Goal: Task Accomplishment & Management: Manage account settings

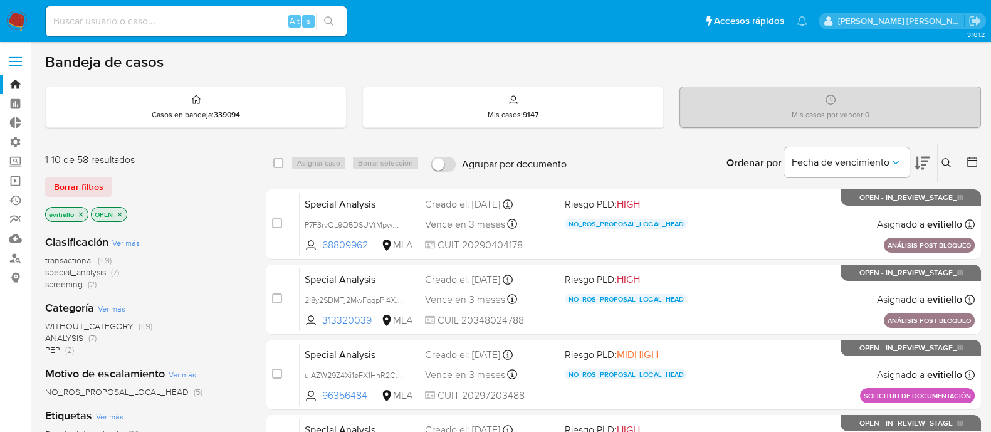
click at [180, 19] on input at bounding box center [196, 21] width 301 height 16
paste input "620689176"
type input "620689176"
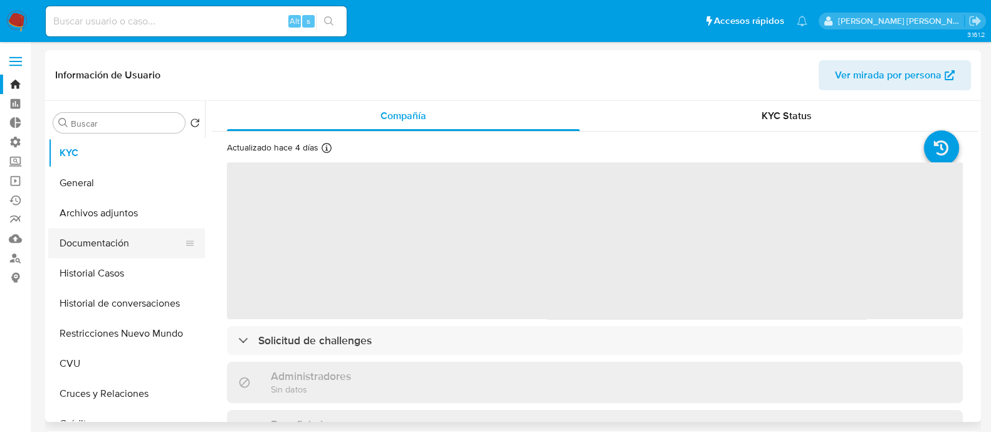
select select "10"
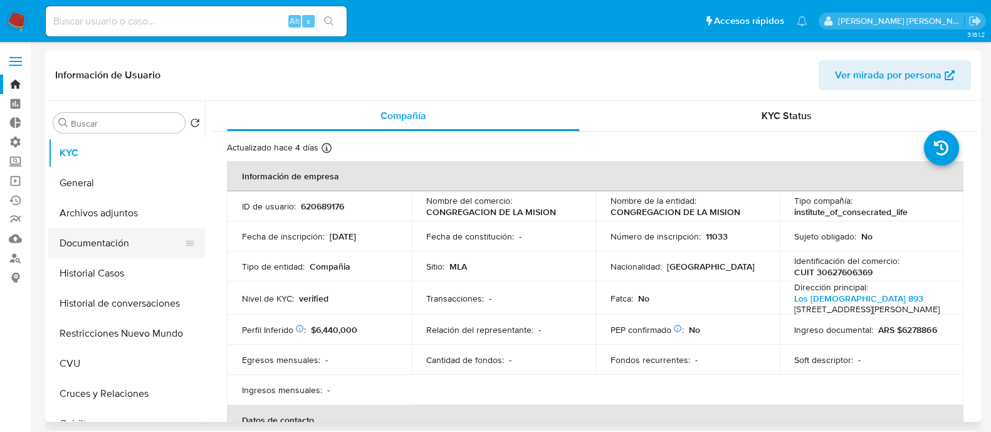
click at [169, 249] on button "Documentación" at bounding box center [121, 243] width 147 height 30
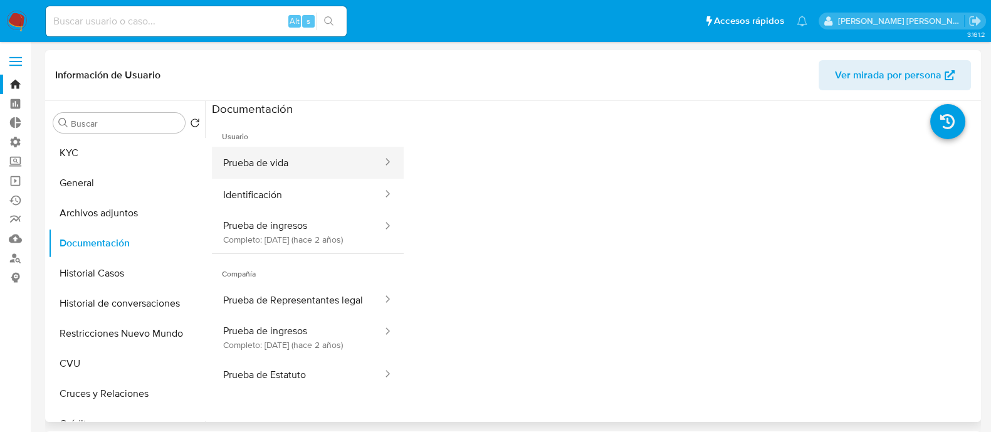
click at [291, 154] on button "Prueba de vida" at bounding box center [298, 163] width 172 height 32
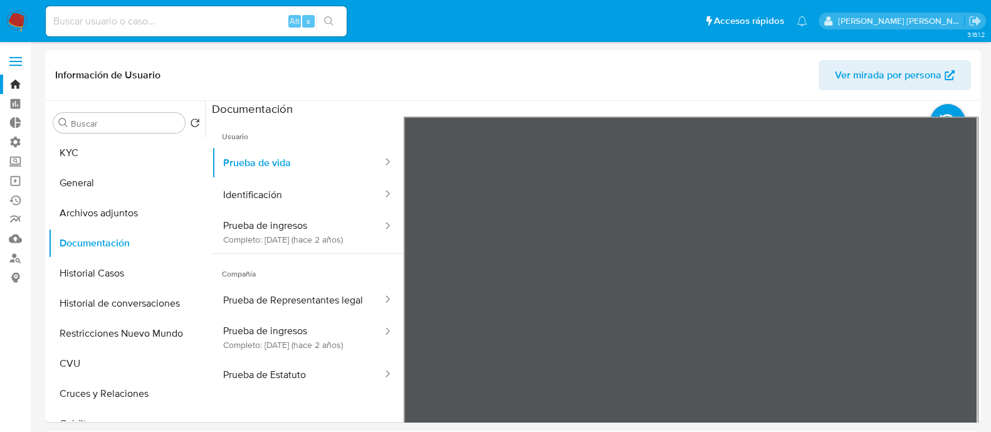
click at [242, 20] on input at bounding box center [196, 21] width 301 height 16
paste input "cctx2O3h4va5098xt1jVWRmg"
type input "cctx2O3h4va5098xt1jVWRmg"
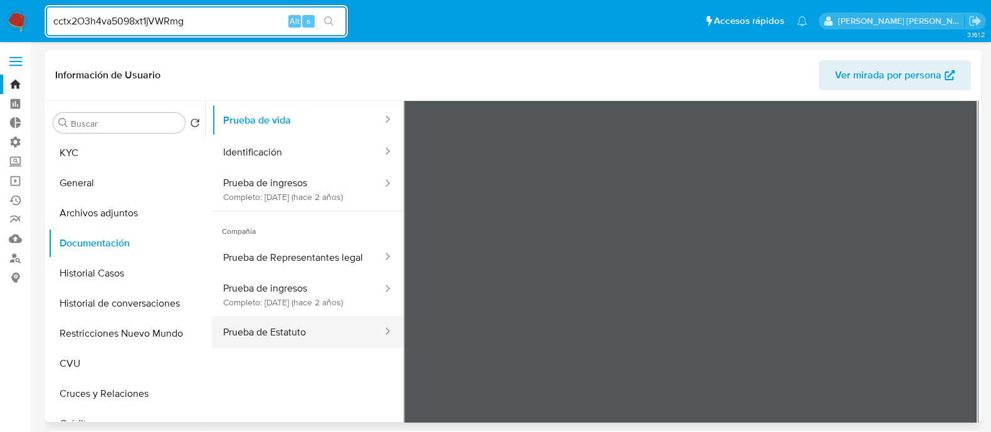
scroll to position [78, 0]
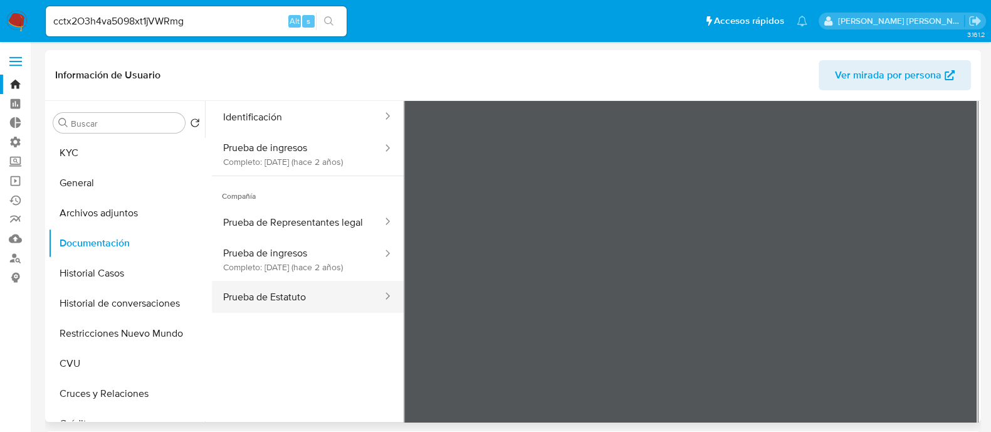
click at [315, 313] on button "Prueba de Estatuto" at bounding box center [298, 297] width 172 height 32
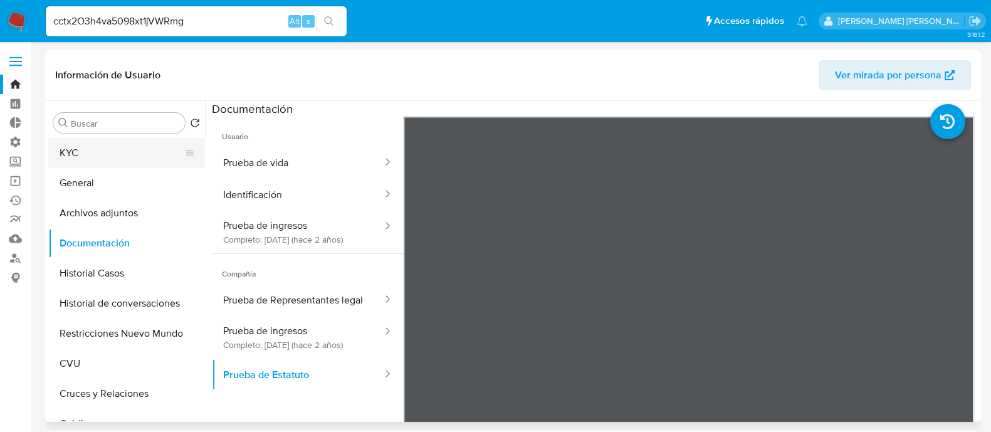
click at [145, 147] on button "KYC" at bounding box center [121, 153] width 147 height 30
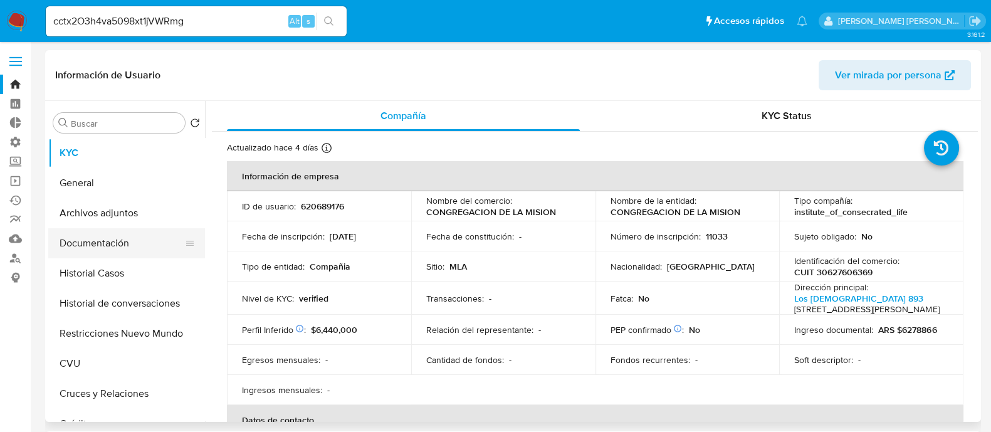
click at [134, 247] on button "Documentación" at bounding box center [121, 243] width 147 height 30
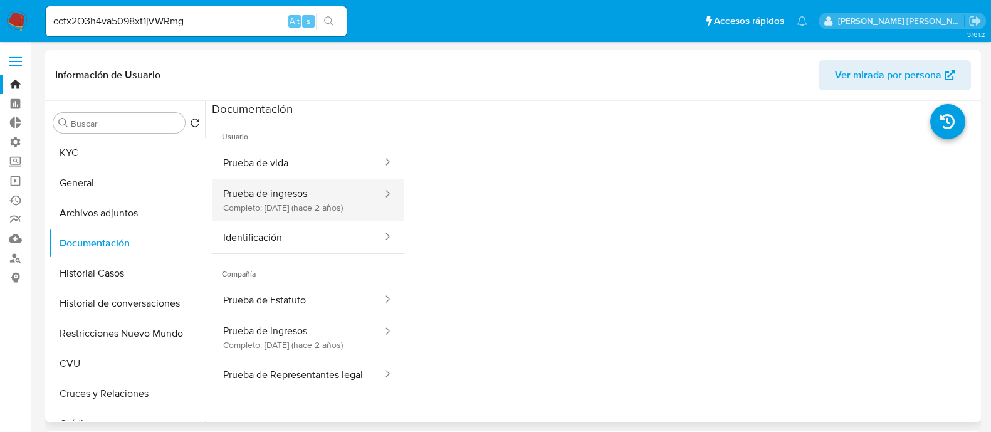
click at [347, 199] on button "Prueba de ingresos Completo: 04/07/2023 (hace 2 años)" at bounding box center [298, 200] width 172 height 43
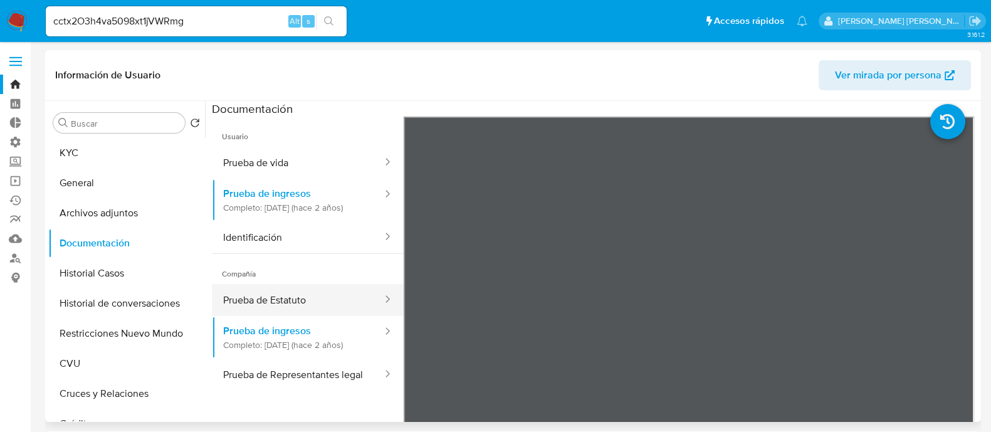
click at [325, 312] on button "Prueba de Estatuto" at bounding box center [298, 300] width 172 height 32
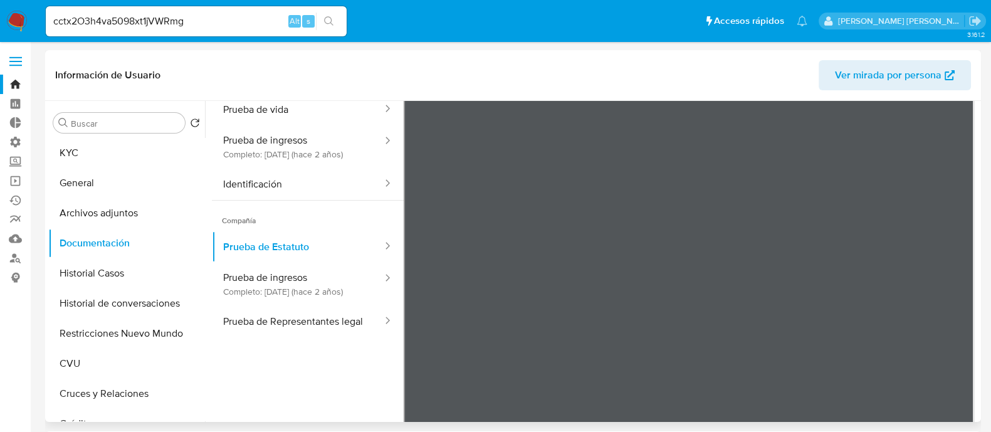
scroll to position [78, 0]
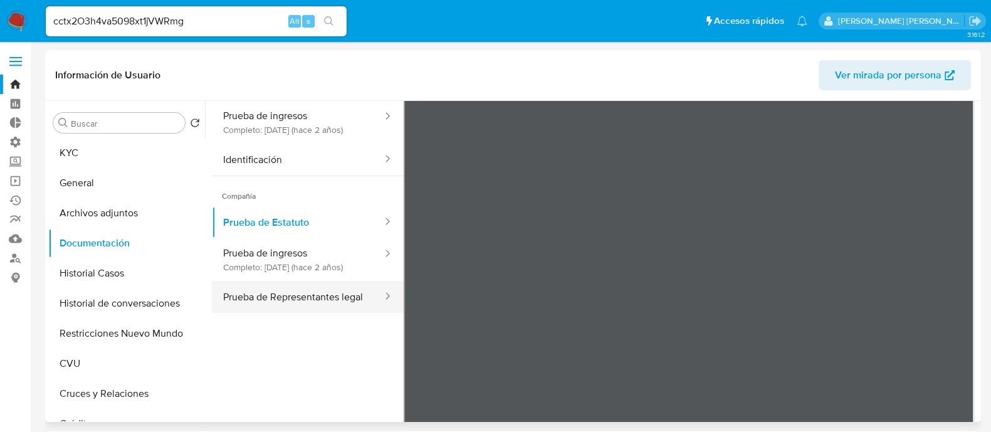
click at [310, 313] on button "Prueba de Representantes legal" at bounding box center [298, 297] width 172 height 32
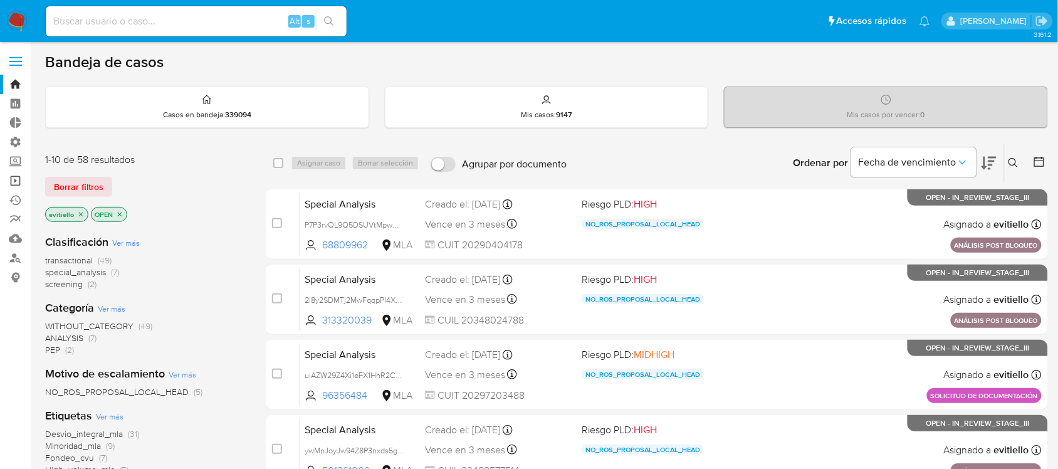
click at [10, 177] on link "Operaciones masivas" at bounding box center [74, 180] width 149 height 19
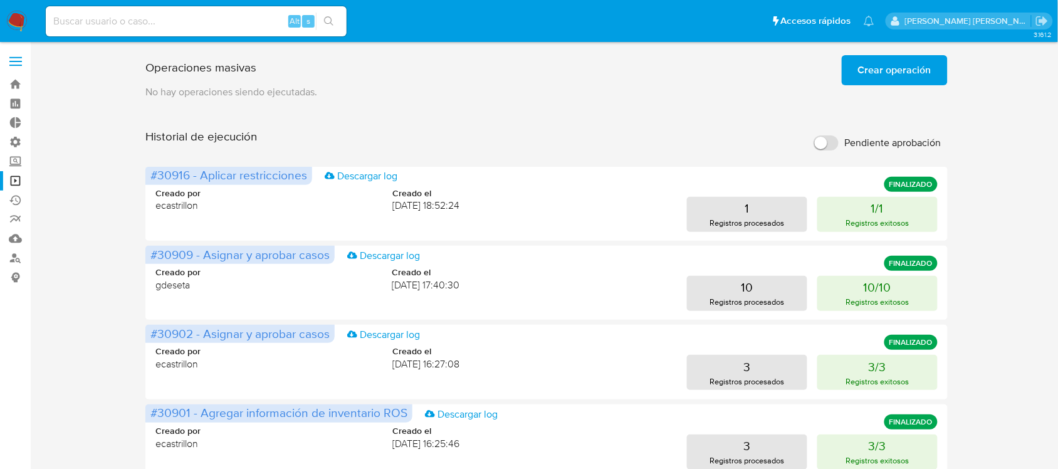
click at [869, 61] on span "Crear operación" at bounding box center [894, 70] width 73 height 28
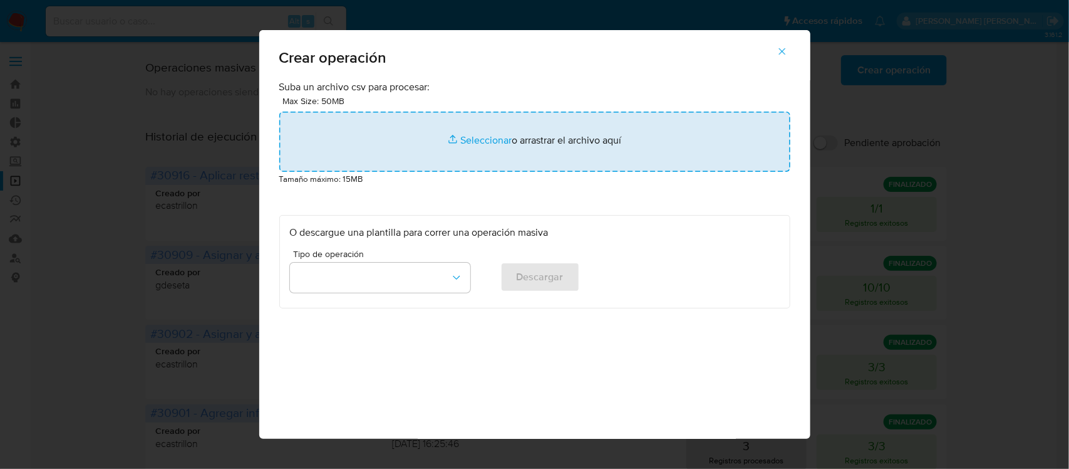
click at [459, 137] on input "file" at bounding box center [534, 142] width 511 height 60
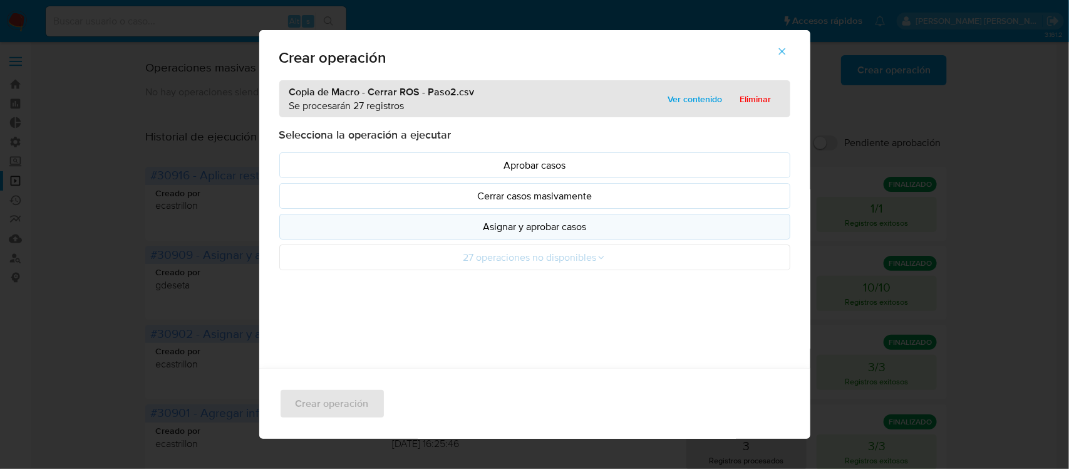
click at [637, 231] on p "Asignar y aprobar casos" at bounding box center [535, 226] width 490 height 14
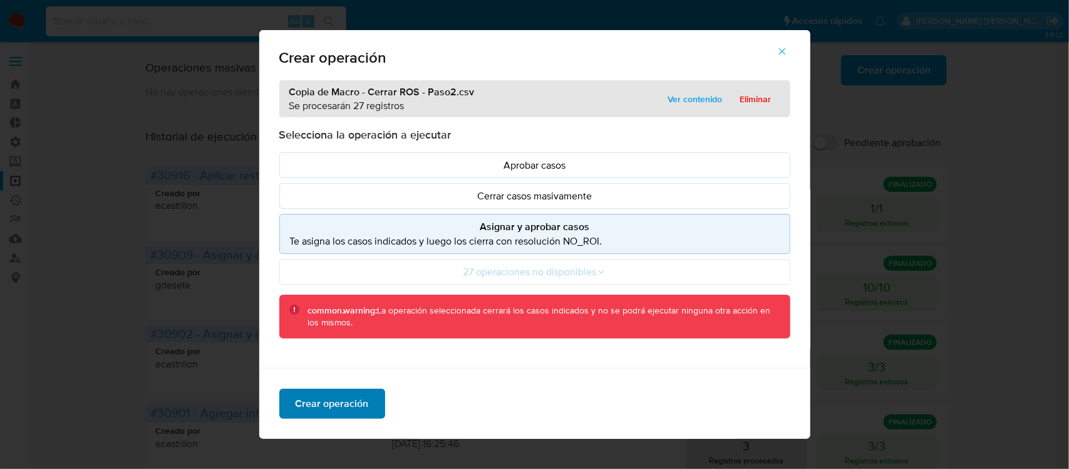
click at [354, 399] on span "Crear operación" at bounding box center [332, 404] width 73 height 28
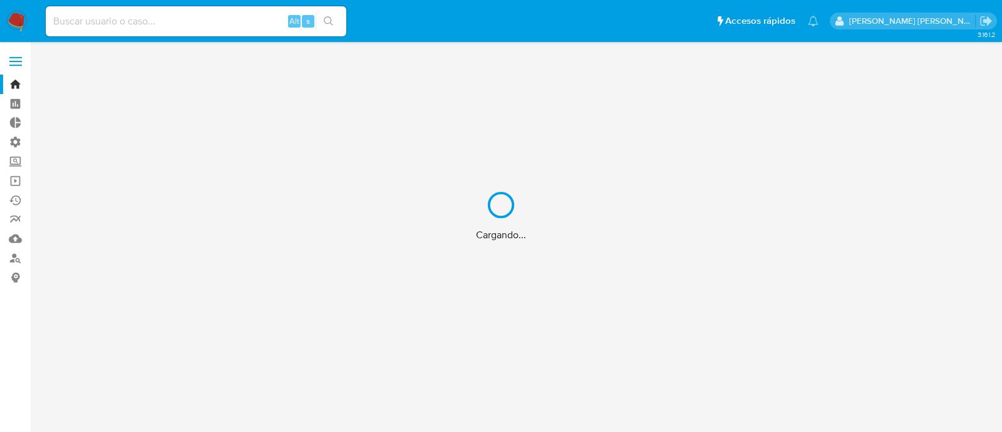
click at [149, 21] on div "Cargando..." at bounding box center [501, 216] width 1002 height 432
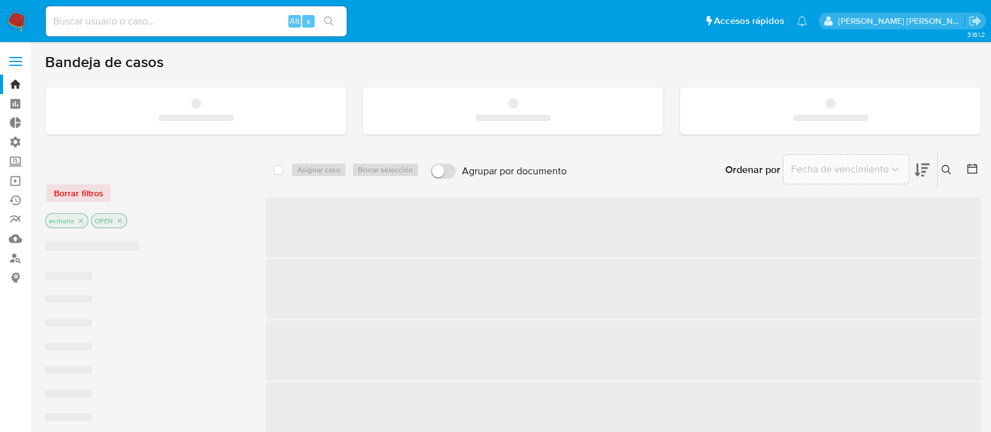
click at [153, 21] on input at bounding box center [196, 21] width 301 height 16
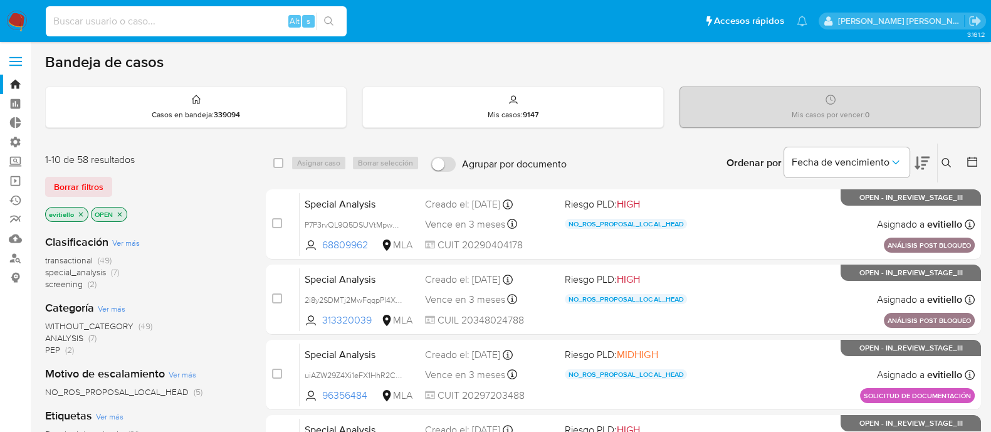
paste input "cctx2O3h4va5098xt1jVWRmg"
type input "cctx2O3h4va5098xt1jVWRmg"
click at [332, 21] on icon "search-icon" at bounding box center [329, 21] width 10 height 10
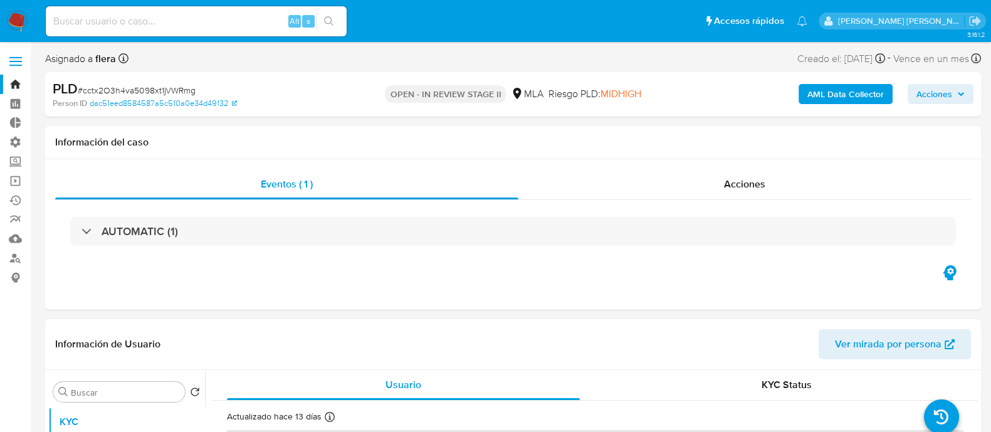
select select "10"
click at [251, 14] on input at bounding box center [196, 21] width 301 height 16
paste input "LzYthqrHAYScn7XmI4UJwFQ2"
type input "LzYthqrHAYScn7XmI4UJwFQ2"
click at [339, 20] on button "search-icon" at bounding box center [329, 22] width 26 height 18
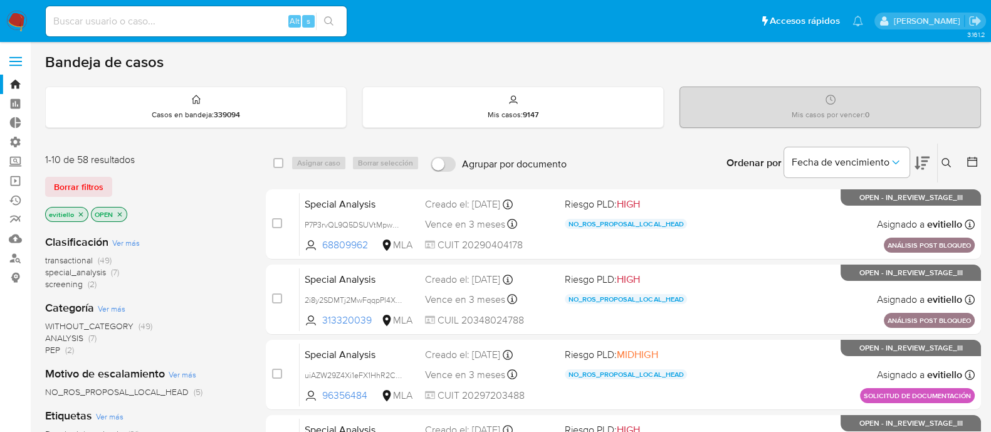
click at [177, 390] on span "NO_ROS_PROPOSAL_LOCAL_HEAD" at bounding box center [116, 391] width 143 height 13
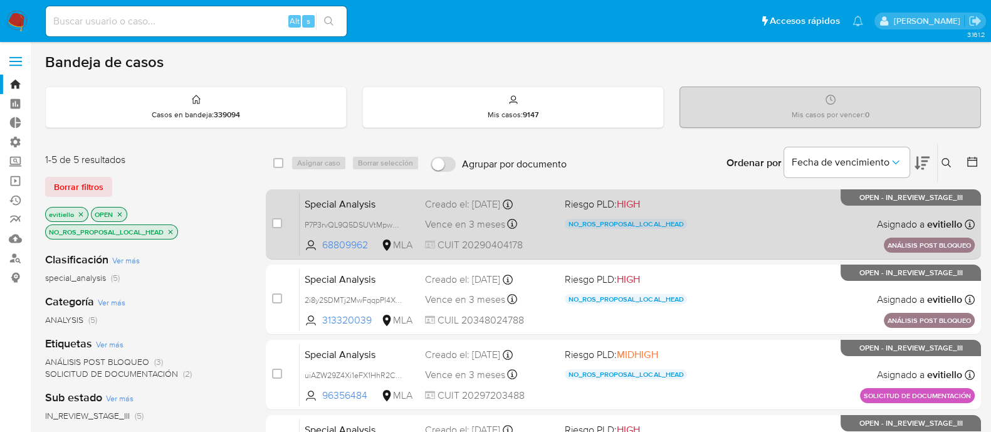
click at [622, 246] on div "Special Analysis P7P3rvQL9Q5DSUVtMpwm1DR9 68809962 MLA Riesgo PLD: HIGH NO_ROS_…" at bounding box center [636, 223] width 675 height 63
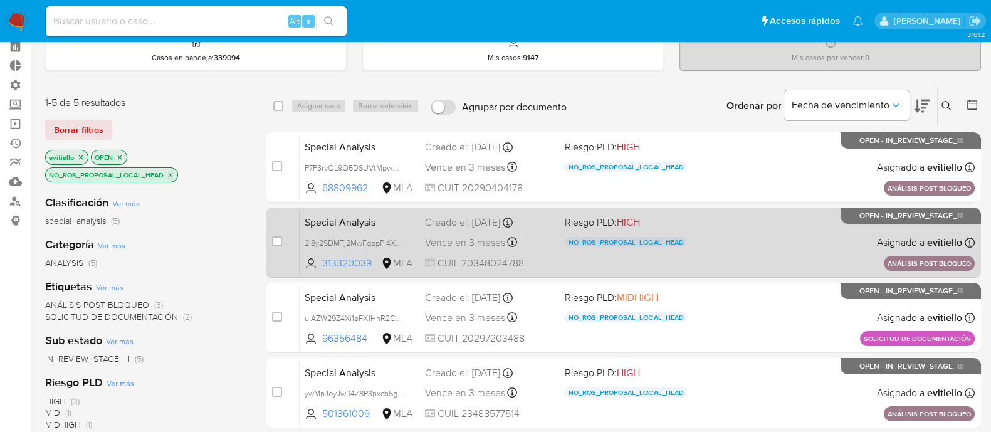
scroll to position [78, 0]
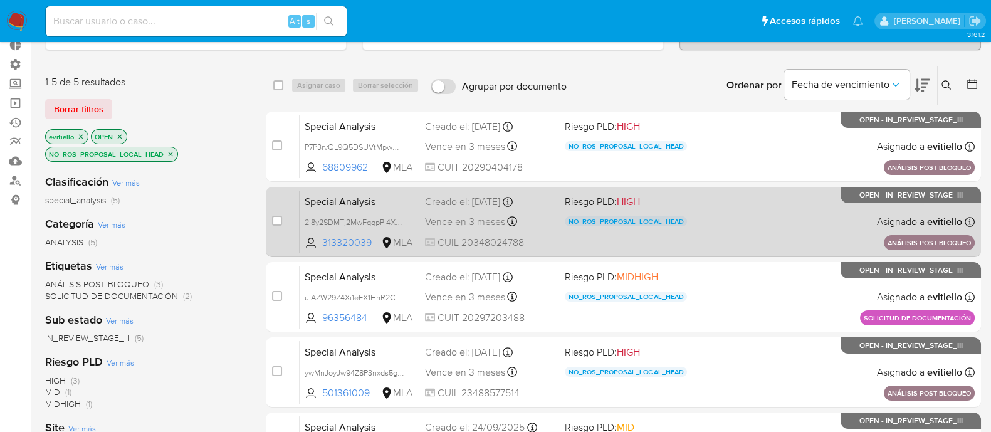
click at [759, 227] on div "Special Analysis 2i8y2SDMTj2MwFqqpPl4XmJD 313320039 MLA Riesgo PLD: HIGH NO_ROS…" at bounding box center [636, 221] width 675 height 63
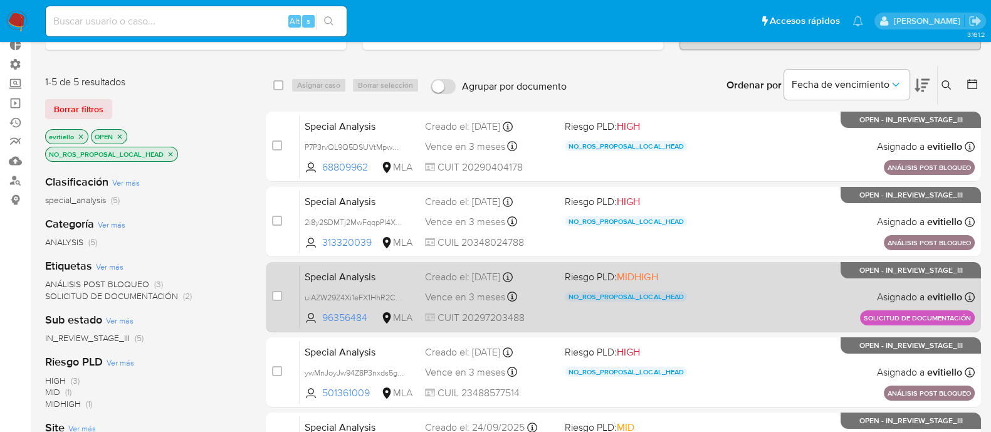
click at [758, 295] on div "Special Analysis uiAZW29Z4Xi1eFX1HhR2CEPI 96356484 MLA Riesgo PLD: MIDHIGH NO_R…" at bounding box center [636, 296] width 675 height 63
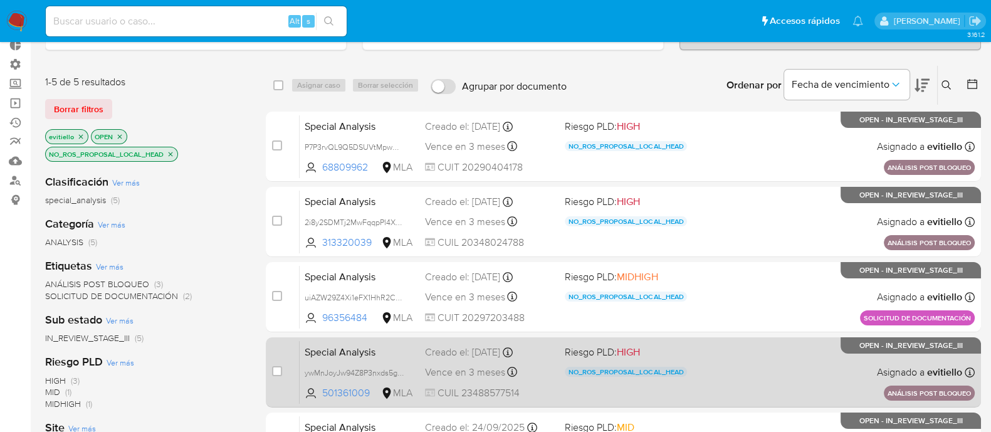
click at [744, 361] on div "Special Analysis ywMnJoyJw94Z8P3nxds5gasg 501361009 MLA Riesgo PLD: HIGH NO_ROS…" at bounding box center [636, 371] width 675 height 63
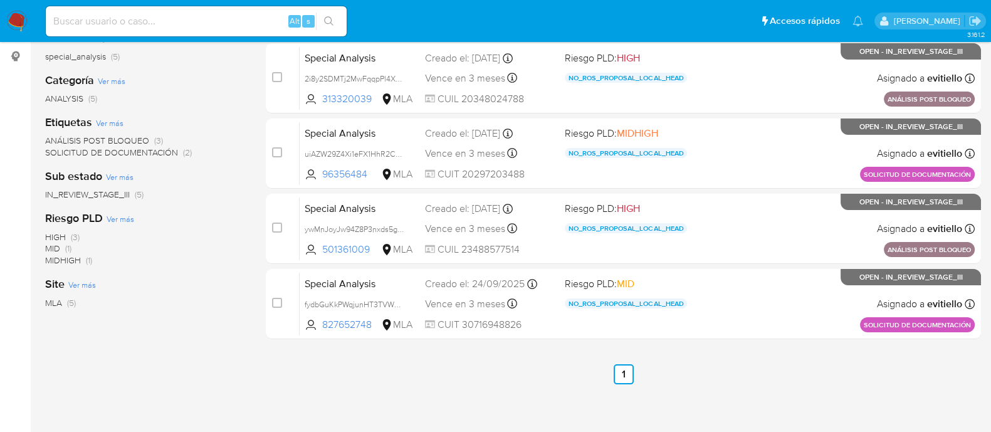
scroll to position [235, 0]
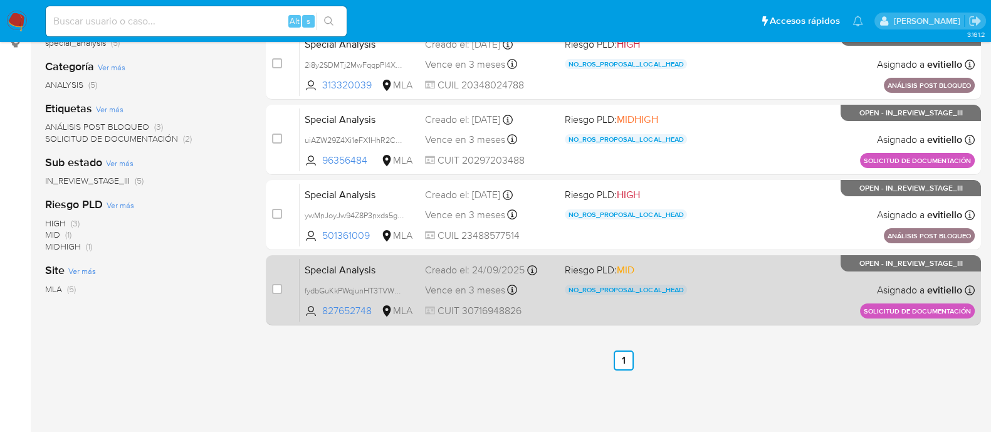
click at [731, 299] on div "Special Analysis fydbGuKkPWqjunHT3TVWWaMq 827652748 MLA Riesgo PLD: MID NO_ROS_…" at bounding box center [636, 289] width 675 height 63
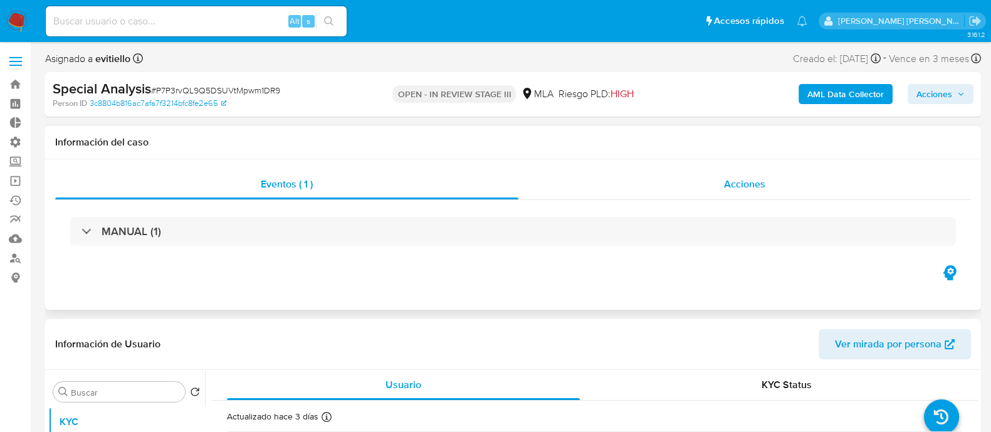
select select "10"
click at [932, 88] on span "Acciones" at bounding box center [934, 94] width 36 height 20
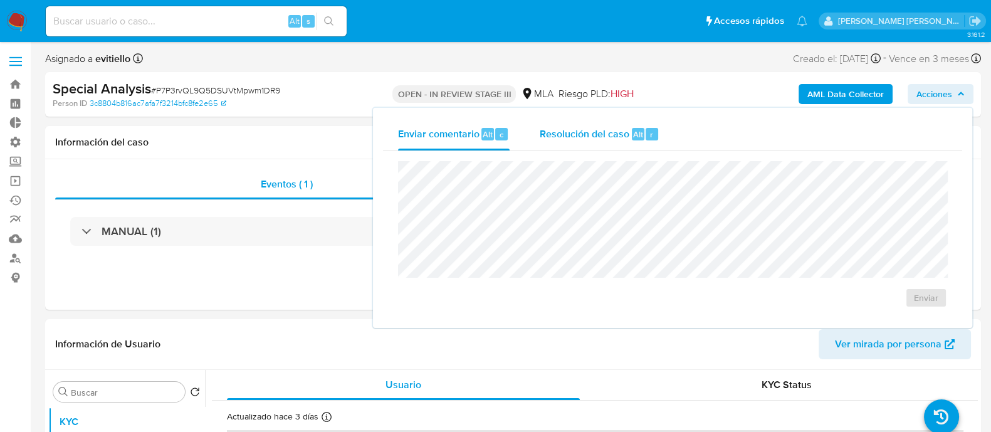
click at [611, 137] on span "Resolución del caso" at bounding box center [584, 134] width 90 height 14
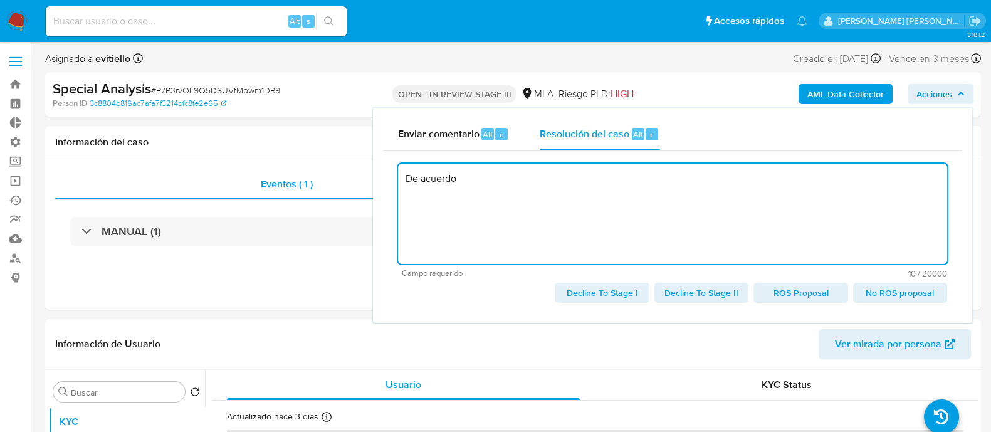
drag, startPoint x: 404, startPoint y: 180, endPoint x: 487, endPoint y: 180, distance: 82.7
click at [487, 180] on textarea "De acuerdo" at bounding box center [672, 214] width 549 height 100
click at [886, 288] on span "No ROS proposal" at bounding box center [899, 293] width 76 height 18
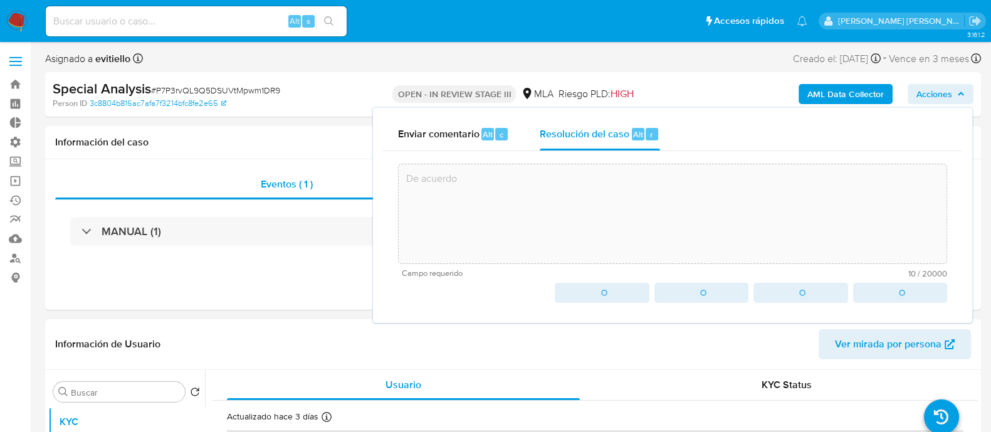
type textarea "De acuerdo"
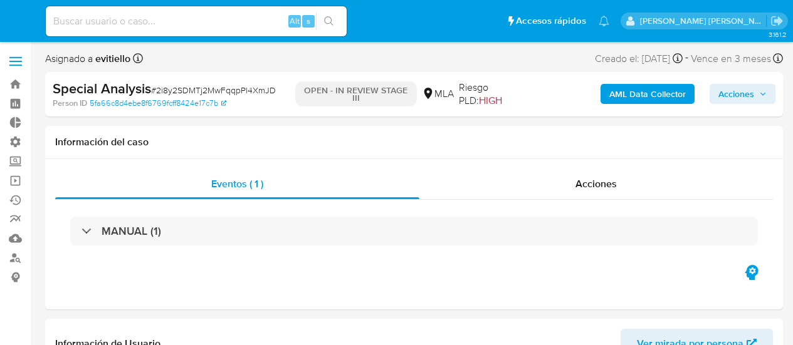
select select "10"
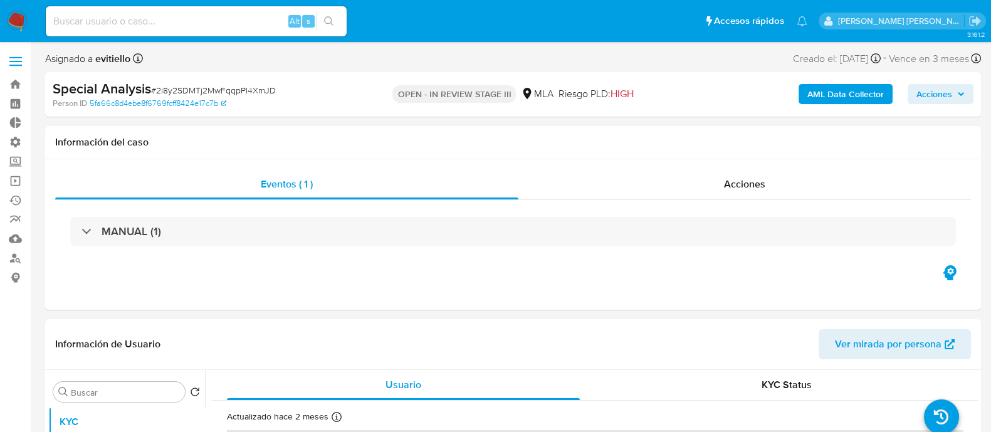
click at [792, 98] on span "Acciones" at bounding box center [934, 94] width 36 height 20
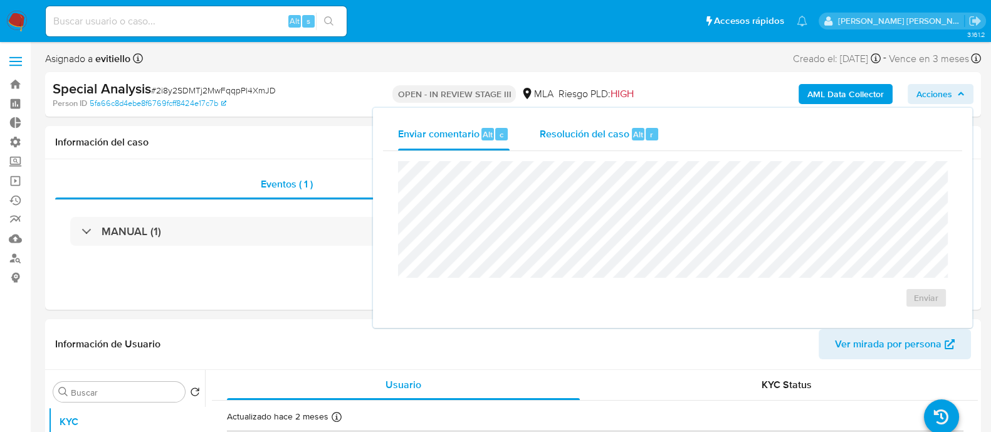
click at [614, 129] on span "Resolución del caso" at bounding box center [584, 134] width 90 height 14
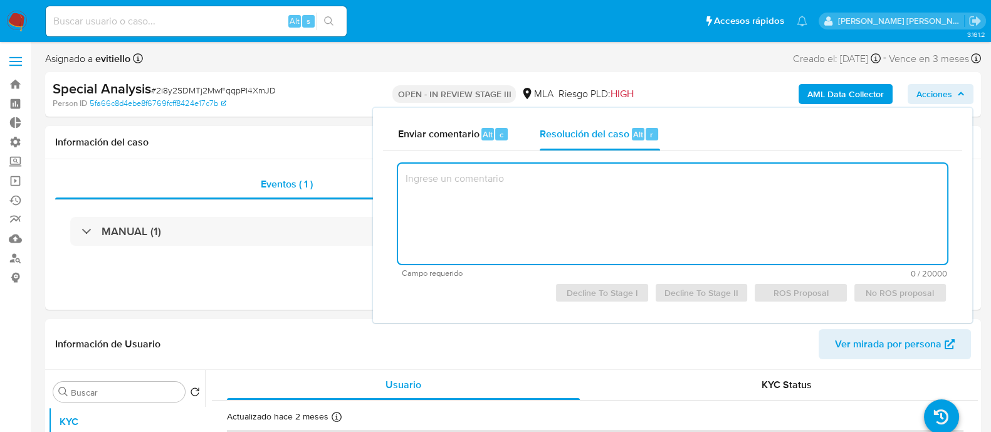
paste textarea "De acuerdo"
click at [792, 295] on span "No ROS proposal" at bounding box center [899, 293] width 76 height 18
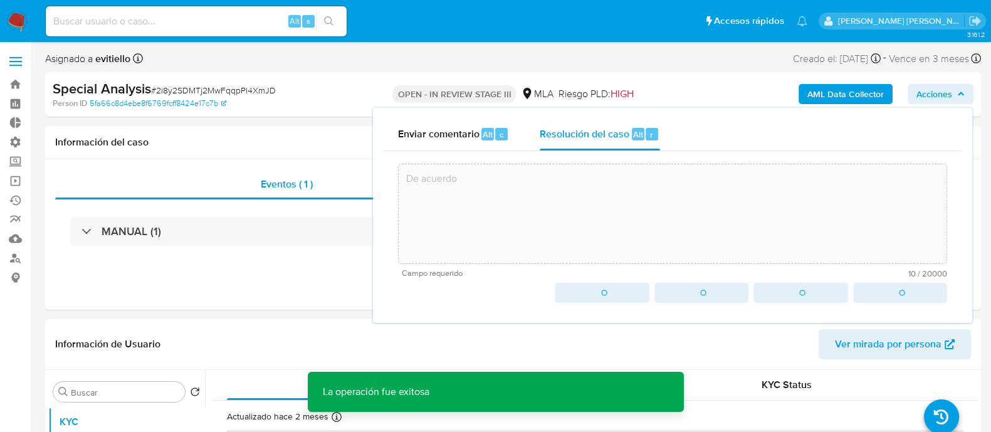
type textarea "De acuerdo"
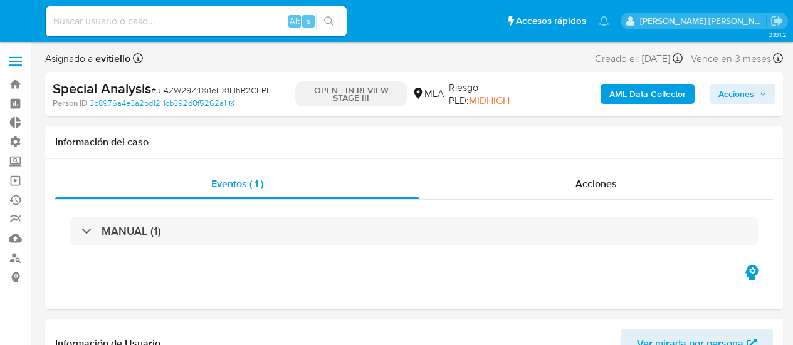
select select "10"
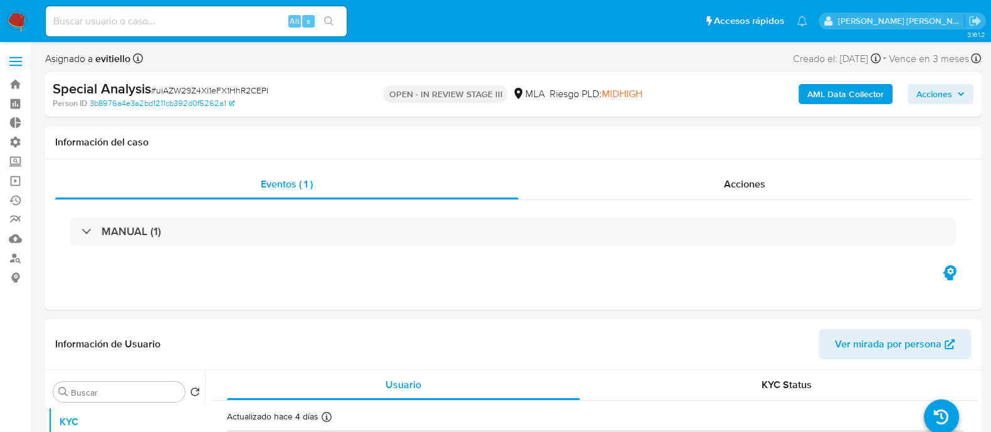
click at [792, 95] on span "Acciones" at bounding box center [934, 94] width 36 height 20
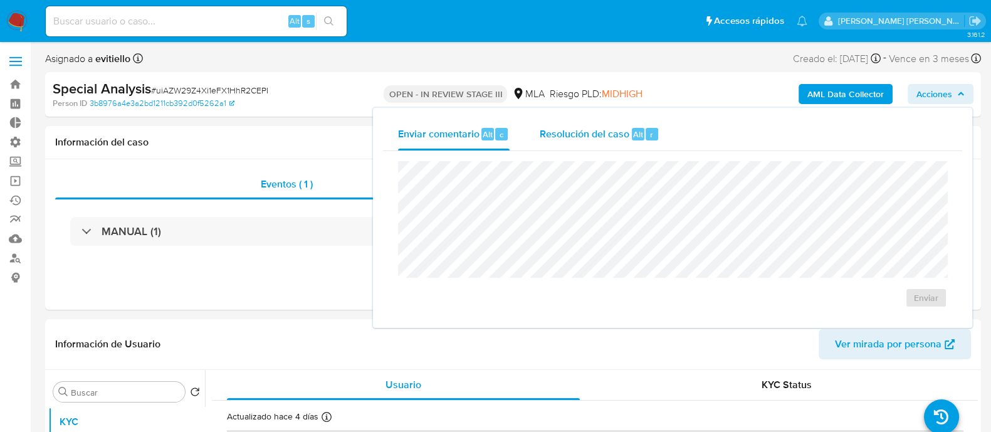
click at [643, 127] on div "Resolución del caso Alt r" at bounding box center [599, 134] width 120 height 33
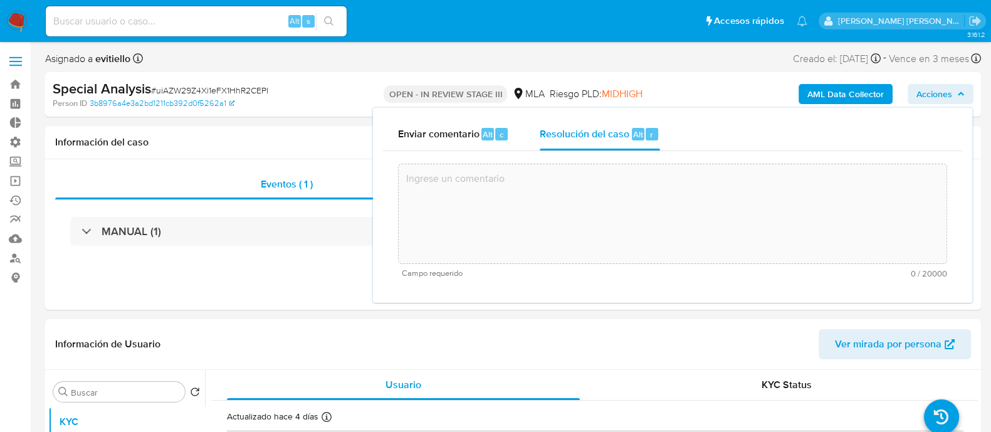
click at [653, 199] on textarea at bounding box center [672, 214] width 548 height 100
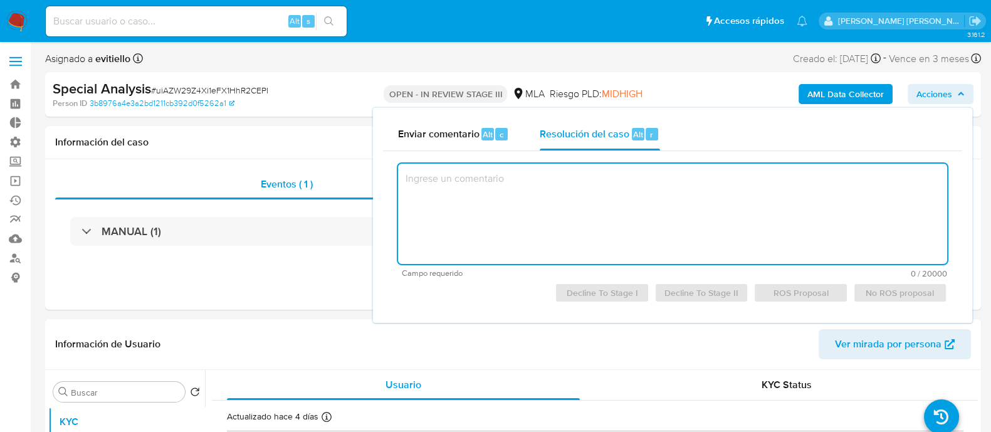
paste textarea "De acuerdo"
click at [792, 288] on span "No ROS proposal" at bounding box center [899, 293] width 76 height 18
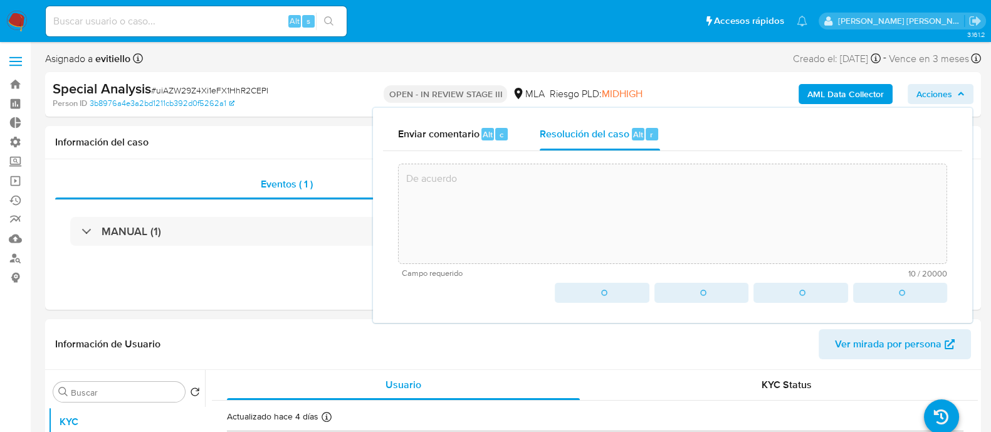
type textarea "De acuerdo"
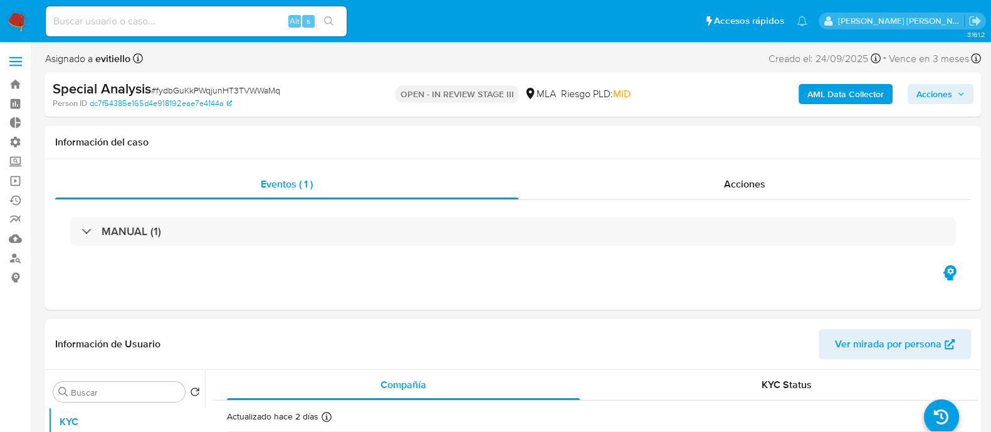
click at [918, 94] on span "Acciones" at bounding box center [934, 94] width 36 height 20
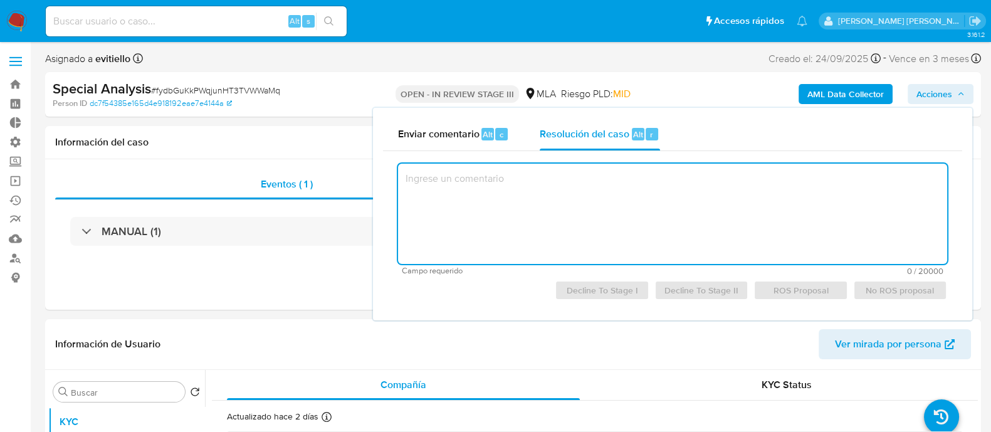
select select "10"
paste textarea "De acuerdo"
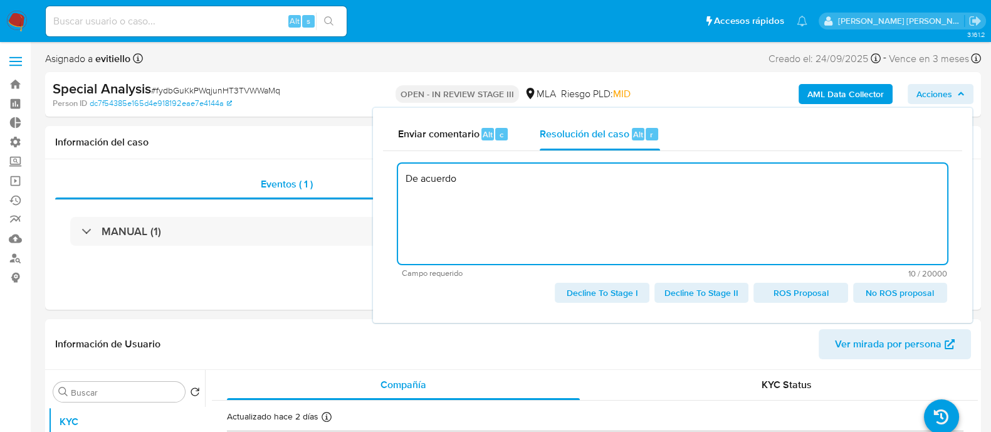
click at [888, 285] on span "No ROS proposal" at bounding box center [899, 293] width 76 height 18
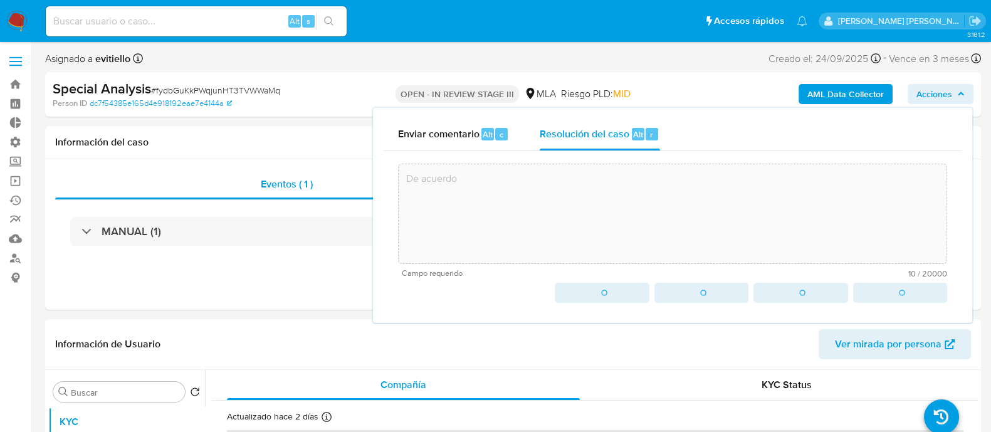
type textarea "De acuerdo"
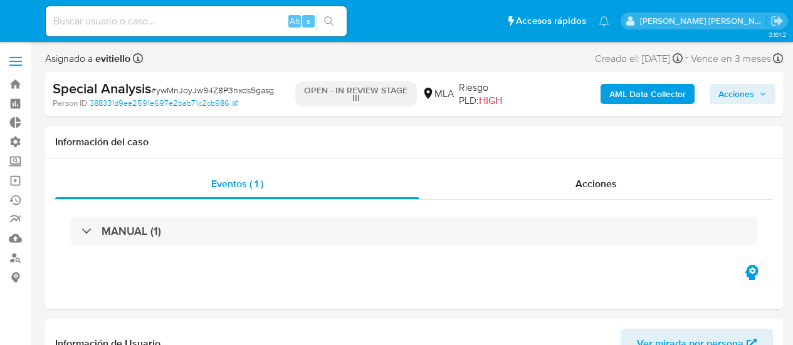
select select "10"
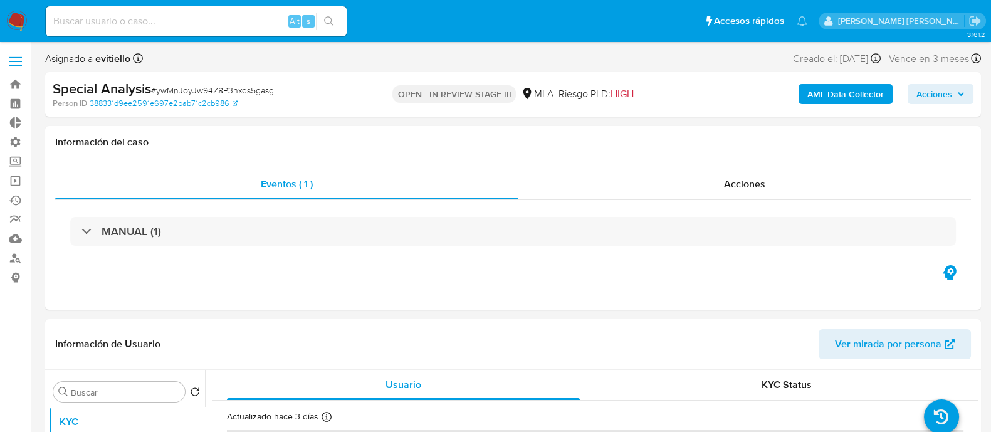
click at [792, 83] on div "AML Data Collector Acciones" at bounding box center [821, 94] width 303 height 29
drag, startPoint x: 947, startPoint y: 91, endPoint x: 920, endPoint y: 95, distance: 27.2
click at [792, 91] on span "Acciones" at bounding box center [934, 94] width 36 height 20
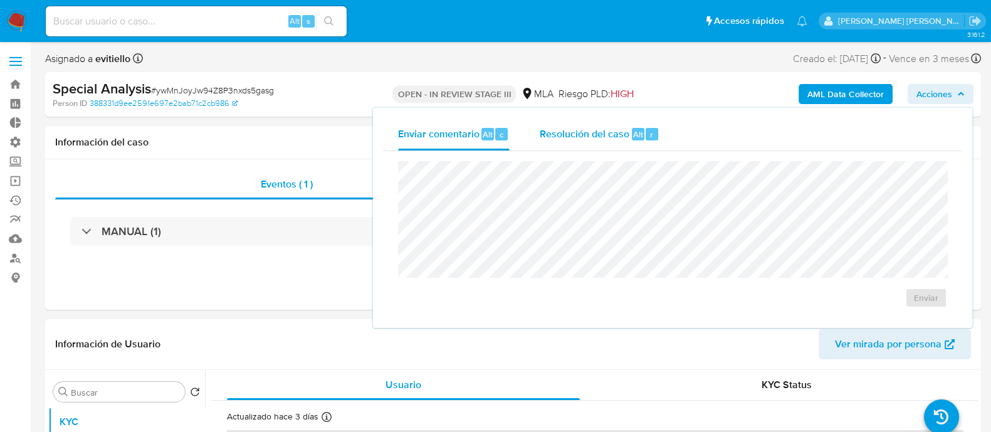
click at [623, 138] on span "Resolución del caso" at bounding box center [584, 134] width 90 height 14
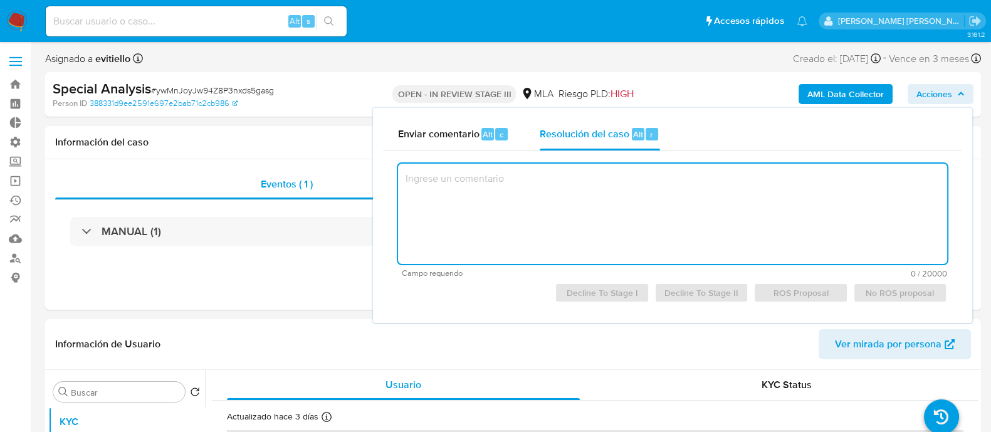
click at [640, 204] on textarea at bounding box center [672, 214] width 549 height 100
paste textarea "De acuerdo"
click at [792, 289] on span "No ROS proposal" at bounding box center [899, 293] width 76 height 18
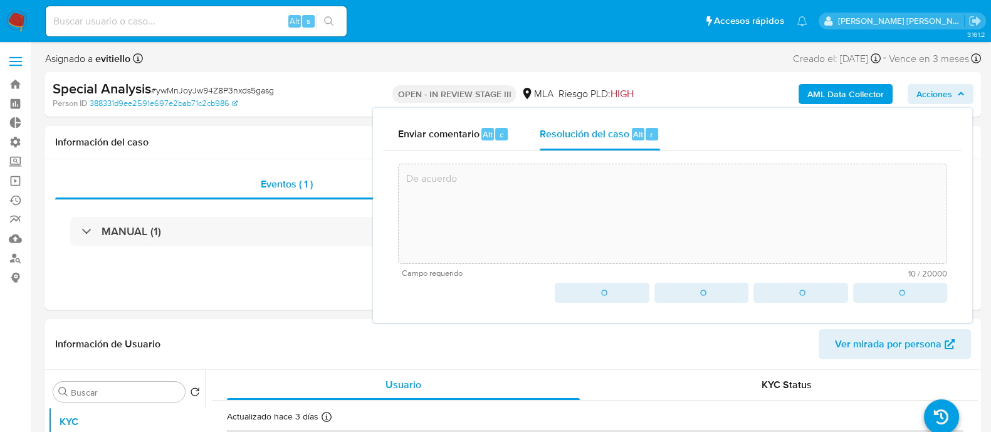
type textarea "De acuerdo"
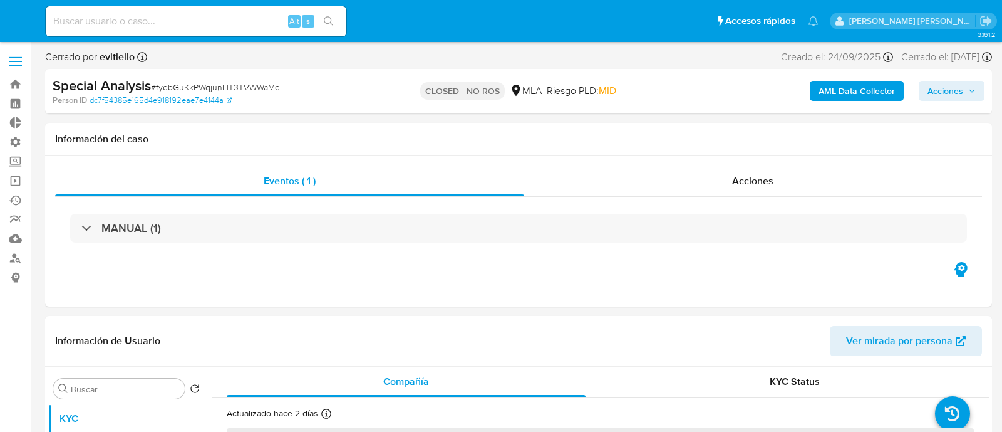
select select "10"
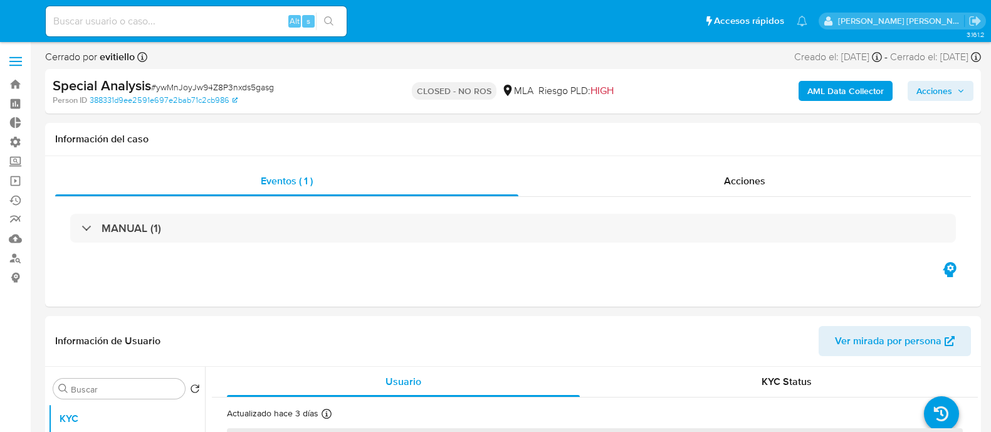
select select "10"
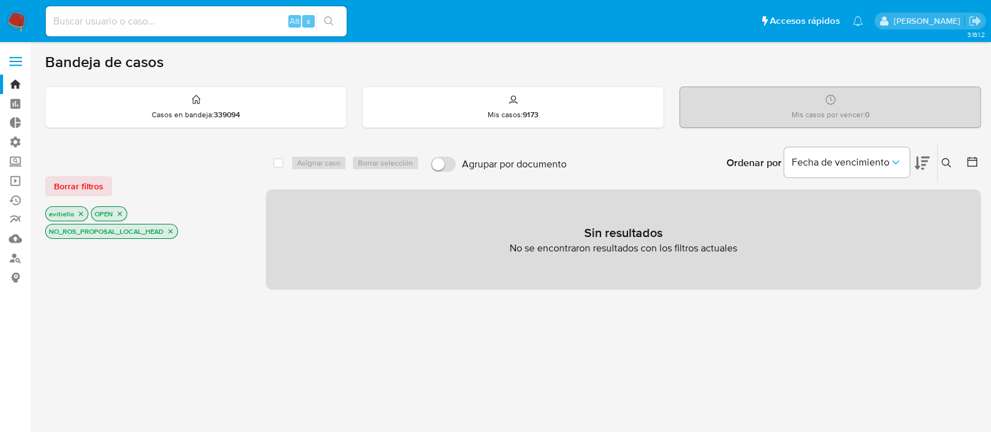
click at [170, 233] on icon "close-filter" at bounding box center [171, 231] width 8 height 8
drag, startPoint x: 79, startPoint y: 211, endPoint x: 90, endPoint y: 219, distance: 13.6
click at [79, 211] on icon "close-filter" at bounding box center [81, 214] width 8 height 8
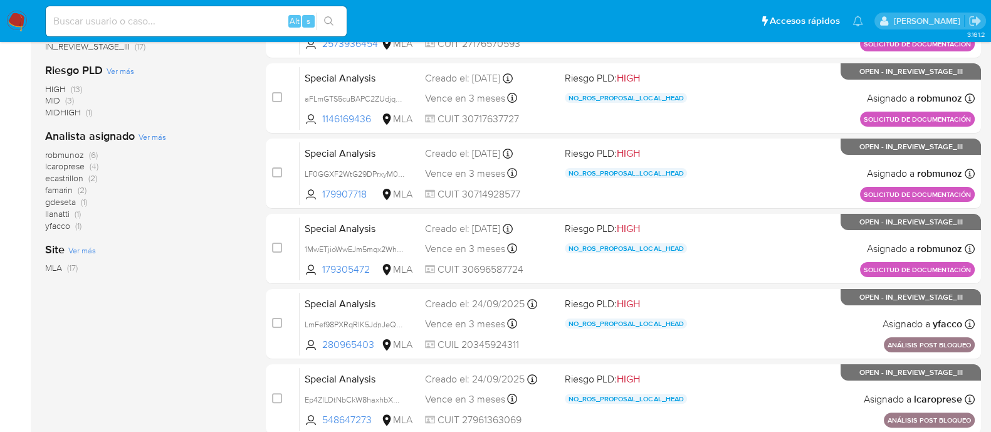
scroll to position [548, 0]
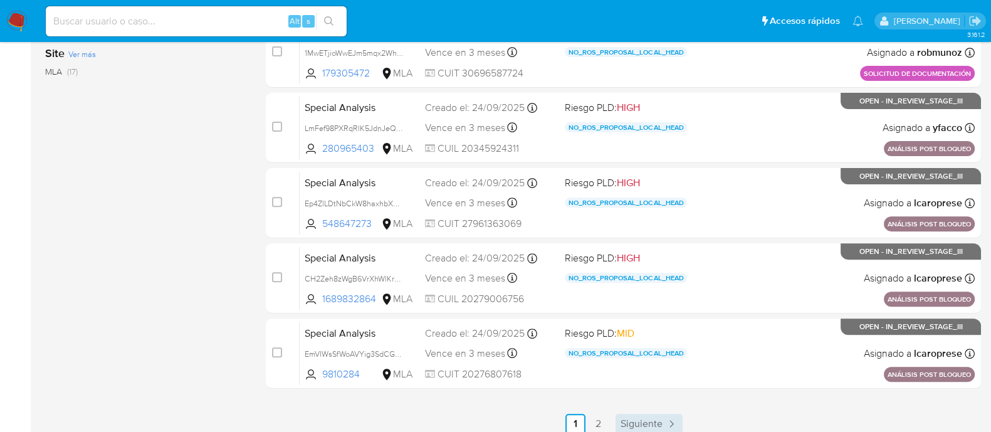
click at [635, 419] on span "Siguiente" at bounding box center [641, 424] width 42 height 10
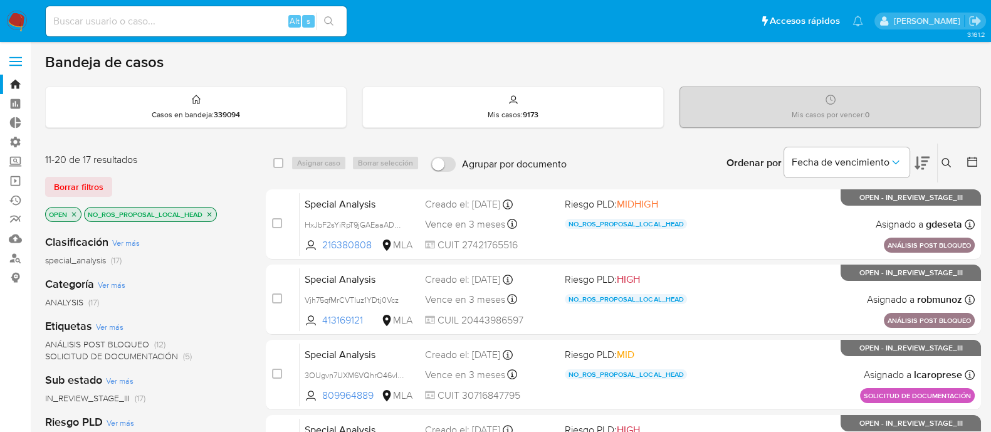
click at [20, 22] on img at bounding box center [16, 21] width 21 height 21
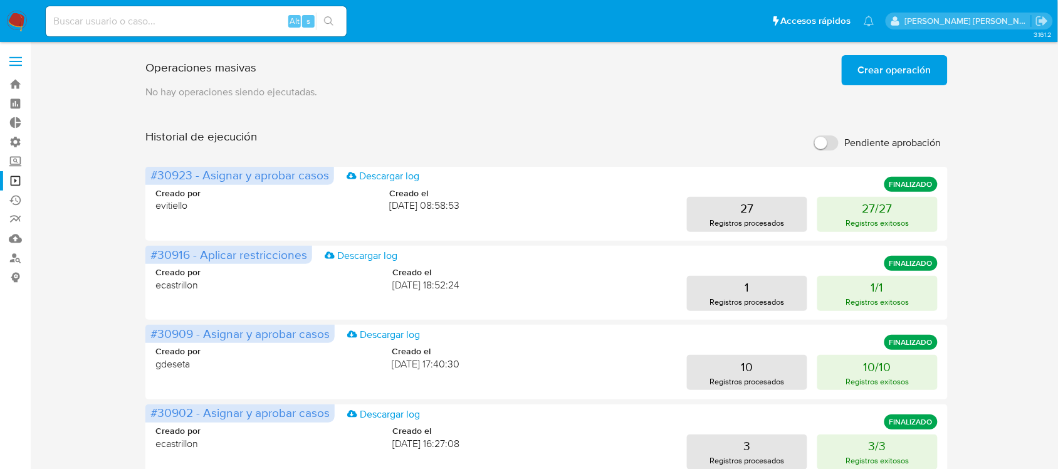
click at [910, 58] on span "Crear operación" at bounding box center [894, 70] width 73 height 28
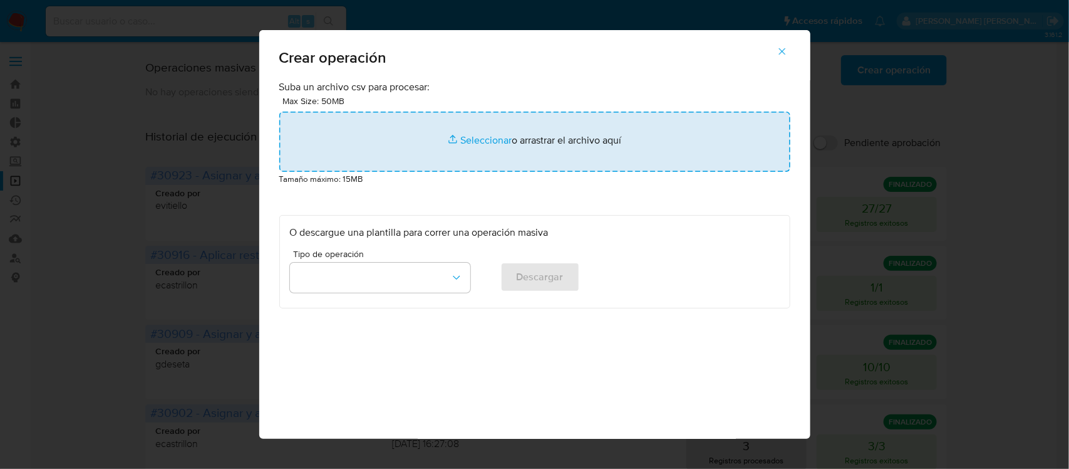
click at [407, 163] on input "file" at bounding box center [534, 142] width 511 height 60
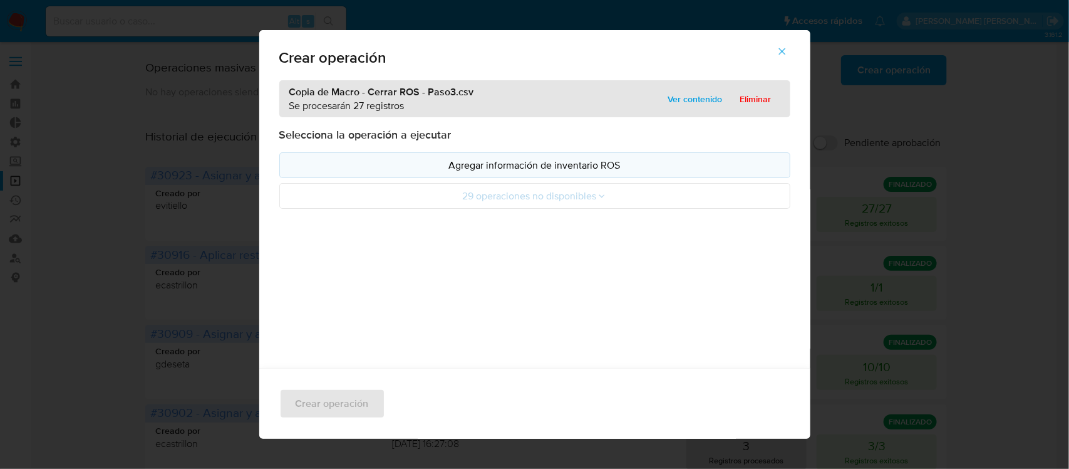
click at [470, 164] on p "Agregar información de inventario ROS" at bounding box center [535, 165] width 490 height 14
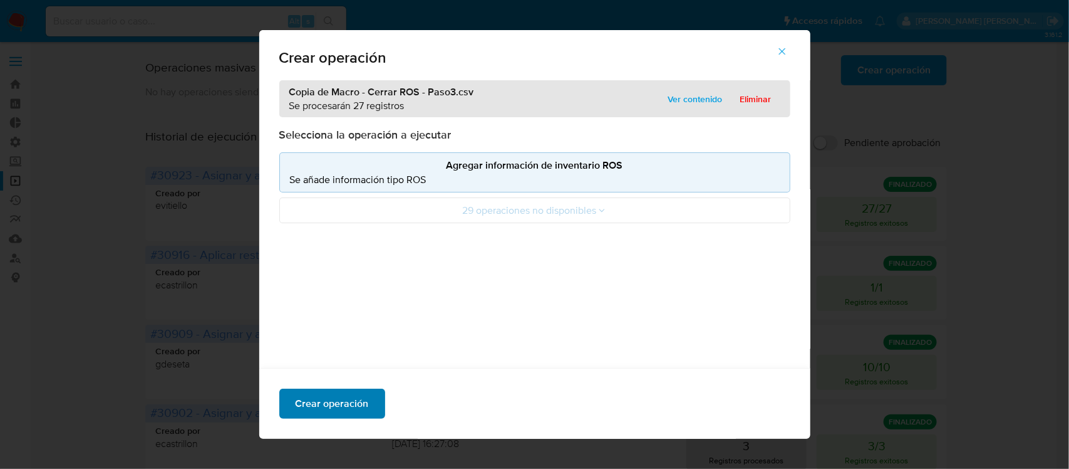
click at [346, 403] on span "Crear operación" at bounding box center [332, 404] width 73 height 28
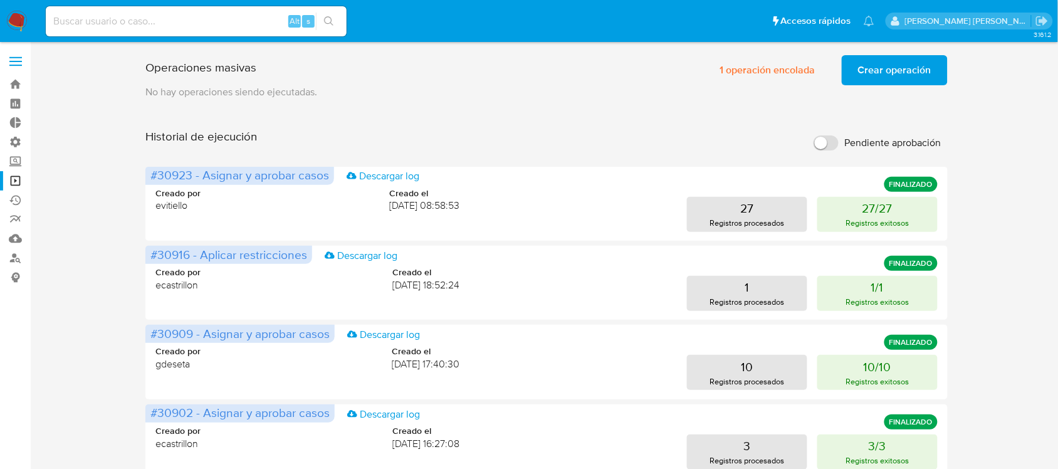
click at [880, 58] on span "Crear operación" at bounding box center [894, 70] width 73 height 28
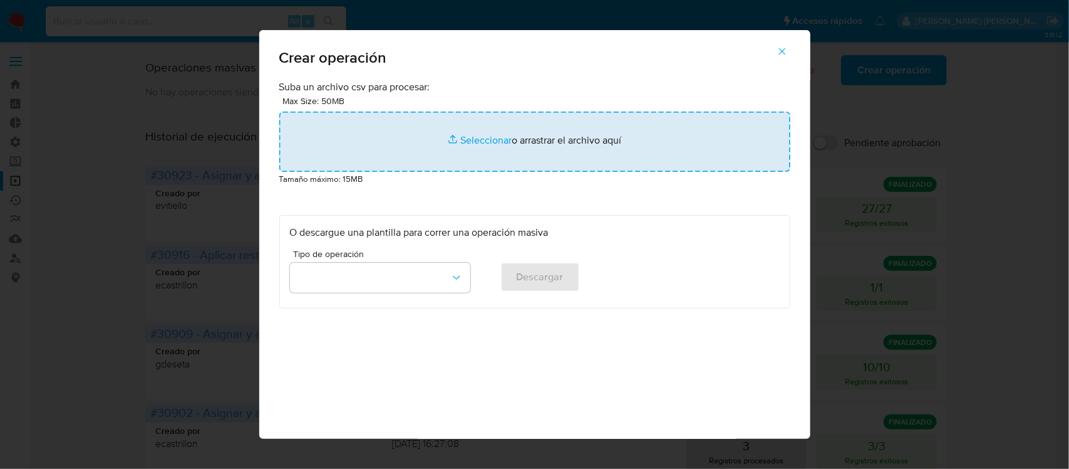
click at [462, 136] on input "file" at bounding box center [534, 142] width 511 height 60
type input "C:\fakepath\Copia de Macro - Cerrar ROS - Paso4.csv"
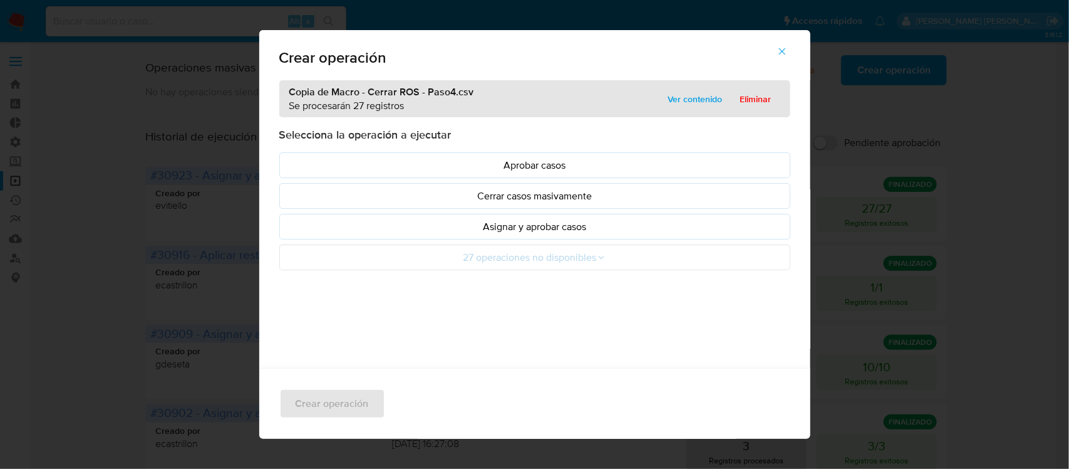
click at [520, 226] on p "Asignar y aprobar casos" at bounding box center [535, 226] width 490 height 14
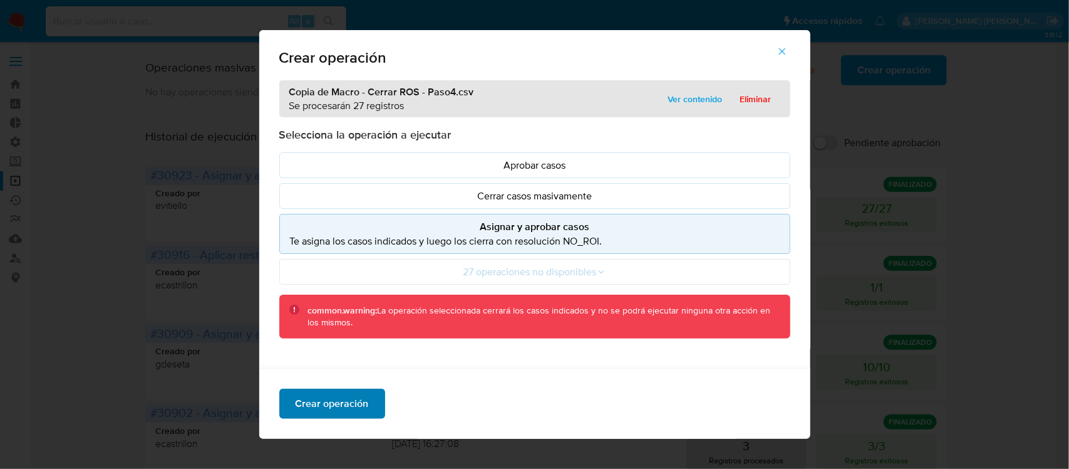
click at [313, 412] on span "Crear operación" at bounding box center [332, 404] width 73 height 28
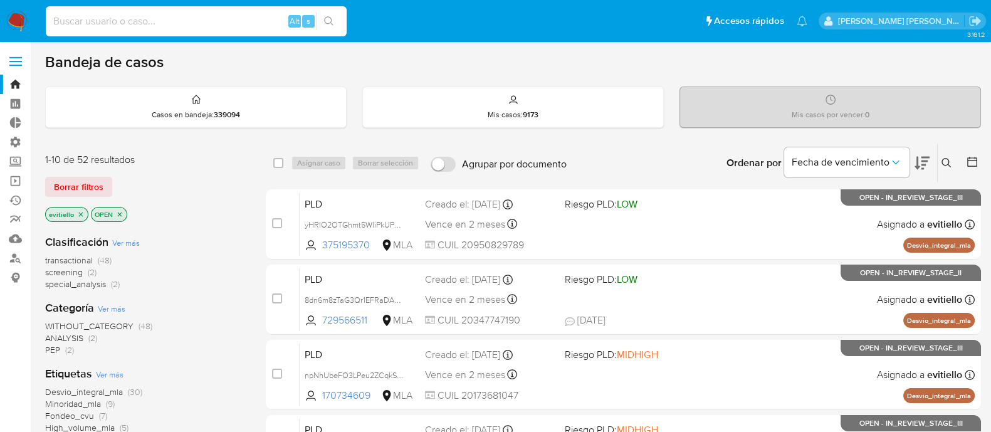
drag, startPoint x: 180, startPoint y: 14, endPoint x: 200, endPoint y: 18, distance: 20.4
click at [180, 14] on input at bounding box center [196, 21] width 301 height 16
paste input "TCtNym6MBRCjGqY0oZJte0yn"
type input "TCtNym6MBRCjGqY0oZJte0yn"
click at [314, 20] on div "TCtNym6MBRCjGqY0oZJte0yn Alt s" at bounding box center [196, 21] width 301 height 35
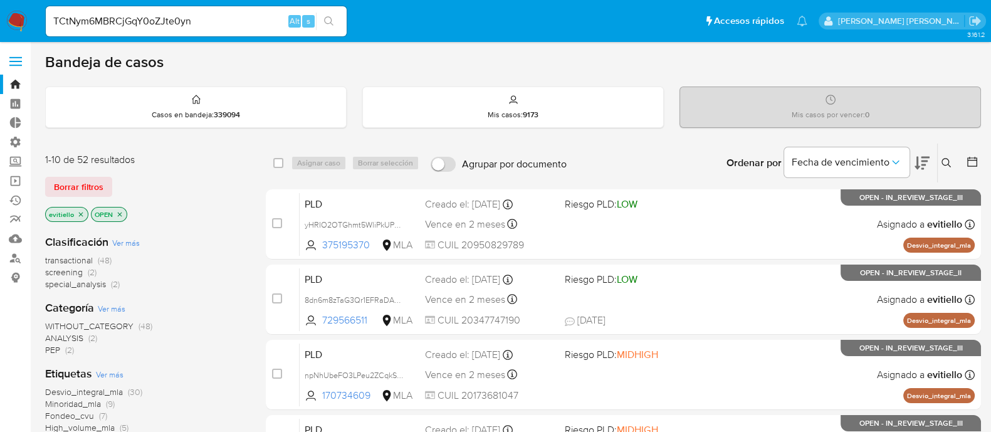
click at [333, 18] on icon "search-icon" at bounding box center [329, 21] width 10 height 10
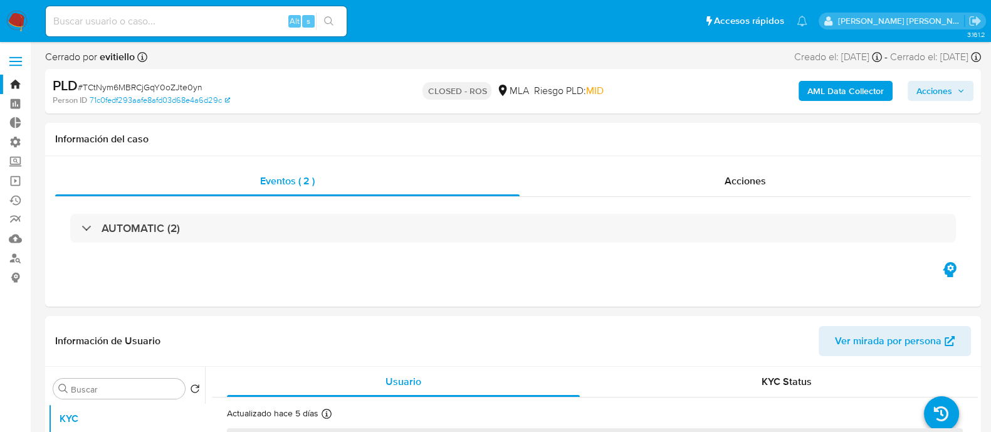
select select "10"
click at [247, 10] on div "Alt s" at bounding box center [196, 21] width 301 height 30
click at [248, 16] on input at bounding box center [196, 21] width 301 height 16
paste input "rHD8QqDJo8fyL6WqpGfT2XFm"
type input "rHD8QqDJo8fyL6WqpGfT2XFm"
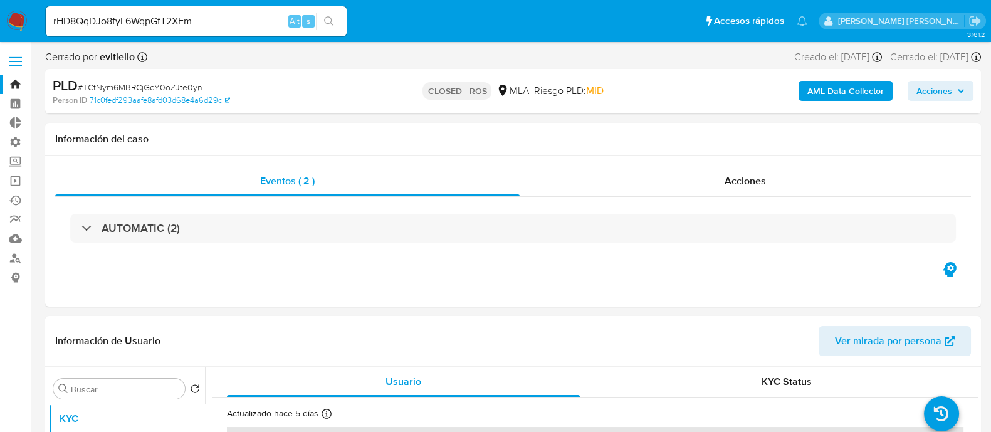
click at [330, 18] on icon "search-icon" at bounding box center [329, 21] width 10 height 10
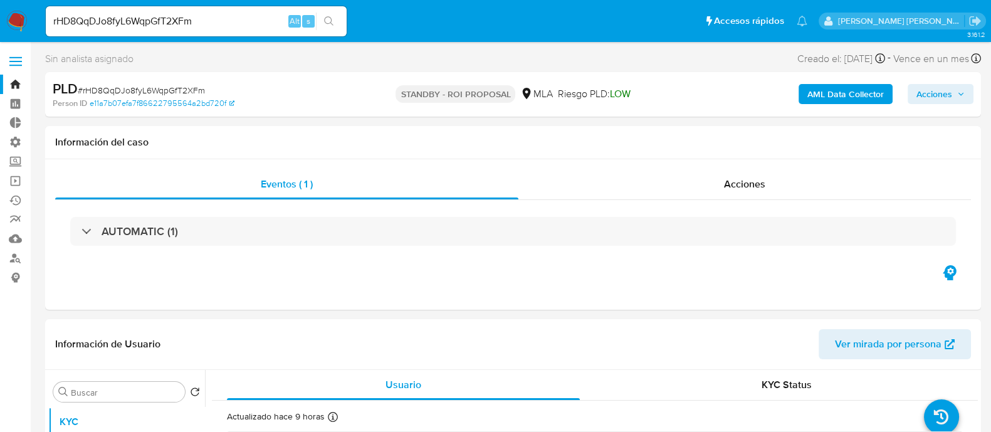
select select "10"
click at [159, 20] on input "rHD8QqDJo8fyL6WqpGfT2XFm" at bounding box center [196, 21] width 301 height 16
paste input "fnAzQJQGv31MP5f3xLZgvEDP"
type input "fnAzQJQGv31MP5f3xLZgvEDP"
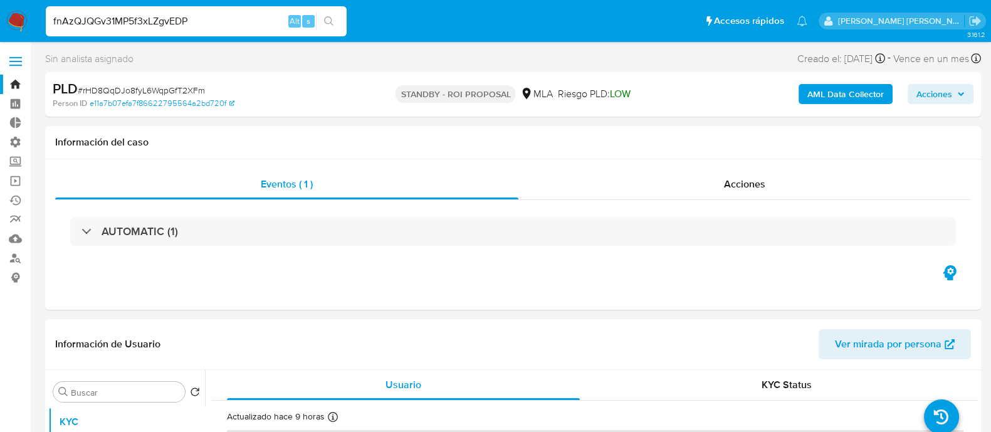
click at [328, 17] on icon "search-icon" at bounding box center [329, 21] width 10 height 10
select select "10"
click at [212, 28] on input "fnAzQJQGv31MP5f3xLZgvEDP" at bounding box center [196, 21] width 301 height 16
paste input "bTFDUz8nhkA433u2bgWEJAk5"
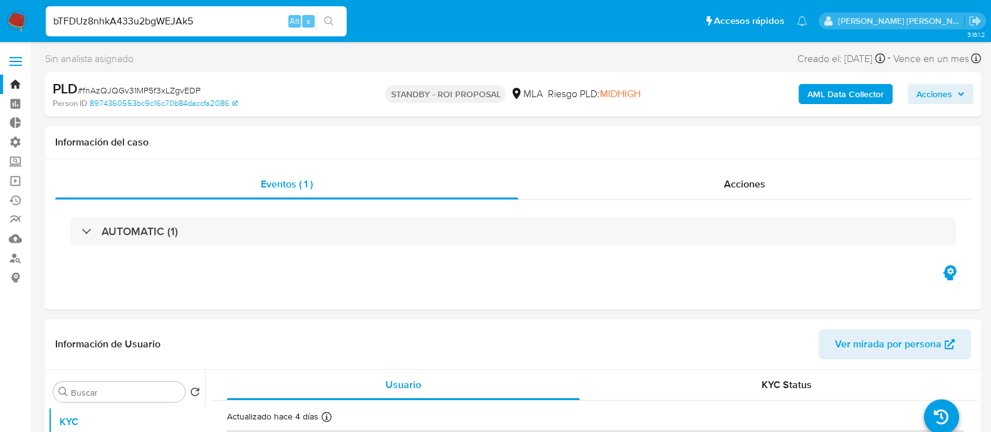
type input "bTFDUz8nhkA433u2bgWEJAk5"
click at [336, 14] on button "search-icon" at bounding box center [329, 22] width 26 height 18
select select "10"
click at [230, 23] on input "bTFDUz8nhkA433u2bgWEJAk5" at bounding box center [196, 21] width 301 height 16
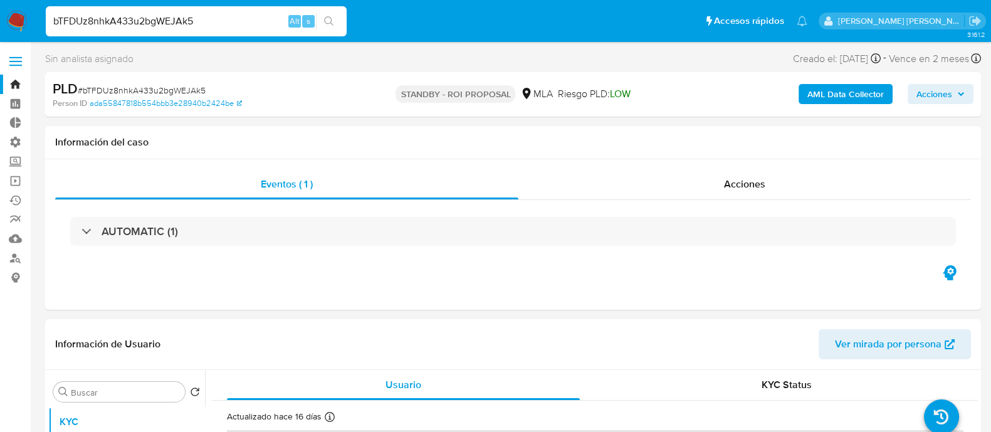
paste input "tCQmbArtr3YGwOP18l01FGuX"
type input "tCQmbArtr3YGwOP18l01FGuX"
click at [335, 21] on button "search-icon" at bounding box center [329, 22] width 26 height 18
select select "10"
click at [237, 21] on input "tCQmbArtr3YGwOP18l01FGuX" at bounding box center [196, 21] width 301 height 16
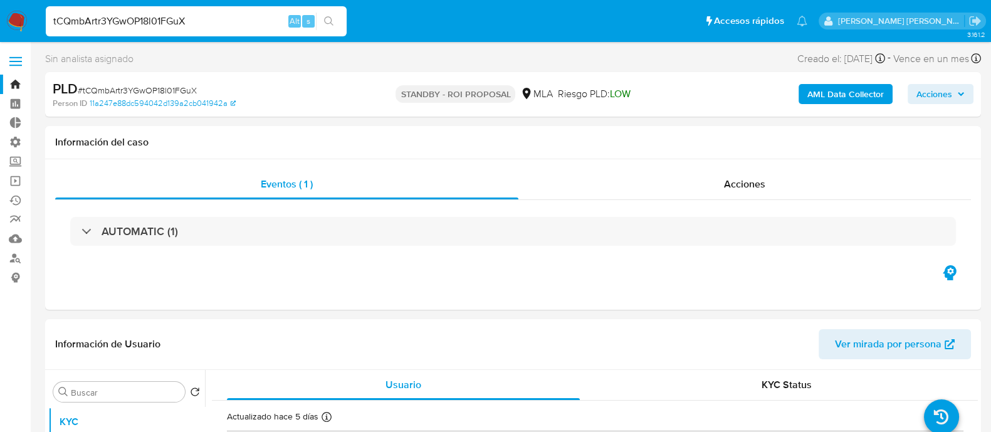
click at [236, 21] on input "tCQmbArtr3YGwOP18l01FGuX" at bounding box center [196, 21] width 301 height 16
paste input "qkTdKDgdvnrM0E50dJO7B1rY"
type input "qkTdKDgdvnrM0E50dJO7B1rY"
click at [327, 16] on icon "search-icon" at bounding box center [329, 21] width 10 height 10
select select "10"
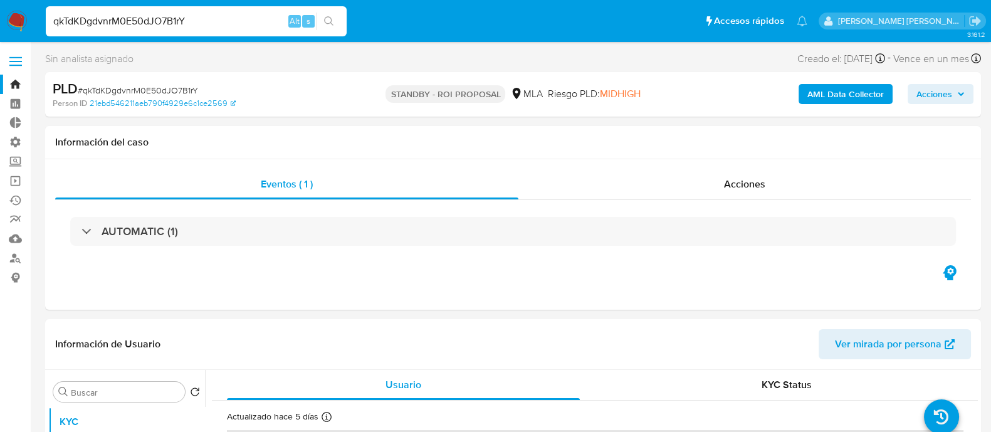
click at [175, 18] on input "qkTdKDgdvnrM0E50dJO7B1rY" at bounding box center [196, 21] width 301 height 16
paste input "TCtNym6MBRCjGqY0oZJte0yn"
type input "TCtNym6MBRCjGqY0oZJte0yn"
click at [326, 22] on icon "search-icon" at bounding box center [329, 21] width 10 height 10
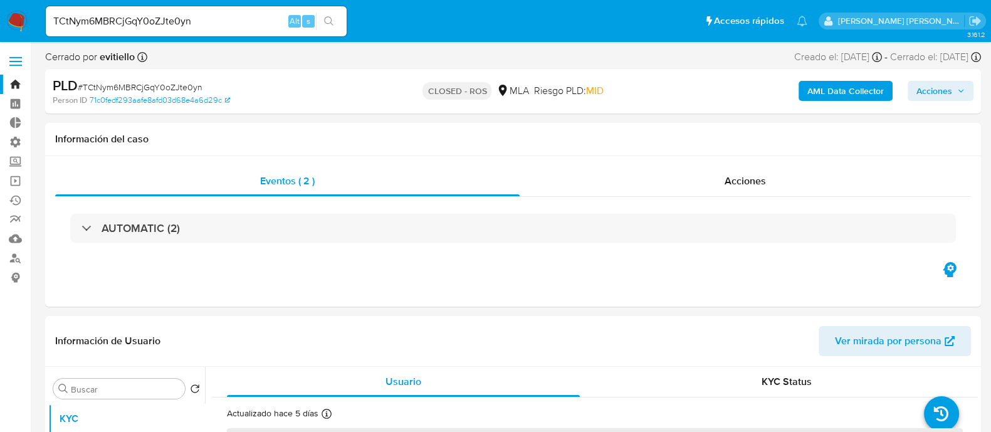
select select "10"
click at [168, 14] on input "TCtNym6MBRCjGqY0oZJte0yn" at bounding box center [196, 21] width 301 height 16
paste input "qkTdKDgdvnrM0E50dJO7B1rY"
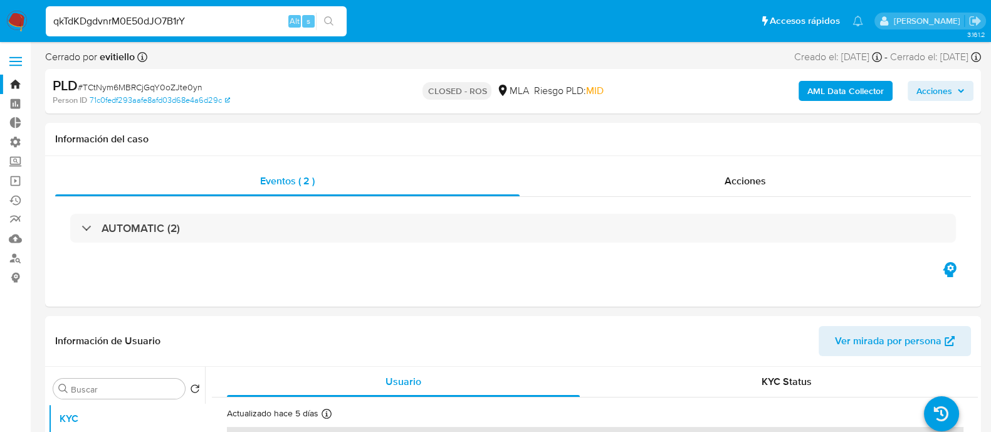
type input "qkTdKDgdvnrM0E50dJO7B1rY"
click at [327, 20] on icon "search-icon" at bounding box center [329, 21] width 10 height 10
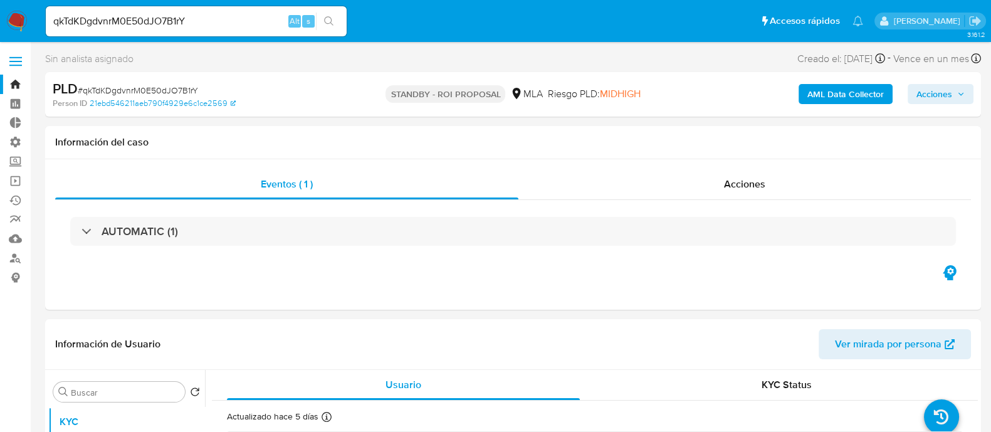
select select "10"
click at [185, 8] on div "qkTdKDgdvnrM0E50dJO7B1rY Alt s" at bounding box center [196, 21] width 301 height 30
click at [188, 15] on input "qkTdKDgdvnrM0E50dJO7B1rY" at bounding box center [196, 21] width 301 height 16
paste input "0hkbttuFqjiLe9zioBqkgApm"
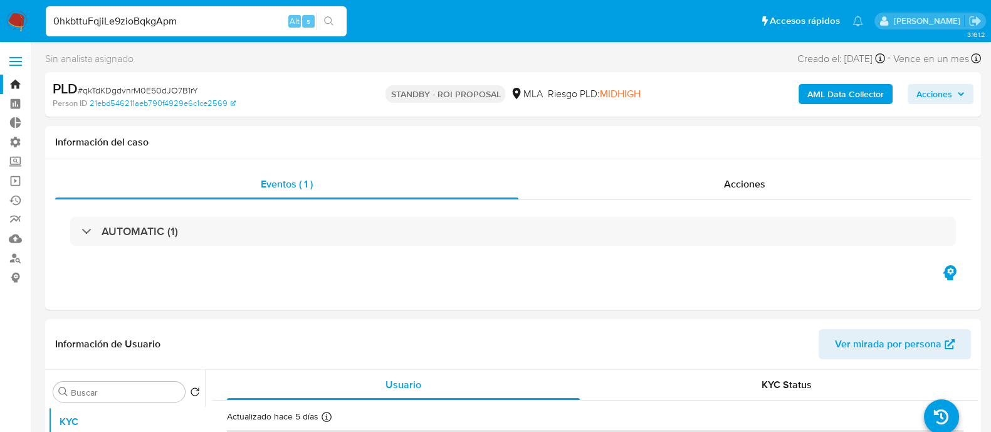
type input "0hkbttuFqjiLe9zioBqkgApm"
click at [333, 20] on icon "search-icon" at bounding box center [329, 21] width 10 height 10
click at [675, 175] on div "Acciones" at bounding box center [744, 184] width 452 height 30
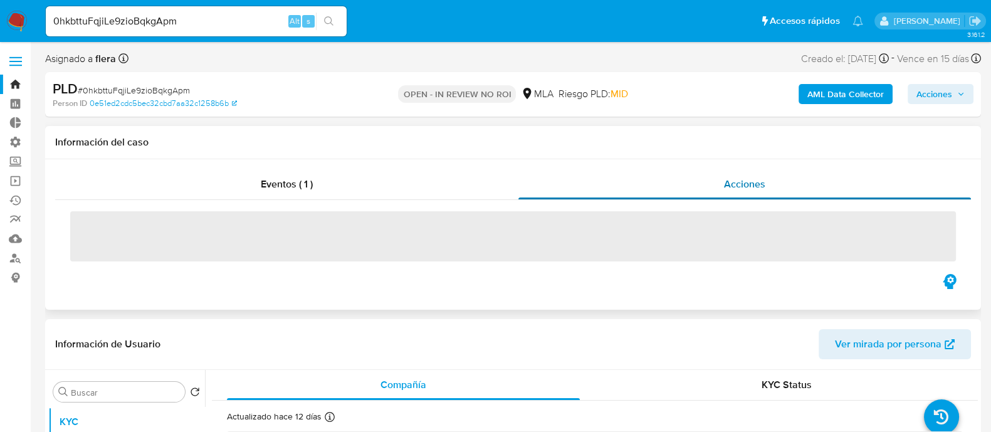
select select "10"
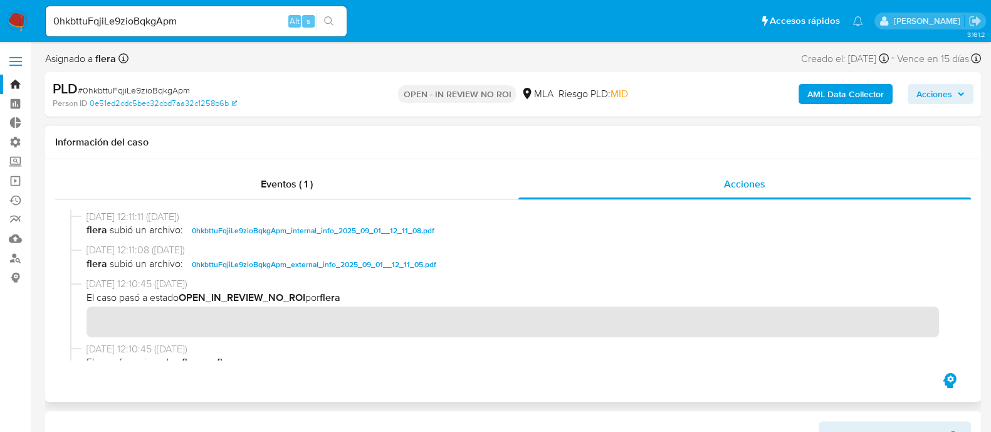
scroll to position [1174, 0]
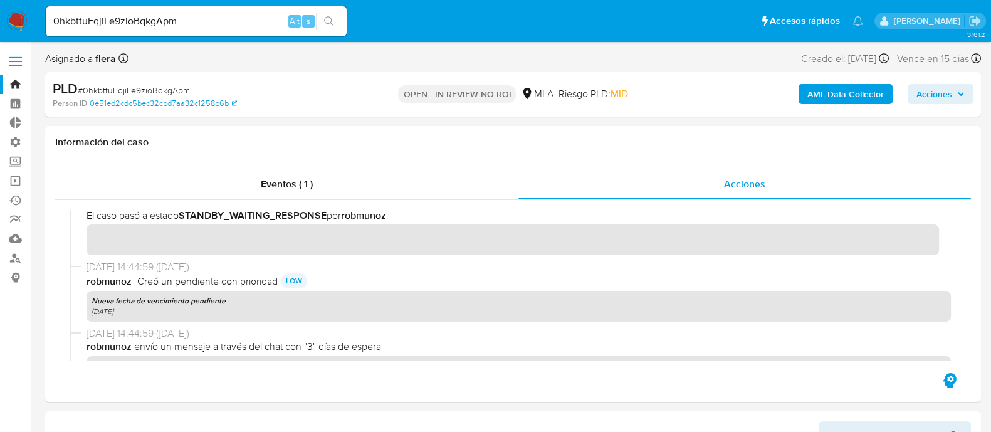
click at [932, 91] on span "Acciones" at bounding box center [934, 94] width 36 height 20
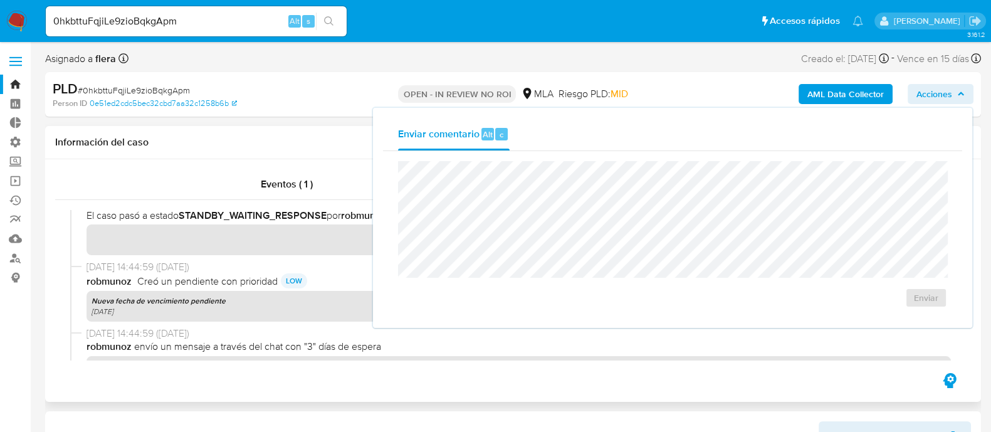
click at [276, 157] on div "Información del caso" at bounding box center [512, 142] width 935 height 33
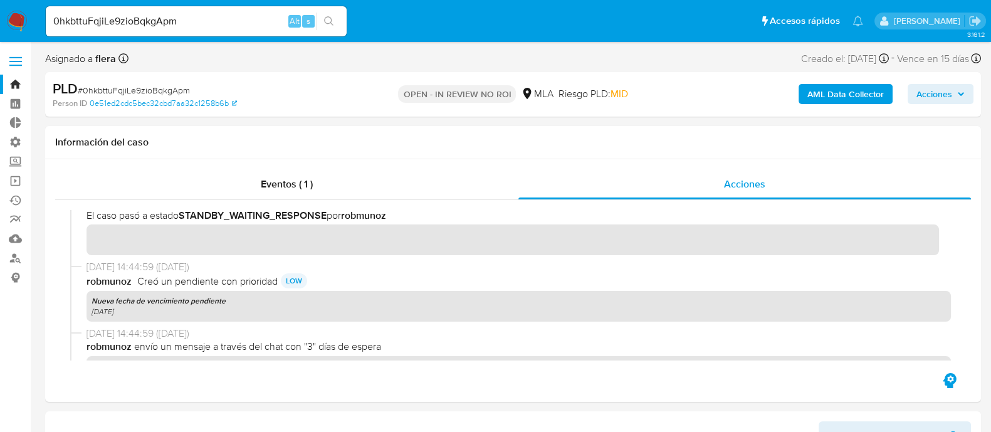
scroll to position [235, 0]
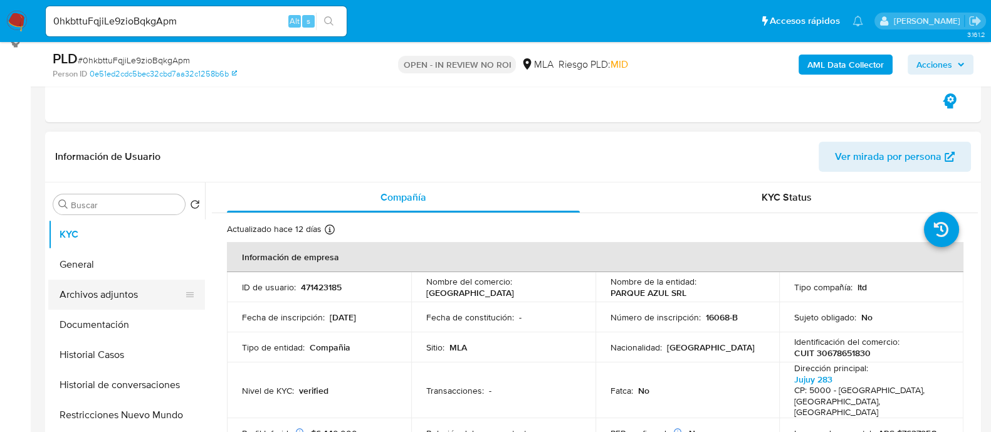
click at [149, 287] on button "Archivos adjuntos" at bounding box center [121, 294] width 147 height 30
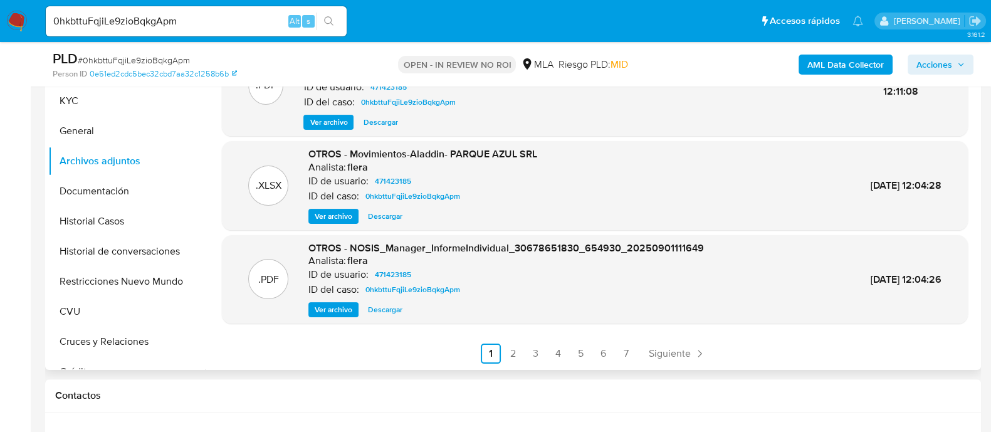
scroll to position [392, 0]
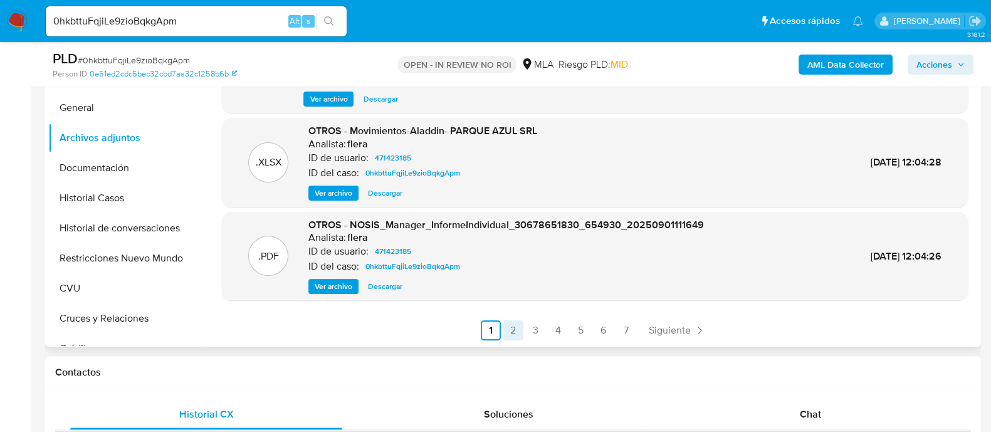
click at [513, 331] on link "2" at bounding box center [513, 330] width 20 height 20
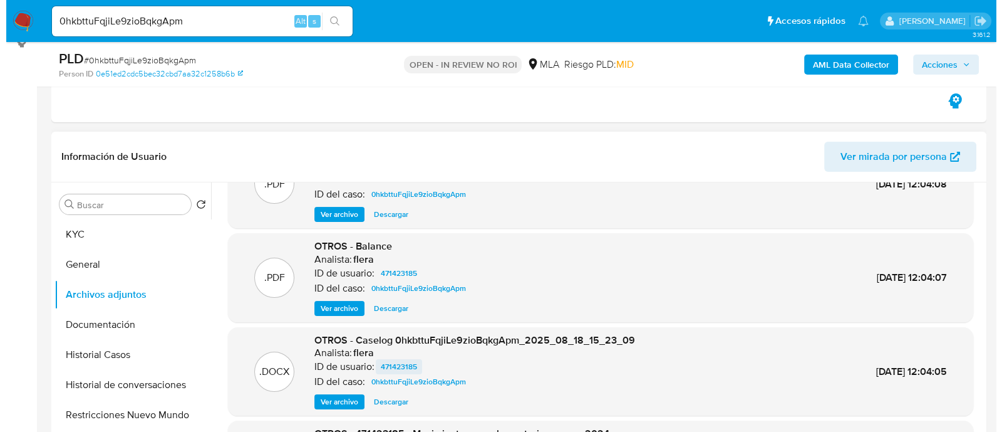
scroll to position [105, 0]
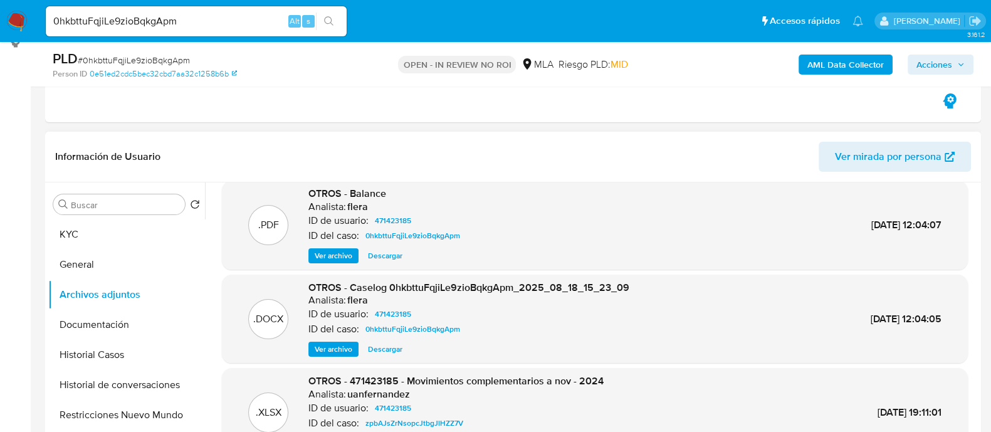
click at [338, 347] on span "Ver archivo" at bounding box center [334, 349] width 38 height 13
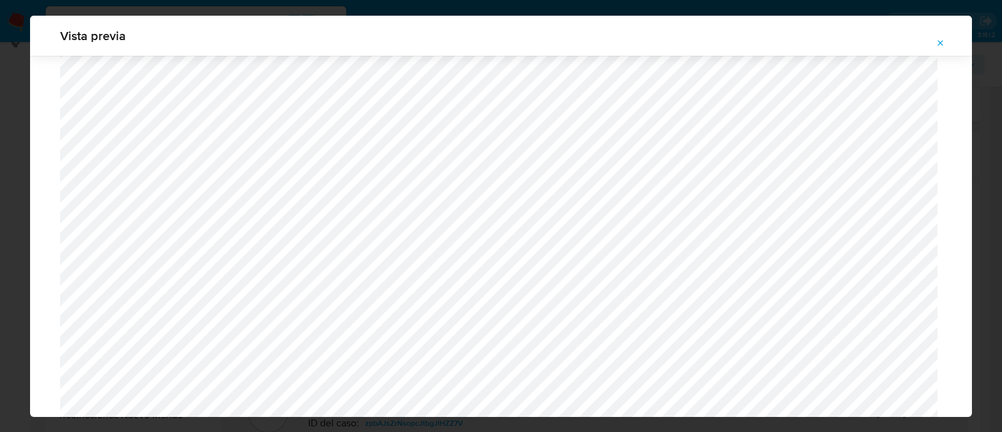
scroll to position [1306, 0]
click at [948, 45] on button "Attachment preview" at bounding box center [941, 43] width 28 height 20
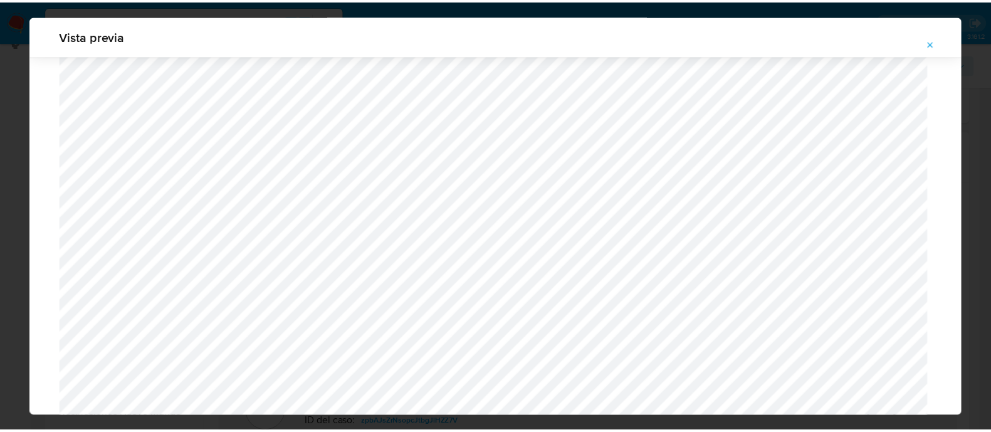
scroll to position [40, 0]
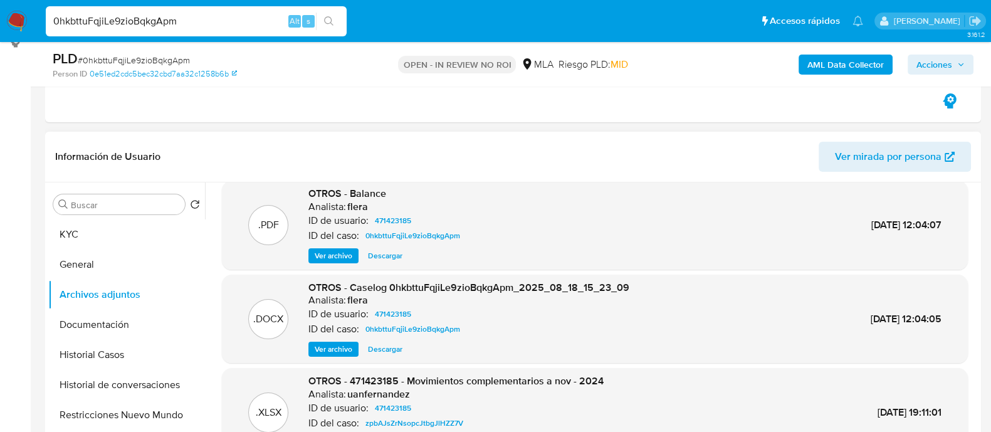
click at [212, 22] on input "0hkbttuFqjiLe9zioBqkgApm" at bounding box center [196, 21] width 301 height 16
paste input "rHD8QqDJo8fyL6WqpGfT2XF"
type input "rHD8QqDJo8fyL6WqpGfT2XFm"
click at [332, 21] on button "search-icon" at bounding box center [329, 22] width 26 height 18
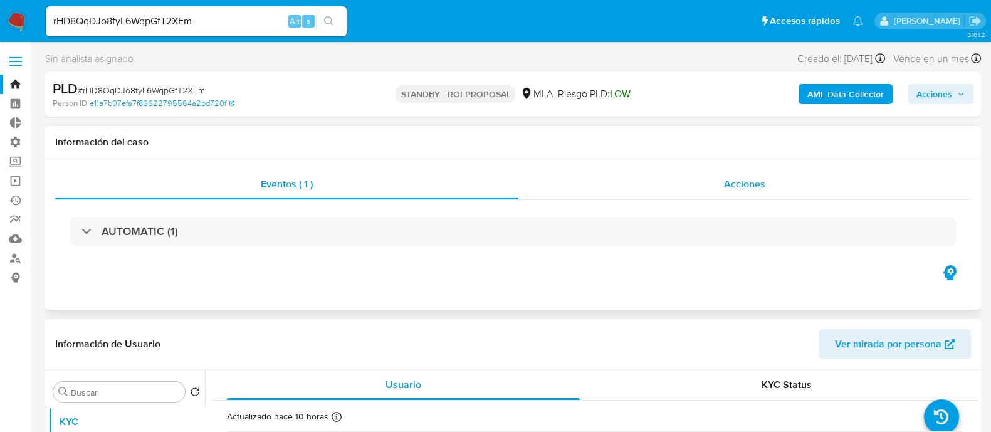
click at [670, 186] on div "Acciones" at bounding box center [744, 184] width 452 height 30
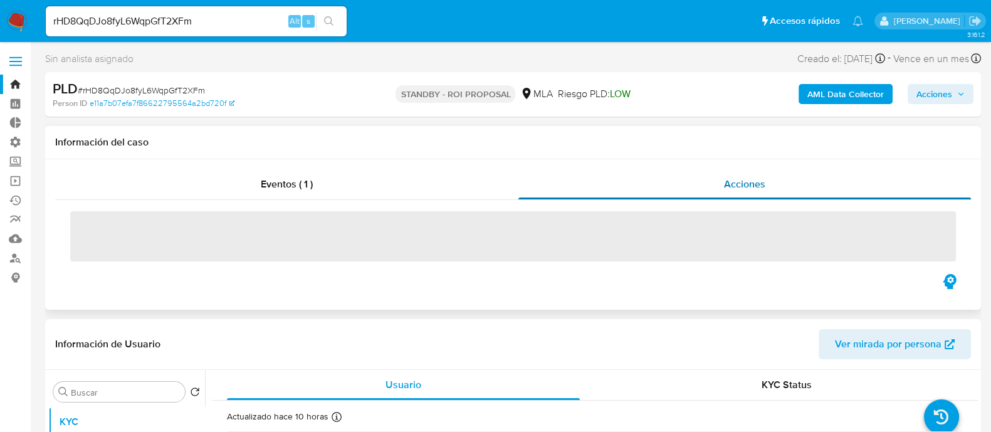
select select "10"
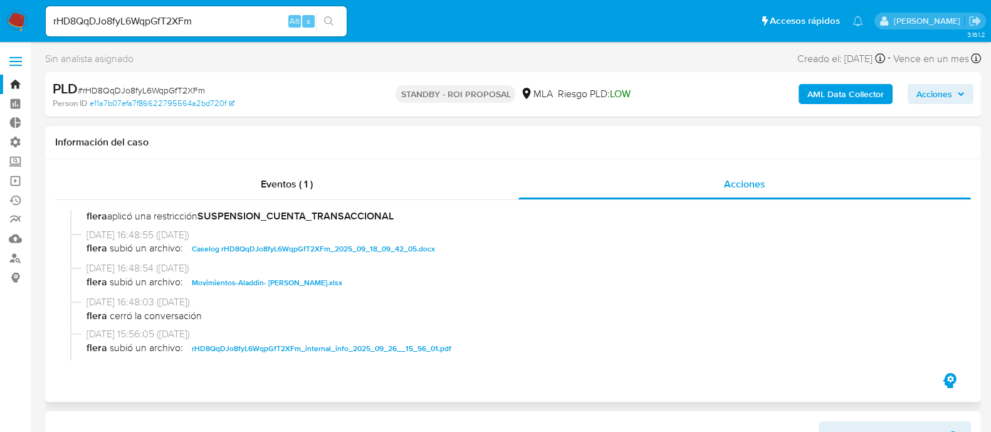
scroll to position [156, 0]
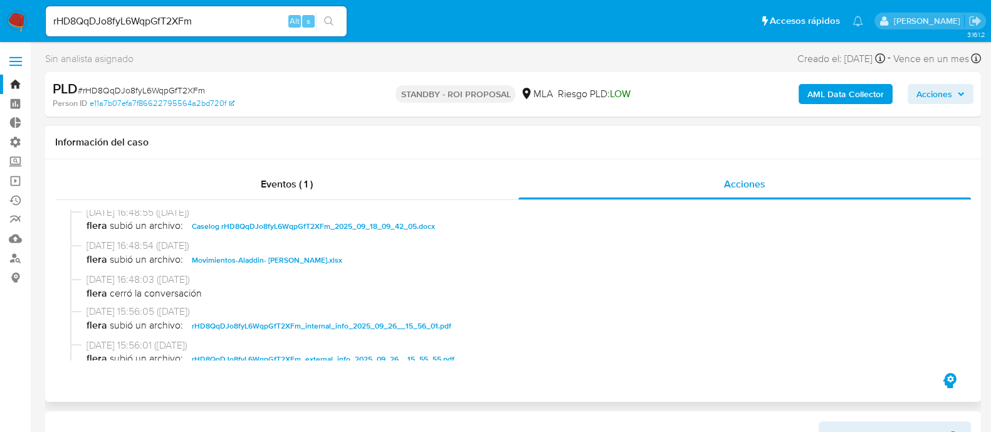
click at [353, 232] on span "Caselog rHD8QqDJo8fyL6WqpGfT2XFm_2025_09_18_09_42_05.docx" at bounding box center [313, 226] width 243 height 15
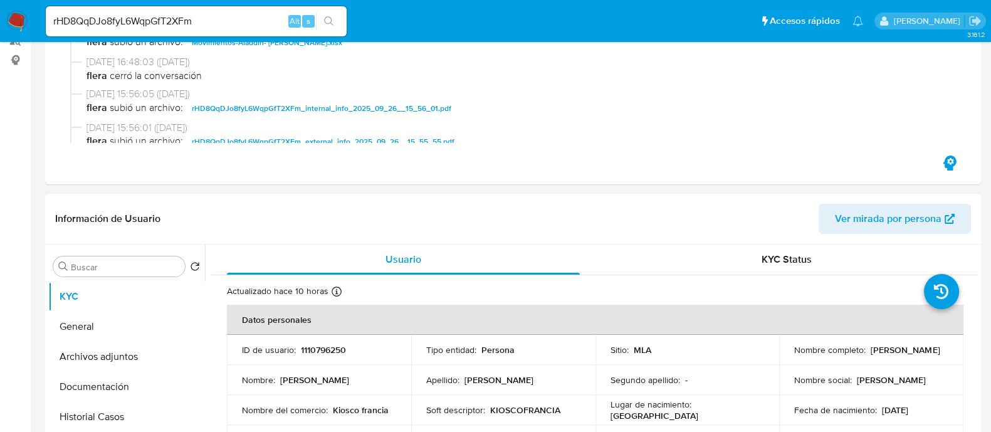
scroll to position [392, 0]
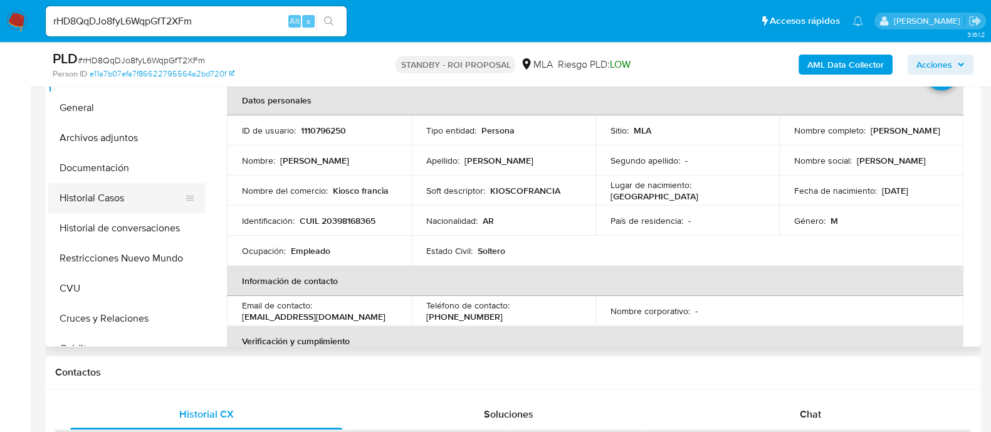
click at [117, 191] on button "Historial Casos" at bounding box center [121, 198] width 147 height 30
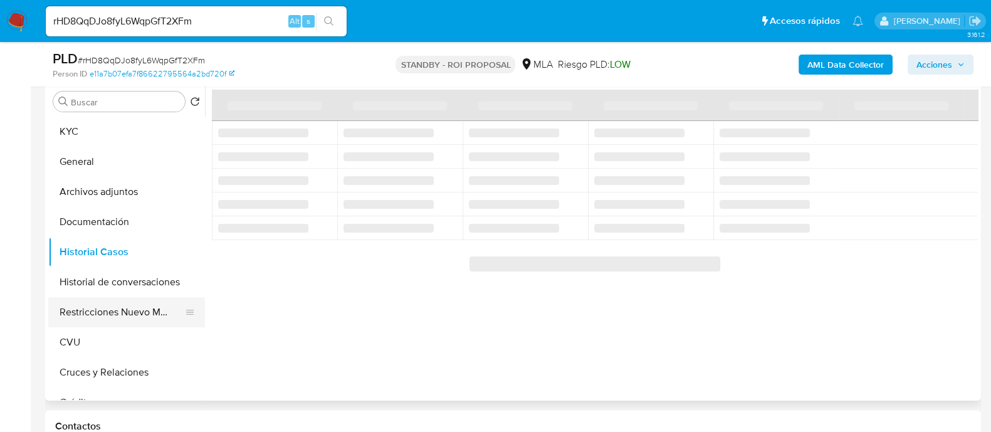
scroll to position [313, 0]
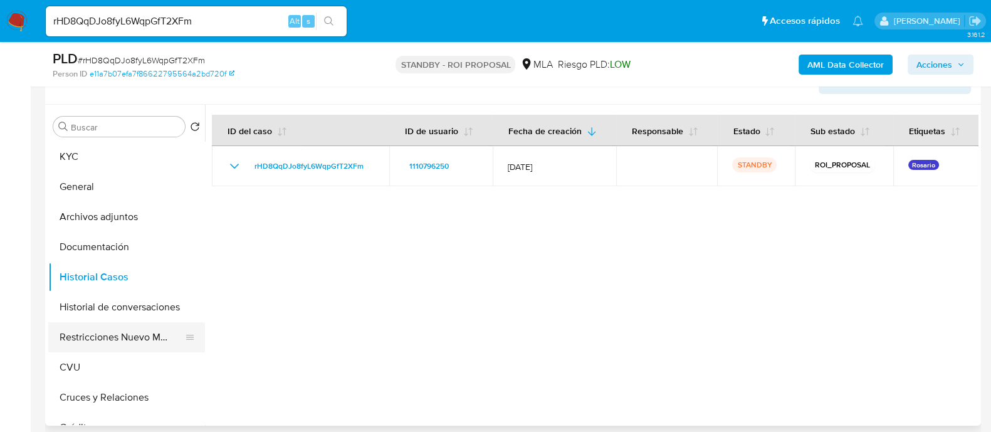
click at [111, 339] on button "Restricciones Nuevo Mundo" at bounding box center [121, 337] width 147 height 30
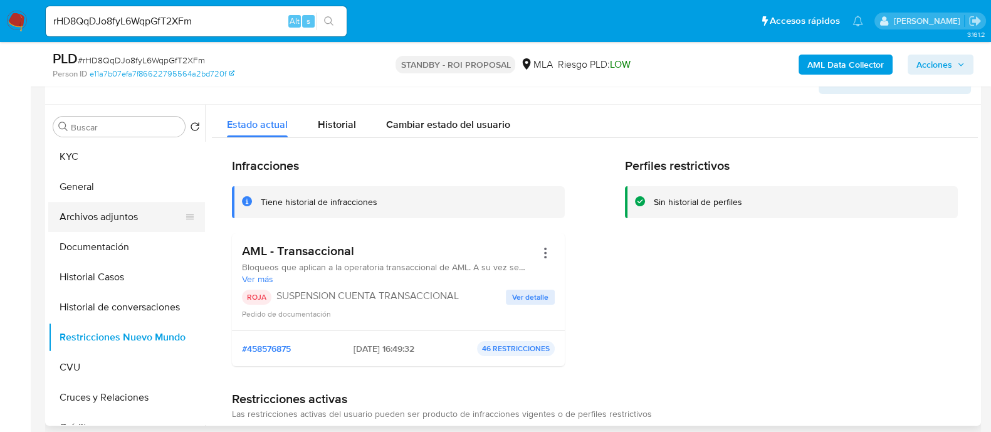
click at [172, 221] on button "Archivos adjuntos" at bounding box center [121, 217] width 147 height 30
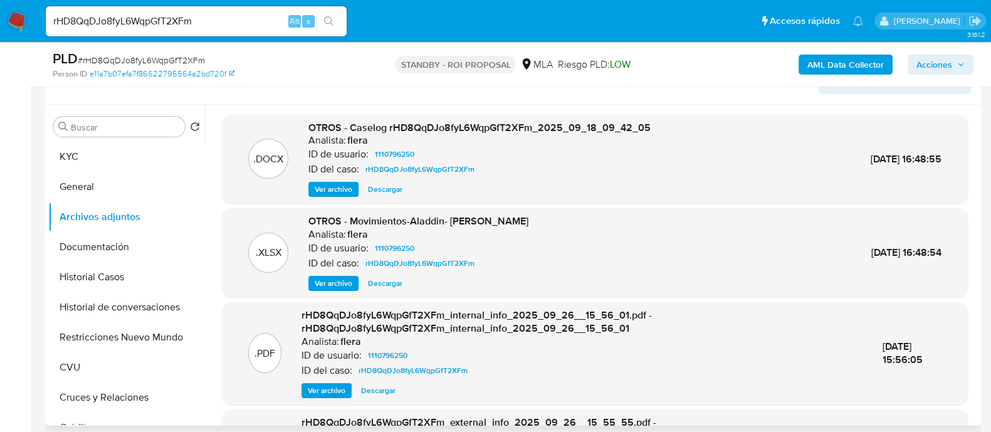
click at [387, 187] on span "Descargar" at bounding box center [385, 189] width 34 height 13
click at [208, 31] on div "rHD8QqDJo8fyL6WqpGfT2XFm Alt s" at bounding box center [196, 21] width 301 height 30
click at [213, 27] on input "rHD8QqDJo8fyL6WqpGfT2XFm" at bounding box center [196, 21] width 301 height 16
paste input "tCQmbArtr3YGwOP18l01FGuX"
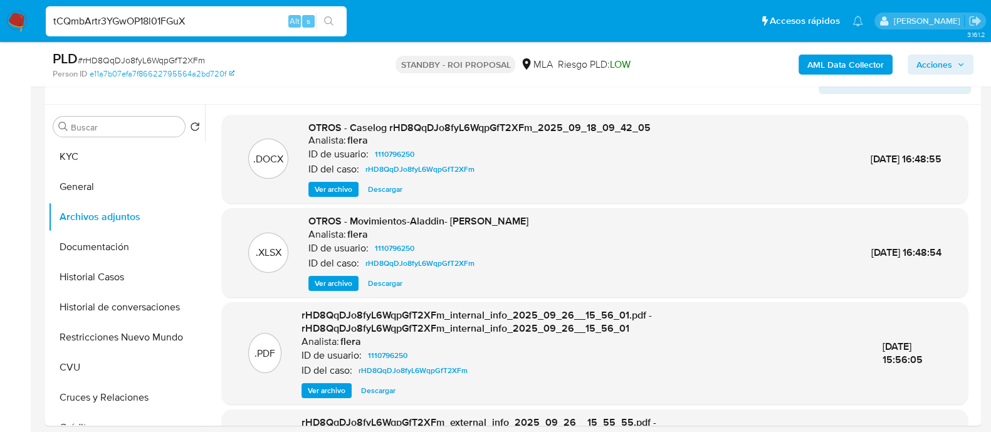
type input "tCQmbArtr3YGwOP18l01FGuX"
click at [332, 18] on icon "search-icon" at bounding box center [329, 21] width 10 height 10
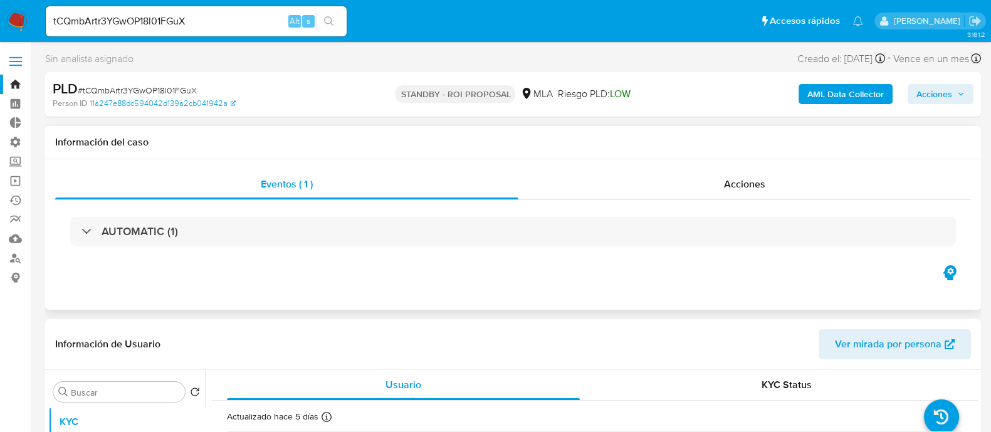
select select "10"
click at [788, 163] on div "Eventos ( 1 ) Acciones AUTOMATIC (1)" at bounding box center [512, 234] width 935 height 150
drag, startPoint x: 772, startPoint y: 182, endPoint x: 757, endPoint y: 187, distance: 15.7
click at [771, 182] on div "Acciones" at bounding box center [744, 184] width 452 height 30
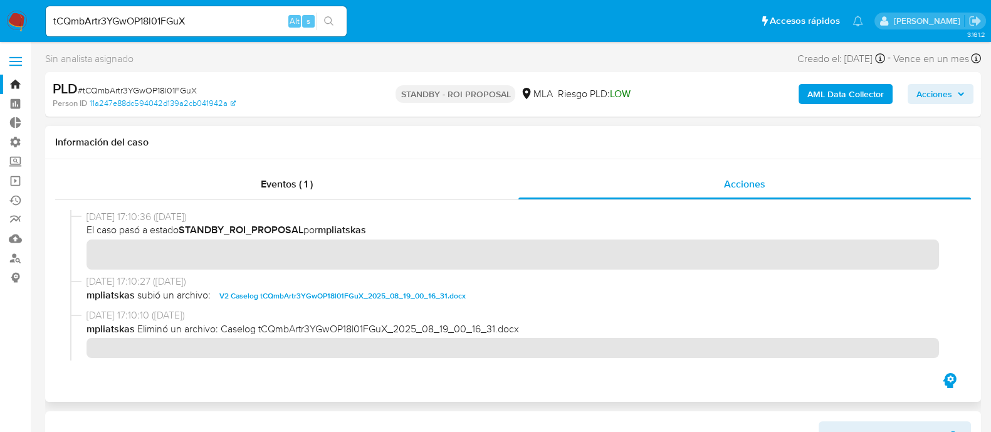
click at [263, 292] on span "V2 Caselog tCQmbArtr3YGwOP18l01FGuX_2025_08_19_00_16_31.docx" at bounding box center [342, 295] width 246 height 15
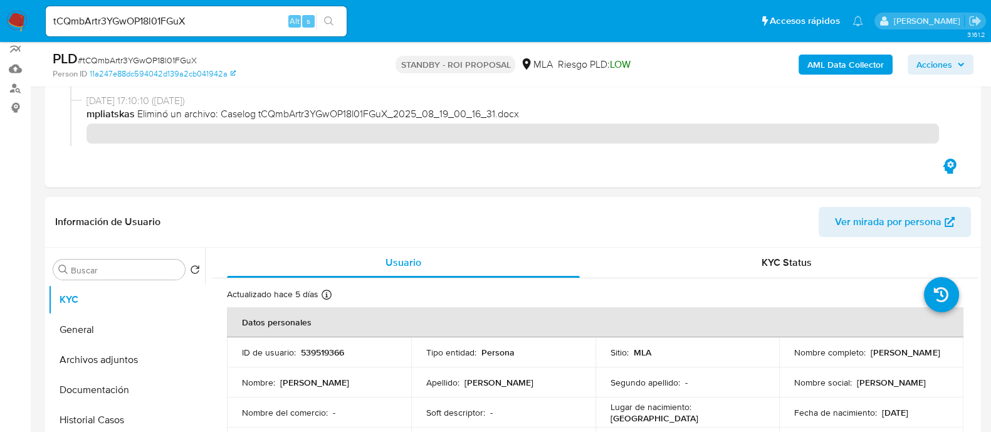
scroll to position [392, 0]
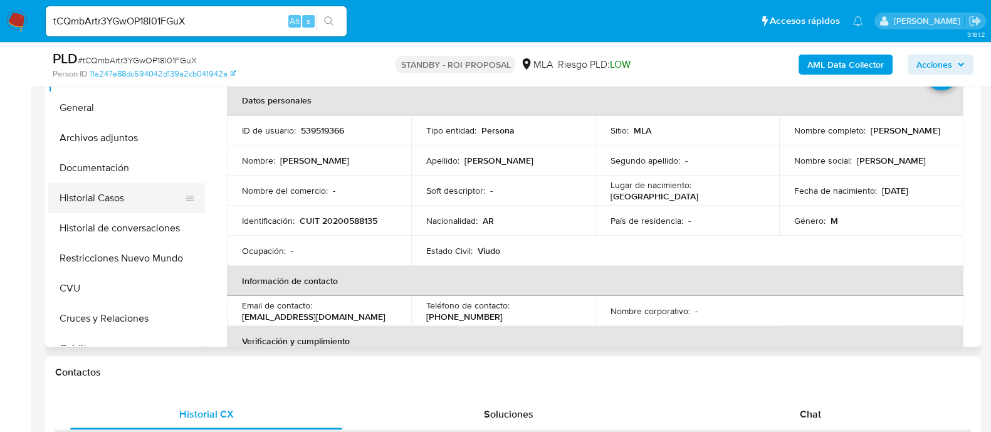
click at [162, 194] on button "Historial Casos" at bounding box center [121, 198] width 147 height 30
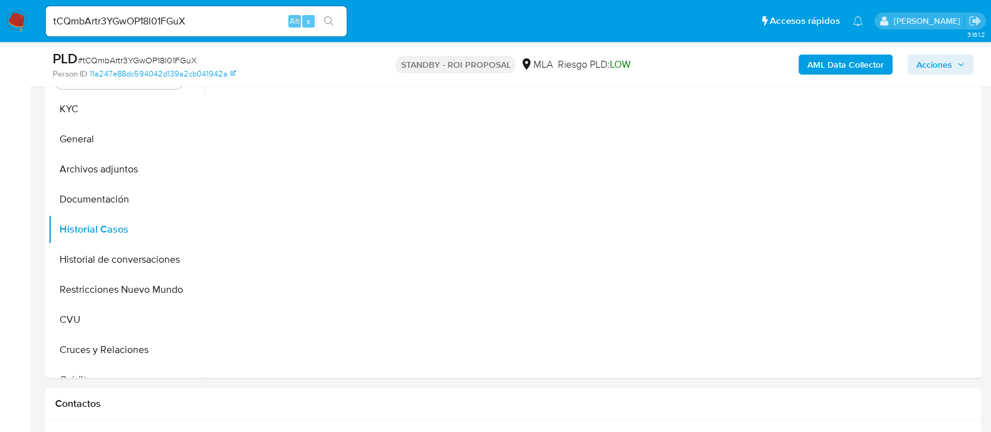
scroll to position [313, 0]
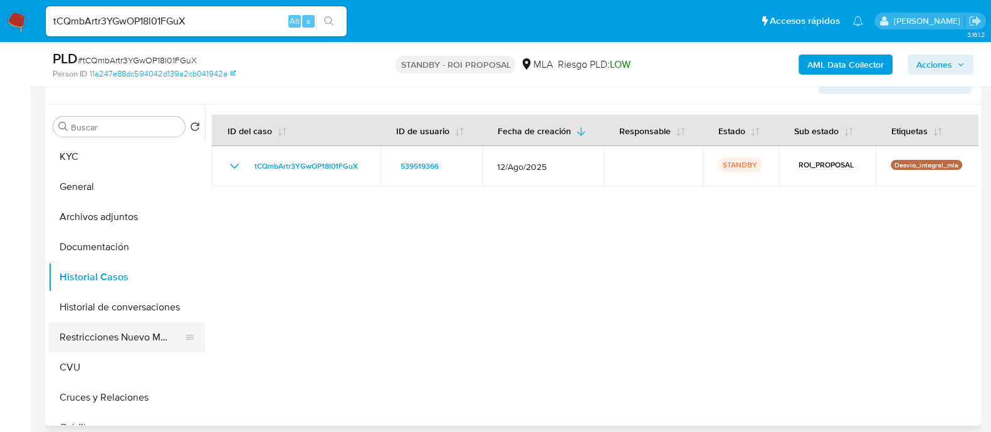
click at [96, 341] on button "Restricciones Nuevo Mundo" at bounding box center [121, 337] width 147 height 30
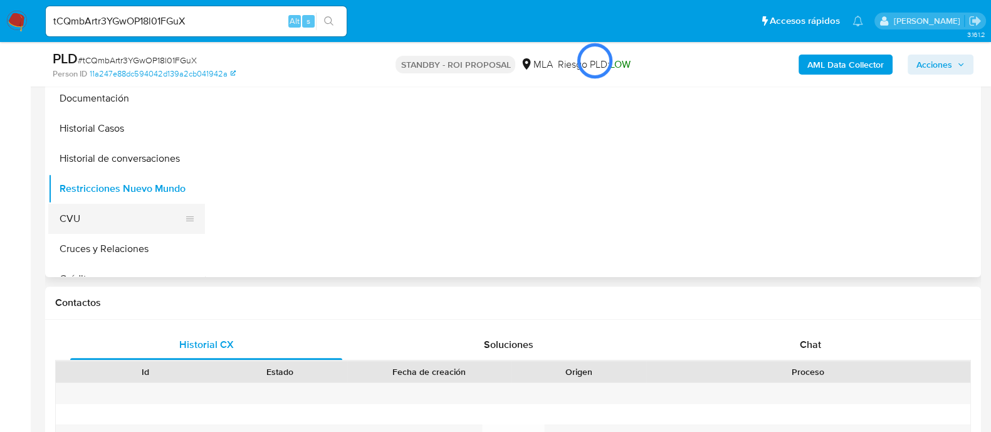
scroll to position [392, 0]
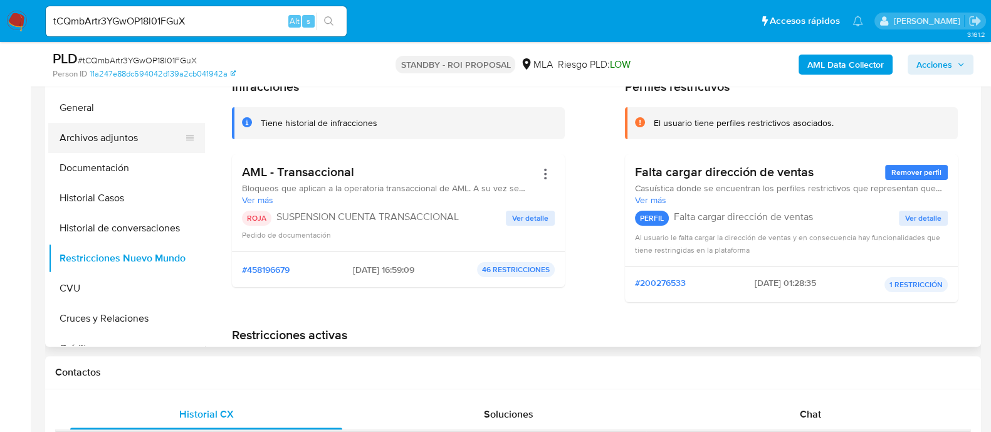
click at [122, 145] on button "Archivos adjuntos" at bounding box center [121, 138] width 147 height 30
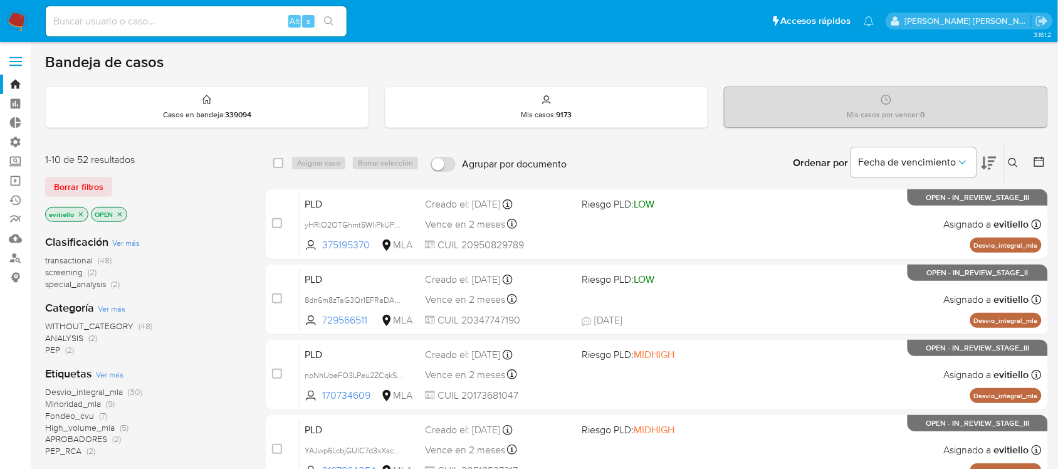
click at [207, 16] on input at bounding box center [196, 21] width 301 height 16
paste input "j3RxmdupoEYf5pWodTCxoupz"
type input "j3RxmdupoEYf5pWodTCxoupz"
click at [333, 20] on button "search-icon" at bounding box center [329, 22] width 26 height 18
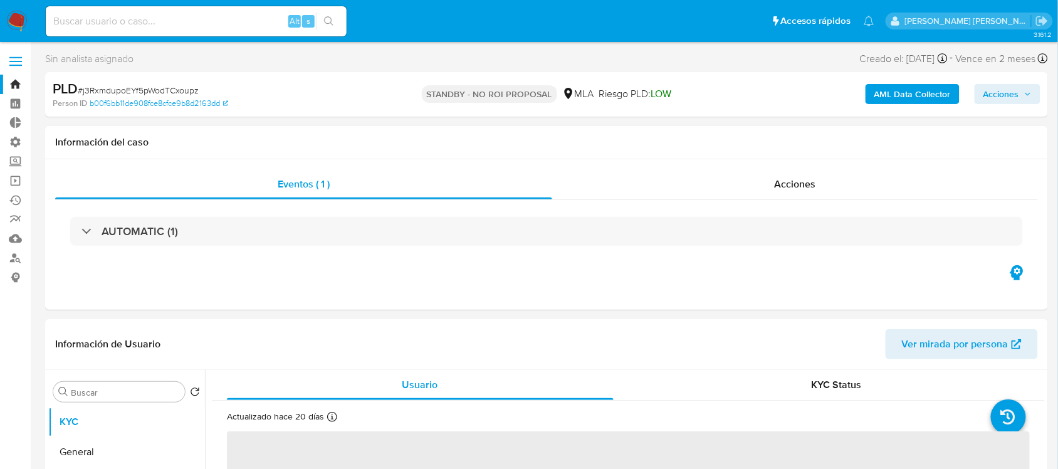
select select "10"
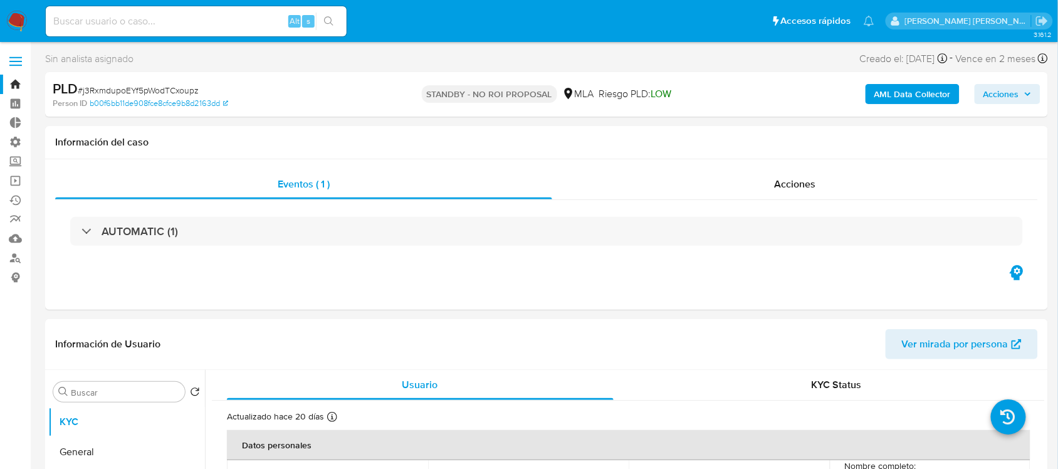
drag, startPoint x: 231, startPoint y: 20, endPoint x: 249, endPoint y: 19, distance: 18.8
click at [231, 20] on input at bounding box center [196, 21] width 301 height 16
paste input "30scyQwdvO57DiAbI8c6Tjc2"
type input "30scyQwdvO57DiAbI8c6Tjc2"
click at [330, 23] on icon "search-icon" at bounding box center [329, 21] width 10 height 10
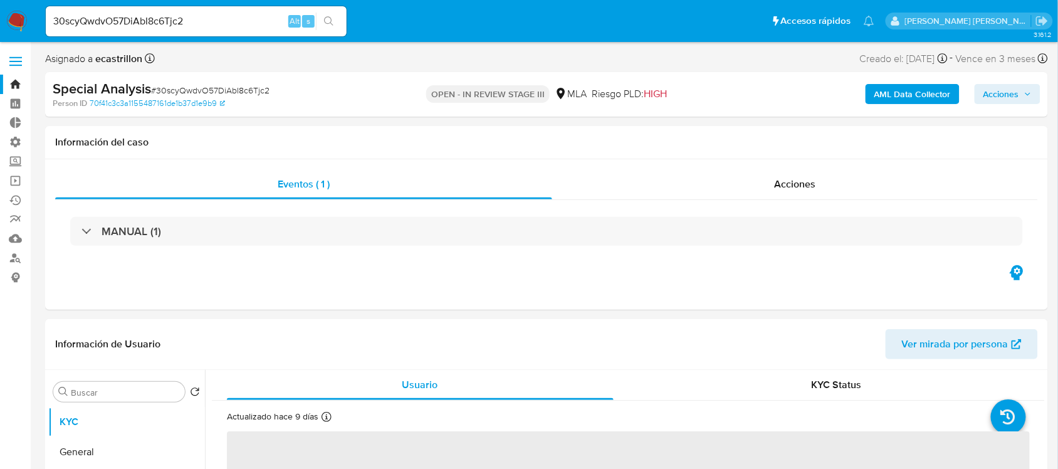
select select "10"
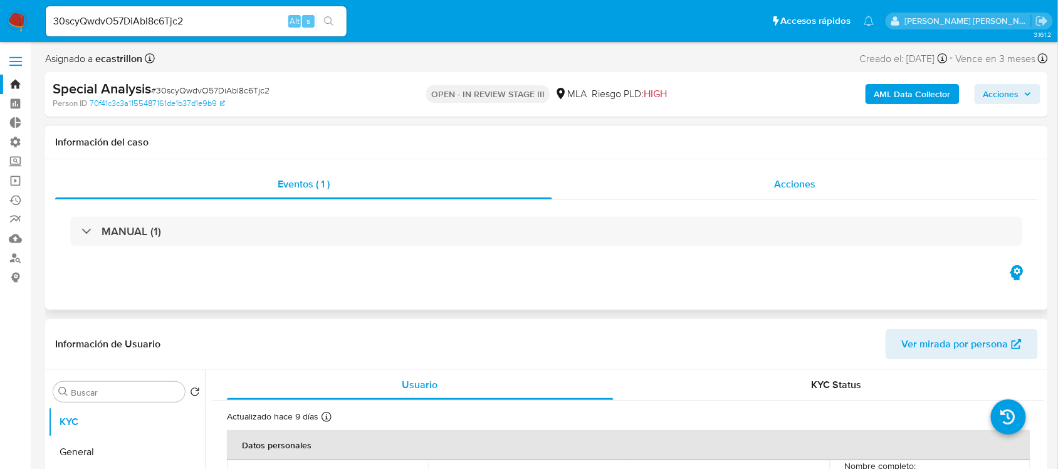
click at [706, 185] on div "Acciones" at bounding box center [795, 184] width 486 height 30
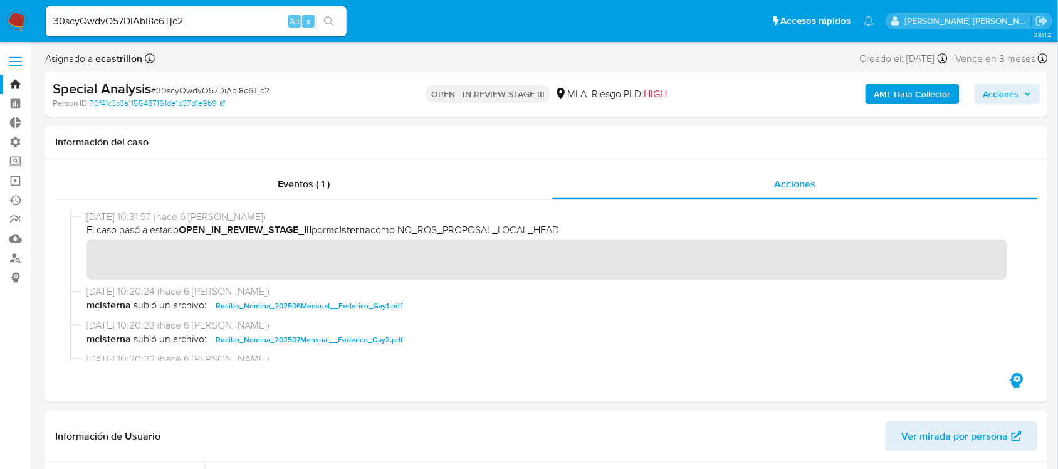
click at [205, 21] on input "30scyQwdvO57DiAbI8c6Tjc2" at bounding box center [196, 21] width 301 height 16
paste input "2i8y2SDMTj2MwFqqpPl4XmJD"
type input "2i8y2SDMTj2MwFqqpPl4XmJD"
click at [336, 22] on button "search-icon" at bounding box center [329, 22] width 26 height 18
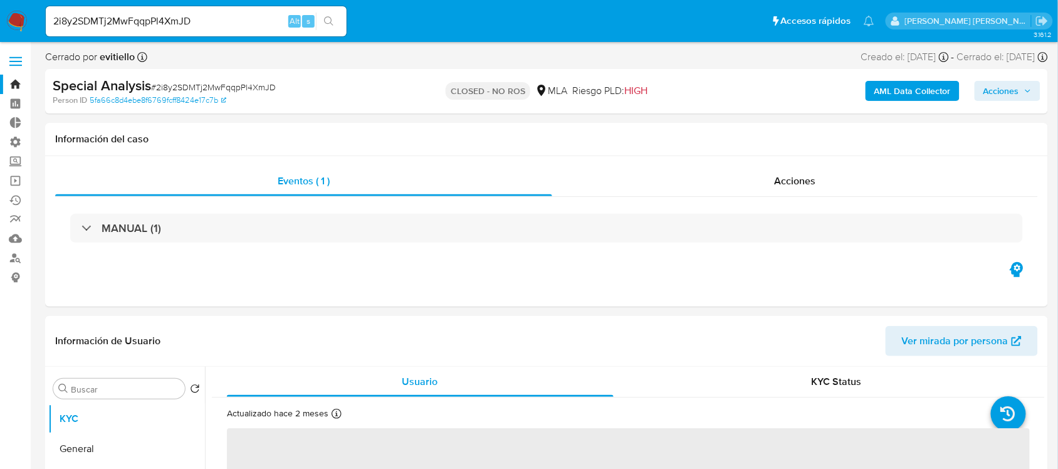
select select "10"
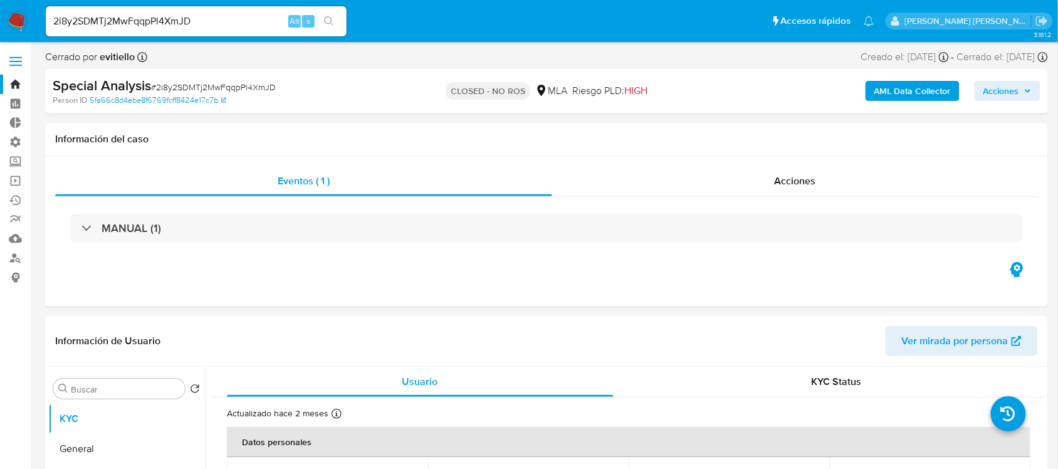
click at [157, 22] on input "2i8y2SDMTj2MwFqqpPl4XmJD" at bounding box center [196, 21] width 301 height 16
paste input "P7P3rvQL9Q5DSUVtMpwm1DR9"
click at [343, 14] on input "P7P3rvQL9Q5DSUVtMpwm1DR9" at bounding box center [196, 21] width 301 height 16
type input "P7P3rvQL9Q5DSUVtMpwm1DR9"
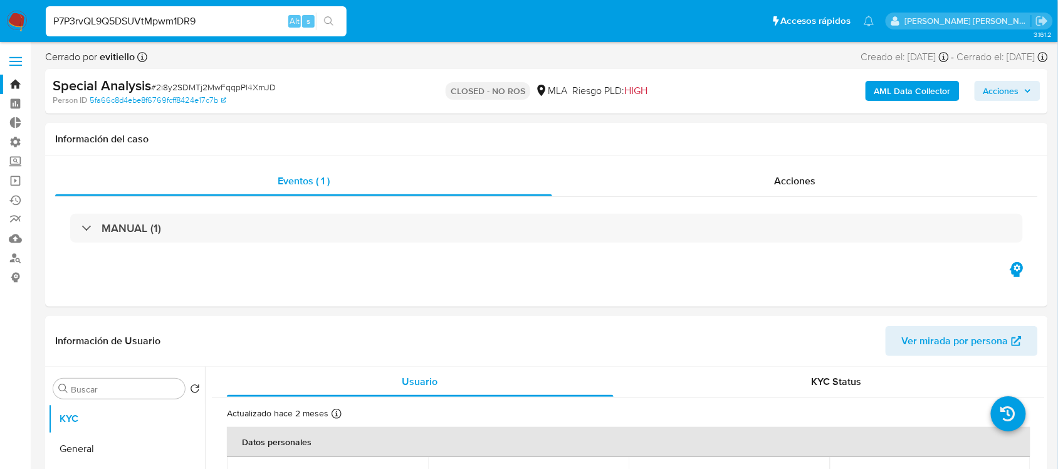
click at [333, 16] on icon "search-icon" at bounding box center [329, 21] width 10 height 10
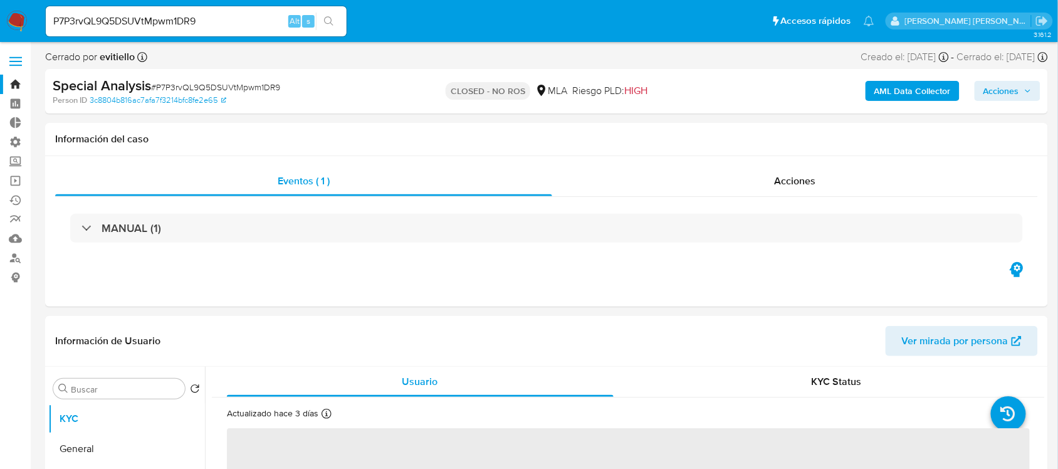
select select "10"
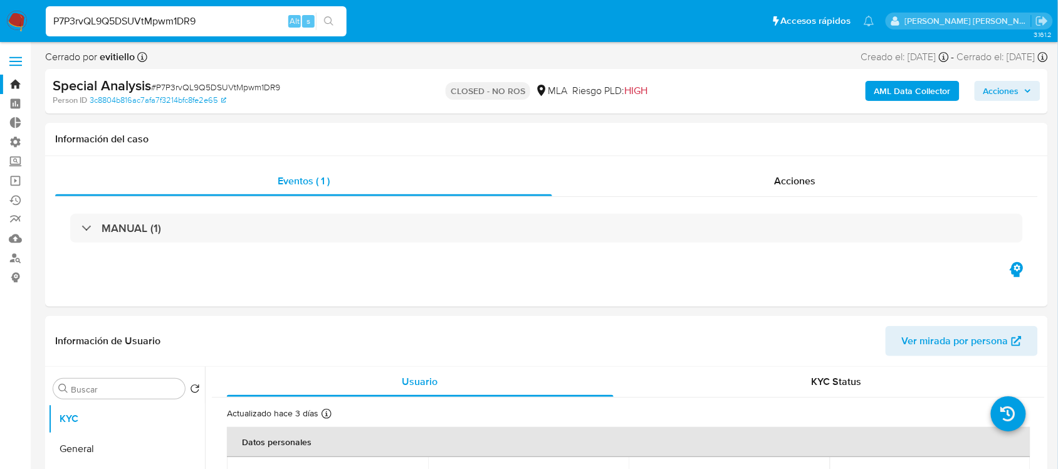
click at [185, 17] on input "P7P3rvQL9Q5DSUVtMpwm1DR9" at bounding box center [196, 21] width 301 height 16
paste input "cURnlcANs6XgC43beUj96EQX"
type input "cURnlcANs6XgC43beUj96EQX"
click at [334, 20] on button "search-icon" at bounding box center [329, 22] width 26 height 18
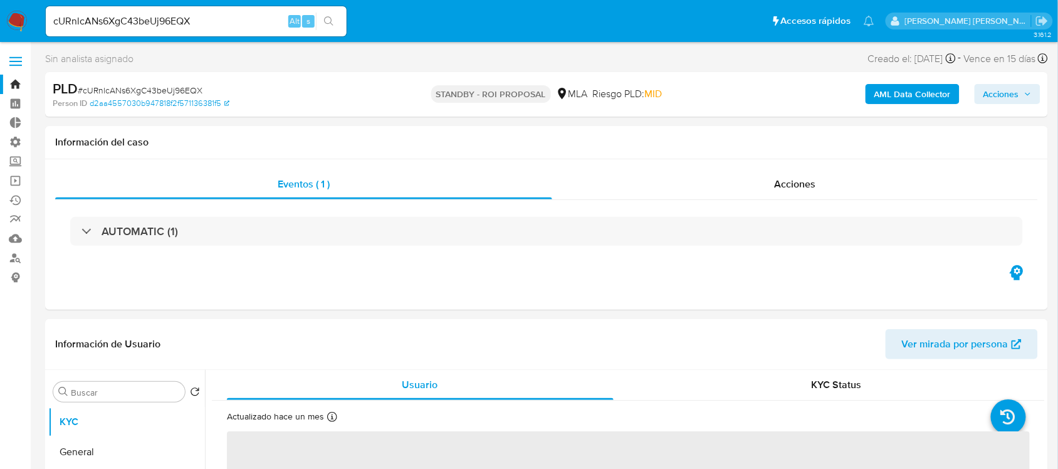
select select "10"
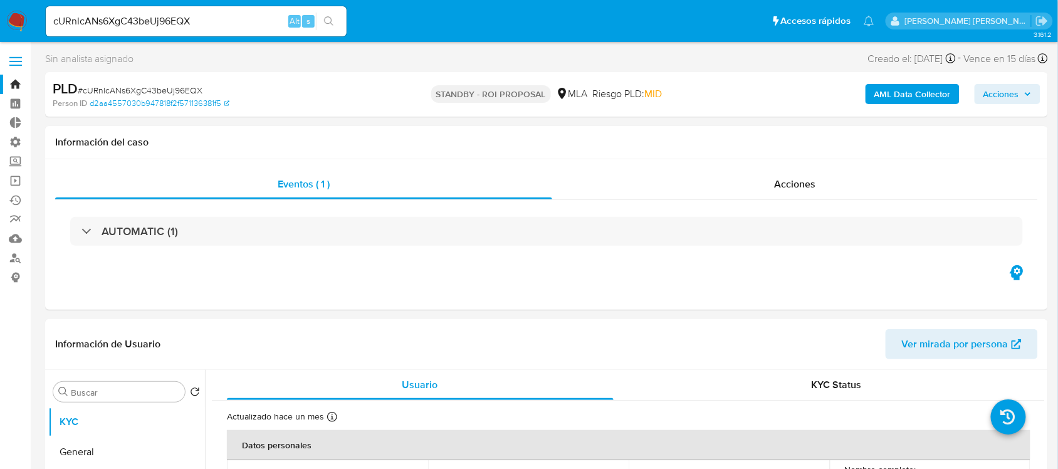
click at [208, 19] on input "cURnlcANs6XgC43beUj96EQX" at bounding box center [196, 21] width 301 height 16
paste input "EIyD0niCclENJ9GbTPNJiWp5"
type input "EIyD0niCclENJ9GbTPNJiWp5"
click at [333, 20] on icon "search-icon" at bounding box center [329, 21] width 10 height 10
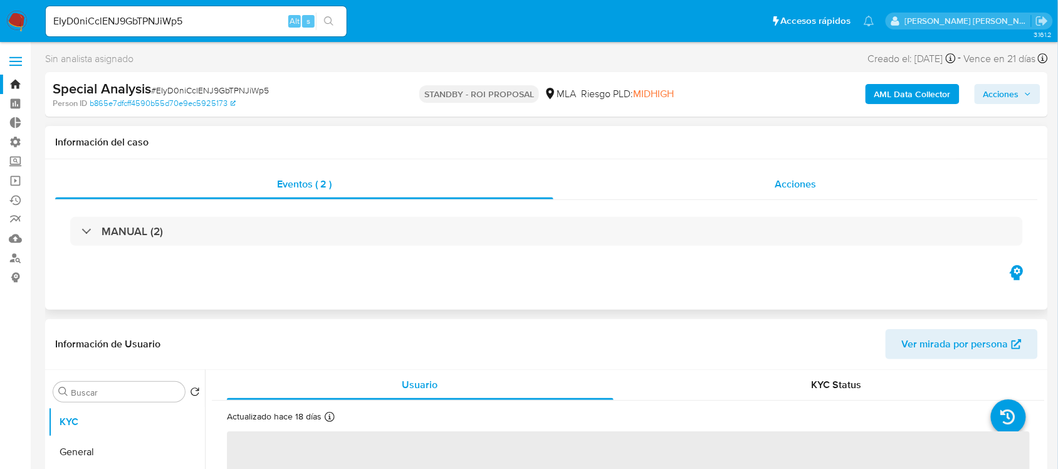
click at [683, 184] on div "Acciones" at bounding box center [795, 184] width 485 height 30
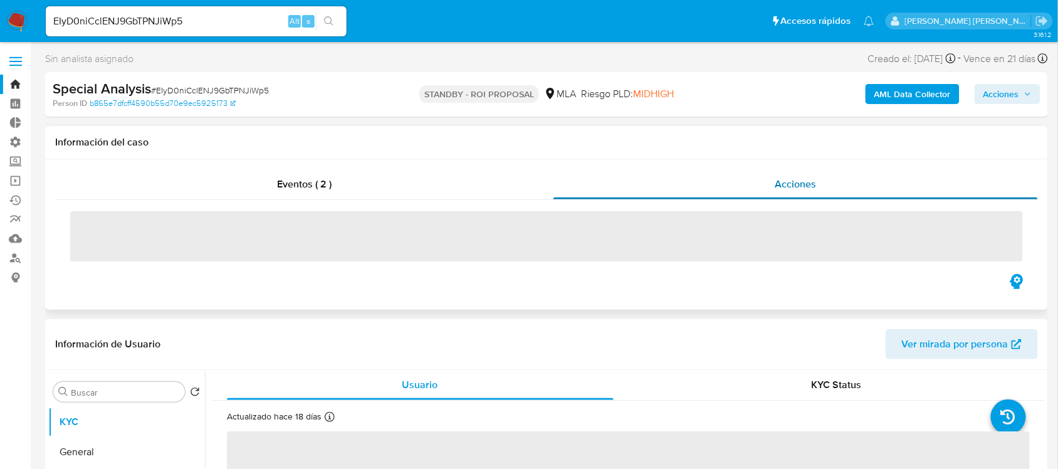
select select "10"
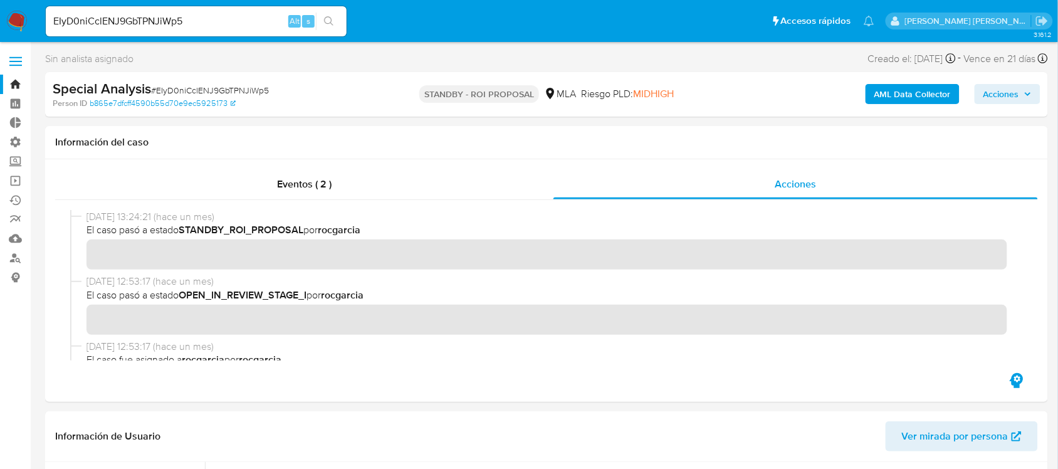
click at [200, 22] on input "EIyD0niCclENJ9GbTPNJiWp5" at bounding box center [196, 21] width 301 height 16
paste input "qbqFGYiz7a7Q4gVEX71IMeo2"
type input "qbqFGYiz7a7Q4gVEX71IMeo2"
click at [334, 16] on button "search-icon" at bounding box center [329, 22] width 26 height 18
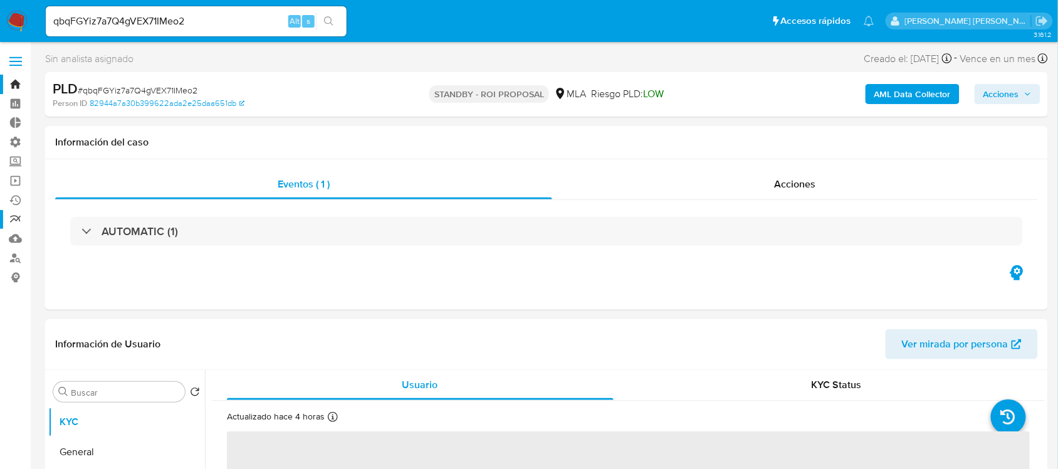
select select "10"
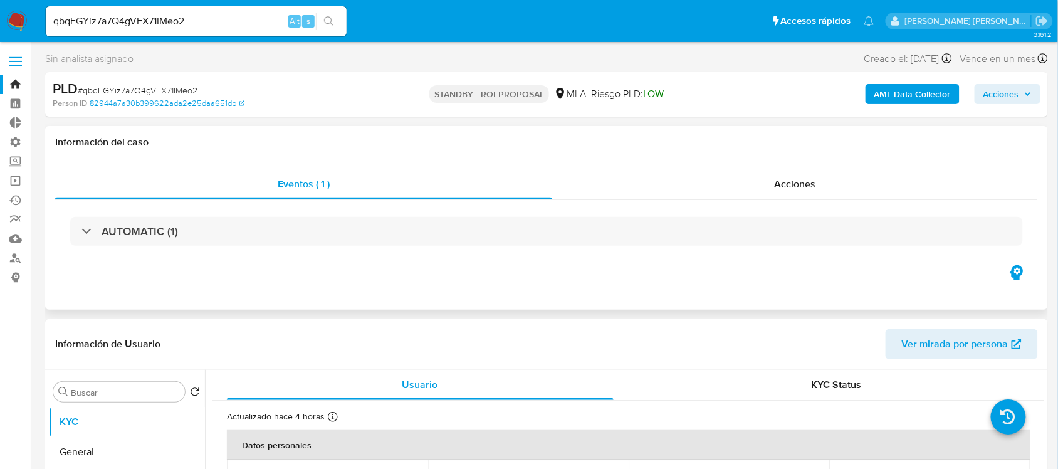
click at [734, 164] on div "Eventos ( 1 ) Acciones AUTOMATIC (1)" at bounding box center [546, 234] width 1002 height 150
click at [734, 177] on div "Acciones" at bounding box center [795, 184] width 486 height 30
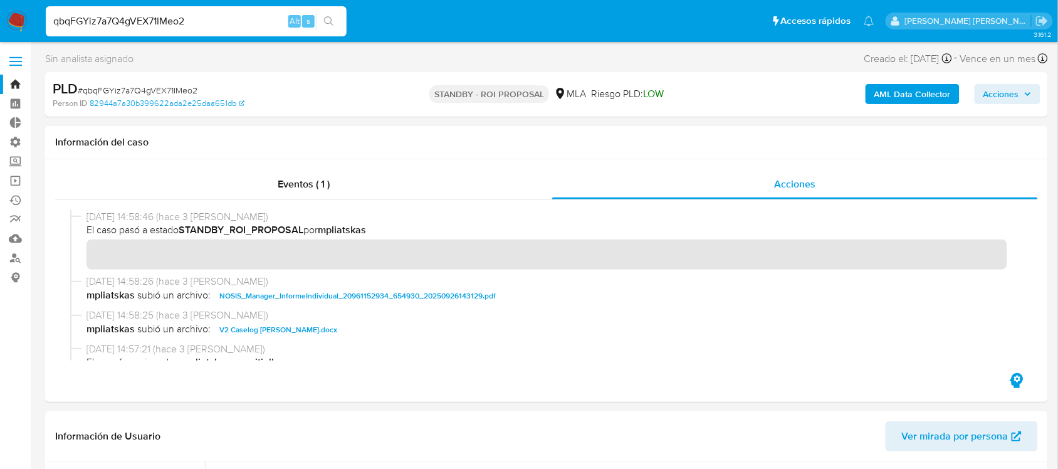
click at [213, 21] on input "qbqFGYiz7a7Q4gVEX71IMeo2" at bounding box center [196, 21] width 301 height 16
paste input "rHD8QqDJo8fyL6WqpGfT2XFm"
type input "rHD8QqDJo8fyL6WqpGfT2XFm"
click at [336, 21] on button "search-icon" at bounding box center [329, 22] width 26 height 18
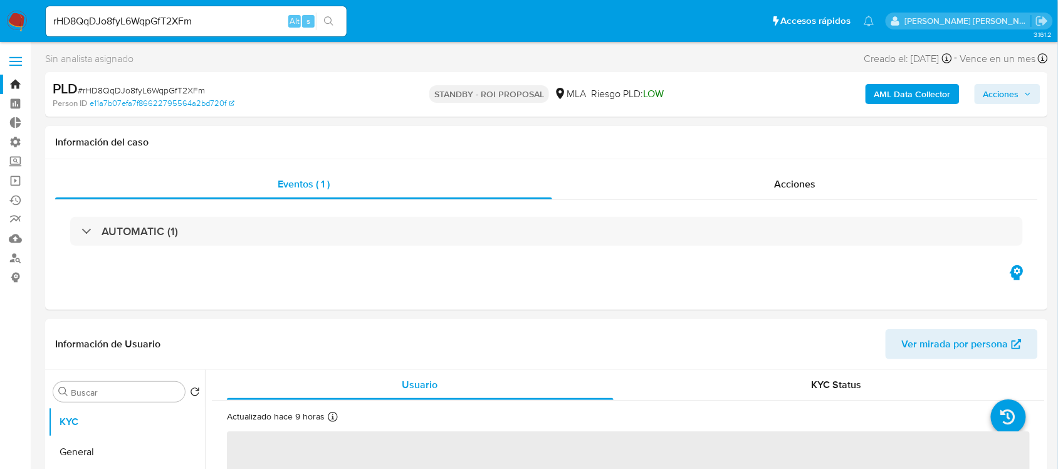
select select "10"
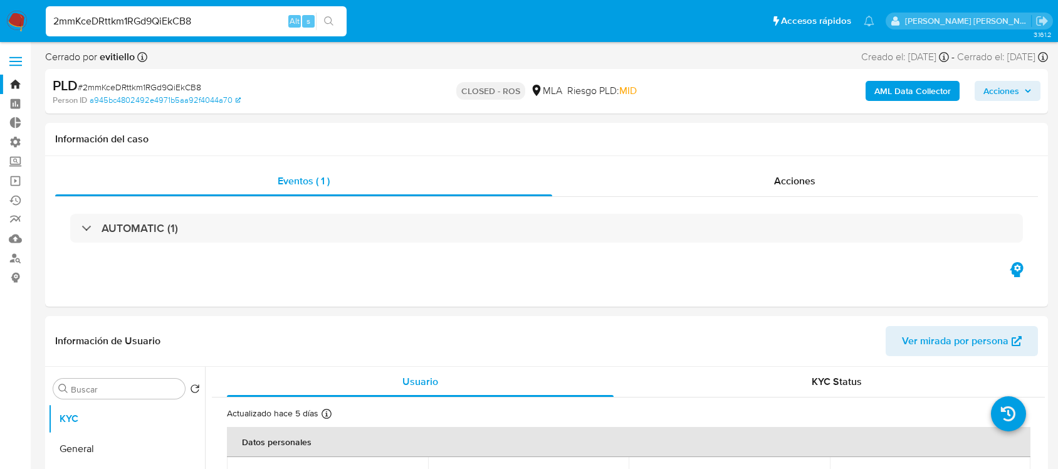
select select "10"
type input "3S6NOeNZXGovATEXpnoLJOHr"
click at [330, 20] on icon "search-icon" at bounding box center [329, 21] width 10 height 10
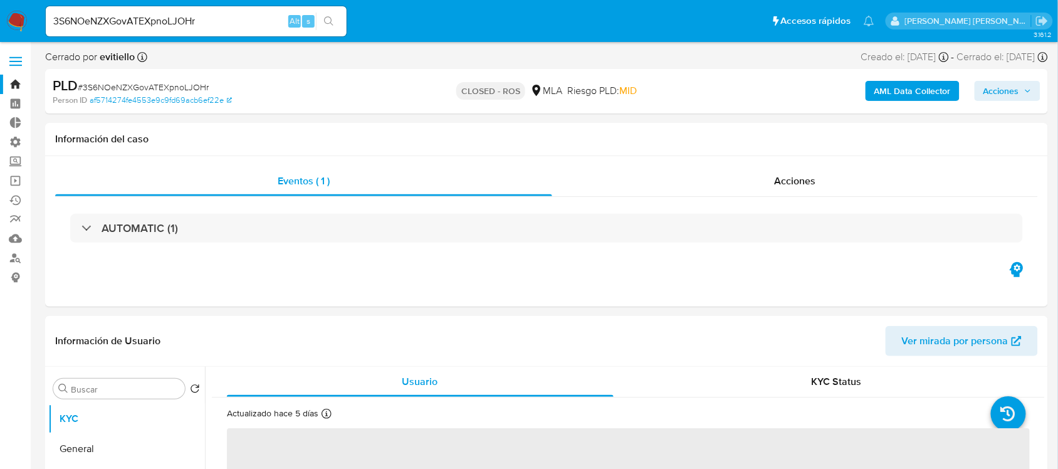
select select "10"
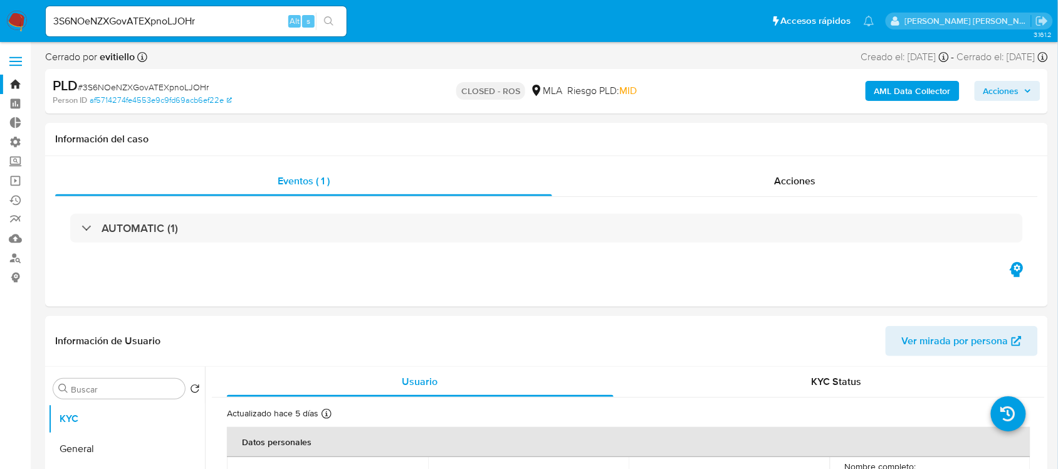
click at [264, 25] on input "3S6NOeNZXGovATEXpnoLJOHr" at bounding box center [196, 21] width 301 height 16
paste input "CkMBAVyRw817LBDwm1SiW7ed"
type input "CkMBAVyRw817LBDwm1SiW7ed"
click at [327, 20] on icon "search-icon" at bounding box center [329, 21] width 10 height 10
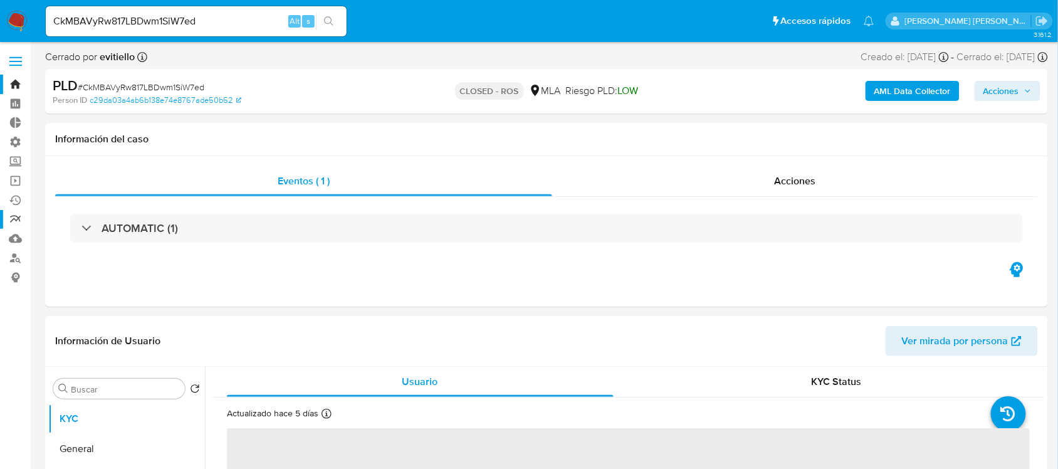
select select "10"
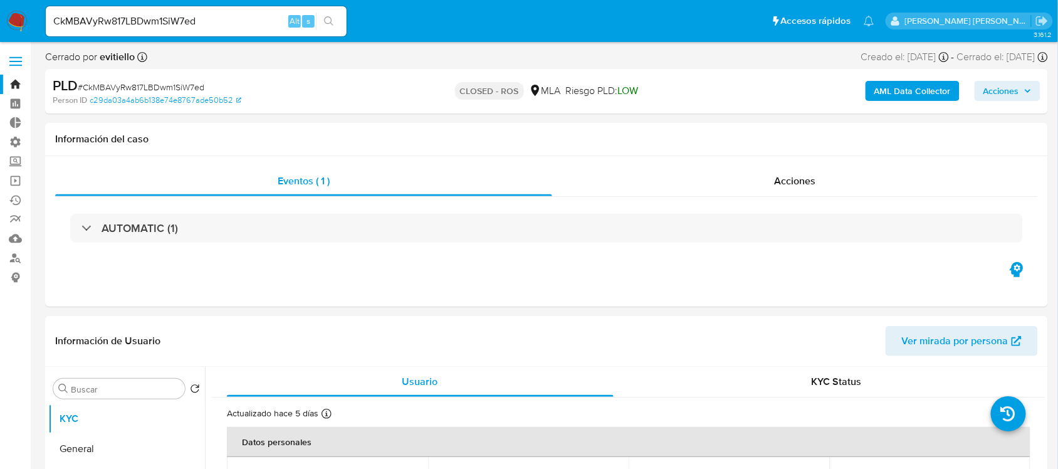
click at [246, 21] on input "CkMBAVyRw817LBDwm1SiW7ed" at bounding box center [196, 21] width 301 height 16
paste input "EWdhty46PfbsqA6NI0gtfjEW"
type input "EWdhty46PfbsqA6NI0gtfjEW"
click at [323, 14] on button "search-icon" at bounding box center [329, 22] width 26 height 18
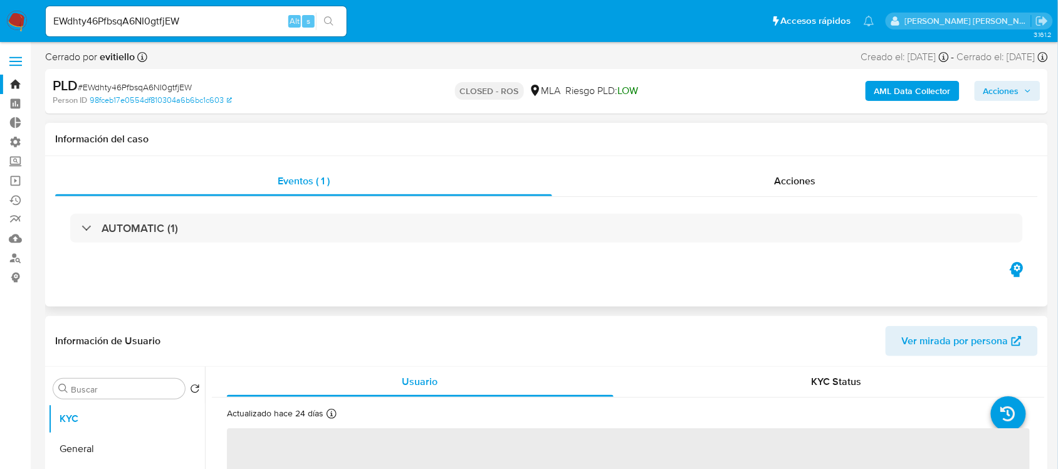
select select "10"
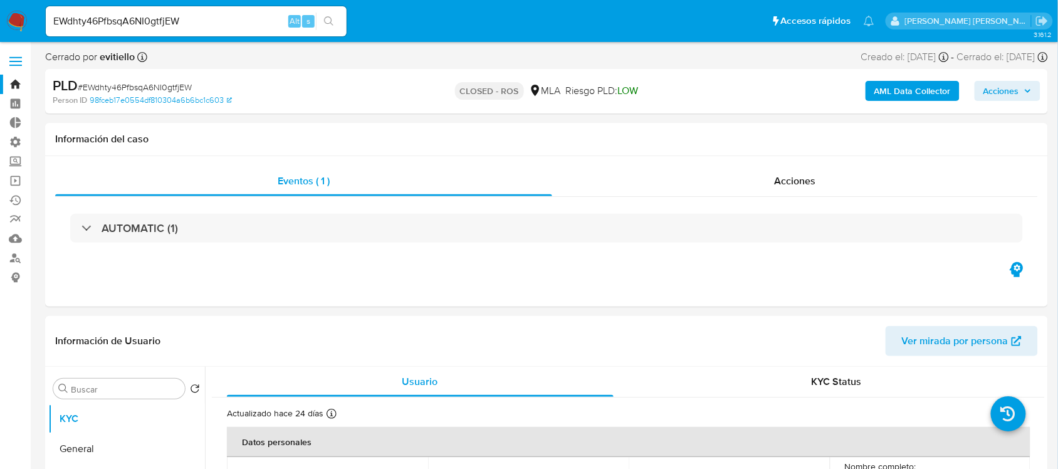
click at [235, 22] on input "EWdhty46PfbsqA6NI0gtfjEW" at bounding box center [196, 21] width 301 height 16
paste input "h8NhDR1it5IIZiGidiOIeUVd"
type input "h8NhDR1it5IIZiGidiOIeUVd"
click at [326, 10] on div "h8NhDR1it5IIZiGidiOIeUVd Alt s" at bounding box center [196, 21] width 301 height 30
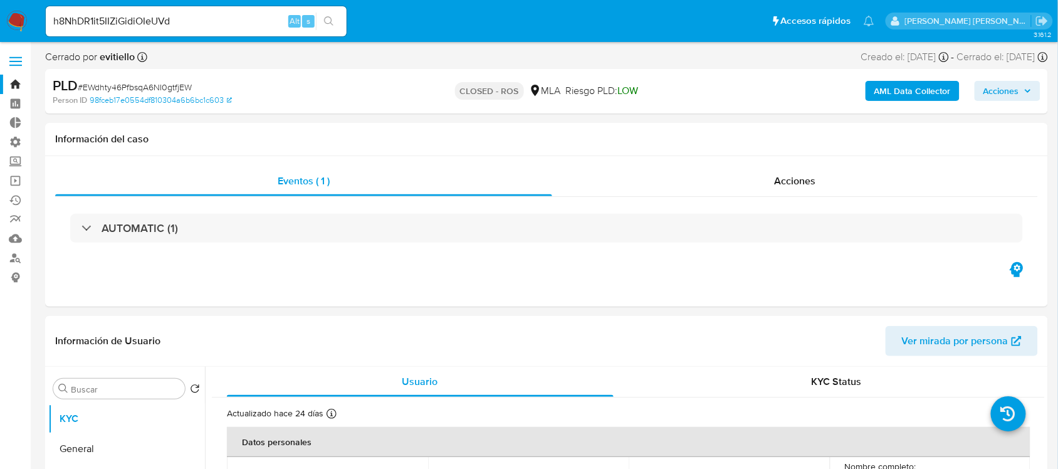
click at [333, 19] on icon "search-icon" at bounding box center [329, 21] width 10 height 10
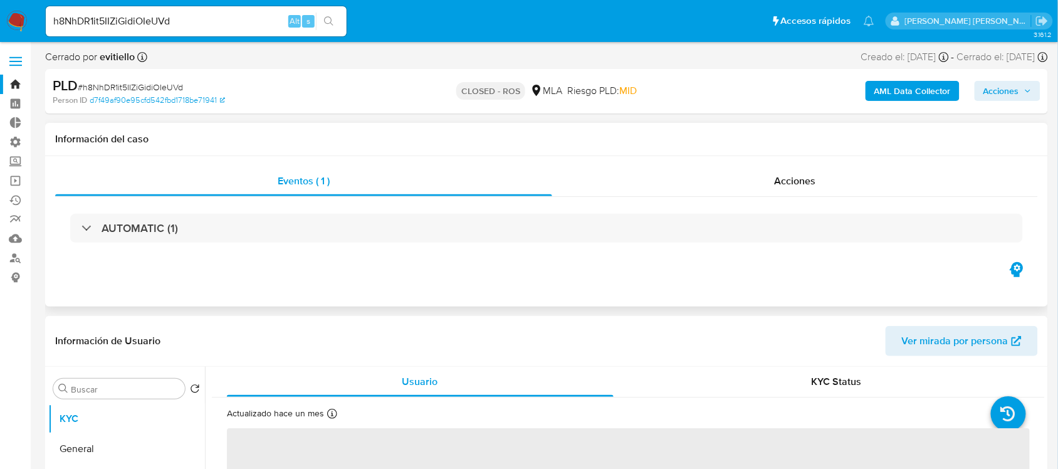
select select "10"
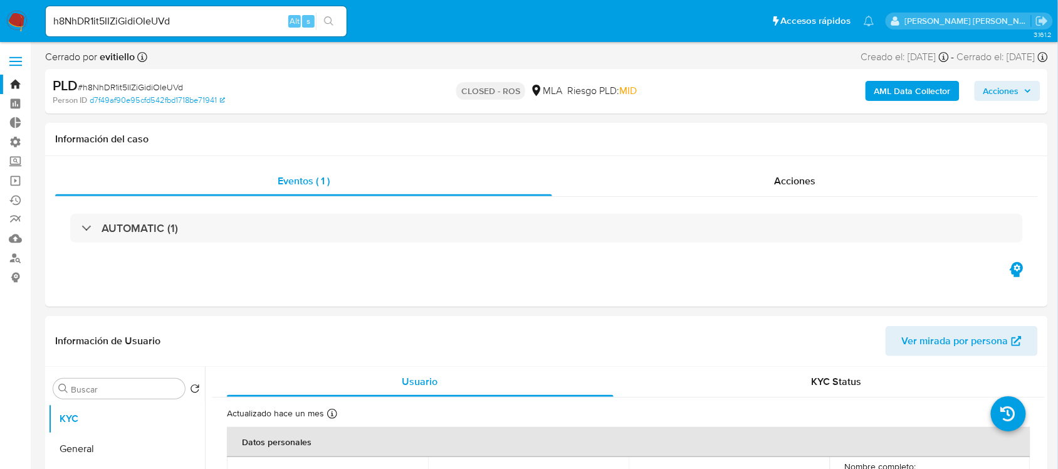
click at [234, 23] on input "h8NhDR1it5IIZiGidiOIeUVd" at bounding box center [196, 21] width 301 height 16
paste input "NFeE8Mz8oHXh48Y0i5iIDu4"
type input "NFeE8Mz8oHXh48Y0i5iIDu4d"
click at [331, 21] on icon "search-icon" at bounding box center [328, 20] width 9 height 9
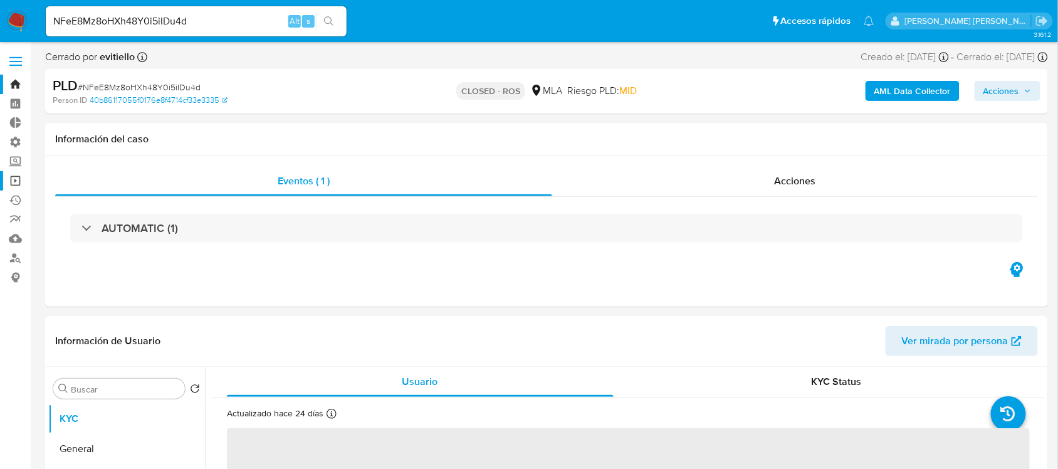
select select "10"
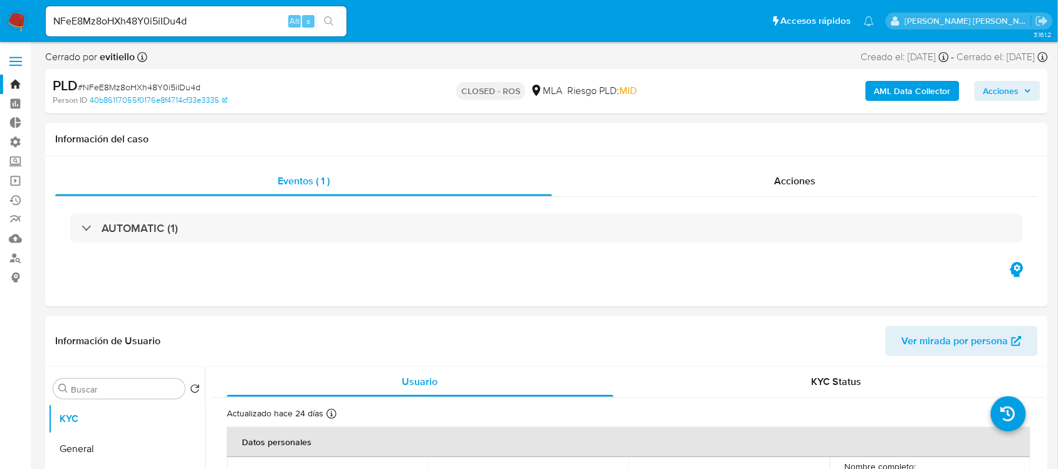
click at [182, 13] on input "NFeE8Mz8oHXh48Y0i5iIDu4d" at bounding box center [196, 21] width 301 height 16
click at [184, 18] on input "NFeE8Mz8oHXh48Y0i5iIDu4d" at bounding box center [196, 21] width 301 height 16
paste input "qbqFGYiz7a7Q4gVEX71IMeo2"
type input "qbqFGYiz7a7Q4gVEX71IMeo2"
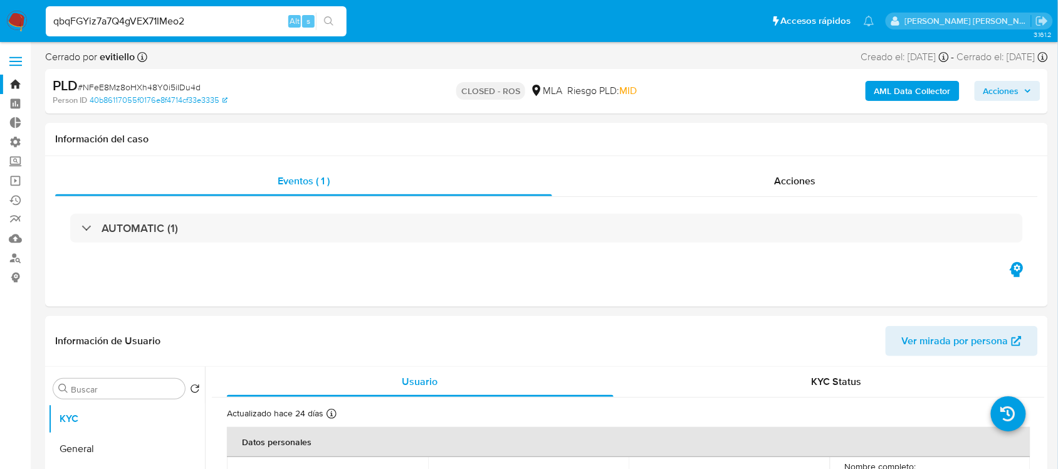
click at [329, 13] on div "qbqFGYiz7a7Q4gVEX71IMeo2 Alt s" at bounding box center [196, 21] width 301 height 35
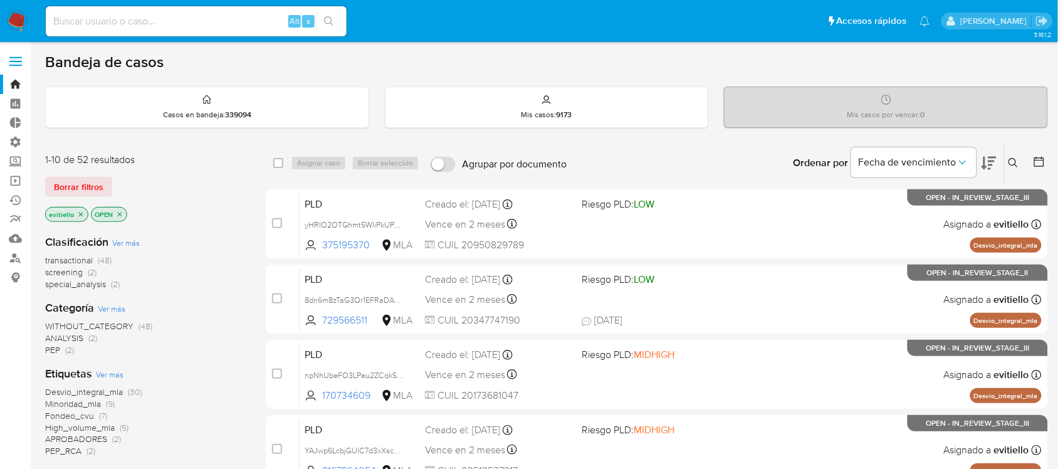
click at [24, 21] on img at bounding box center [16, 21] width 21 height 21
drag, startPoint x: 82, startPoint y: 183, endPoint x: 100, endPoint y: 183, distance: 18.2
click at [82, 183] on span "Borrar filtros" at bounding box center [78, 187] width 49 height 18
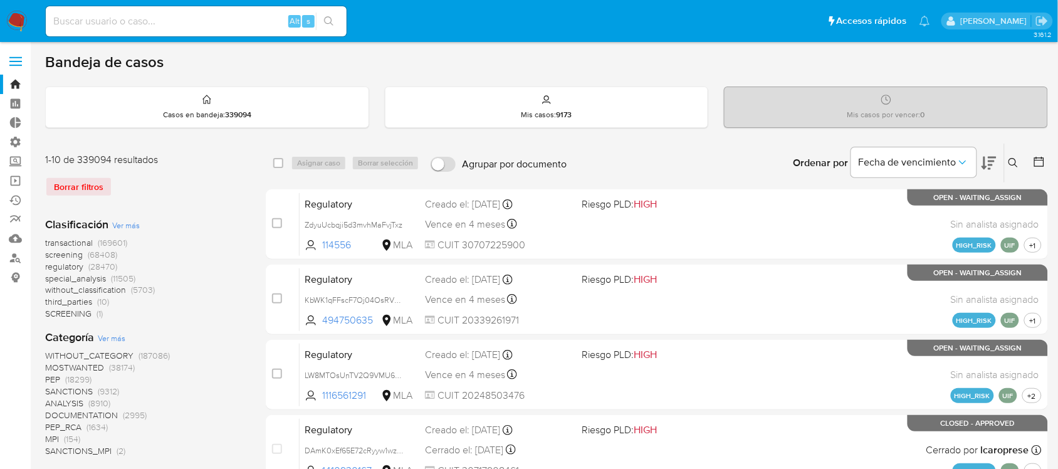
click at [1004, 155] on button at bounding box center [1014, 162] width 21 height 15
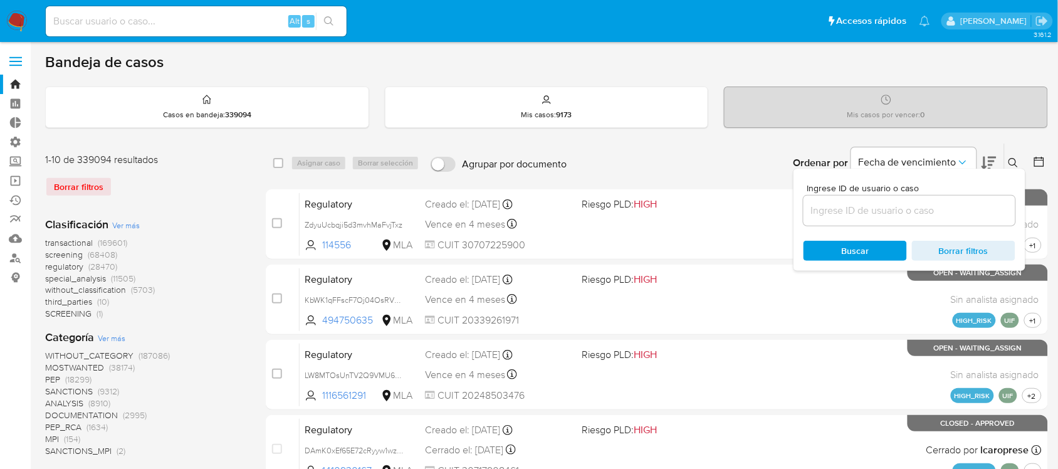
click at [1013, 161] on icon at bounding box center [1013, 163] width 10 height 10
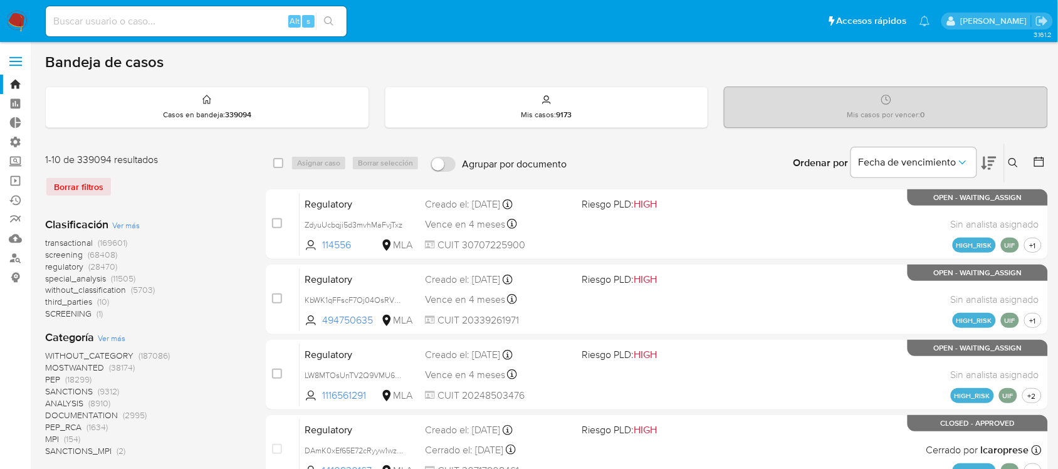
click at [1013, 161] on icon at bounding box center [1013, 163] width 10 height 10
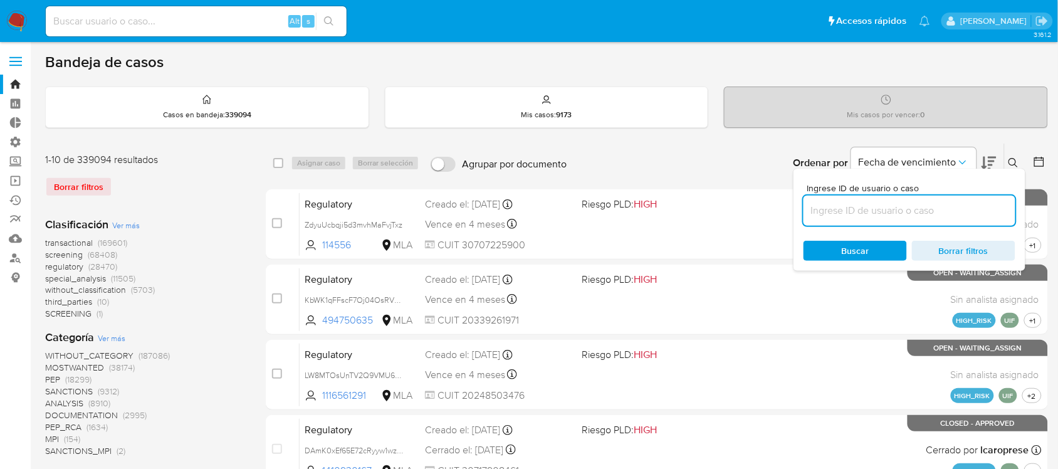
click at [937, 214] on input at bounding box center [909, 210] width 212 height 16
type input "0hkbttuFqjiLe9zioBqkgApm"
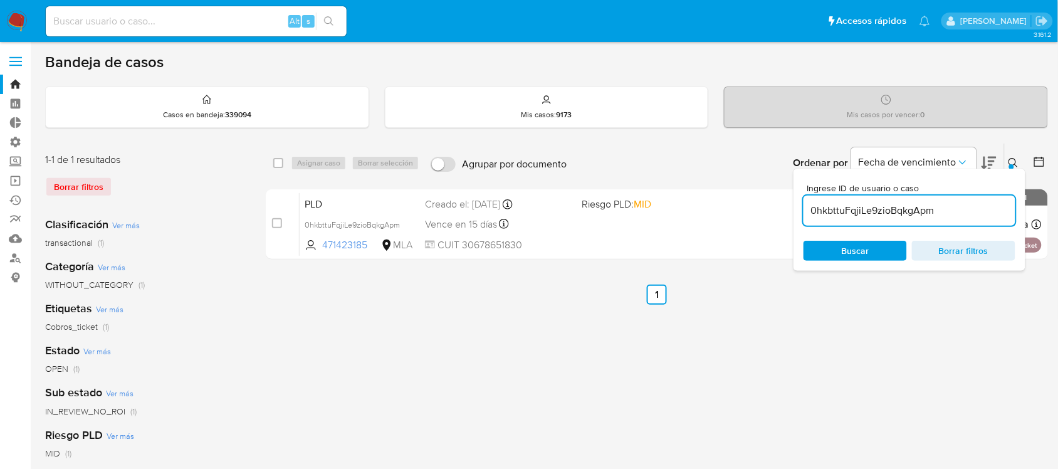
click at [1013, 160] on icon at bounding box center [1013, 163] width 10 height 10
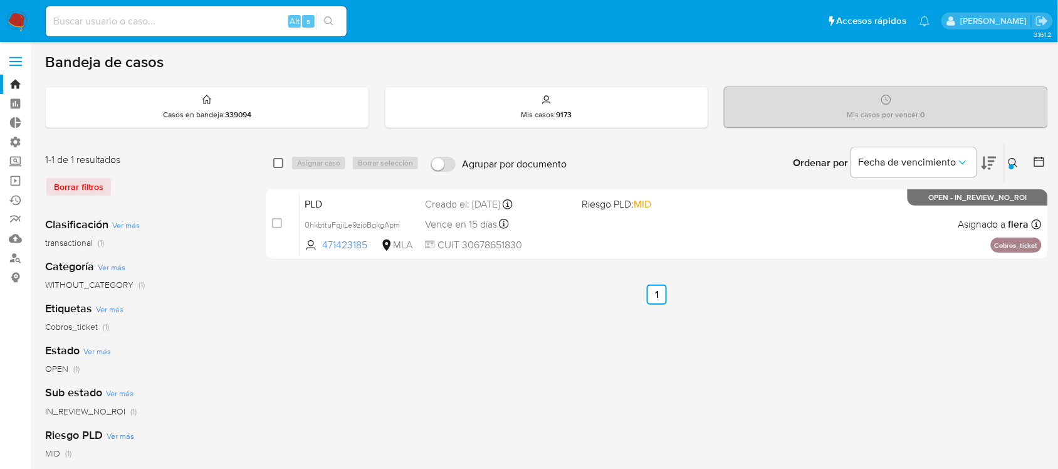
click at [280, 162] on input "checkbox" at bounding box center [278, 163] width 10 height 10
checkbox input "true"
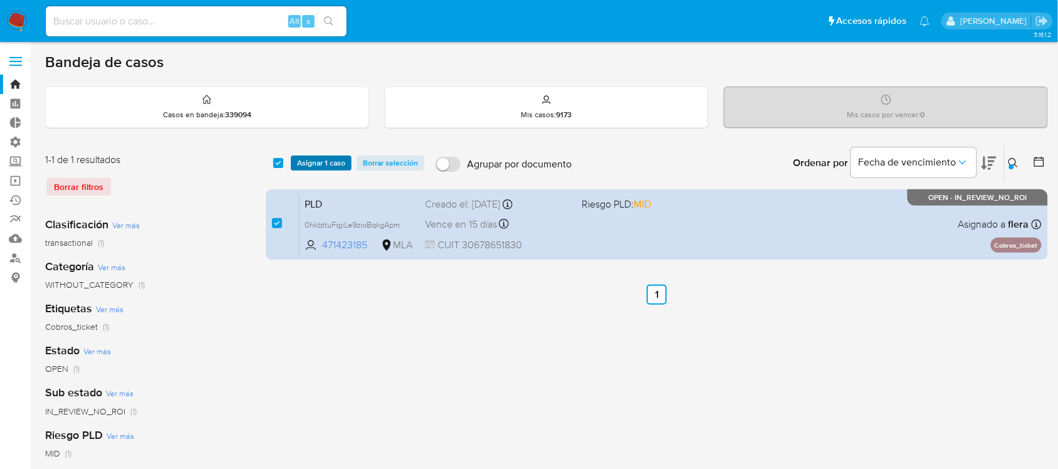
click at [315, 163] on span "Asignar 1 caso" at bounding box center [321, 163] width 48 height 13
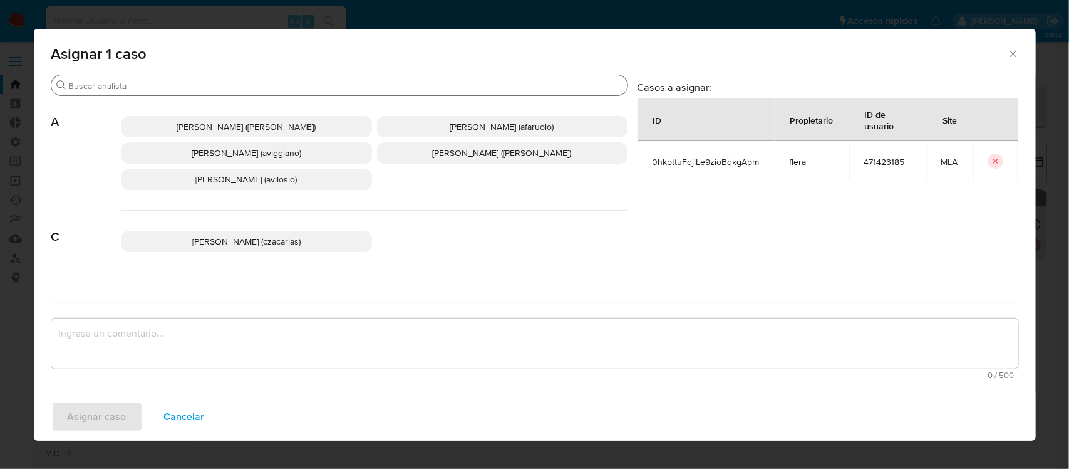
drag, startPoint x: 192, startPoint y: 96, endPoint x: 198, endPoint y: 91, distance: 8.0
click at [193, 96] on div "Abril Karina Medzovich (amedzovich) Agostina Dinora Faruolo (afaruolo) Agustina…" at bounding box center [375, 153] width 506 height 115
click at [198, 89] on input "Buscar" at bounding box center [346, 85] width 554 height 11
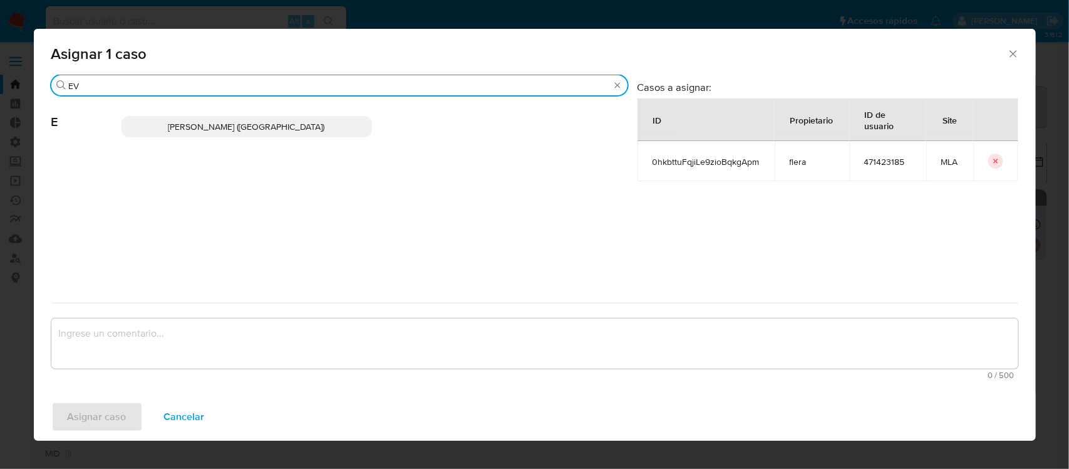
type input "EV"
click at [244, 128] on span "Emmanuel Hernan Vitiello (evitiello)" at bounding box center [247, 126] width 157 height 13
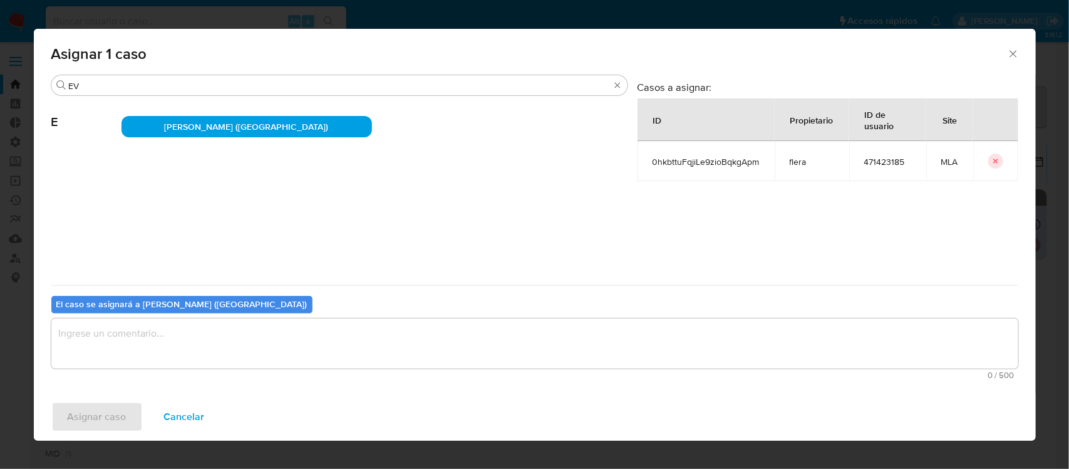
click at [189, 339] on textarea "assign-modal" at bounding box center [534, 343] width 967 height 50
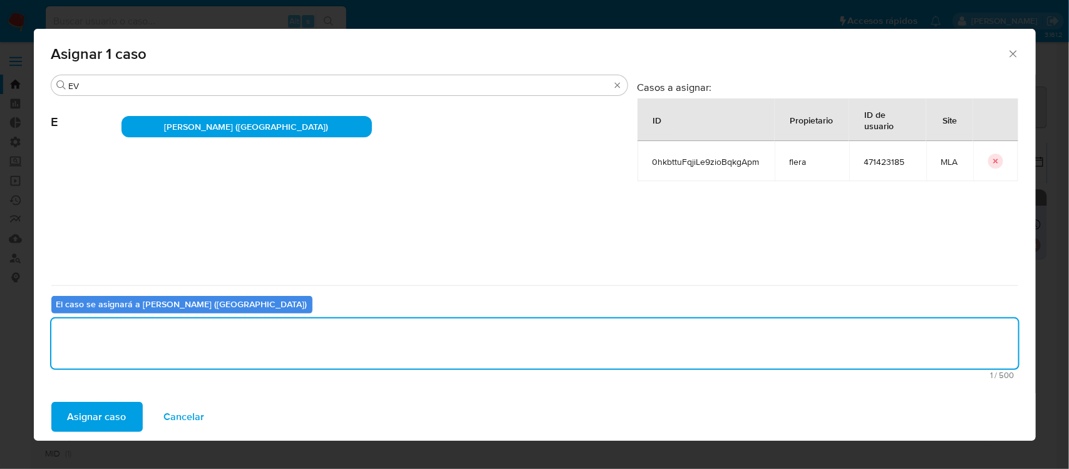
click at [108, 423] on span "Asignar caso" at bounding box center [97, 417] width 59 height 28
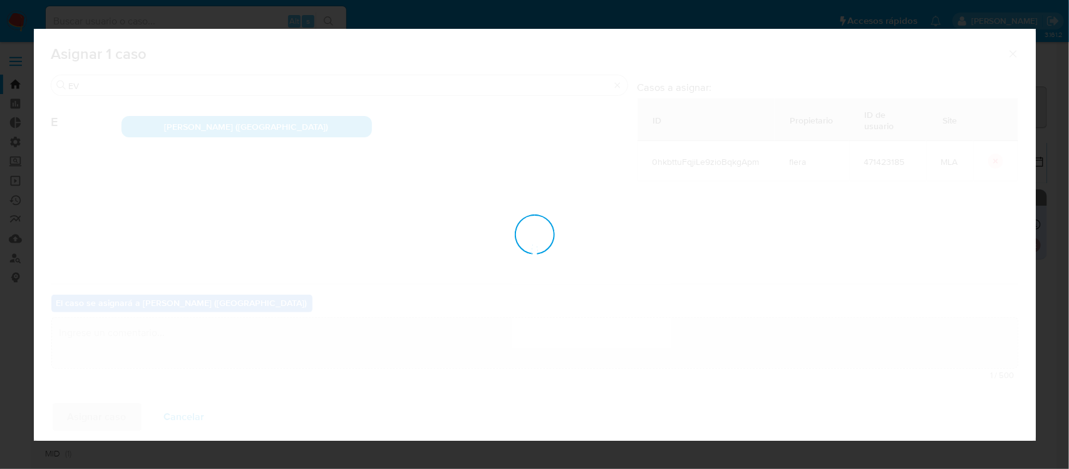
checkbox input "false"
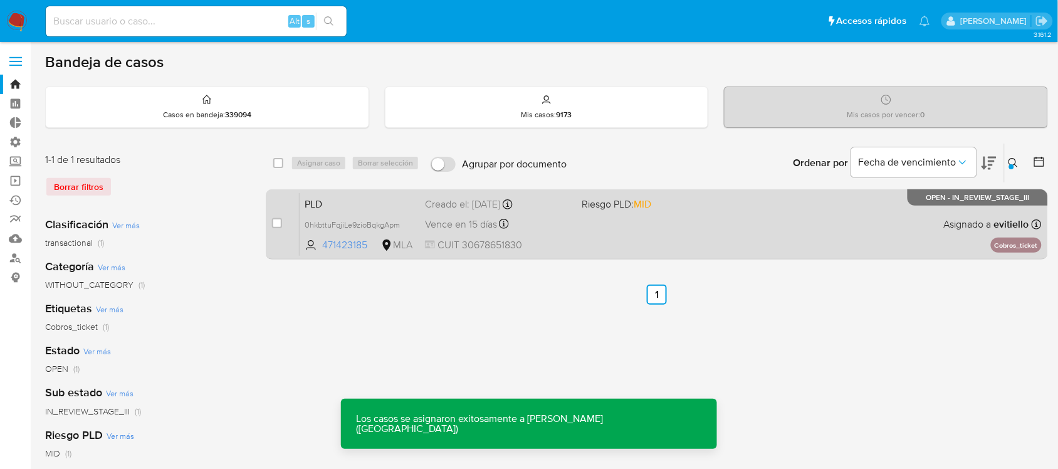
click at [776, 227] on div "PLD 0hkbttuFqjiLe9zioBqkgApm 471423185 MLA Riesgo PLD: MID Creado el: 12/08/202…" at bounding box center [670, 223] width 742 height 63
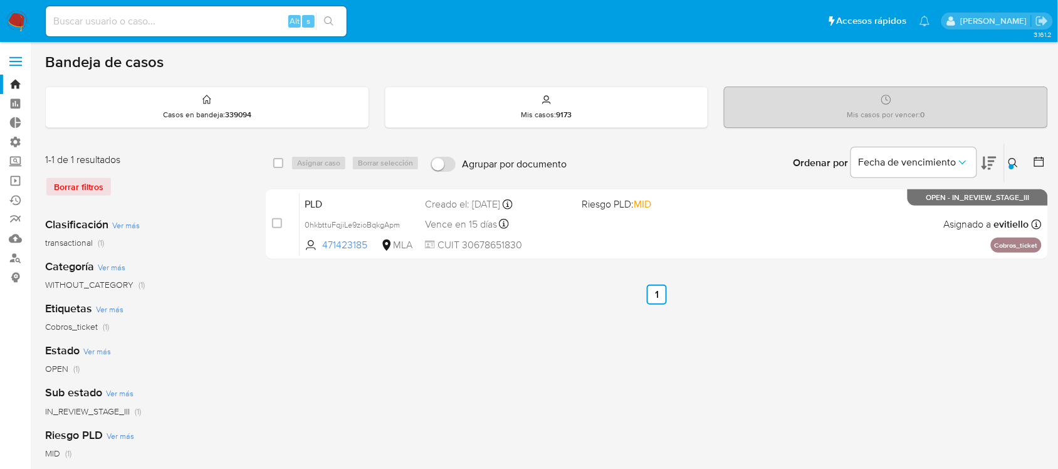
click at [1012, 162] on icon at bounding box center [1013, 163] width 10 height 10
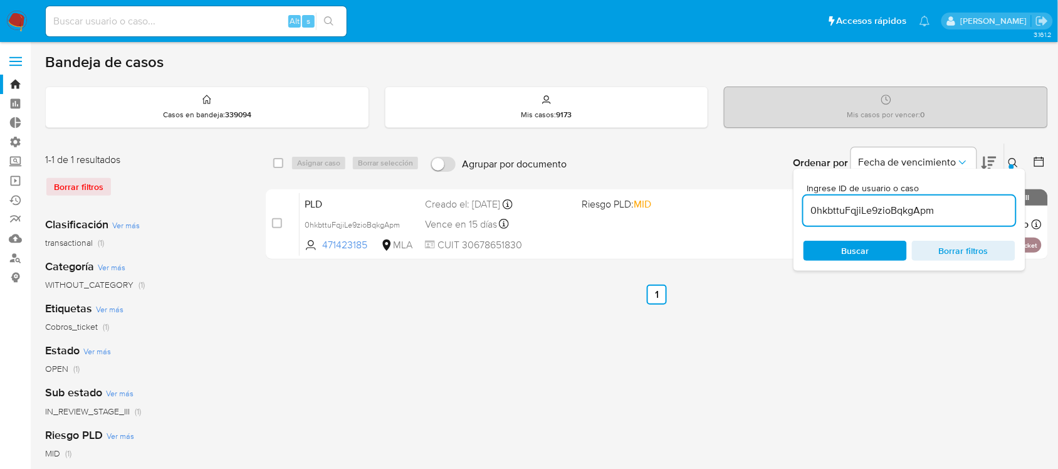
drag, startPoint x: 922, startPoint y: 224, endPoint x: 924, endPoint y: 205, distance: 19.0
click at [920, 224] on div "0hkbttuFqjiLe9zioBqkgApm" at bounding box center [909, 210] width 212 height 30
click at [924, 205] on input "0hkbttuFqjiLe9zioBqkgApm" at bounding box center [909, 210] width 212 height 16
paste input "j3RxmdupoEYf5pWodTCxoupz"
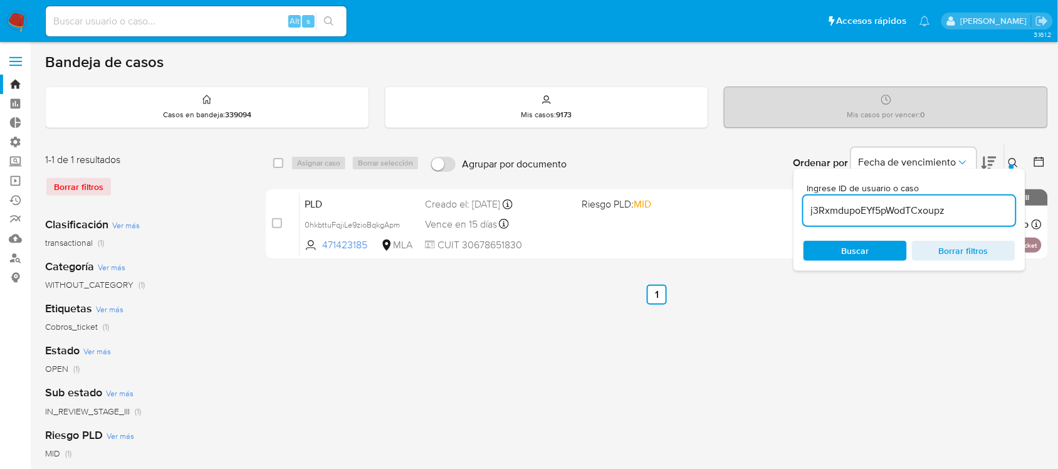
type input "j3RxmdupoEYf5pWodTCxoupz"
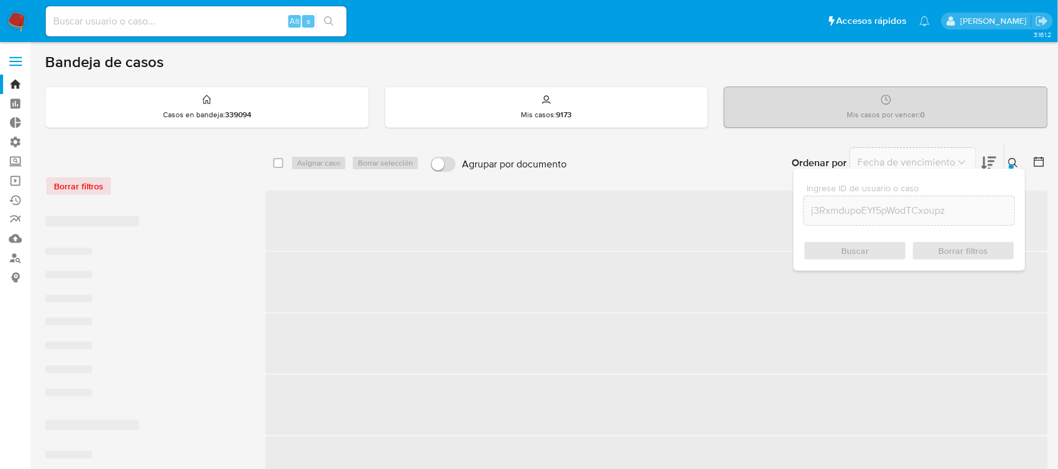
click at [1012, 164] on div at bounding box center [1011, 166] width 5 height 5
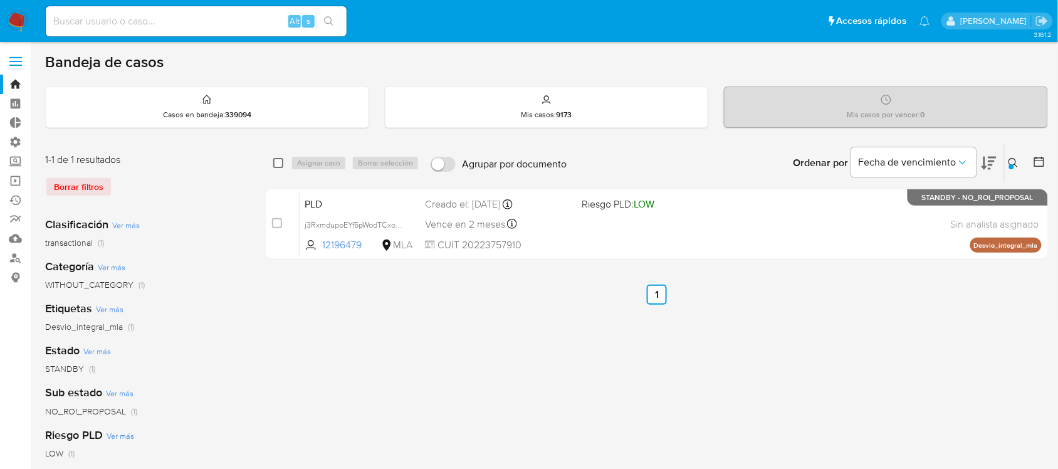
click at [279, 164] on input "checkbox" at bounding box center [278, 163] width 10 height 10
checkbox input "true"
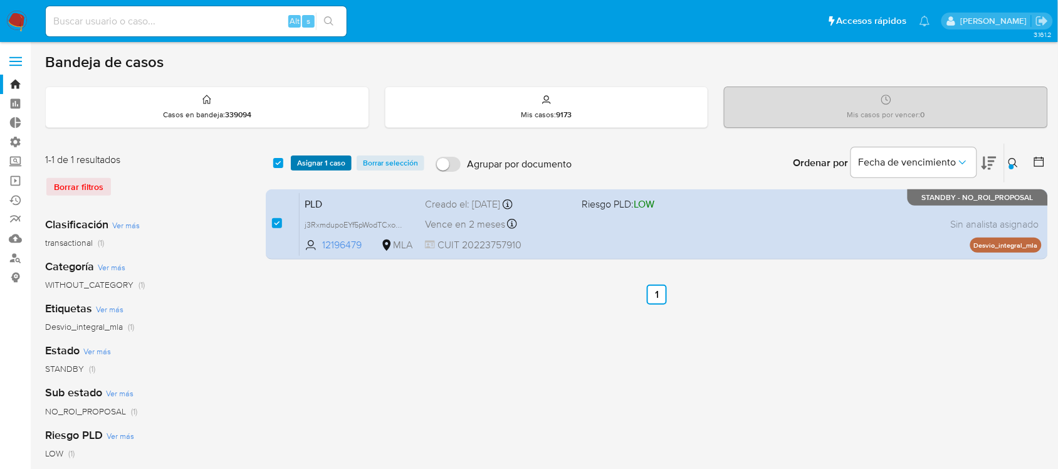
click at [306, 164] on span "Asignar 1 caso" at bounding box center [321, 163] width 48 height 13
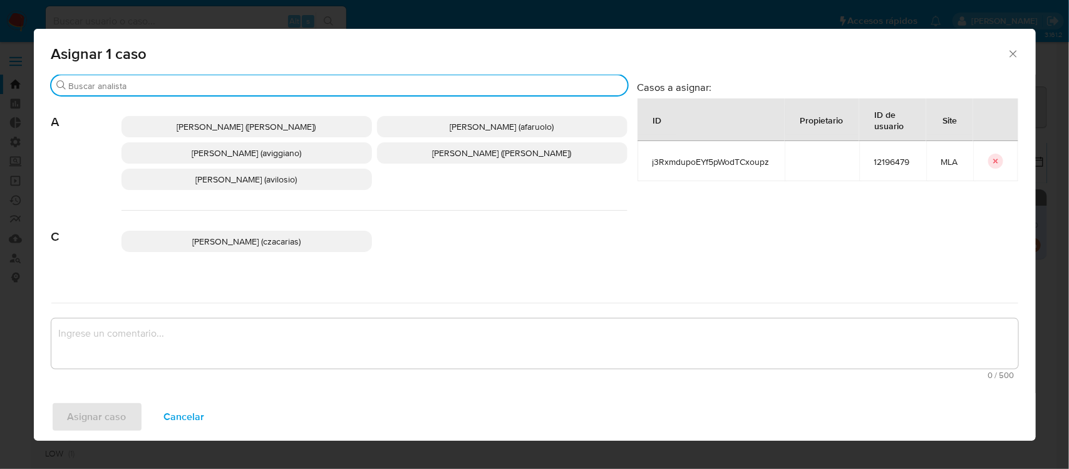
click at [142, 80] on input "Buscar" at bounding box center [346, 85] width 554 height 11
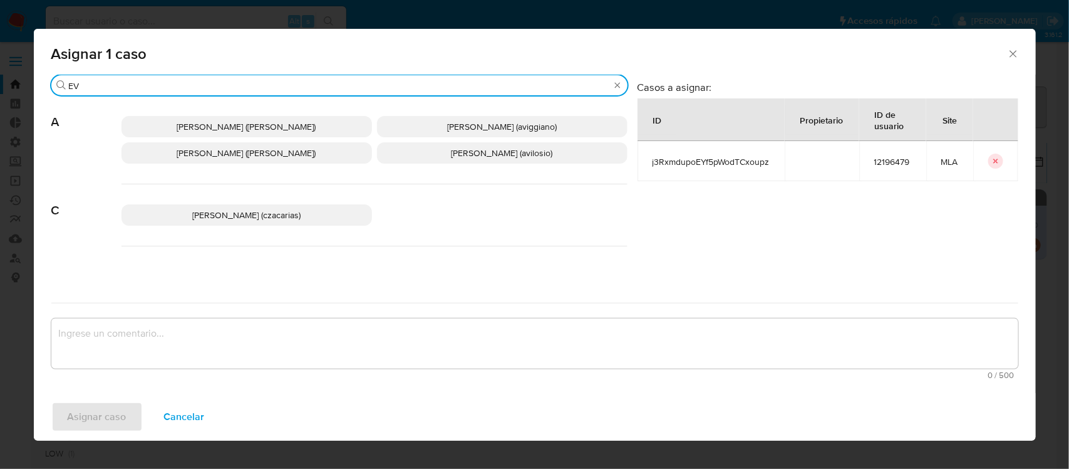
type input "EV"
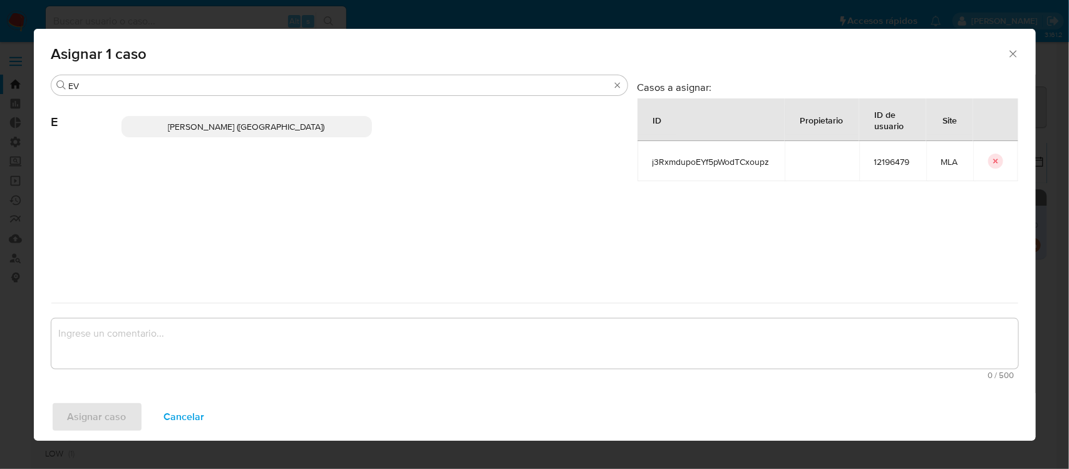
click at [205, 125] on span "Emmanuel Hernan Vitiello (evitiello)" at bounding box center [247, 126] width 157 height 13
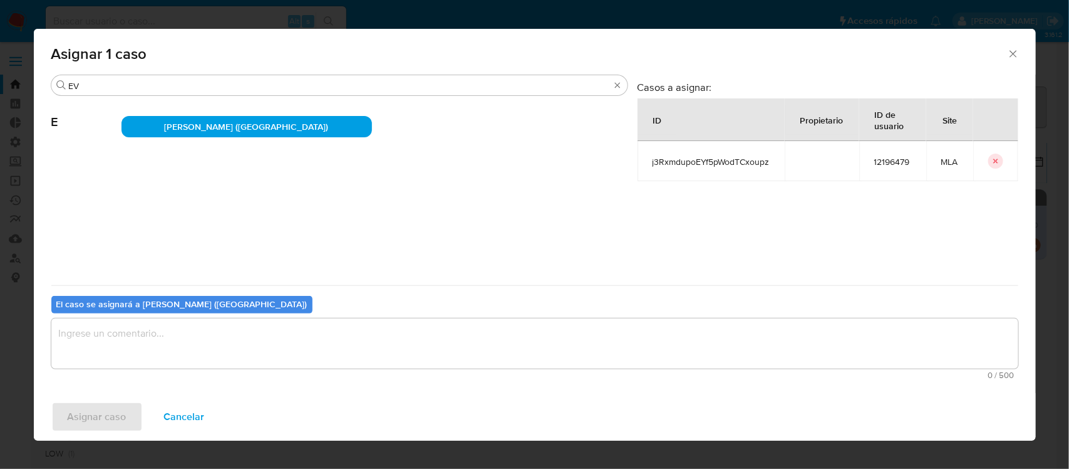
click at [119, 349] on textarea "assign-modal" at bounding box center [534, 343] width 967 height 50
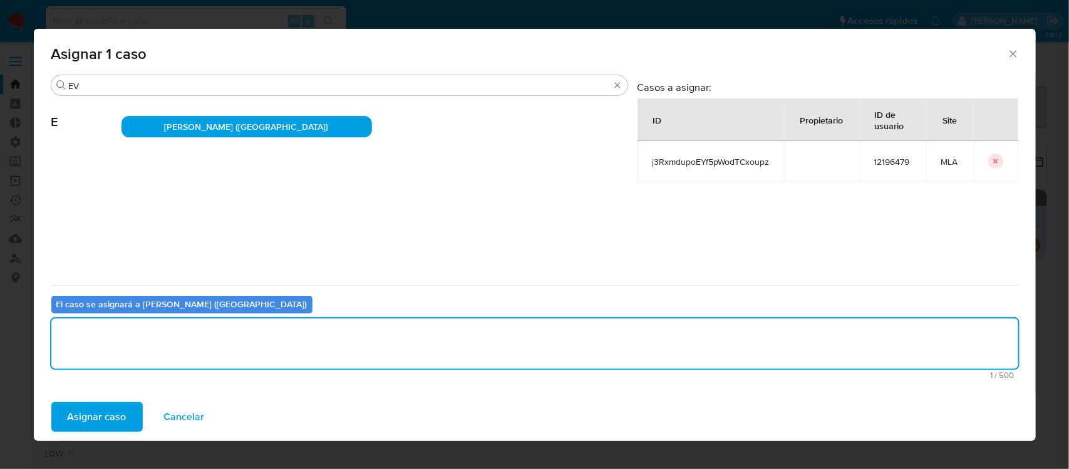
click at [104, 408] on span "Asignar caso" at bounding box center [97, 417] width 59 height 28
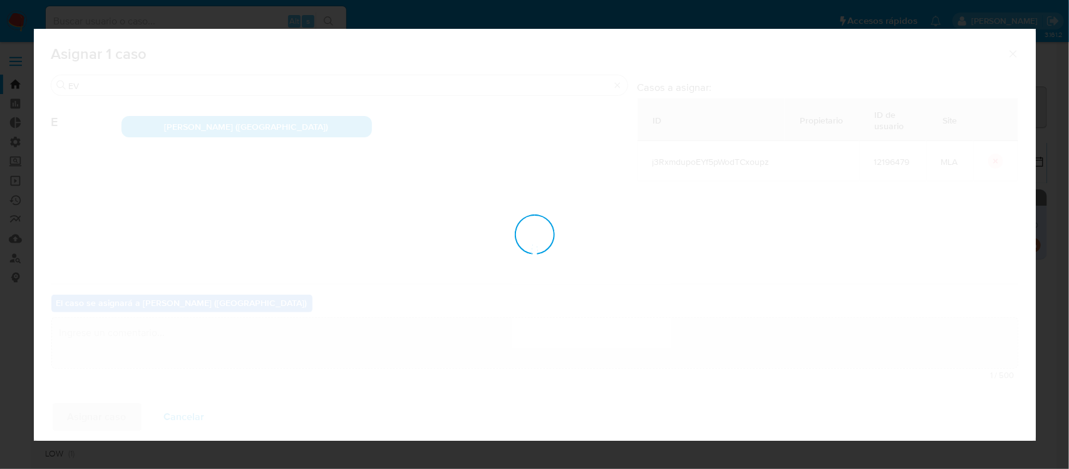
checkbox input "false"
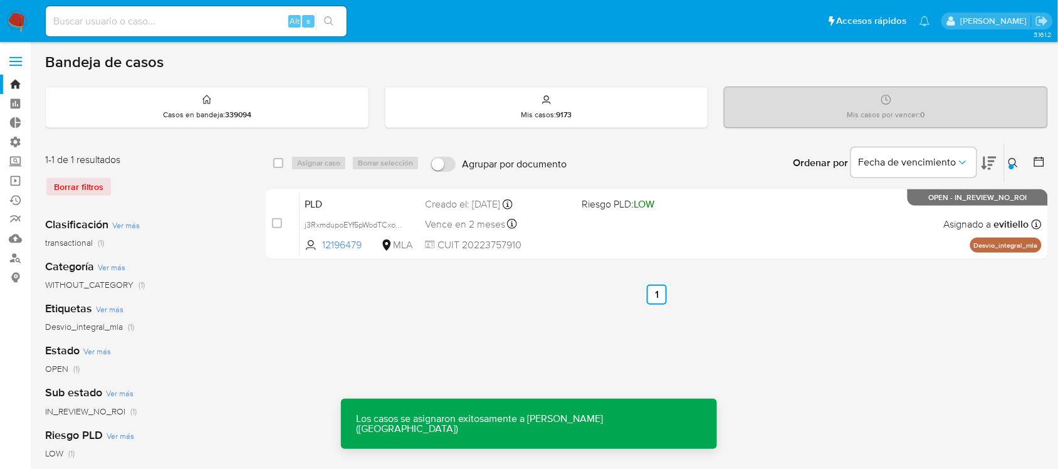
click at [605, 232] on div "PLD j3RxmdupoEYf5pWodTCxoupz 12196479 MLA Riesgo PLD: LOW Creado el: 12/09/2025…" at bounding box center [670, 223] width 742 height 63
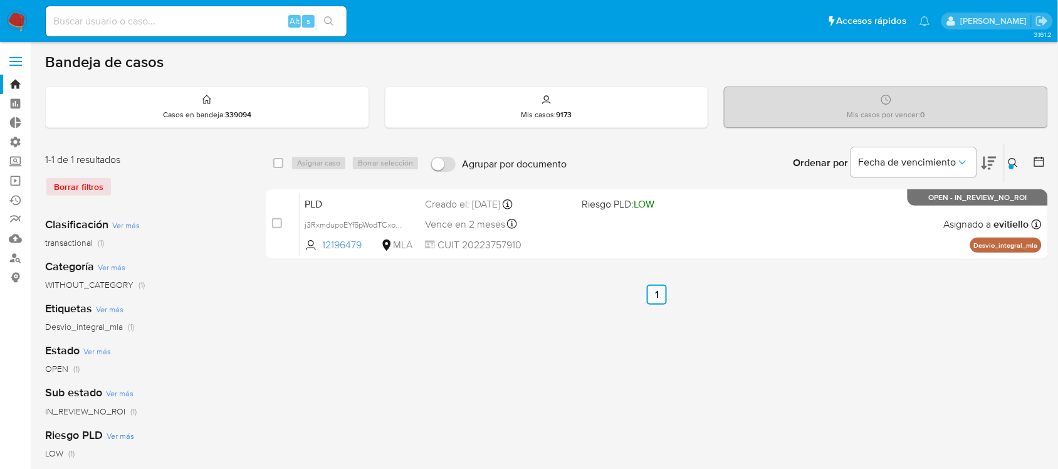
click at [1009, 155] on button at bounding box center [1014, 162] width 21 height 15
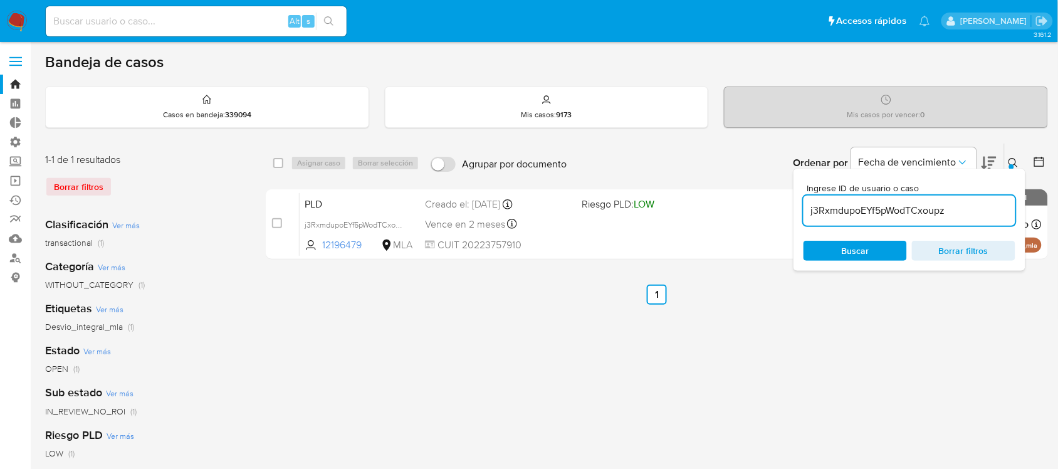
click at [962, 215] on input "j3RxmdupoEYf5pWodTCxoupz" at bounding box center [909, 210] width 212 height 16
type input "yxBbuhbPZ2gw1gHZwin3VtMK"
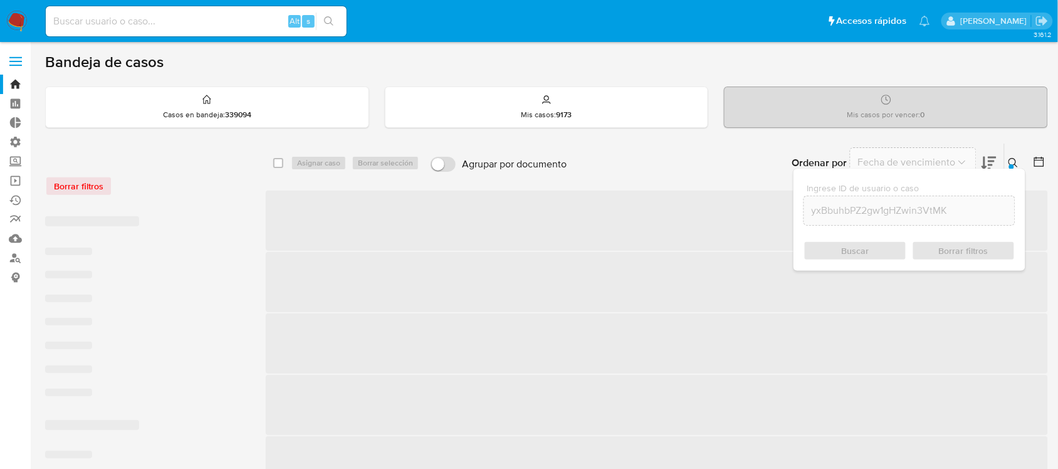
click at [1014, 158] on icon at bounding box center [1012, 162] width 9 height 9
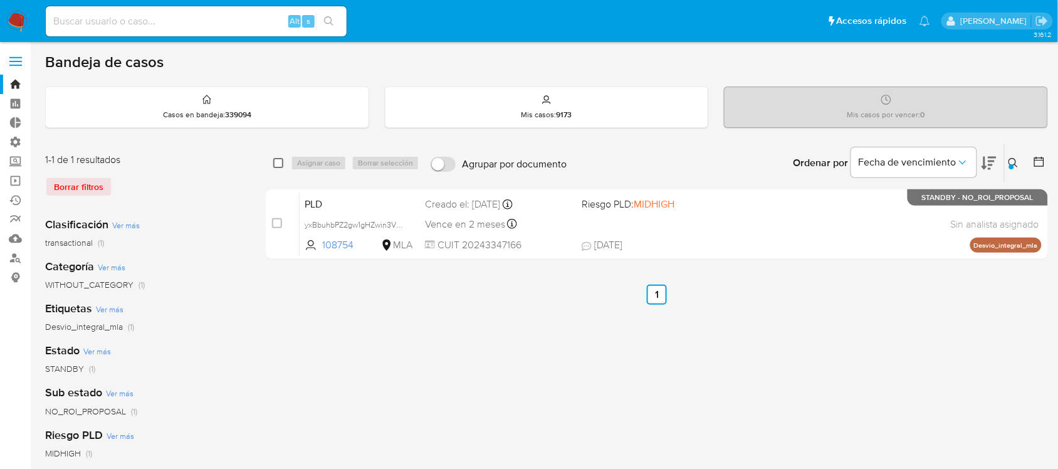
click at [273, 161] on input "checkbox" at bounding box center [278, 163] width 10 height 10
checkbox input "true"
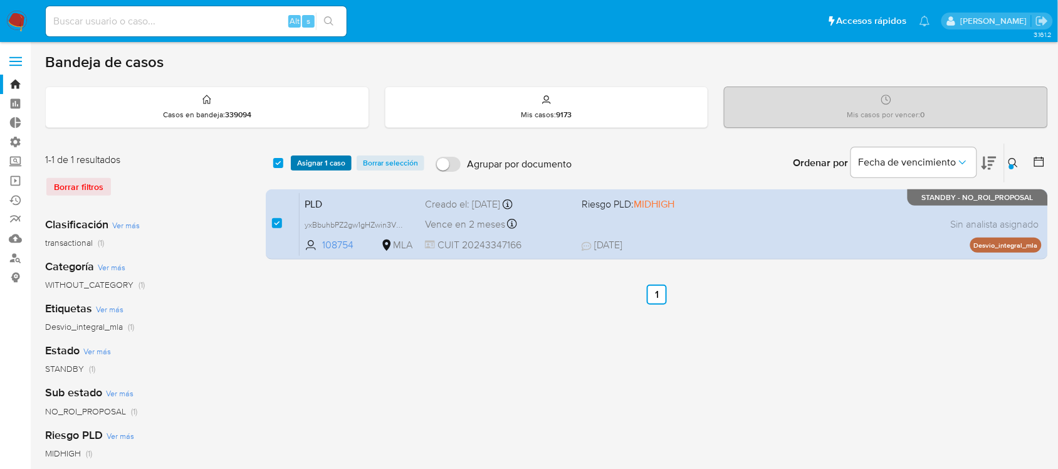
click at [324, 158] on span "Asignar 1 caso" at bounding box center [321, 163] width 48 height 13
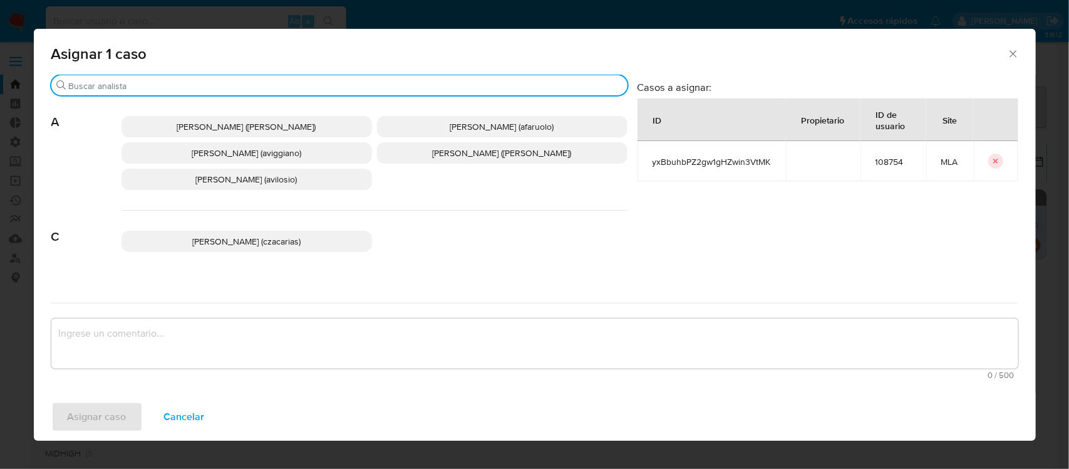
click at [208, 86] on input "Buscar" at bounding box center [346, 85] width 554 height 11
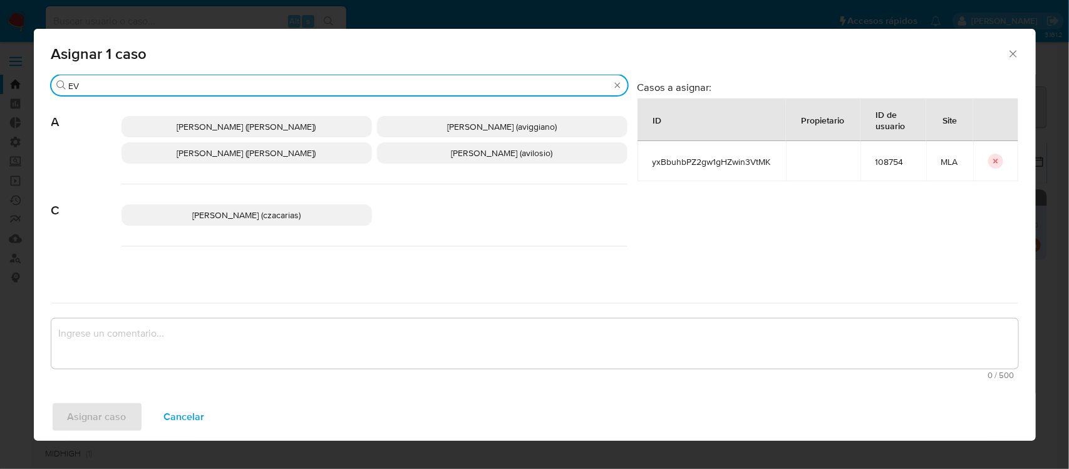
type input "EV"
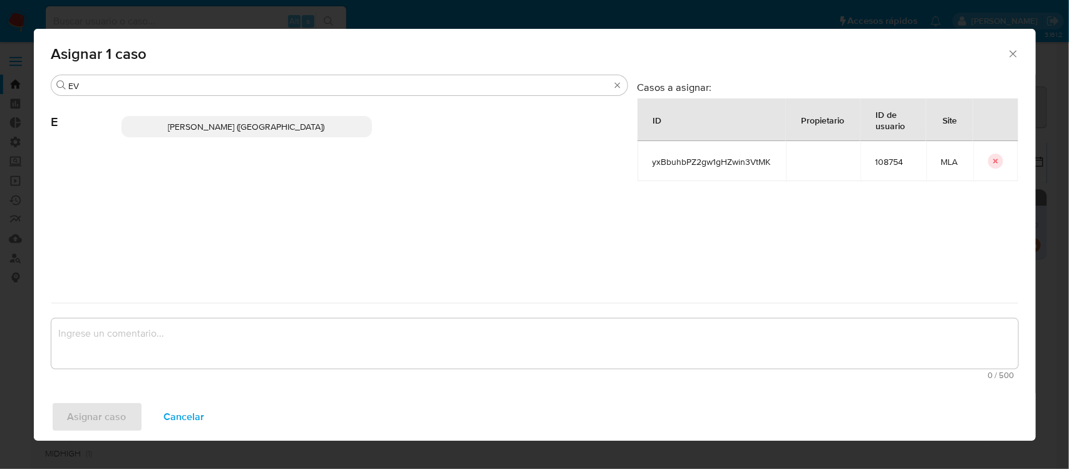
click at [251, 128] on span "Emmanuel Hernan Vitiello (evitiello)" at bounding box center [247, 126] width 157 height 13
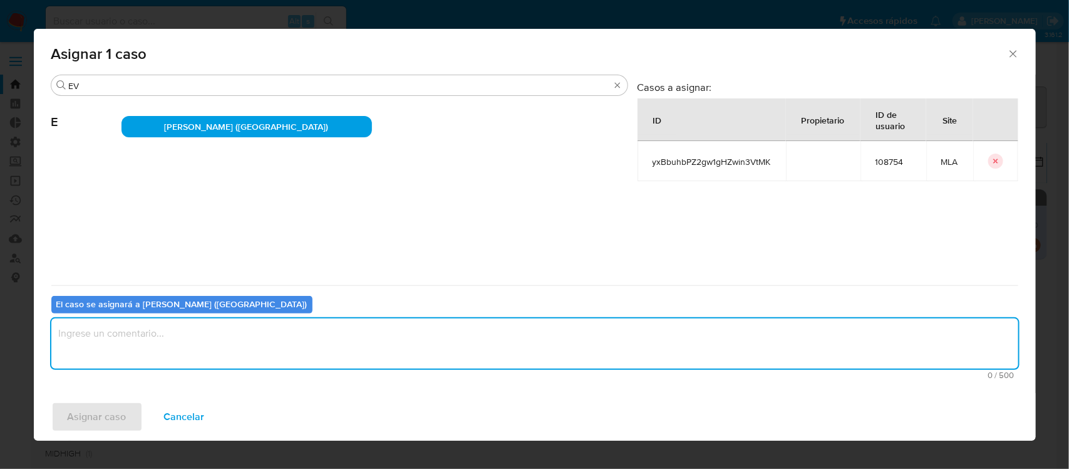
click at [135, 353] on textarea "assign-modal" at bounding box center [534, 343] width 967 height 50
click at [90, 421] on span "Asignar caso" at bounding box center [97, 417] width 59 height 28
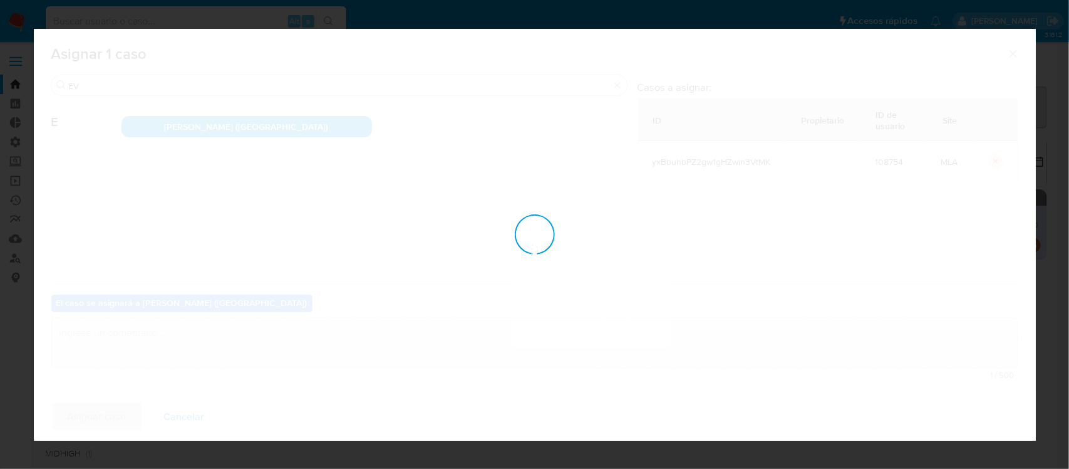
checkbox input "false"
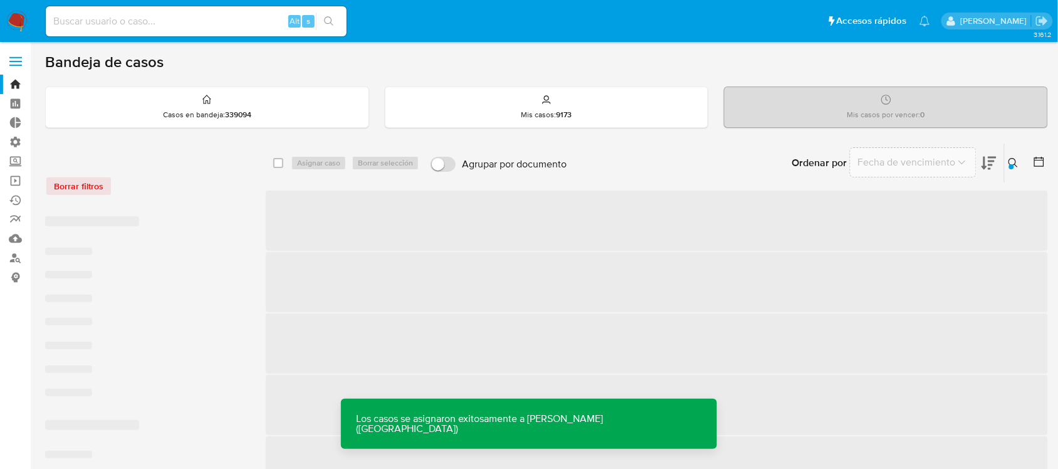
click at [688, 227] on span "‌" at bounding box center [657, 220] width 782 height 60
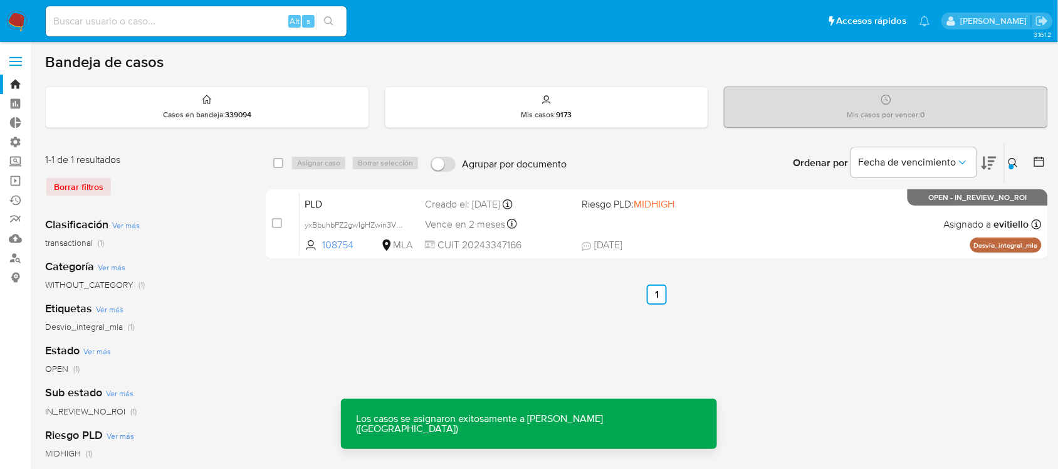
click at [688, 227] on div "PLD yxBbuhbPZ2gw1gHZwin3VtMK 108754 MLA Riesgo PLD: MIDHIGH Creado el: 12/09/20…" at bounding box center [670, 223] width 742 height 63
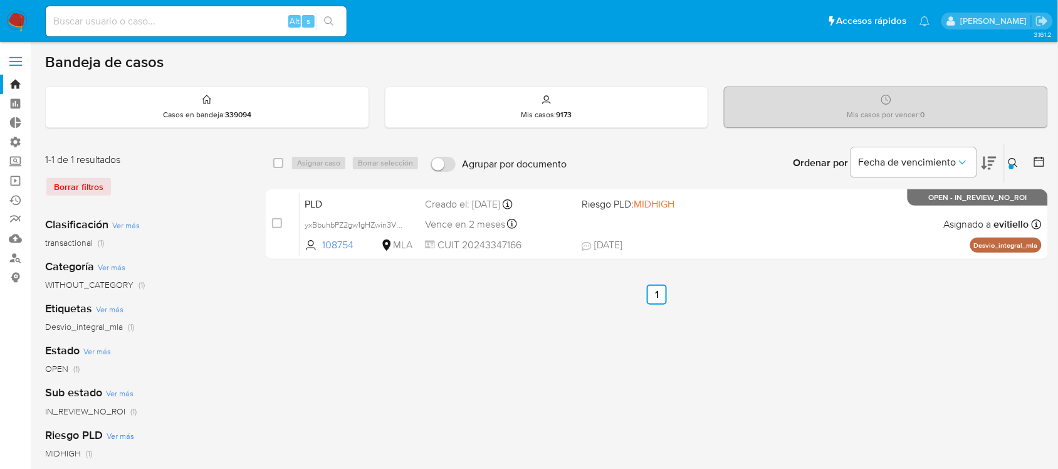
click at [236, 23] on input at bounding box center [196, 21] width 301 height 16
paste input "qbqFGYiz7a7Q4gVEX71IMeo2"
type input "qbqFGYiz7a7Q4gVEX71IMeo2"
click at [333, 17] on icon "search-icon" at bounding box center [329, 21] width 10 height 10
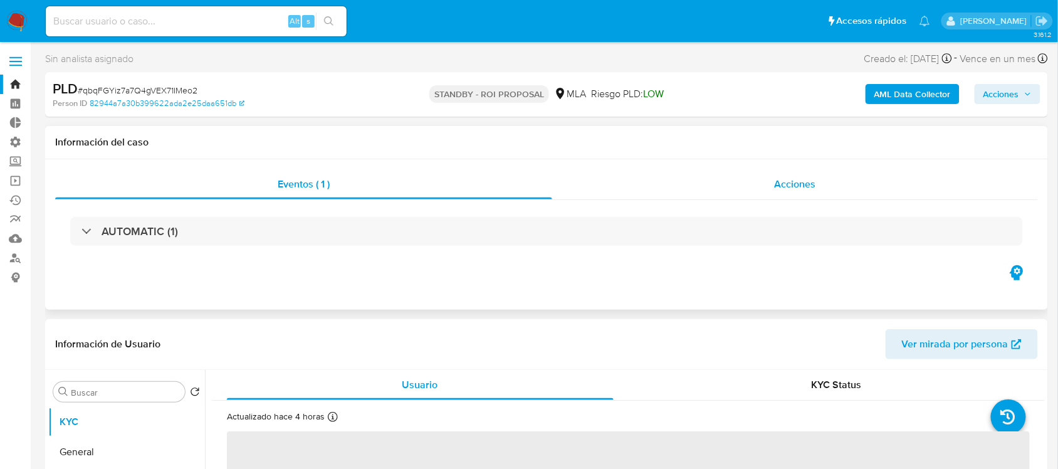
click at [742, 179] on div "Acciones" at bounding box center [795, 184] width 486 height 30
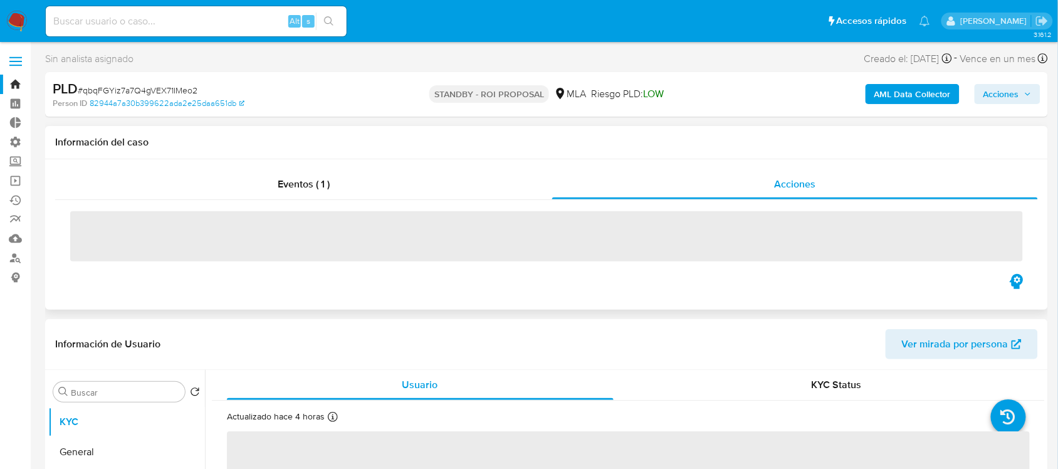
select select "10"
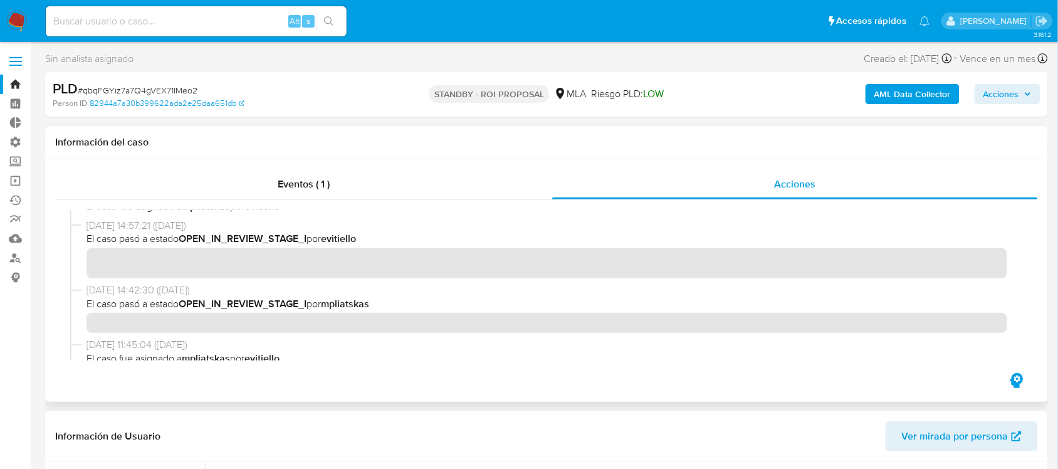
scroll to position [157, 0]
click at [251, 26] on input at bounding box center [196, 21] width 301 height 16
paste input "rHD8QqDJo8fyL6WqpGfT2XFm"
type input "rHD8QqDJo8fyL6WqpGfT2XFm"
click at [331, 21] on icon "search-icon" at bounding box center [328, 20] width 9 height 9
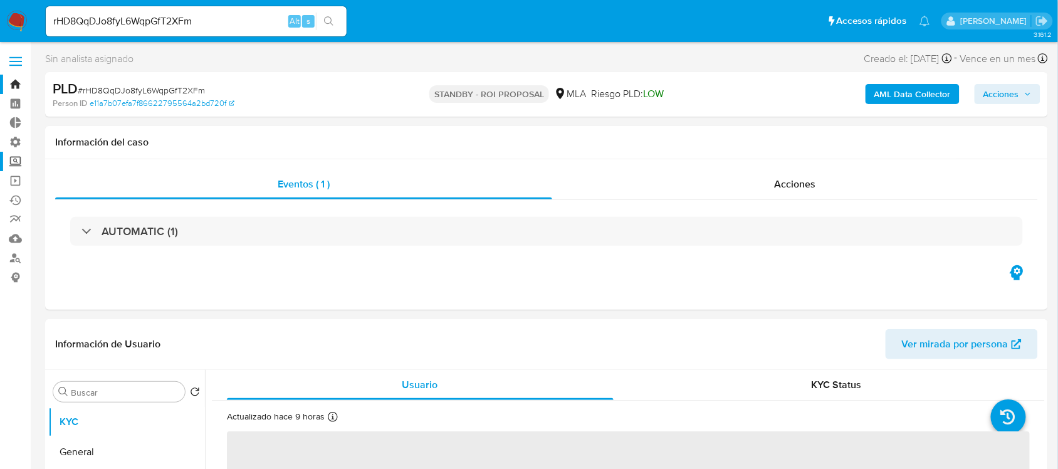
select select "10"
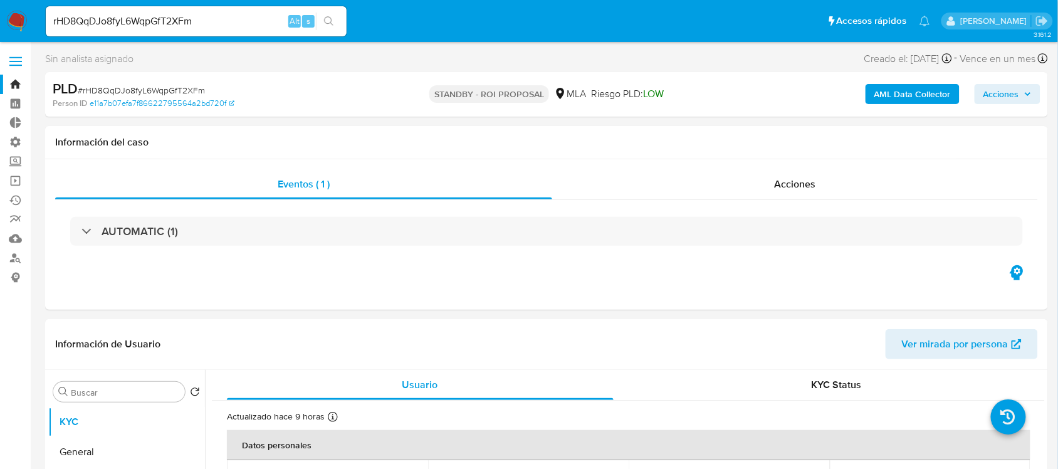
click at [238, 13] on input "rHD8QqDJo8fyL6WqpGfT2XFm" at bounding box center [196, 21] width 301 height 16
paste input "tCQmbArtr3YGwOP18l01FGuX"
type input "tCQmbArtr3YGwOP18l01FGuX"
click at [330, 16] on icon "search-icon" at bounding box center [329, 21] width 10 height 10
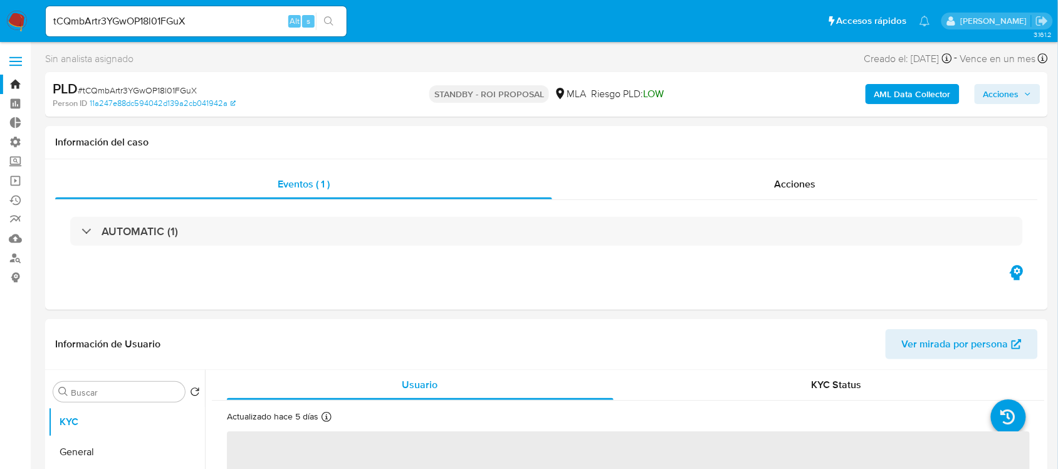
select select "10"
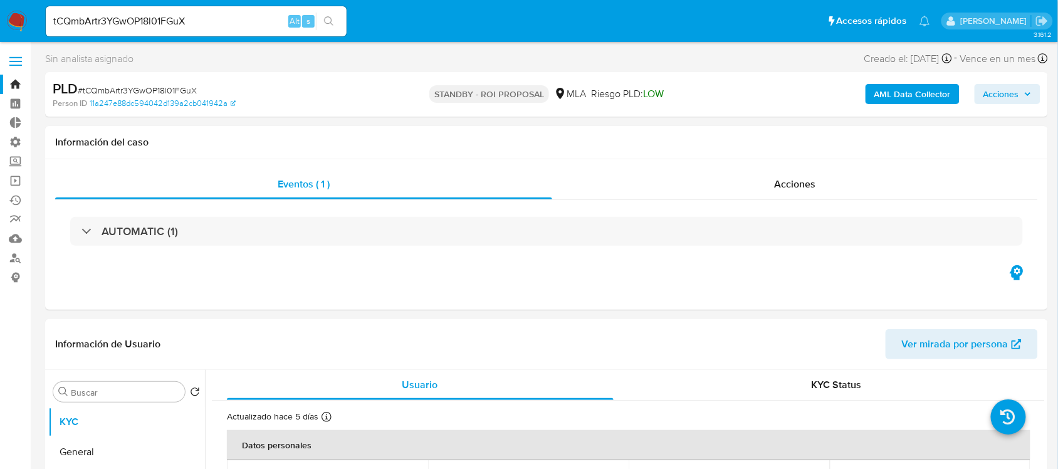
click at [189, 11] on div "tCQmbArtr3YGwOP18l01FGuX Alt s" at bounding box center [196, 21] width 301 height 30
click at [195, 19] on input "tCQmbArtr3YGwOP18l01FGuX" at bounding box center [196, 21] width 301 height 16
paste input "cURnlcANs6XgC43beUj96EQ"
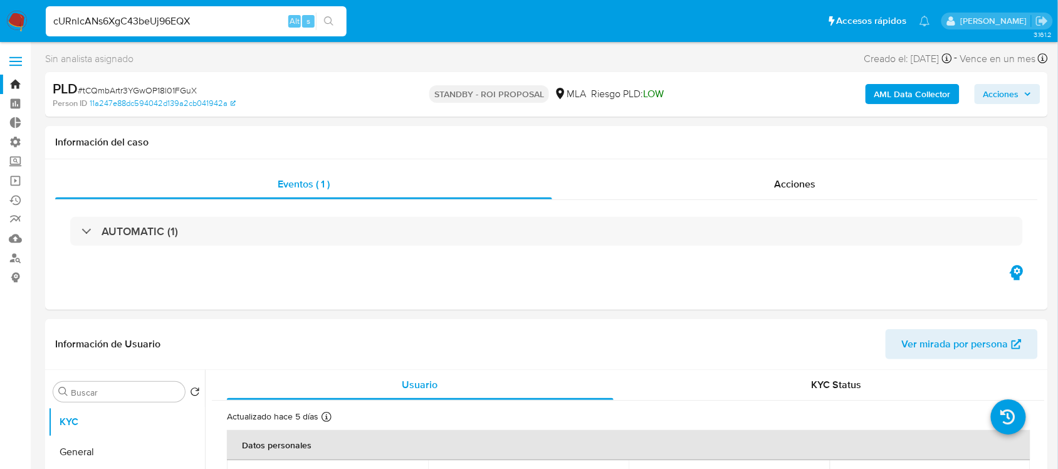
type input "cURnlcANs6XgC43beUj96EQX"
click at [327, 20] on icon "search-icon" at bounding box center [329, 21] width 10 height 10
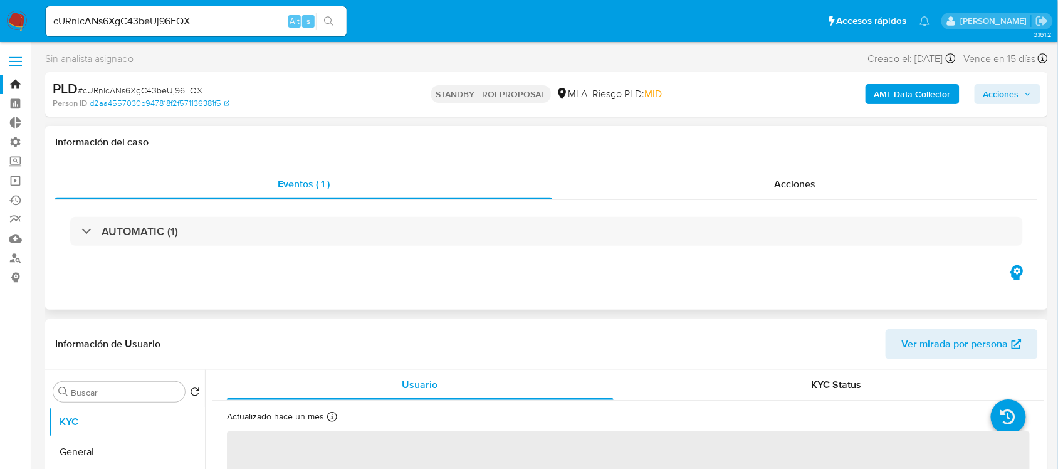
select select "10"
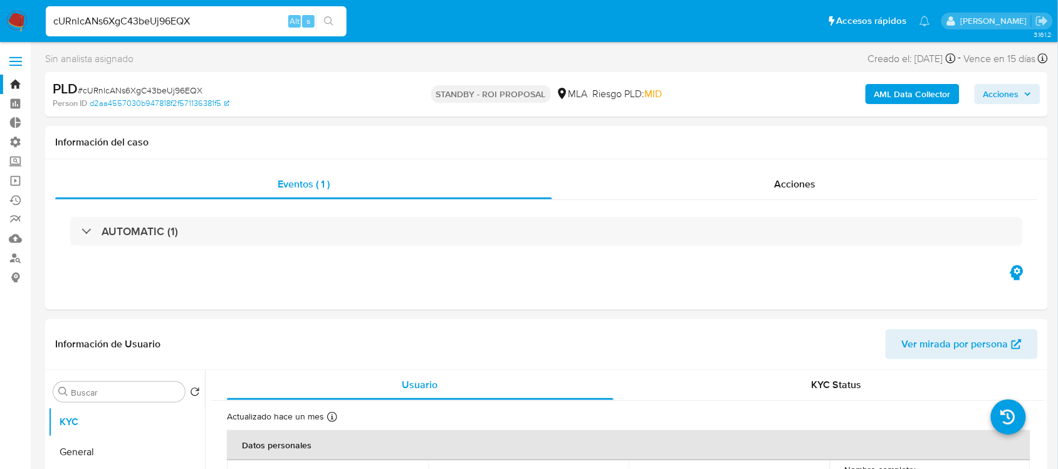
click at [165, 23] on input "cURnlcANs6XgC43beUj96EQX" at bounding box center [196, 21] width 301 height 16
click at [334, 20] on button "search-icon" at bounding box center [329, 22] width 26 height 18
click at [680, 171] on div "Acciones" at bounding box center [795, 184] width 486 height 30
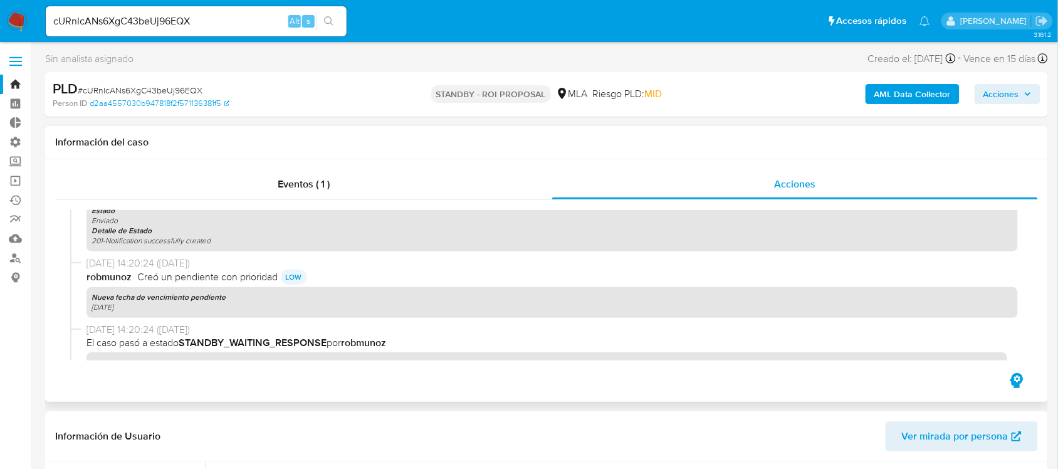
scroll to position [393, 0]
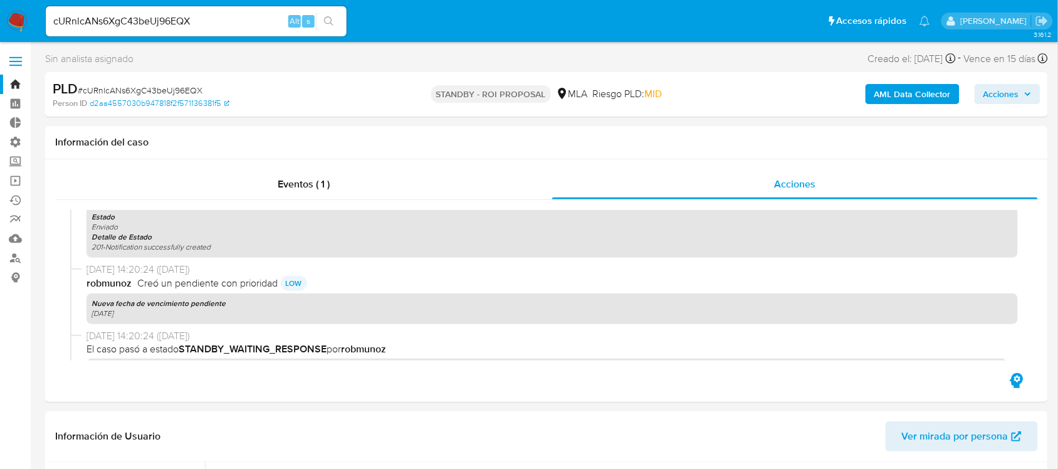
click at [223, 16] on input "cURnlcANs6XgC43beUj96EQX" at bounding box center [196, 21] width 301 height 16
paste input "1cikiRKL7mr9h3CCwWEpI0Wm"
type input "1cikiRKL7mr9h3CCwWEpI0Wm"
click at [323, 24] on button "search-icon" at bounding box center [329, 22] width 26 height 18
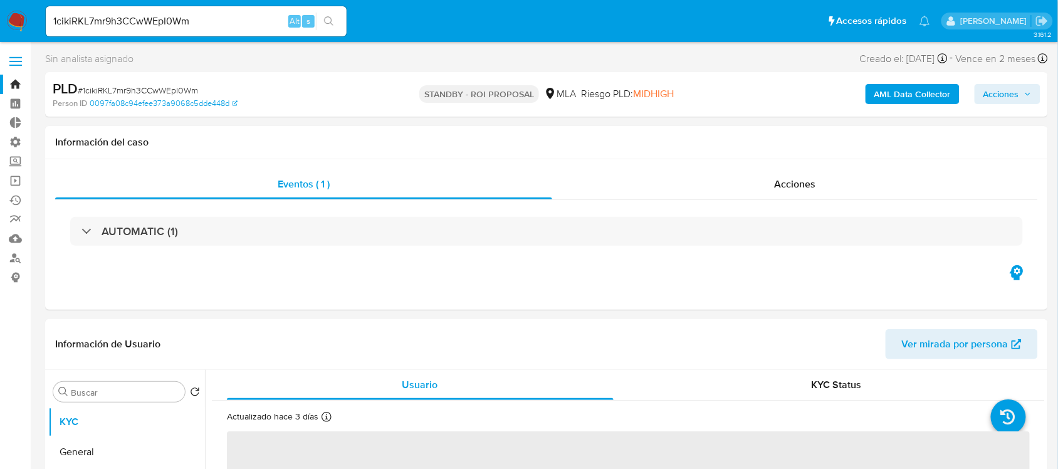
click at [893, 91] on b "AML Data Collector" at bounding box center [912, 94] width 76 height 20
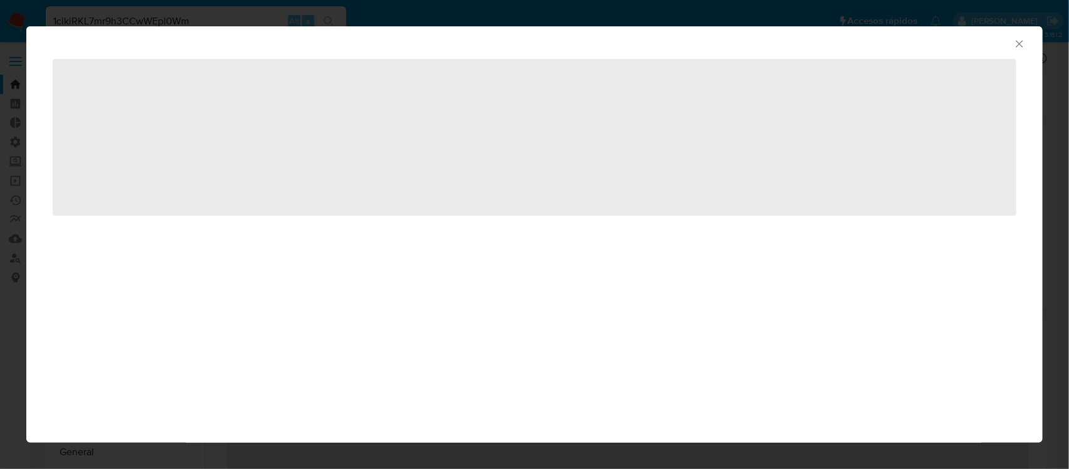
select select "10"
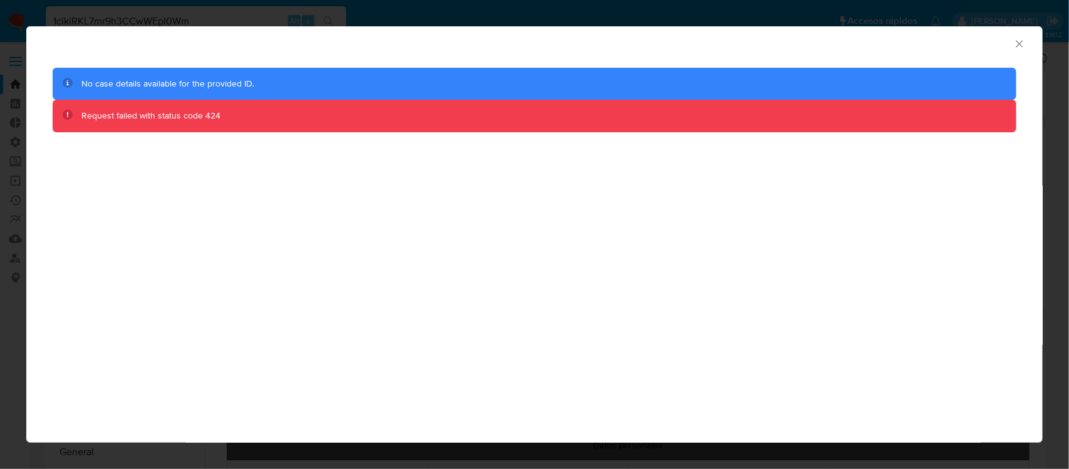
click at [1018, 42] on icon "Cerrar ventana" at bounding box center [1019, 43] width 7 height 7
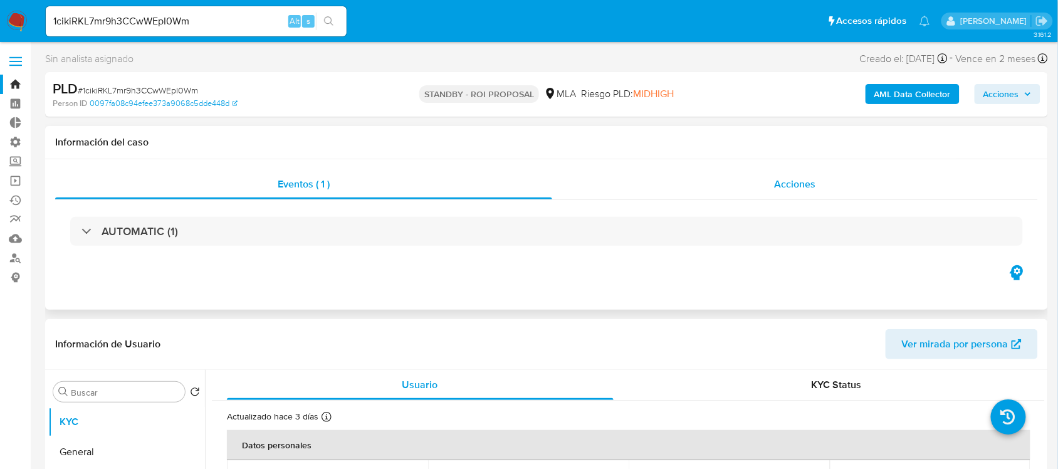
click at [737, 179] on div "Acciones" at bounding box center [795, 184] width 486 height 30
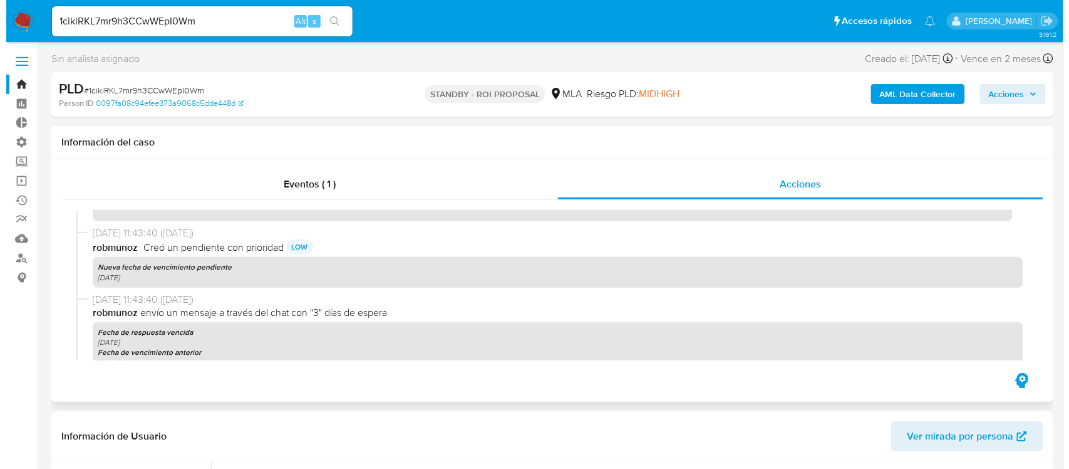
scroll to position [1175, 0]
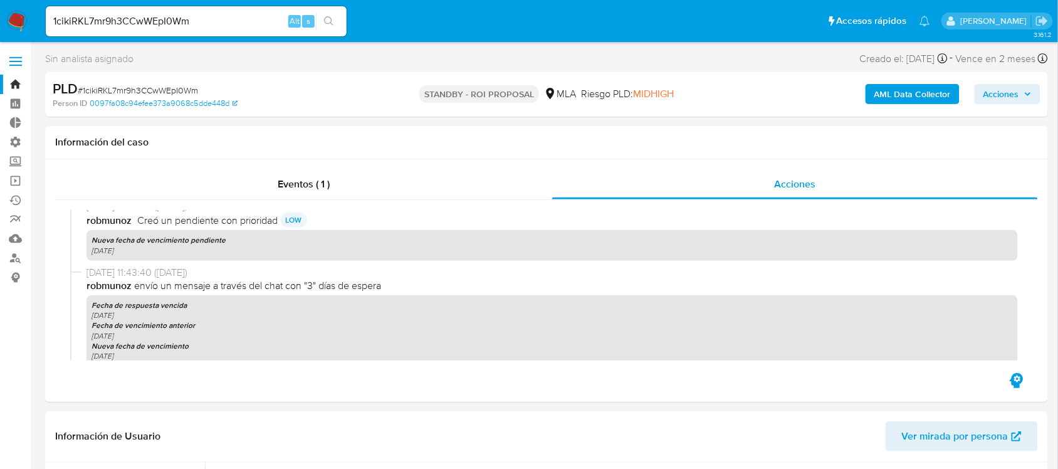
click at [899, 93] on b "AML Data Collector" at bounding box center [912, 94] width 76 height 20
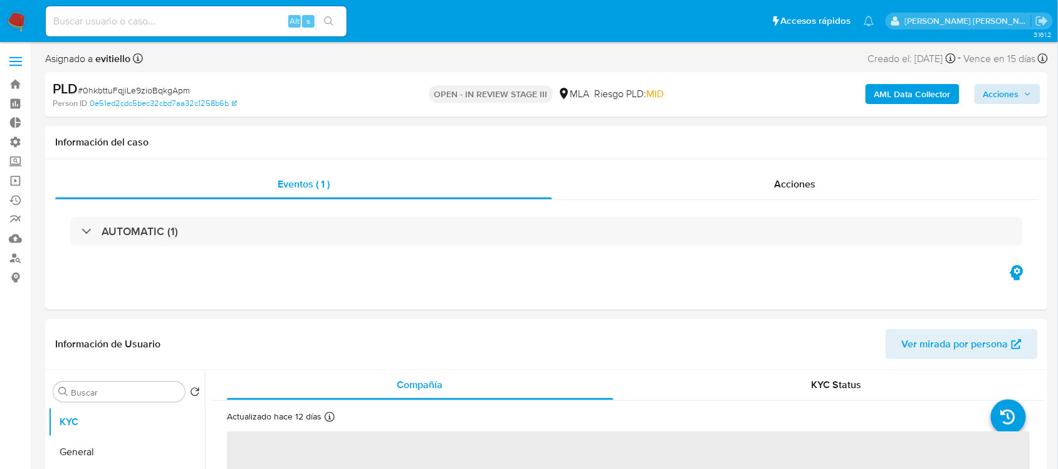
select select "10"
click at [997, 95] on span "Acciones" at bounding box center [1001, 94] width 36 height 20
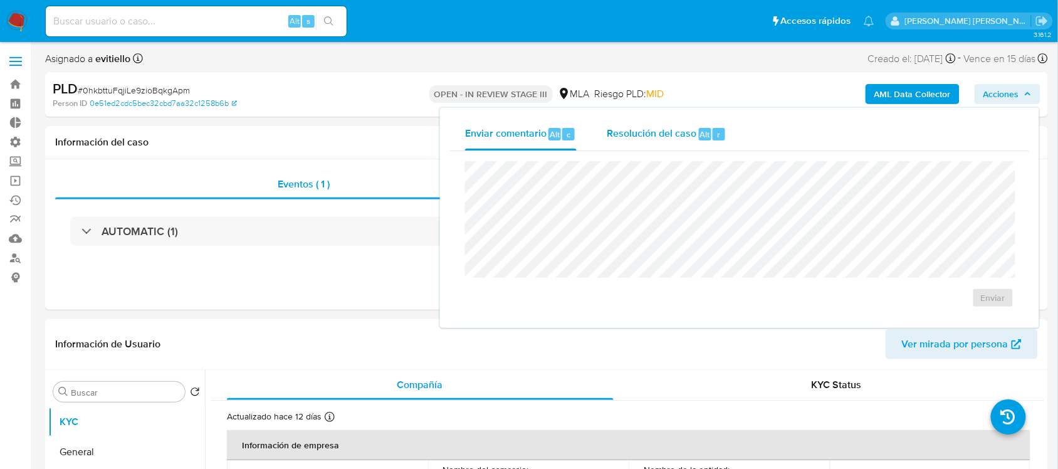
click at [661, 128] on span "Resolución del caso" at bounding box center [651, 134] width 90 height 14
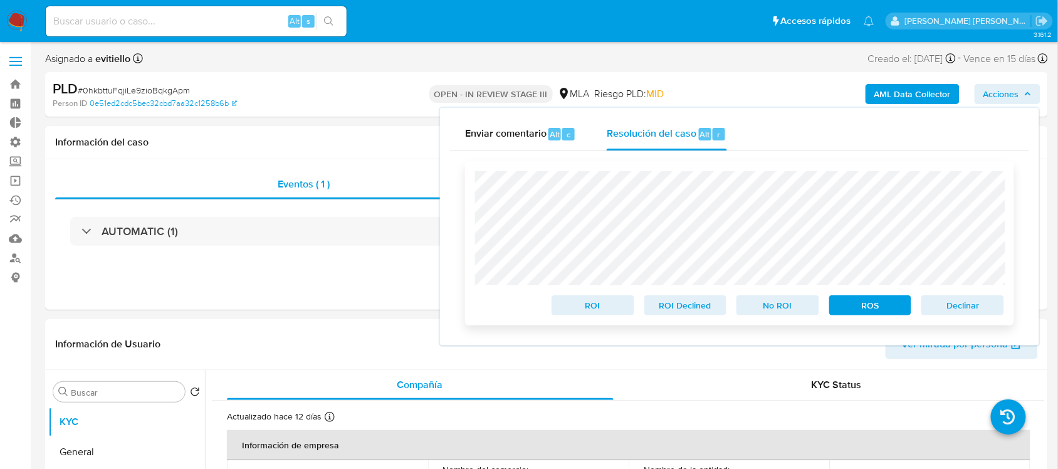
click at [781, 301] on span "No ROI" at bounding box center [777, 305] width 65 height 18
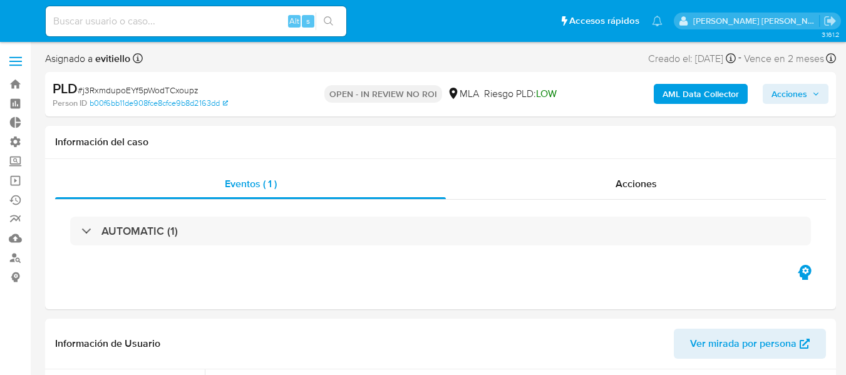
select select "10"
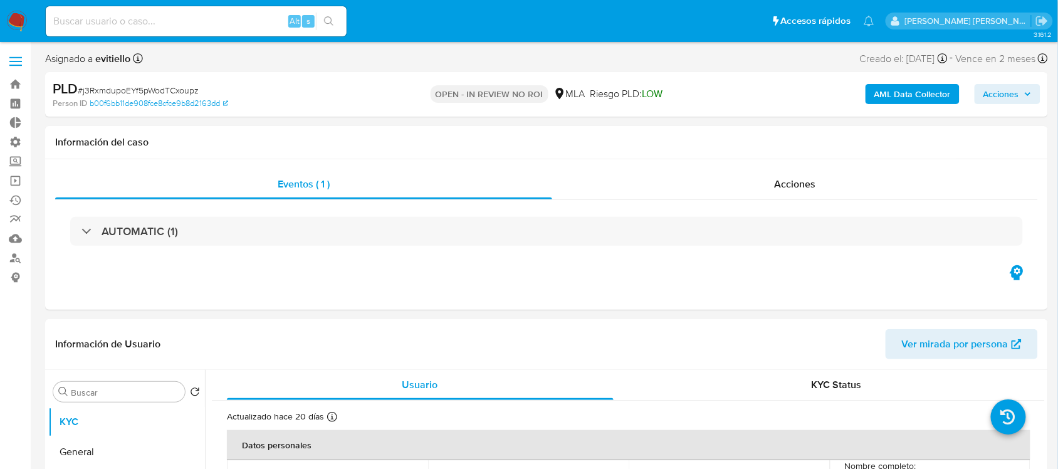
click at [846, 88] on span "Acciones" at bounding box center [1001, 94] width 36 height 20
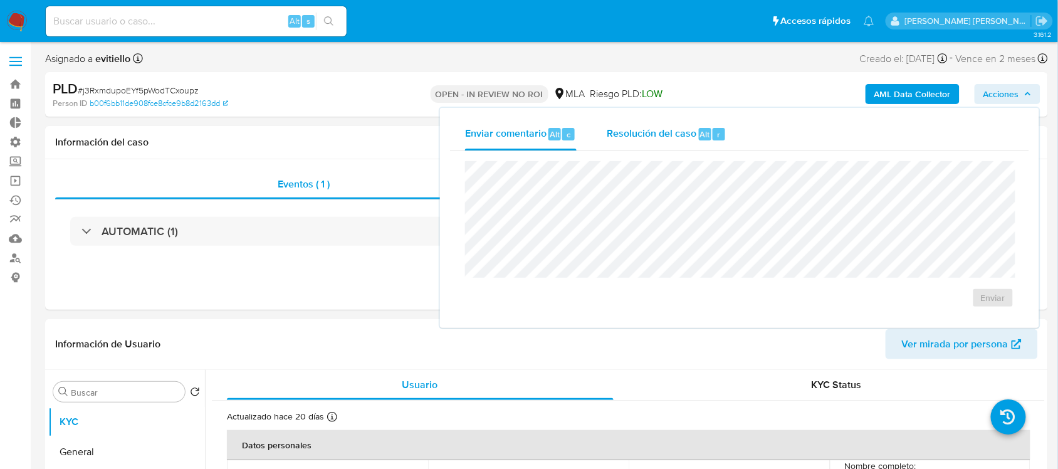
click at [720, 138] on div "r" at bounding box center [718, 134] width 13 height 13
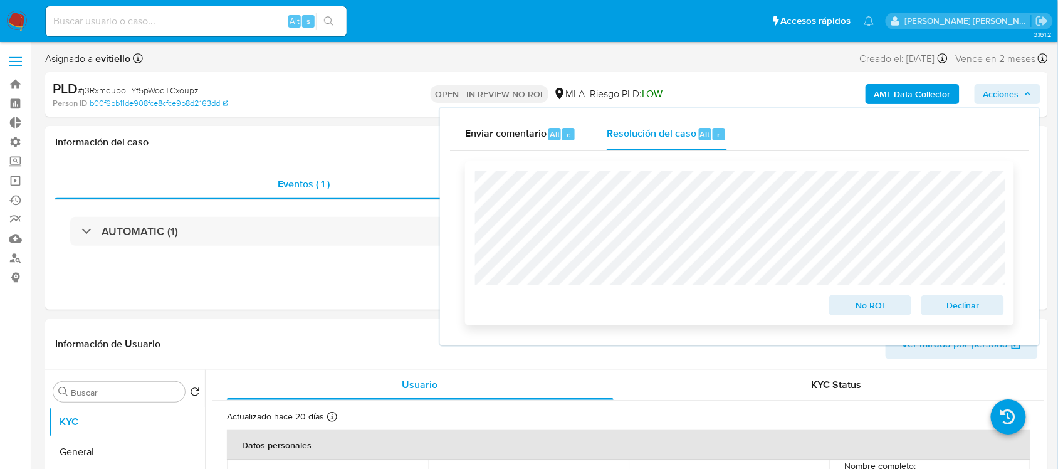
click at [846, 298] on span "No ROI" at bounding box center [870, 305] width 65 height 18
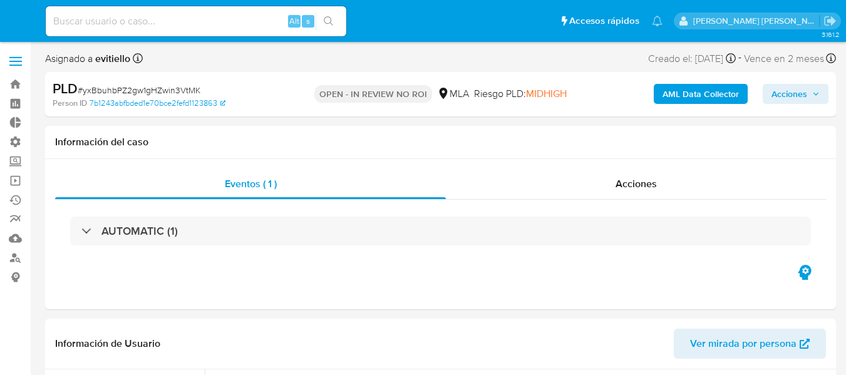
select select "10"
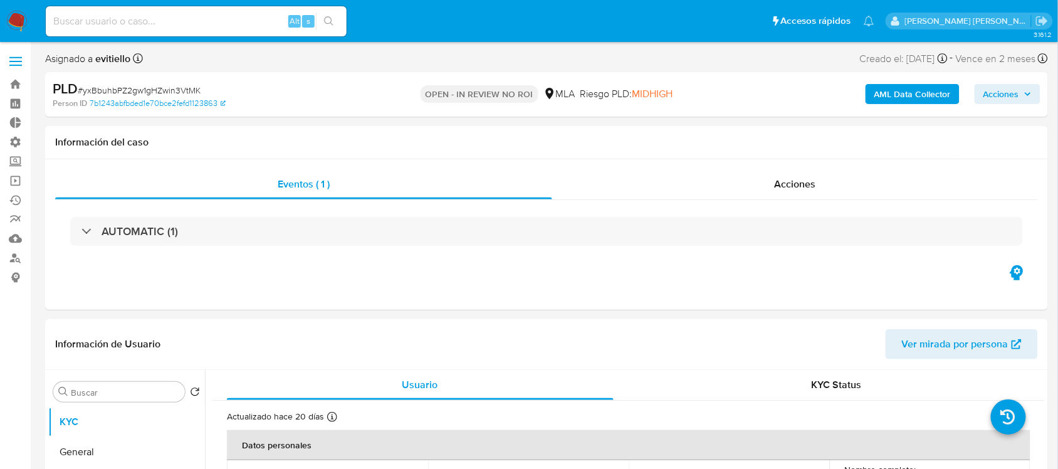
click at [846, 102] on span "Acciones" at bounding box center [1001, 94] width 36 height 20
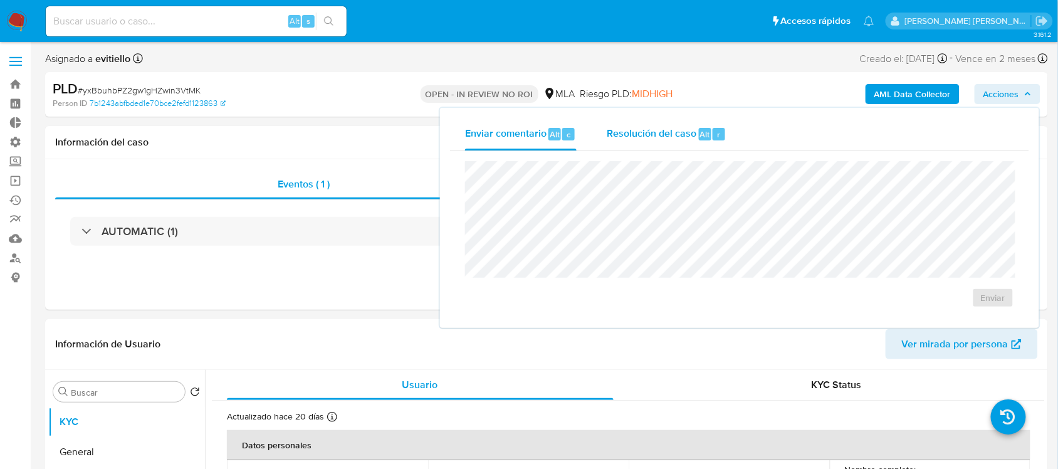
click at [717, 128] on span "r" at bounding box center [718, 134] width 3 height 12
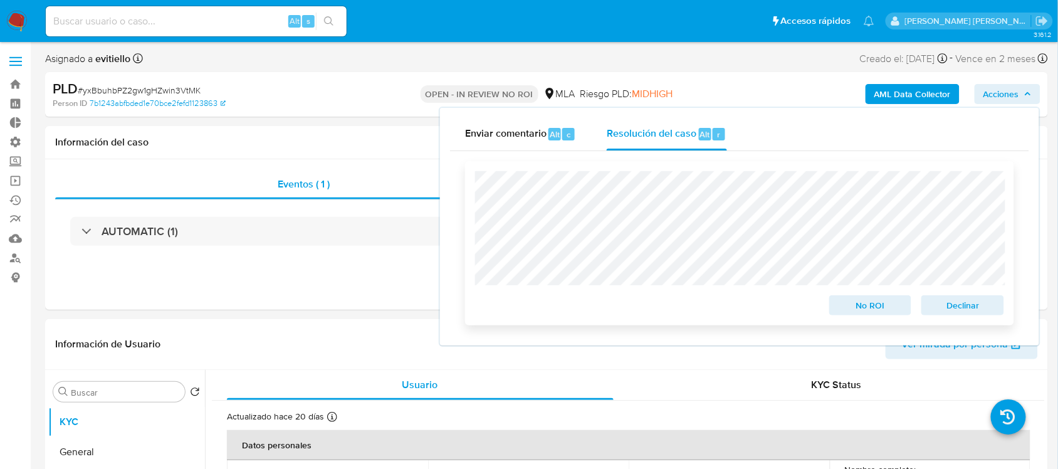
click at [846, 308] on span "No ROI" at bounding box center [870, 305] width 65 height 18
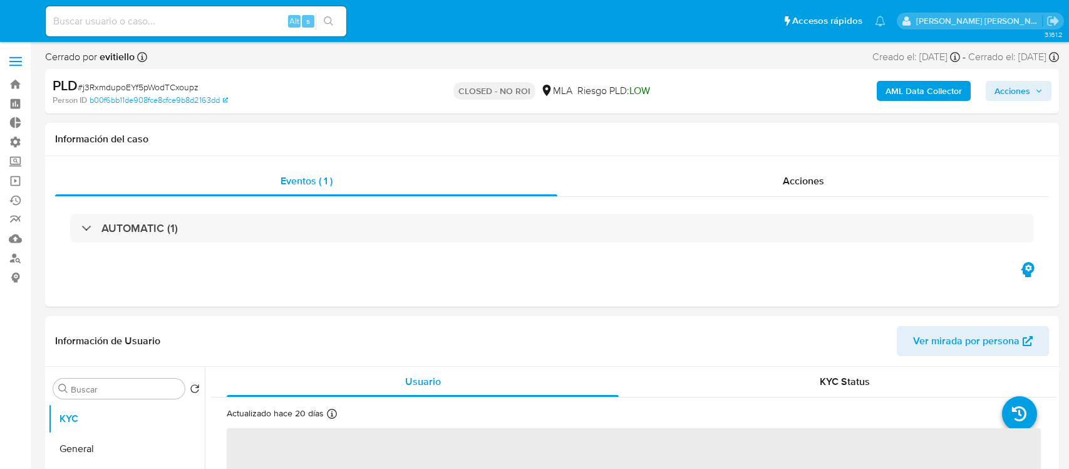
select select "10"
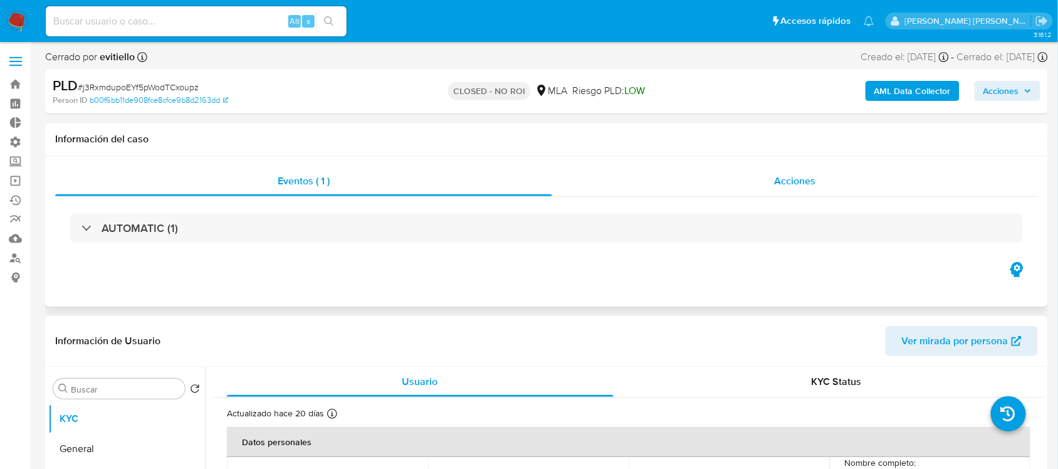
click at [863, 185] on div "Acciones" at bounding box center [795, 181] width 486 height 30
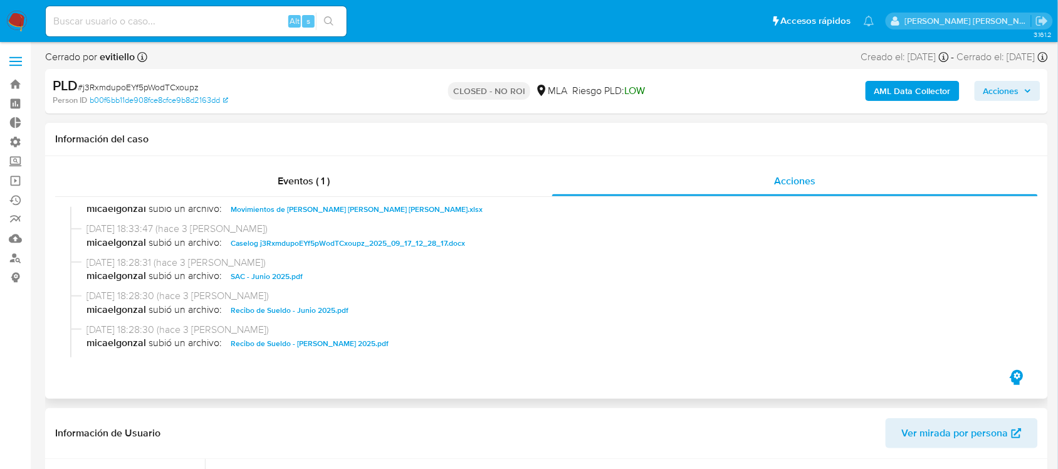
scroll to position [157, 0]
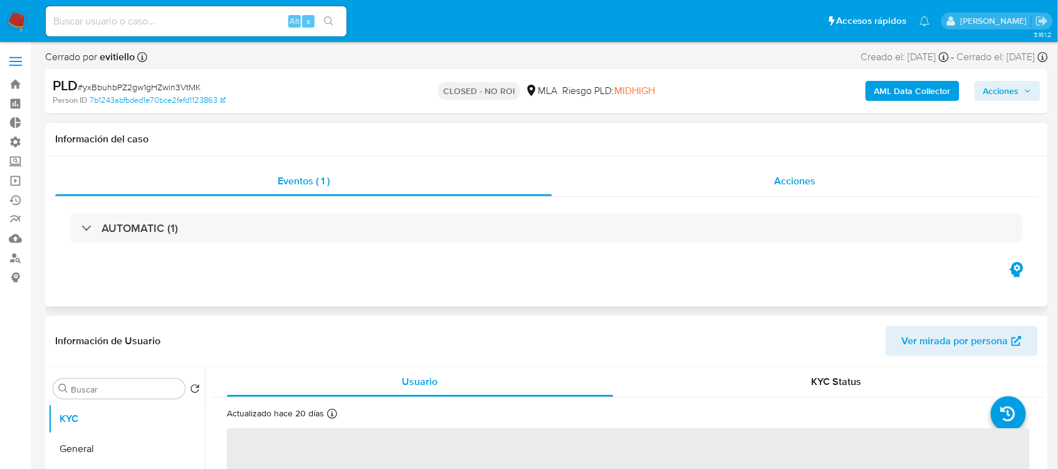
click at [788, 192] on div "Acciones" at bounding box center [795, 181] width 486 height 30
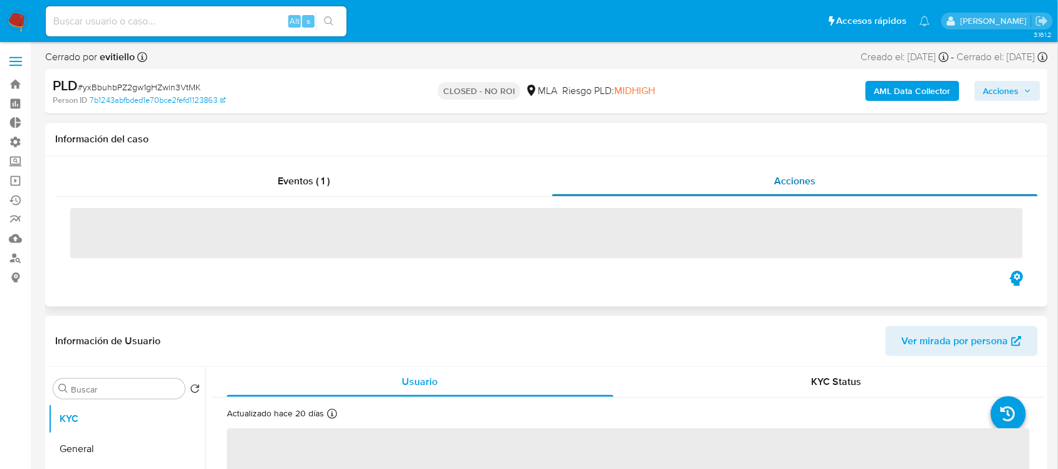
click at [793, 179] on span "Acciones" at bounding box center [794, 181] width 41 height 14
select select "10"
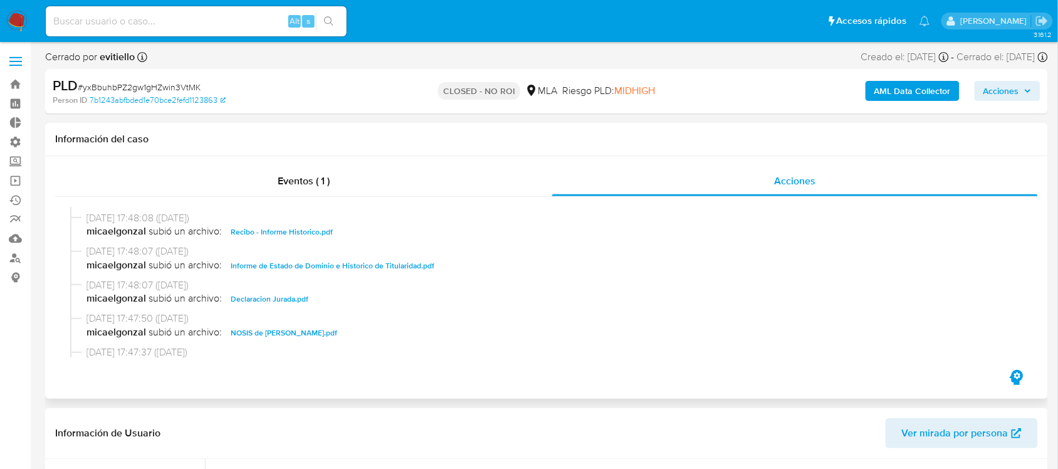
scroll to position [313, 0]
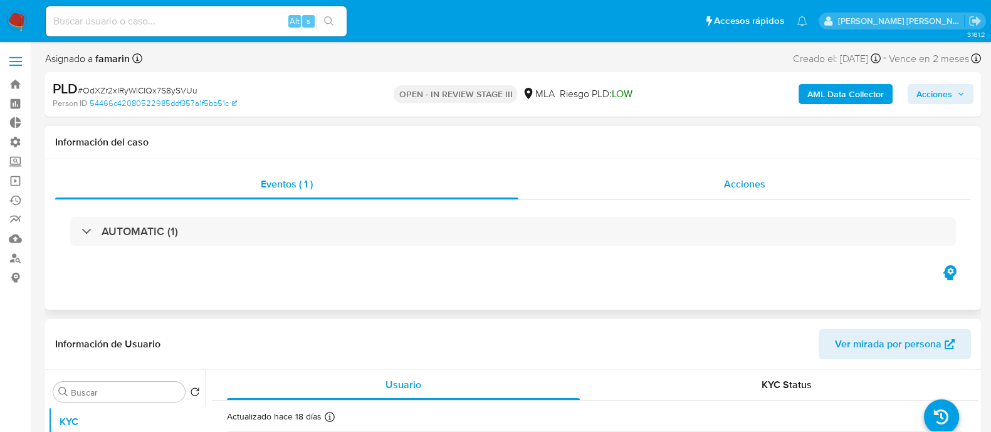
select select "10"
click at [700, 176] on div "Acciones" at bounding box center [744, 184] width 452 height 30
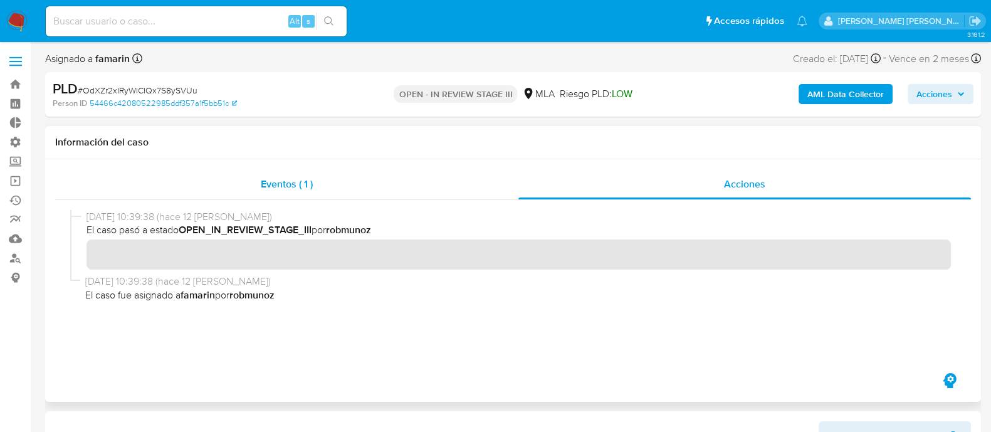
click at [350, 194] on div "Eventos ( 1 )" at bounding box center [286, 184] width 463 height 30
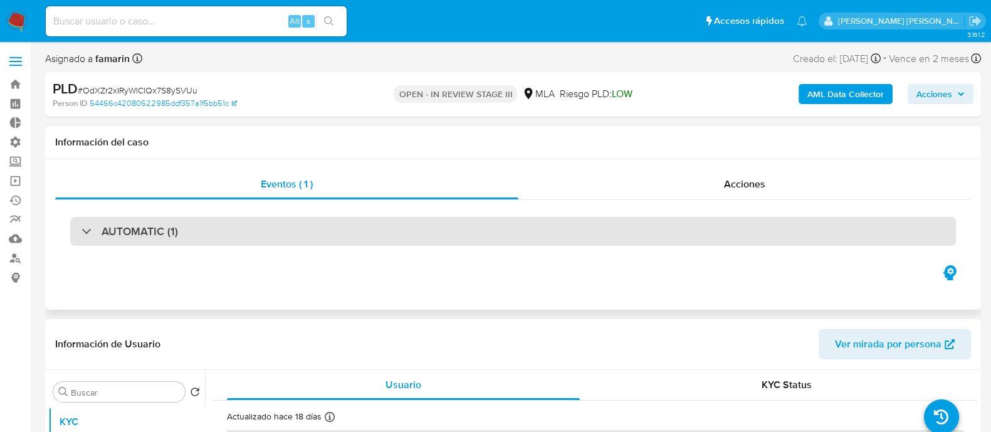
click at [364, 240] on div "AUTOMATIC (1)" at bounding box center [512, 231] width 885 height 29
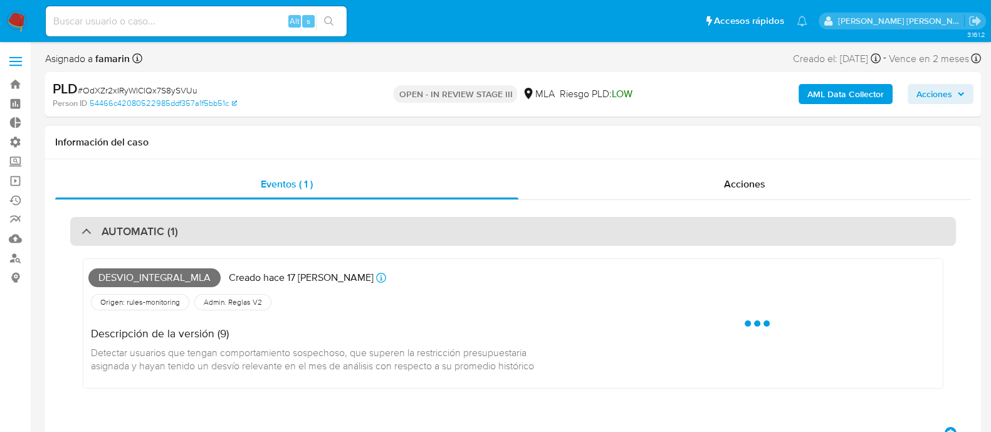
click at [364, 235] on div "AUTOMATIC (1)" at bounding box center [512, 231] width 885 height 29
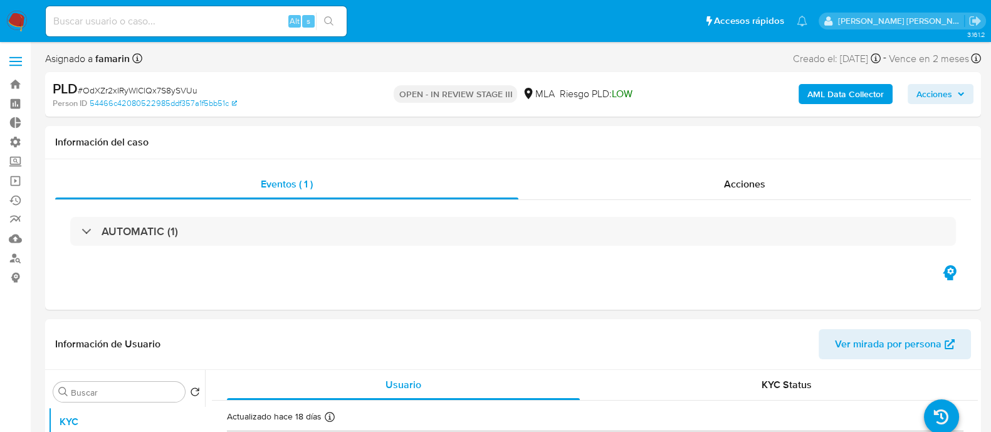
click at [816, 101] on b "AML Data Collector" at bounding box center [845, 94] width 76 height 20
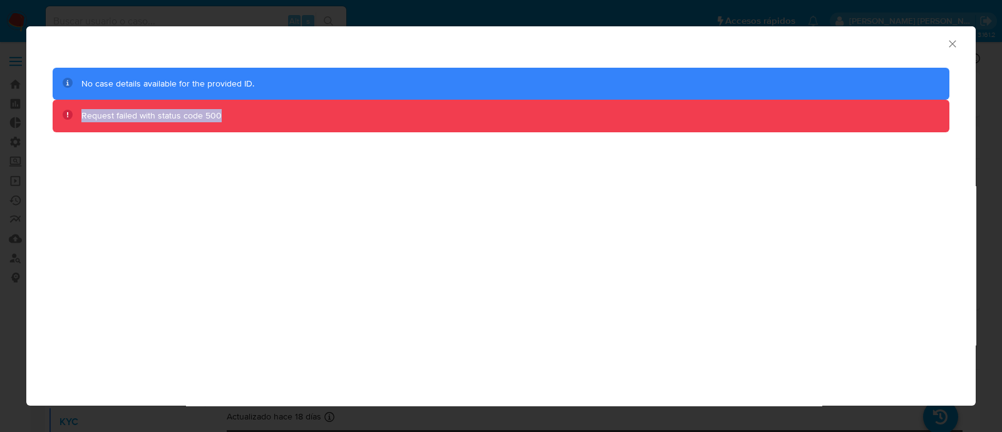
drag, startPoint x: 348, startPoint y: 89, endPoint x: 360, endPoint y: 168, distance: 79.8
click at [360, 168] on div "AML Data Collector No case details available for the provided ID. Request faile…" at bounding box center [501, 215] width 950 height 379
click at [263, 113] on div "Request failed with status code 500" at bounding box center [500, 116] width 838 height 13
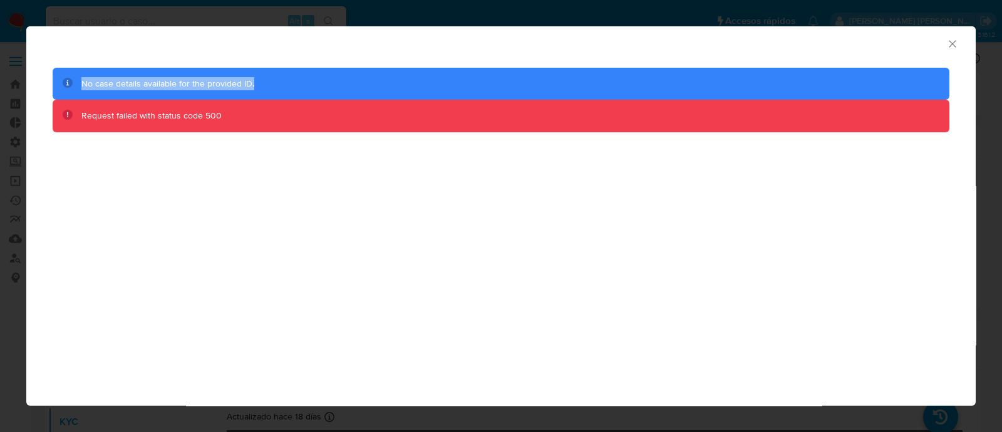
drag, startPoint x: 261, startPoint y: 88, endPoint x: 27, endPoint y: 87, distance: 233.7
click at [27, 87] on div "No case details available for the provided ID. Request failed with status code …" at bounding box center [501, 108] width 950 height 101
click at [304, 257] on div "AML Data Collector No case details available for the provided ID. Request faile…" at bounding box center [501, 215] width 950 height 379
click at [955, 44] on icon "Cerrar ventana" at bounding box center [953, 44] width 13 height 13
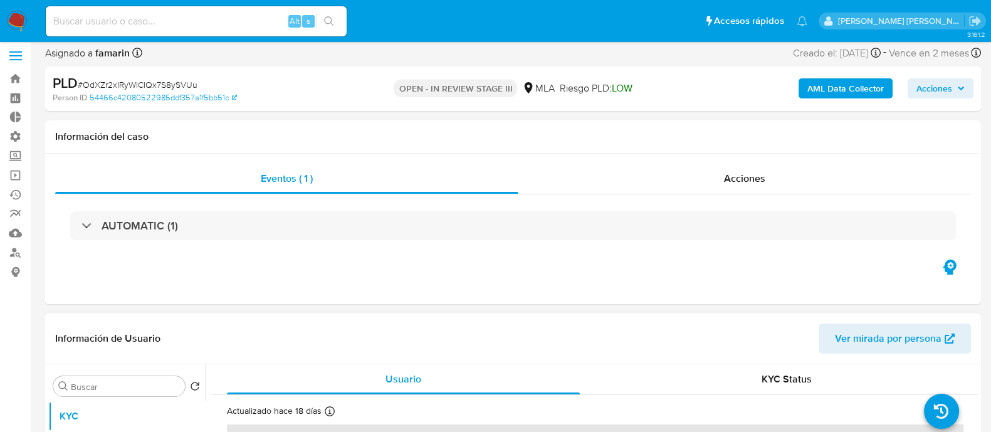
scroll to position [313, 0]
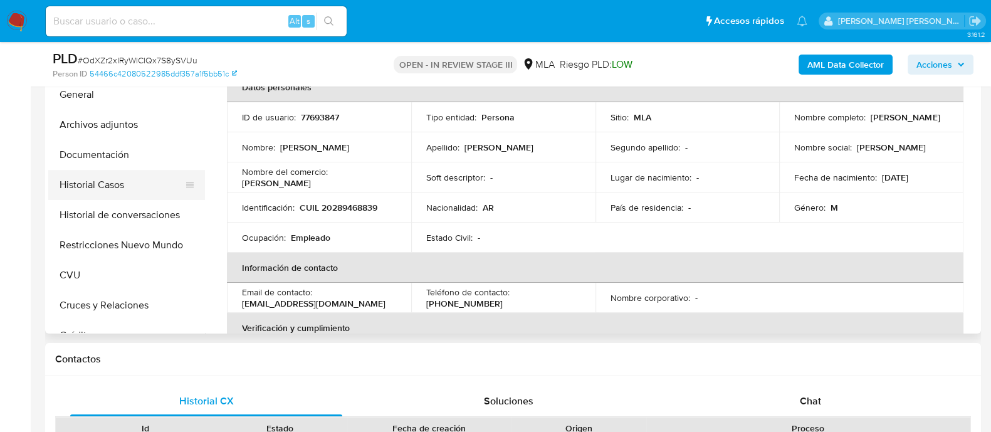
click at [128, 175] on button "Historial Casos" at bounding box center [121, 185] width 147 height 30
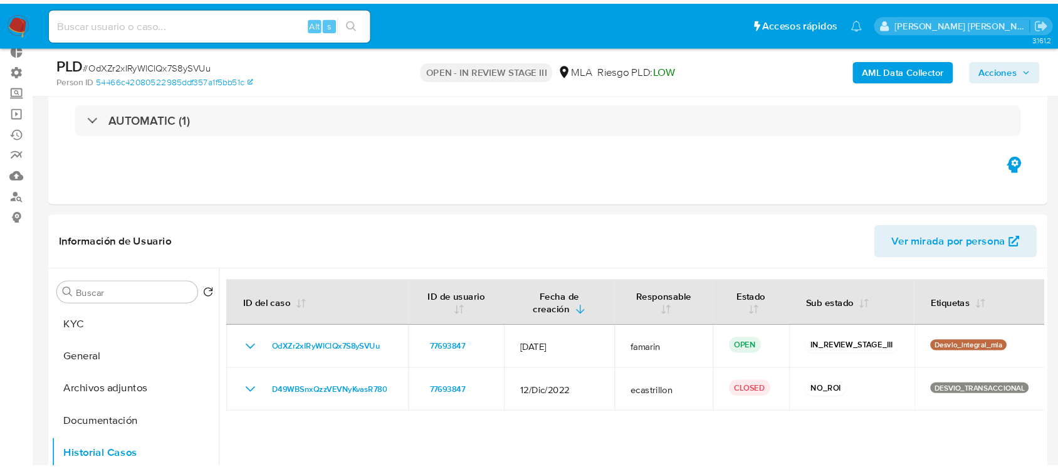
scroll to position [78, 0]
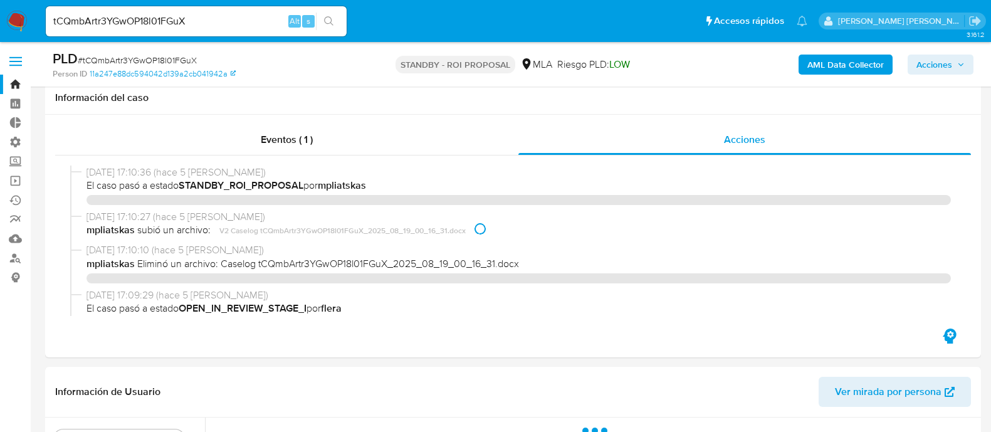
select select "10"
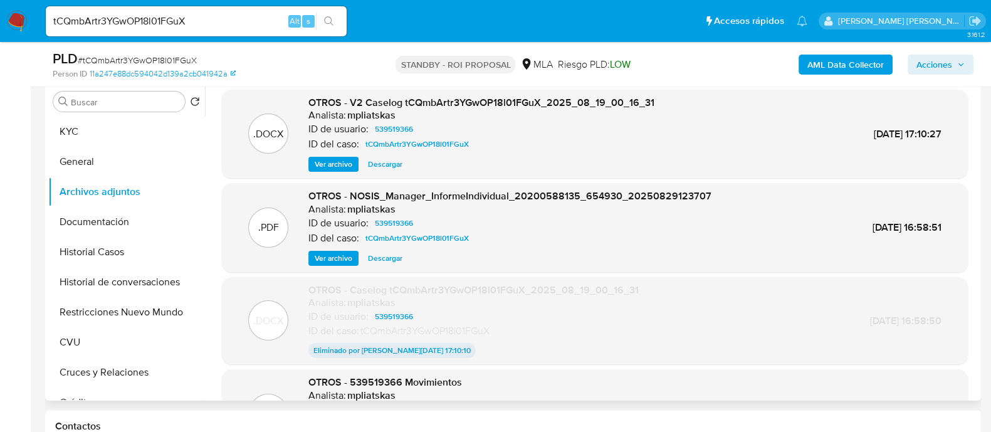
scroll to position [313, 0]
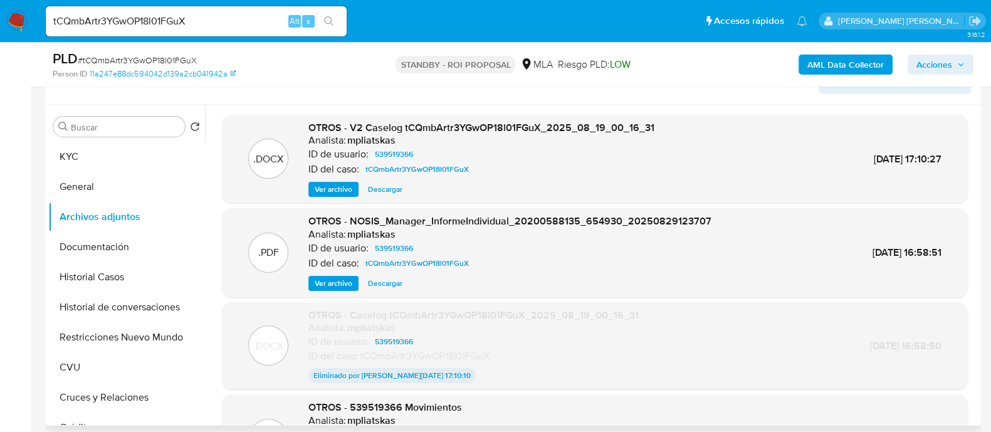
click at [388, 186] on span "Descargar" at bounding box center [385, 189] width 34 height 13
click at [257, 17] on input "tCQmbArtr3YGwOP18l01FGuX" at bounding box center [196, 21] width 301 height 16
paste input "1XsJBy9DkQHwQ2dsJ6iPZ3ZT"
type input "1XsJBy9DkQHwQ2dsJ6iPZ3ZT"
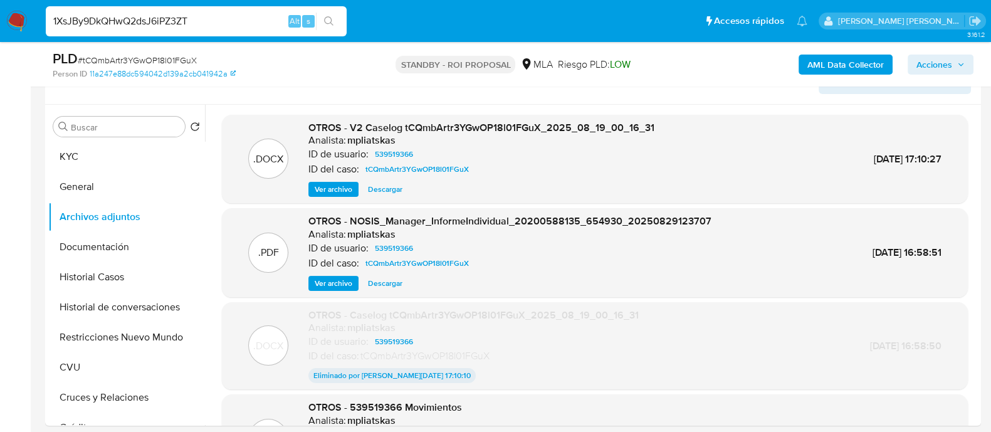
click at [334, 23] on button "search-icon" at bounding box center [329, 22] width 26 height 18
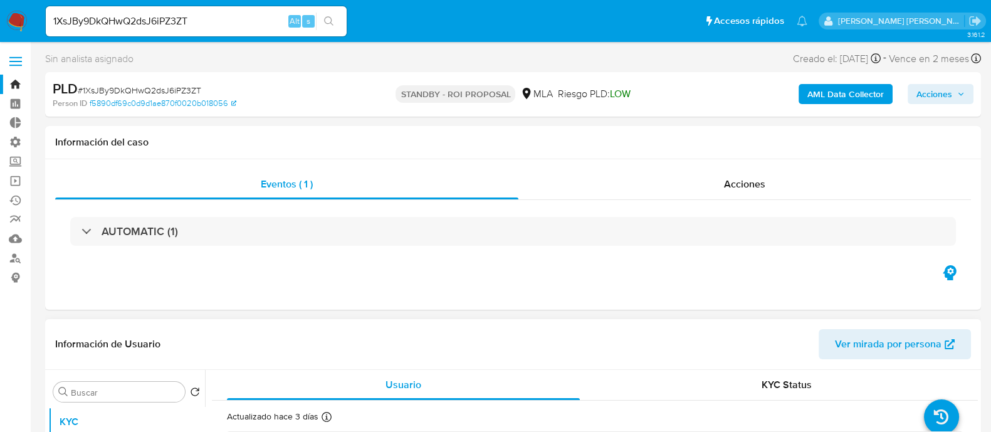
select select "10"
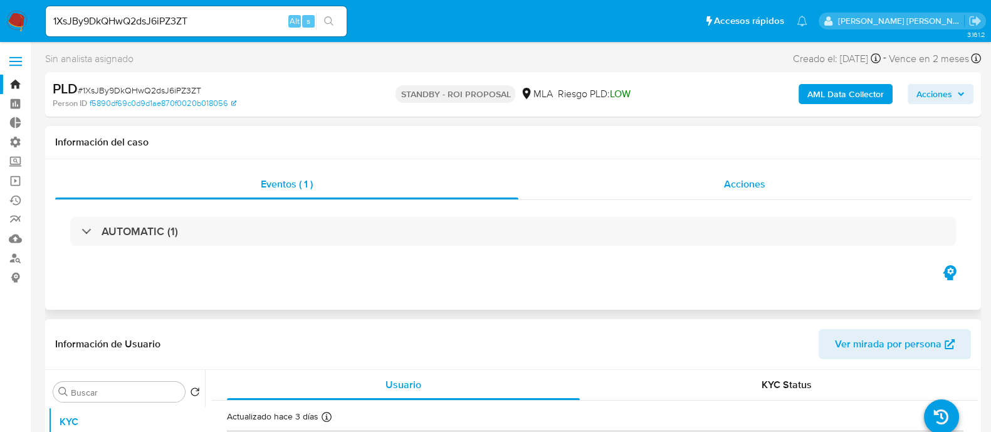
click at [799, 186] on div "Acciones" at bounding box center [744, 184] width 452 height 30
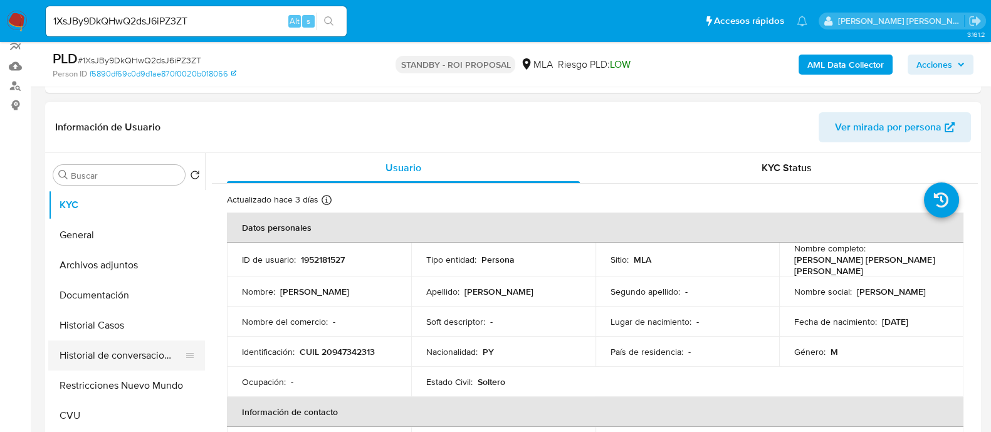
scroll to position [313, 0]
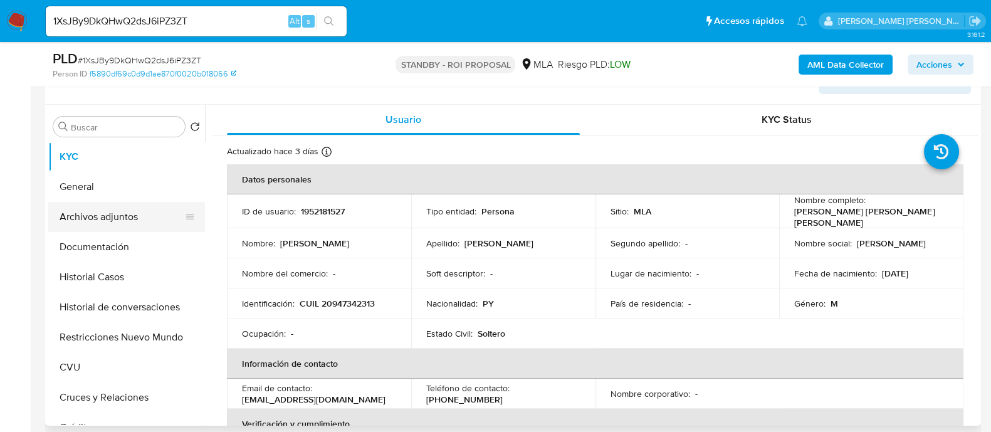
click at [161, 218] on button "Archivos adjuntos" at bounding box center [121, 217] width 147 height 30
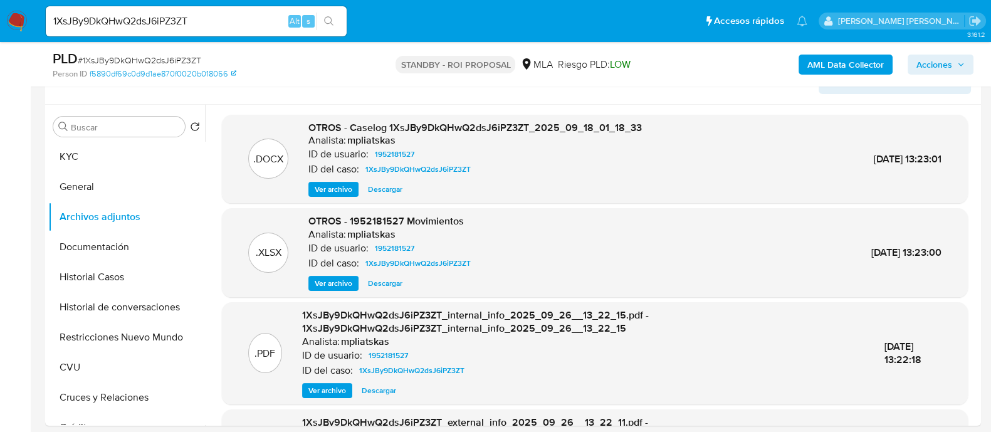
click at [395, 184] on span "Descargar" at bounding box center [385, 189] width 34 height 13
click at [156, 271] on button "Historial Casos" at bounding box center [121, 277] width 147 height 30
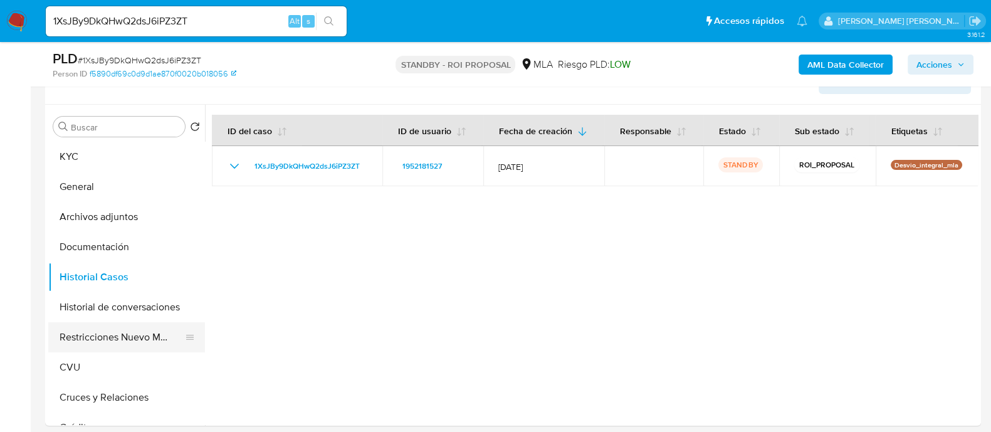
click at [134, 332] on button "Restricciones Nuevo Mundo" at bounding box center [121, 337] width 147 height 30
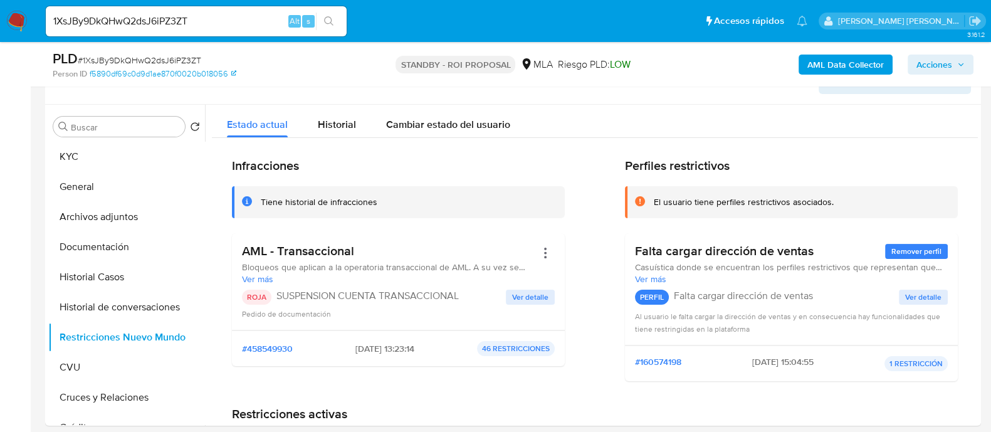
click at [170, 24] on input "1XsJBy9DkQHwQ2dsJ6iPZ3ZT" at bounding box center [196, 21] width 301 height 16
click at [171, 23] on input "1XsJBy9DkQHwQ2dsJ6iPZ3ZT" at bounding box center [196, 21] width 301 height 16
paste input "cURnlcANs6XgC43beUj96EQX"
type input "cURnlcANs6XgC43beUj96EQX"
click at [334, 18] on button "search-icon" at bounding box center [329, 22] width 26 height 18
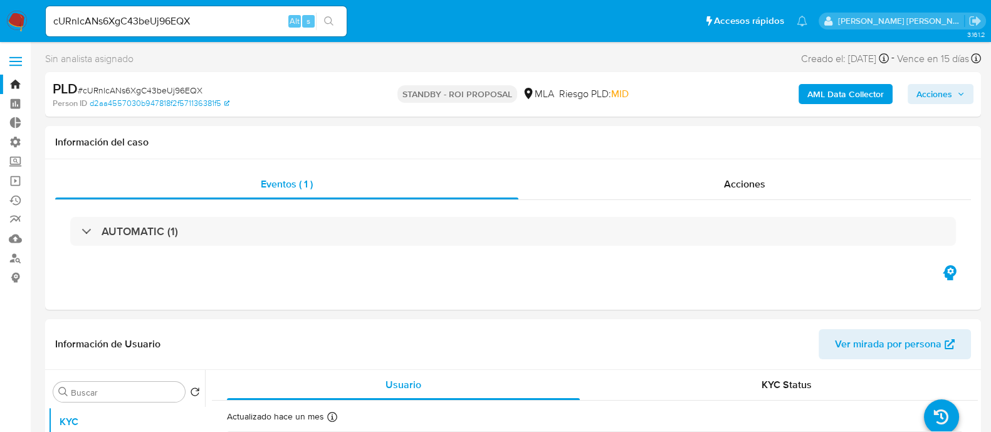
select select "10"
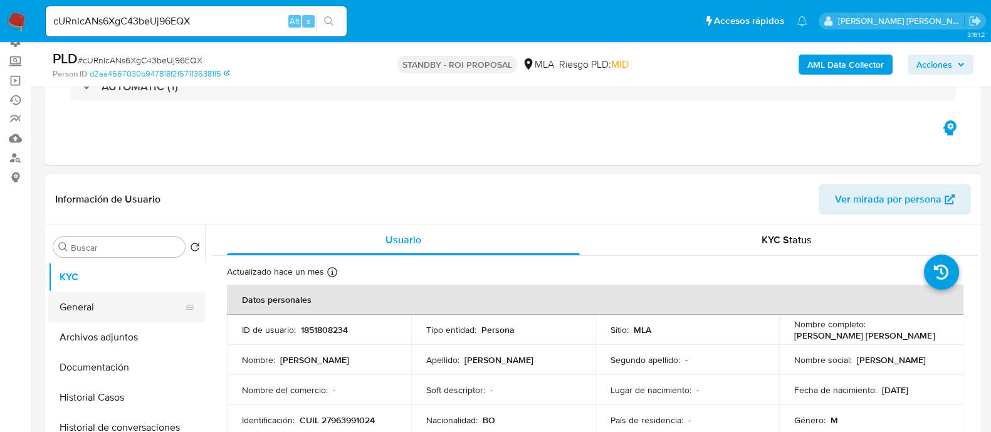
scroll to position [156, 0]
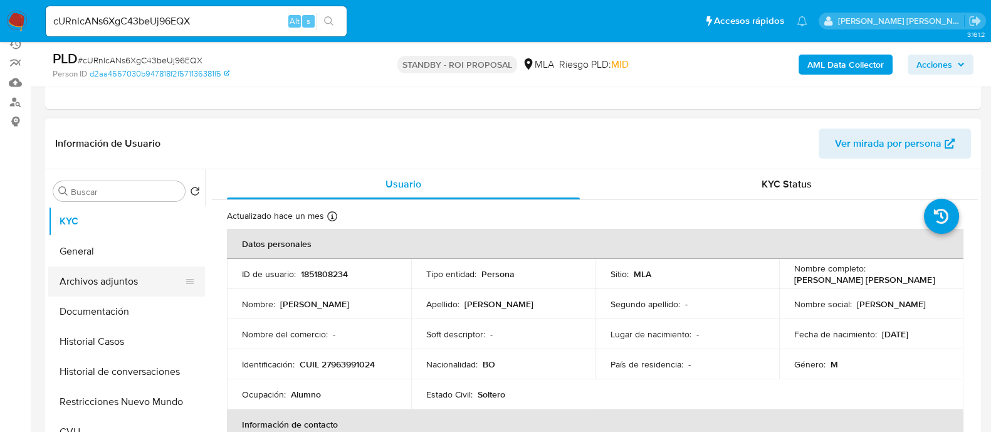
click at [142, 283] on button "Archivos adjuntos" at bounding box center [121, 281] width 147 height 30
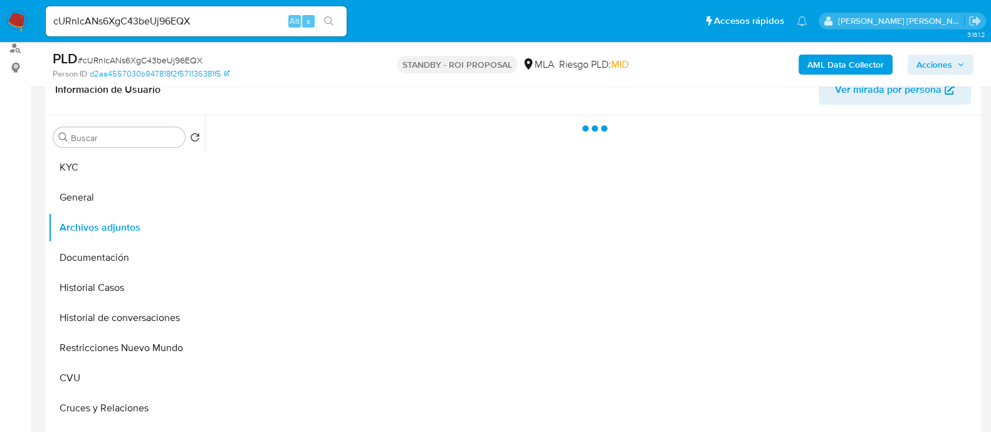
scroll to position [235, 0]
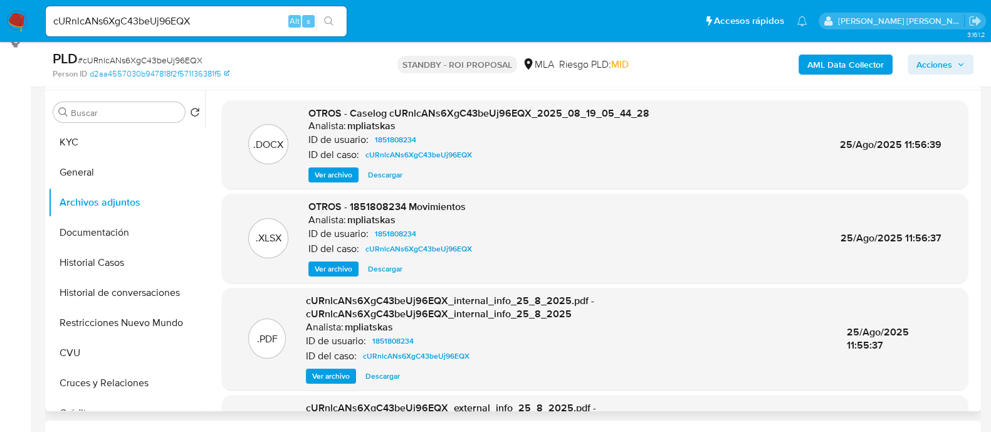
click at [390, 169] on span "Descargar" at bounding box center [385, 175] width 34 height 13
click at [137, 274] on button "Historial Casos" at bounding box center [121, 262] width 147 height 30
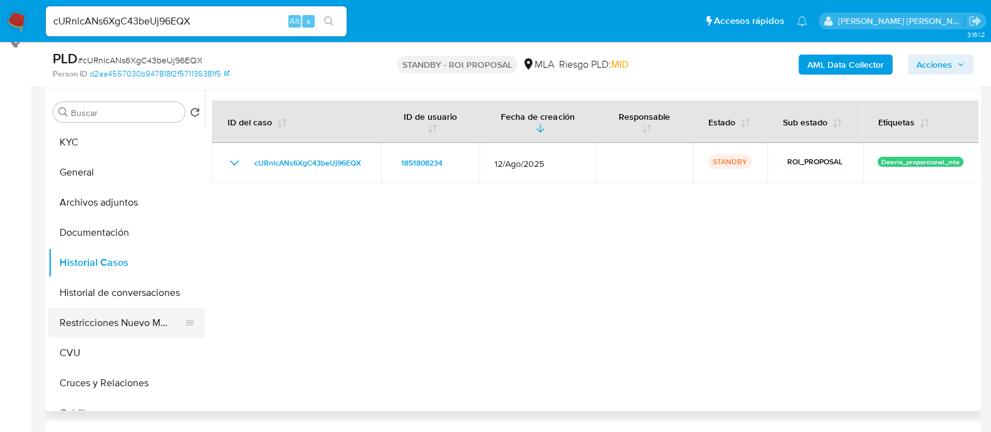
click at [125, 321] on button "Restricciones Nuevo Mundo" at bounding box center [121, 323] width 147 height 30
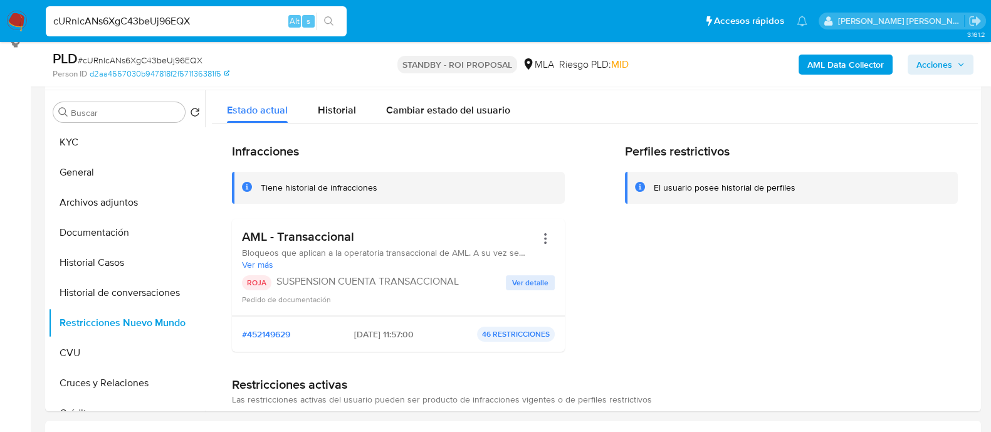
click at [207, 16] on input "cURnlcANs6XgC43beUj96EQX" at bounding box center [196, 21] width 301 height 16
paste input "21968657"
type input "21968657"
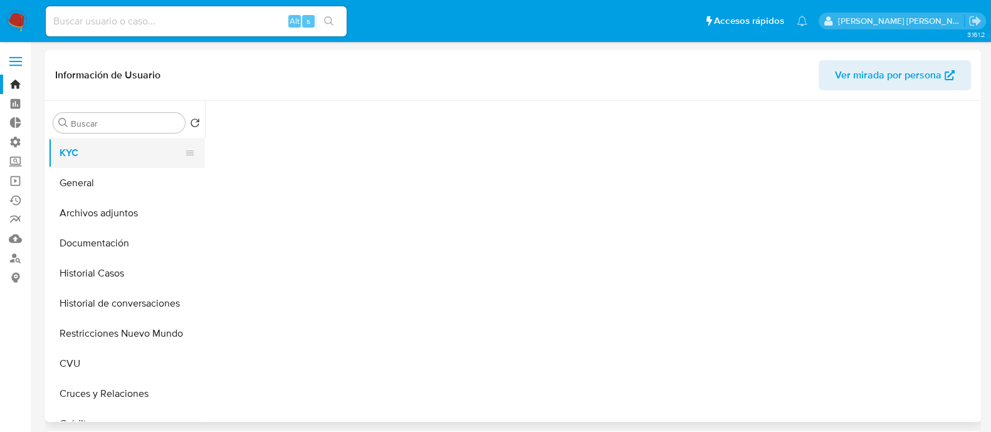
click at [115, 153] on button "KYC" at bounding box center [121, 153] width 147 height 30
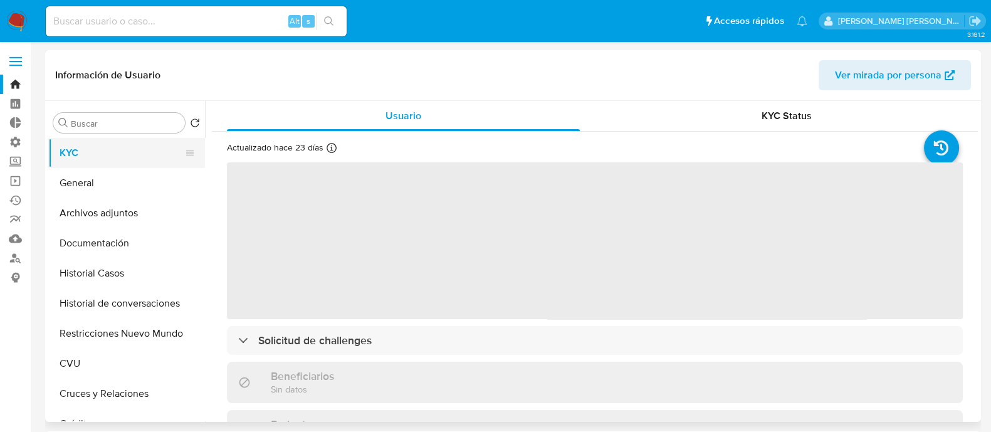
select select "10"
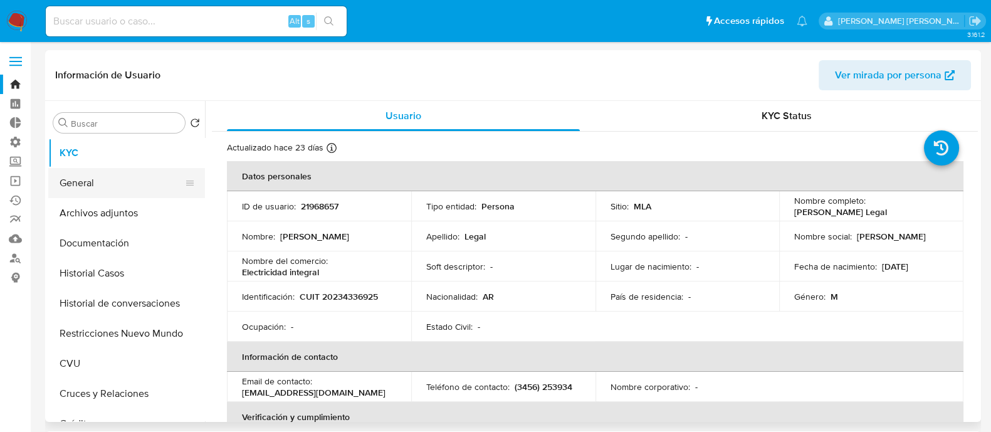
click at [117, 177] on button "General" at bounding box center [121, 183] width 147 height 30
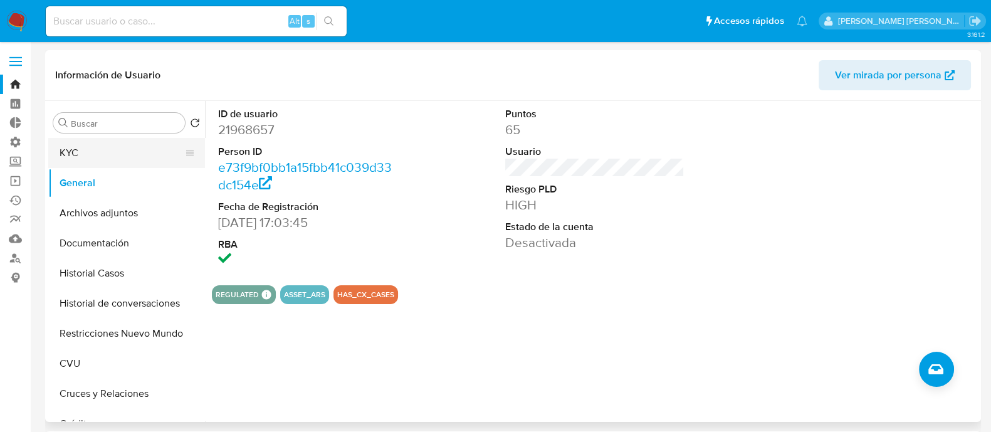
click at [116, 148] on button "KYC" at bounding box center [121, 153] width 147 height 30
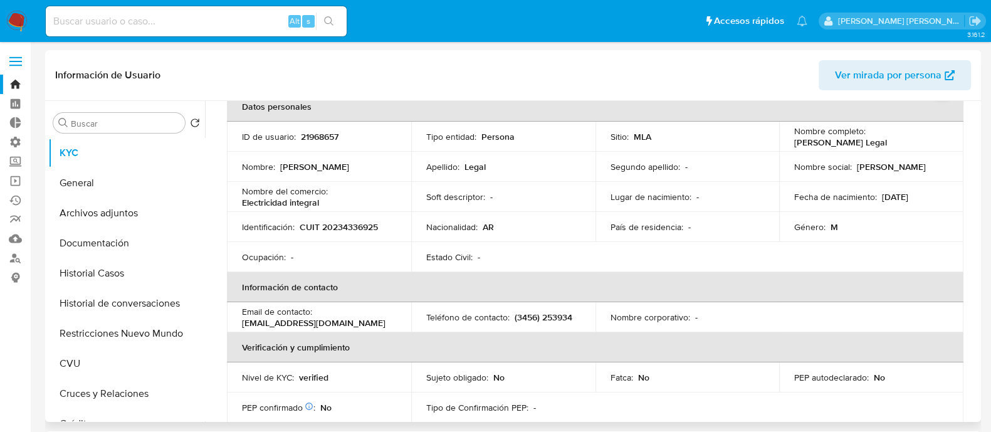
scroll to position [156, 0]
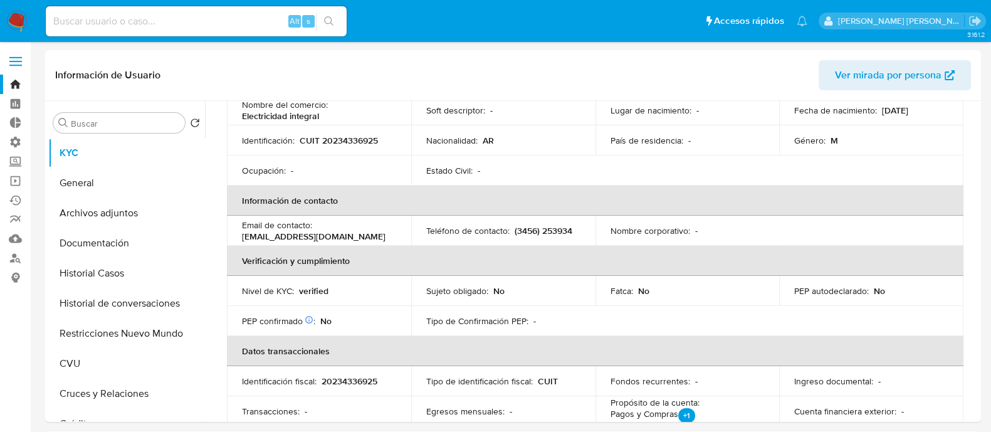
click at [164, 14] on input at bounding box center [196, 21] width 301 height 16
paste input "NXZtzNgNr92IS9I29XO4vWpH"
type input "NXZtzNgNr92IS9I29XO4vWpH"
click at [339, 20] on button "search-icon" at bounding box center [329, 22] width 26 height 18
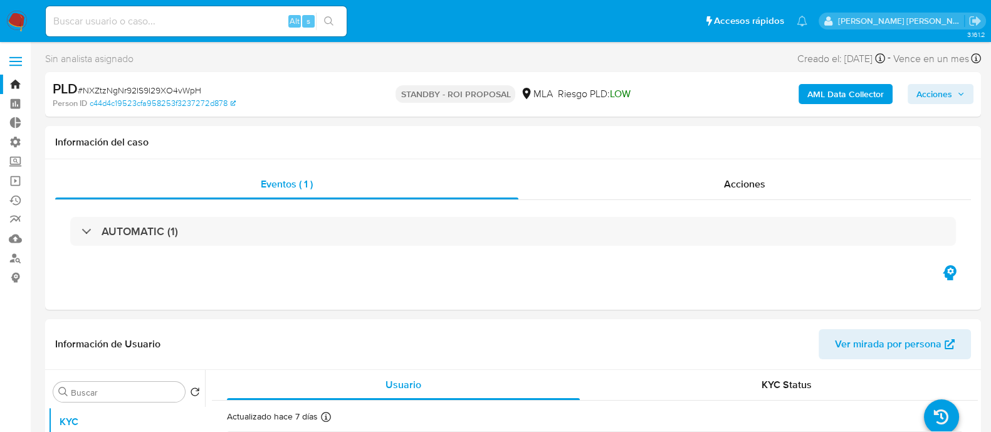
select select "10"
click at [185, 31] on div "Alt s" at bounding box center [196, 21] width 301 height 30
click at [210, 20] on input at bounding box center [196, 21] width 301 height 16
paste input "7Ncl2EHCw9l5ld1Ab39C45nQ"
type input "7Ncl2EHCw9l5ld1Ab39C45nQ"
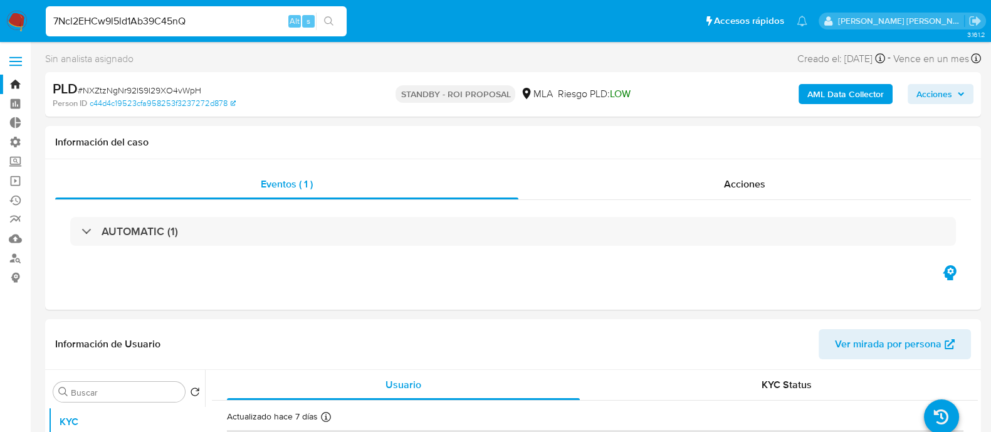
click at [333, 18] on icon "search-icon" at bounding box center [329, 21] width 10 height 10
click at [700, 174] on div "Acciones" at bounding box center [744, 184] width 452 height 30
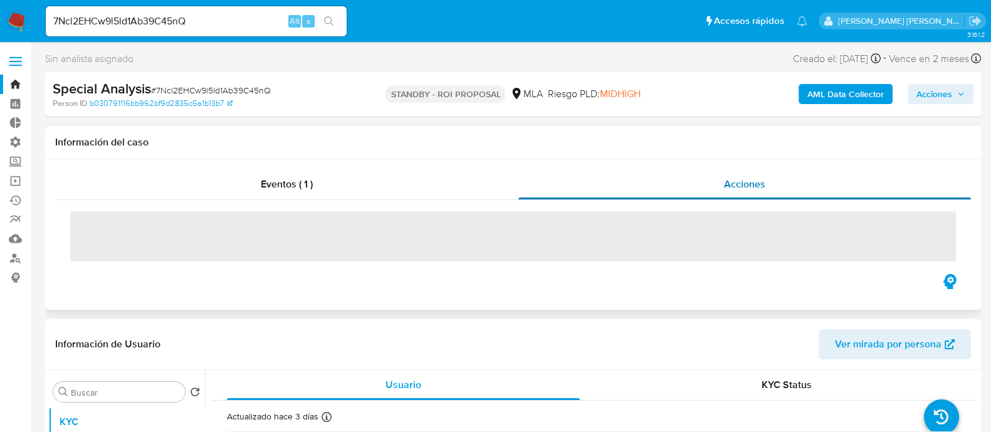
select select "10"
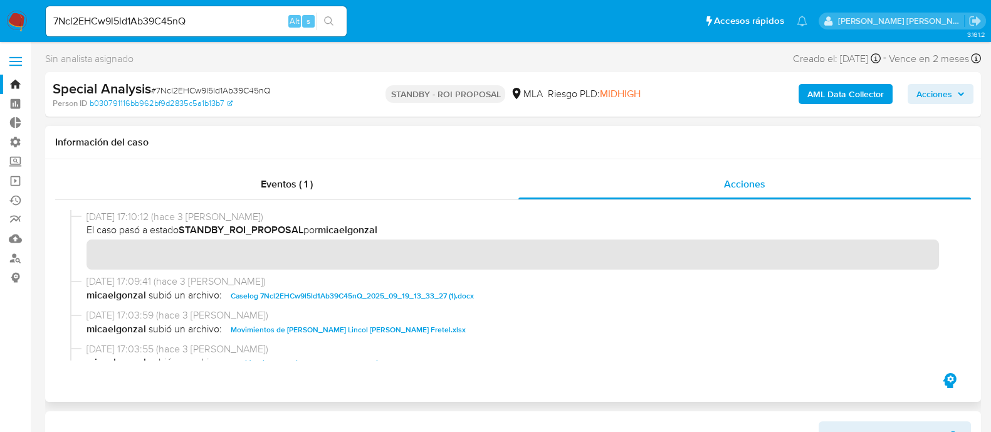
click at [405, 288] on span "Caselog 7Ncl2EHCw9l5ld1Ab39C45nQ_2025_09_19_13_33_27 (1).docx" at bounding box center [352, 295] width 243 height 15
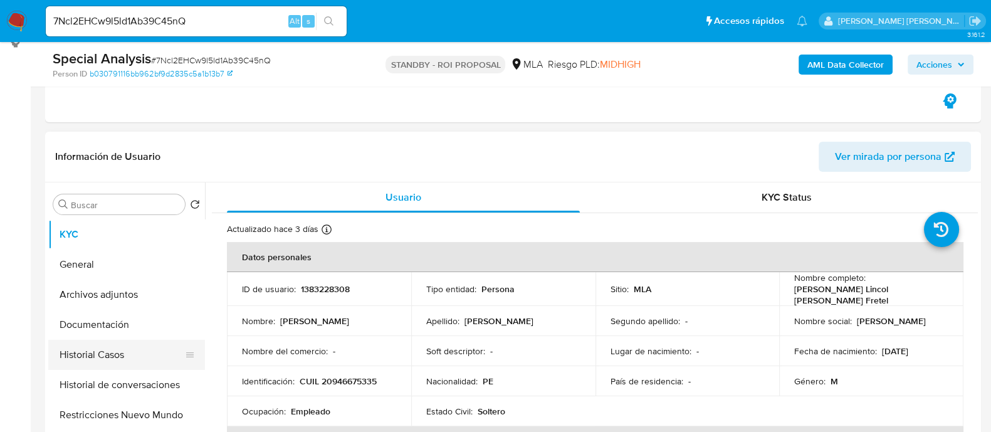
click at [129, 347] on button "Historial Casos" at bounding box center [121, 355] width 147 height 30
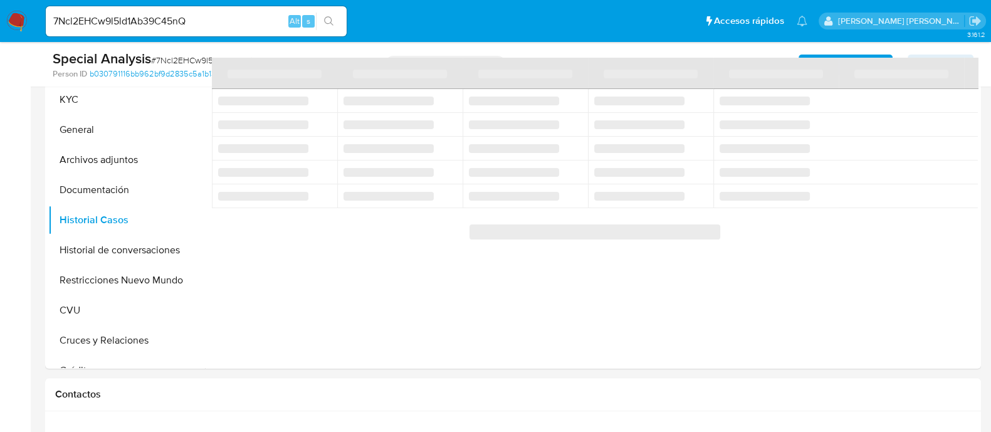
scroll to position [313, 0]
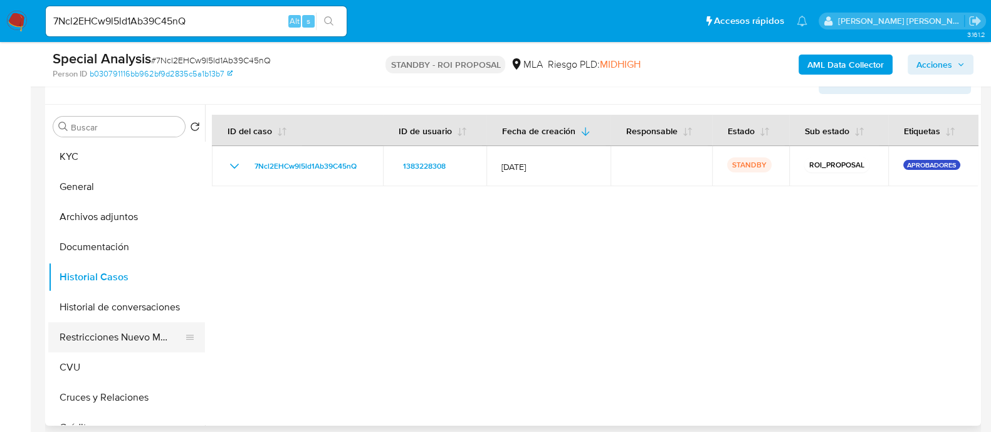
click at [138, 341] on button "Restricciones Nuevo Mundo" at bounding box center [121, 337] width 147 height 30
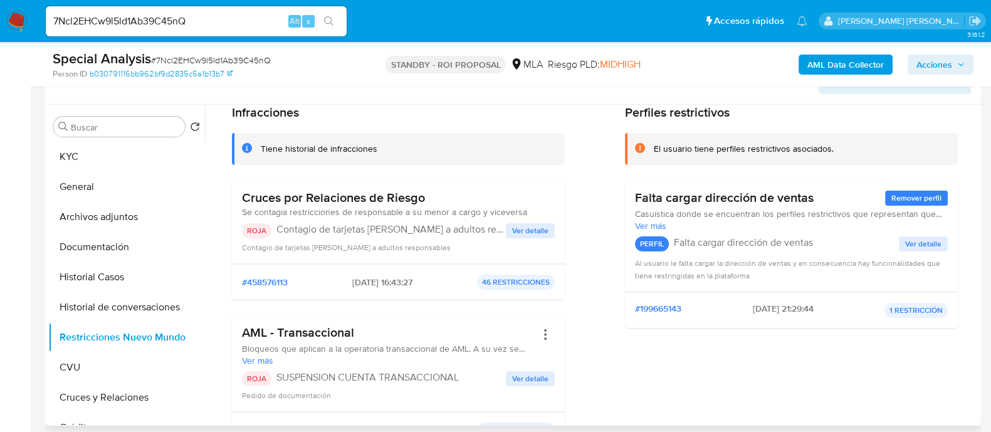
scroll to position [78, 0]
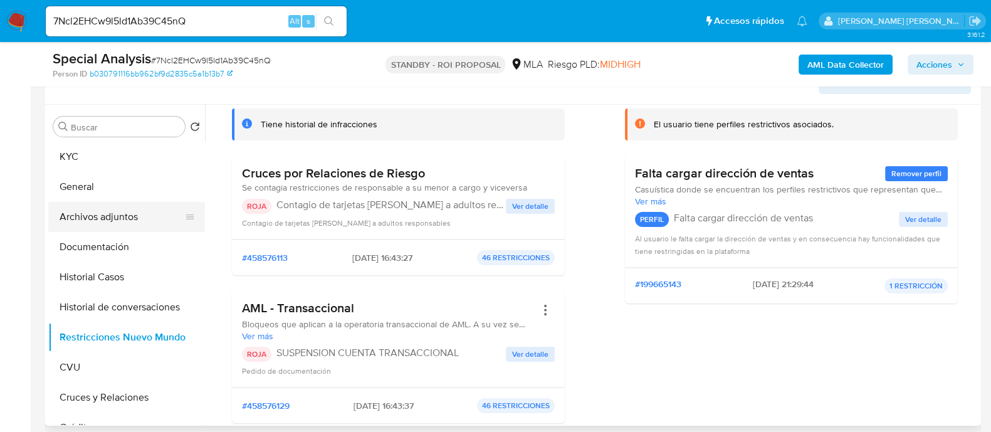
click at [138, 214] on button "Archivos adjuntos" at bounding box center [121, 217] width 147 height 30
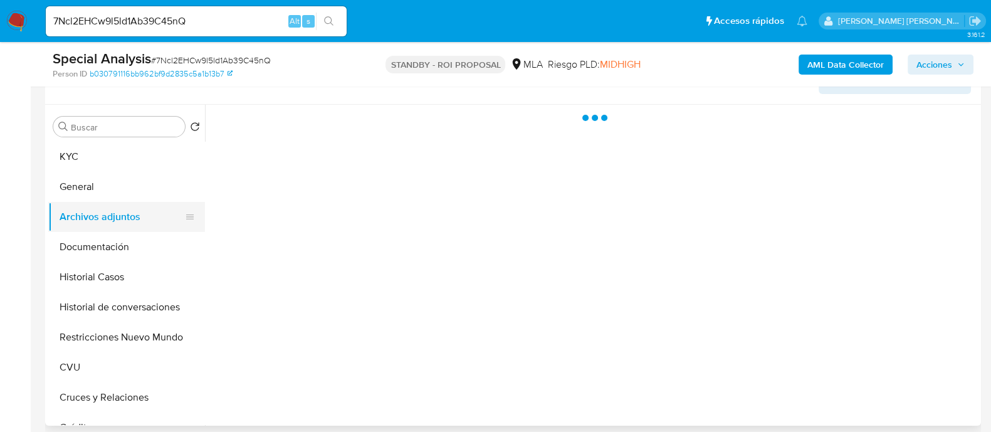
scroll to position [0, 0]
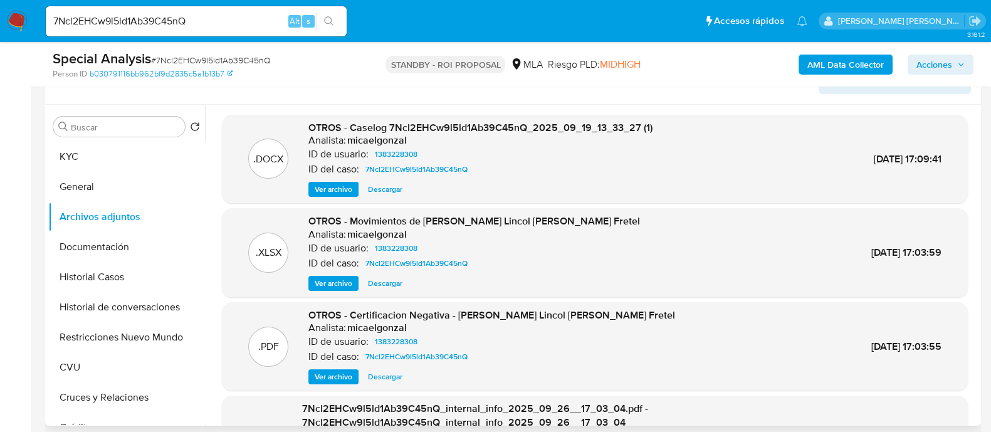
click at [399, 186] on span "Descargar" at bounding box center [385, 189] width 34 height 13
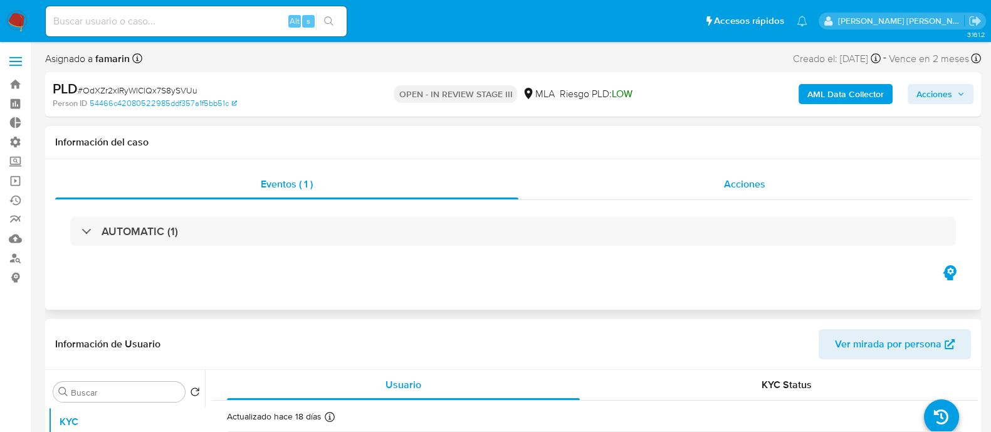
click at [758, 179] on span "Acciones" at bounding box center [744, 184] width 41 height 14
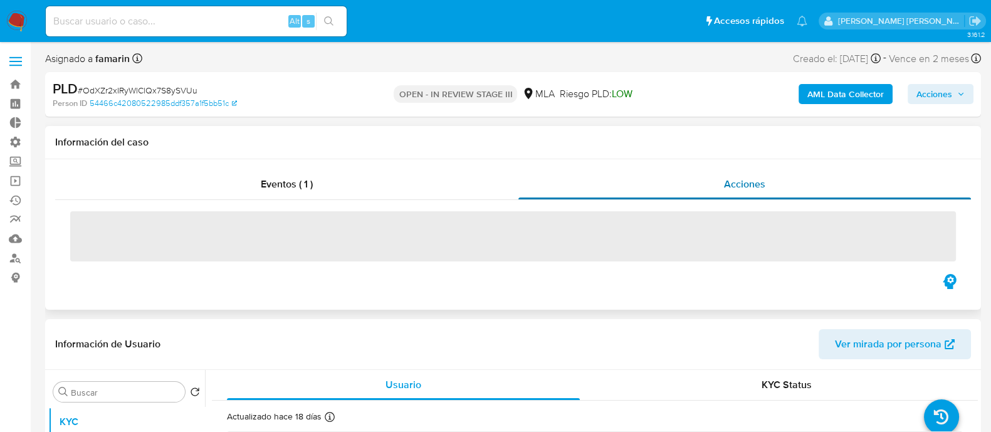
select select "10"
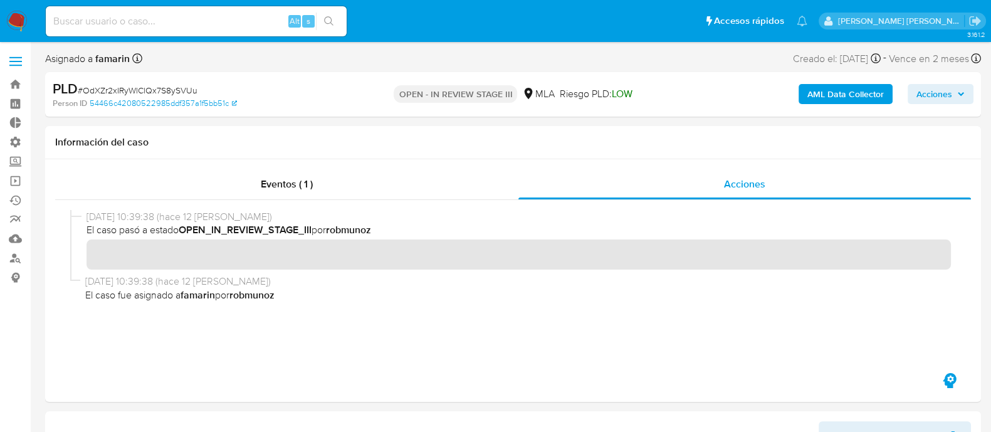
click at [816, 95] on b "AML Data Collector" at bounding box center [845, 94] width 76 height 20
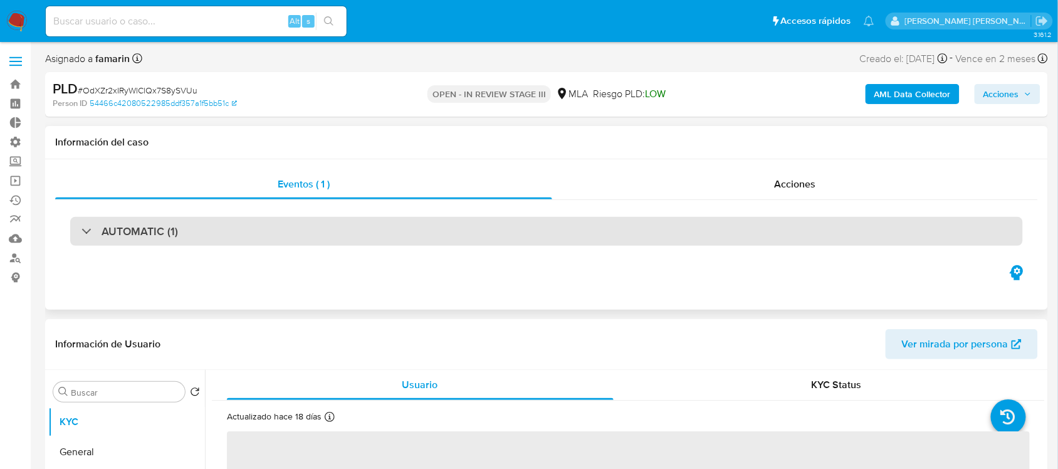
select select "10"
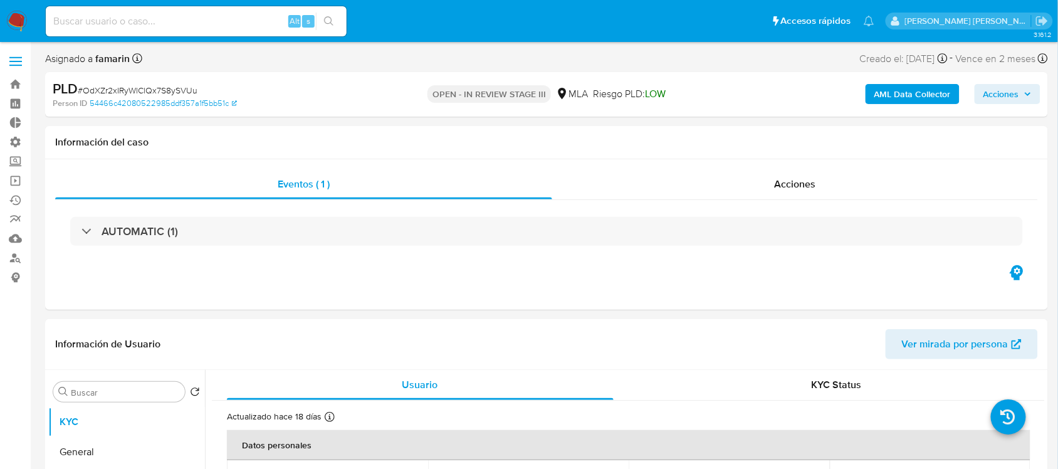
click at [901, 86] on b "AML Data Collector" at bounding box center [912, 94] width 76 height 20
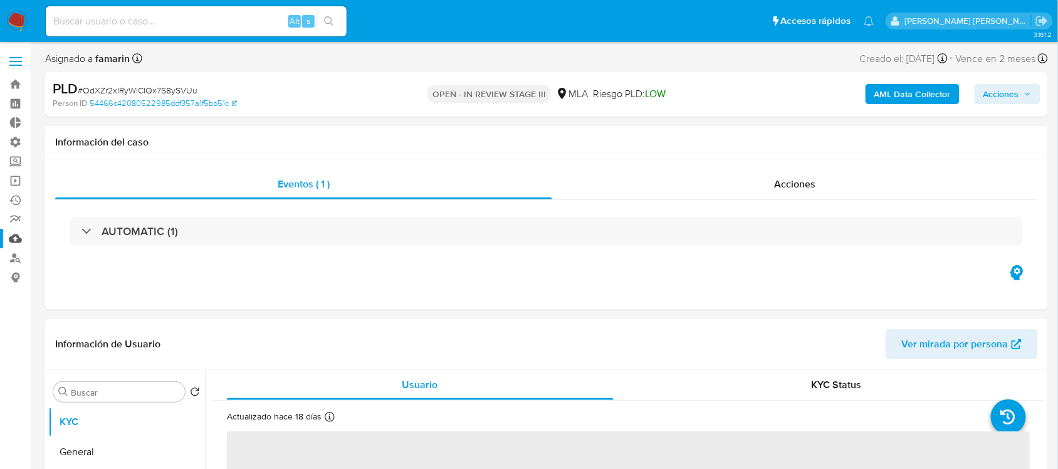
select select "10"
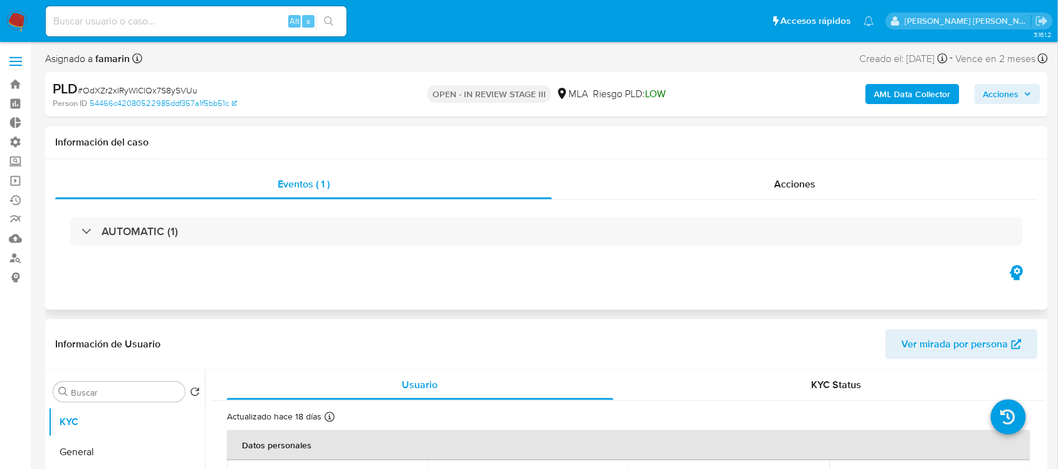
click at [941, 148] on h1 "Información del caso" at bounding box center [546, 142] width 982 height 13
click at [868, 188] on div "Acciones" at bounding box center [795, 184] width 486 height 30
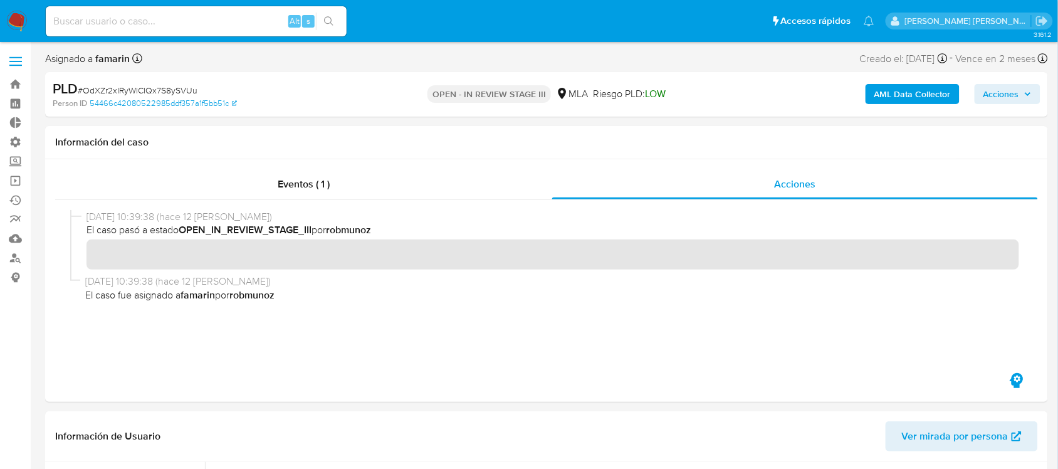
click at [903, 97] on b "AML Data Collector" at bounding box center [912, 94] width 76 height 20
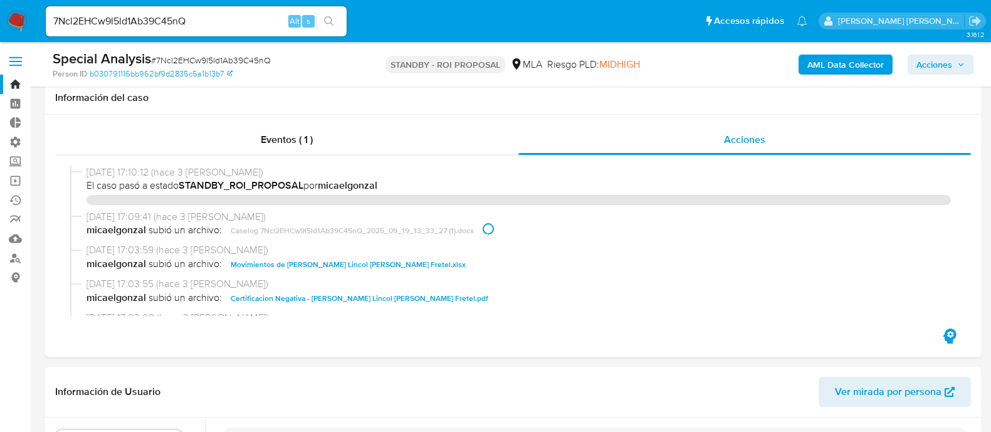
select select "10"
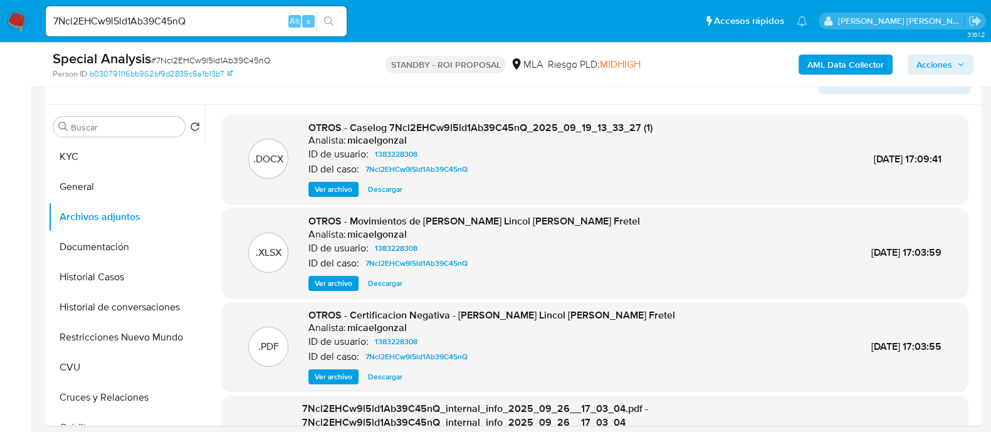
scroll to position [78, 0]
click at [190, 18] on input "7Ncl2EHCw9l5ld1Ab39C45nQ" at bounding box center [196, 21] width 301 height 16
paste input "flJtRxQ6ud1FdhizuXTXdK6Y"
type input "flJtRxQ6ud1FdhizuXTXdK6Y"
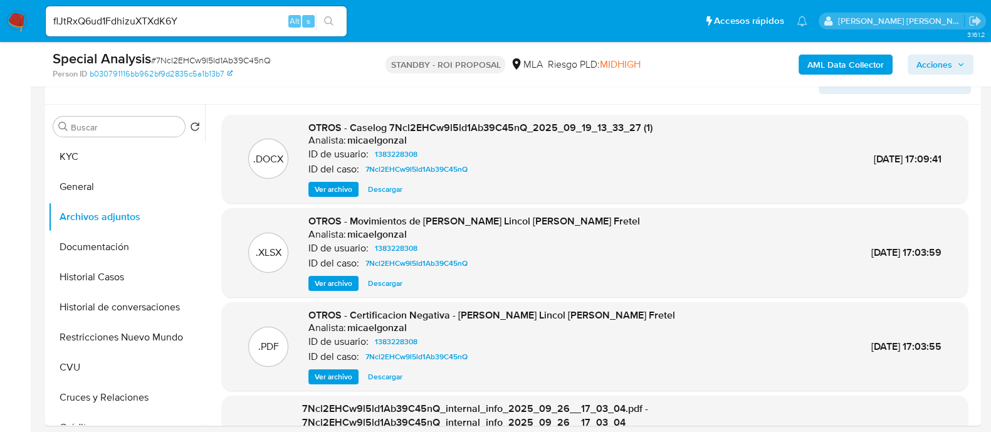
click at [331, 21] on icon "search-icon" at bounding box center [329, 21] width 10 height 10
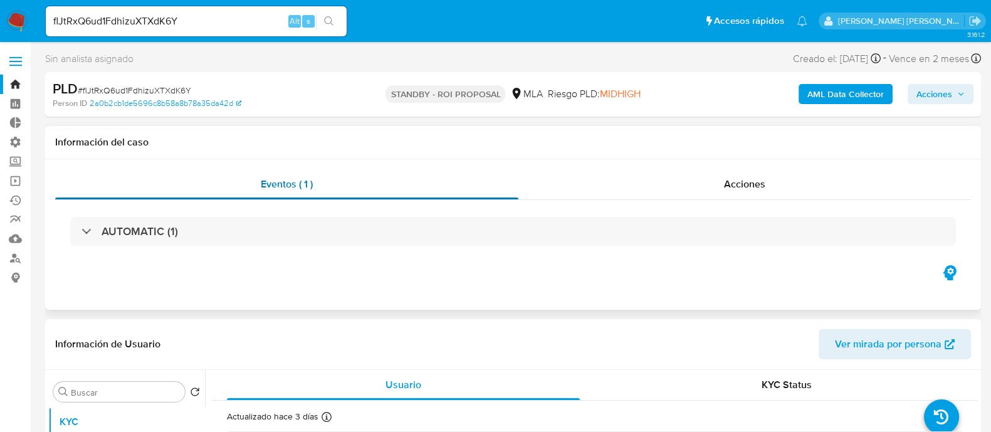
select select "10"
click at [665, 191] on div "Acciones" at bounding box center [744, 184] width 452 height 30
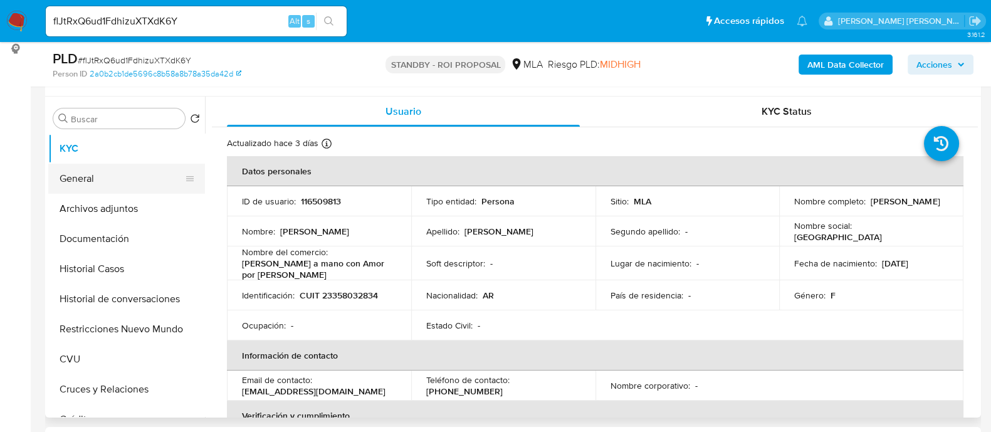
scroll to position [235, 0]
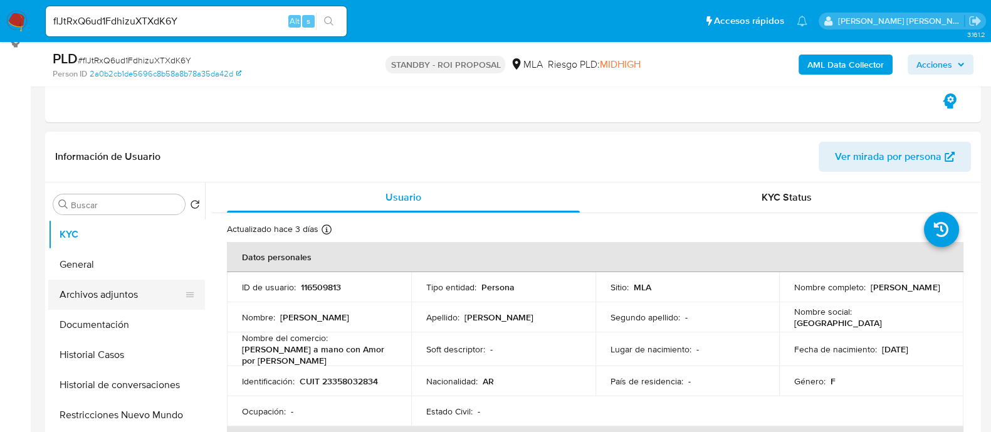
click at [123, 289] on button "Archivos adjuntos" at bounding box center [121, 294] width 147 height 30
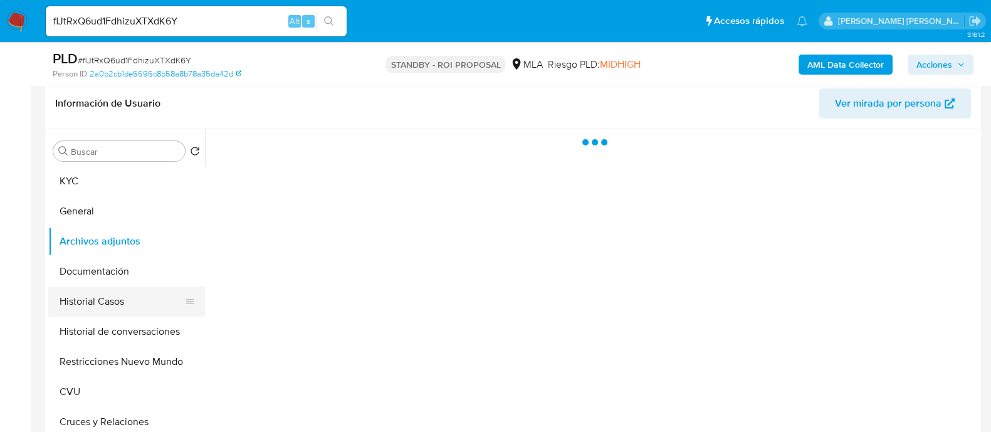
scroll to position [313, 0]
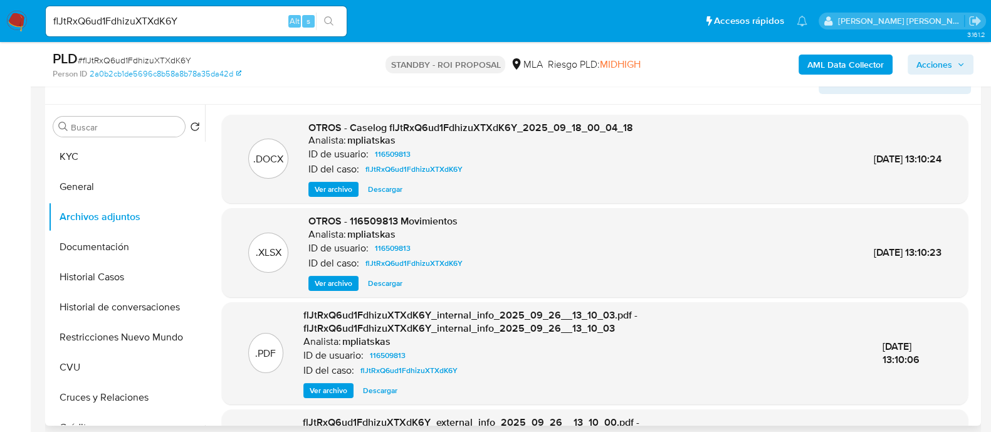
click at [393, 189] on span "Descargar" at bounding box center [385, 189] width 34 height 13
click at [147, 268] on button "Historial Casos" at bounding box center [121, 277] width 147 height 30
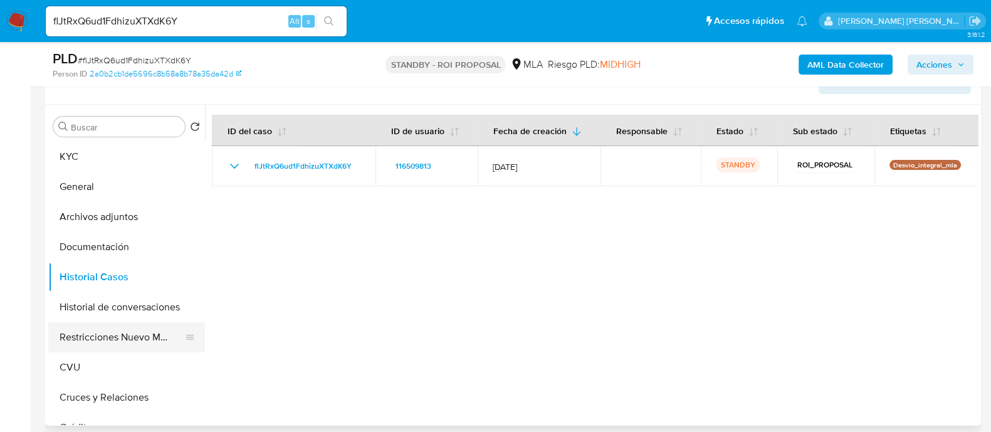
click at [130, 326] on button "Restricciones Nuevo Mundo" at bounding box center [121, 337] width 147 height 30
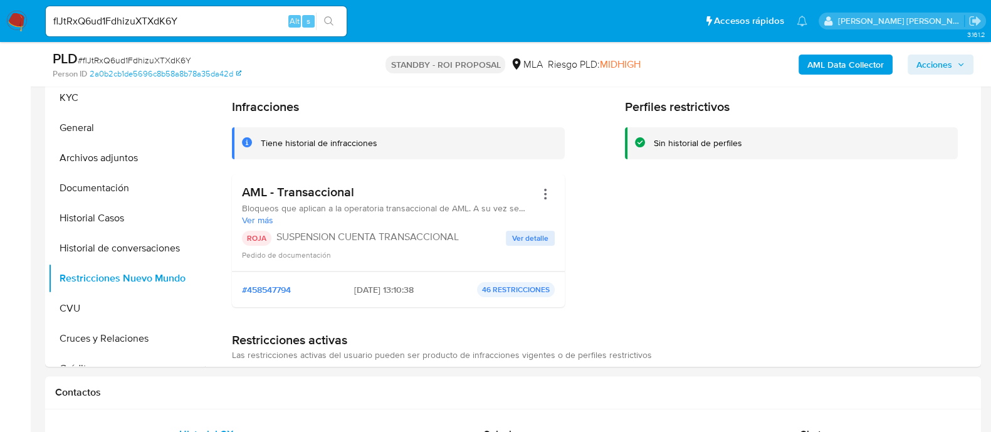
scroll to position [273, 0]
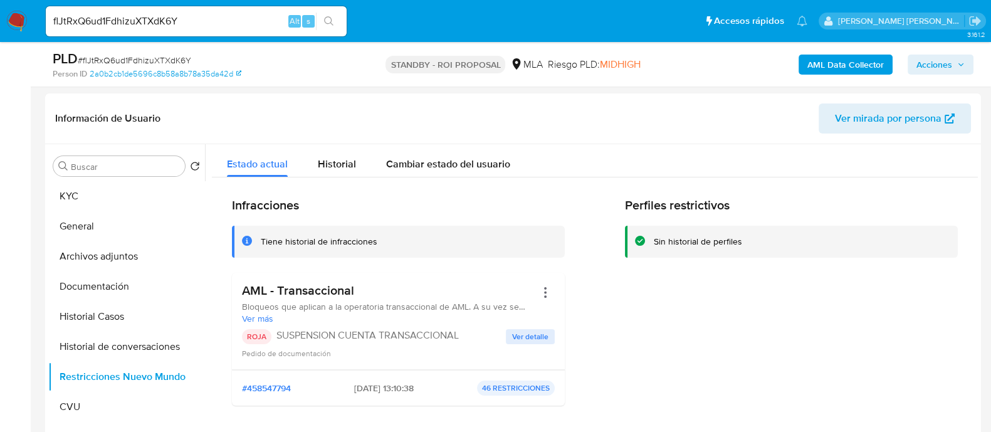
click at [234, 11] on div "flJtRxQ6ud1FdhizuXTXdK6Y Alt s" at bounding box center [196, 21] width 301 height 30
click at [229, 16] on input "flJtRxQ6ud1FdhizuXTXdK6Y" at bounding box center [196, 21] width 301 height 16
paste input "1cikiRKL7mr9h3CCwWEpI0Wm"
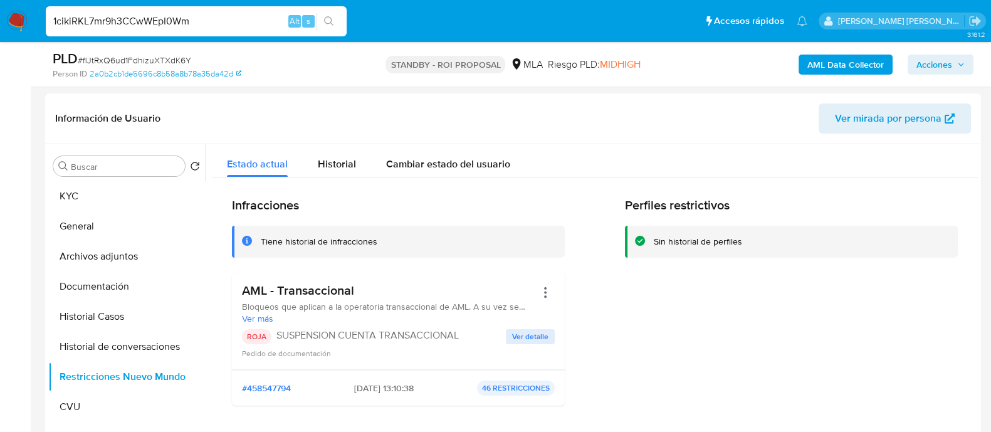
type input "1cikiRKL7mr9h3CCwWEpI0Wm"
click at [334, 20] on button "search-icon" at bounding box center [329, 22] width 26 height 18
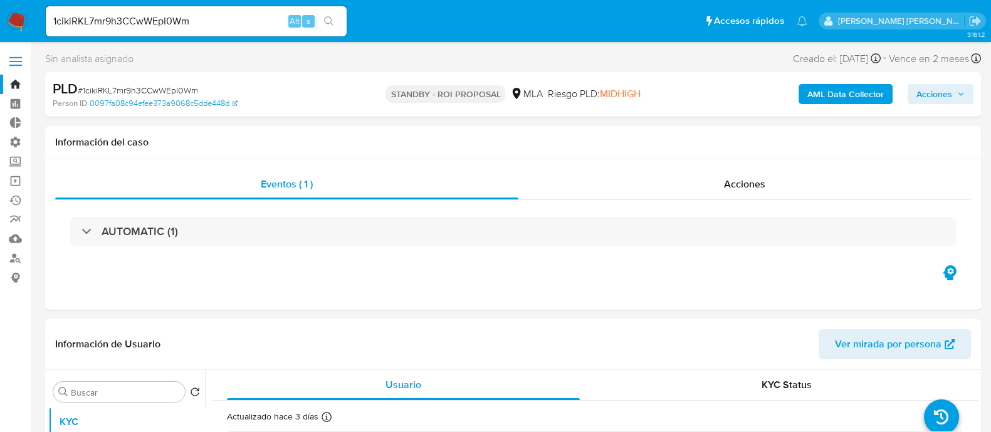
select select "10"
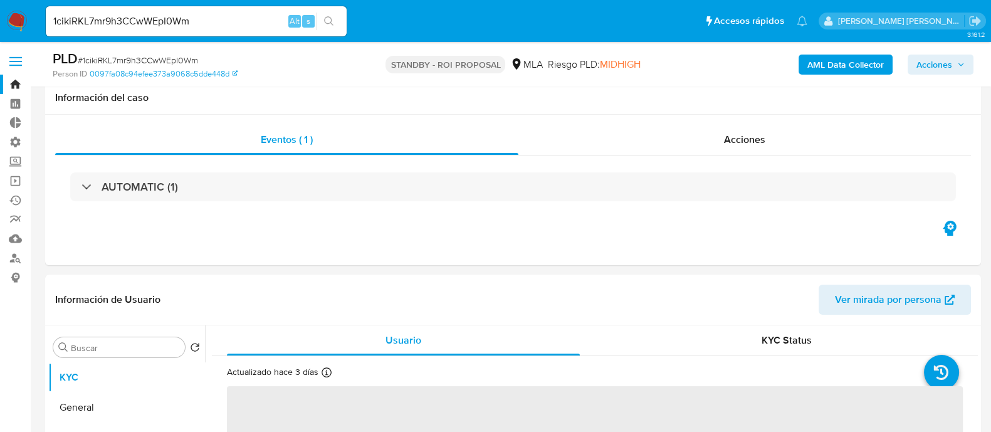
scroll to position [156, 0]
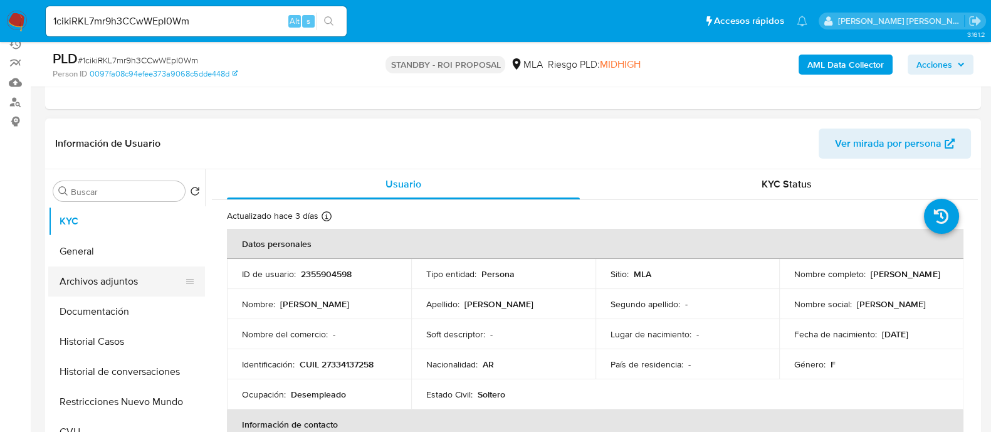
click at [122, 276] on button "Archivos adjuntos" at bounding box center [121, 281] width 147 height 30
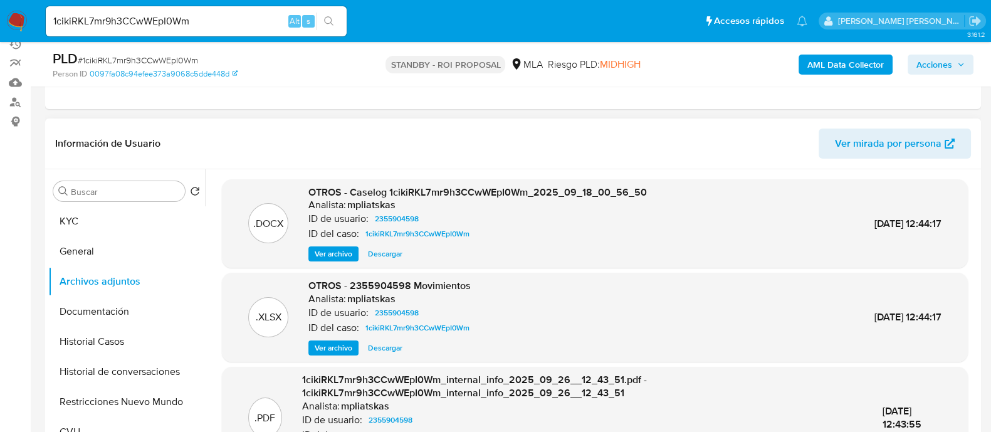
click at [397, 251] on span "Descargar" at bounding box center [385, 253] width 34 height 13
click at [143, 338] on button "Historial Casos" at bounding box center [121, 341] width 147 height 30
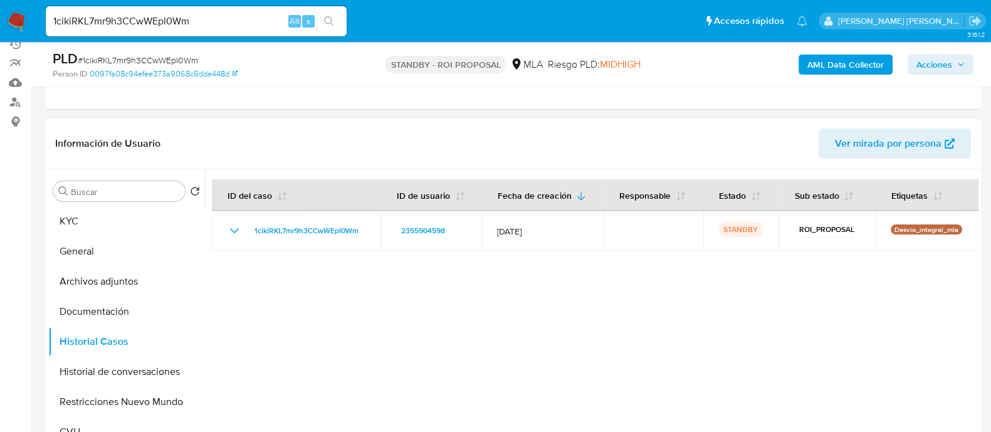
click at [176, 24] on input "1cikiRKL7mr9h3CCwWEpI0Wm" at bounding box center [196, 21] width 301 height 16
paste input "z1tmM9ZDG4oDUy1auVIESUA7"
type input "z1tmM9ZDG4oDUy1auVIESUA7"
click at [328, 24] on icon "search-icon" at bounding box center [329, 21] width 10 height 10
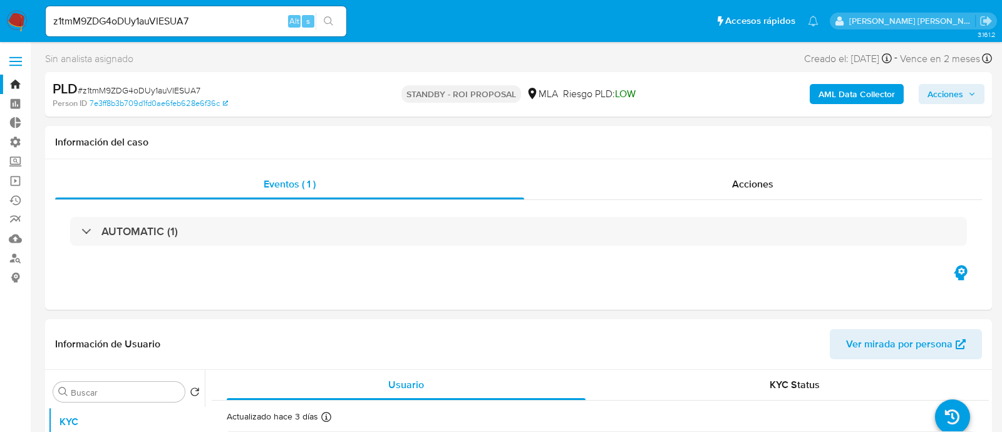
select select "10"
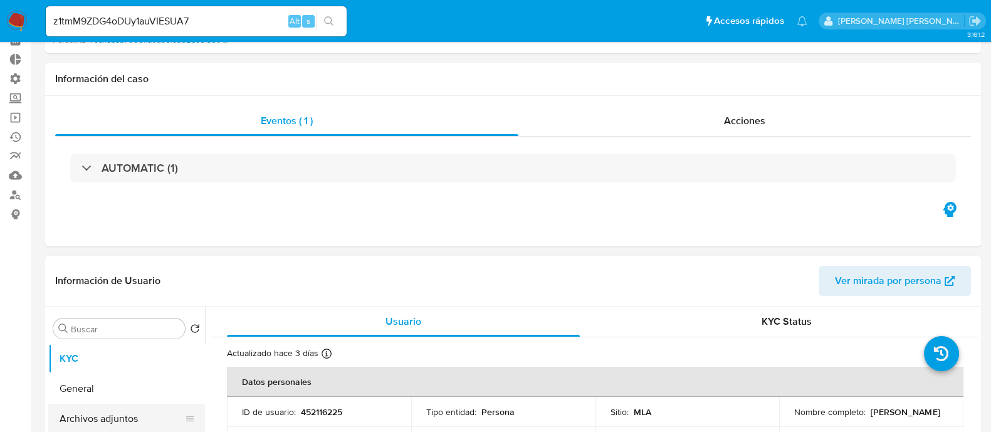
scroll to position [156, 0]
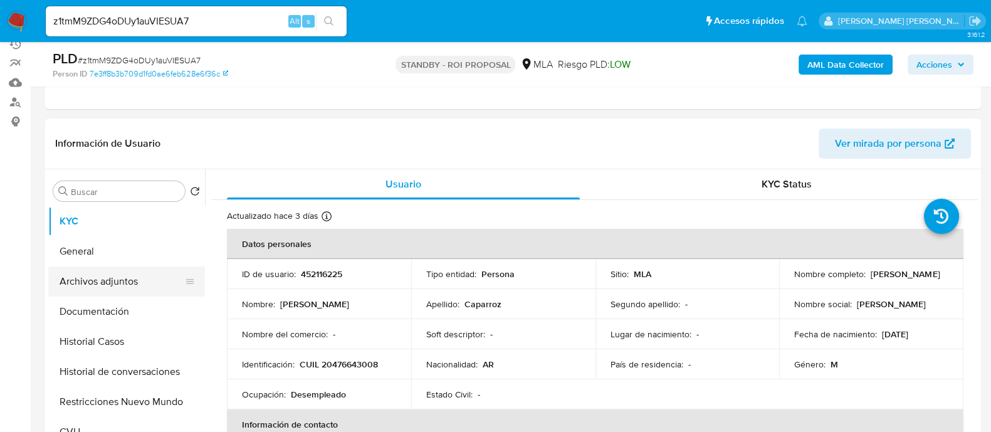
click at [132, 294] on button "Archivos adjuntos" at bounding box center [121, 281] width 147 height 30
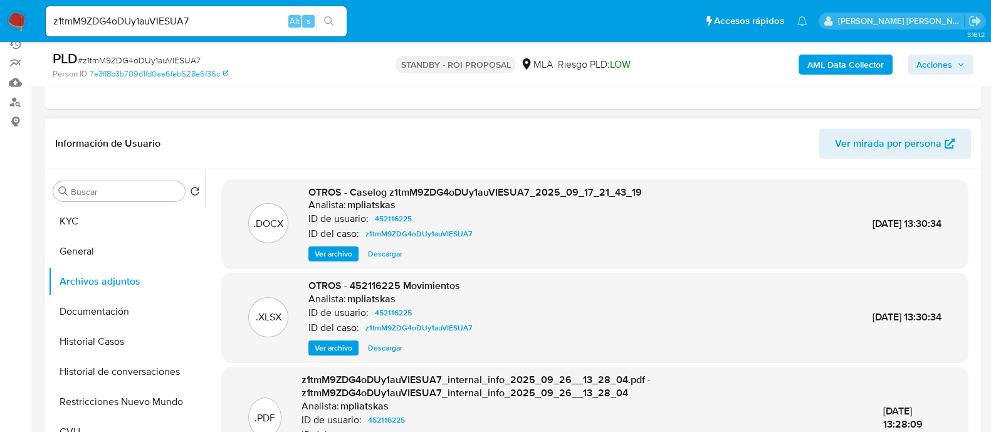
drag, startPoint x: 389, startPoint y: 246, endPoint x: 384, endPoint y: 254, distance: 10.1
click at [389, 247] on span "Descargar" at bounding box center [385, 253] width 34 height 13
click at [162, 340] on button "Historial Casos" at bounding box center [121, 341] width 147 height 30
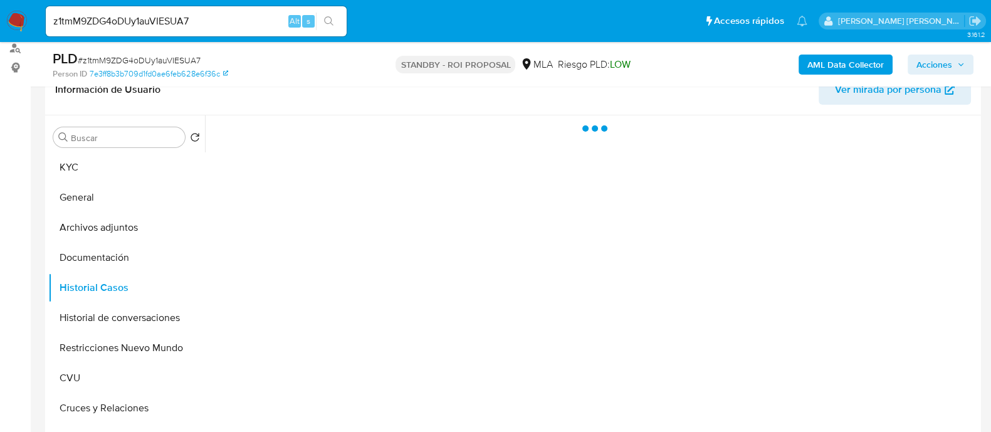
scroll to position [78, 0]
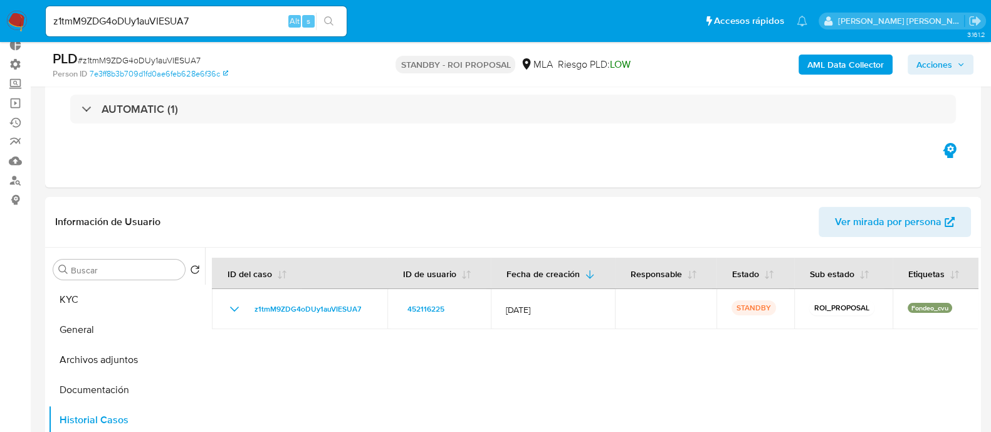
click at [191, 14] on input "z1tmM9ZDG4oDUy1auVIESUA7" at bounding box center [196, 21] width 301 height 16
paste input "JjEczy2zaARyyBWLE3AC1rjT"
type input "JjEczy2zaARyyBWLE3AC1rjT"
click at [335, 19] on button "search-icon" at bounding box center [329, 22] width 26 height 18
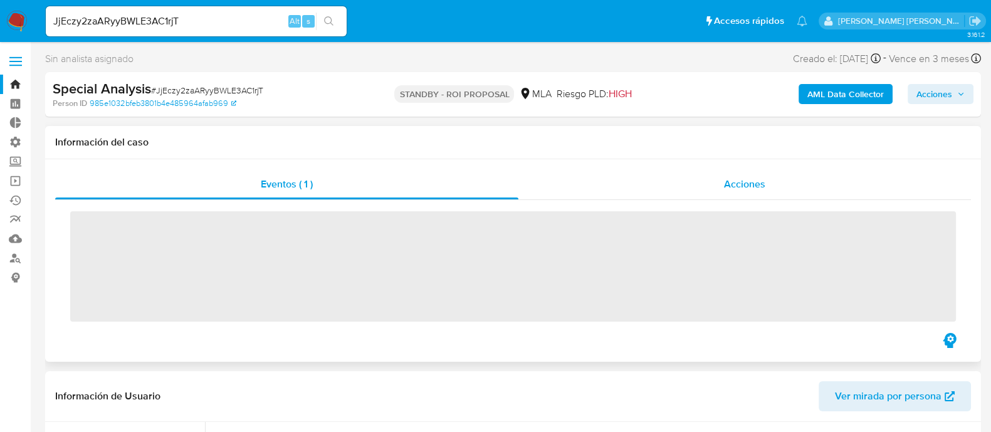
click at [737, 180] on span "Acciones" at bounding box center [744, 184] width 41 height 14
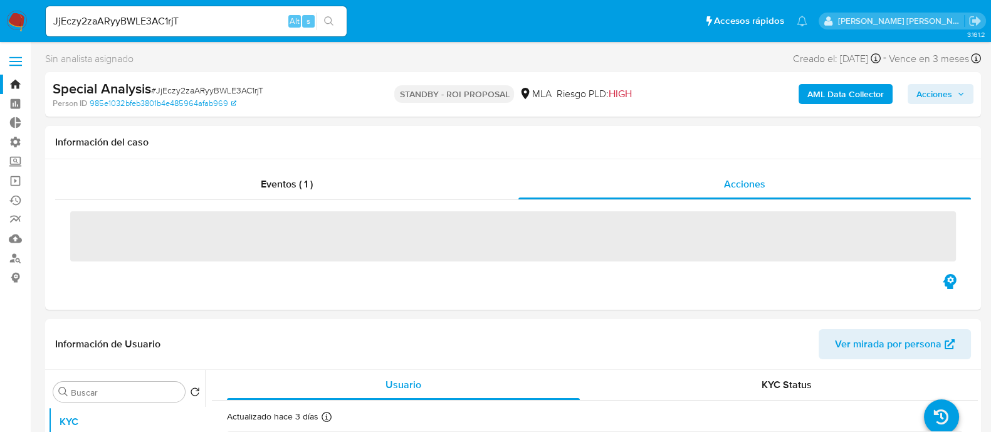
select select "10"
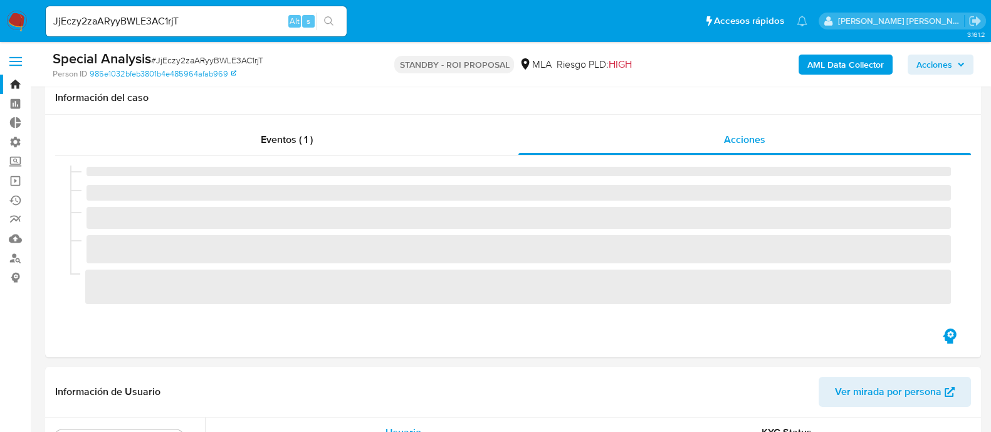
scroll to position [235, 0]
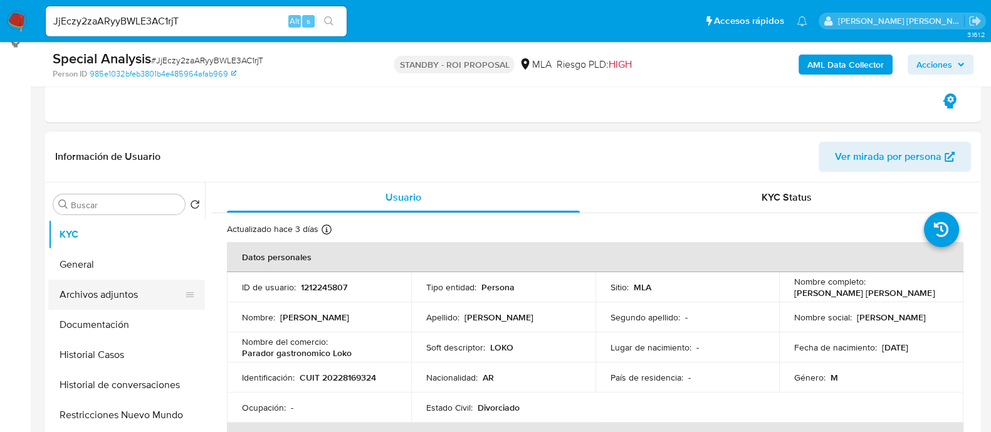
click at [83, 296] on button "Archivos adjuntos" at bounding box center [121, 294] width 147 height 30
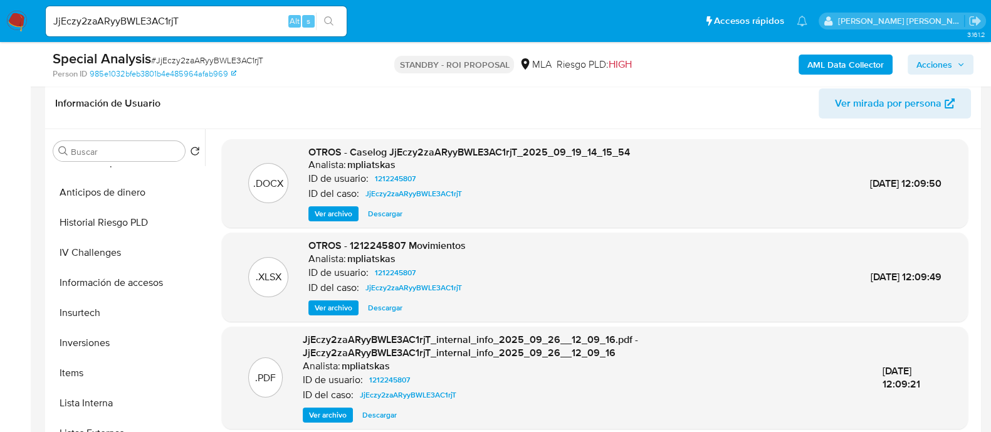
scroll to position [313, 0]
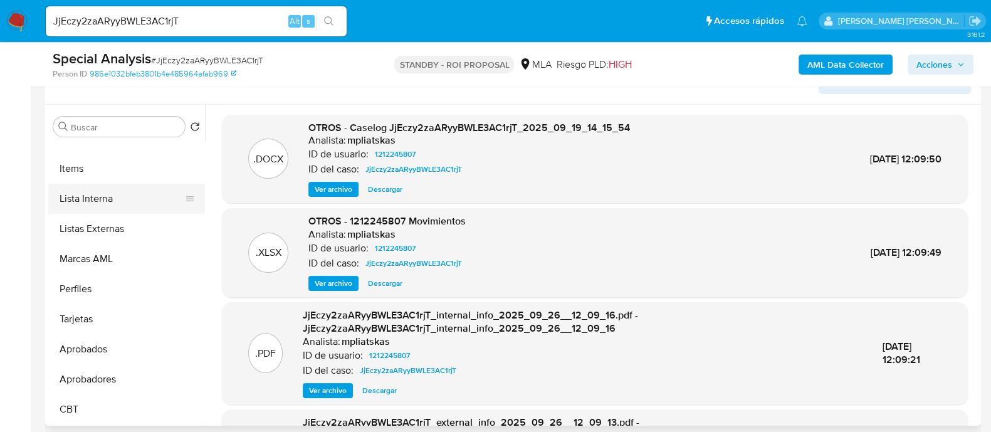
click at [128, 200] on button "Lista Interna" at bounding box center [121, 199] width 147 height 30
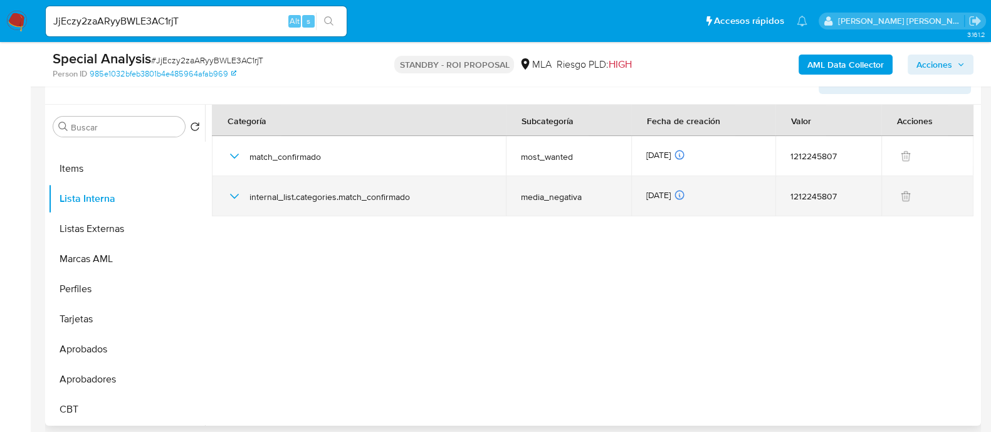
scroll to position [649, 0]
click at [233, 197] on icon "button" at bounding box center [234, 196] width 15 height 15
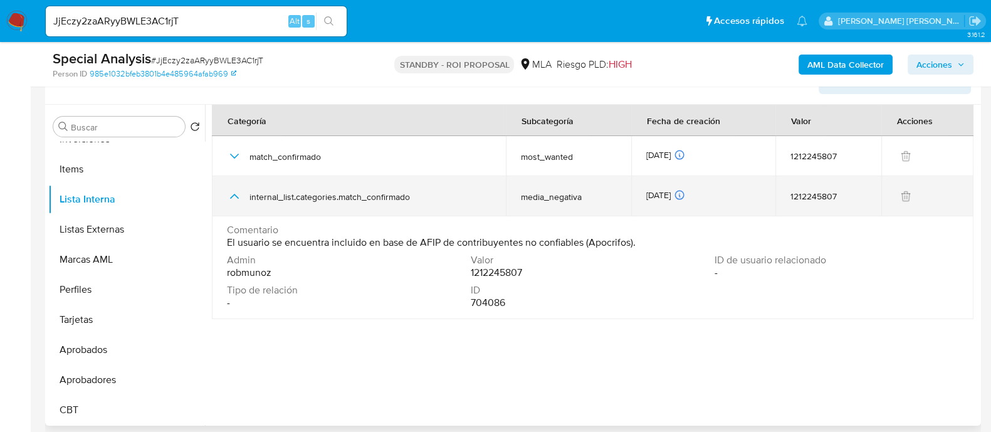
click at [233, 192] on icon "button" at bounding box center [234, 196] width 15 height 15
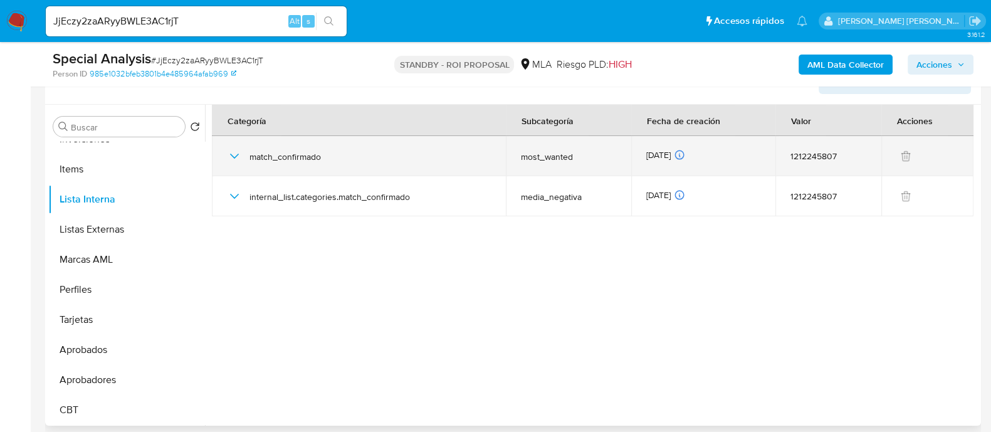
click at [229, 156] on icon "button" at bounding box center [234, 155] width 15 height 15
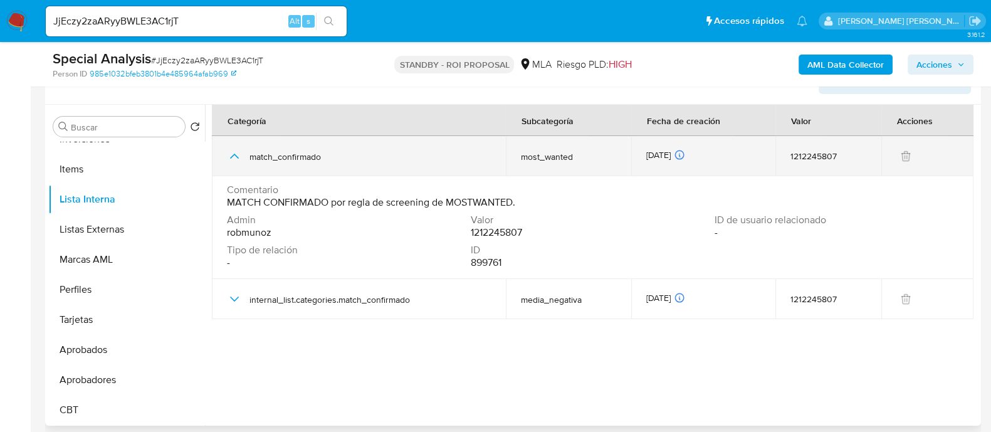
click at [229, 156] on icon "button" at bounding box center [234, 155] width 15 height 15
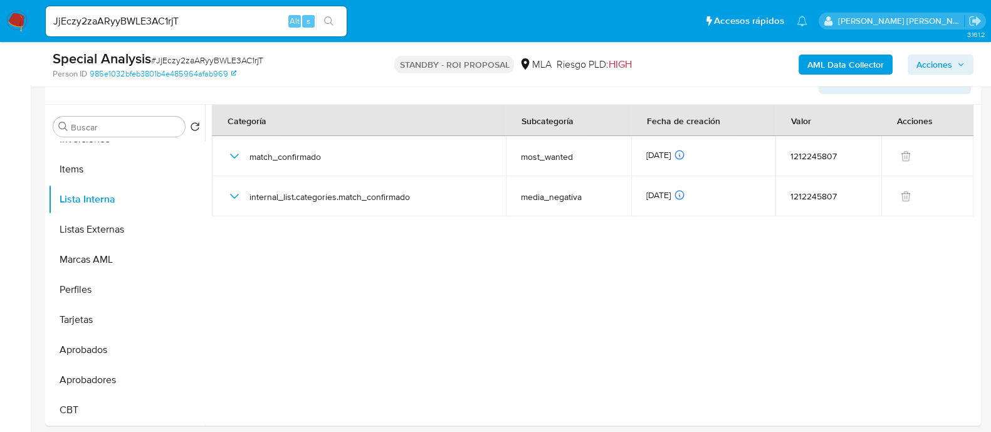
click at [214, 18] on input "JjEczy2zaARyyBWLE3AC1rjT" at bounding box center [196, 21] width 301 height 16
paste input "wmYiNugBuxsws22sBTNxJspv"
type input "wmYiNugBuxsws22sBTNxJspv"
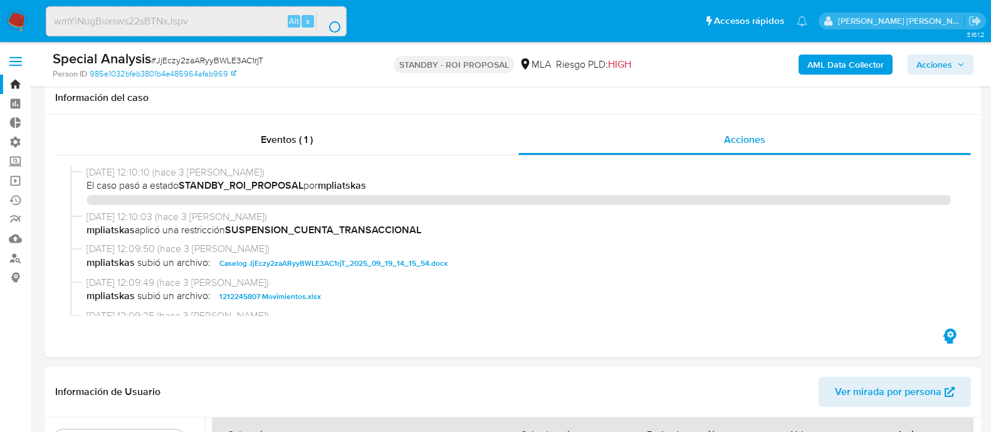
select select "10"
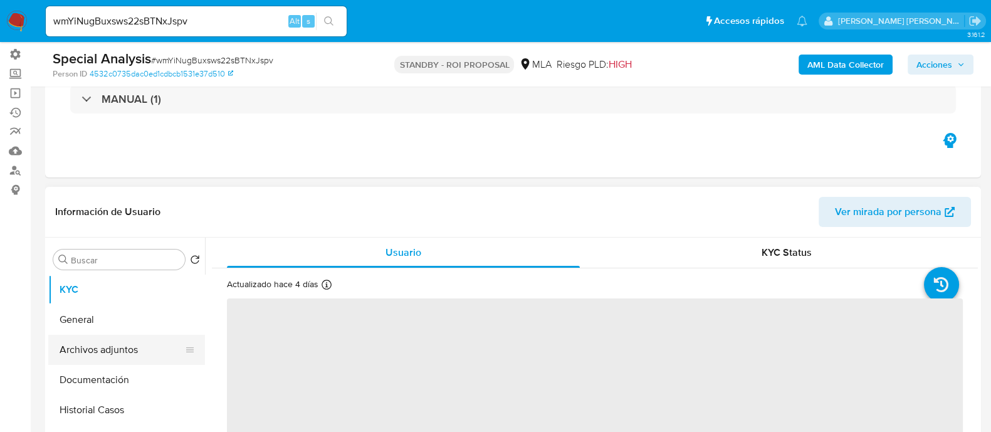
scroll to position [156, 0]
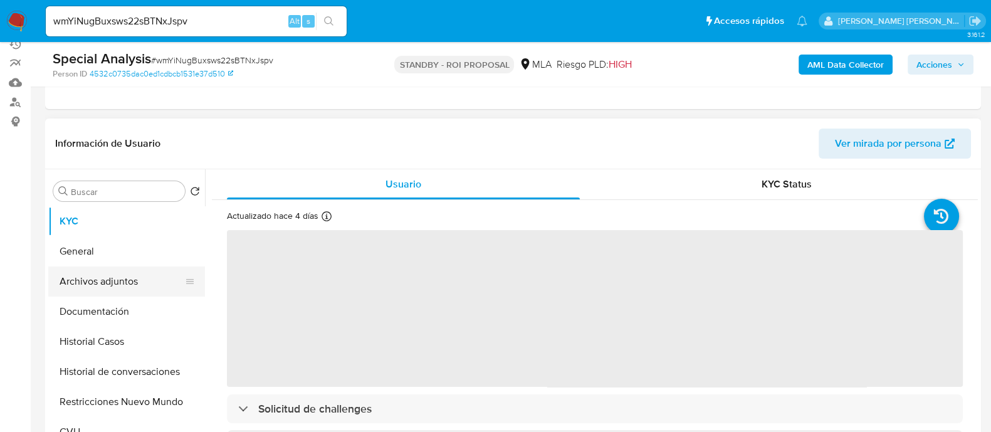
select select "10"
click at [138, 264] on button "General" at bounding box center [121, 251] width 147 height 30
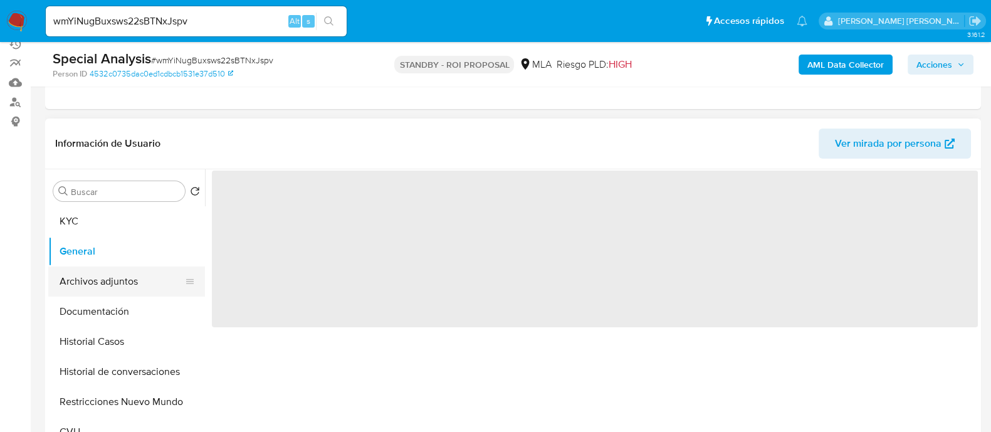
click at [138, 277] on button "Archivos adjuntos" at bounding box center [121, 281] width 147 height 30
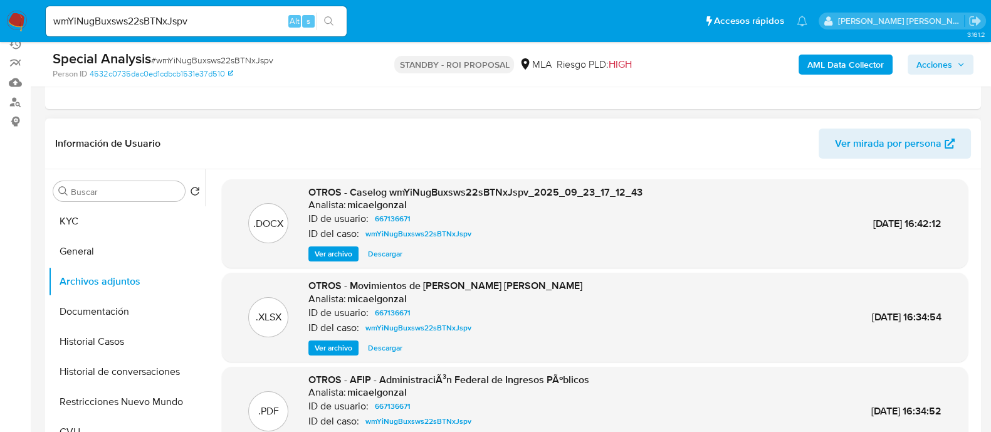
click at [388, 252] on span "Descargar" at bounding box center [385, 253] width 34 height 13
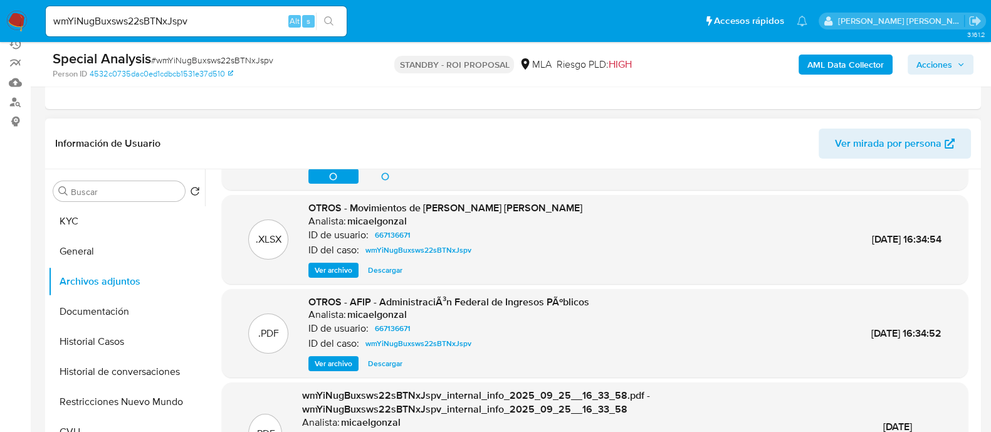
click at [387, 271] on span "Descargar" at bounding box center [385, 270] width 34 height 13
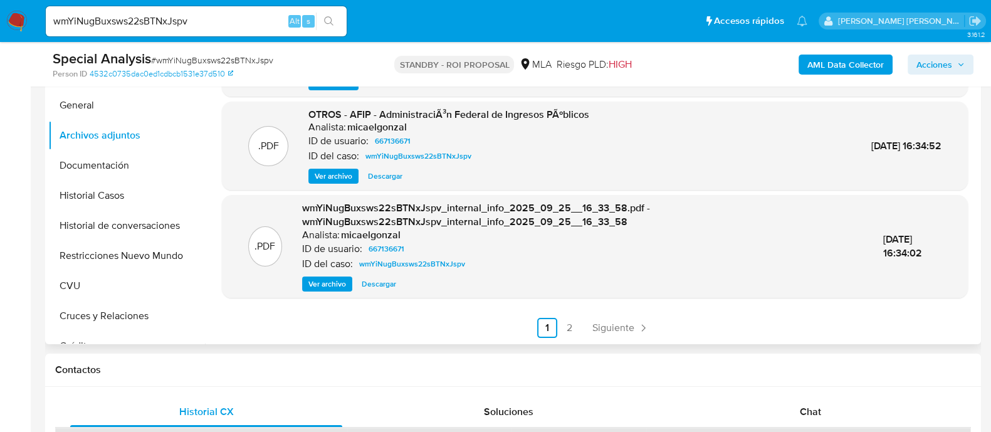
scroll to position [313, 0]
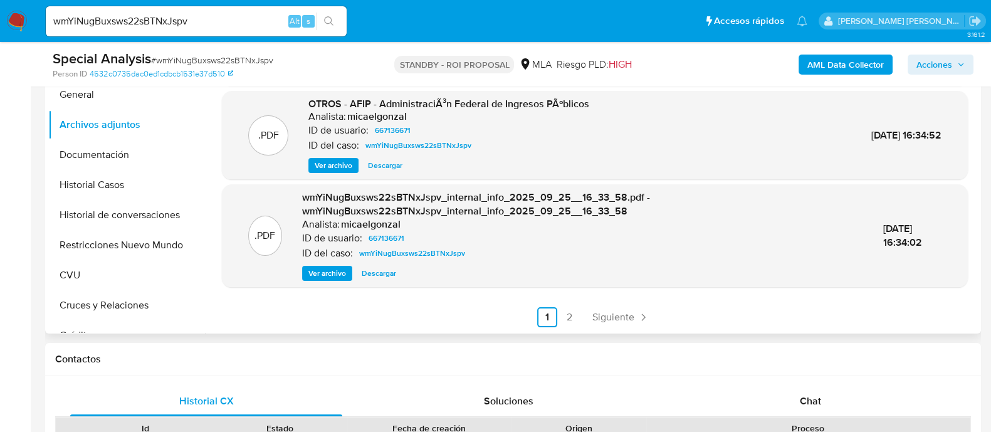
click at [391, 167] on span "Descargar" at bounding box center [385, 165] width 34 height 13
click at [613, 318] on span "Siguiente" at bounding box center [613, 317] width 42 height 10
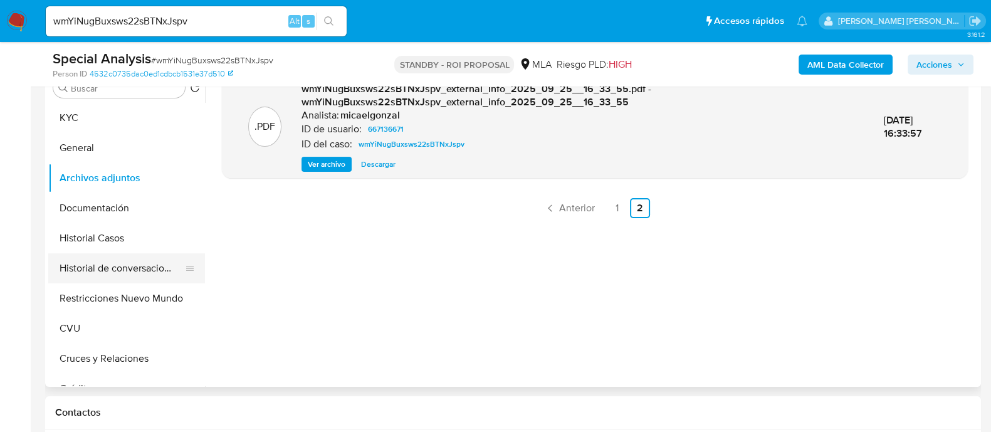
scroll to position [235, 0]
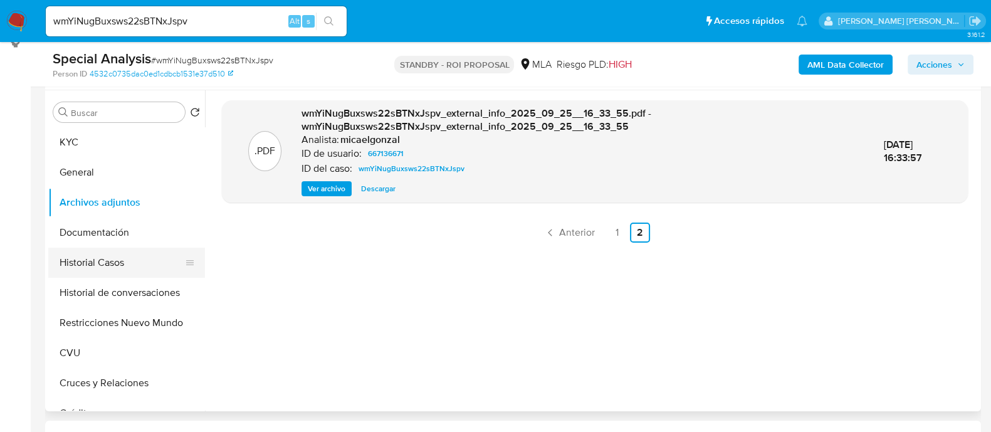
click at [135, 274] on button "Historial Casos" at bounding box center [121, 262] width 147 height 30
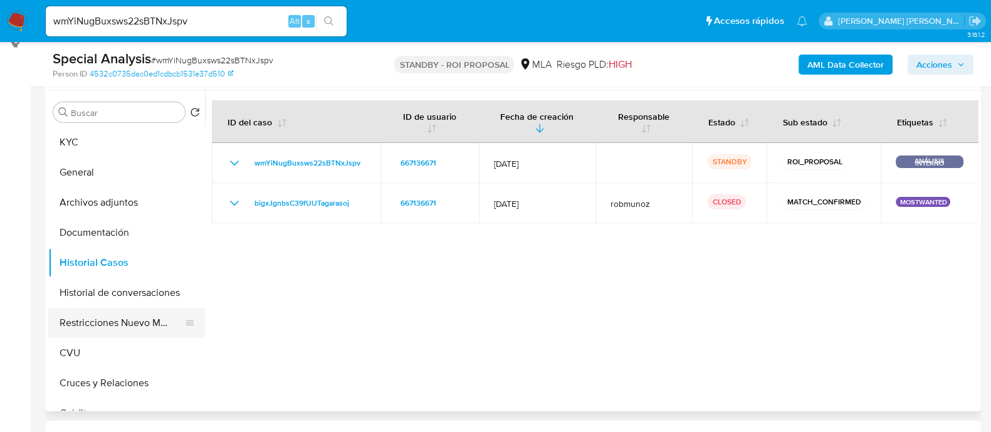
click at [141, 319] on button "Restricciones Nuevo Mundo" at bounding box center [121, 323] width 147 height 30
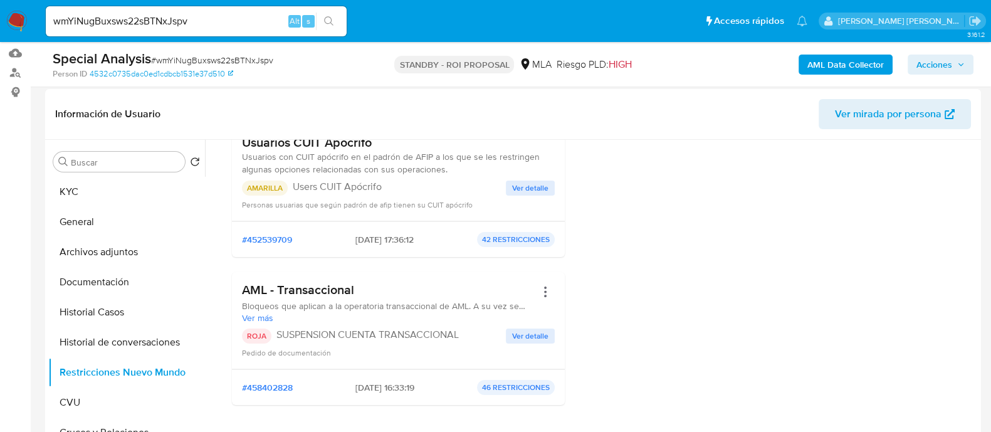
scroll to position [156, 0]
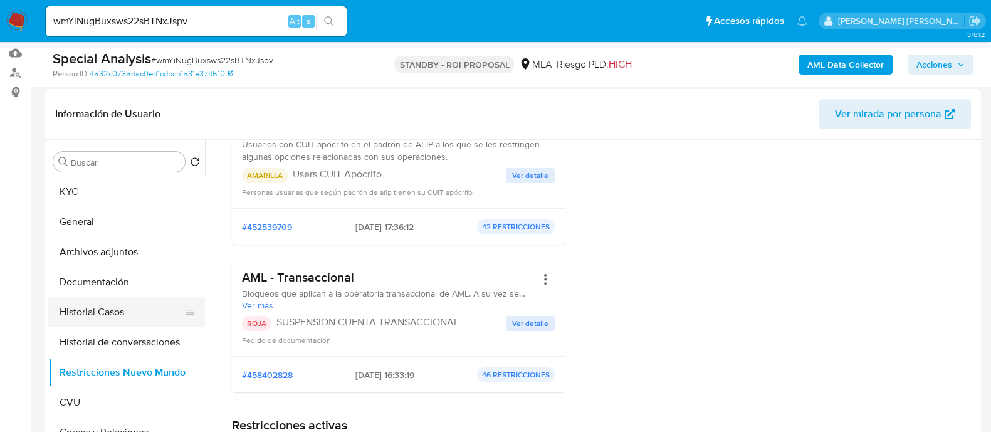
click at [140, 311] on button "Historial Casos" at bounding box center [121, 312] width 147 height 30
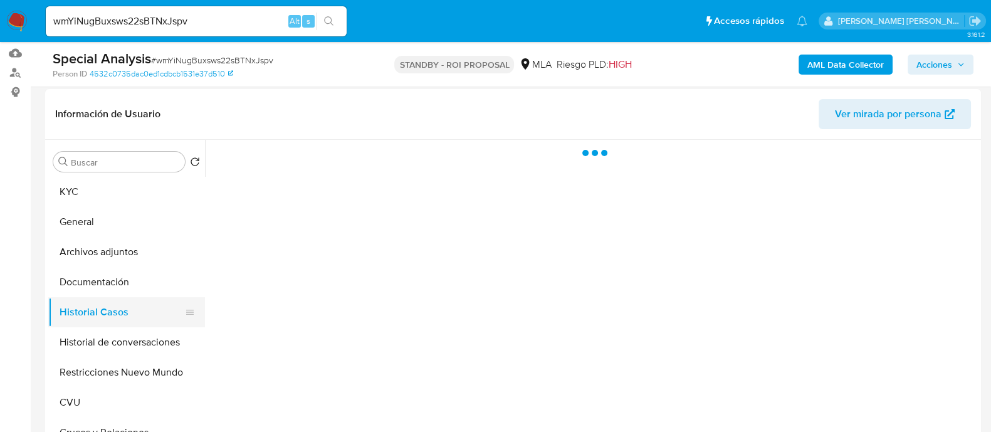
scroll to position [0, 0]
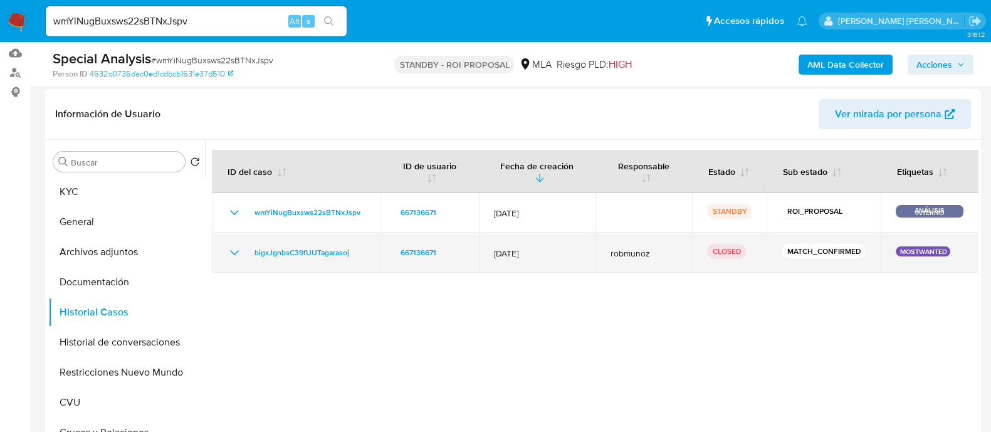
click at [235, 253] on icon "Mostrar/Ocultar" at bounding box center [234, 252] width 15 height 15
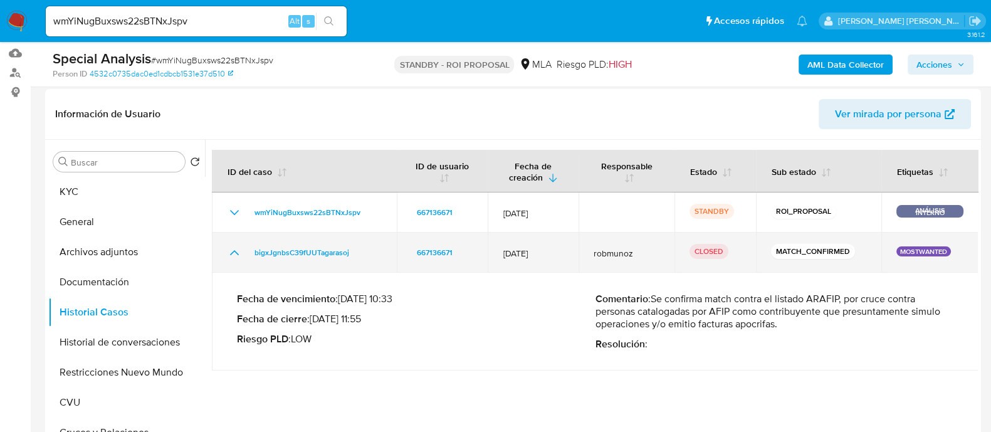
click at [235, 253] on icon "Mostrar/Ocultar" at bounding box center [234, 252] width 15 height 15
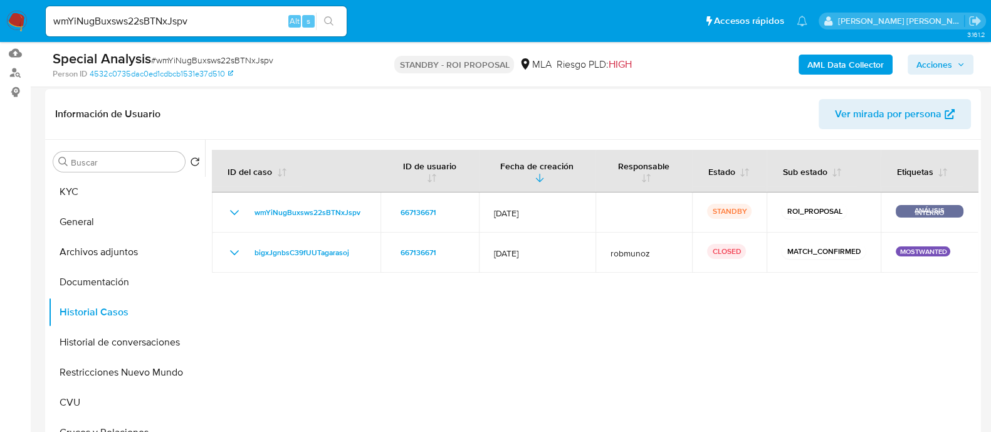
click at [197, 12] on div "wmYiNugBuxsws22sBTNxJspv Alt s" at bounding box center [196, 21] width 301 height 30
click at [199, 19] on input "wmYiNugBuxsws22sBTNxJspv" at bounding box center [196, 21] width 301 height 16
paste input "udB9fZ30DaqPNfVylaGJAWsI"
type input "udB9fZ30DaqPNfVylaGJAWsI"
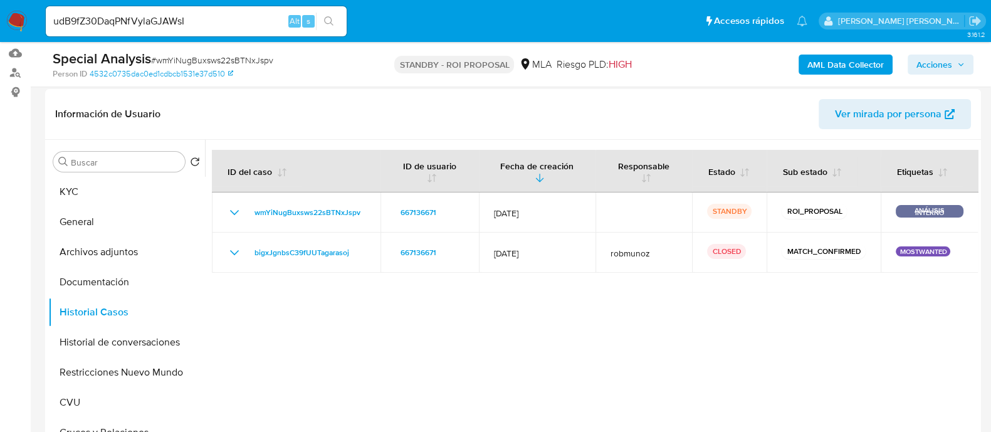
click at [329, 20] on icon "search-icon" at bounding box center [329, 21] width 10 height 10
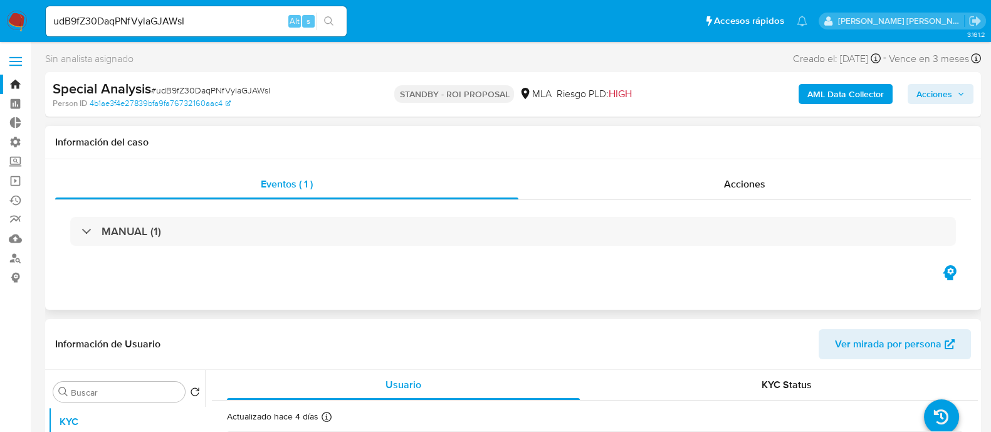
click at [658, 160] on div "Eventos ( 1 ) Acciones MANUAL (1)" at bounding box center [512, 234] width 935 height 150
select select "10"
click at [655, 166] on div "Eventos ( 1 ) Acciones MANUAL (1)" at bounding box center [512, 234] width 935 height 150
click at [658, 170] on div "Acciones" at bounding box center [744, 184] width 452 height 30
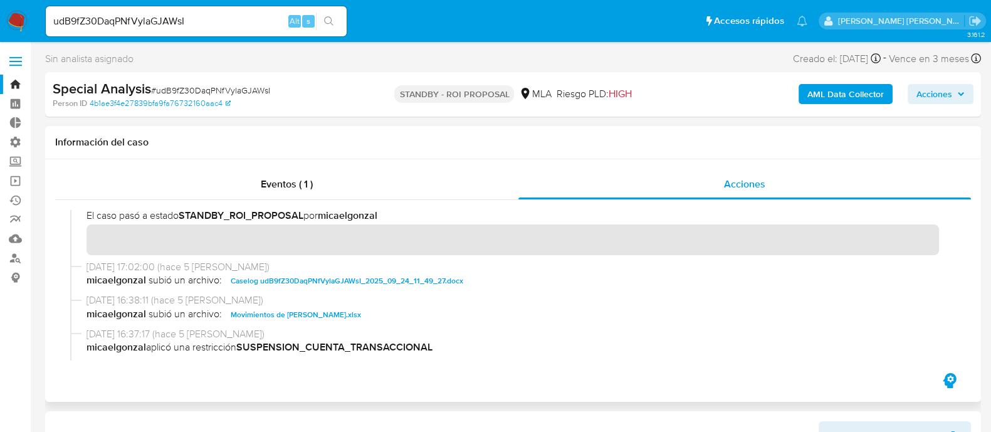
scroll to position [156, 0]
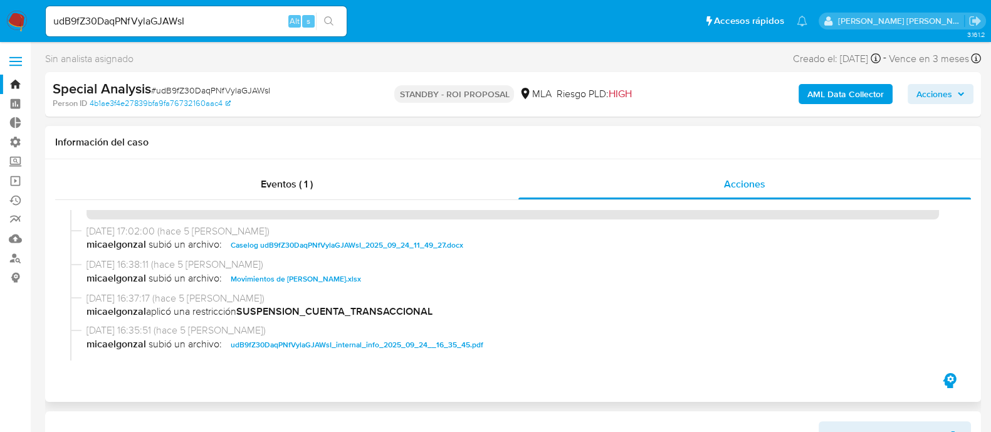
click at [316, 244] on span "Caselog udB9fZ30DaqPNfVylaGJAWsI_2025_09_24_11_49_27.docx" at bounding box center [347, 244] width 232 height 15
click at [351, 276] on span "Movimientos de Eliana Soledad Podova.xlsx" at bounding box center [296, 278] width 130 height 15
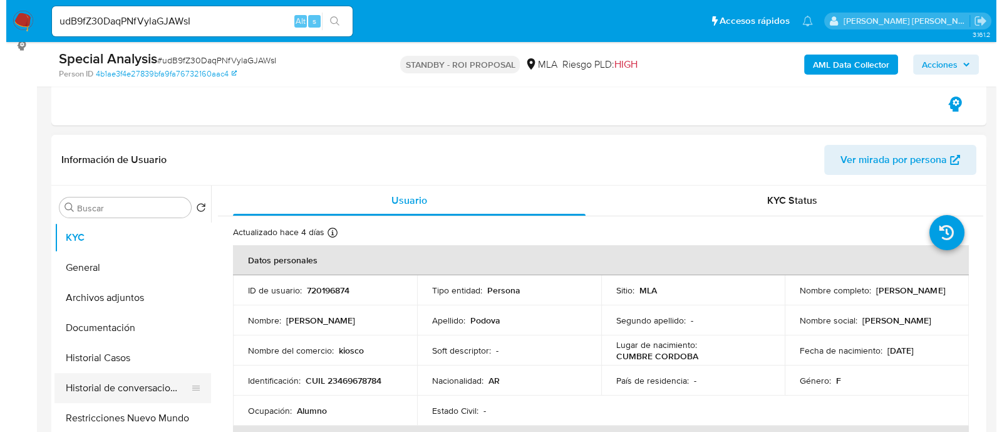
scroll to position [313, 0]
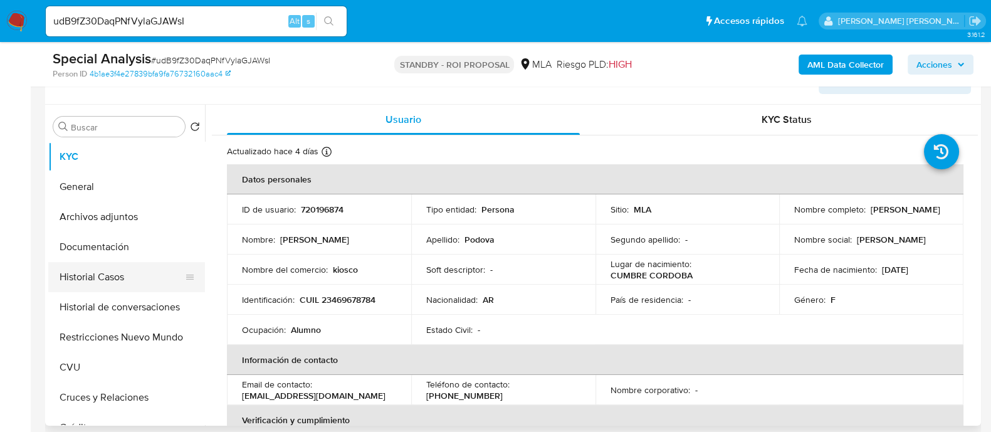
click at [148, 271] on button "Historial Casos" at bounding box center [121, 277] width 147 height 30
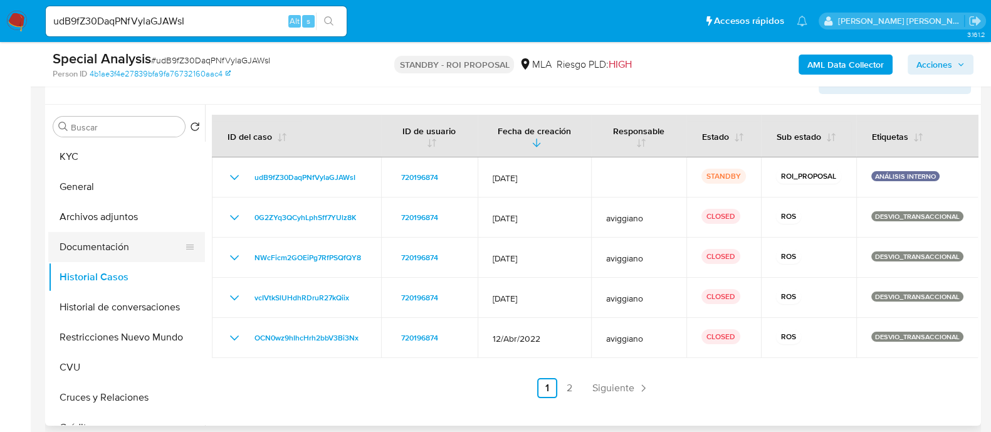
click at [134, 251] on button "Documentación" at bounding box center [121, 247] width 147 height 30
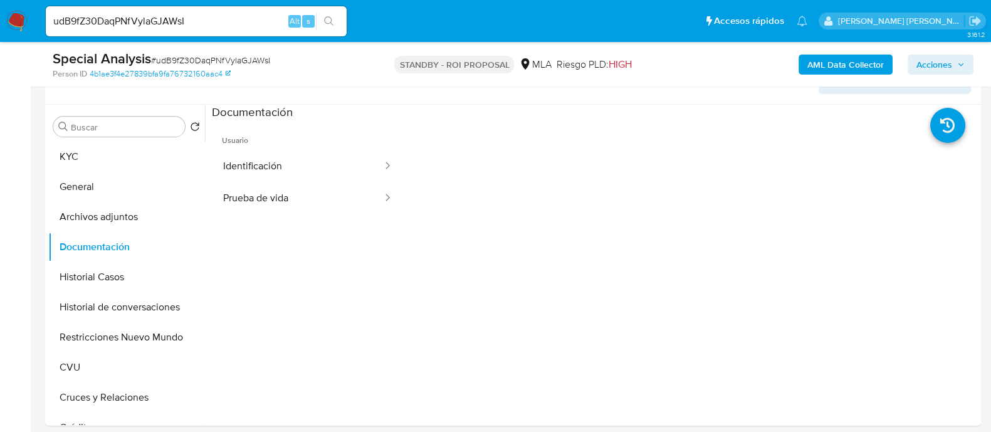
click at [288, 162] on button "Identificación" at bounding box center [298, 166] width 172 height 32
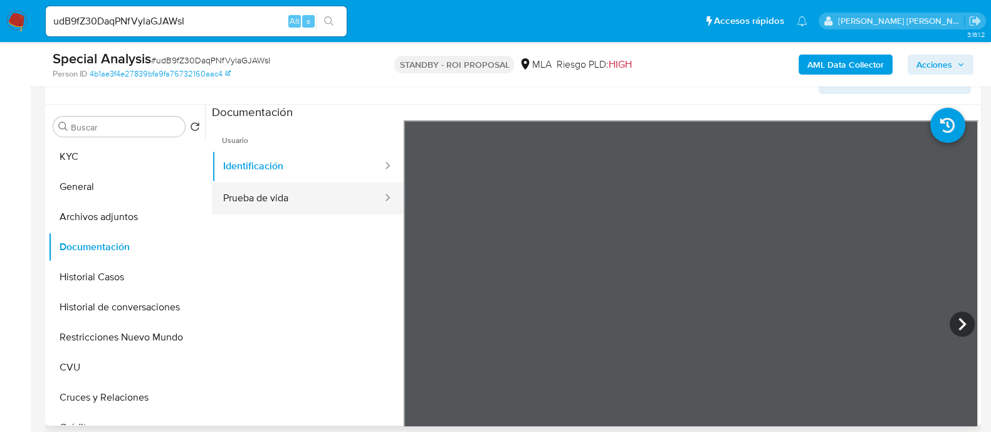
click at [285, 190] on button "Prueba de vida" at bounding box center [298, 198] width 172 height 32
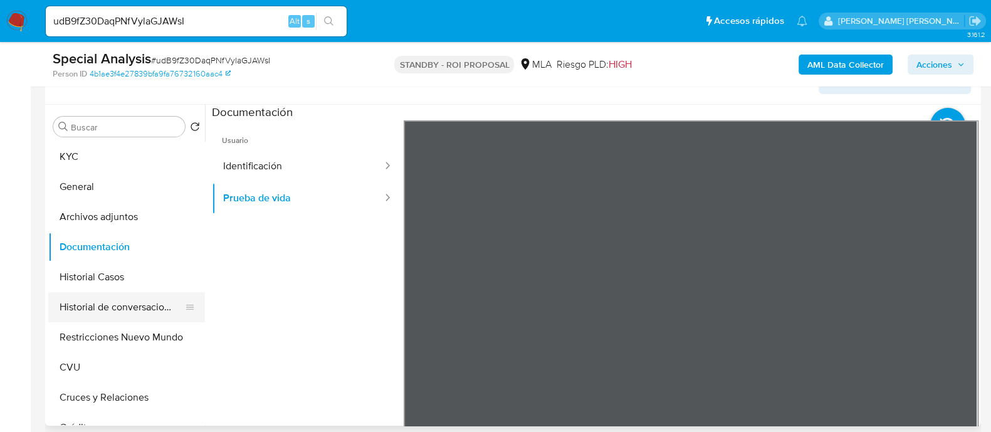
click at [148, 314] on button "Historial de conversaciones" at bounding box center [121, 307] width 147 height 30
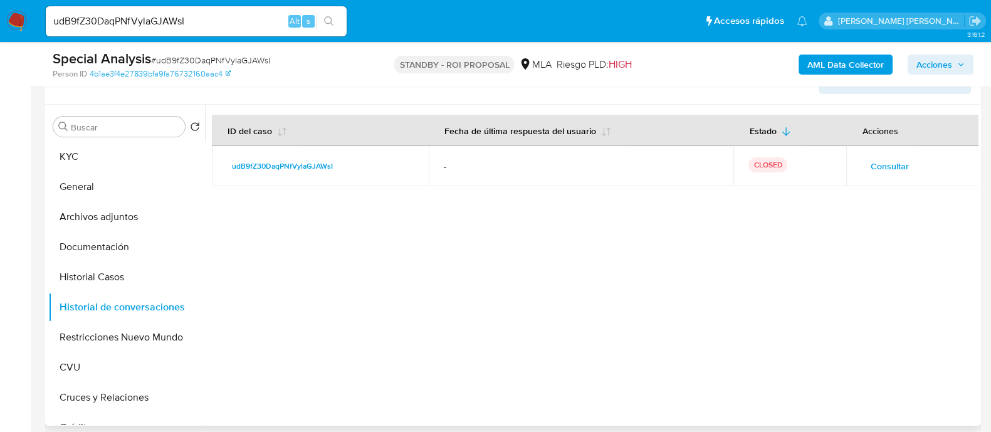
drag, startPoint x: 452, startPoint y: 220, endPoint x: 592, endPoint y: 211, distance: 140.7
click at [452, 220] on div at bounding box center [591, 265] width 772 height 321
click at [915, 165] on div "Consultar" at bounding box center [912, 166] width 102 height 20
click at [884, 165] on span "Consultar" at bounding box center [889, 166] width 38 height 18
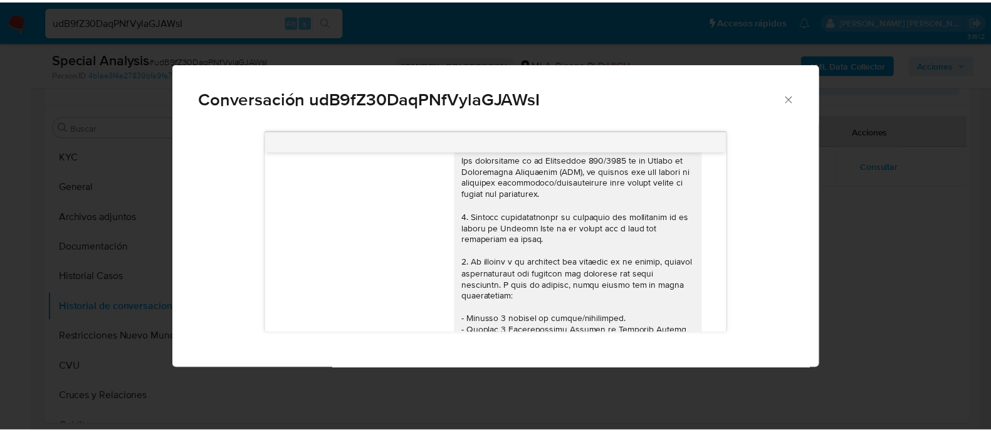
scroll to position [0, 0]
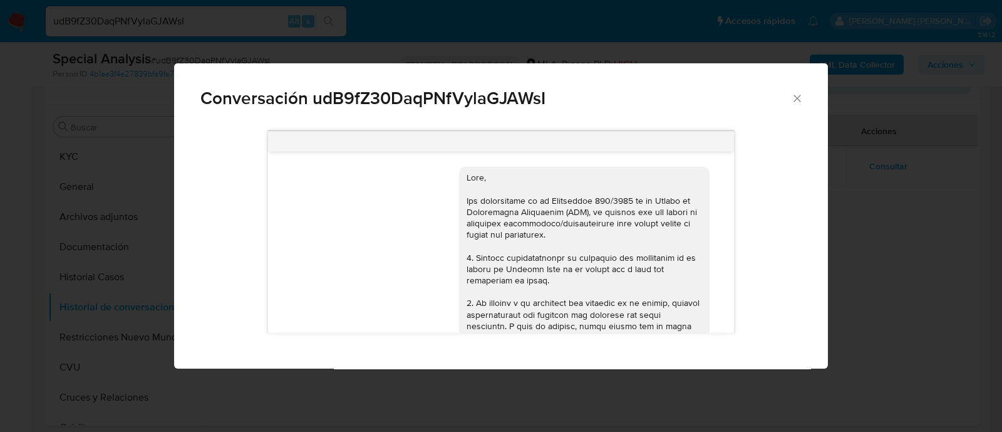
click at [113, 366] on div "Conversación udB9fZ30DaqPNfVylaGJAWsI 17/09/2025 14:50:14 Hola, Esperamos que t…" at bounding box center [501, 216] width 1002 height 432
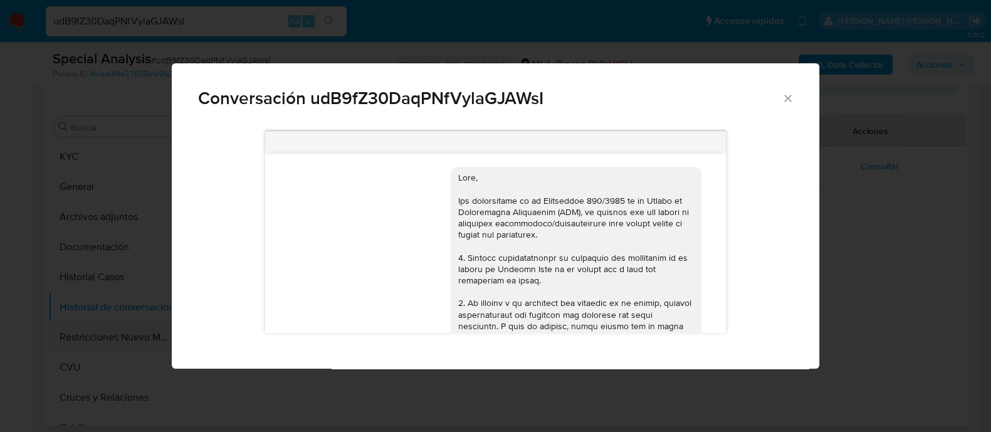
click at [110, 340] on button "Restricciones Nuevo Mundo" at bounding box center [121, 337] width 147 height 30
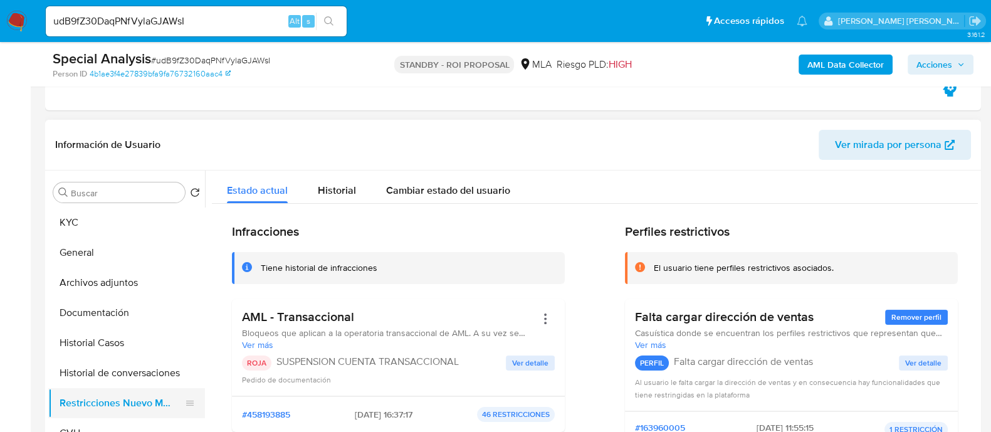
scroll to position [392, 0]
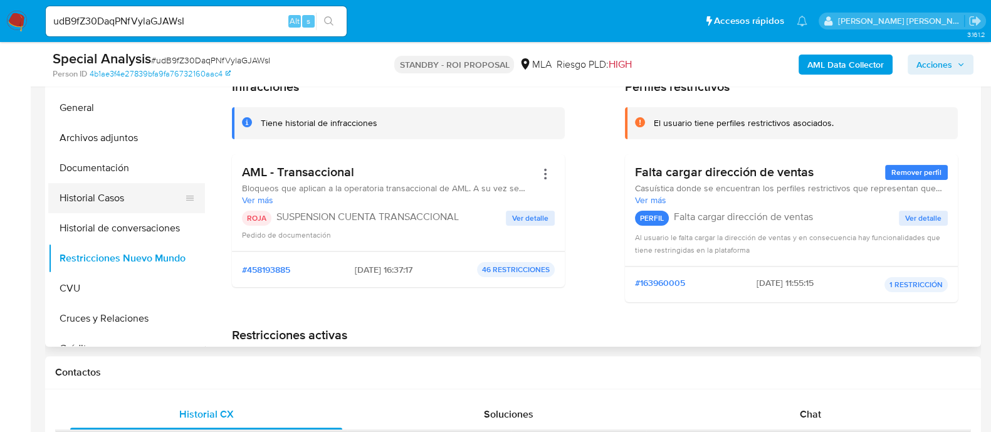
click at [155, 203] on button "Historial Casos" at bounding box center [121, 198] width 147 height 30
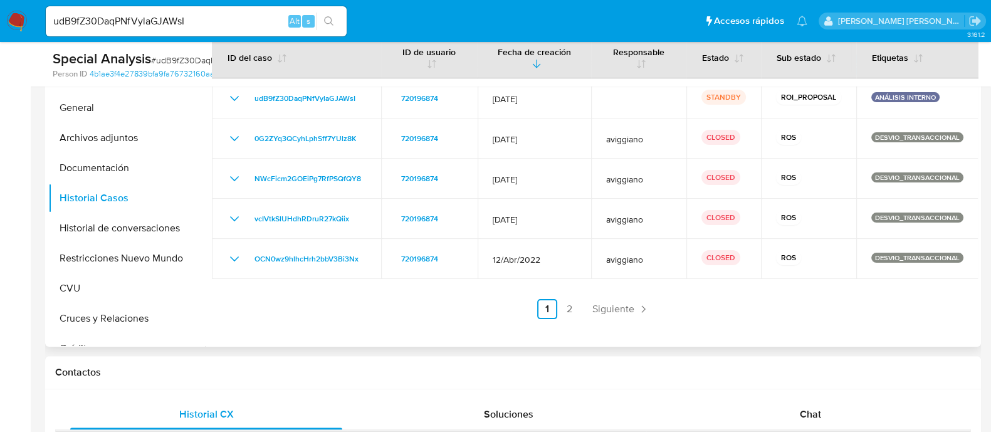
click at [602, 304] on span "Siguiente" at bounding box center [613, 309] width 42 height 10
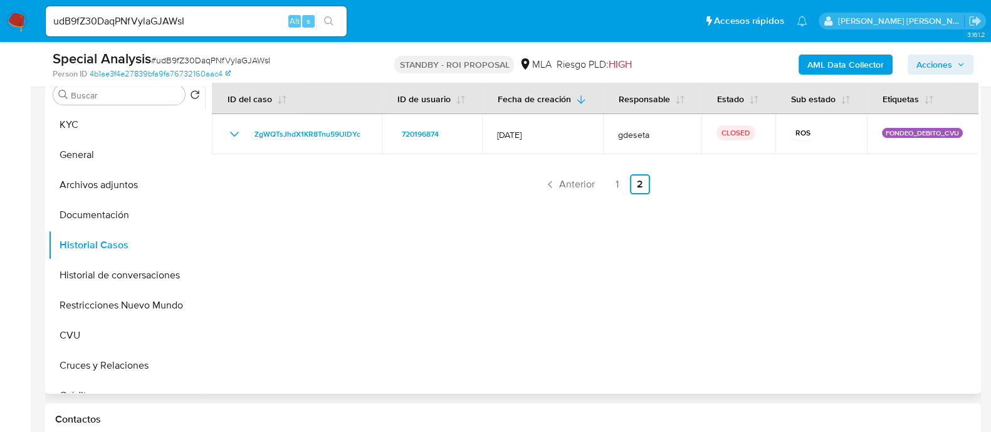
scroll to position [313, 0]
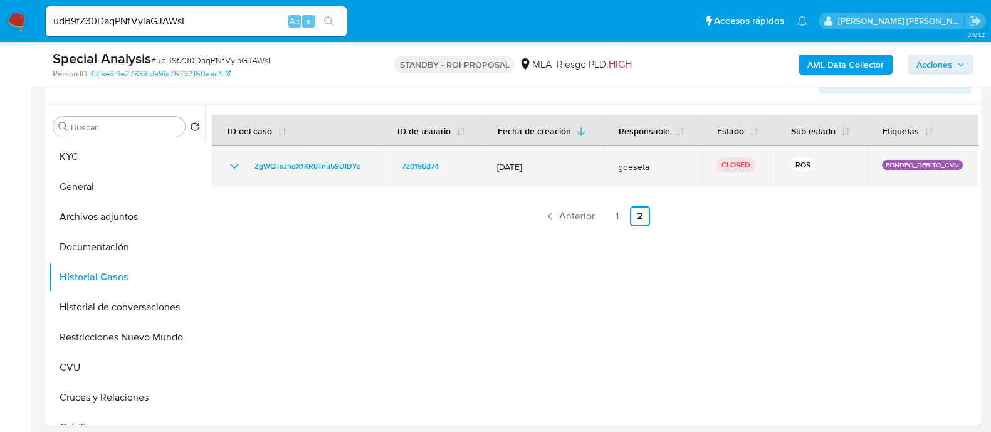
click at [234, 166] on icon "Mostrar/Ocultar" at bounding box center [234, 166] width 9 height 5
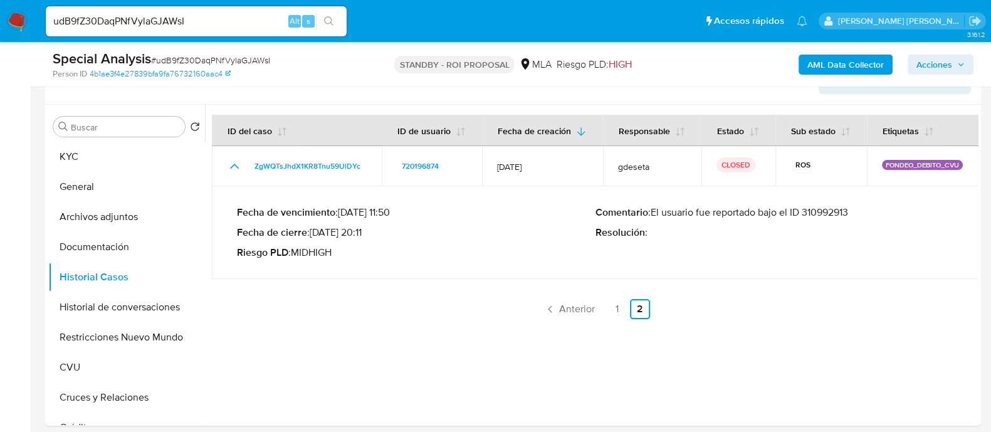
click at [839, 211] on p "Comentario : El usuario fue reportado bajo el ID 310992913" at bounding box center [774, 212] width 358 height 13
click at [615, 306] on link "1" at bounding box center [617, 309] width 20 height 20
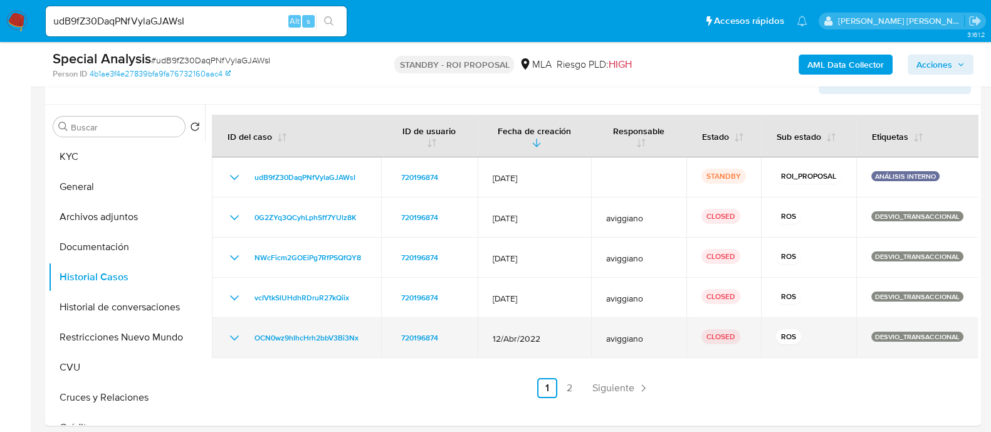
click at [236, 337] on icon "Mostrar/Ocultar" at bounding box center [234, 337] width 15 height 15
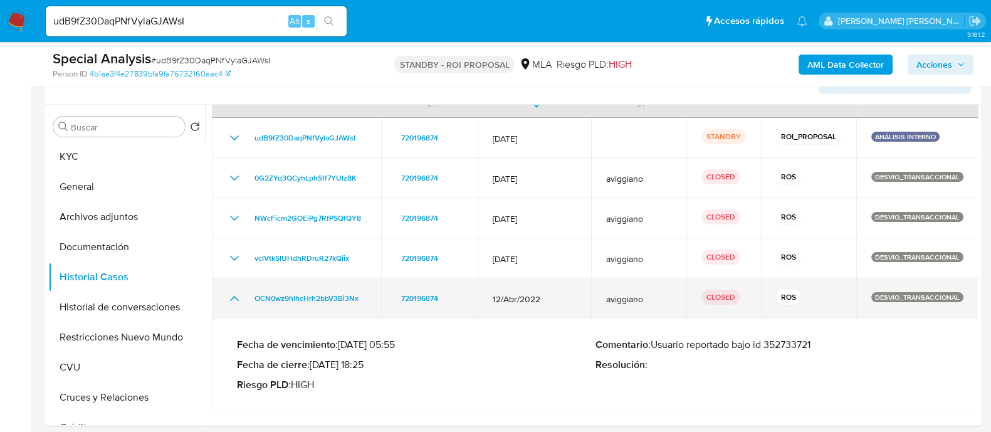
scroll to position [71, 0]
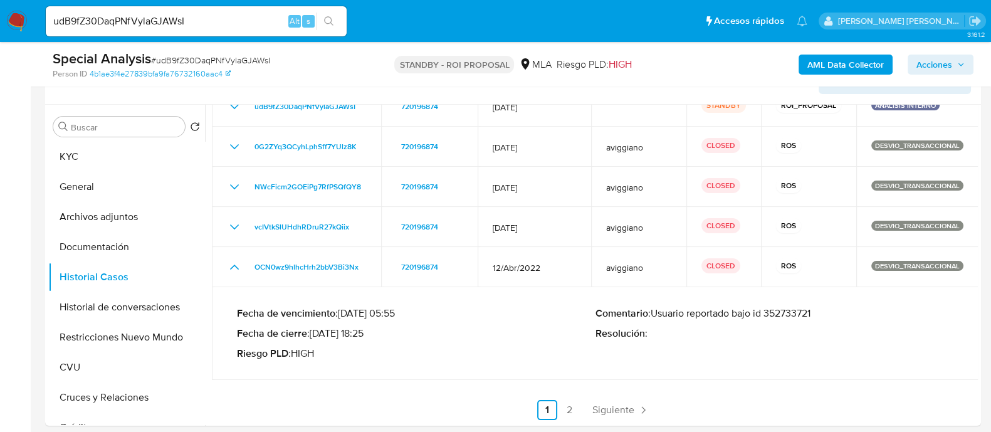
click at [780, 315] on p "Comentario : Usuario reportado bajo id 352733721" at bounding box center [774, 313] width 358 height 13
click at [783, 315] on p "Comentario : Usuario reportado bajo id 352733721" at bounding box center [774, 313] width 358 height 13
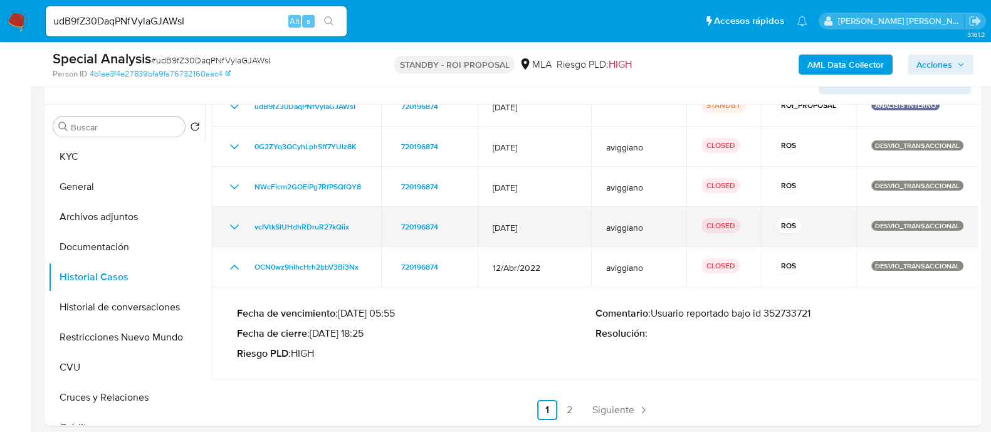
click at [232, 226] on icon "Mostrar/Ocultar" at bounding box center [234, 226] width 9 height 5
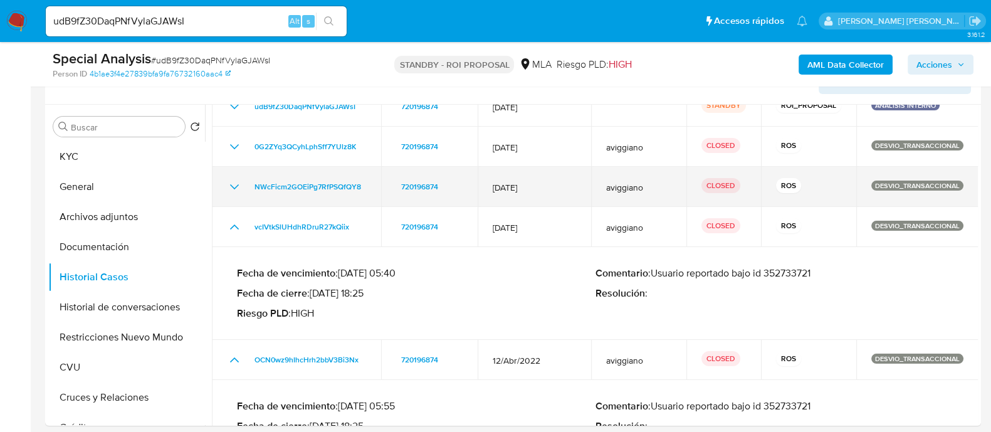
click at [234, 185] on icon "Mostrar/Ocultar" at bounding box center [234, 186] width 15 height 15
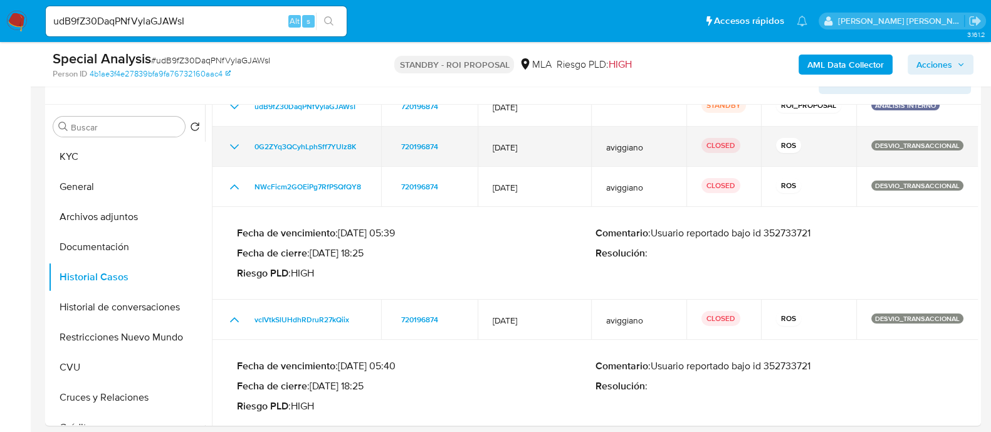
click at [232, 151] on icon "Mostrar/Ocultar" at bounding box center [234, 146] width 15 height 15
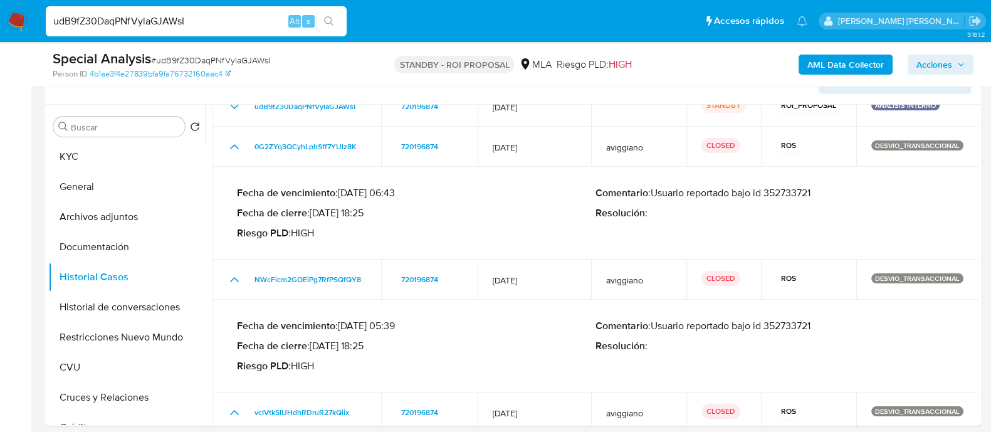
click at [179, 19] on input "udB9fZ30DaqPNfVylaGJAWsI" at bounding box center [196, 21] width 301 height 16
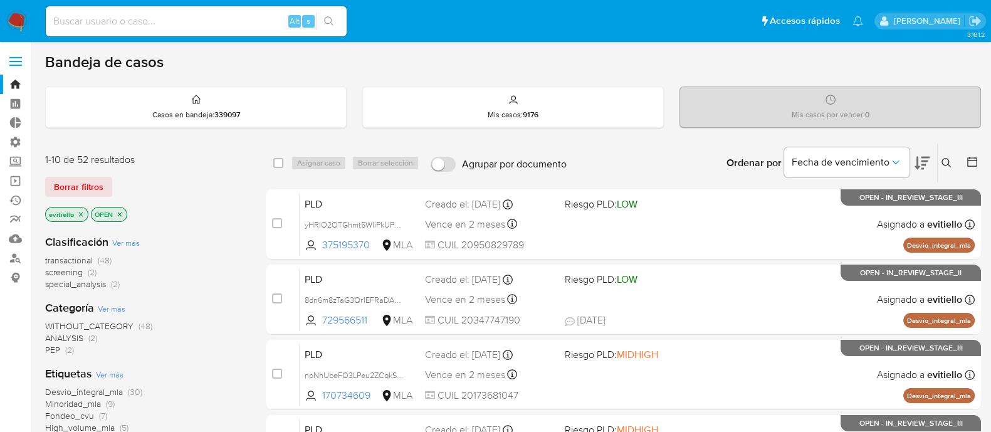
click at [82, 183] on span "Borrar filtros" at bounding box center [78, 187] width 49 height 18
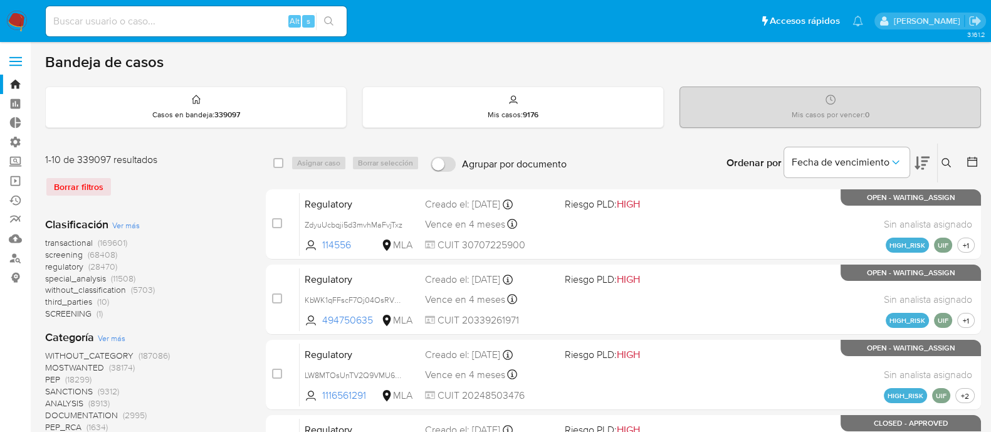
click at [943, 162] on icon at bounding box center [946, 163] width 10 height 10
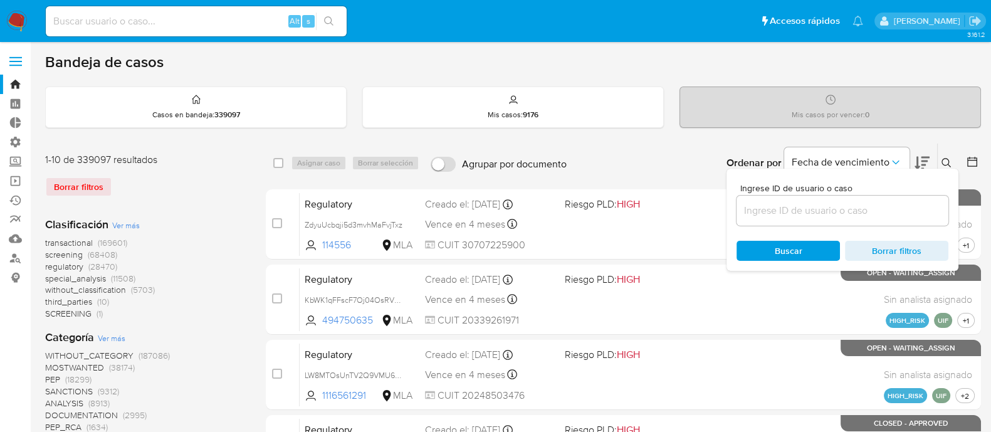
drag, startPoint x: 839, startPoint y: 214, endPoint x: 850, endPoint y: 214, distance: 10.7
click at [839, 214] on input at bounding box center [842, 210] width 212 height 16
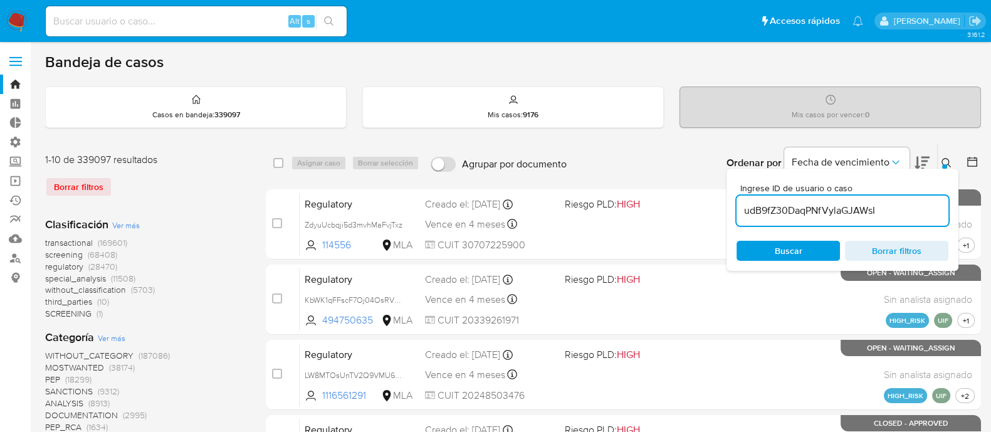
type input "udB9fZ30DaqPNfVylaGJAWsI"
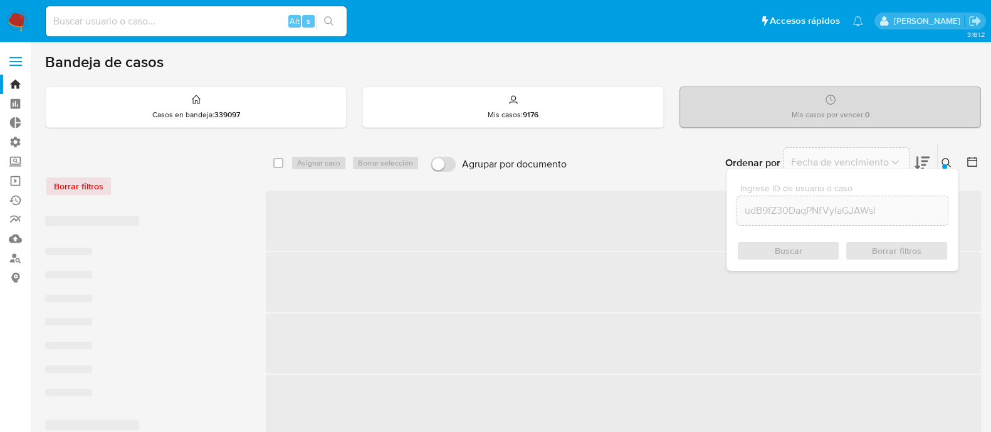
click at [947, 162] on icon at bounding box center [946, 163] width 10 height 10
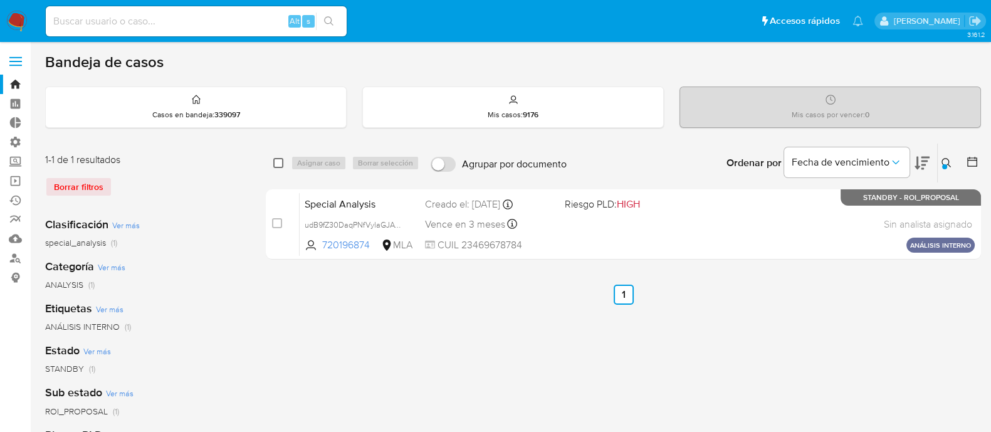
click at [279, 164] on input "checkbox" at bounding box center [278, 163] width 10 height 10
checkbox input "true"
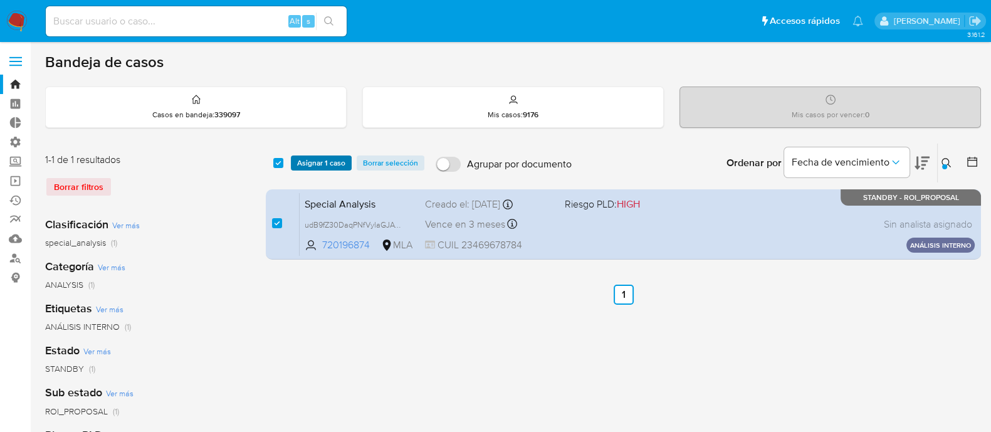
click at [333, 163] on span "Asignar 1 caso" at bounding box center [321, 163] width 48 height 13
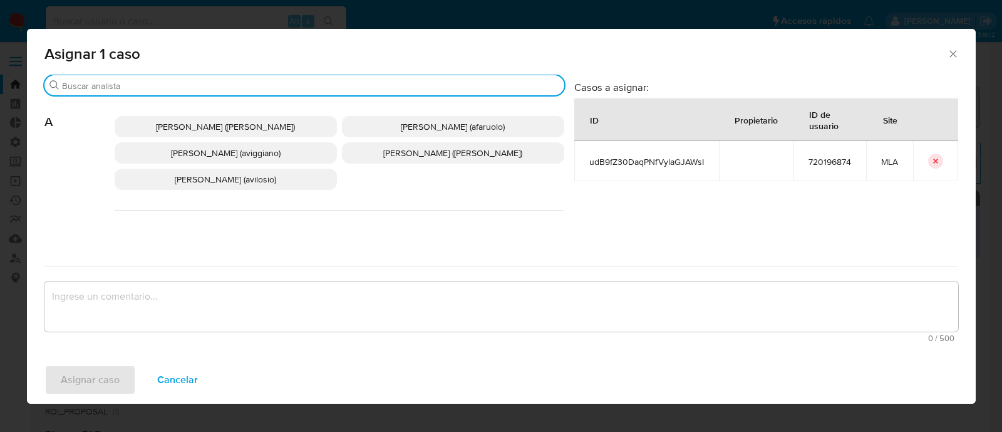
click at [119, 83] on input "Buscar" at bounding box center [310, 85] width 497 height 11
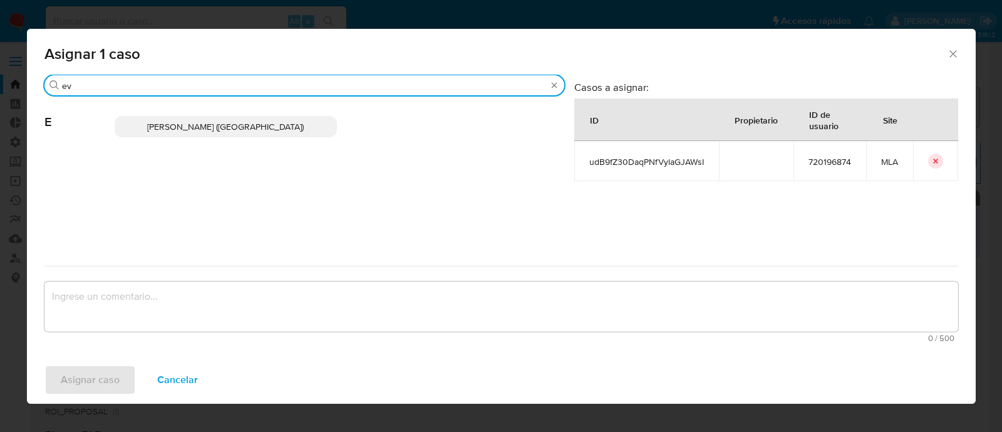
type input "ev"
click at [200, 121] on span "[PERSON_NAME] ([GEOGRAPHIC_DATA])" at bounding box center [225, 126] width 157 height 13
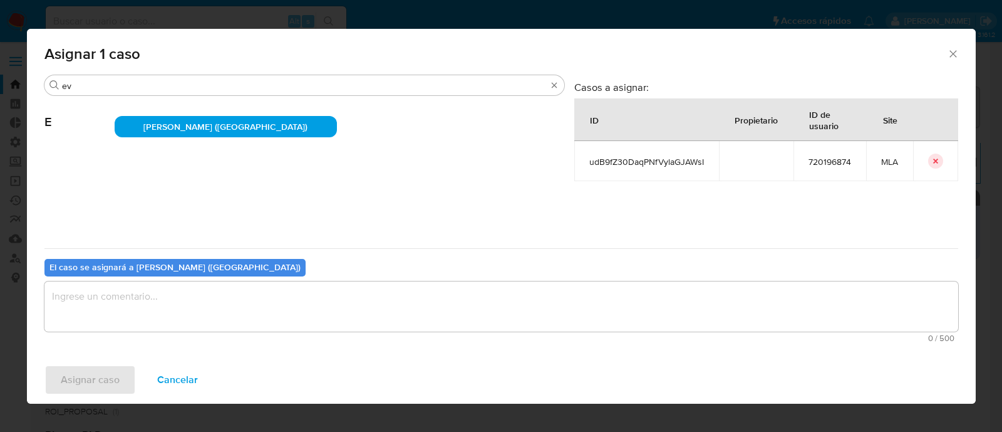
click at [132, 300] on textarea "assign-modal" at bounding box center [501, 306] width 914 height 50
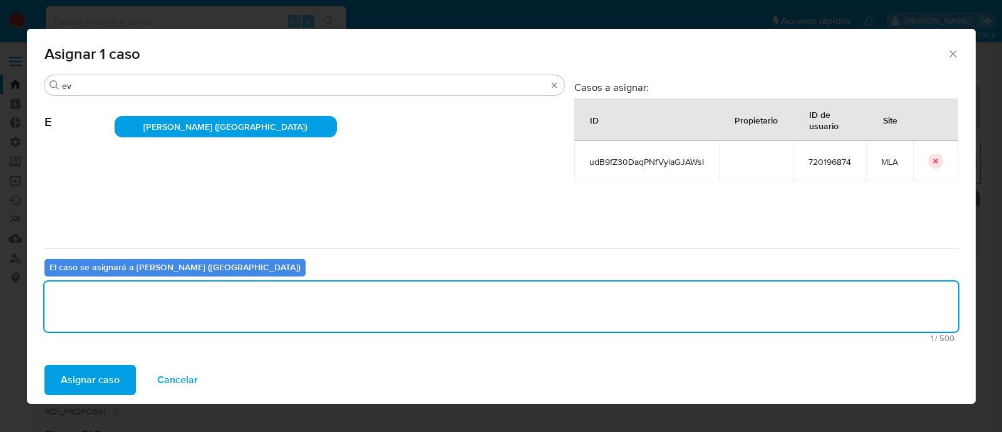
click at [97, 397] on div "Asignar caso Cancelar" at bounding box center [501, 380] width 949 height 48
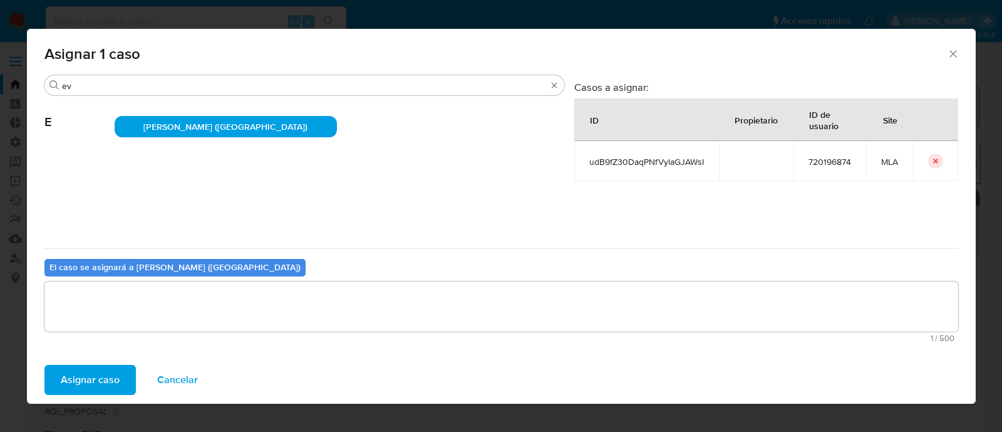
click at [100, 379] on span "Asignar caso" at bounding box center [90, 380] width 59 height 28
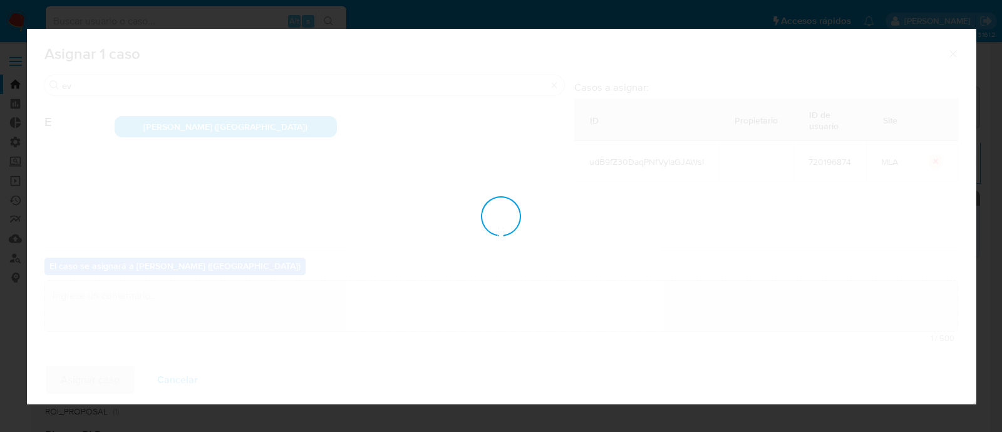
checkbox input "false"
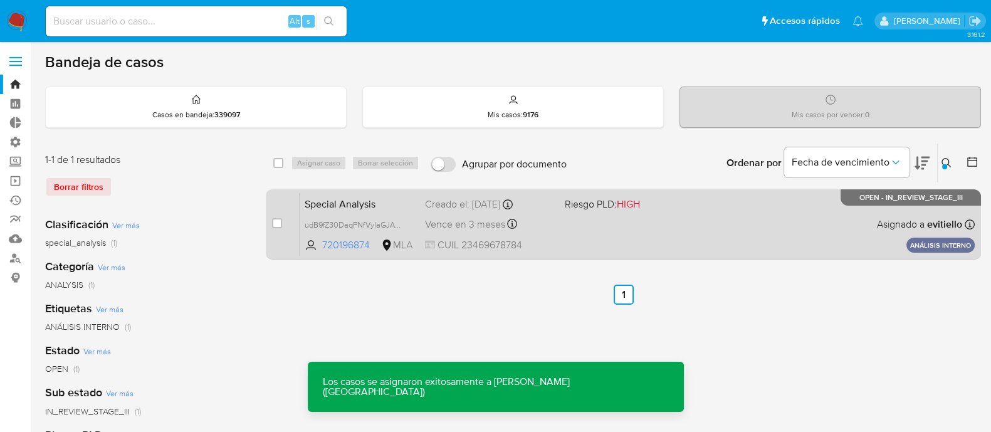
click at [539, 209] on div "Creado el: [DATE] Creado el: [DATE] 10:11:48" at bounding box center [490, 204] width 130 height 14
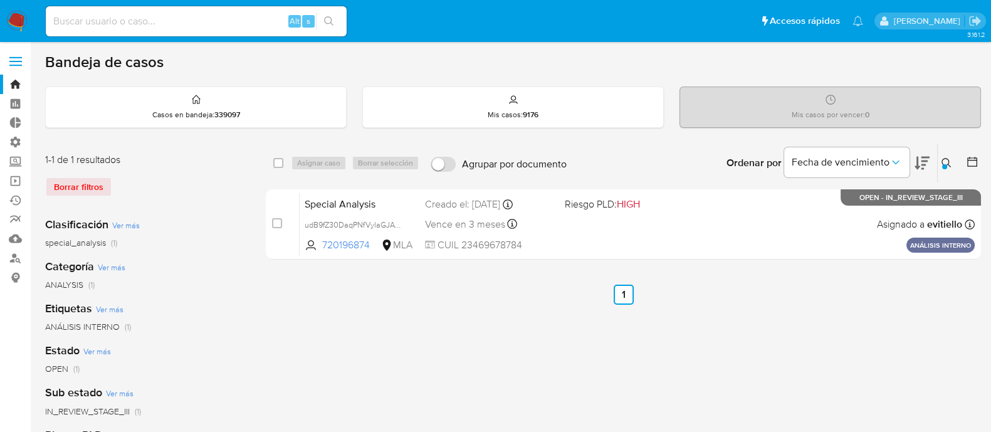
click at [944, 167] on div at bounding box center [944, 166] width 5 height 5
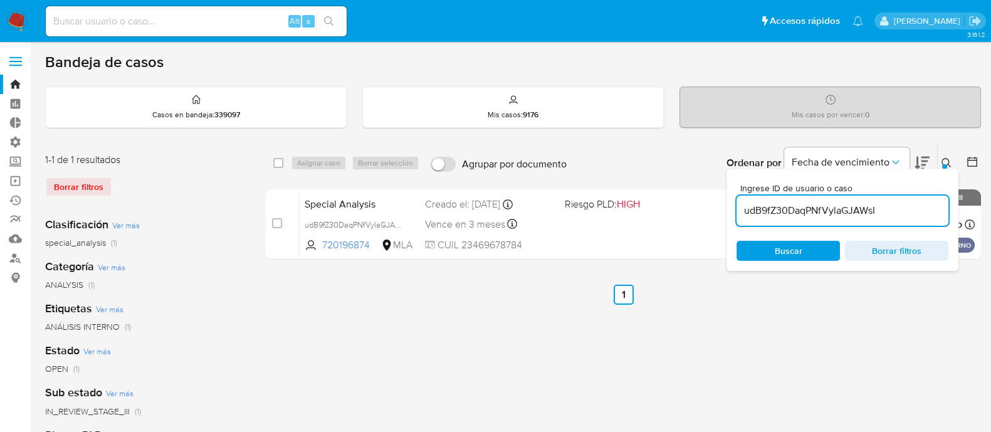
click at [908, 214] on input "udB9fZ30DaqPNfVylaGJAWsI" at bounding box center [842, 210] width 212 height 16
type input "uGmsASdckt18b2uYJbBQGRFl"
click at [944, 164] on div at bounding box center [944, 166] width 5 height 5
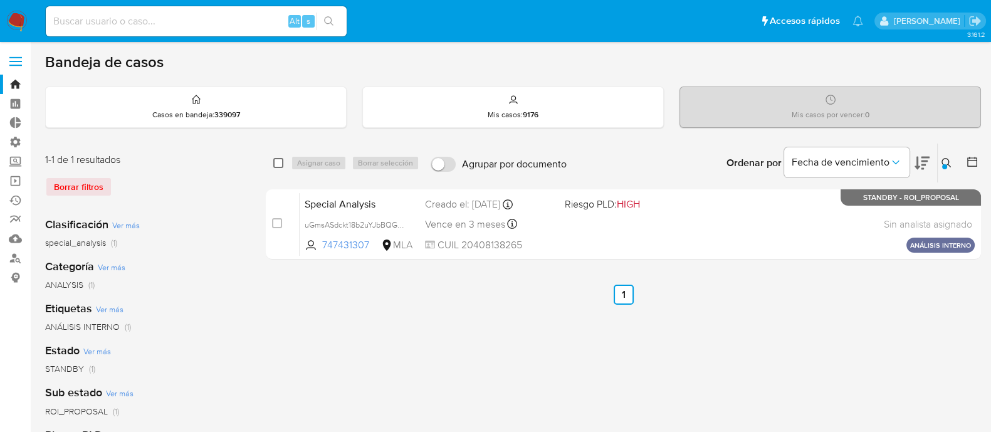
click at [278, 161] on input "checkbox" at bounding box center [278, 163] width 10 height 10
checkbox input "true"
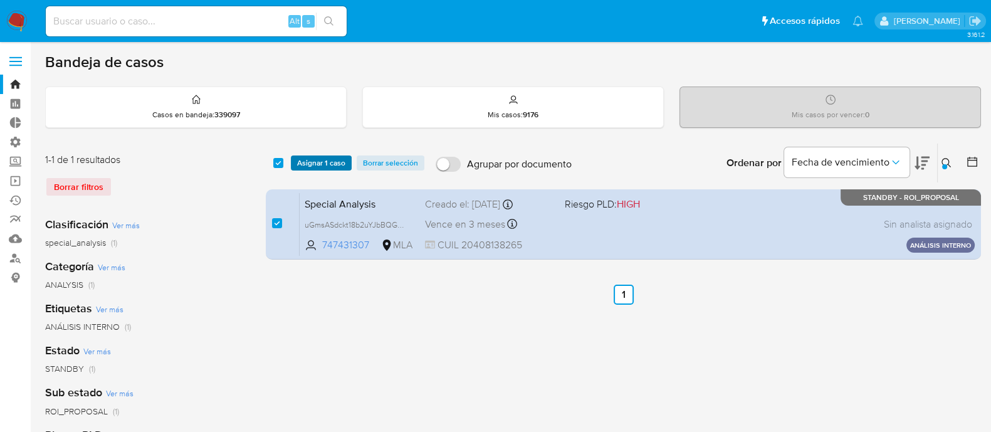
click at [310, 161] on span "Asignar 1 caso" at bounding box center [321, 163] width 48 height 13
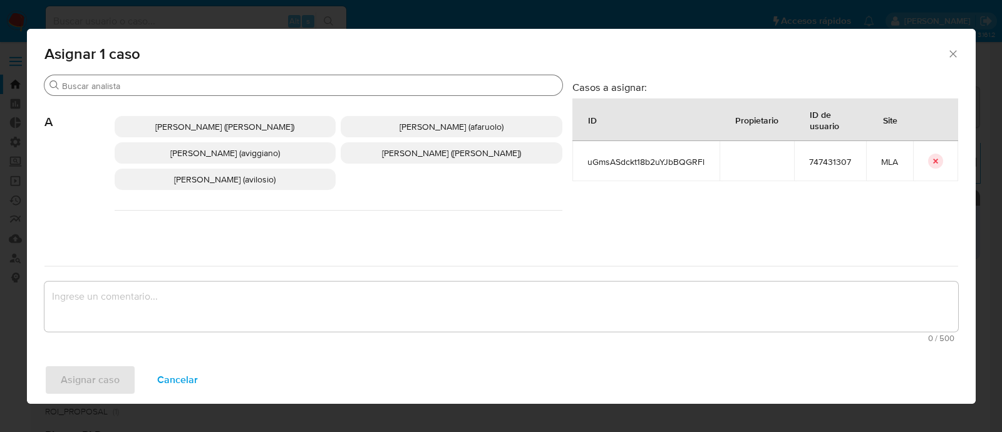
click at [145, 88] on input "Buscar" at bounding box center [310, 85] width 496 height 11
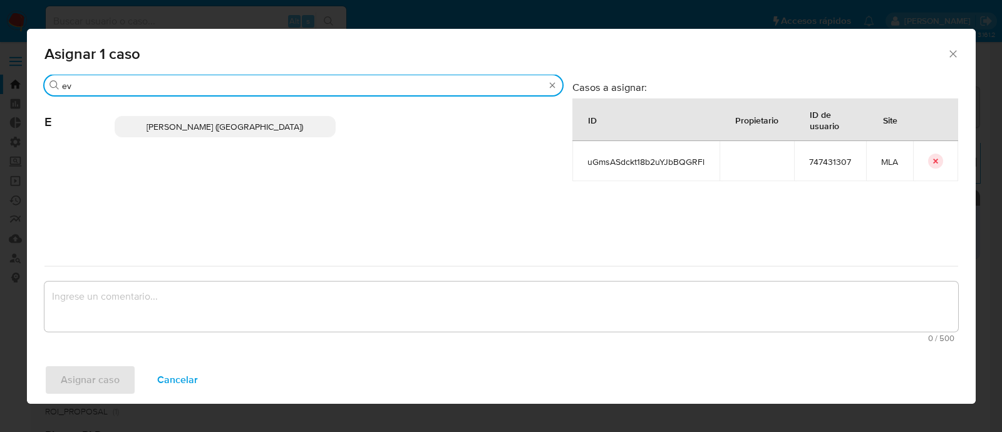
type input "ev"
click at [182, 120] on span "[PERSON_NAME] ([GEOGRAPHIC_DATA])" at bounding box center [225, 126] width 157 height 13
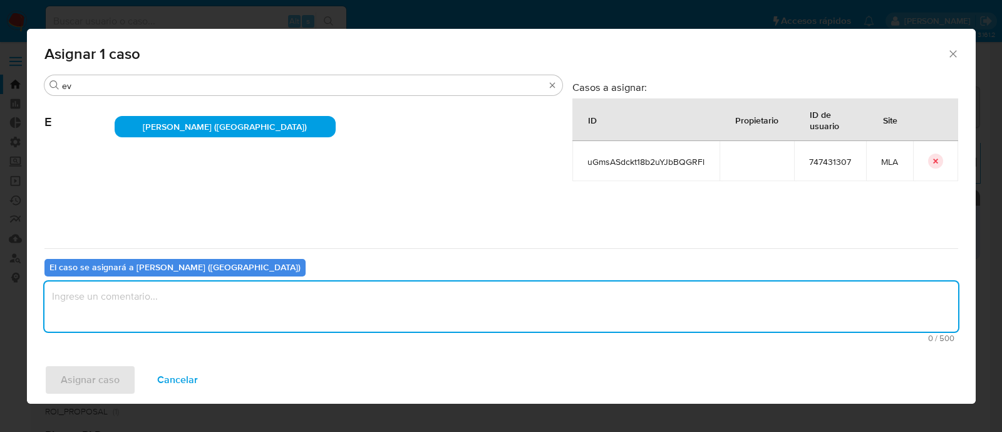
click at [120, 324] on textarea "assign-modal" at bounding box center [501, 306] width 914 height 50
click at [107, 367] on span "Asignar caso" at bounding box center [90, 380] width 59 height 28
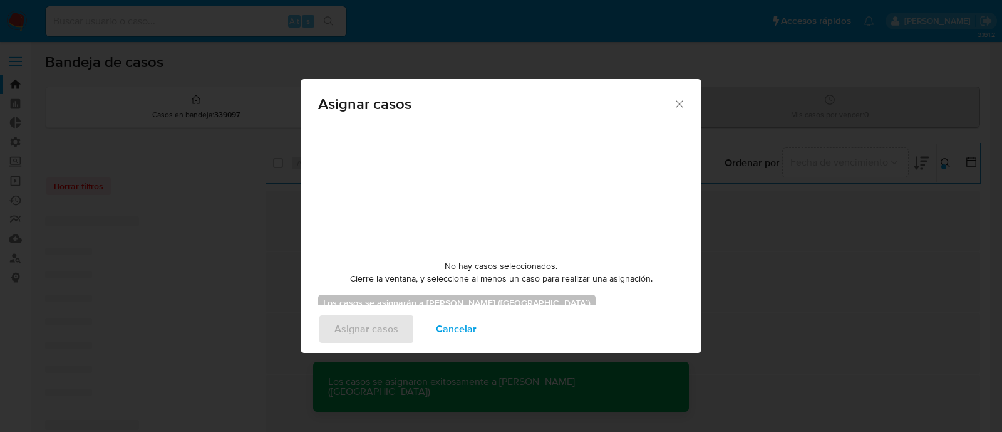
checkbox input "false"
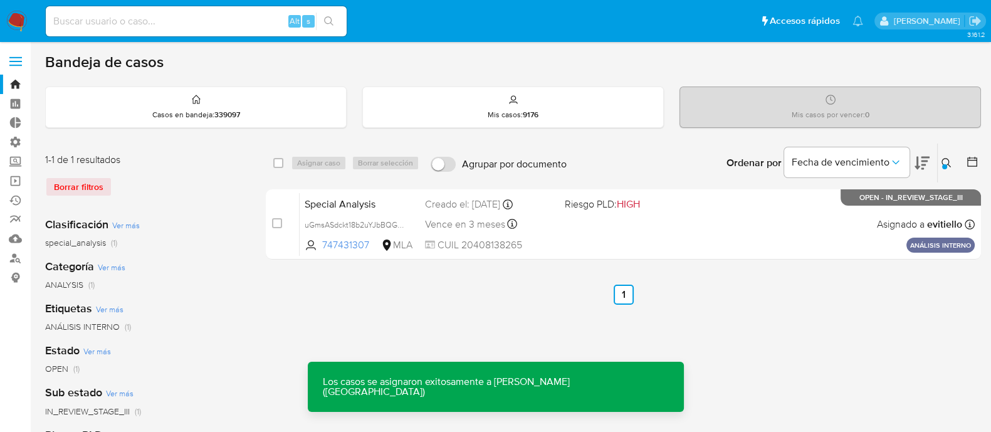
click at [684, 220] on div "Special Analysis uGmsASdckt18b2uYJbBQGRFl 747431307 MLA Riesgo PLD: HIGH Creado…" at bounding box center [636, 223] width 675 height 63
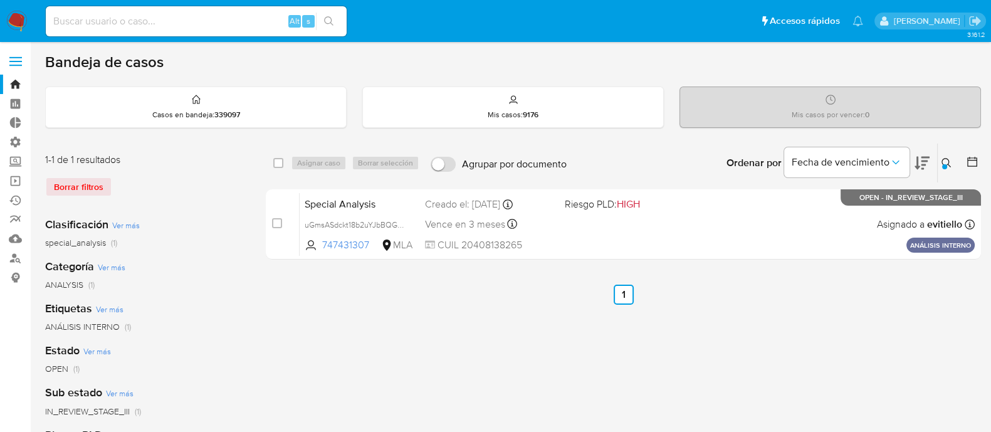
click at [185, 21] on input at bounding box center [196, 21] width 301 height 16
paste input "vvQ2aPSycpQUwD44DKlpXHWA"
type input "vvQ2aPSycpQUwD44DKlpXHWA"
click at [135, 22] on input "vvQ2aPSycpQUwD44DKlpXHWA" at bounding box center [196, 21] width 301 height 16
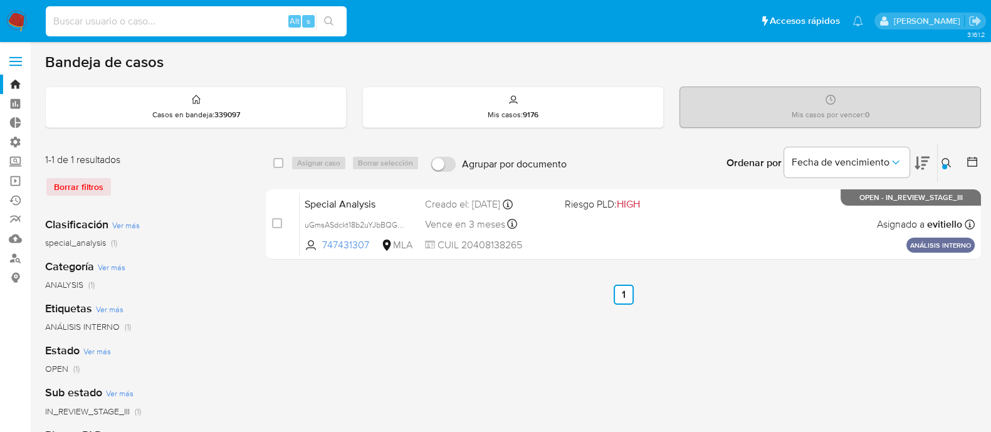
click at [944, 170] on div "Ingrese ID de usuario o caso uGmsASdckt18b2uYJbBQGRFl Buscar Borrar filtros" at bounding box center [947, 162] width 21 height 39
click at [945, 158] on icon at bounding box center [946, 163] width 10 height 10
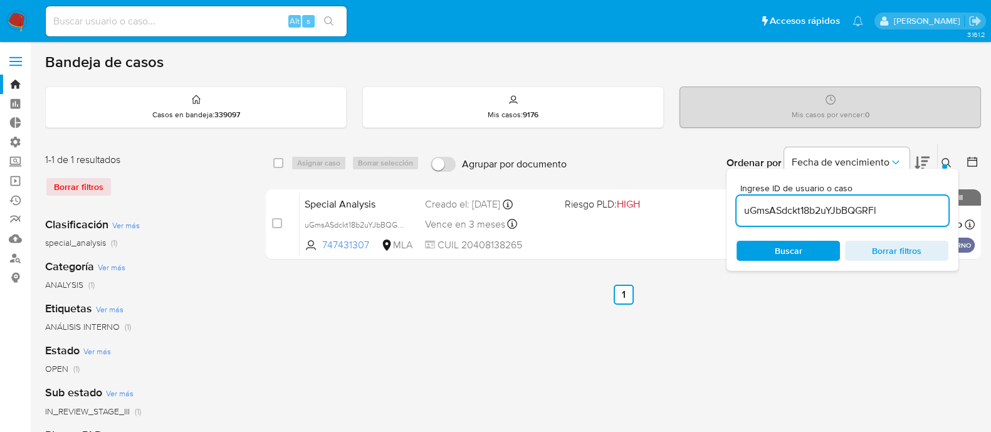
click at [895, 217] on input "uGmsASdckt18b2uYJbBQGRFl" at bounding box center [842, 210] width 212 height 16
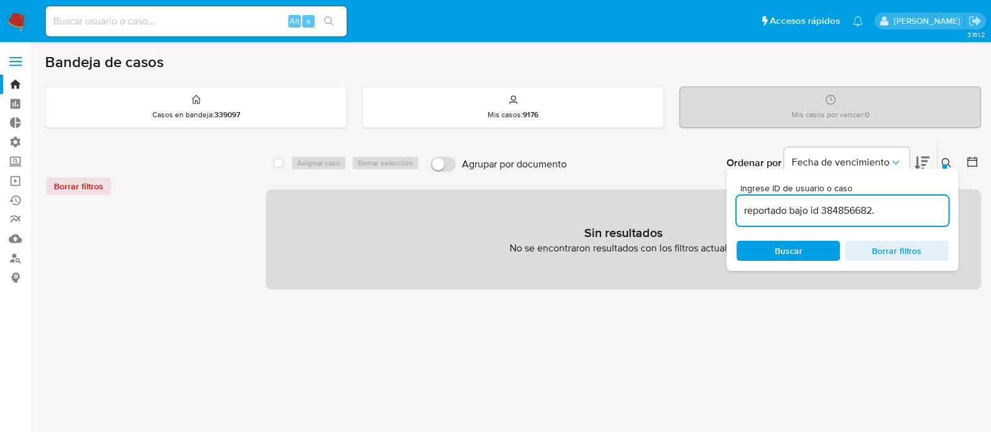
drag, startPoint x: 880, startPoint y: 208, endPoint x: 573, endPoint y: 203, distance: 307.0
click at [573, 203] on div "select-all-cases-checkbox Asignar caso Borrar selección Agrupar por documento O…" at bounding box center [623, 216] width 715 height 147
paste input "vvQ2aPSycpQUwD44DKlpXHWA"
type input "vvQ2aPSycpQUwD44DKlpXHWA"
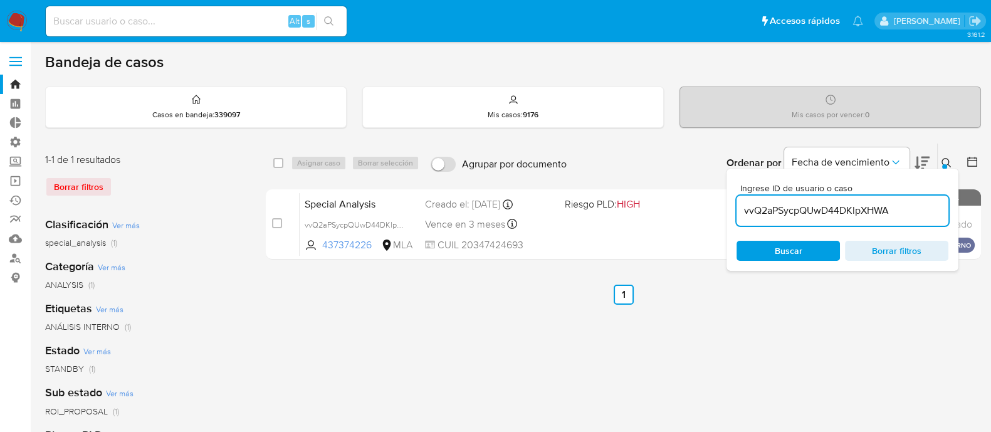
click at [945, 158] on icon at bounding box center [946, 163] width 10 height 10
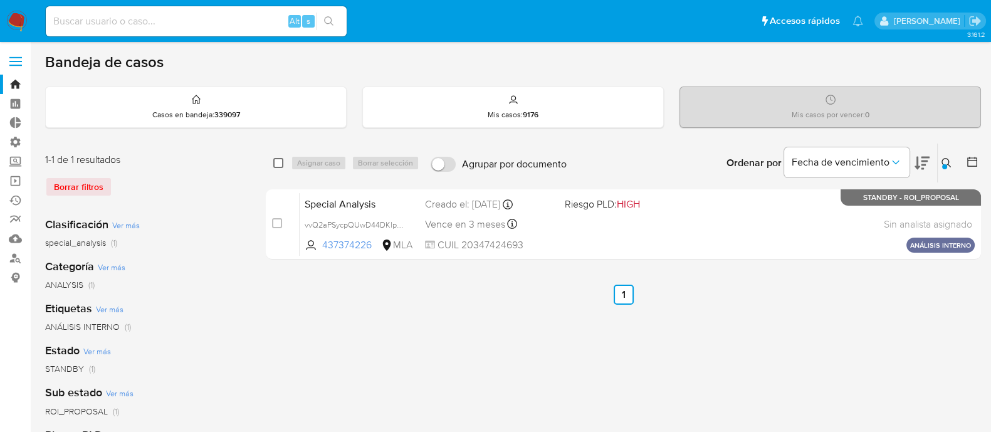
click at [276, 160] on input "checkbox" at bounding box center [278, 163] width 10 height 10
checkbox input "true"
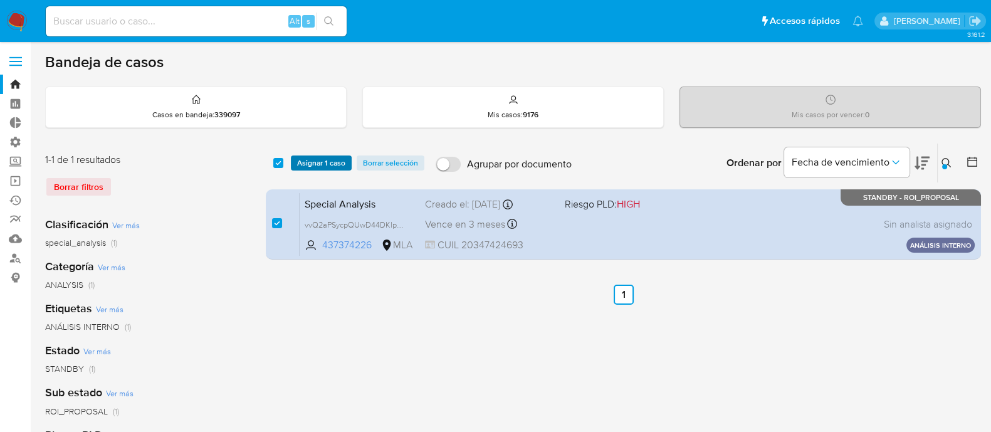
click at [297, 159] on span "Asignar 1 caso" at bounding box center [321, 163] width 48 height 13
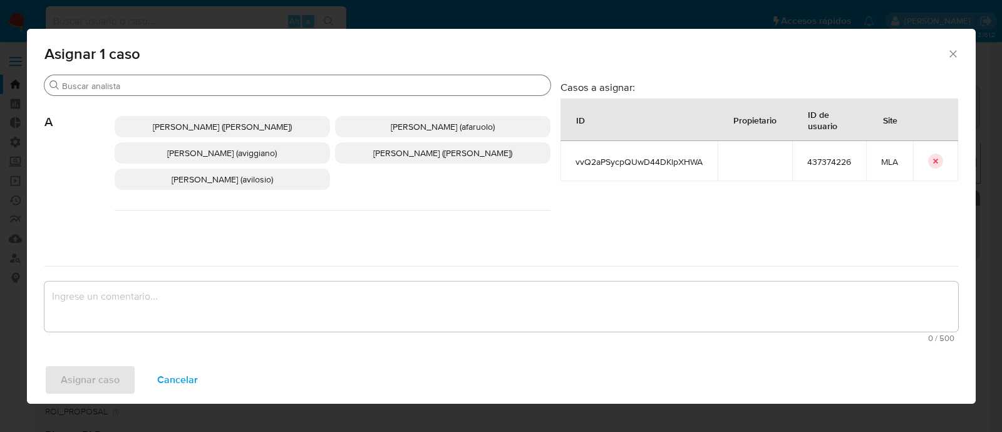
click at [194, 79] on div "Buscar" at bounding box center [297, 85] width 506 height 20
click at [194, 84] on input "Buscar" at bounding box center [304, 85] width 484 height 11
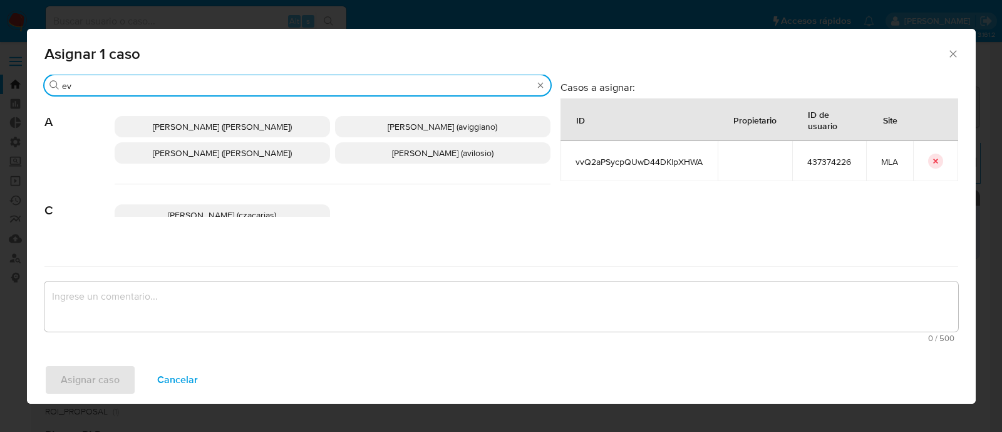
type input "ev"
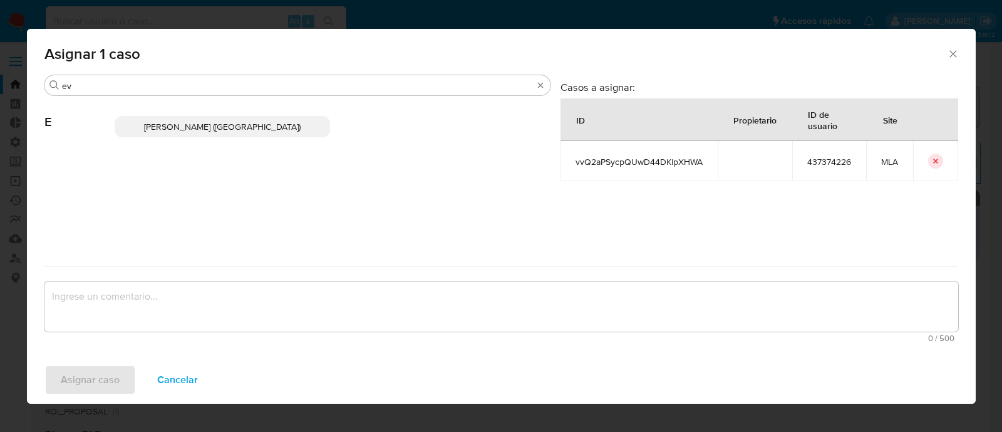
click at [213, 133] on p "[PERSON_NAME] ([GEOGRAPHIC_DATA])" at bounding box center [223, 126] width 216 height 21
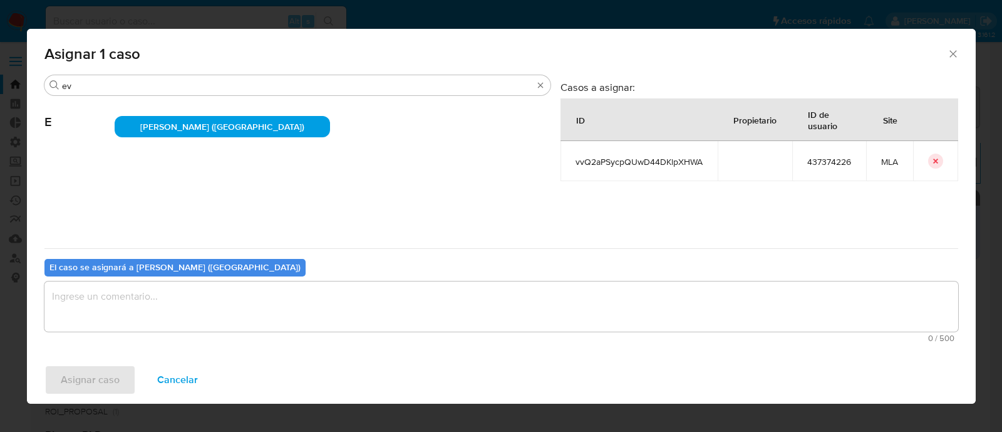
click at [162, 313] on textarea "assign-modal" at bounding box center [501, 306] width 914 height 50
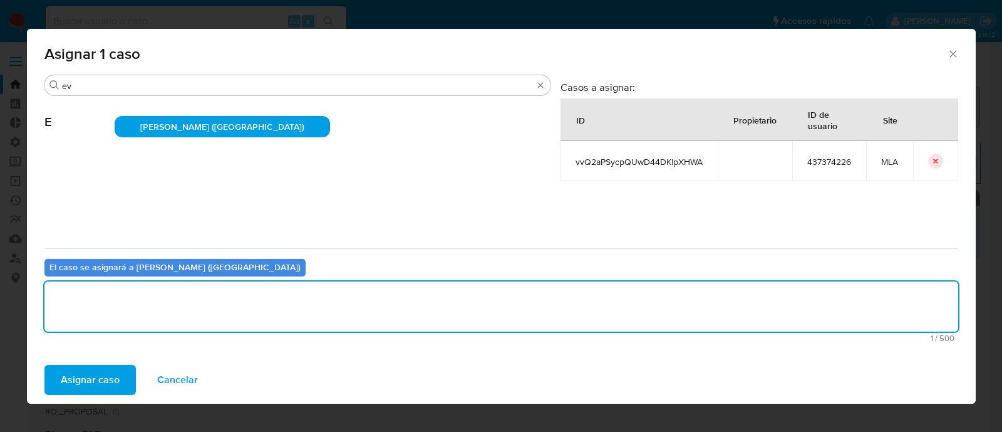
click at [88, 386] on span "Asignar caso" at bounding box center [90, 380] width 59 height 28
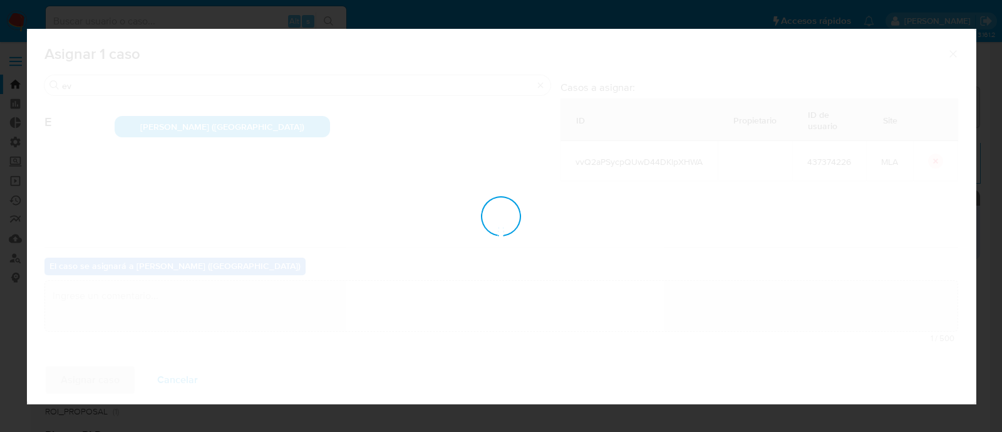
checkbox input "false"
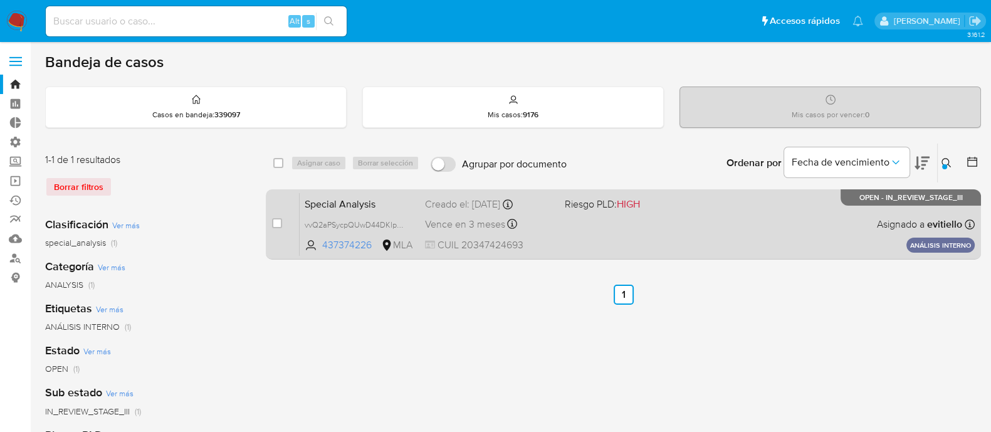
click at [882, 221] on span "Asignado a evitiello" at bounding box center [918, 224] width 85 height 14
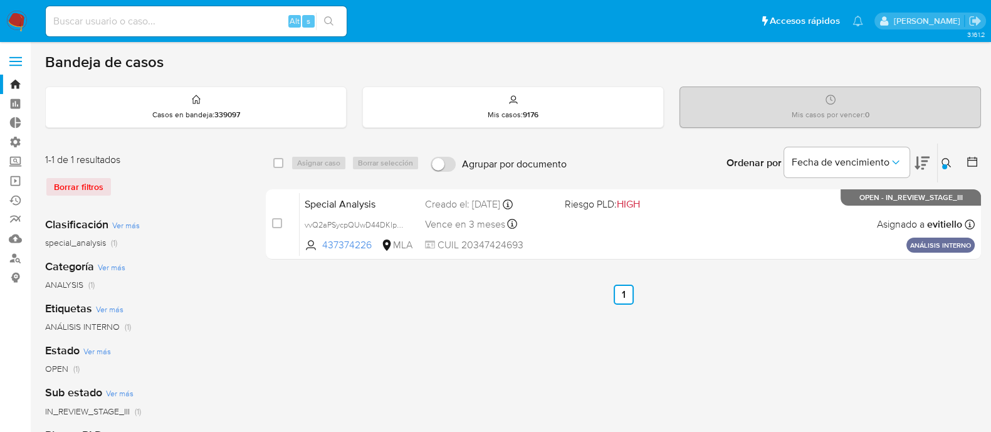
click at [954, 161] on button at bounding box center [947, 162] width 21 height 15
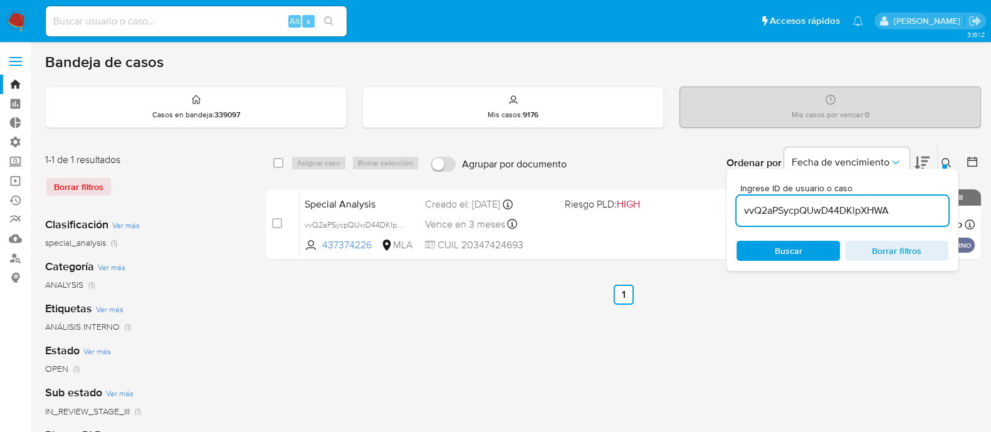
click at [903, 203] on input "vvQ2aPSycpQUwD44DKlpXHWA" at bounding box center [842, 210] width 212 height 16
type input "Orim4d5TcVi9nvQgOlZzmQY6"
click at [946, 164] on icon at bounding box center [945, 162] width 9 height 9
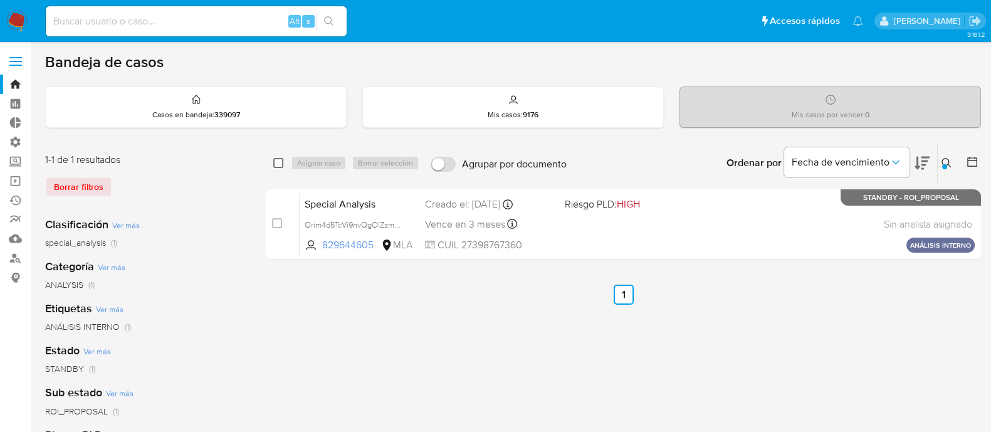
click at [275, 158] on input "checkbox" at bounding box center [278, 163] width 10 height 10
checkbox input "true"
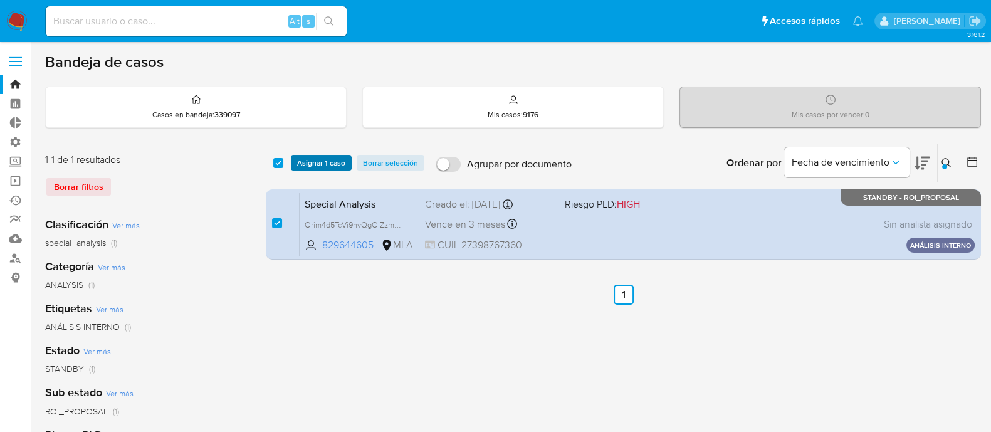
click at [300, 158] on span "Asignar 1 caso" at bounding box center [321, 163] width 48 height 13
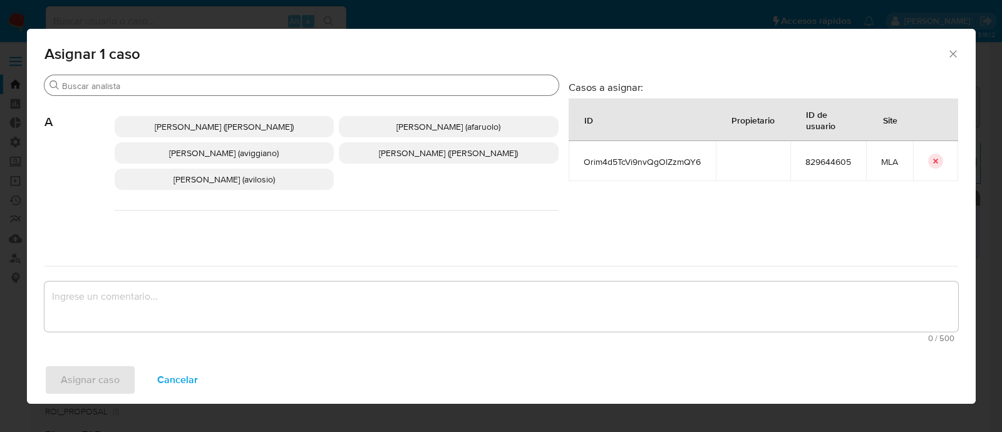
click at [134, 88] on input "Buscar" at bounding box center [308, 85] width 492 height 11
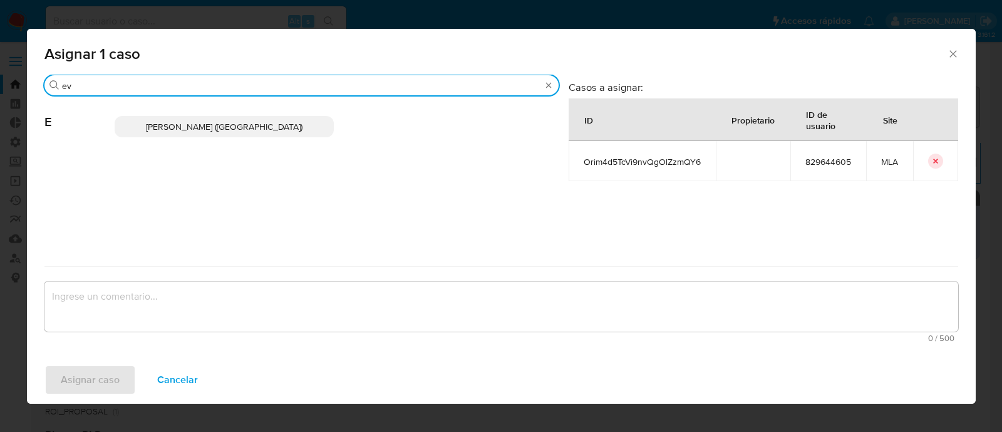
type input "ev"
click at [173, 121] on span "[PERSON_NAME] ([GEOGRAPHIC_DATA])" at bounding box center [224, 126] width 157 height 13
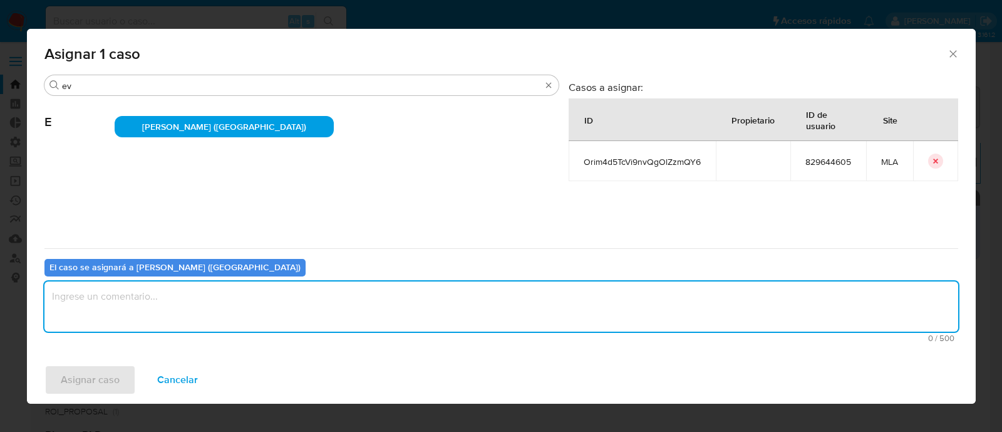
click at [116, 319] on textarea "assign-modal" at bounding box center [501, 306] width 914 height 50
click at [97, 371] on span "Asignar caso" at bounding box center [90, 380] width 59 height 28
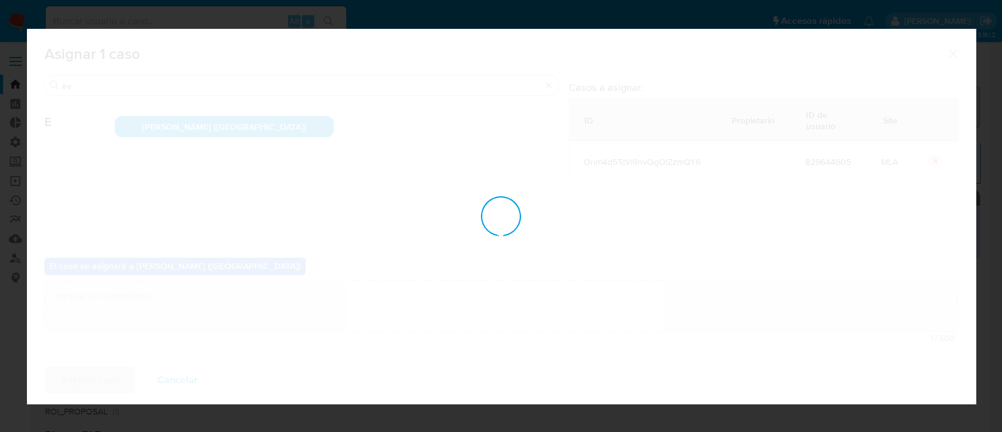
checkbox input "false"
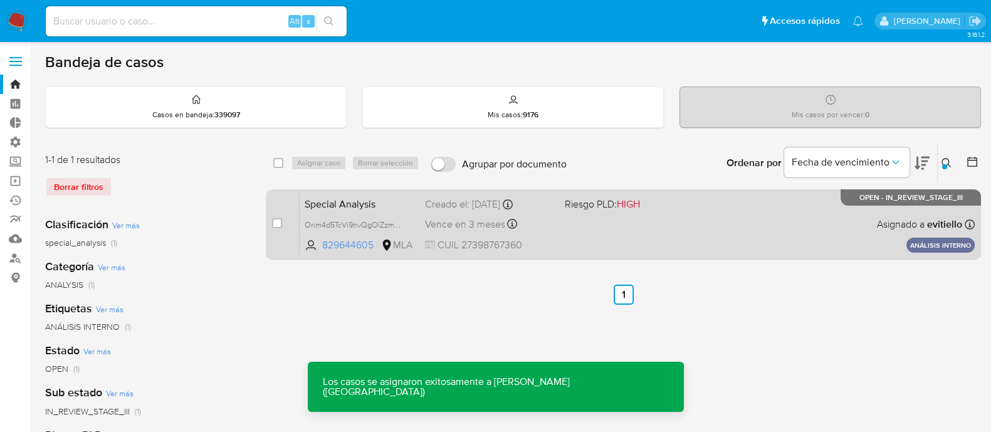
click at [526, 231] on div "Special Analysis Orim4d5TcVi9nvQgOlZzmQY6 829644605 MLA Riesgo PLD: HIGH Creado…" at bounding box center [636, 223] width 675 height 63
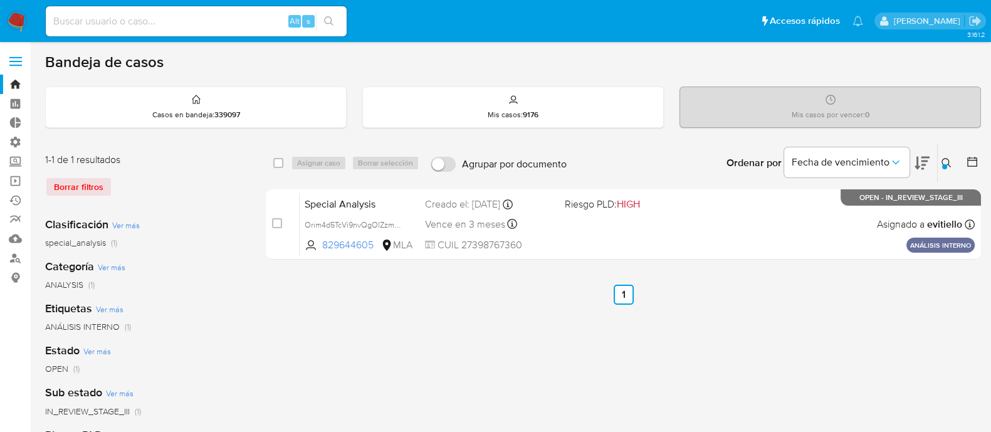
click at [938, 167] on button at bounding box center [947, 162] width 21 height 15
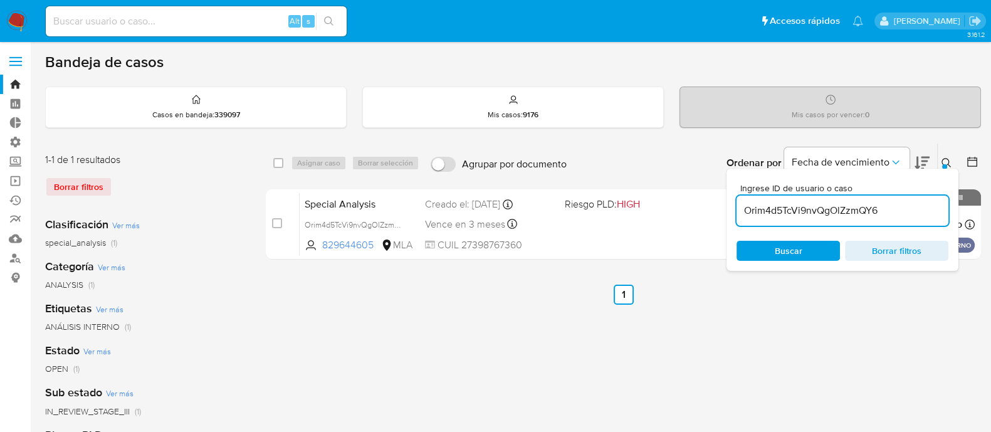
click at [895, 211] on input "Orim4d5TcVi9nvQgOlZzmQY6" at bounding box center [842, 210] width 212 height 16
type input "DtJEC0ZXOiXNMrxT7NQtiJet"
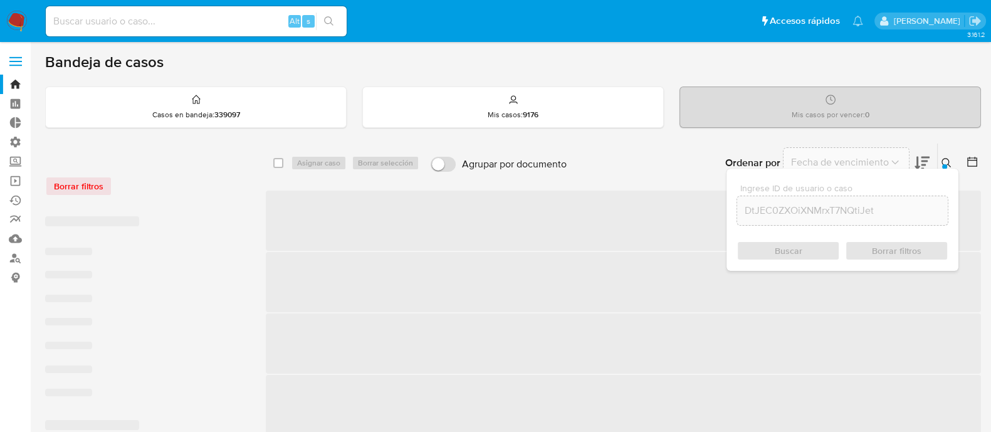
click at [946, 164] on div at bounding box center [944, 166] width 5 height 5
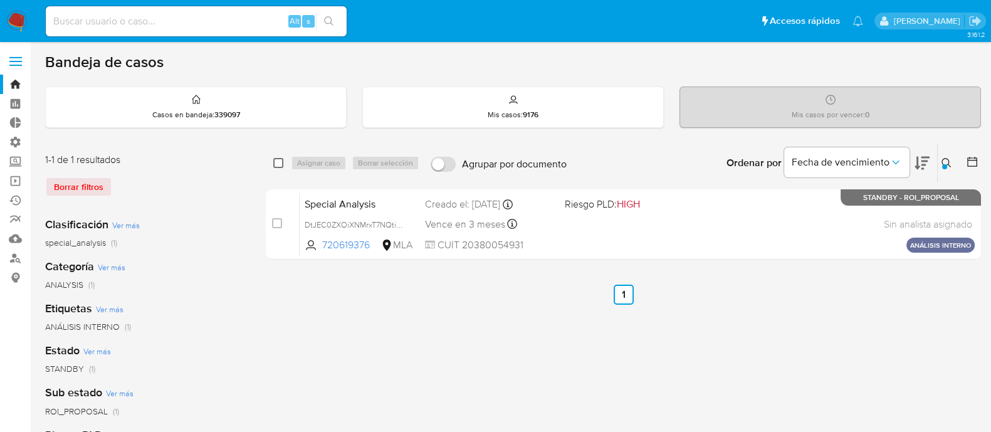
drag, startPoint x: 276, startPoint y: 164, endPoint x: 314, endPoint y: 156, distance: 39.1
click at [276, 164] on input "checkbox" at bounding box center [278, 163] width 10 height 10
checkbox input "true"
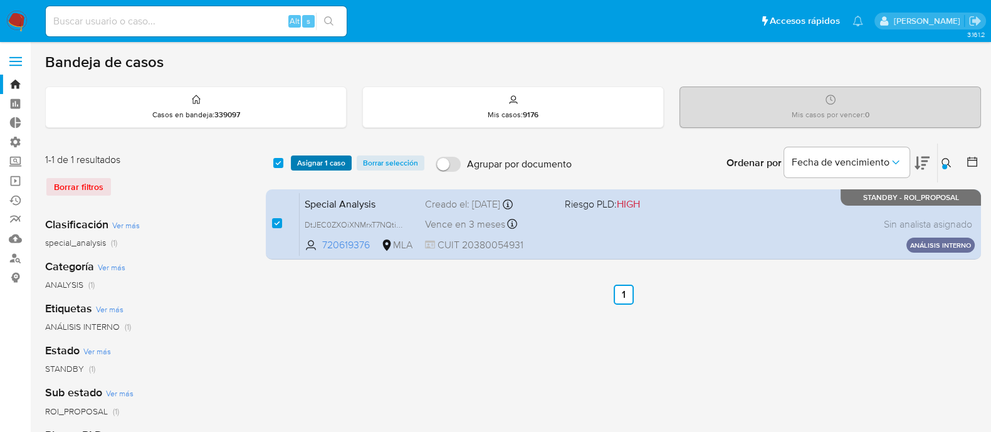
click at [314, 157] on span "Asignar 1 caso" at bounding box center [321, 163] width 48 height 13
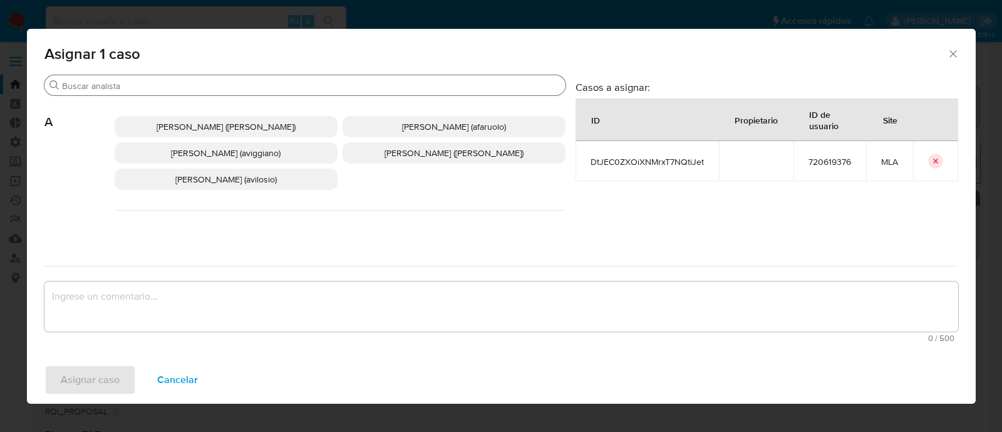
click at [139, 88] on input "Buscar" at bounding box center [311, 85] width 499 height 11
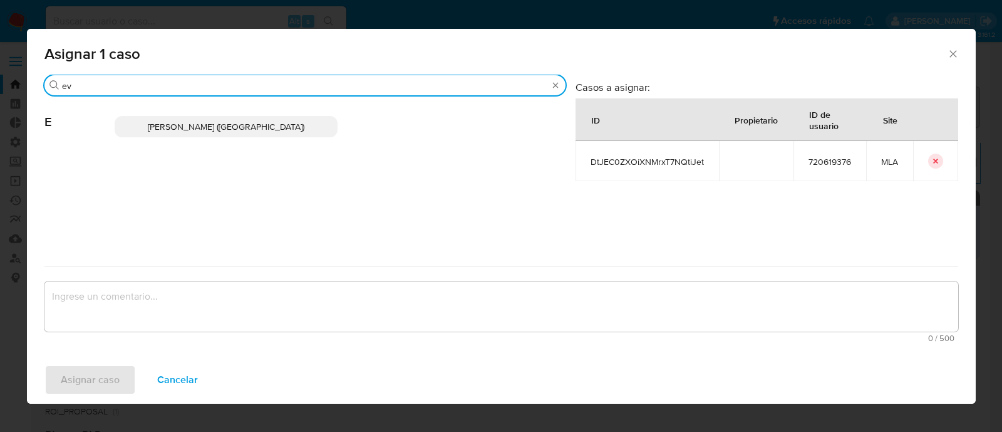
type input "ev"
click at [185, 125] on span "[PERSON_NAME] ([GEOGRAPHIC_DATA])" at bounding box center [226, 126] width 157 height 13
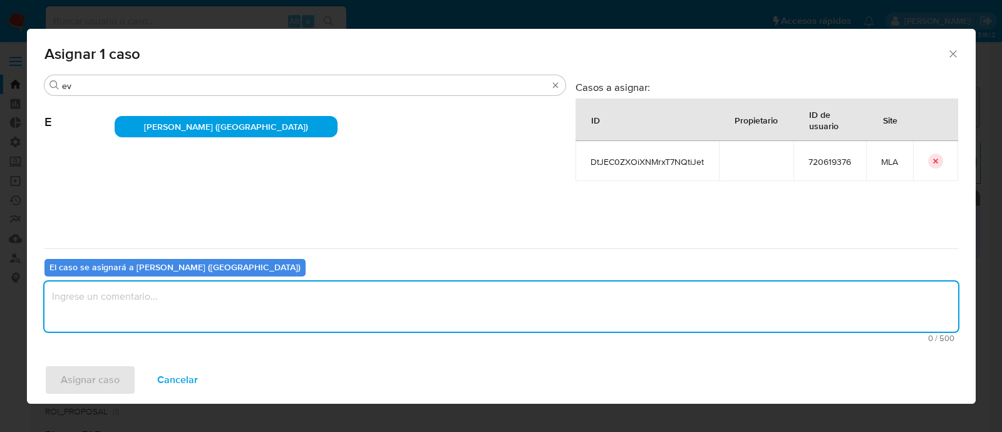
click at [135, 307] on textarea "assign-modal" at bounding box center [501, 306] width 914 height 50
click at [92, 385] on span "Asignar caso" at bounding box center [90, 380] width 59 height 28
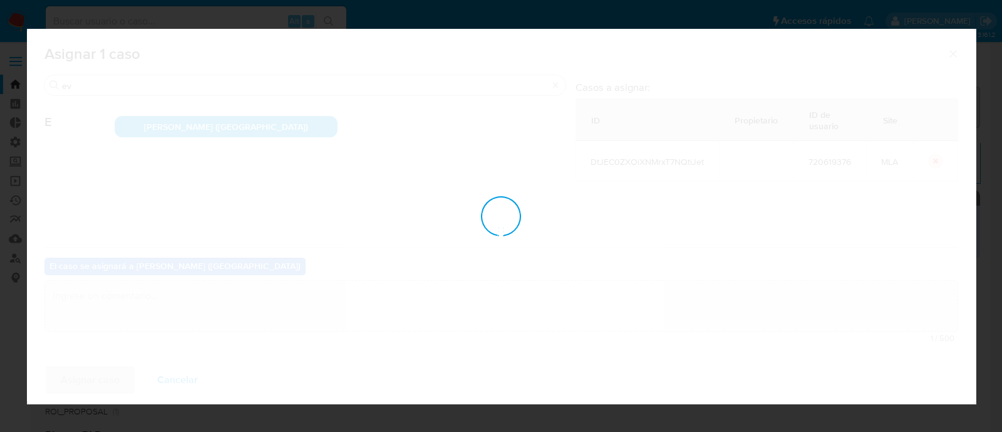
checkbox input "false"
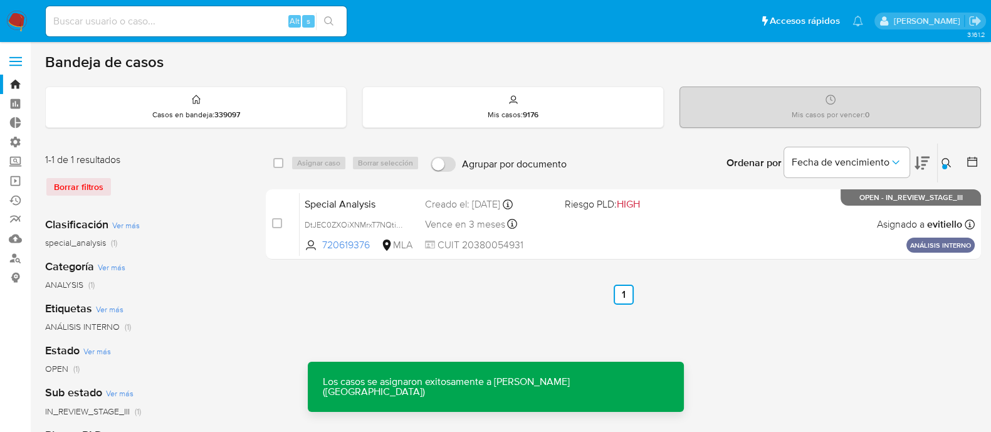
click at [596, 241] on div "Special Analysis DtJEC0ZXOiXNMrxT7NQtiJet 720619376 MLA Riesgo PLD: HIGH Creado…" at bounding box center [636, 223] width 675 height 63
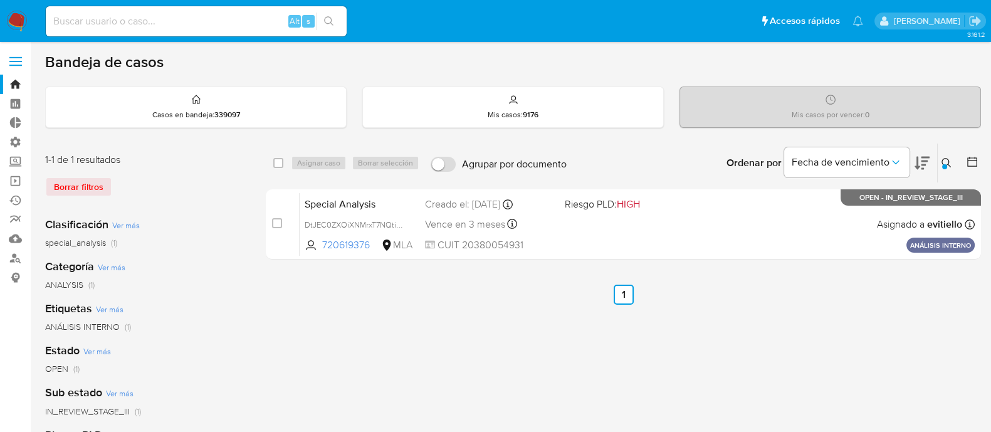
click at [185, 27] on input at bounding box center [196, 21] width 301 height 16
paste input "1890107837"
type input "1890107837"
drag, startPoint x: 185, startPoint y: 26, endPoint x: 0, endPoint y: 26, distance: 184.8
click at [0, 26] on nav "Pausado Ver notificaciones 1890107837 Alt s Accesos rápidos Presiona las siguie…" at bounding box center [495, 21] width 991 height 42
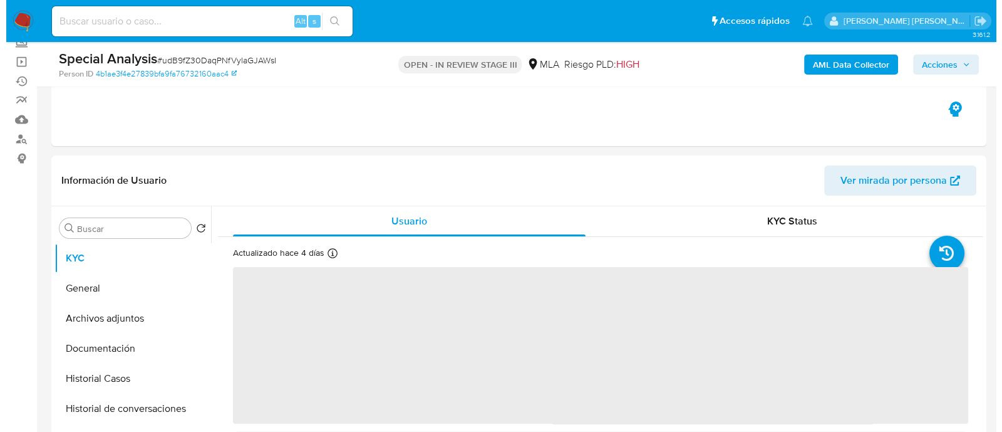
scroll to position [235, 0]
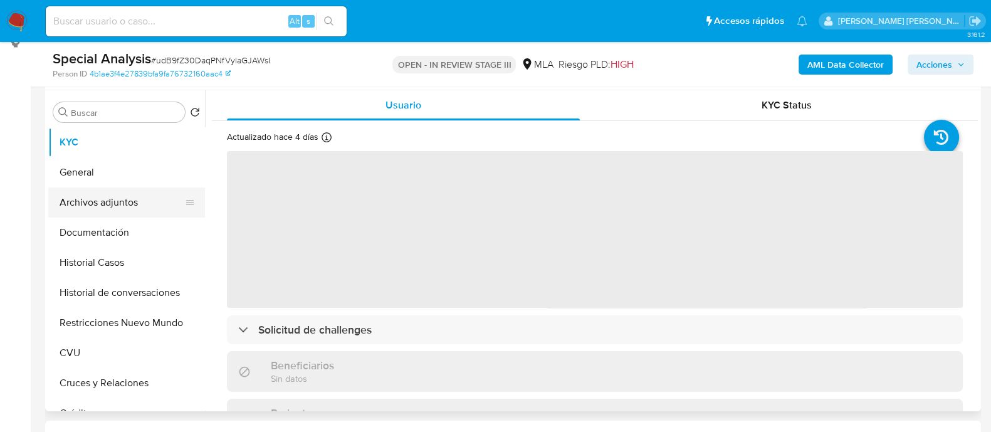
click at [131, 208] on button "Archivos adjuntos" at bounding box center [121, 202] width 147 height 30
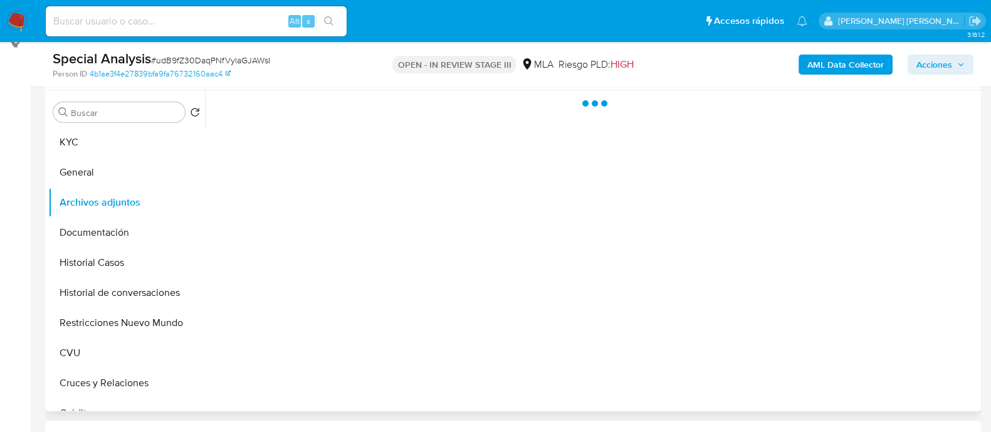
select select "10"
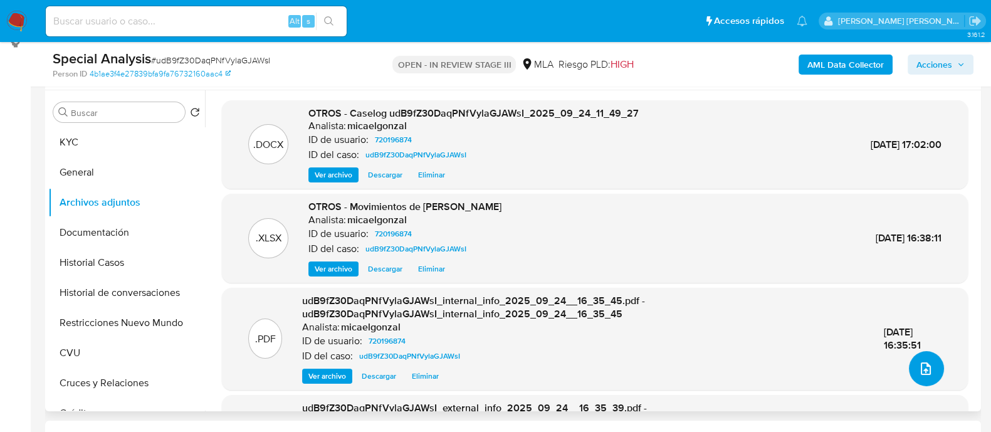
click at [927, 367] on icon "upload-file" at bounding box center [925, 368] width 15 height 15
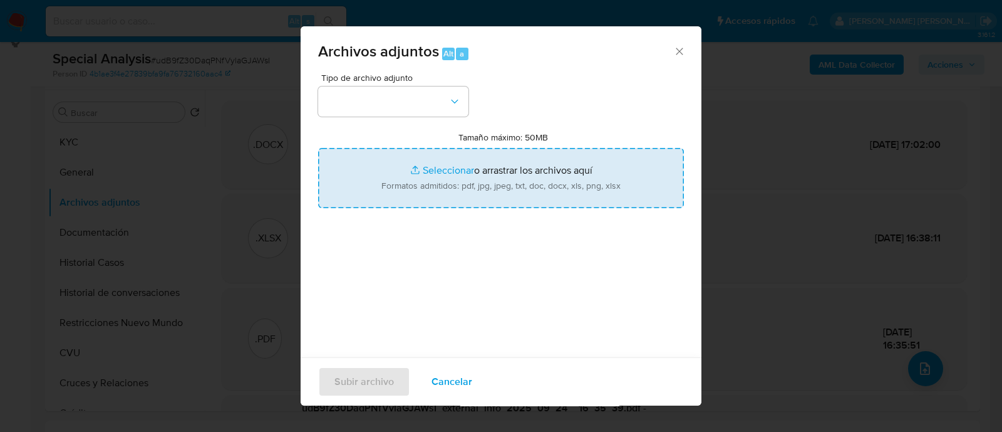
click at [478, 167] on input "Tamaño máximo: 50MB Seleccionar archivos" at bounding box center [501, 178] width 366 height 60
type input "C:\fakepath\v2Caselog udB9fZ30DaqPNfVylaGJAWsI_2025_09_24_11_49_27.docx"
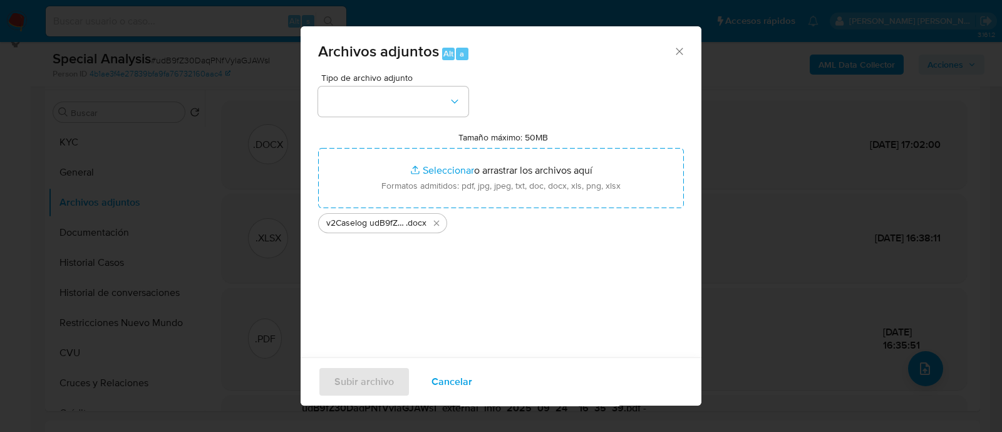
click at [387, 117] on div "Tipo de archivo adjunto Tamaño máximo: 50MB Seleccionar archivos Seleccionar o …" at bounding box center [501, 221] width 366 height 296
click at [388, 101] on button "button" at bounding box center [393, 101] width 150 height 30
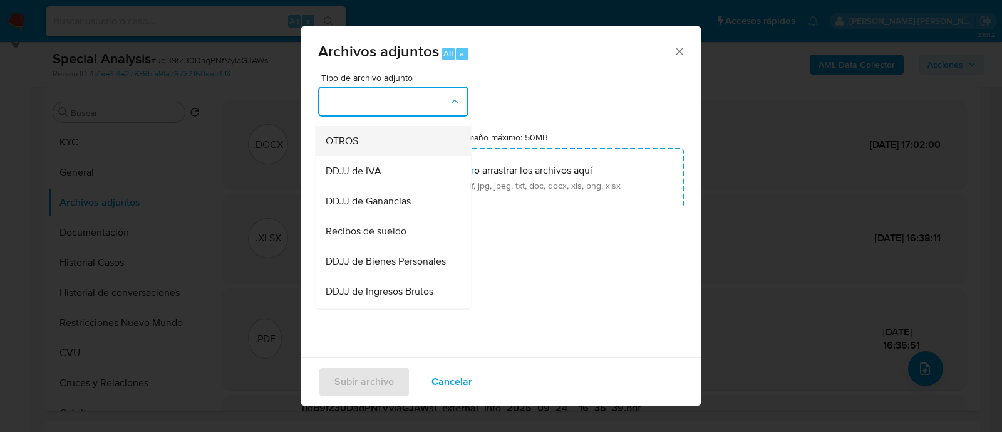
click at [375, 156] on div "OTROS" at bounding box center [390, 141] width 128 height 30
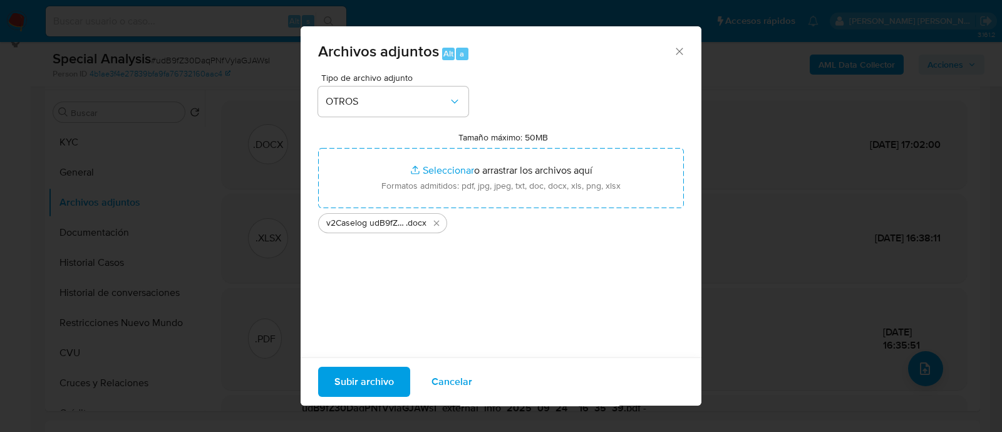
click at [385, 373] on span "Subir archivo" at bounding box center [365, 382] width 60 height 28
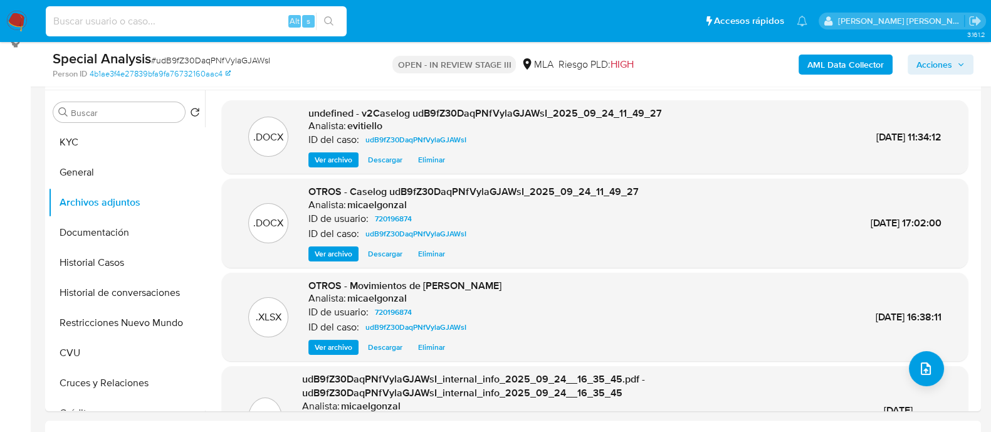
click at [204, 29] on input at bounding box center [196, 21] width 301 height 16
click at [204, 25] on input at bounding box center [196, 21] width 301 height 16
paste input "uGmsASdckt18b2uYJbBQGRFl"
type input "uGmsASdckt18b2uYJbBQGRFl"
click at [329, 25] on icon "search-icon" at bounding box center [329, 21] width 10 height 10
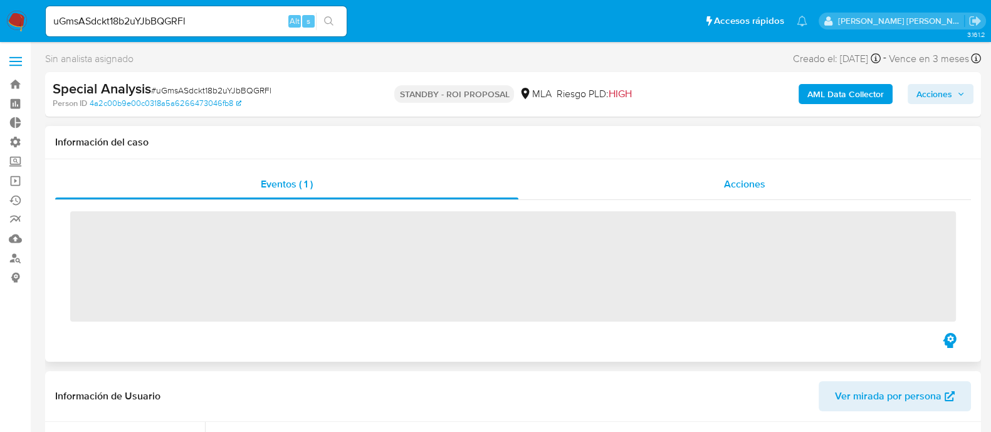
click at [729, 177] on span "Acciones" at bounding box center [744, 184] width 41 height 14
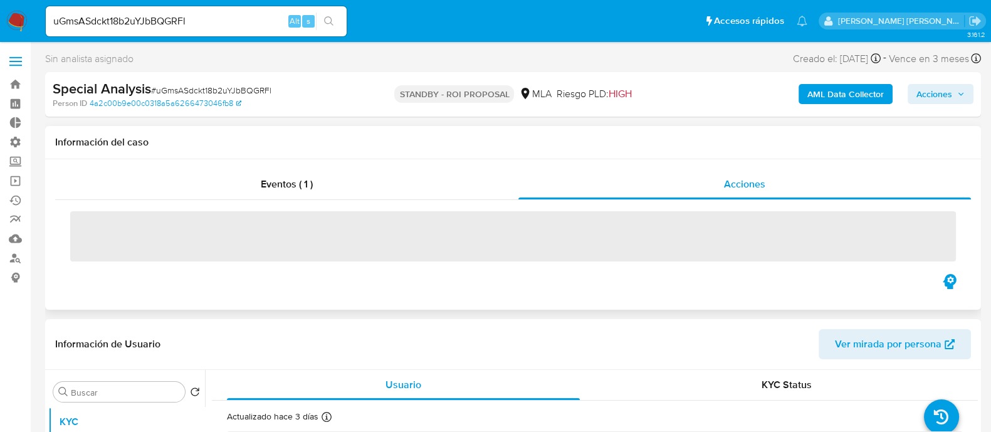
select select "10"
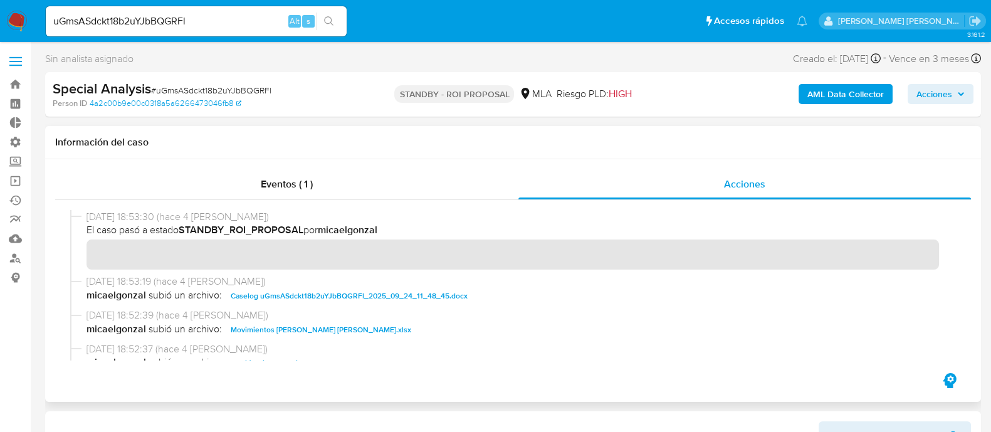
click at [327, 295] on span "Caselog uGmsASdckt18b2uYJbBQGRFl_2025_09_24_11_48_45.docx" at bounding box center [349, 295] width 237 height 15
click at [318, 330] on span "Movimientos de Facundo Nicolas Vaca.xlsx" at bounding box center [321, 329] width 180 height 15
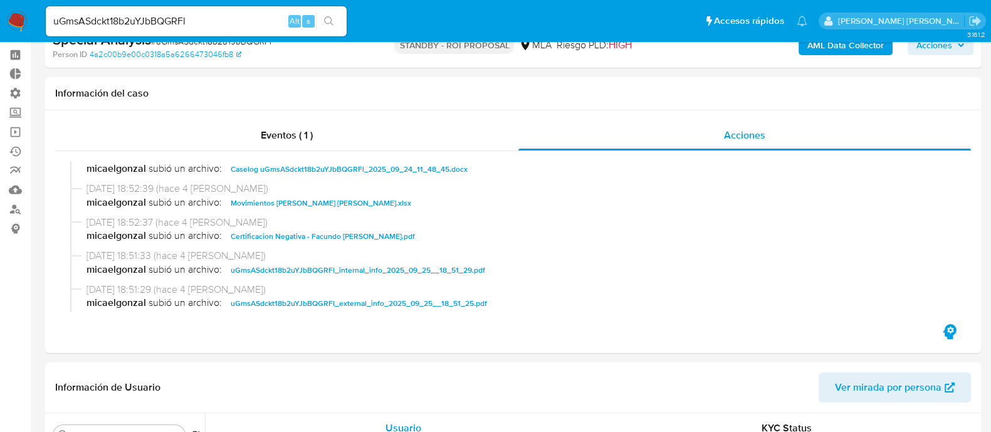
scroll to position [313, 0]
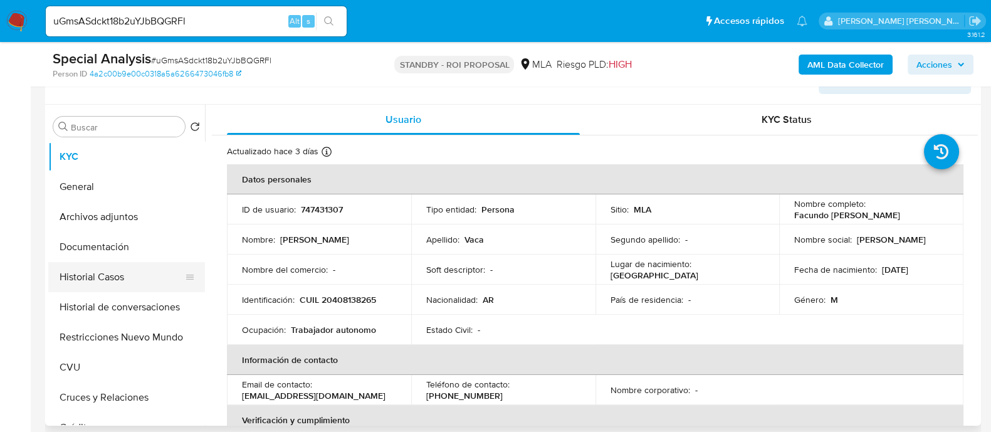
click at [140, 281] on button "Historial Casos" at bounding box center [121, 277] width 147 height 30
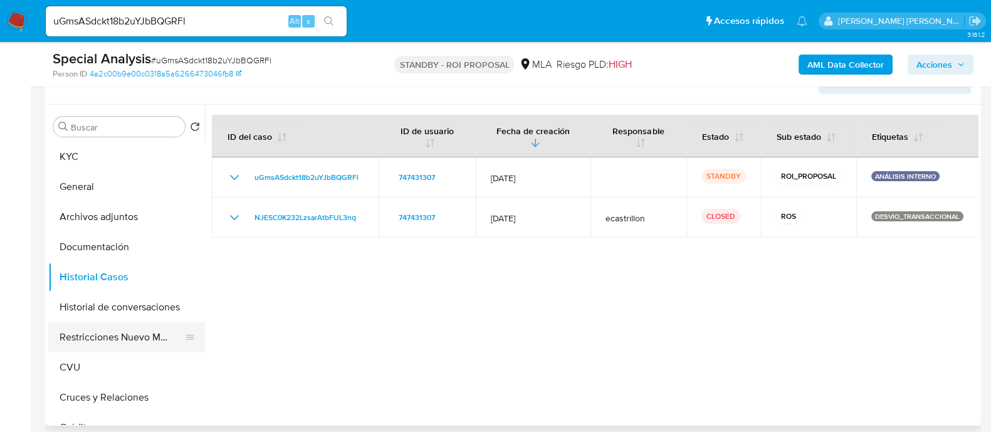
click at [151, 336] on button "Restricciones Nuevo Mundo" at bounding box center [121, 337] width 147 height 30
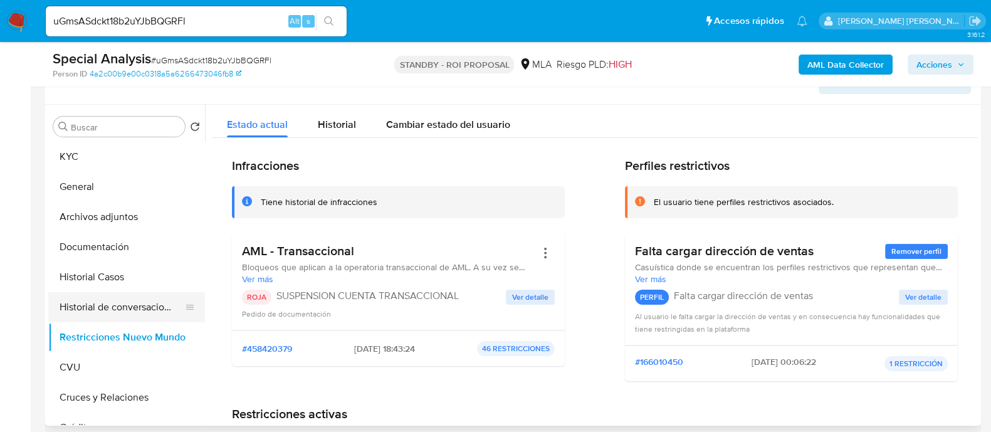
click at [159, 317] on button "Historial de conversaciones" at bounding box center [121, 307] width 147 height 30
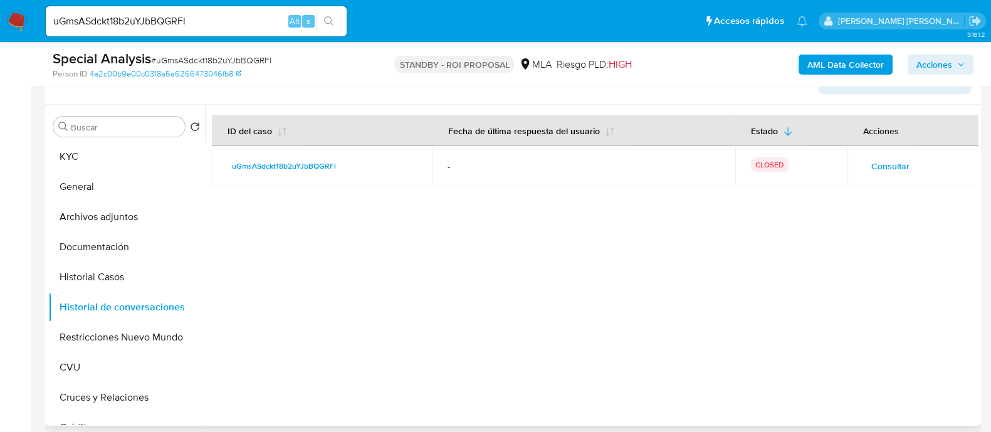
click at [883, 163] on span "Consultar" at bounding box center [890, 166] width 38 height 18
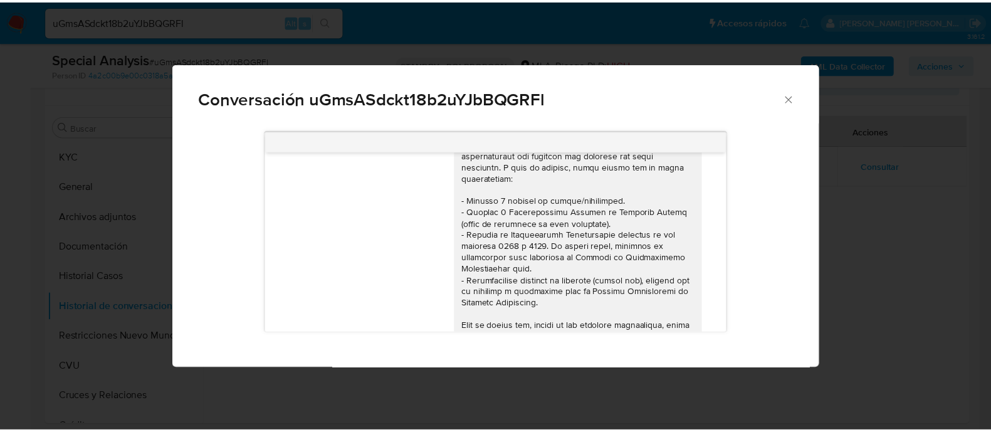
scroll to position [100, 0]
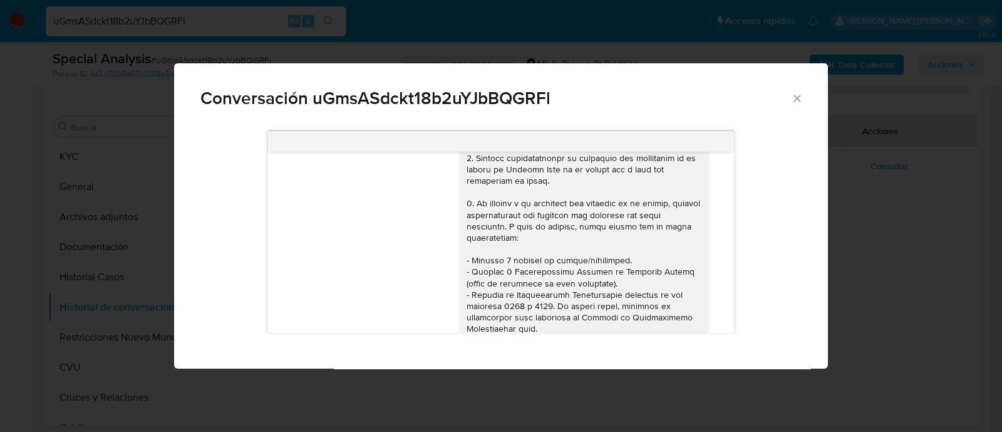
click at [873, 217] on div "Conversación uGmsASdckt18b2uYJbBQGRFl 17/09/2025 14:50:27 Hola, Esperamos que t…" at bounding box center [501, 216] width 1002 height 432
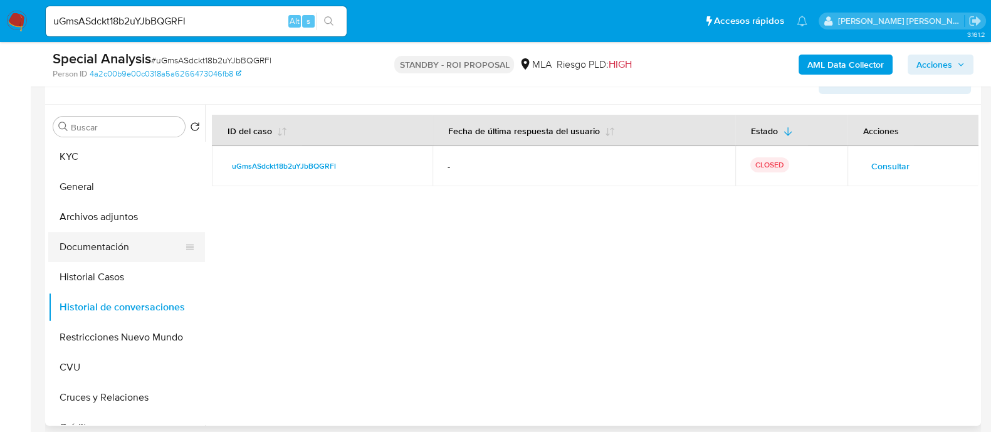
click at [137, 244] on button "Documentación" at bounding box center [121, 247] width 147 height 30
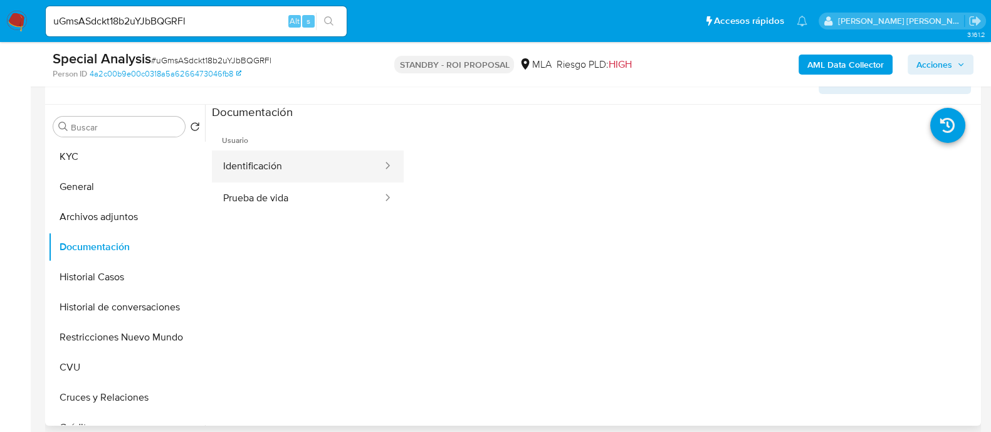
click at [294, 160] on button "Identificación" at bounding box center [298, 166] width 172 height 32
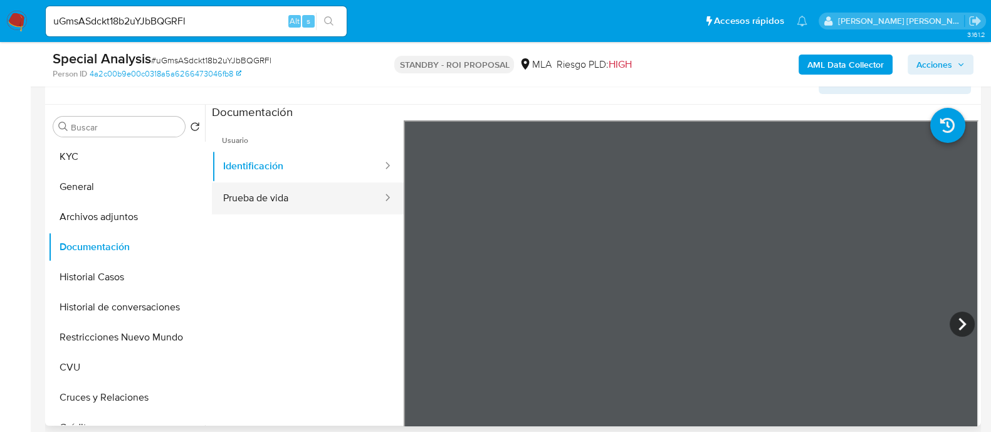
click at [293, 192] on button "Prueba de vida" at bounding box center [298, 198] width 172 height 32
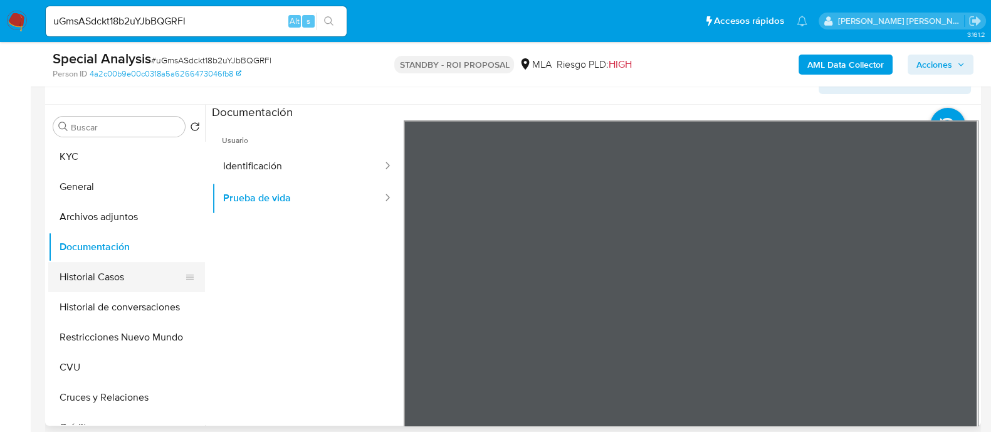
click at [140, 274] on button "Historial Casos" at bounding box center [121, 277] width 147 height 30
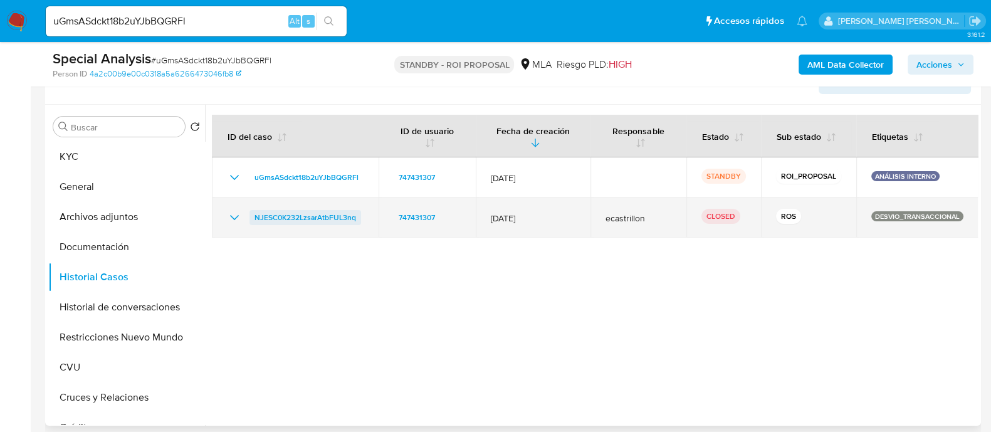
drag, startPoint x: 231, startPoint y: 214, endPoint x: 268, endPoint y: 221, distance: 38.2
click at [231, 215] on icon "Mostrar/Ocultar" at bounding box center [234, 217] width 9 height 5
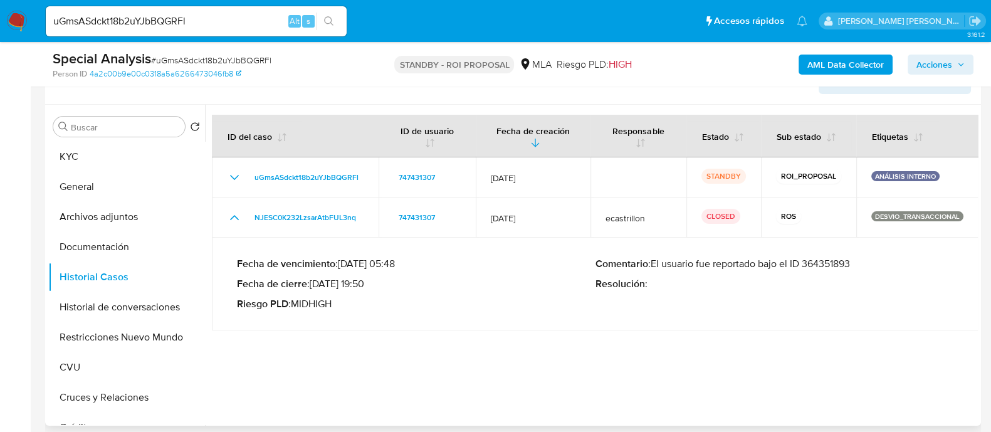
drag, startPoint x: 875, startPoint y: 263, endPoint x: 697, endPoint y: 266, distance: 177.9
click at [697, 266] on p "Comentario : El usuario fue reportado bajo el ID 364351893" at bounding box center [774, 263] width 358 height 13
click at [157, 214] on button "Archivos adjuntos" at bounding box center [121, 217] width 147 height 30
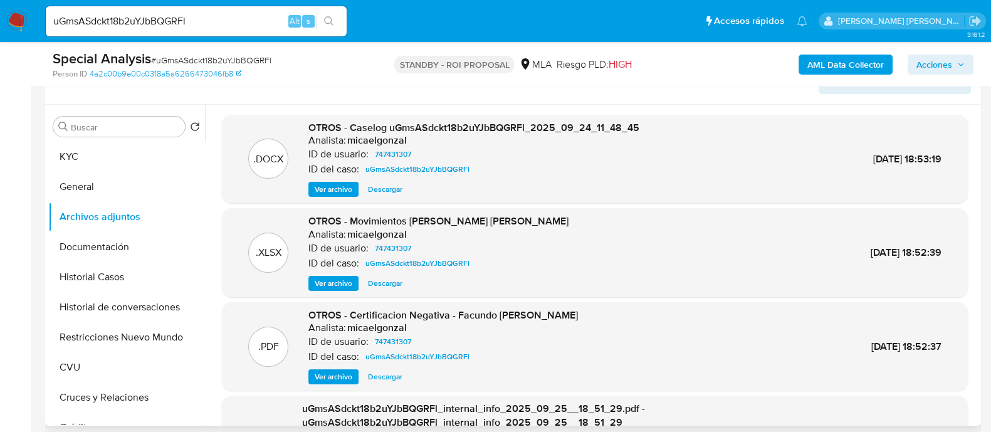
scroll to position [119, 0]
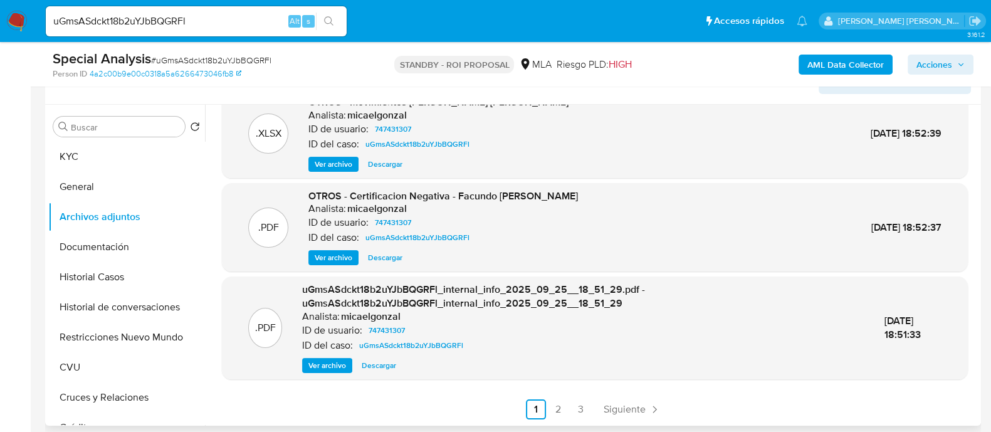
click at [558, 420] on div ".DOCX OTROS - Caselog uGmsASdckt18b2uYJbBQGRFl_2025_09_24_11_48_45 Analista: mi…" at bounding box center [591, 265] width 772 height 321
click at [558, 415] on link "2" at bounding box center [558, 409] width 20 height 20
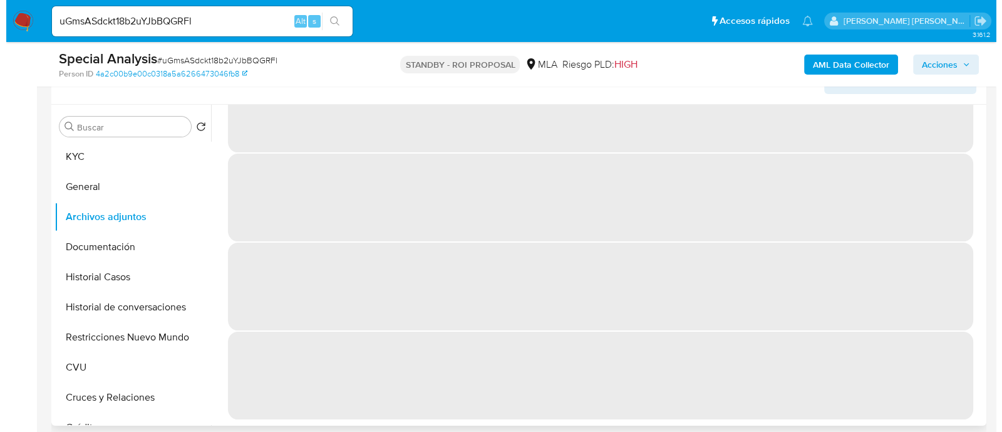
scroll to position [0, 0]
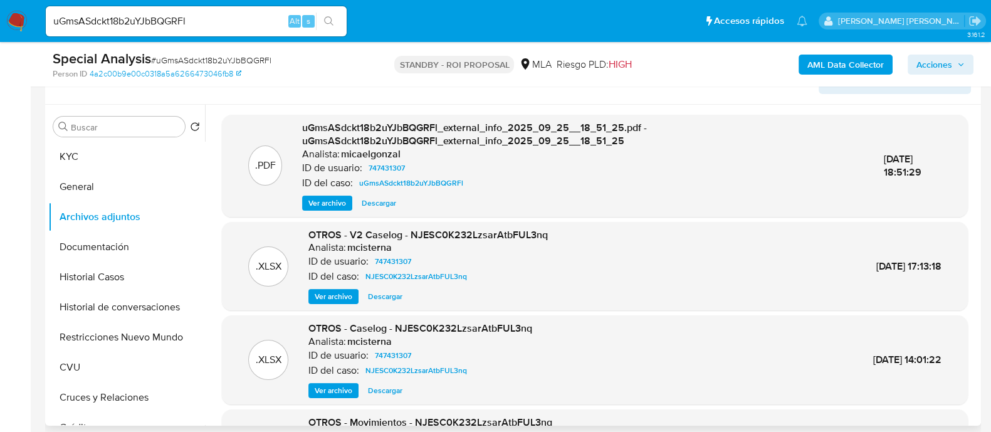
click at [324, 299] on span "Ver archivo" at bounding box center [334, 296] width 38 height 13
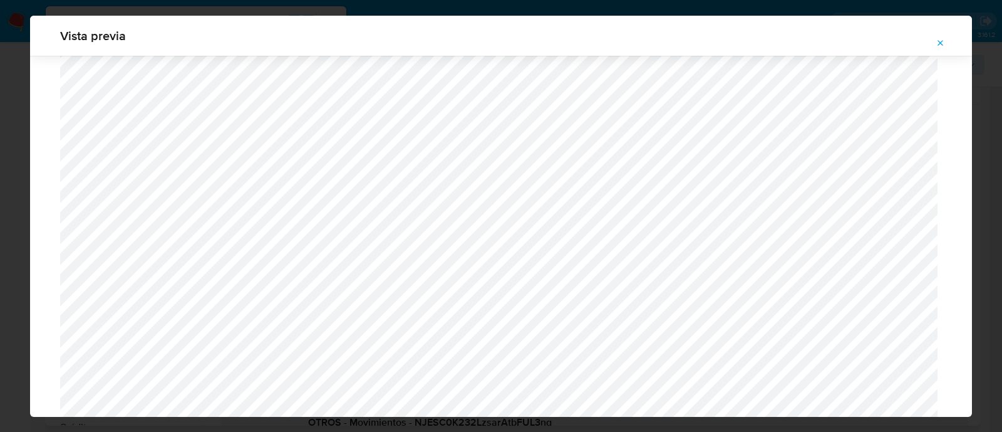
scroll to position [1024, 0]
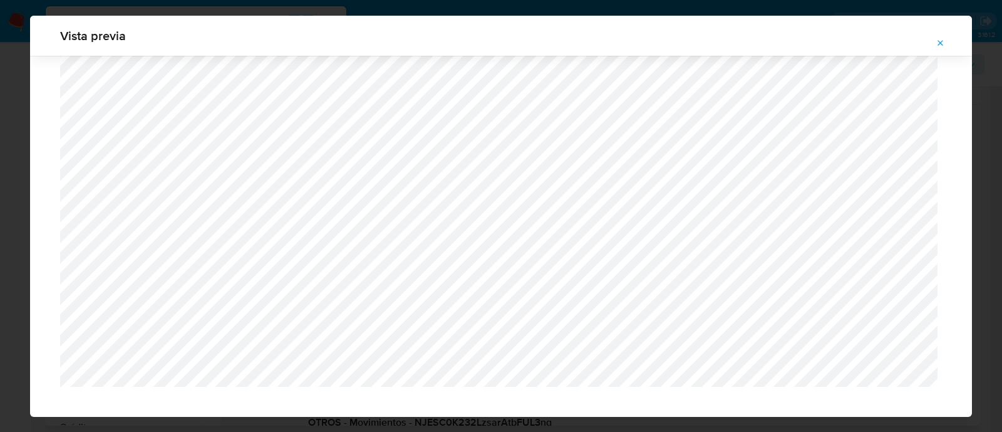
click at [937, 41] on icon "Attachment preview" at bounding box center [941, 43] width 10 height 10
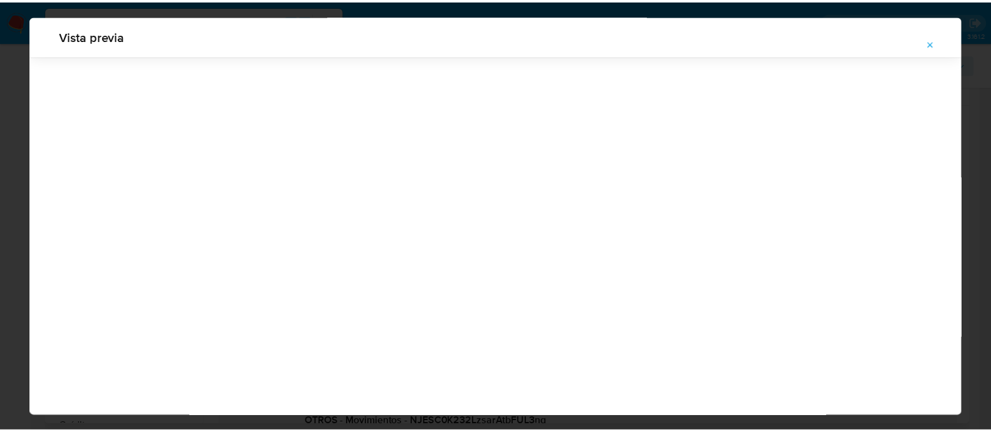
scroll to position [40, 0]
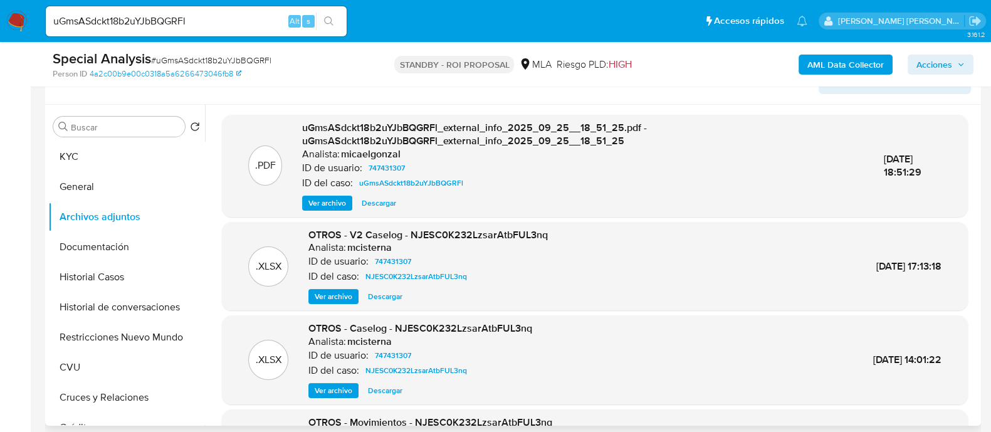
drag, startPoint x: 209, startPoint y: 19, endPoint x: 0, endPoint y: 14, distance: 208.7
click at [0, 14] on nav "Pausado Ver notificaciones uGmsASdckt18b2uYJbBQGRFl Alt s Accesos rápidos Presi…" at bounding box center [495, 21] width 991 height 42
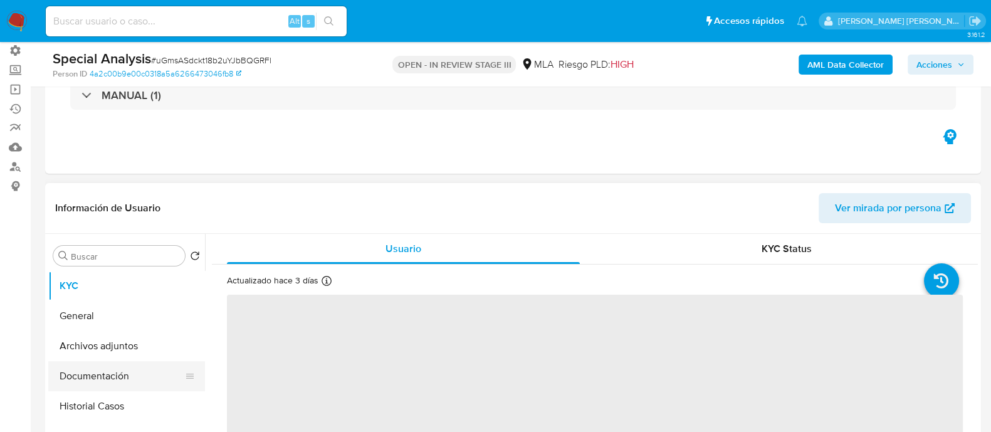
scroll to position [156, 0]
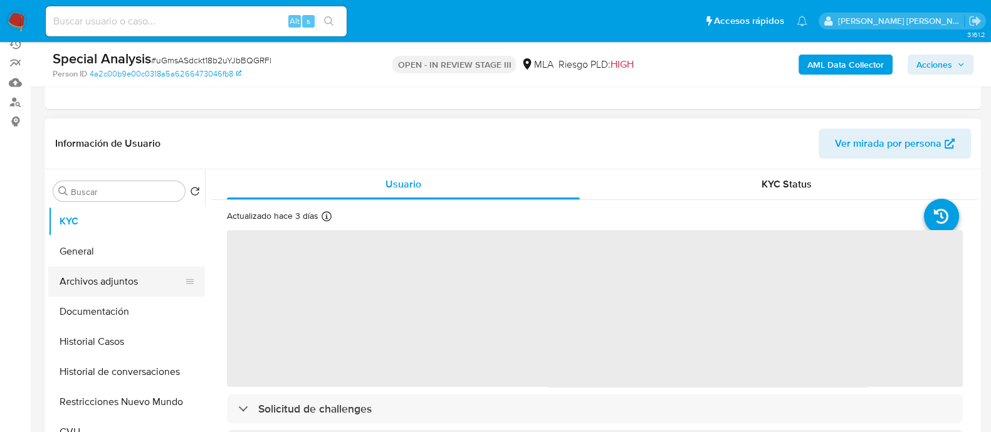
click at [116, 277] on button "Archivos adjuntos" at bounding box center [121, 281] width 147 height 30
select select "10"
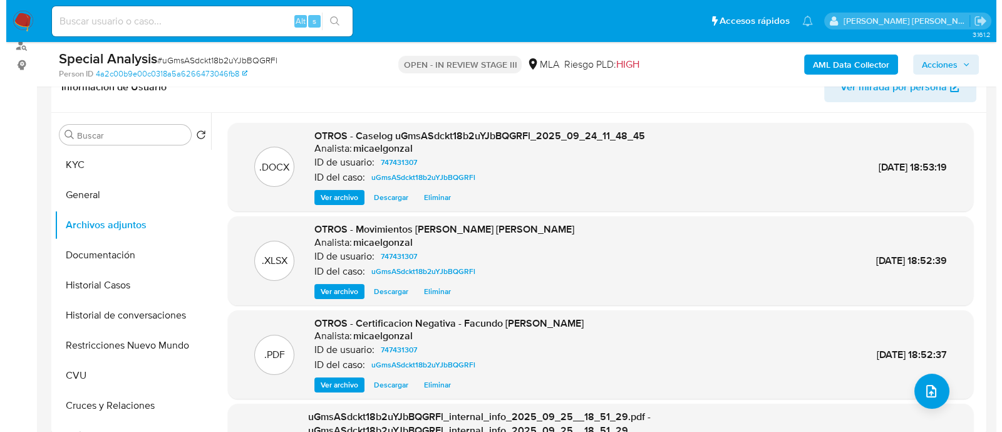
scroll to position [313, 0]
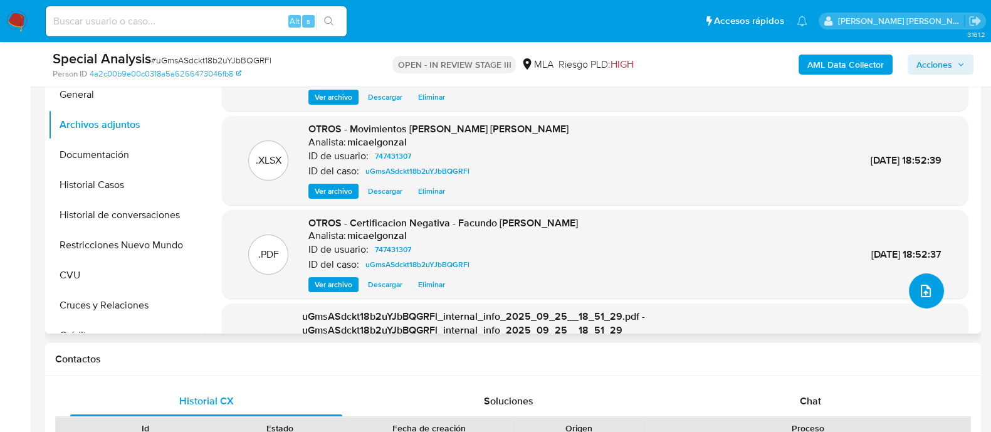
click at [922, 294] on icon "upload-file" at bounding box center [925, 290] width 15 height 15
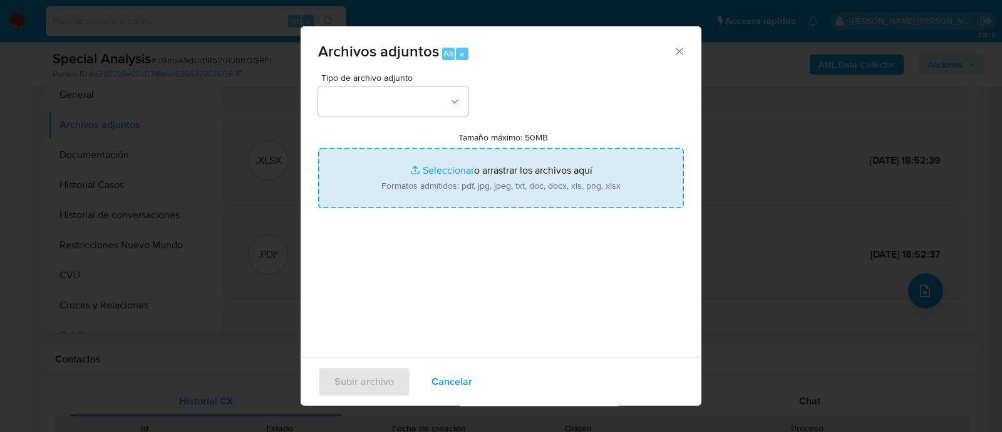
click at [504, 185] on input "Tamaño máximo: 50MB Seleccionar archivos" at bounding box center [501, 178] width 366 height 60
type input "C:\fakepath\v2Caselog uGmsASdckt18b2uYJbBQGRFl_2025_09_24_11_48_45.docx"
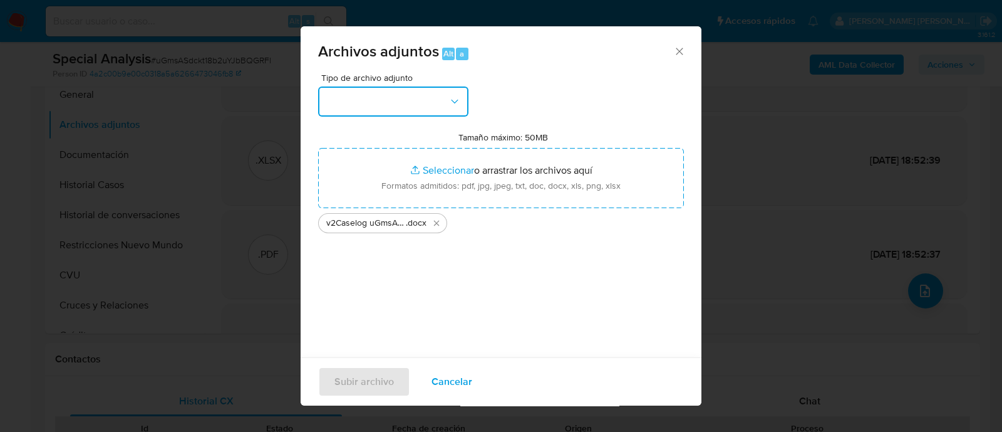
click at [360, 102] on button "button" at bounding box center [393, 101] width 150 height 30
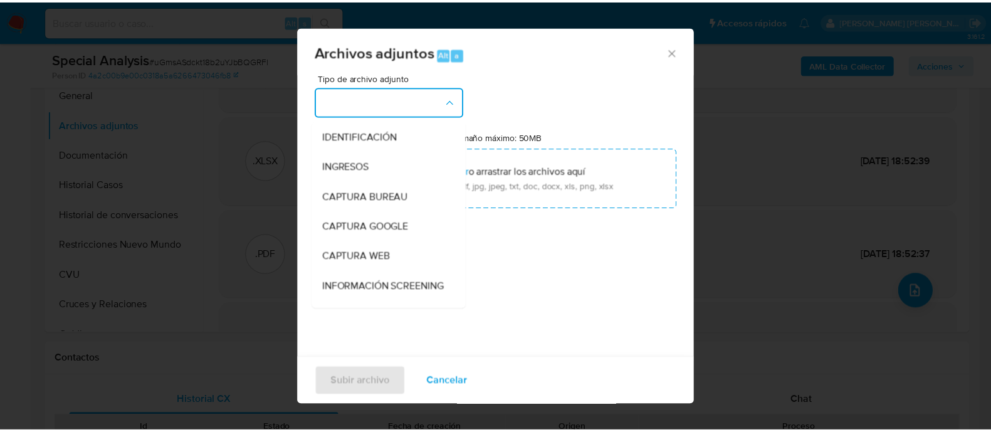
scroll to position [235, 0]
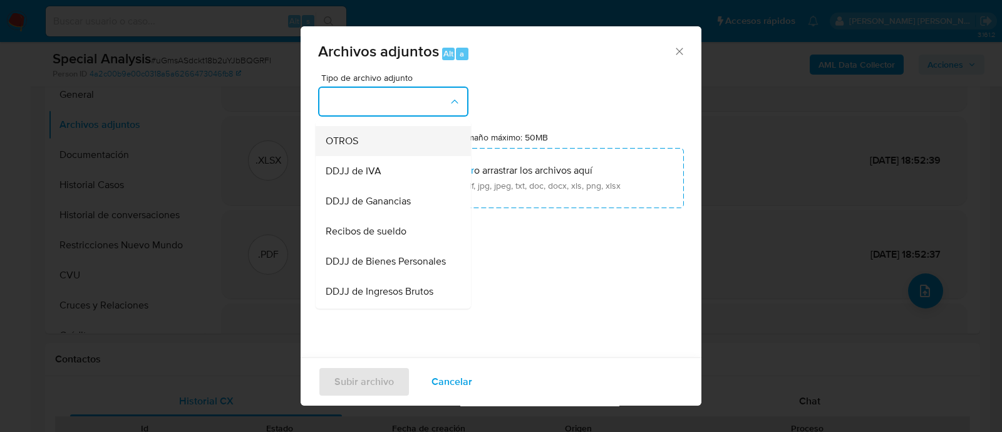
click at [365, 153] on div "OTROS" at bounding box center [390, 141] width 128 height 30
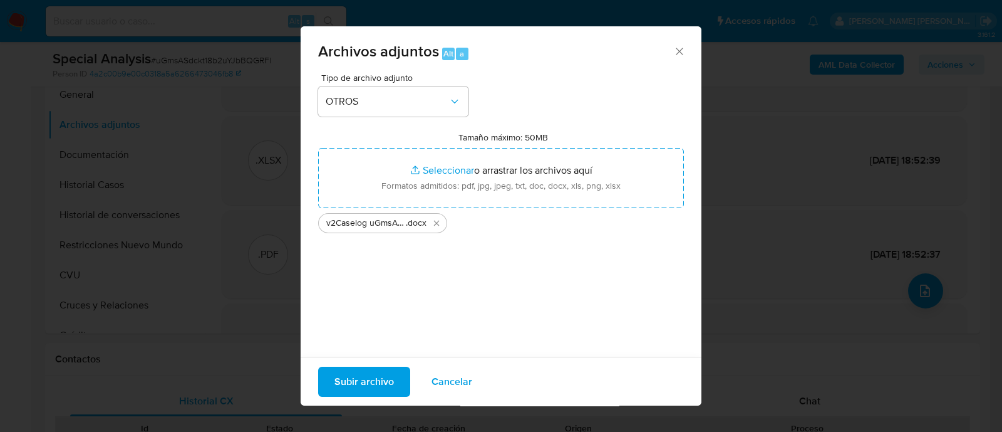
click at [361, 378] on span "Subir archivo" at bounding box center [365, 382] width 60 height 28
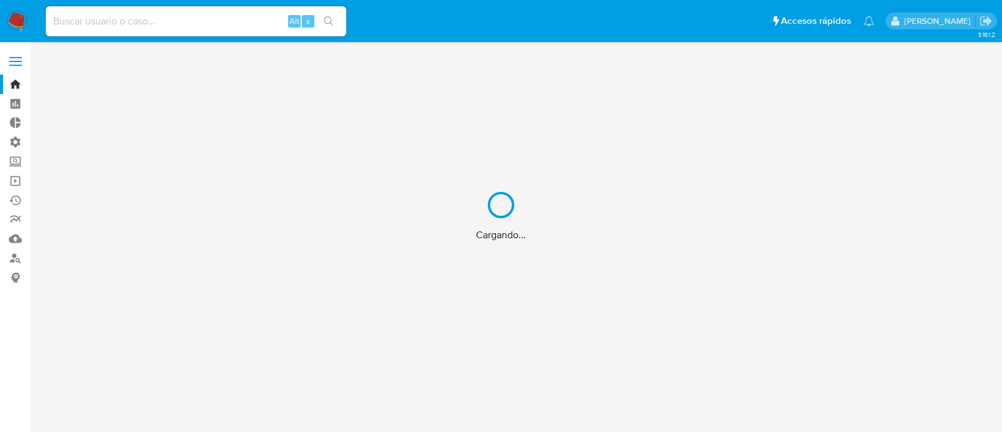
click at [257, 17] on div "Cargando..." at bounding box center [501, 216] width 1002 height 432
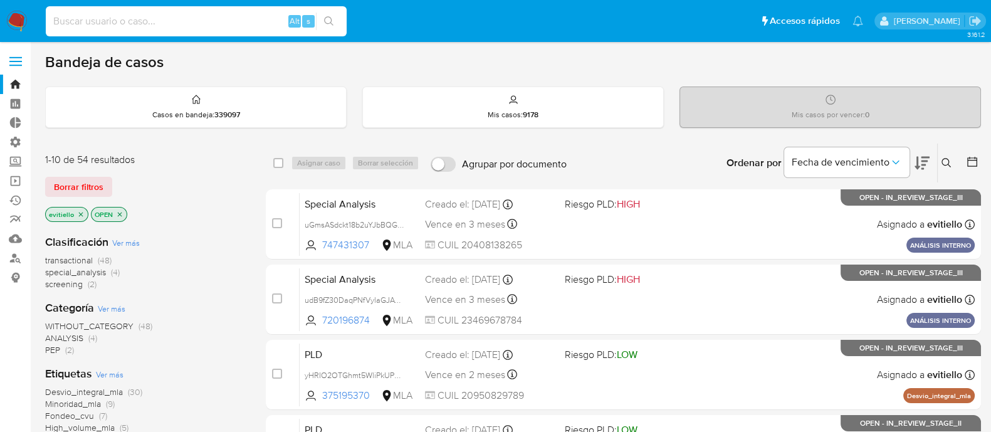
click at [276, 19] on input at bounding box center [196, 21] width 301 height 16
paste input "vvQ2aPSycpQUwD44DKlpXHWA"
type input "vvQ2aPSycpQUwD44DKlpXHWA"
click at [336, 19] on button "search-icon" at bounding box center [329, 22] width 26 height 18
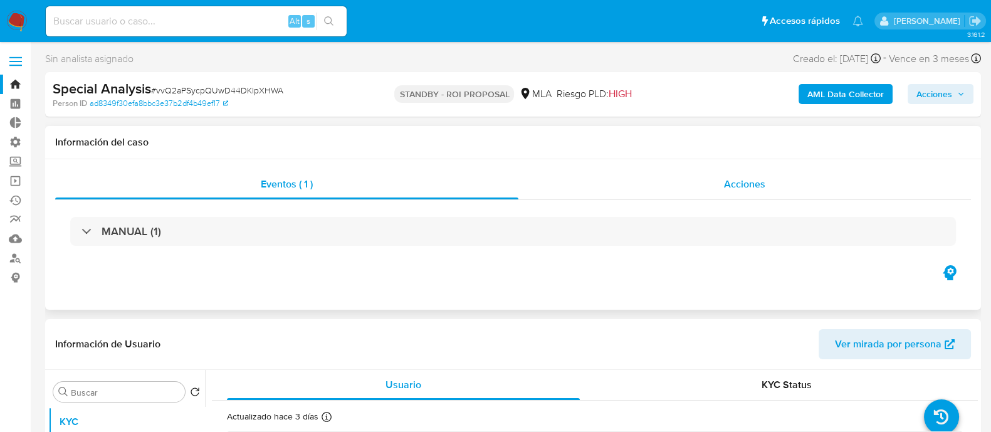
click at [711, 177] on div "Acciones" at bounding box center [744, 184] width 452 height 30
select select "10"
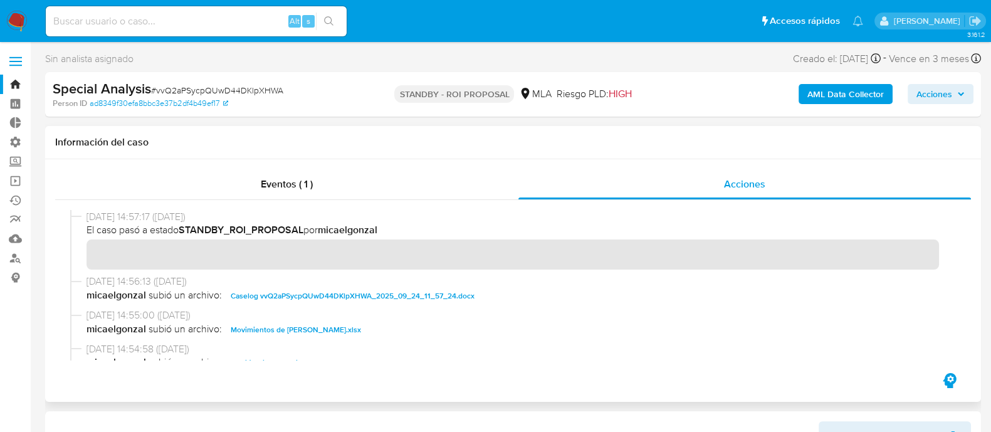
click at [310, 289] on span "Caselog vvQ2aPSycpQUwD44DKlpXHWA_2025_09_24_11_57_24.docx" at bounding box center [353, 295] width 244 height 15
click at [329, 323] on span "Movimientos de [PERSON_NAME].xlsx" at bounding box center [296, 329] width 130 height 15
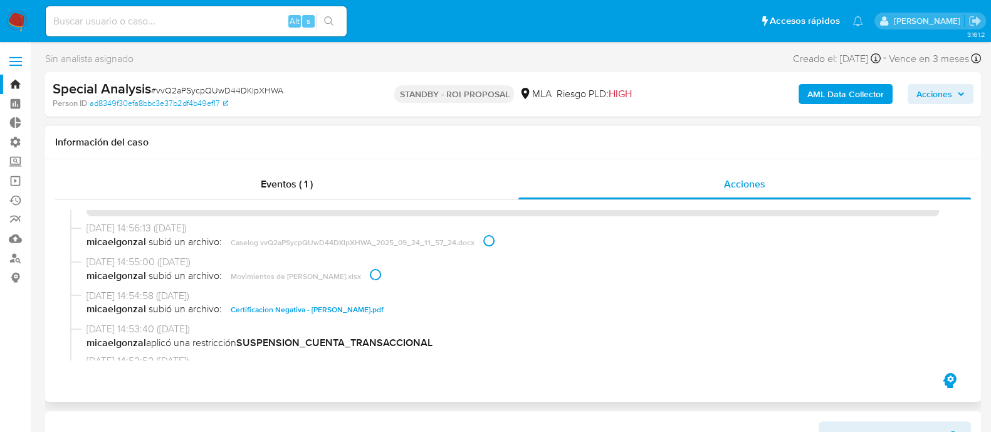
scroll to position [78, 0]
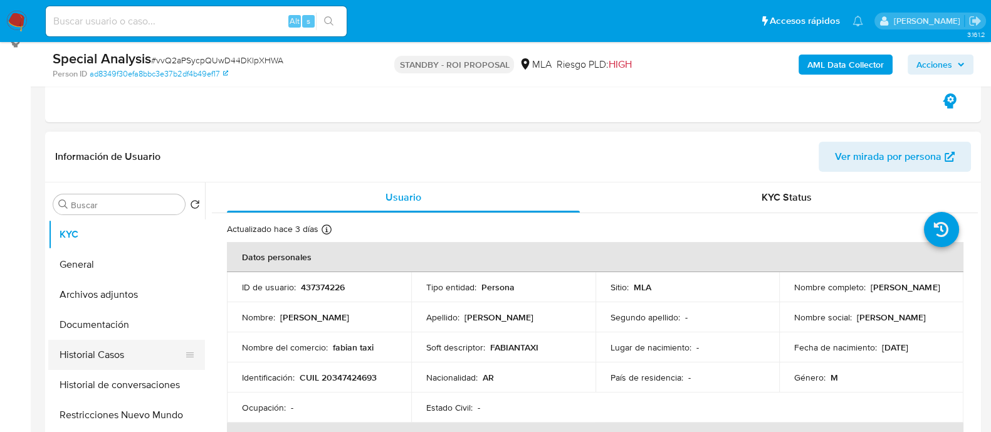
click at [122, 355] on button "Historial Casos" at bounding box center [121, 355] width 147 height 30
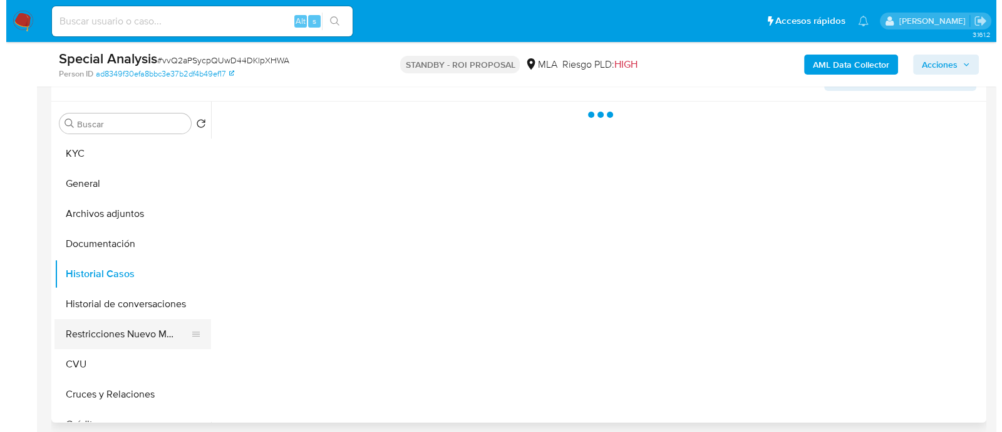
scroll to position [313, 0]
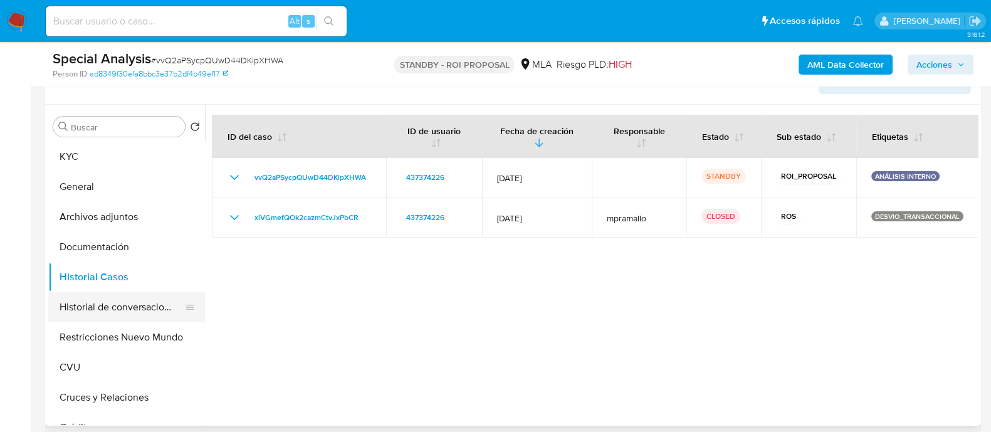
click at [95, 309] on button "Historial de conversaciones" at bounding box center [121, 307] width 147 height 30
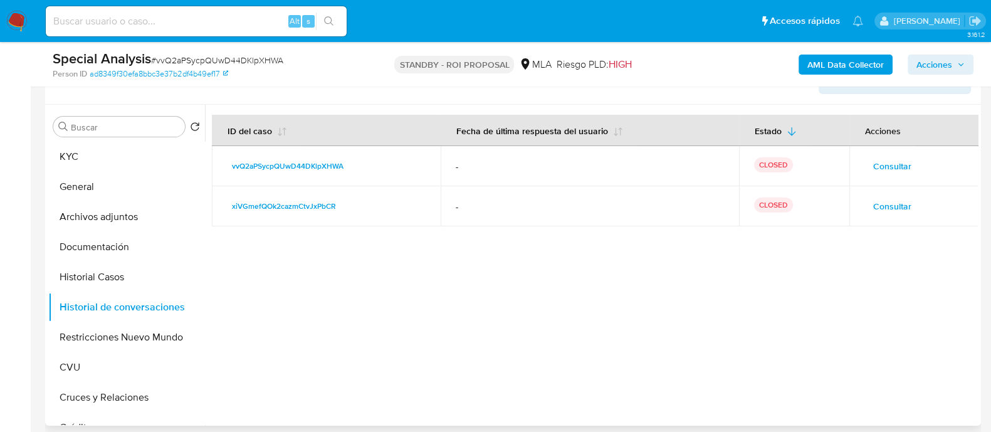
click at [841, 155] on td "CLOSED" at bounding box center [794, 166] width 110 height 40
click at [867, 158] on button "Consultar" at bounding box center [892, 166] width 56 height 20
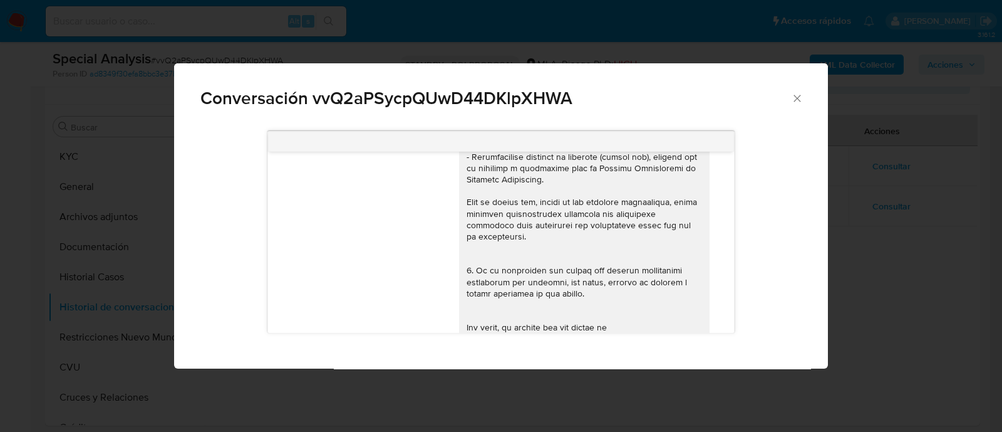
scroll to position [178, 0]
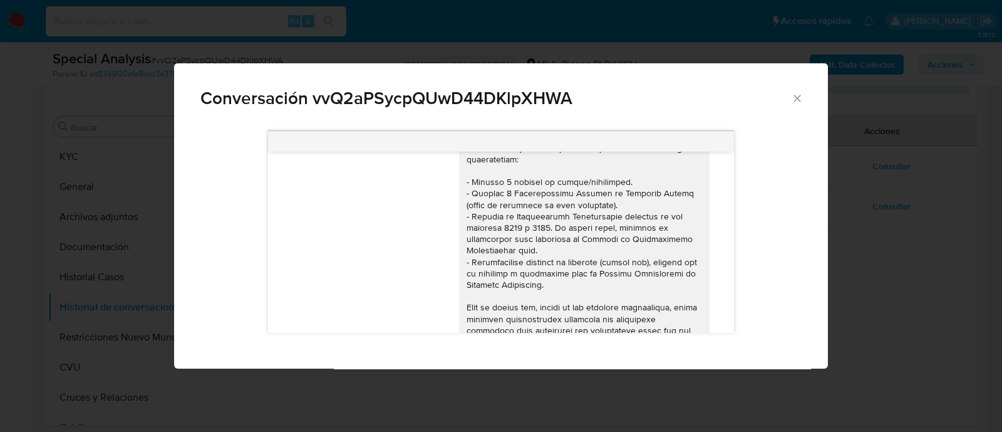
click at [881, 200] on div "Conversación vvQ2aPSycpQUwD44DKlpXHWA [DATE] 14:50:56 Hola, Esperamos que te en…" at bounding box center [501, 216] width 1002 height 432
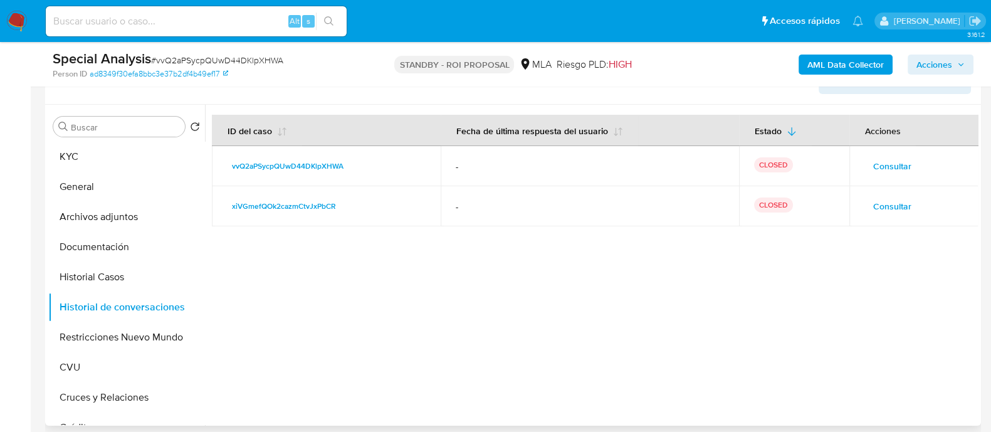
click at [892, 203] on span "Consultar" at bounding box center [892, 206] width 38 height 18
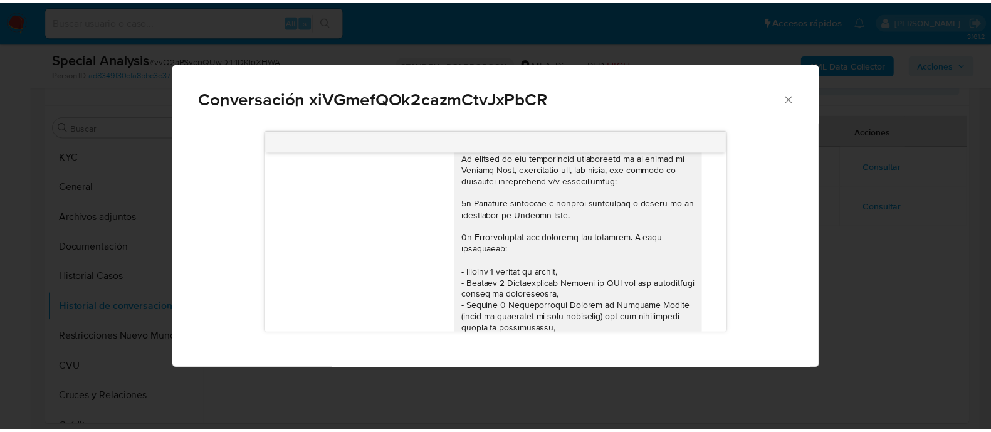
scroll to position [0, 0]
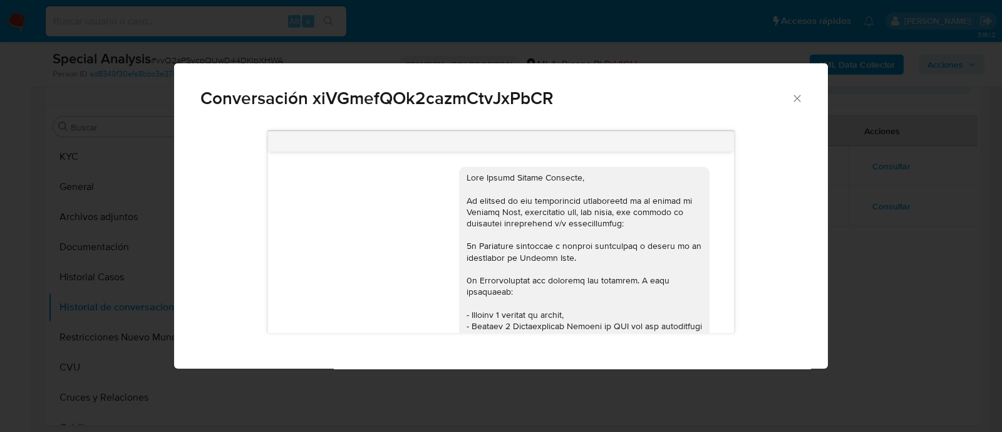
click at [868, 247] on div "Conversación xiVGmefQOk2cazmCtvJxPbCR 17/01/2023 13:03:16" at bounding box center [501, 216] width 1002 height 432
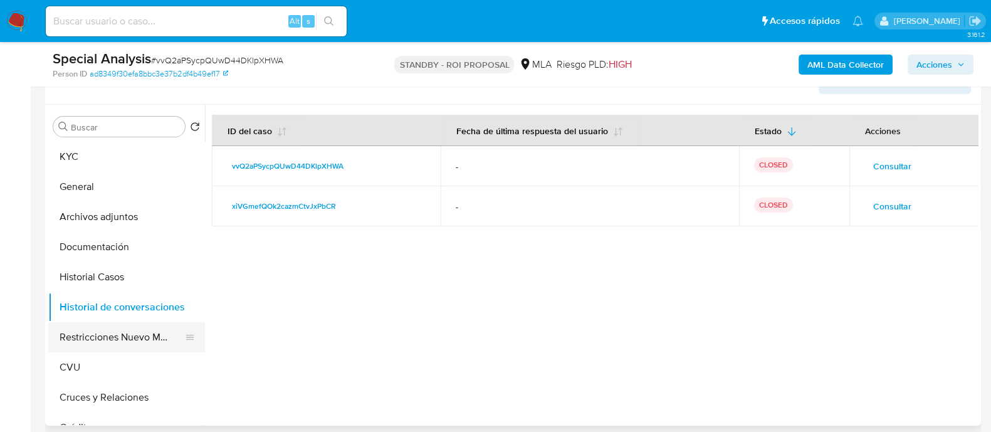
click at [141, 350] on button "Restricciones Nuevo Mundo" at bounding box center [121, 337] width 147 height 30
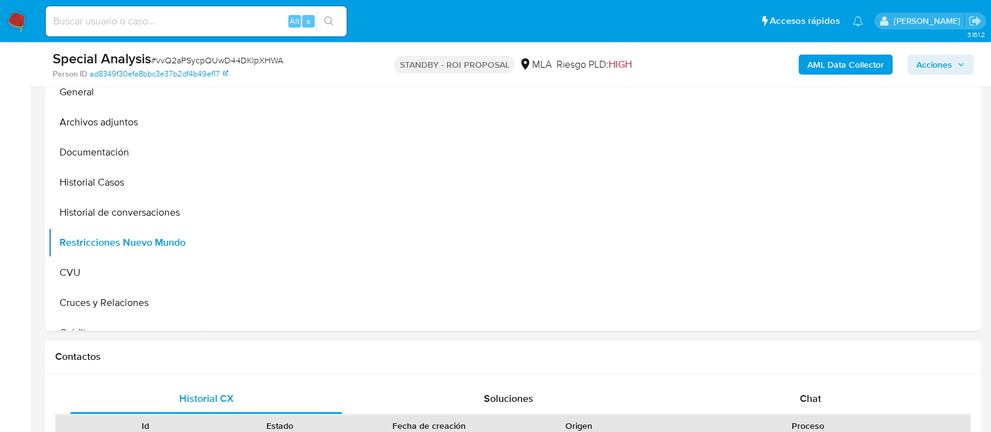
scroll to position [313, 0]
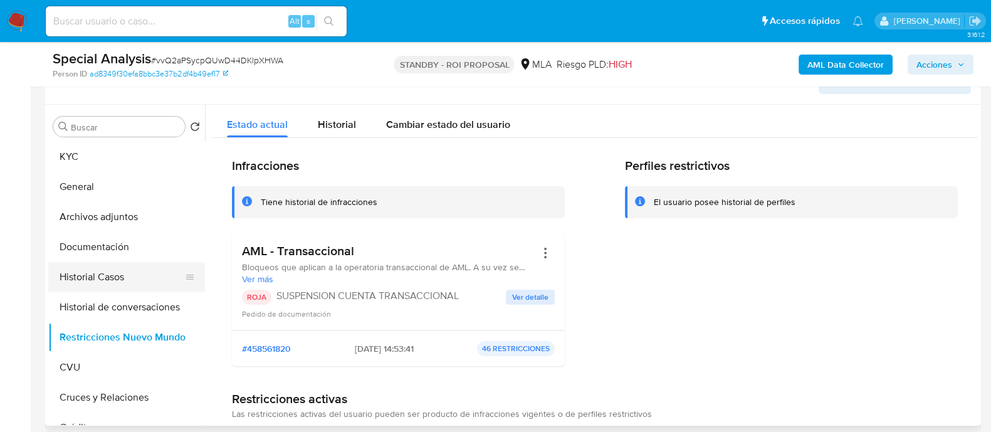
click at [93, 274] on button "Historial Casos" at bounding box center [121, 277] width 147 height 30
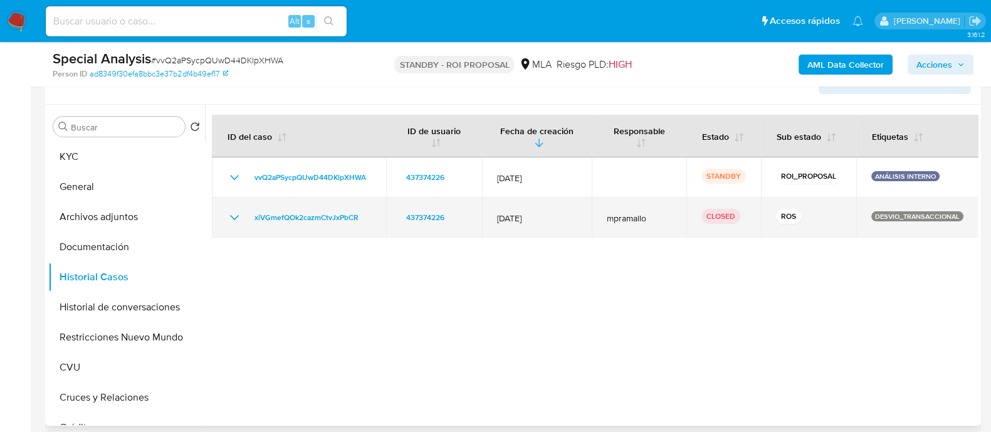
click at [235, 217] on icon "Mostrar/Ocultar" at bounding box center [234, 217] width 9 height 5
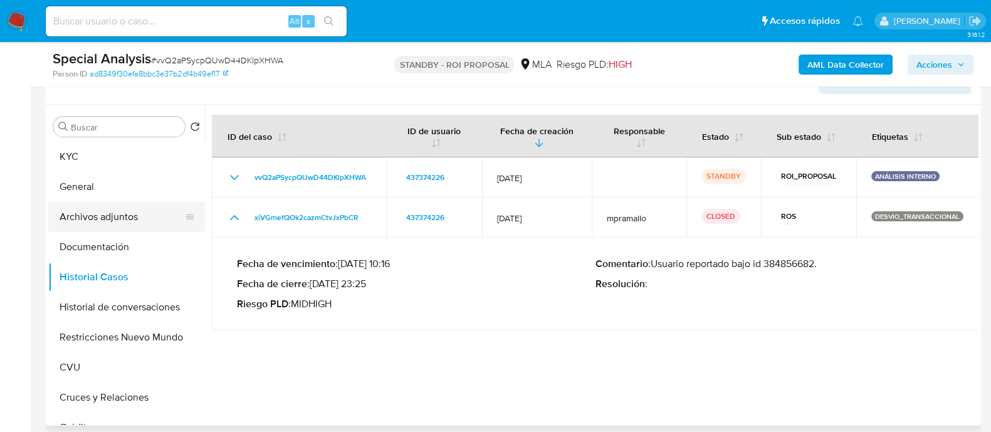
click at [162, 228] on button "Archivos adjuntos" at bounding box center [121, 217] width 147 height 30
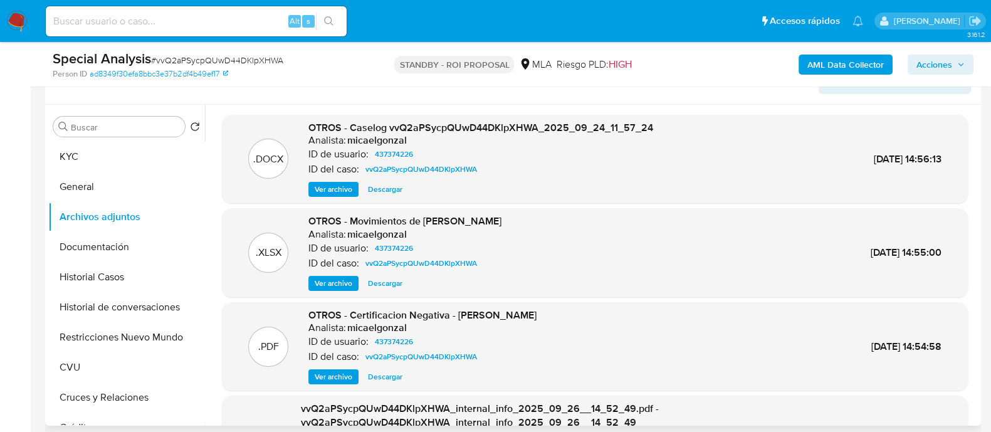
click at [388, 183] on span "Descargar" at bounding box center [385, 189] width 34 height 13
click at [381, 279] on span "Descargar" at bounding box center [385, 283] width 34 height 13
click at [145, 284] on button "Historial Casos" at bounding box center [121, 277] width 147 height 30
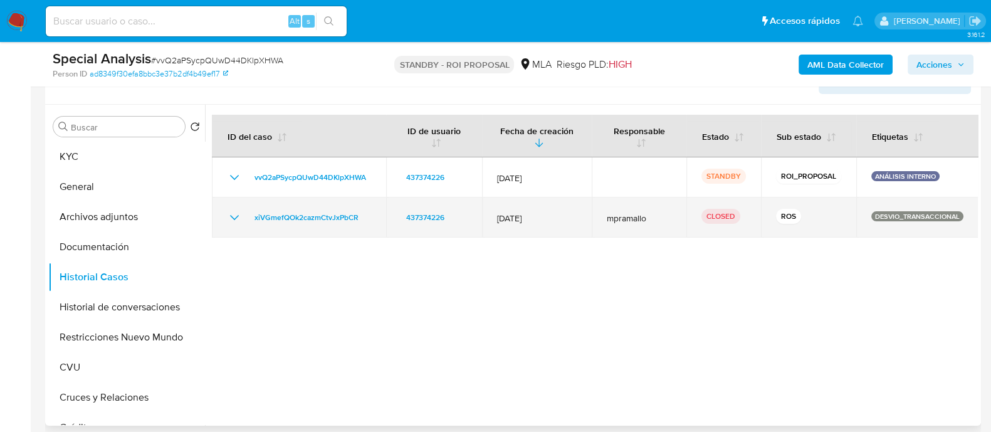
click at [232, 211] on icon "Mostrar/Ocultar" at bounding box center [234, 217] width 15 height 15
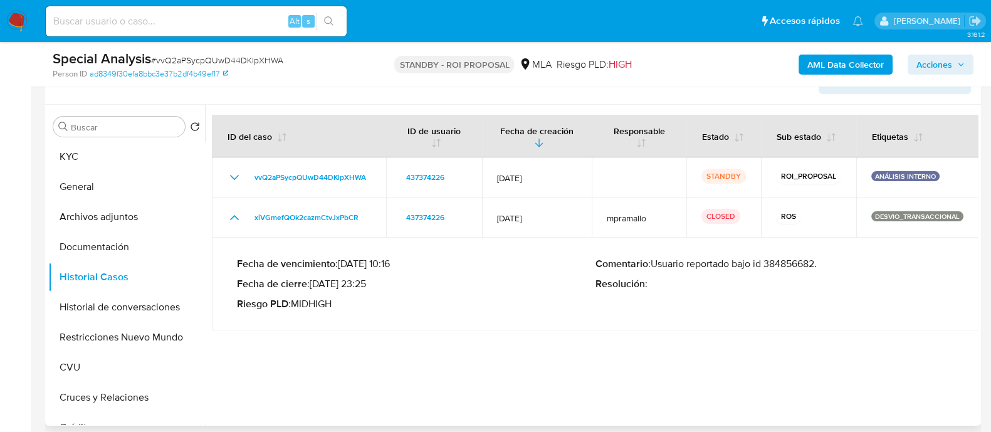
drag, startPoint x: 824, startPoint y: 263, endPoint x: 689, endPoint y: 271, distance: 134.9
click at [689, 271] on div "Comentario : Usuario reportado bajo id 384856682. Resolución :" at bounding box center [774, 283] width 358 height 53
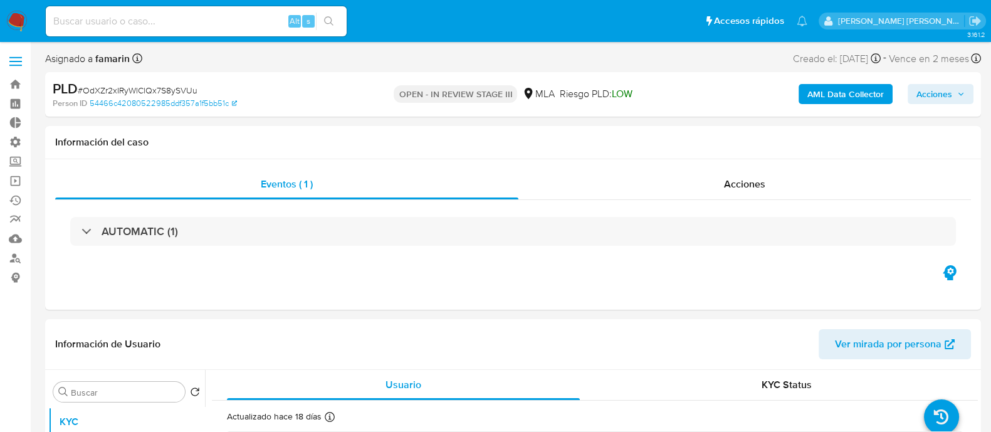
click at [819, 88] on b "AML Data Collector" at bounding box center [845, 94] width 76 height 20
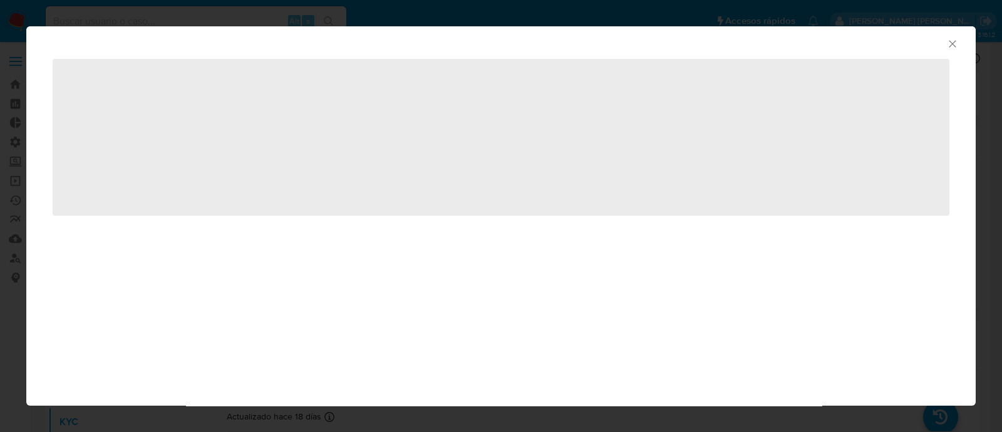
select select "10"
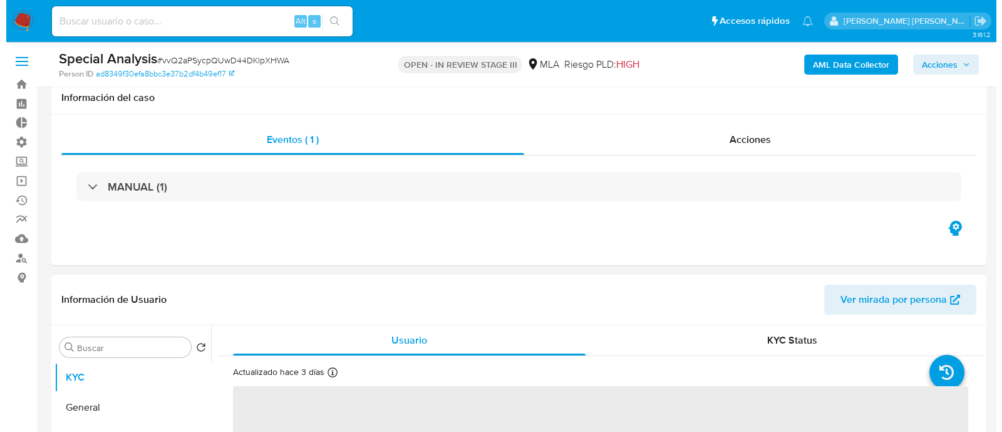
scroll to position [235, 0]
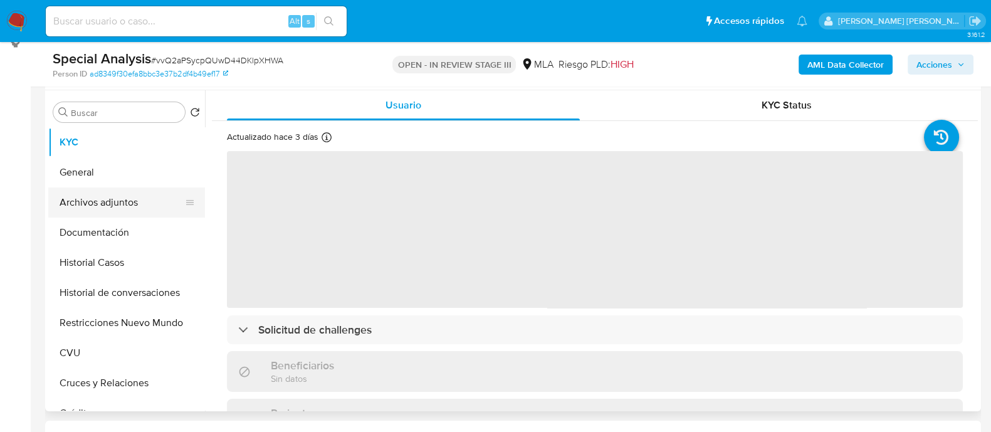
select select "10"
click at [164, 195] on button "Archivos adjuntos" at bounding box center [121, 202] width 147 height 30
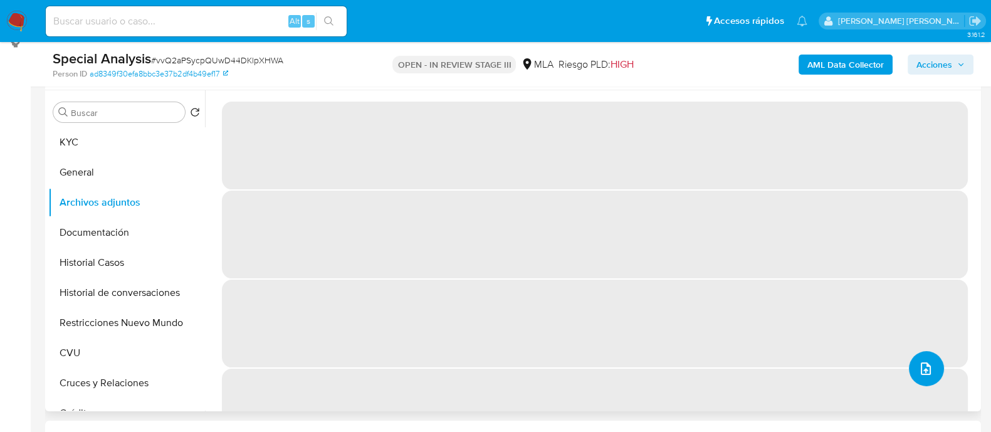
click at [918, 367] on icon "upload-file" at bounding box center [925, 368] width 15 height 15
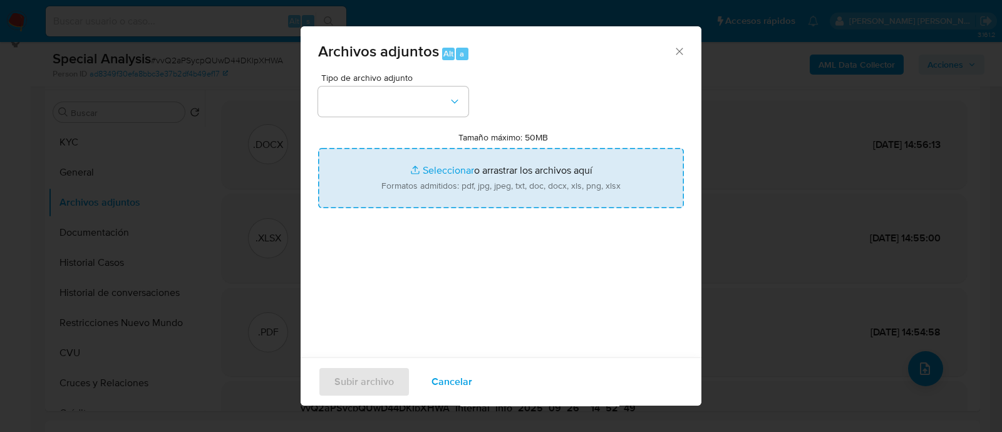
click at [424, 181] on input "Tamaño máximo: 50MB Seleccionar archivos" at bounding box center [501, 178] width 366 height 60
type input "C:\fakepath\v2Caselog vvQ2aPSycpQUwD44DKlpXHWA_2025_09_24_11_57_24.docx"
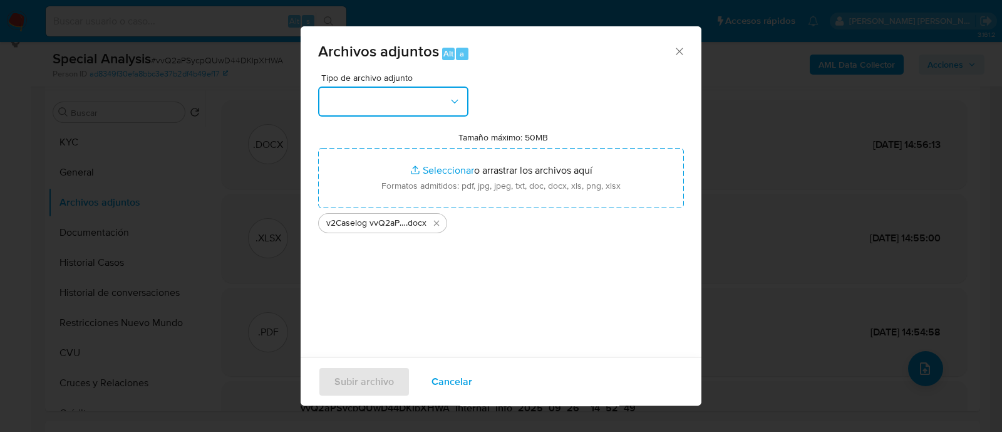
click at [428, 108] on button "button" at bounding box center [393, 101] width 150 height 30
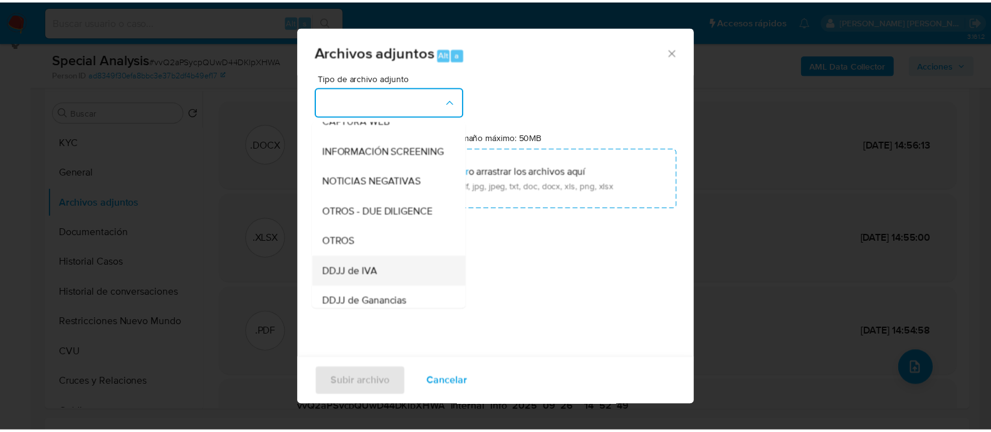
scroll to position [156, 0]
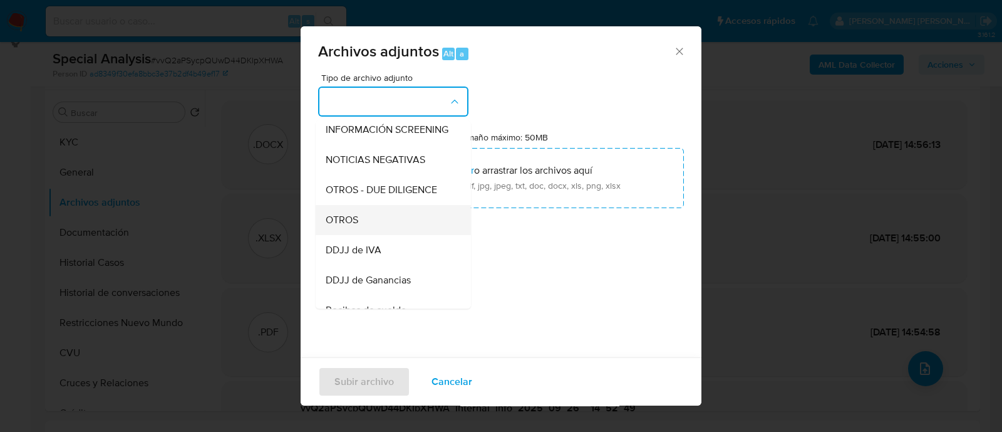
click at [383, 230] on div "OTROS" at bounding box center [390, 220] width 128 height 30
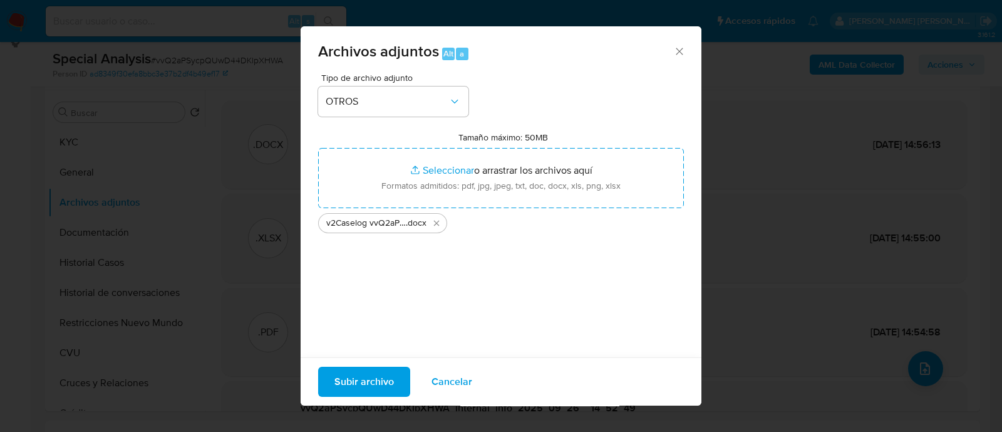
click at [385, 385] on span "Subir archivo" at bounding box center [365, 382] width 60 height 28
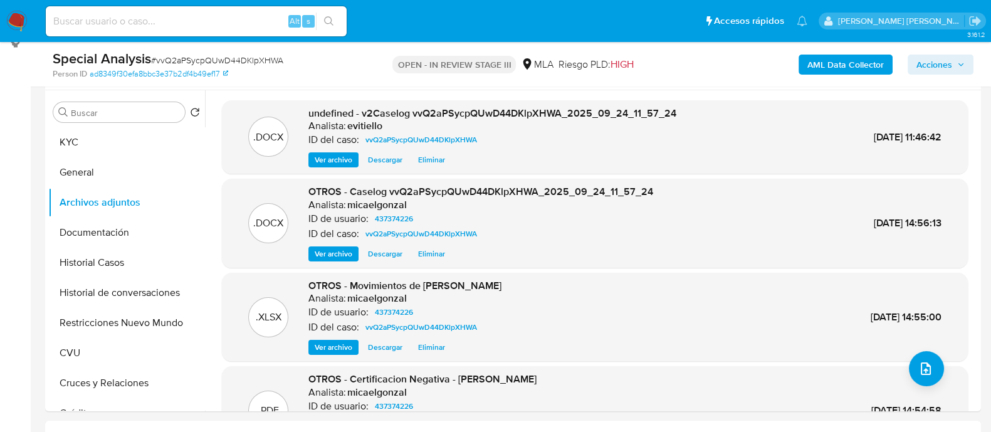
click at [226, 11] on div "Alt s" at bounding box center [196, 21] width 301 height 30
click at [229, 19] on input at bounding box center [196, 21] width 301 height 16
paste input "Orim4d5TcVi9nvQgOlZzmQY6"
type input "Orim4d5TcVi9nvQgOlZzmQY6"
click at [326, 21] on icon "search-icon" at bounding box center [329, 21] width 10 height 10
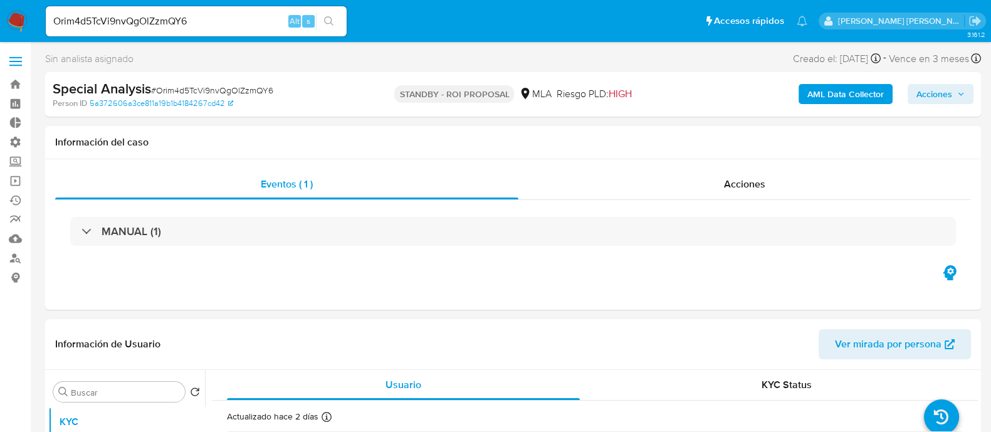
select select "10"
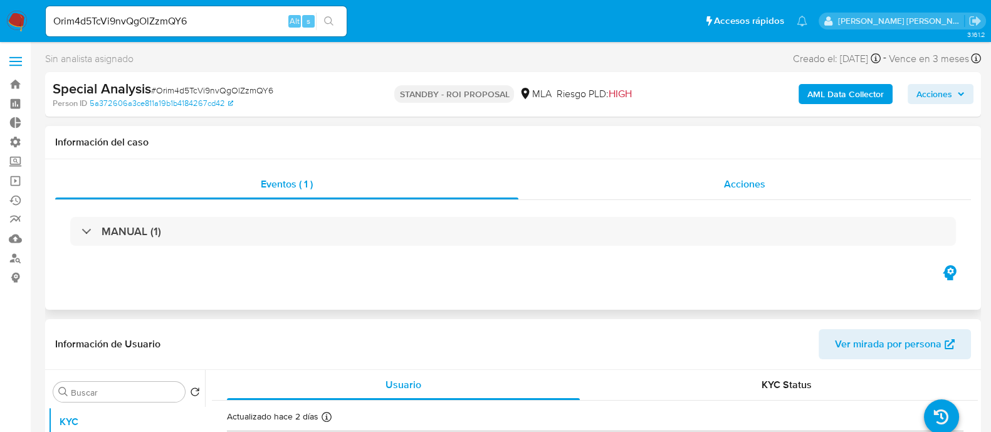
click at [798, 180] on div "Acciones" at bounding box center [744, 184] width 452 height 30
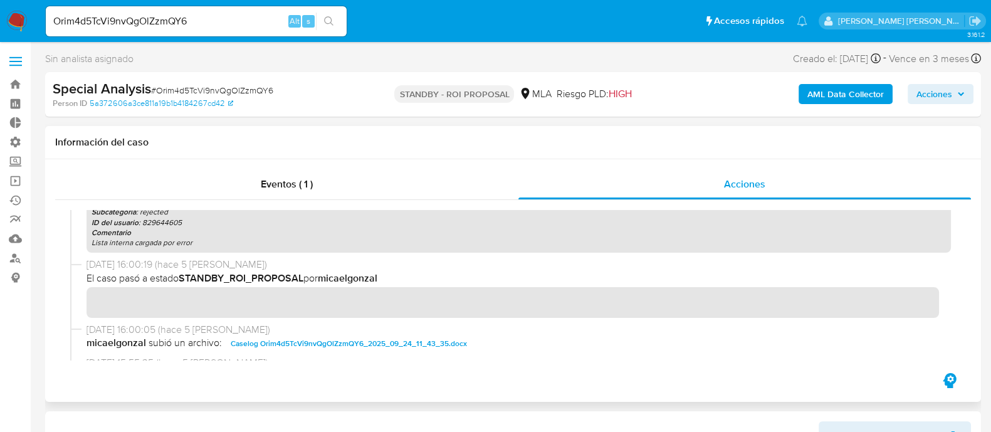
scroll to position [78, 0]
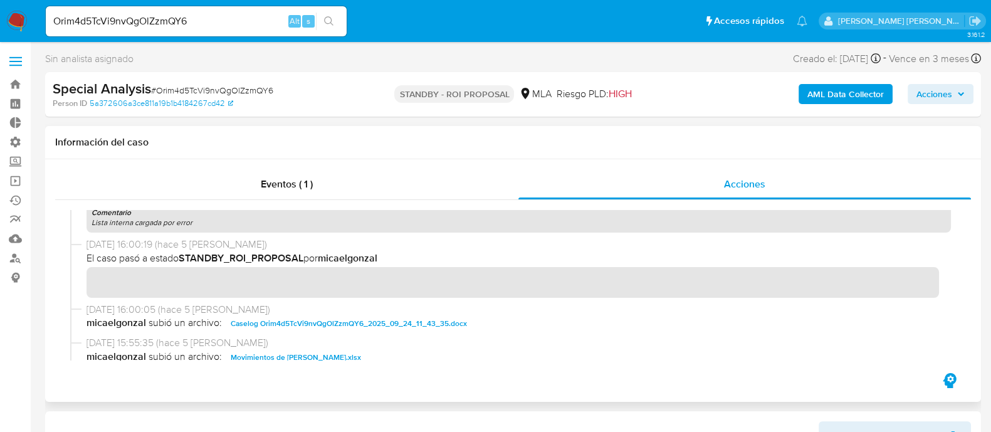
click at [330, 325] on span "Caselog Orim4d5TcVi9nvQgOlZzmQY6_2025_09_24_11_43_35.docx" at bounding box center [349, 323] width 236 height 15
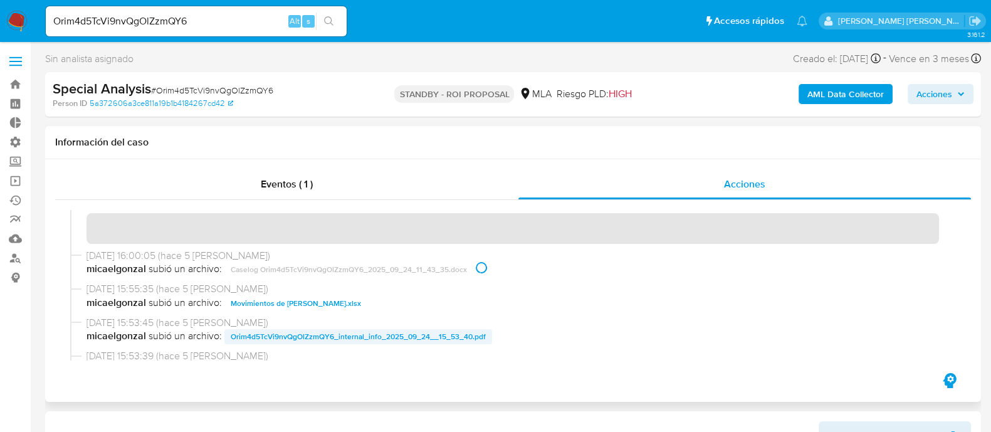
scroll to position [156, 0]
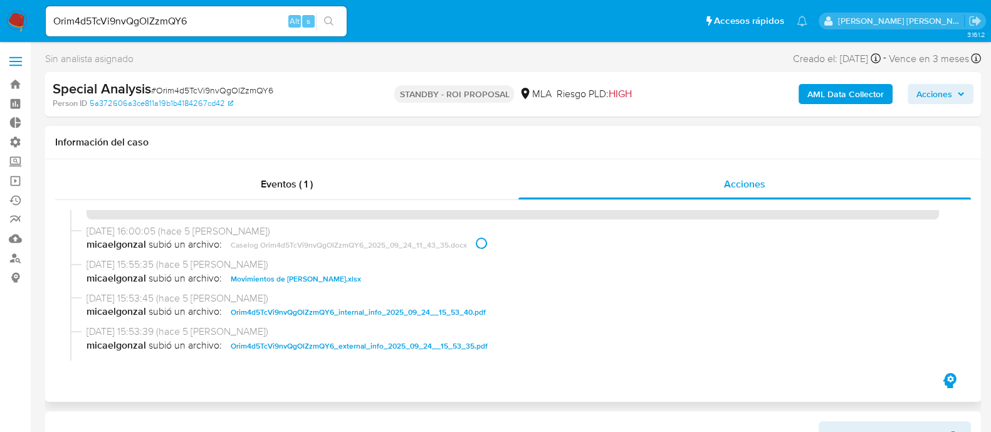
click at [341, 279] on span "Movimientos de Maria Graciela Vazquez.xlsx" at bounding box center [296, 278] width 130 height 15
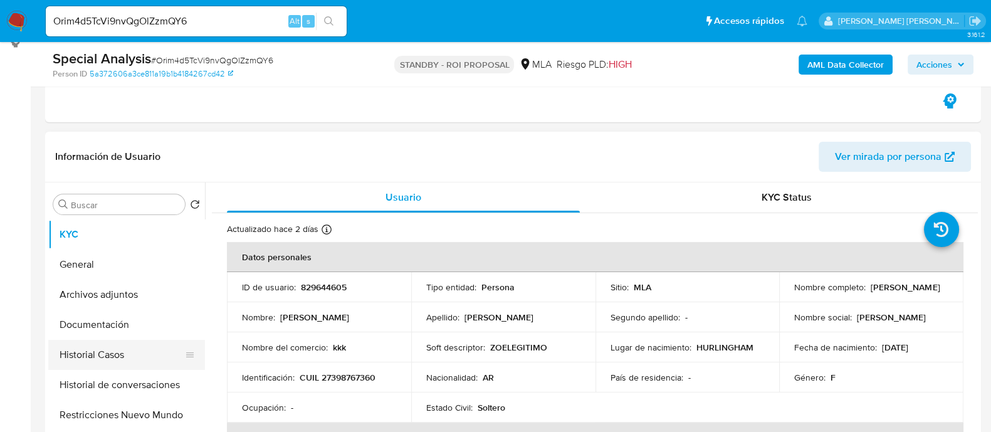
click at [149, 344] on button "Historial Casos" at bounding box center [121, 355] width 147 height 30
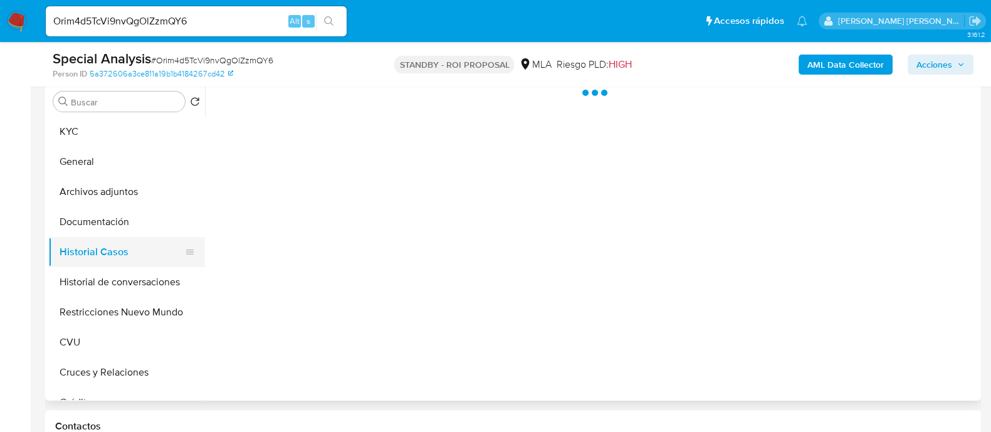
scroll to position [313, 0]
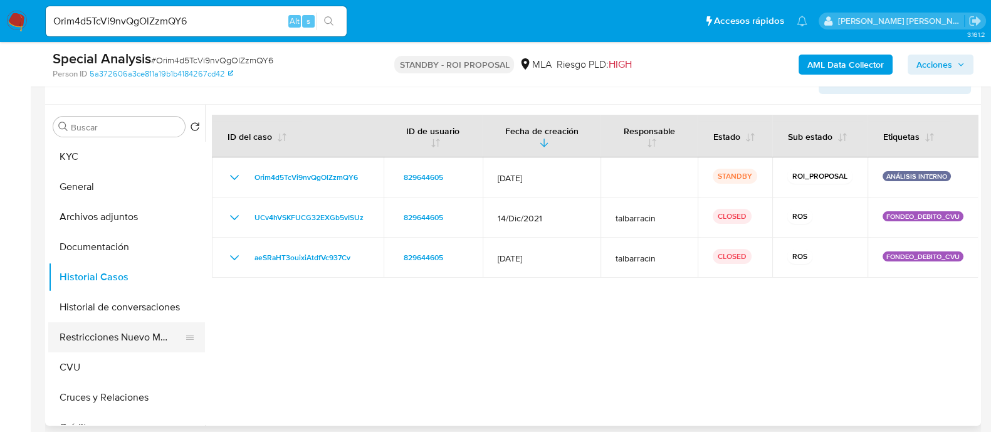
click at [137, 333] on button "Restricciones Nuevo Mundo" at bounding box center [121, 337] width 147 height 30
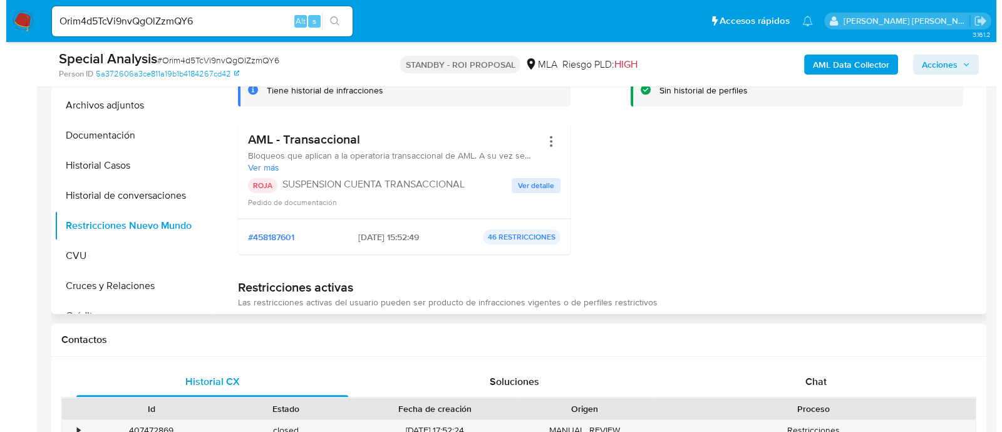
scroll to position [349, 0]
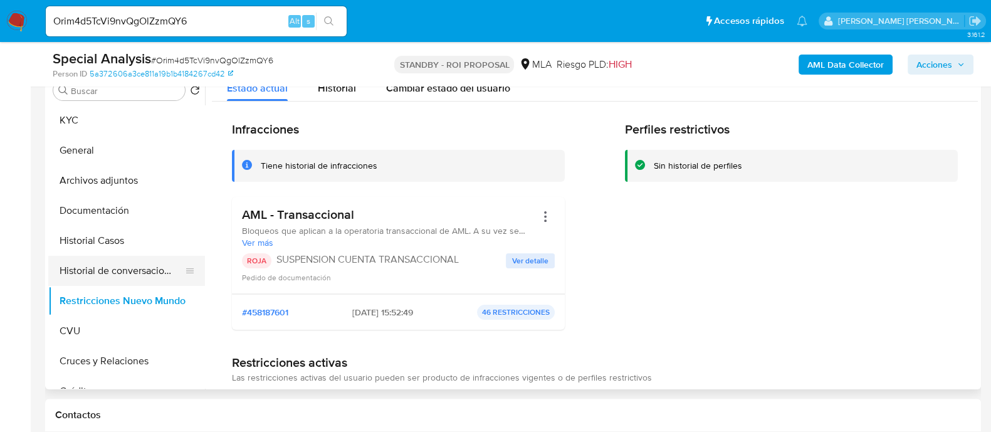
click at [128, 278] on button "Historial de conversaciones" at bounding box center [121, 271] width 147 height 30
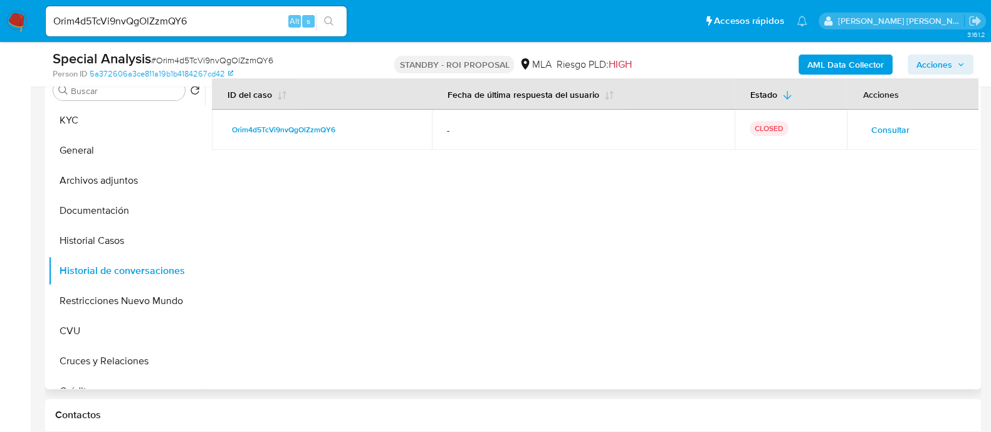
click at [906, 121] on button "Consultar" at bounding box center [889, 130] width 56 height 20
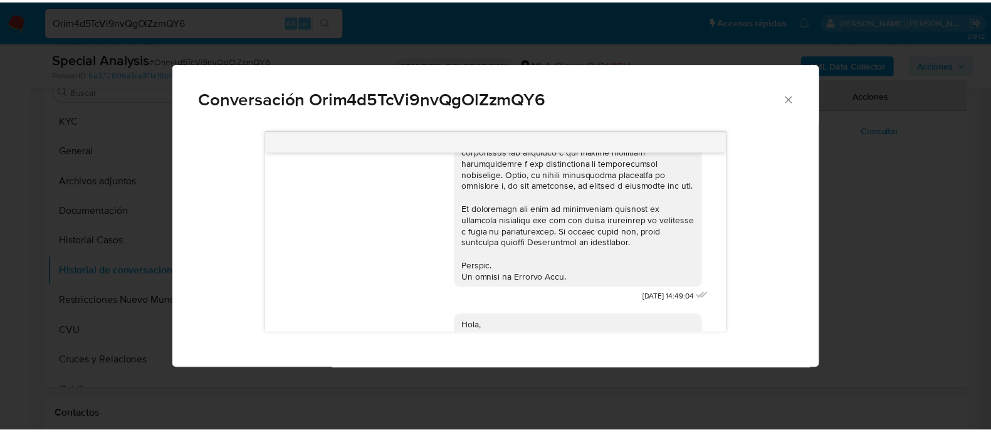
scroll to position [491, 0]
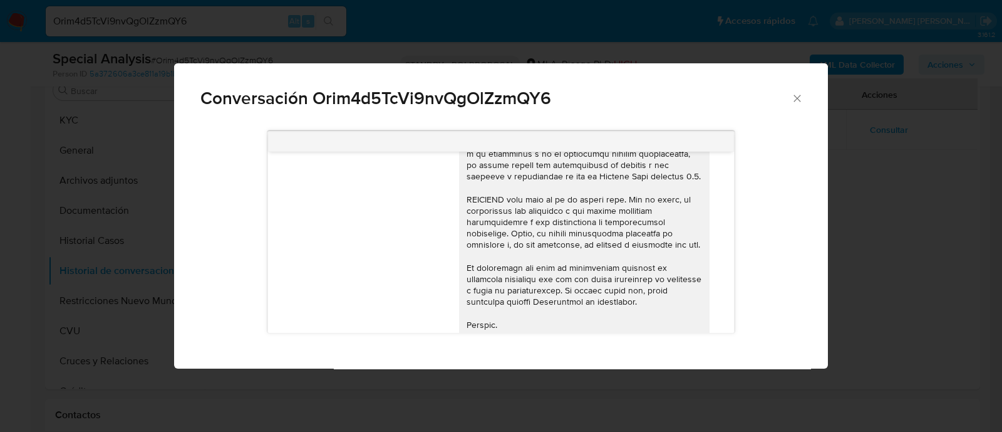
click at [849, 229] on div "Conversación Orim4d5TcVi9nvQgOlZzmQY6 17/09/2025 14:49:04 Hola, Esperamos que t…" at bounding box center [501, 216] width 1002 height 432
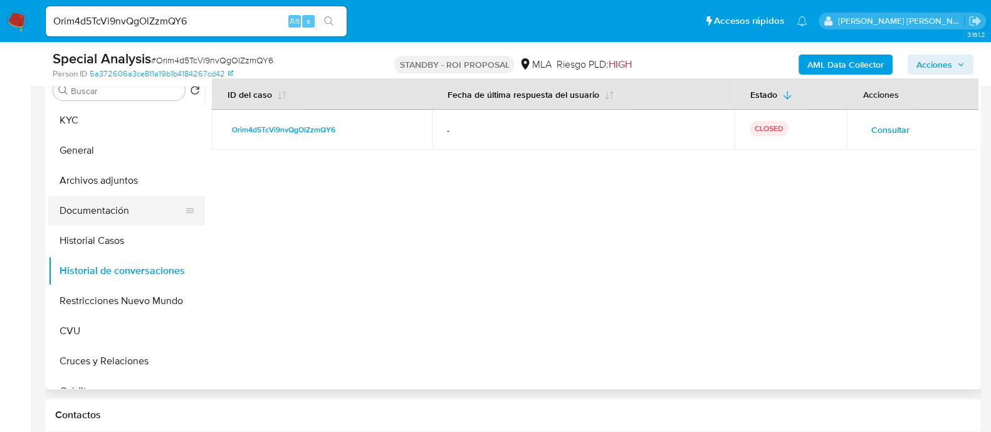
click at [147, 214] on button "Documentación" at bounding box center [121, 210] width 147 height 30
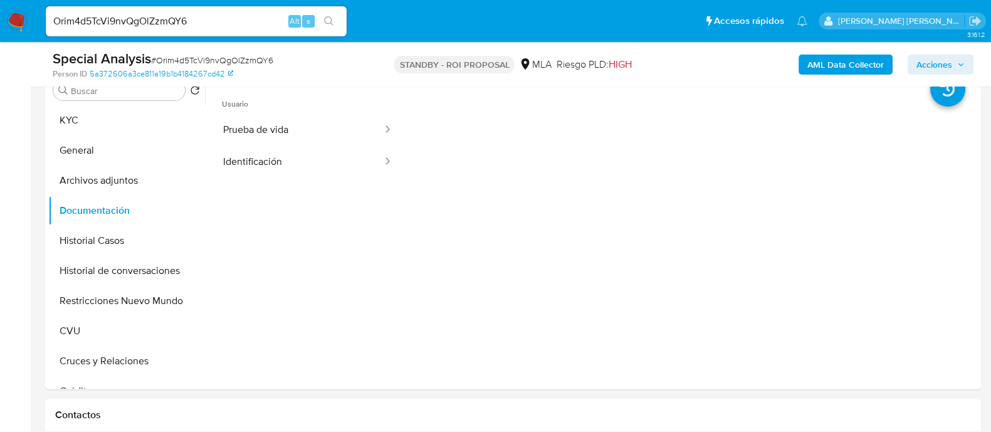
click at [320, 131] on button "Prueba de vida" at bounding box center [298, 130] width 172 height 32
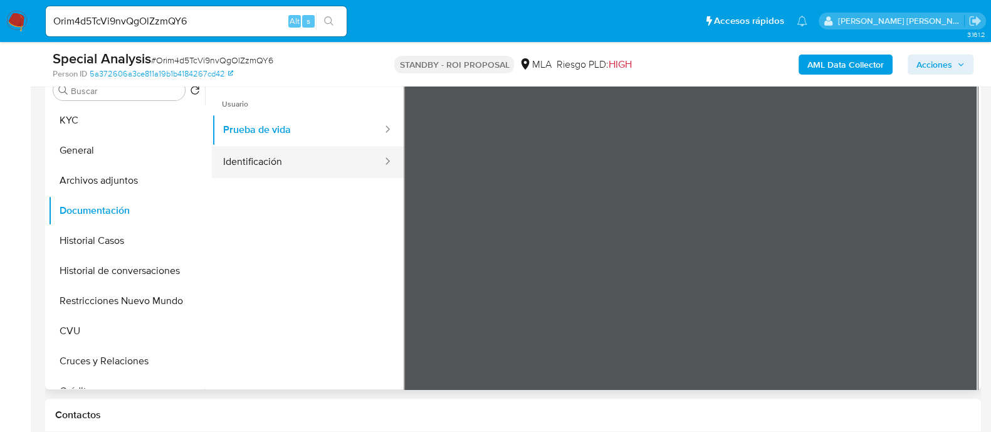
click at [229, 154] on button "Identificación" at bounding box center [298, 162] width 172 height 32
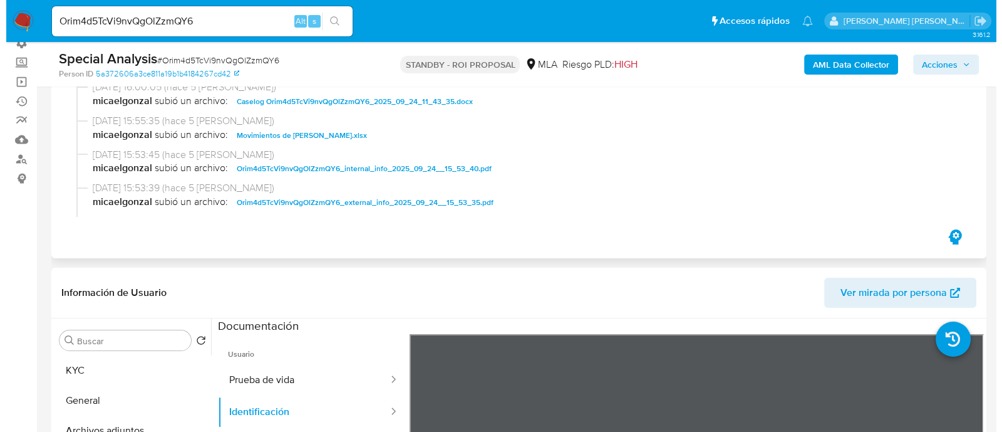
scroll to position [0, 0]
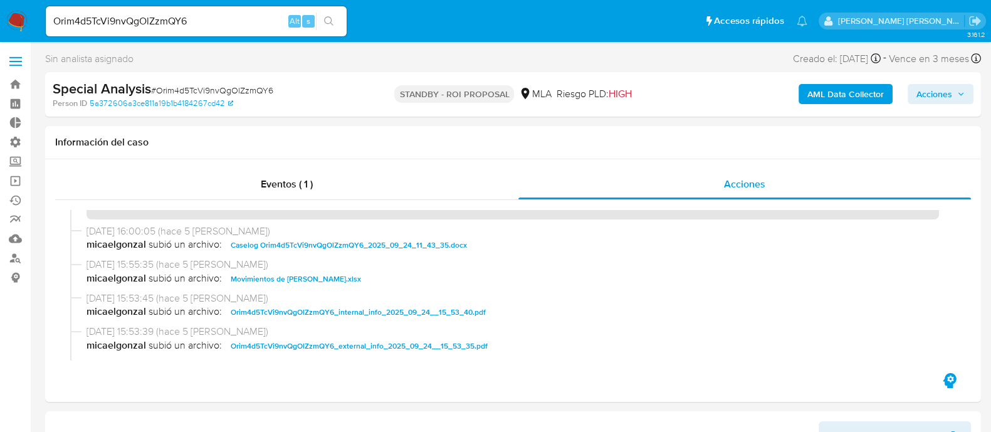
click at [857, 90] on b "AML Data Collector" at bounding box center [845, 94] width 76 height 20
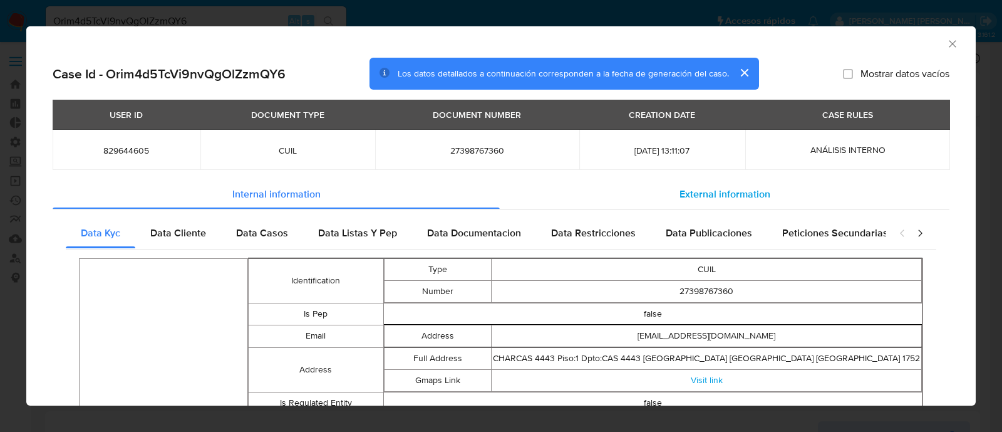
click at [715, 186] on span "External information" at bounding box center [725, 193] width 91 height 14
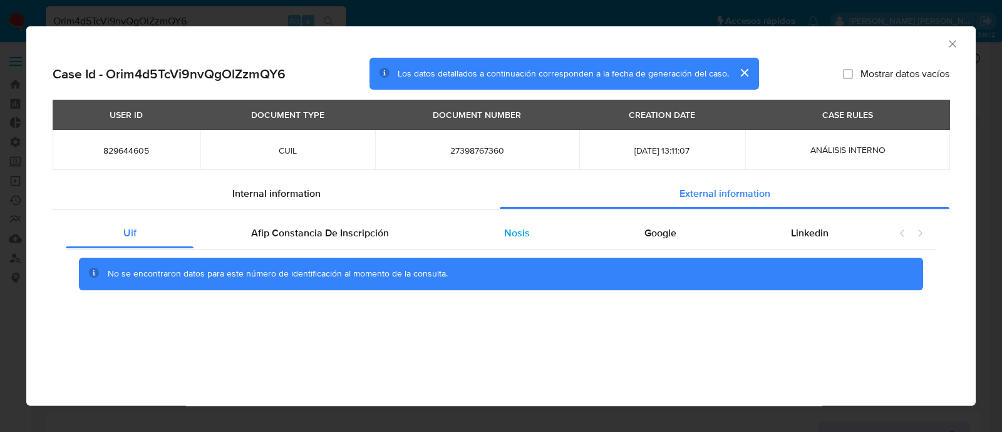
click at [533, 225] on div "Nosis" at bounding box center [517, 233] width 140 height 30
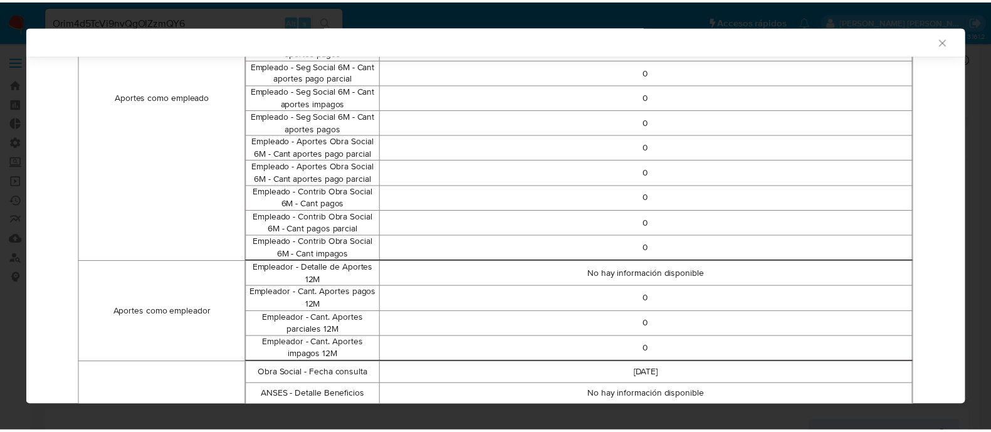
scroll to position [830, 0]
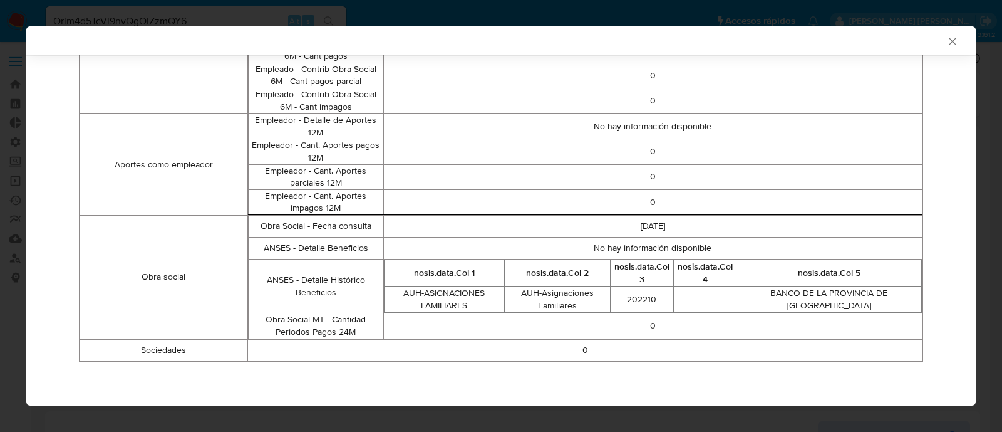
click at [949, 40] on icon "Cerrar ventana" at bounding box center [952, 41] width 7 height 7
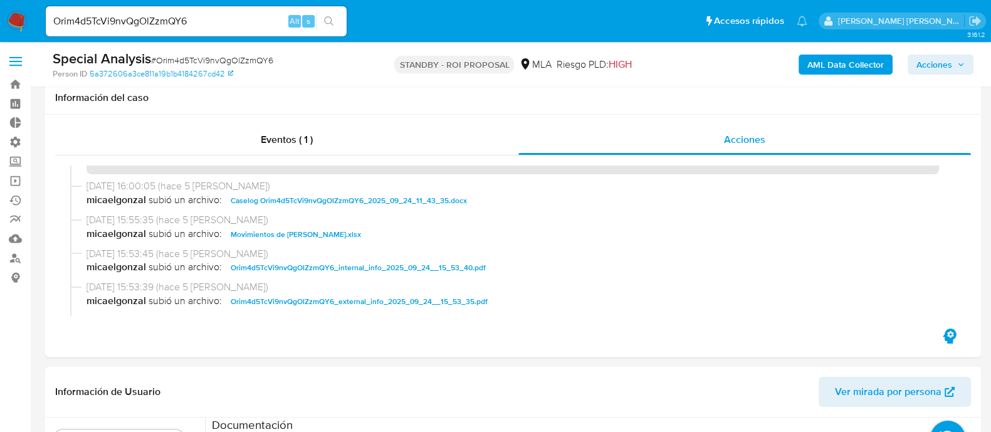
scroll to position [313, 0]
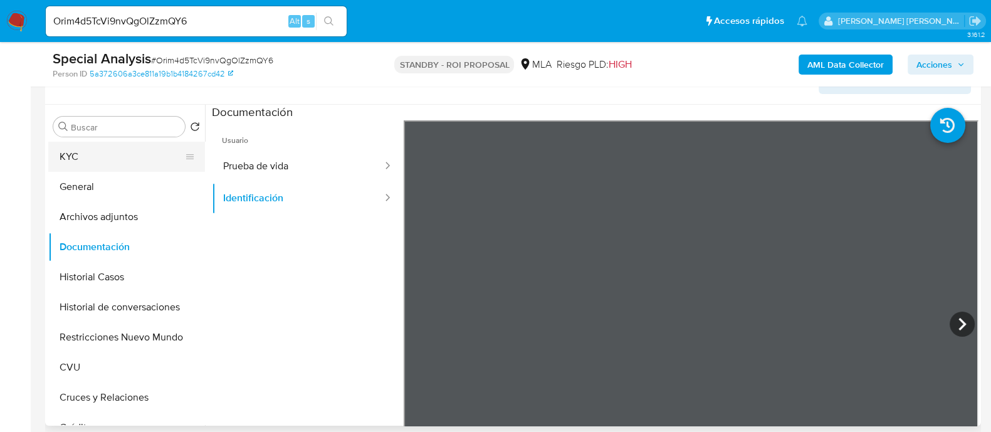
click at [122, 163] on button "KYC" at bounding box center [121, 157] width 147 height 30
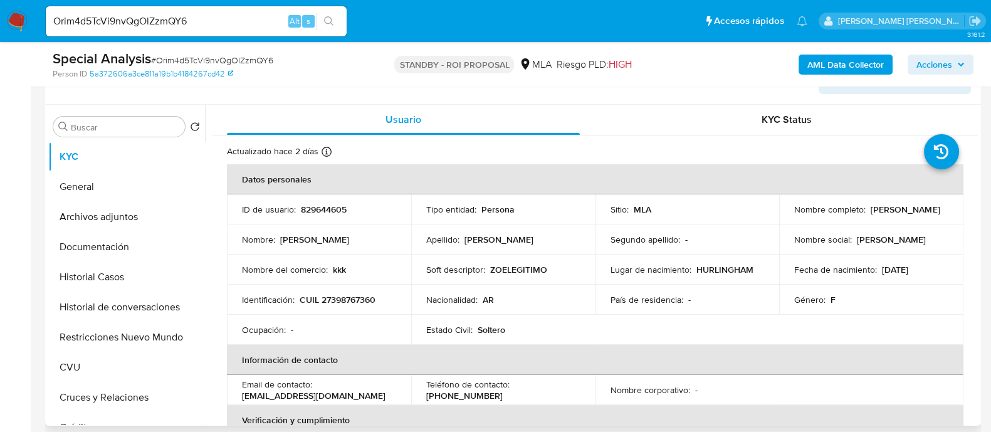
drag, startPoint x: 883, startPoint y: 215, endPoint x: 790, endPoint y: 217, distance: 92.8
click at [794, 215] on div "Nombre completo : Maria Graciela Vazquez" at bounding box center [871, 209] width 154 height 11
copy p "Maria Graciela Vazquez"
click at [110, 278] on button "Historial Casos" at bounding box center [121, 277] width 147 height 30
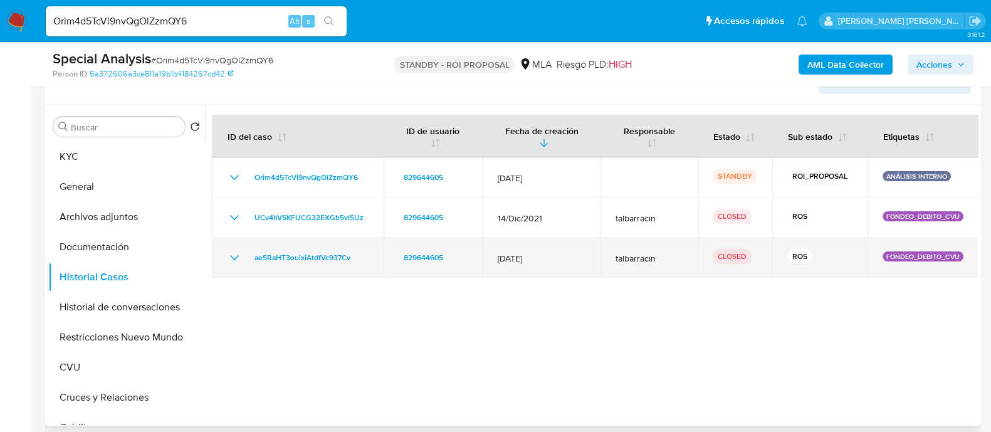
click at [227, 256] on icon "Mostrar/Ocultar" at bounding box center [234, 257] width 15 height 15
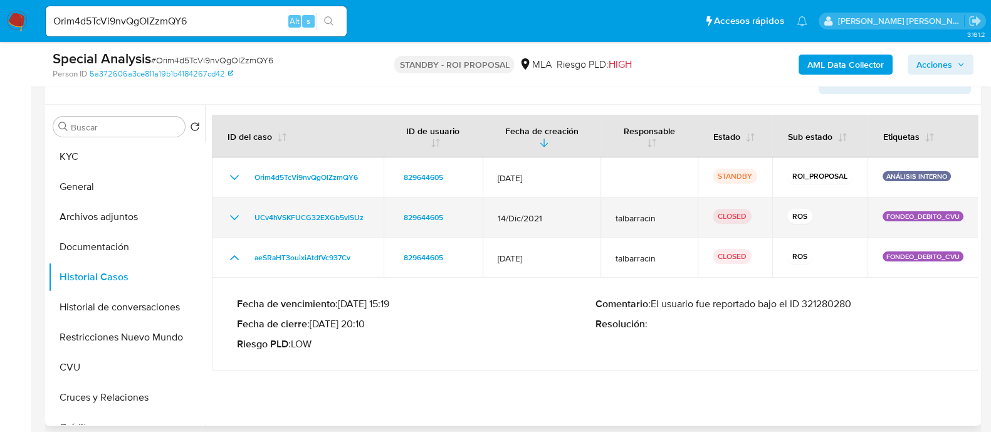
click at [241, 222] on div "UCv4hVSKFUCG32EXGb5vISUz" at bounding box center [298, 217] width 142 height 15
click at [237, 218] on icon "Mostrar/Ocultar" at bounding box center [234, 217] width 15 height 15
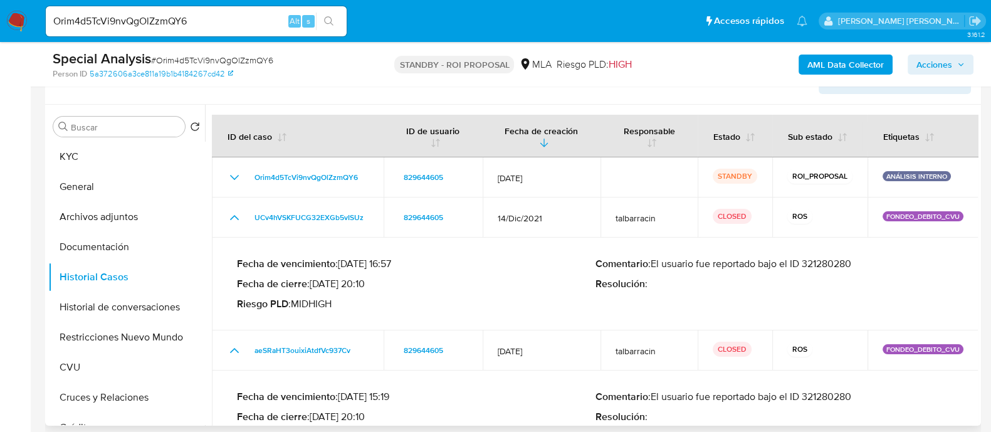
drag, startPoint x: 858, startPoint y: 256, endPoint x: 761, endPoint y: 267, distance: 97.1
click at [761, 267] on p "Comentario : El usuario fue reportado bajo el ID 321280280" at bounding box center [774, 263] width 358 height 13
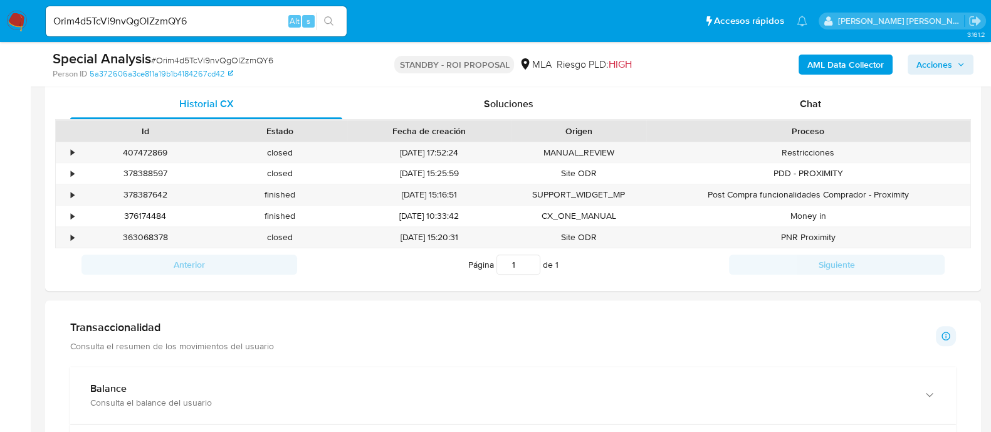
scroll to position [705, 0]
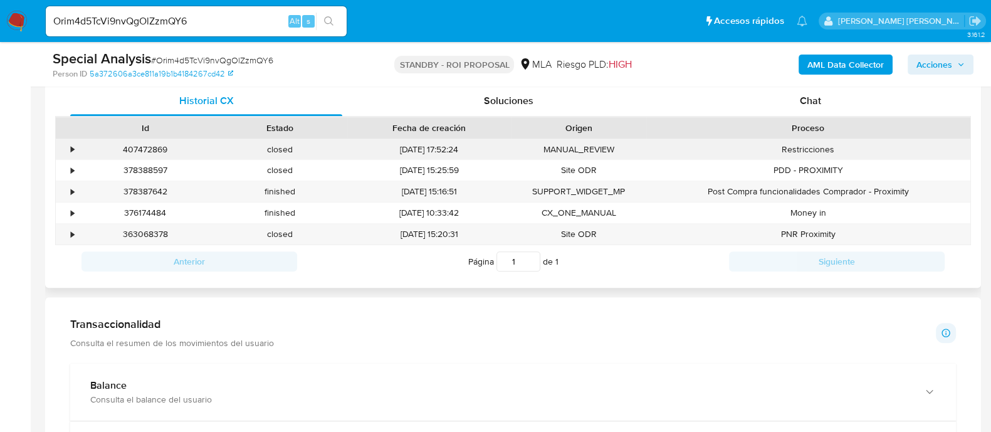
click at [68, 151] on div "•" at bounding box center [67, 149] width 22 height 21
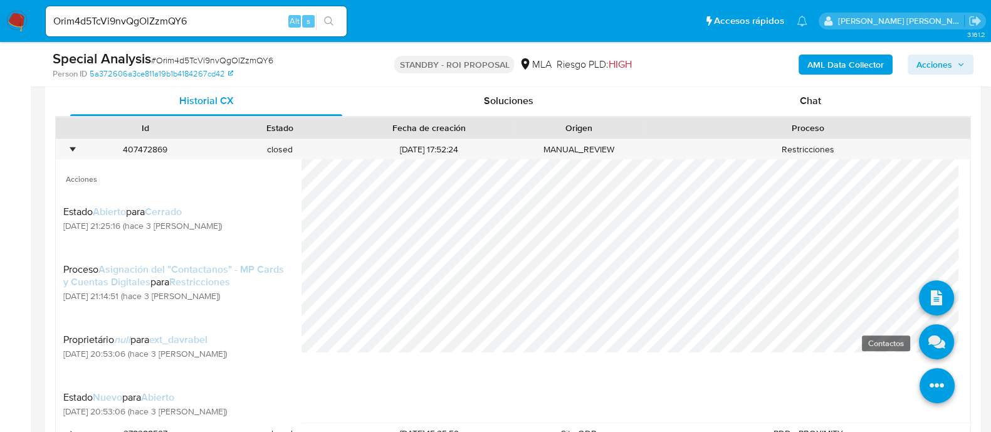
click at [928, 329] on icon at bounding box center [935, 341] width 35 height 35
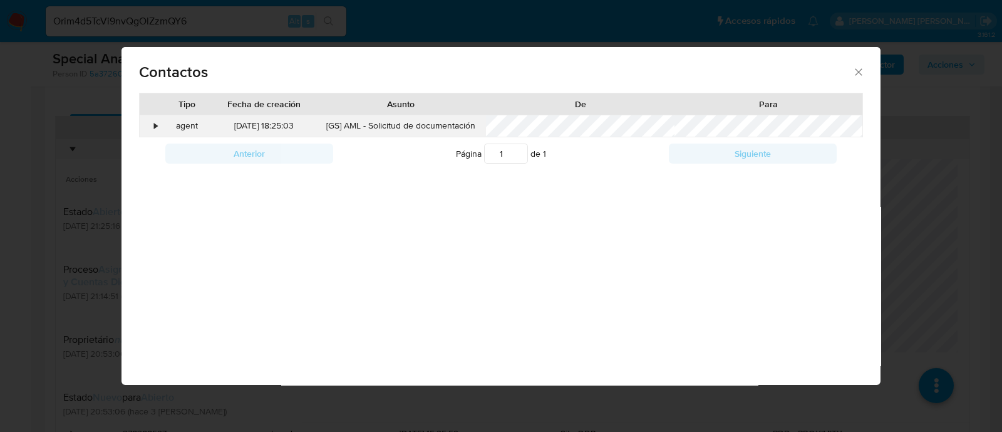
click at [157, 127] on div "•" at bounding box center [156, 126] width 3 height 13
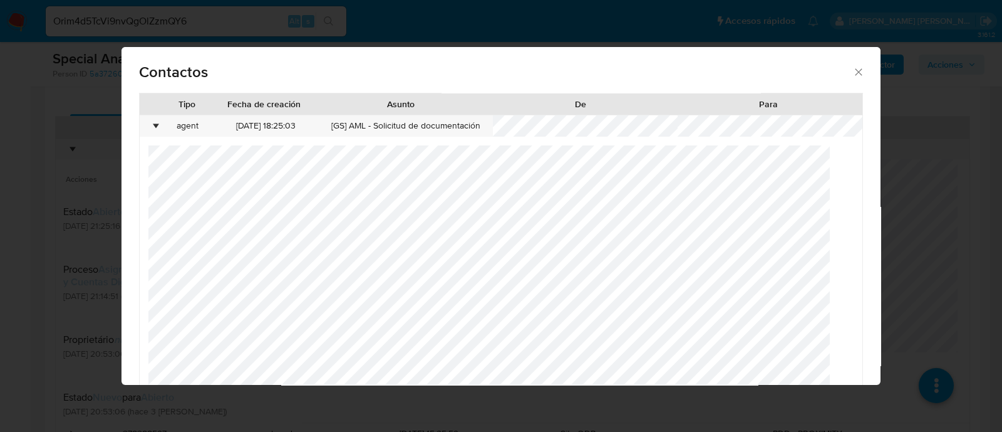
click at [934, 48] on div "Contactos Tipo Fecha de creación Asunto De Para • agent 26/09/2025 18:25:03 [GS…" at bounding box center [501, 216] width 1002 height 432
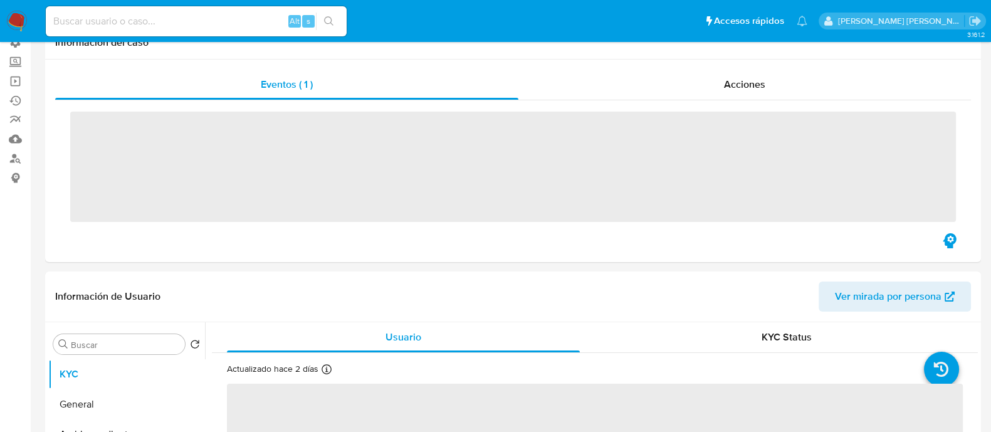
scroll to position [156, 0]
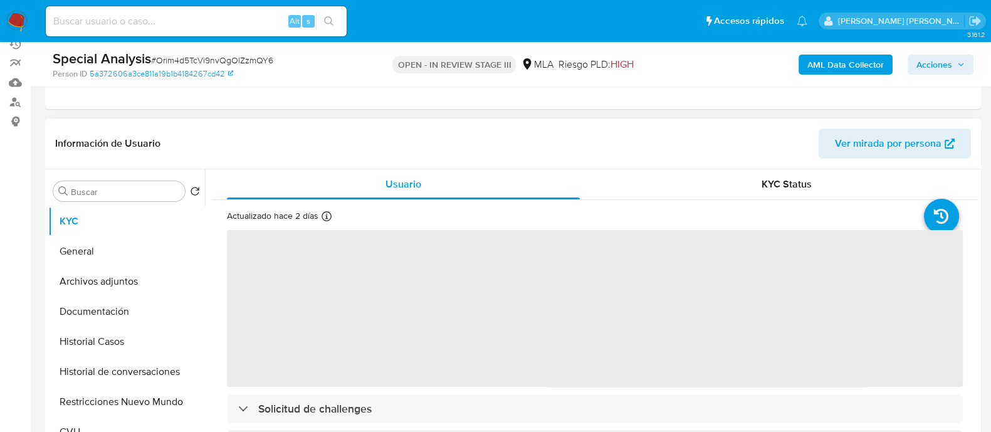
drag, startPoint x: 143, startPoint y: 280, endPoint x: 337, endPoint y: 208, distance: 207.2
click at [143, 280] on button "Archivos adjuntos" at bounding box center [126, 281] width 157 height 30
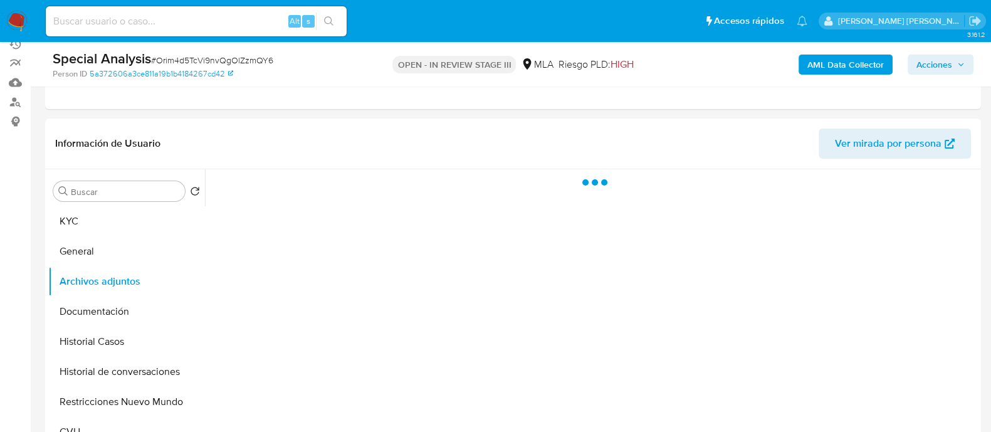
select select "10"
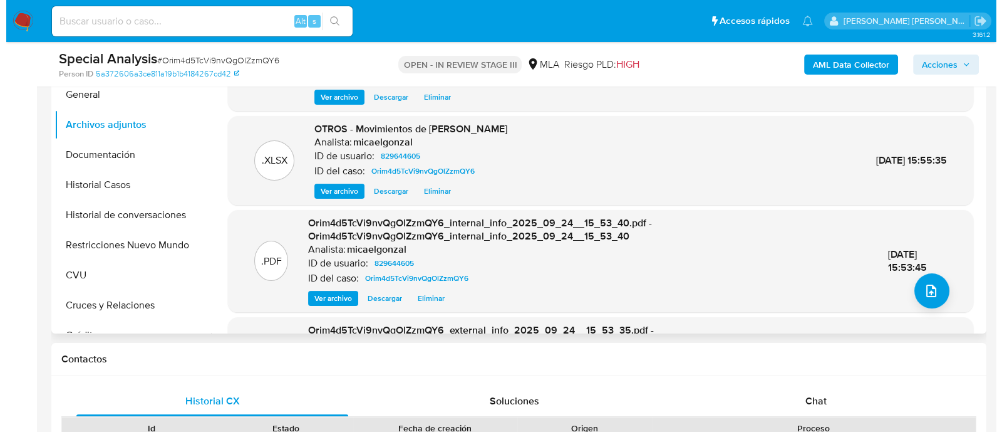
scroll to position [313, 0]
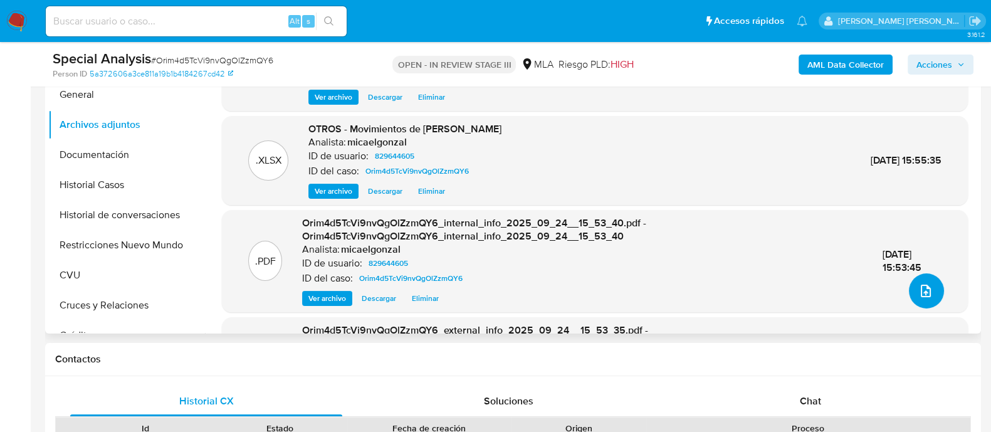
click at [935, 286] on button "upload-file" at bounding box center [925, 290] width 35 height 35
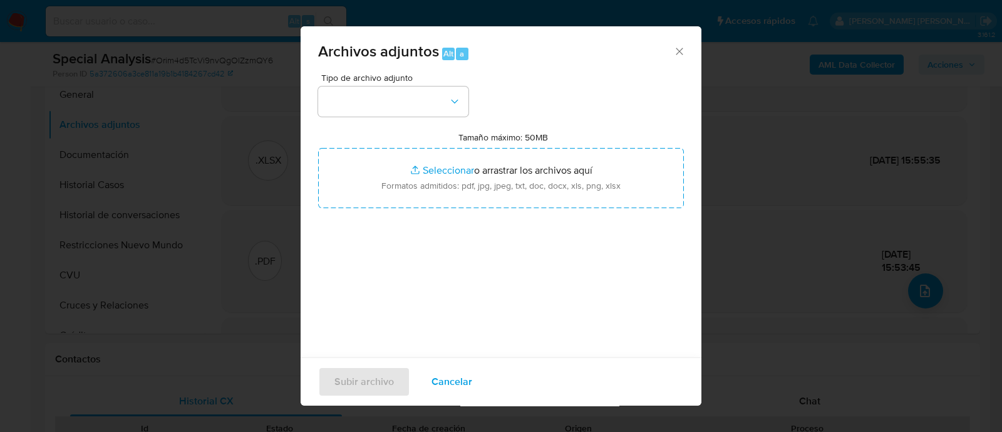
click at [519, 137] on label "Tamaño máximo: 50MB Seleccionar archivos" at bounding box center [504, 137] width 90 height 11
click at [519, 148] on input "Tamaño máximo: 50MB Seleccionar archivos" at bounding box center [501, 178] width 366 height 60
type input "C:\fakepath\v2Caselog Orim4d5TcVi9nvQgOlZzmQY6_2025_09_24_11_43_35.docx"
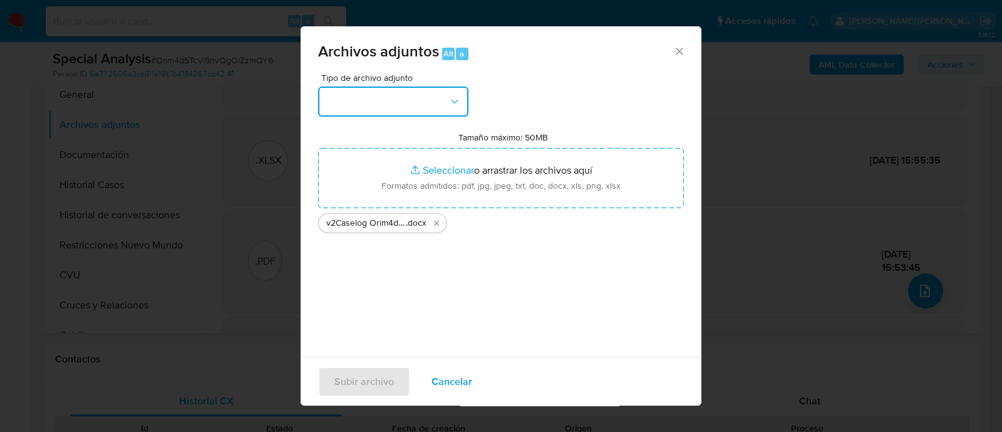
click at [351, 95] on button "button" at bounding box center [393, 101] width 150 height 30
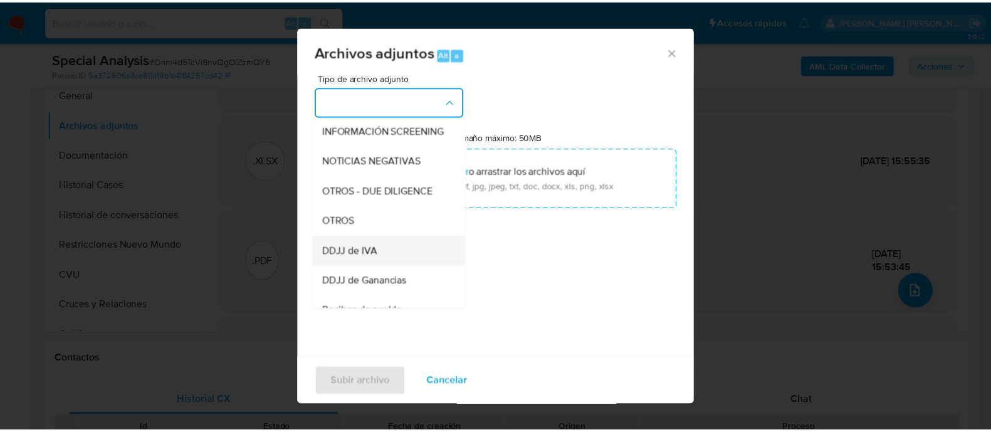
scroll to position [156, 0]
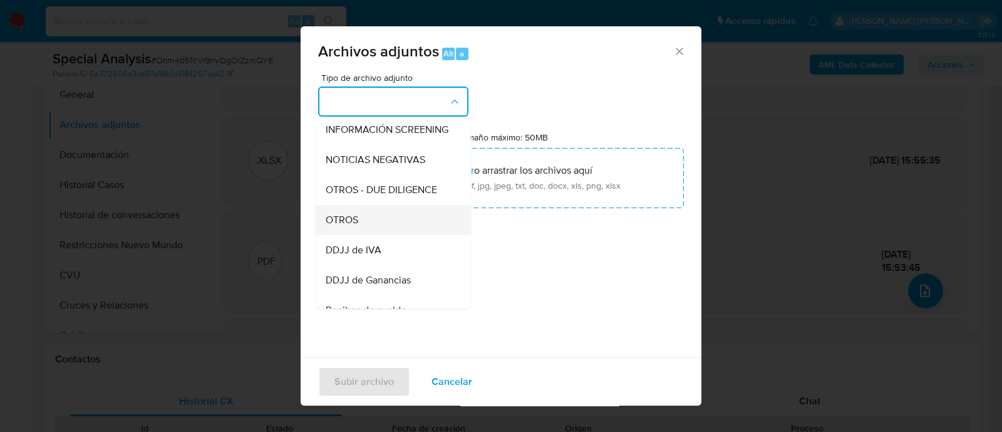
click at [381, 235] on div "OTROS" at bounding box center [390, 220] width 128 height 30
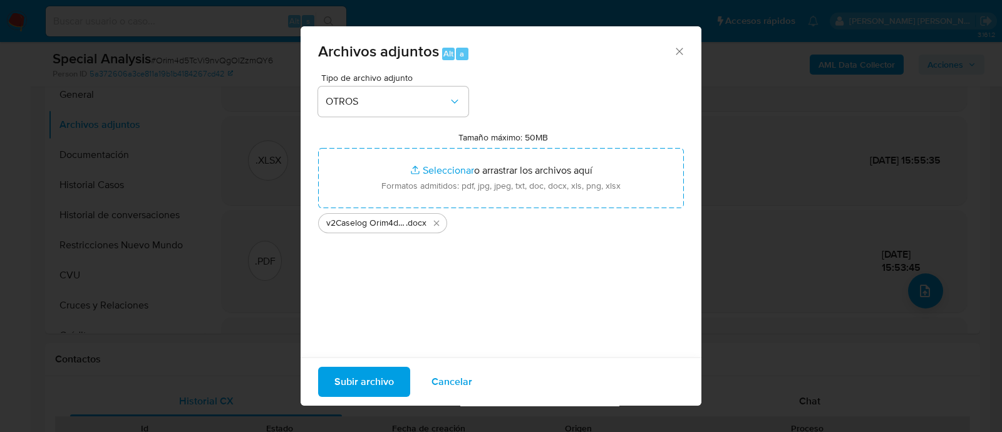
click at [372, 382] on span "Subir archivo" at bounding box center [365, 382] width 60 height 28
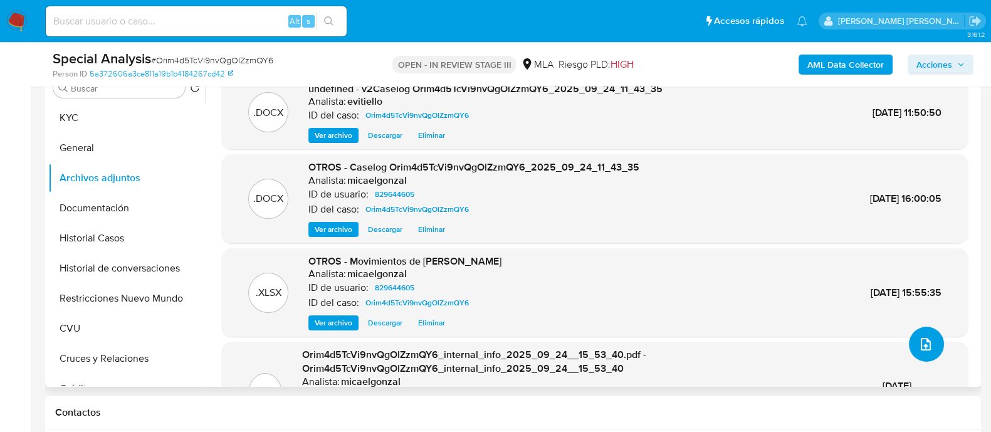
scroll to position [235, 0]
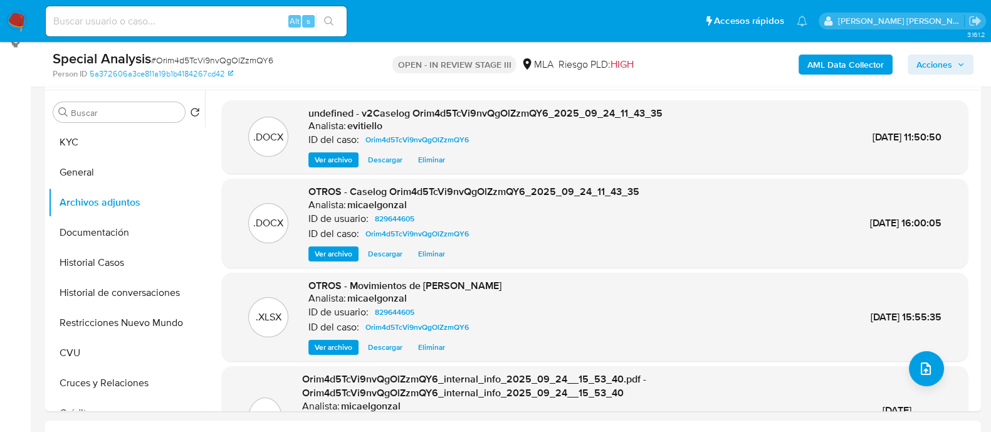
click at [269, 23] on input at bounding box center [196, 21] width 301 height 16
paste input "3ts2V0LE91U8kDN8YF4wDPpr"
type input "3ts2V0LE91U8kDN8YF4wDPpr"
click at [324, 22] on icon "search-icon" at bounding box center [329, 21] width 10 height 10
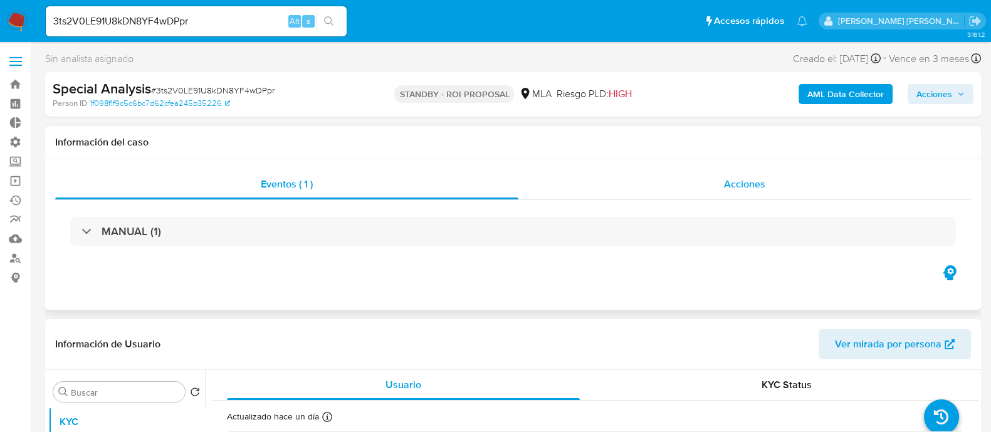
select select "10"
click at [704, 177] on div "Acciones" at bounding box center [744, 184] width 452 height 30
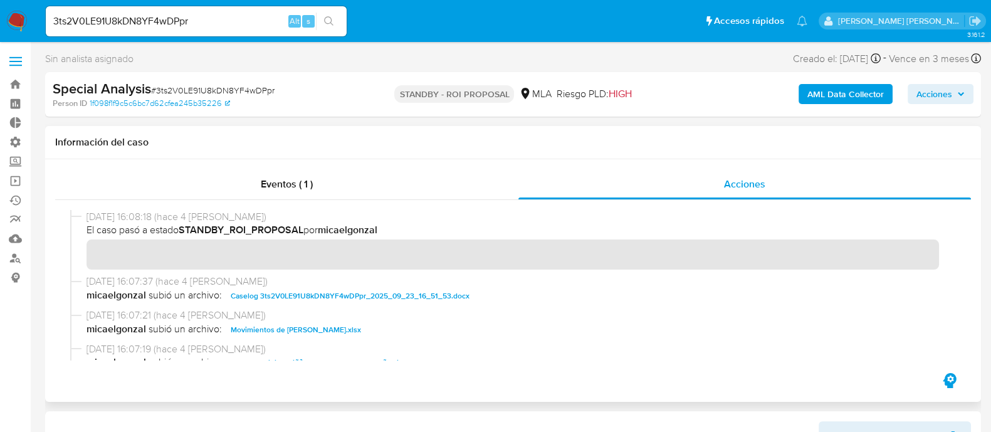
click at [379, 296] on span "Caselog 3ts2V0LE91U8kDN8YF4wDPpr_2025_09_23_16_51_53.docx" at bounding box center [350, 295] width 239 height 15
click at [335, 325] on span "Movimientos de Roberto Jose Miguel.xlsx" at bounding box center [296, 329] width 130 height 15
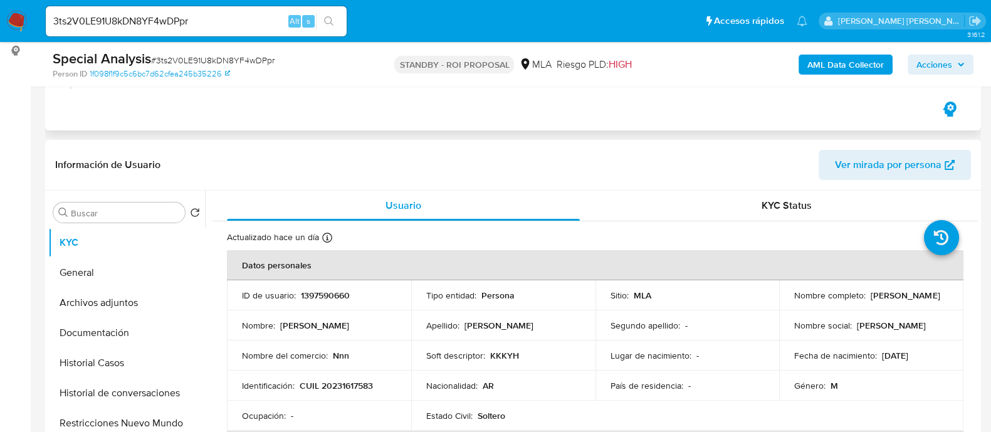
scroll to position [313, 0]
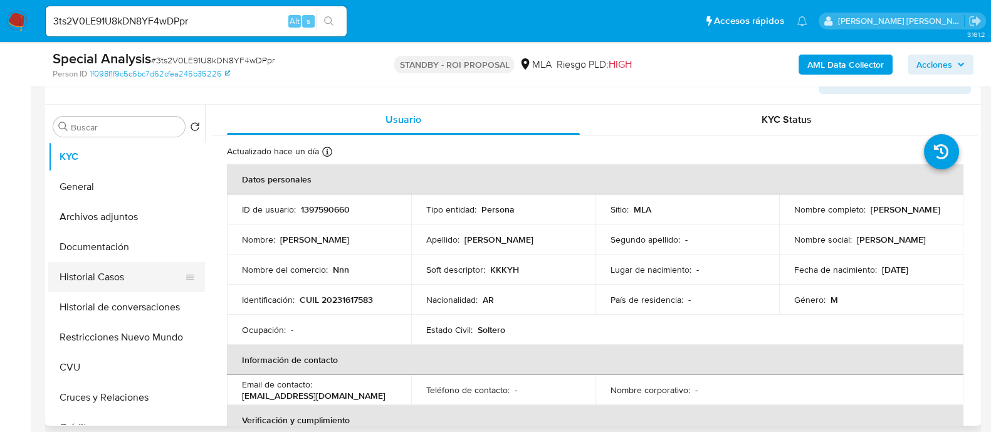
drag, startPoint x: 141, startPoint y: 264, endPoint x: 140, endPoint y: 288, distance: 23.8
click at [141, 264] on button "Historial Casos" at bounding box center [121, 277] width 147 height 30
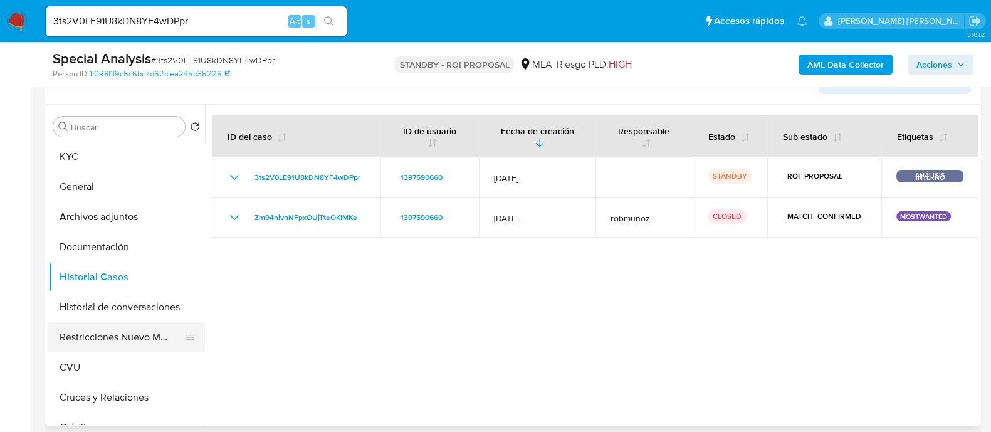
click at [133, 340] on button "Restricciones Nuevo Mundo" at bounding box center [121, 337] width 147 height 30
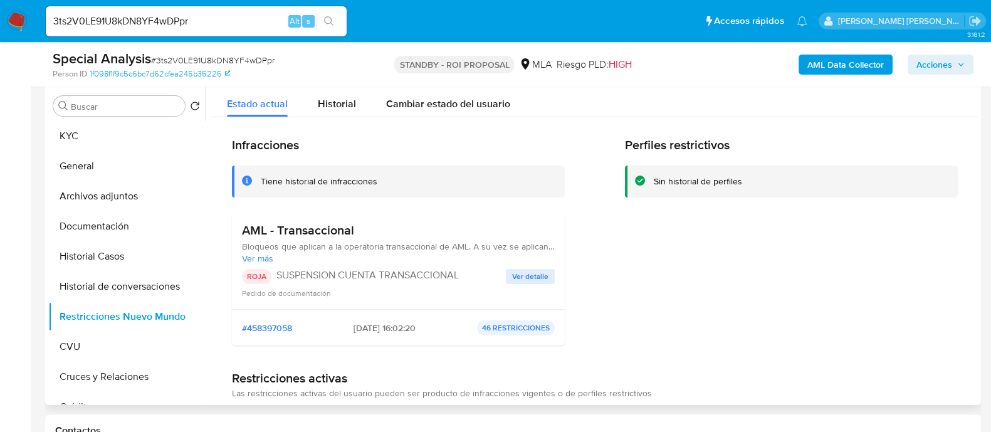
scroll to position [235, 0]
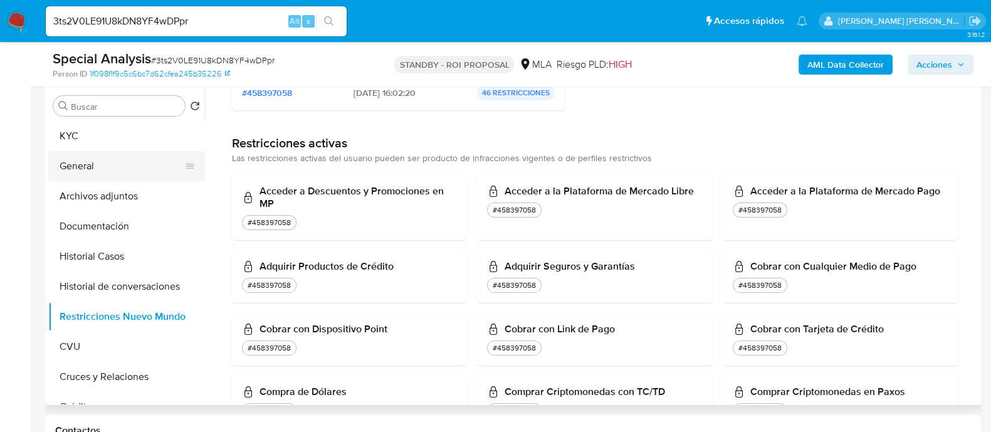
click at [127, 173] on button "General" at bounding box center [121, 166] width 147 height 30
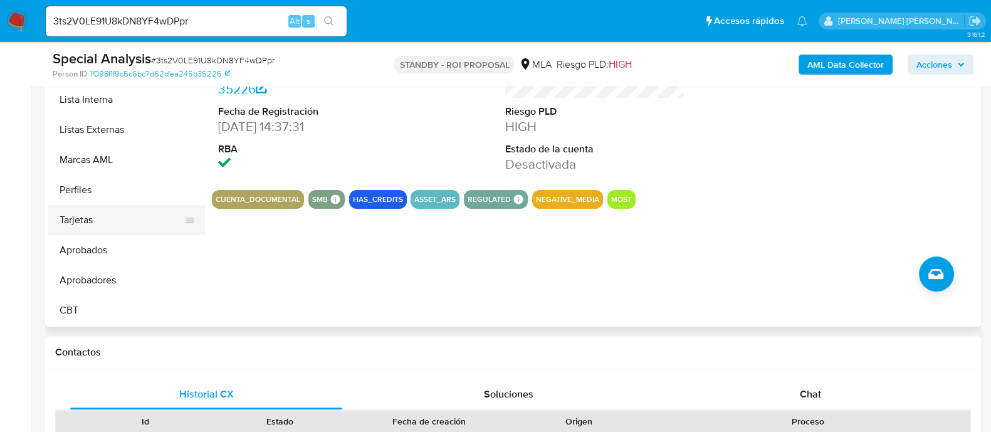
scroll to position [493, 0]
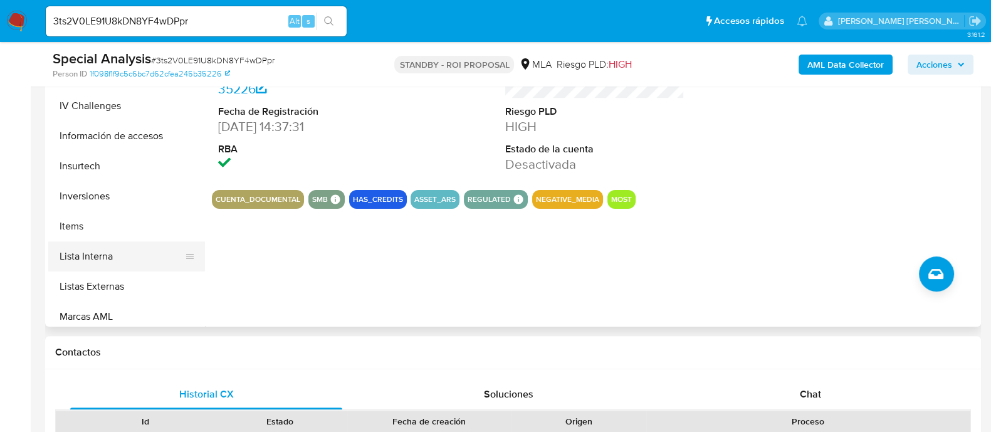
click at [123, 256] on button "Lista Interna" at bounding box center [121, 256] width 147 height 30
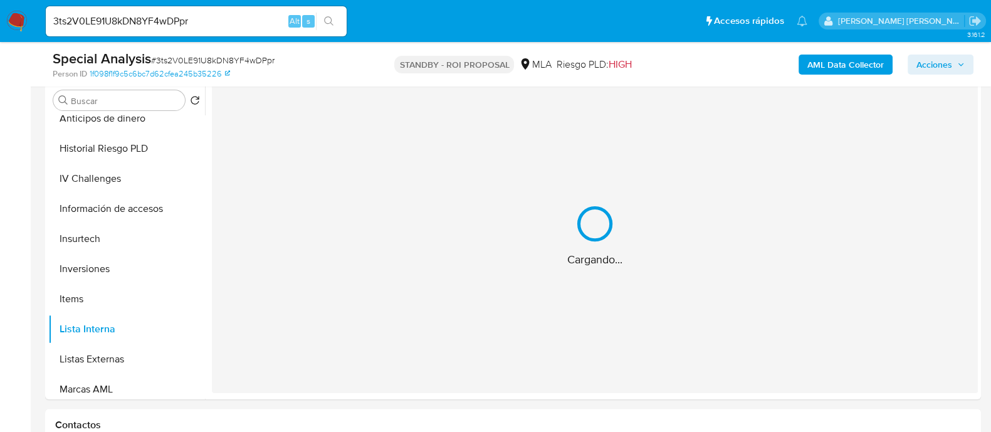
scroll to position [255, 0]
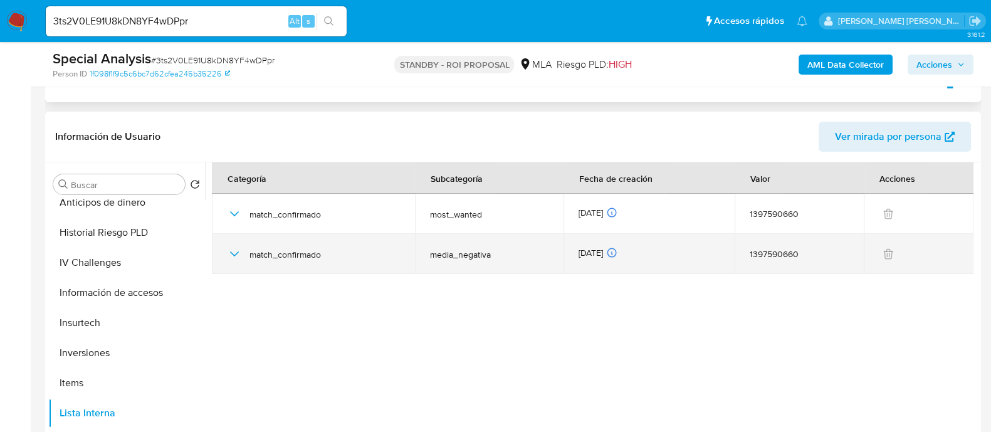
click at [237, 256] on icon "button" at bounding box center [234, 253] width 15 height 15
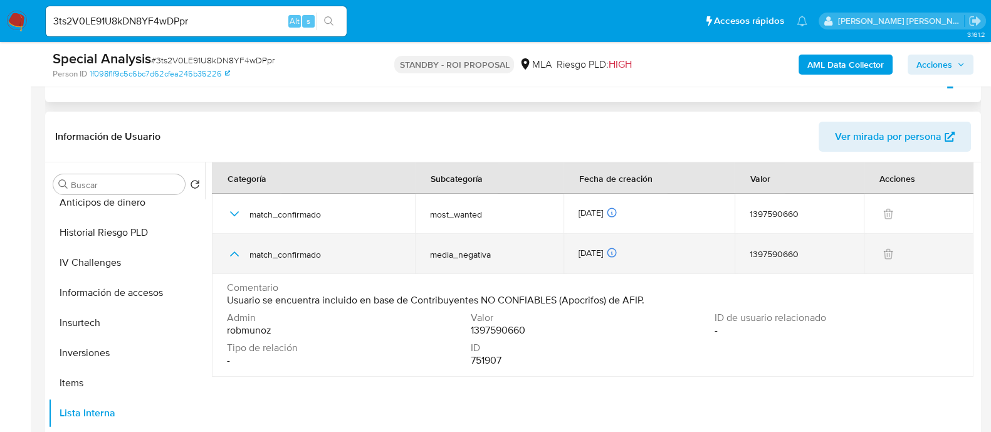
click at [237, 256] on icon "button" at bounding box center [234, 253] width 15 height 15
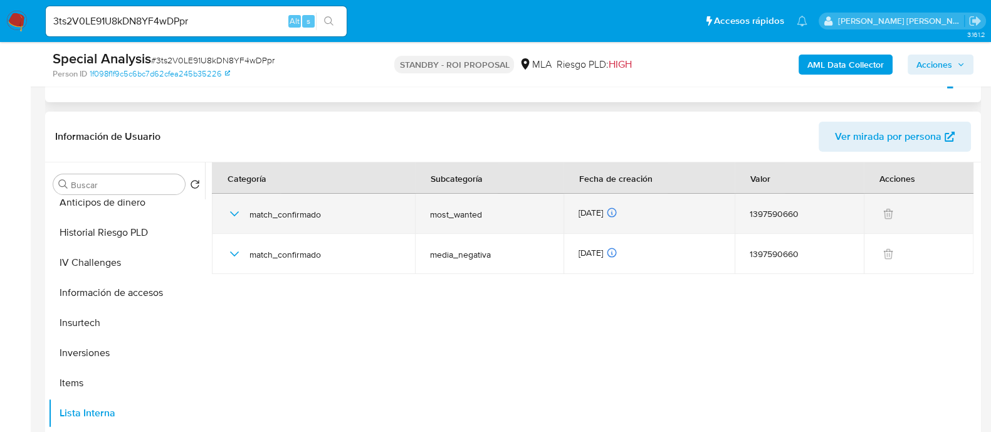
click at [236, 213] on icon "button" at bounding box center [234, 213] width 15 height 15
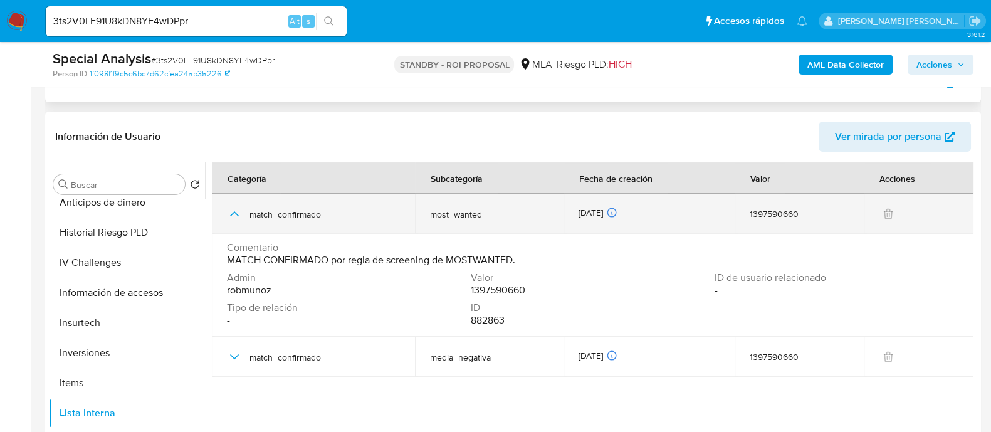
click at [236, 213] on icon "button" at bounding box center [234, 213] width 9 height 5
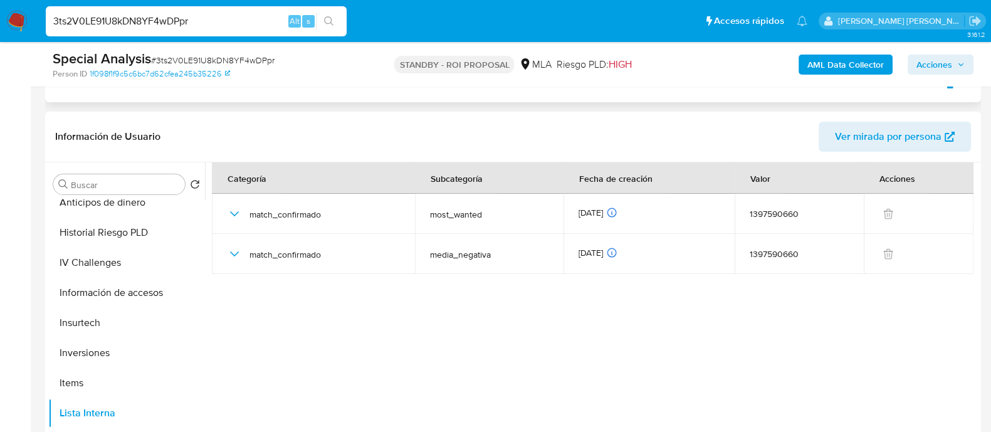
click at [242, 23] on input "3ts2V0LE91U8kDN8YF4wDPpr" at bounding box center [196, 21] width 301 height 16
paste input "DtJEC0ZXOiXNMrxT7NQtiJet"
type input "DtJEC0ZXOiXNMrxT7NQtiJet"
click at [340, 19] on button "search-icon" at bounding box center [329, 22] width 26 height 18
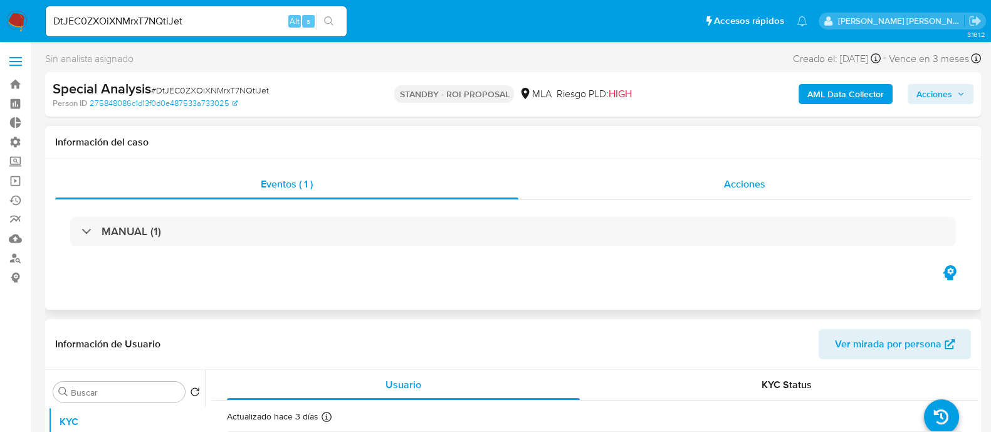
click at [706, 183] on div "Acciones" at bounding box center [744, 184] width 452 height 30
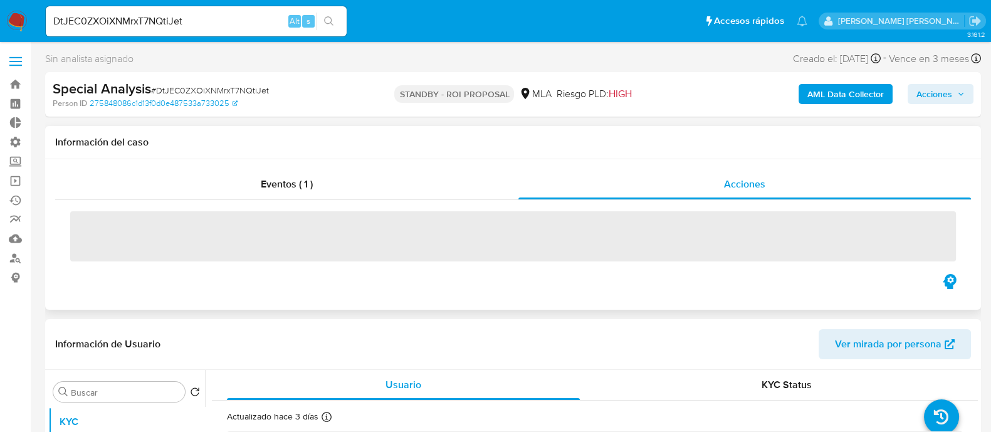
select select "10"
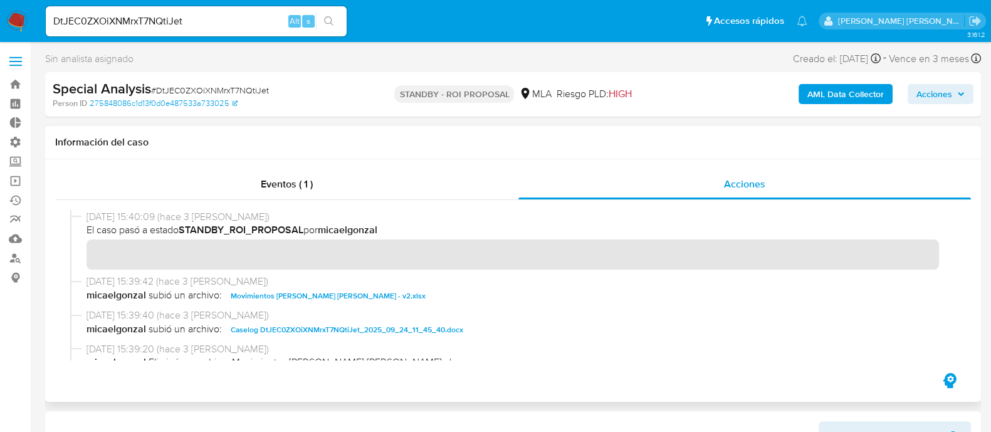
click at [315, 289] on span "Movimientos de Santiago Daniel Juarez - v2.xlsx" at bounding box center [328, 295] width 195 height 15
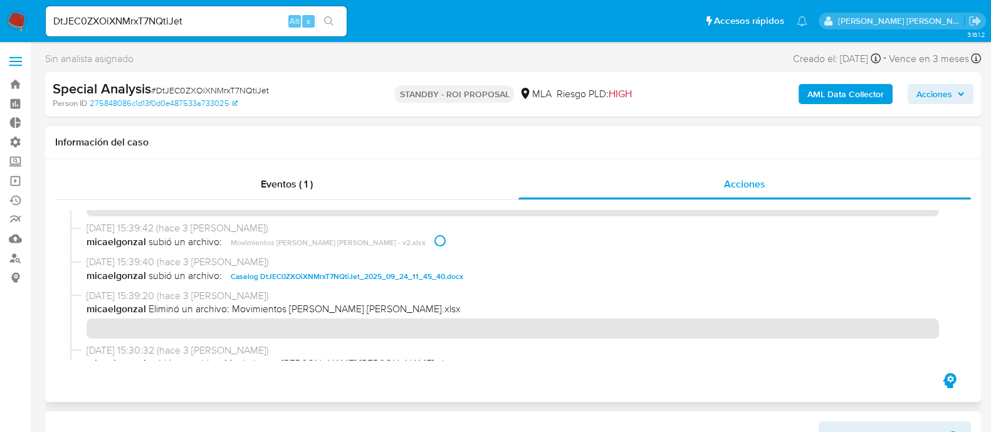
scroll to position [78, 0]
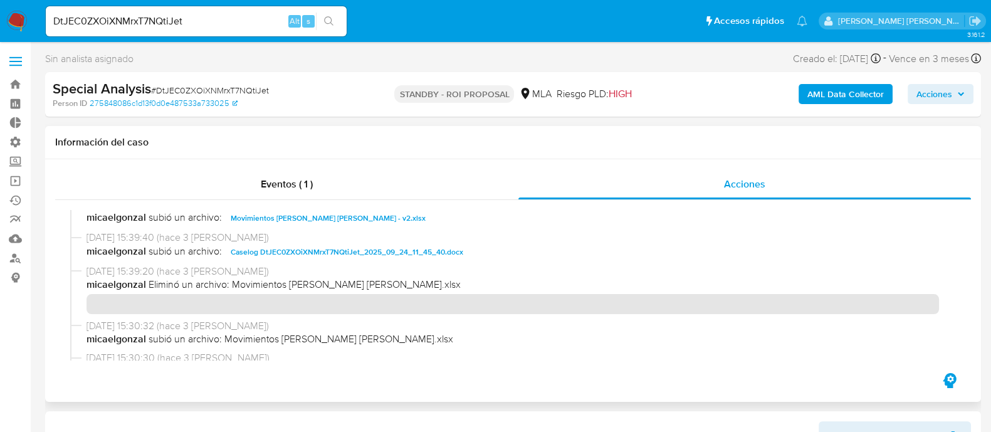
click at [390, 253] on span "Caselog DtJEC0ZXOiXNMrxT7NQtiJet_2025_09_24_11_45_40.docx" at bounding box center [347, 251] width 232 height 15
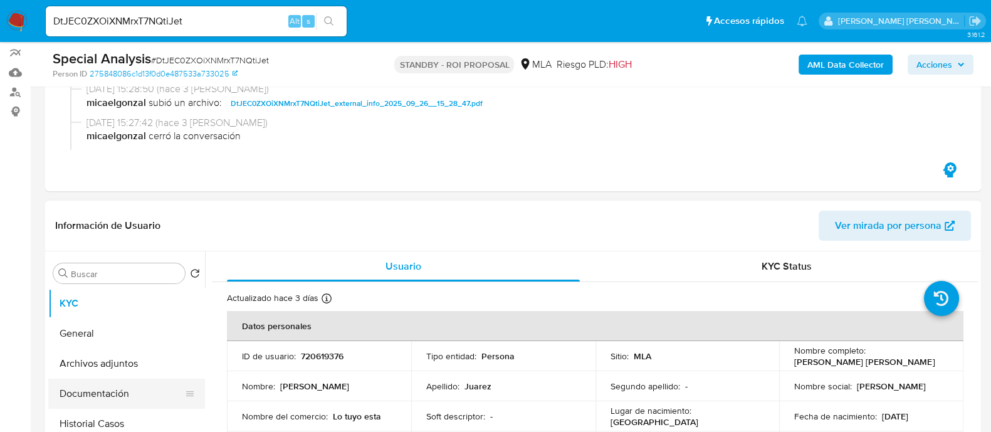
scroll to position [235, 0]
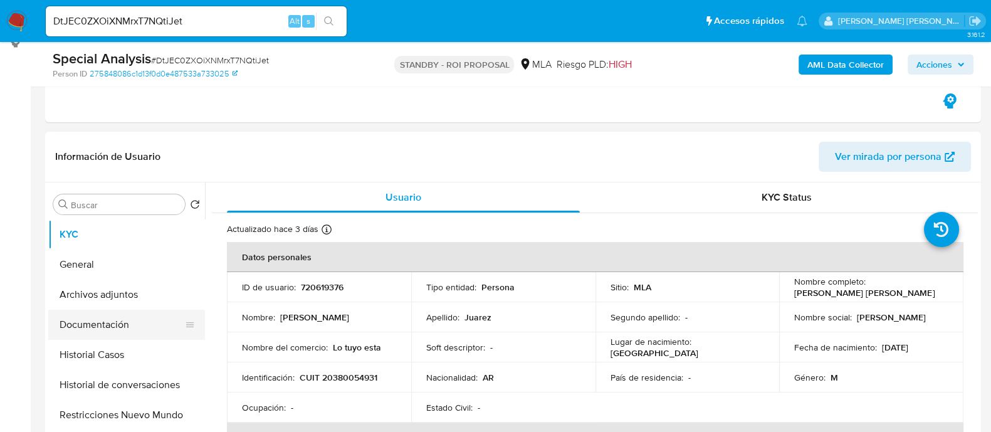
click at [147, 324] on button "Documentación" at bounding box center [121, 324] width 147 height 30
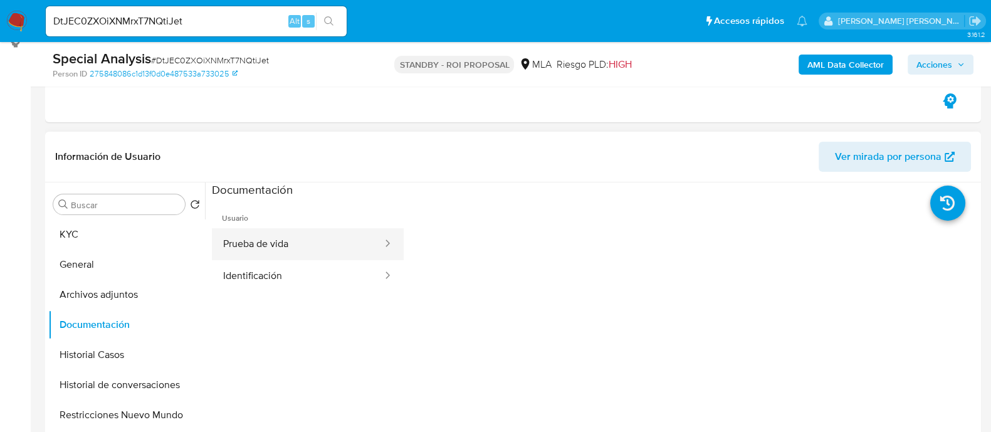
click at [284, 230] on button "Prueba de vida" at bounding box center [298, 244] width 172 height 32
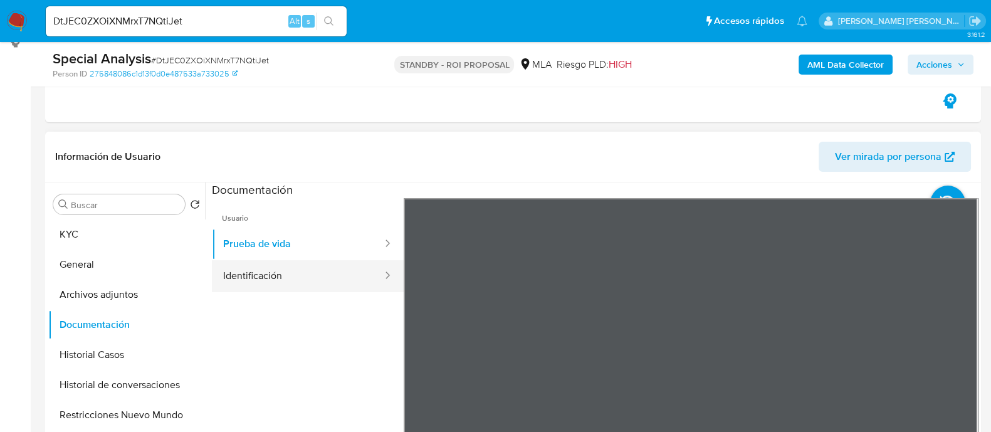
click at [273, 274] on button "Identificación" at bounding box center [298, 276] width 172 height 32
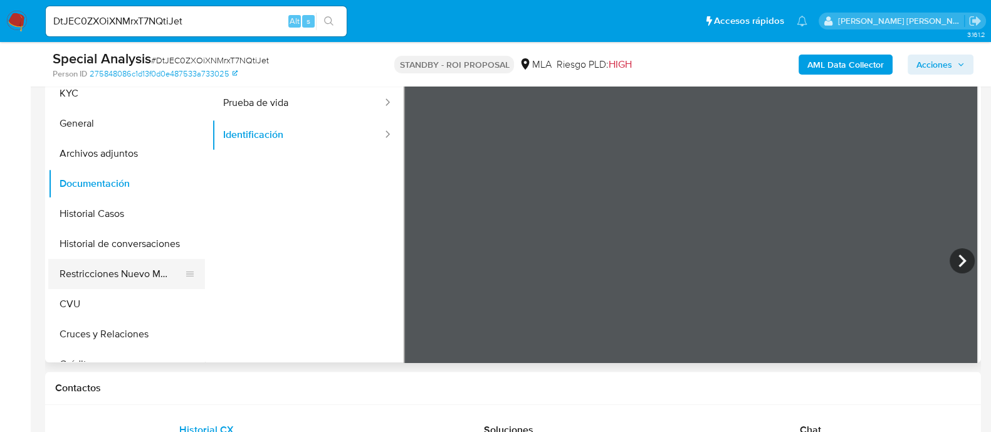
scroll to position [392, 0]
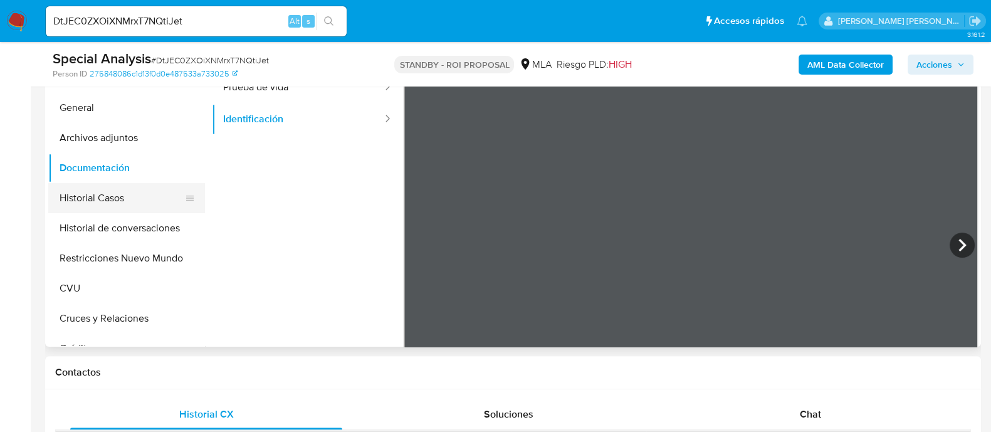
click at [127, 202] on button "Historial Casos" at bounding box center [121, 198] width 147 height 30
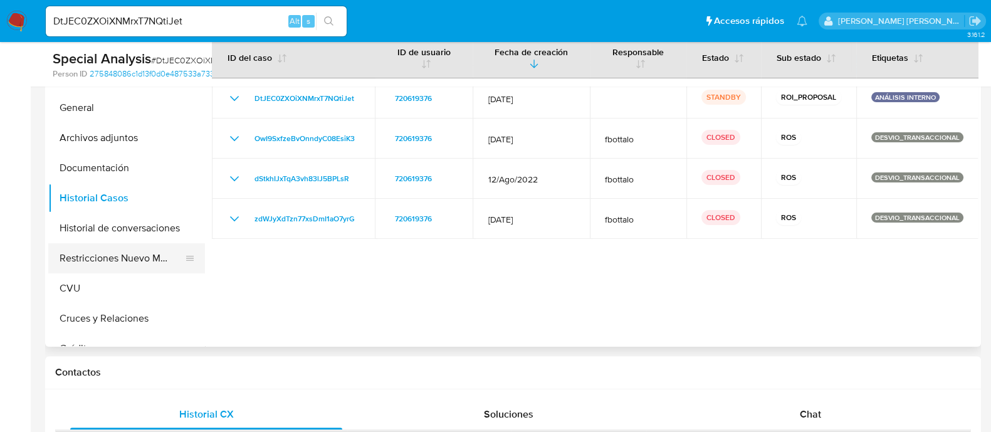
click at [118, 264] on button "Restricciones Nuevo Mundo" at bounding box center [121, 258] width 147 height 30
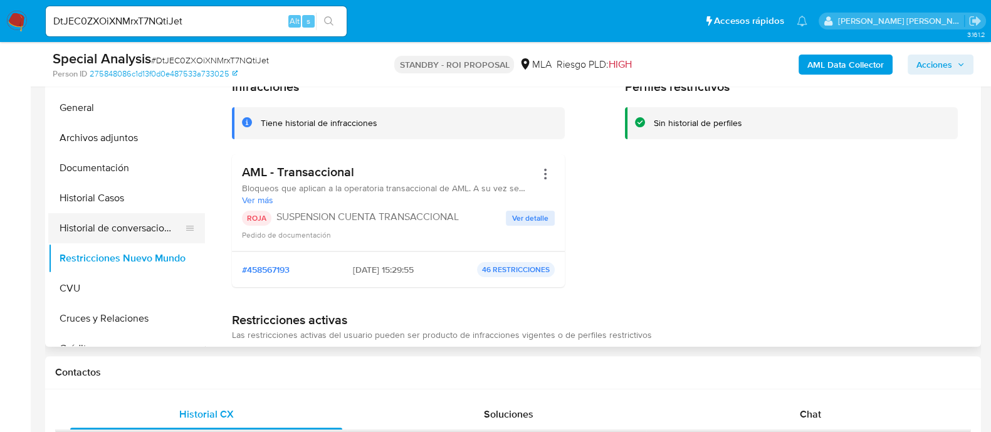
click at [128, 230] on button "Historial de conversaciones" at bounding box center [121, 228] width 147 height 30
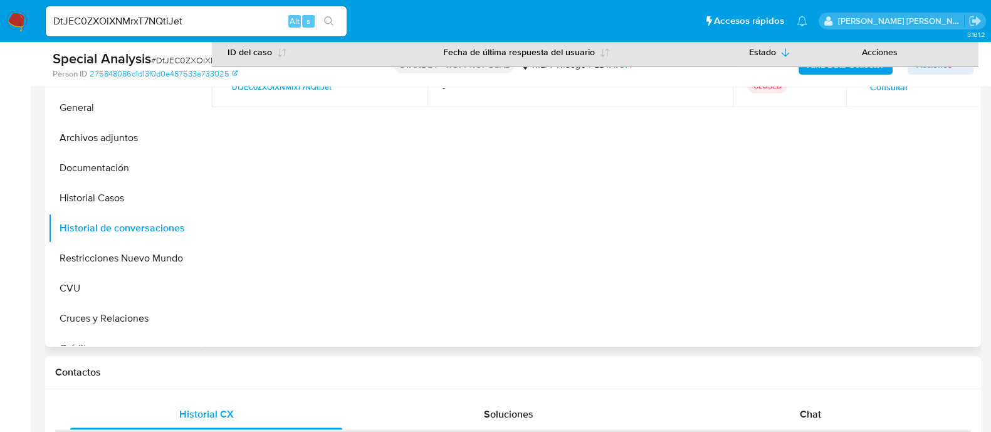
click at [880, 93] on span "Consultar" at bounding box center [889, 87] width 38 height 18
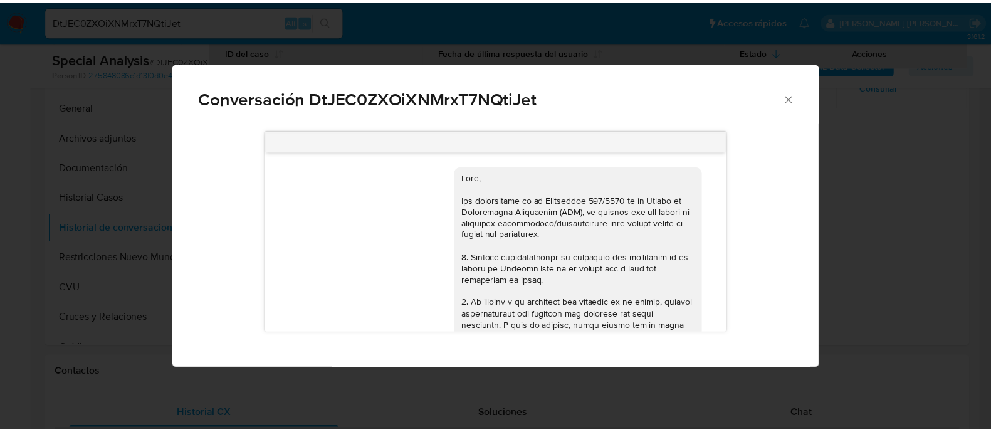
scroll to position [804, 0]
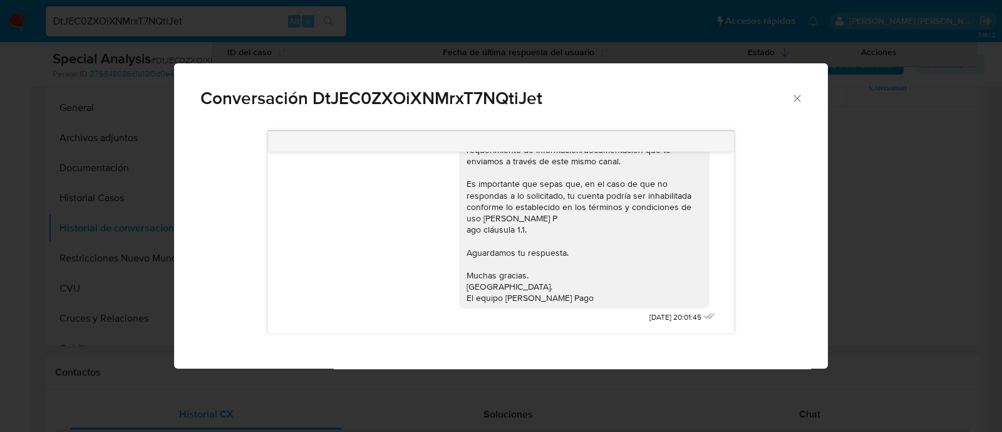
click at [880, 231] on div "Conversación DtJEC0ZXOiXNMrxT7NQtiJet 17/09/2025 14:50:10 Hola, Esperamos que t…" at bounding box center [501, 216] width 1002 height 432
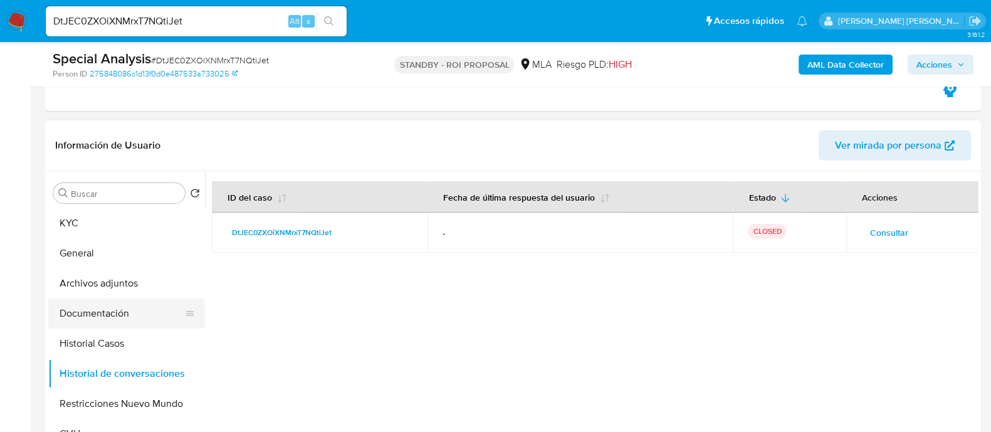
scroll to position [313, 0]
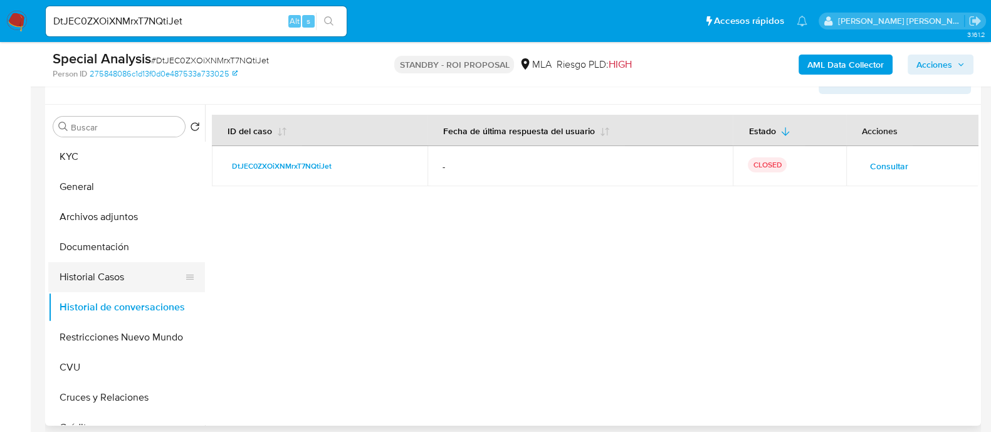
click at [125, 284] on button "Historial Casos" at bounding box center [121, 277] width 147 height 30
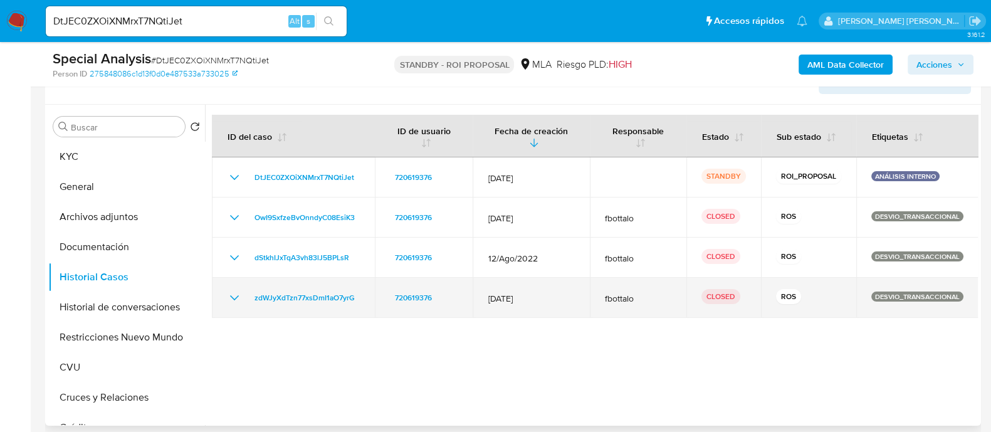
drag, startPoint x: 234, startPoint y: 299, endPoint x: 235, endPoint y: 289, distance: 9.4
click at [234, 299] on icon "Mostrar/Ocultar" at bounding box center [234, 297] width 15 height 15
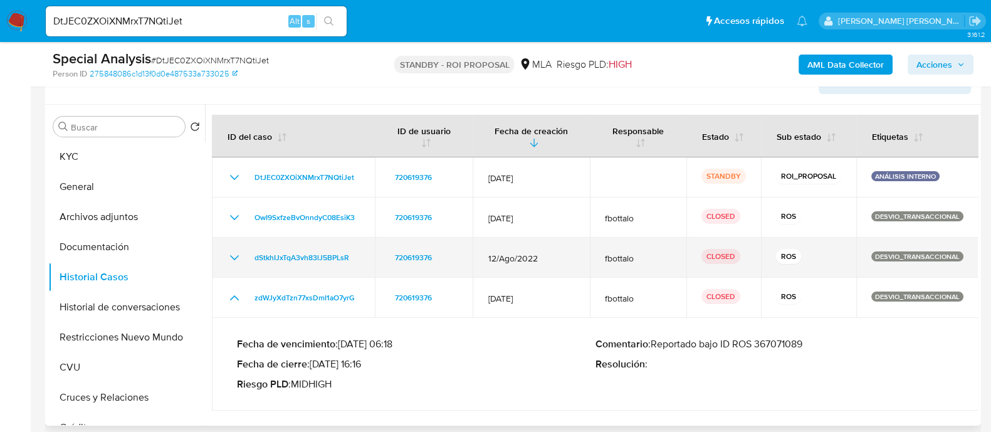
click at [234, 261] on icon "Mostrar/Ocultar" at bounding box center [234, 257] width 15 height 15
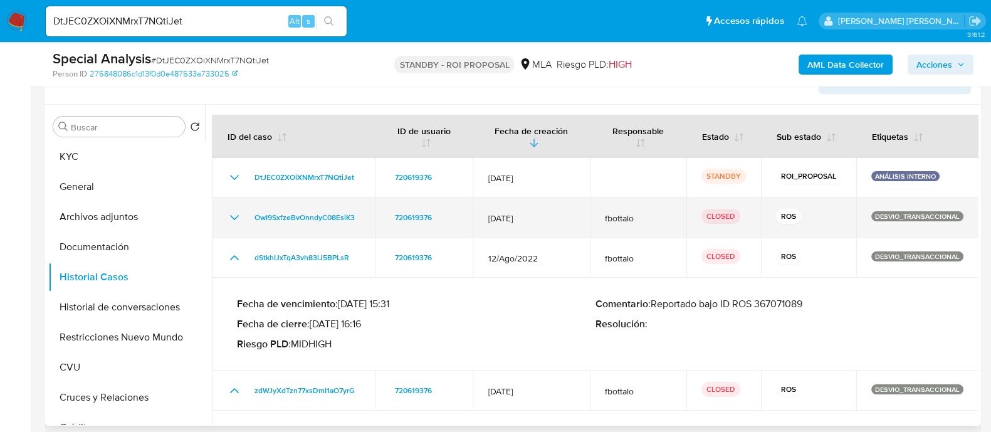
click at [235, 217] on icon "Mostrar/Ocultar" at bounding box center [234, 217] width 9 height 5
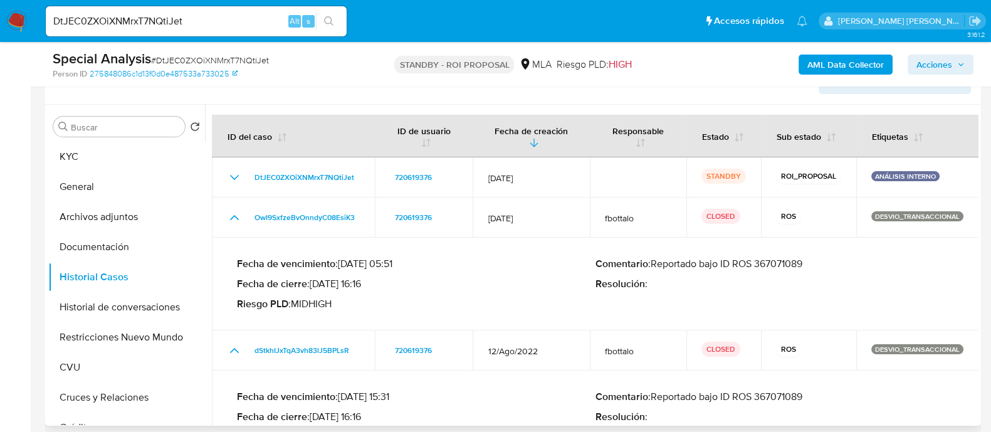
drag, startPoint x: 823, startPoint y: 263, endPoint x: 702, endPoint y: 266, distance: 121.6
click at [702, 266] on p "Comentario : Reportado bajo ID ROS 367071089" at bounding box center [774, 263] width 358 height 13
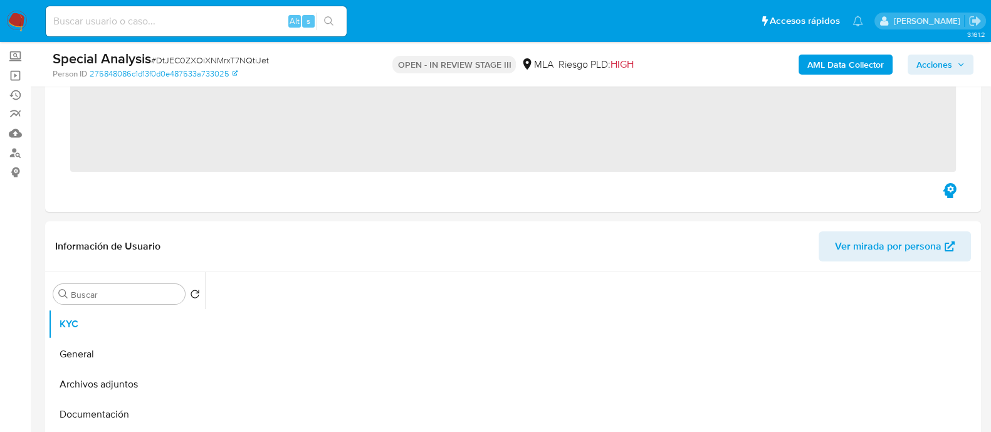
scroll to position [156, 0]
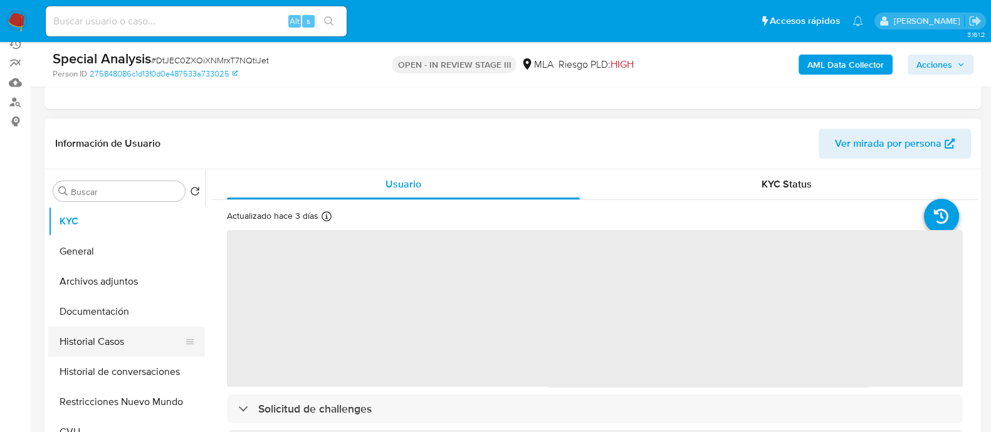
click at [115, 333] on button "Historial Casos" at bounding box center [121, 341] width 147 height 30
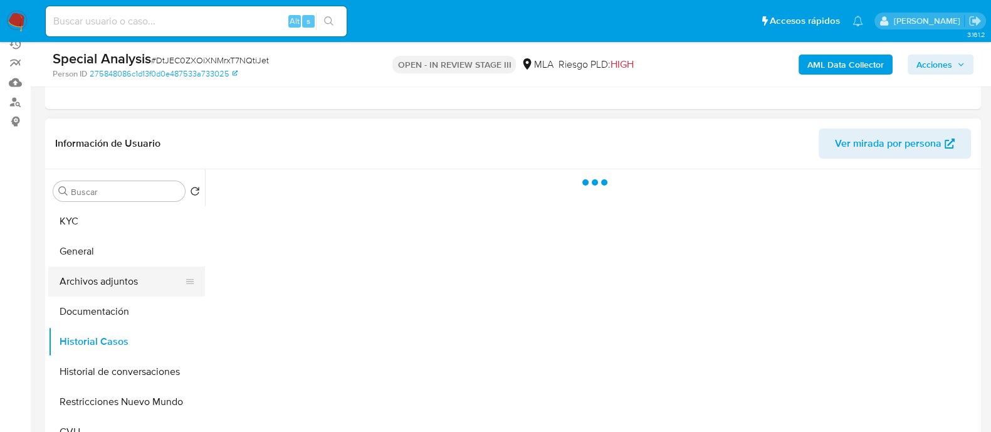
click at [132, 276] on button "Archivos adjuntos" at bounding box center [121, 281] width 147 height 30
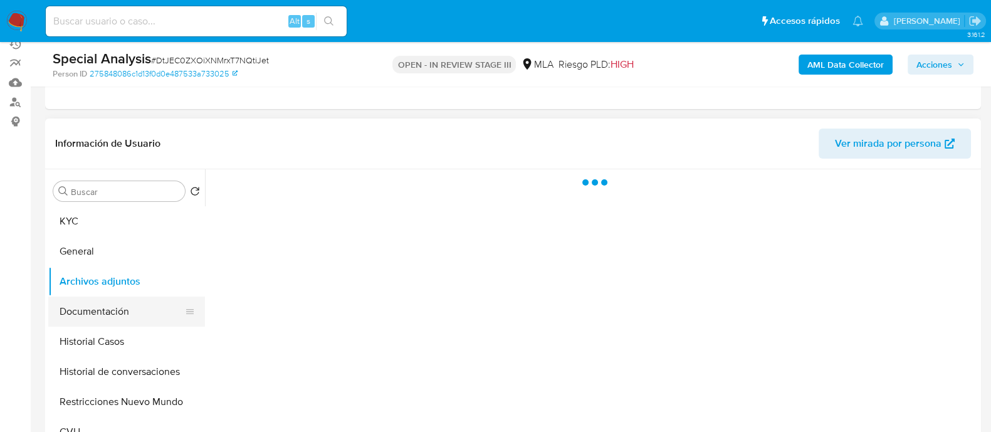
select select "10"
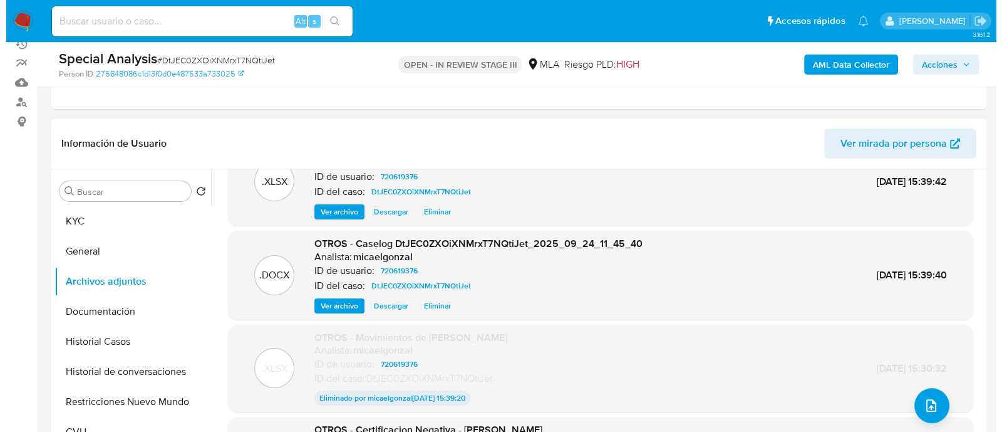
scroll to position [78, 0]
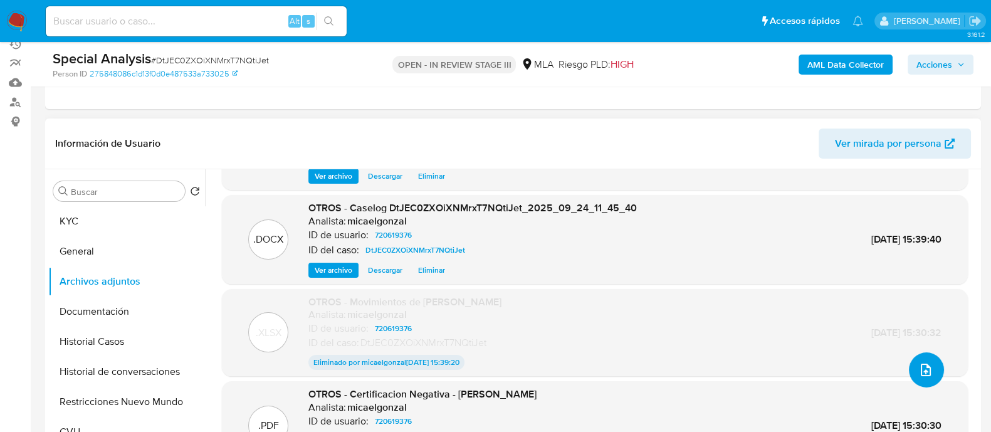
click at [922, 370] on icon "upload-file" at bounding box center [925, 369] width 15 height 15
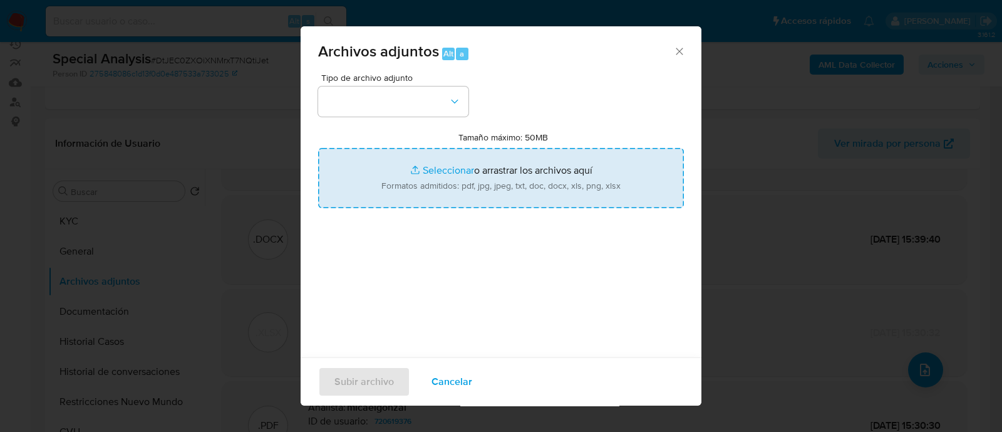
click at [458, 177] on input "Tamaño máximo: 50MB Seleccionar archivos" at bounding box center [501, 178] width 366 height 60
type input "C:\fakepath\v2Caselog DtJEC0ZXOiXNMrxT7NQtiJet_2025_09_24_11_45_40.docx"
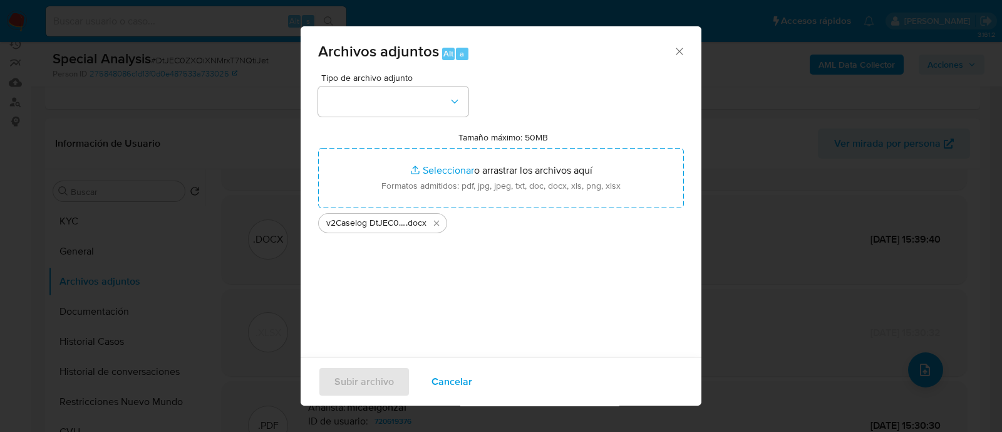
click at [403, 76] on span "Tipo de archivo adjunto" at bounding box center [396, 77] width 150 height 9
click at [401, 91] on button "button" at bounding box center [393, 101] width 150 height 30
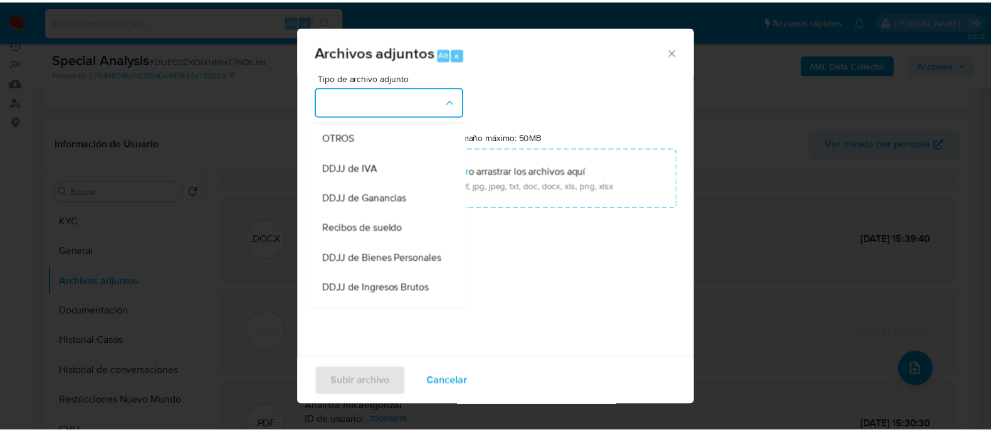
scroll to position [156, 0]
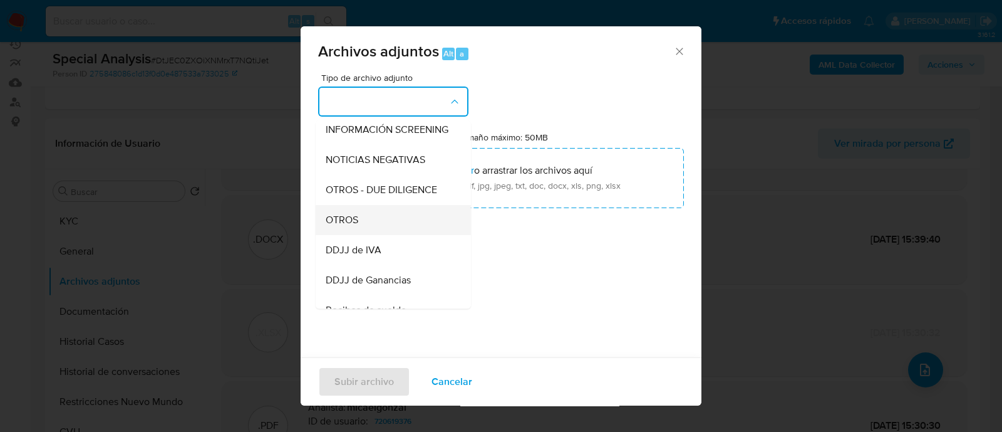
click at [375, 227] on div "OTROS" at bounding box center [390, 220] width 128 height 30
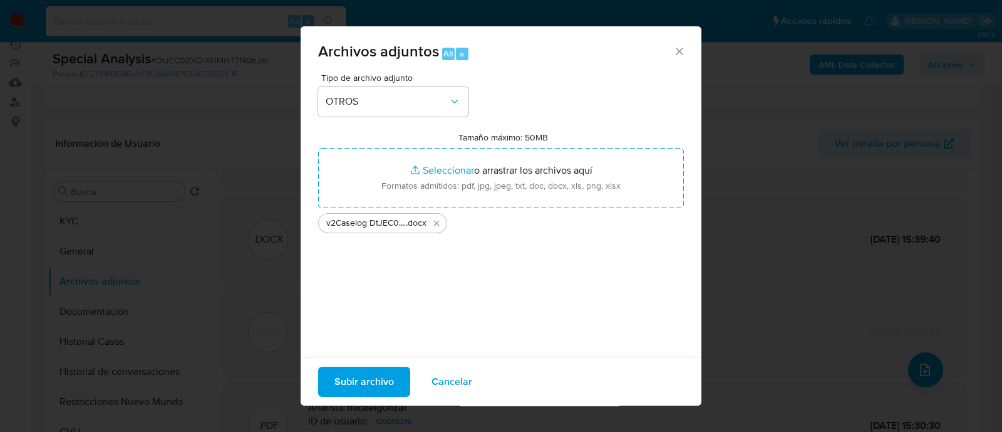
click at [382, 373] on span "Subir archivo" at bounding box center [365, 382] width 60 height 28
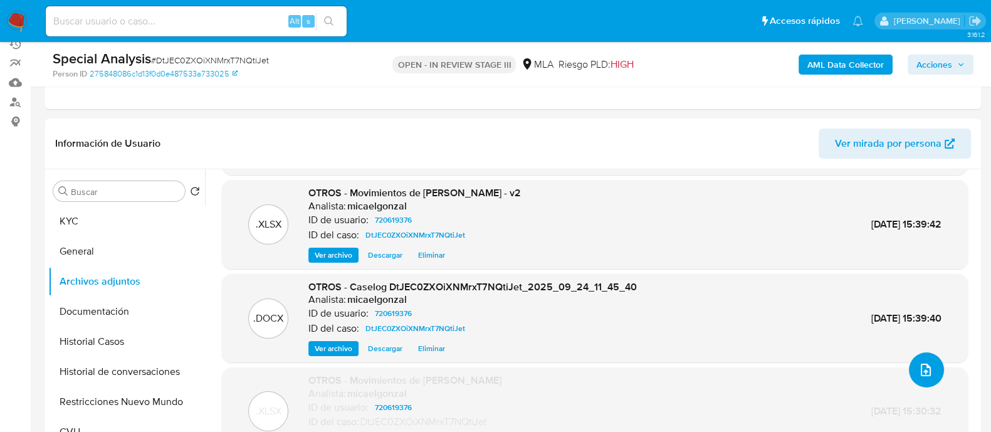
scroll to position [89, 0]
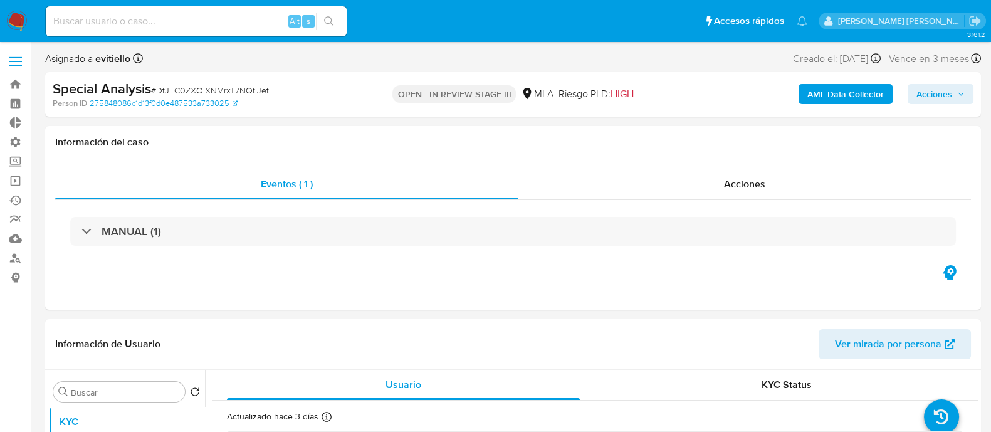
select select "10"
click at [155, 2] on nav "Pausado Ver notificaciones Alt s Accesos rápidos Presiona las siguientes teclas…" at bounding box center [495, 21] width 991 height 42
click at [159, 26] on input at bounding box center [196, 21] width 301 height 16
paste input "1890107837"
type input "1890107837"
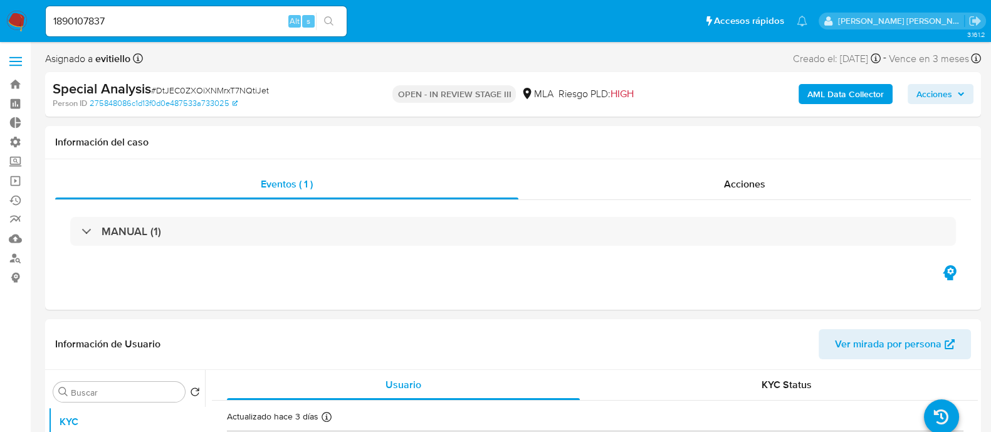
click at [337, 20] on button "search-icon" at bounding box center [329, 22] width 26 height 18
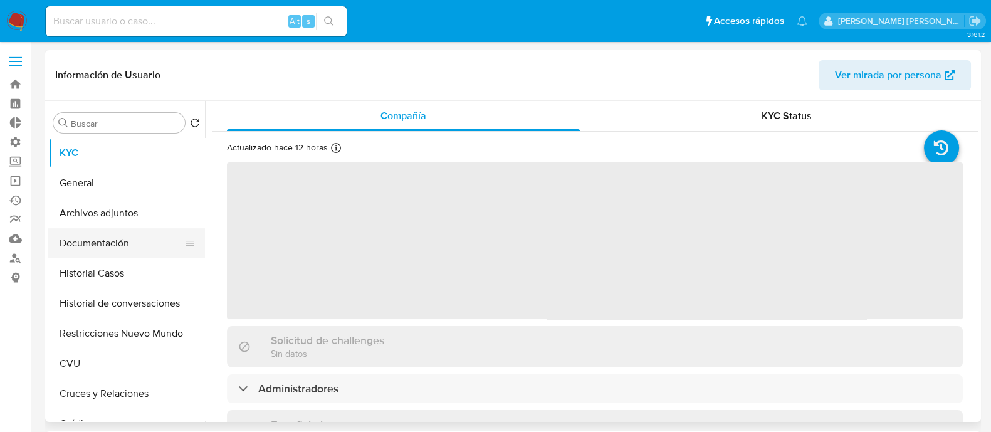
select select "10"
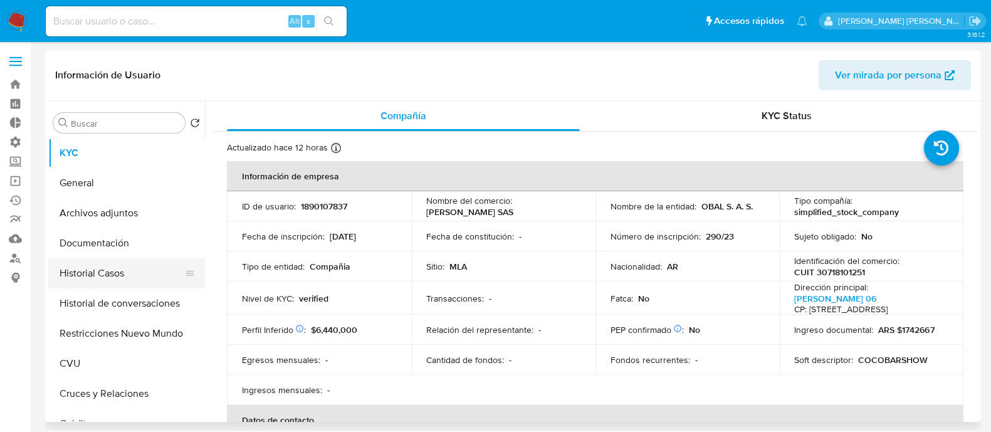
click at [150, 271] on button "Historial Casos" at bounding box center [121, 273] width 147 height 30
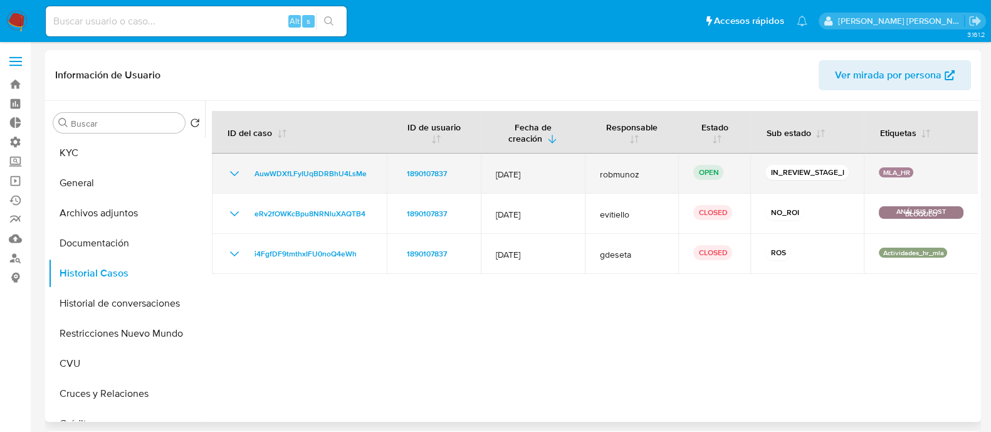
click at [227, 175] on icon "Mostrar/Ocultar" at bounding box center [234, 173] width 15 height 15
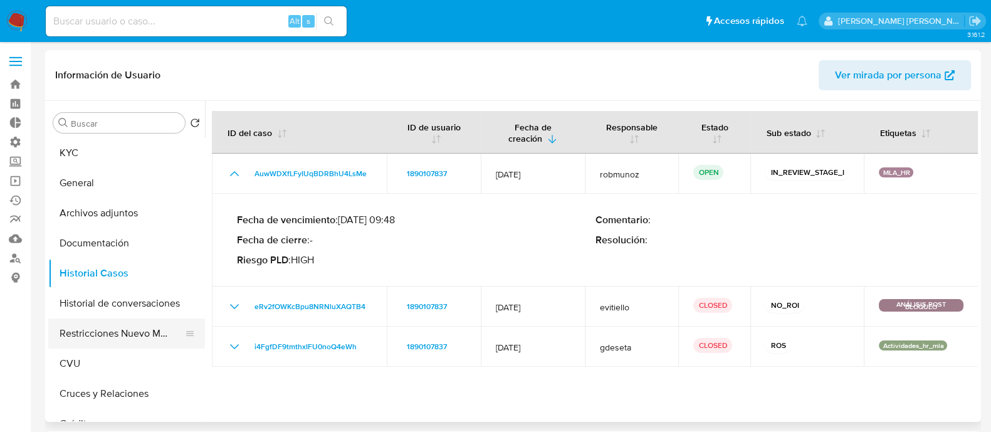
click at [143, 322] on button "Restricciones Nuevo Mundo" at bounding box center [121, 333] width 147 height 30
